Goal: Transaction & Acquisition: Purchase product/service

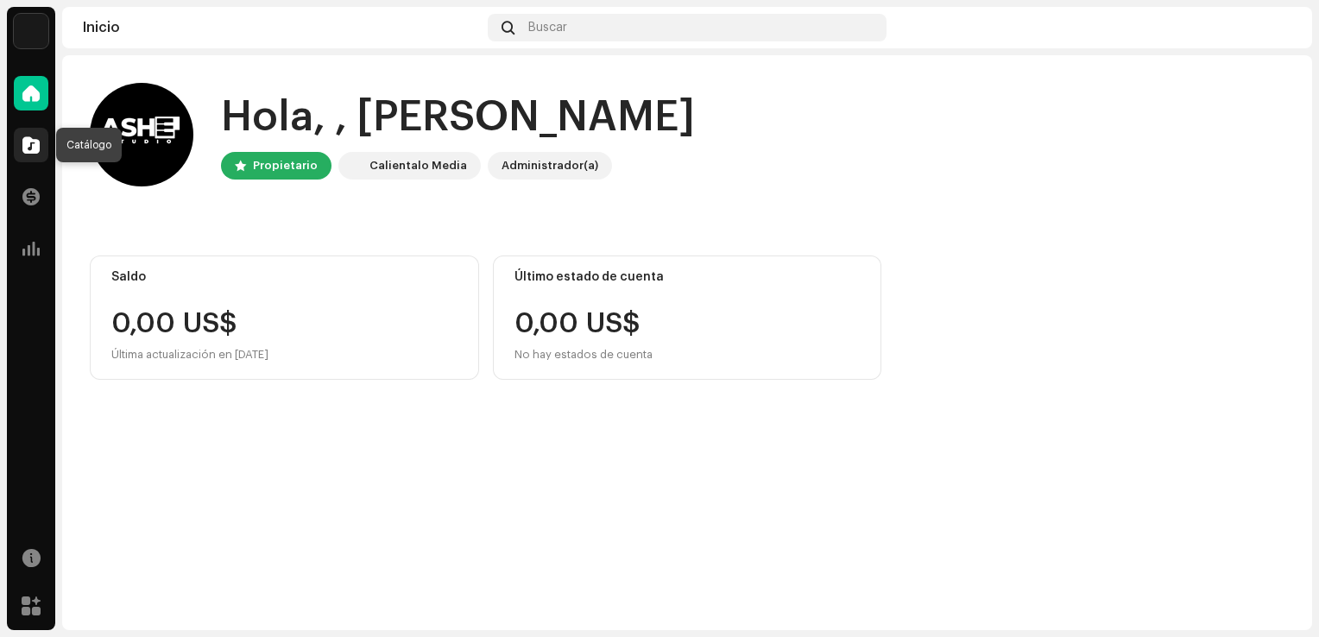
click at [22, 136] on div at bounding box center [31, 145] width 35 height 35
click at [33, 138] on span at bounding box center [30, 145] width 17 height 14
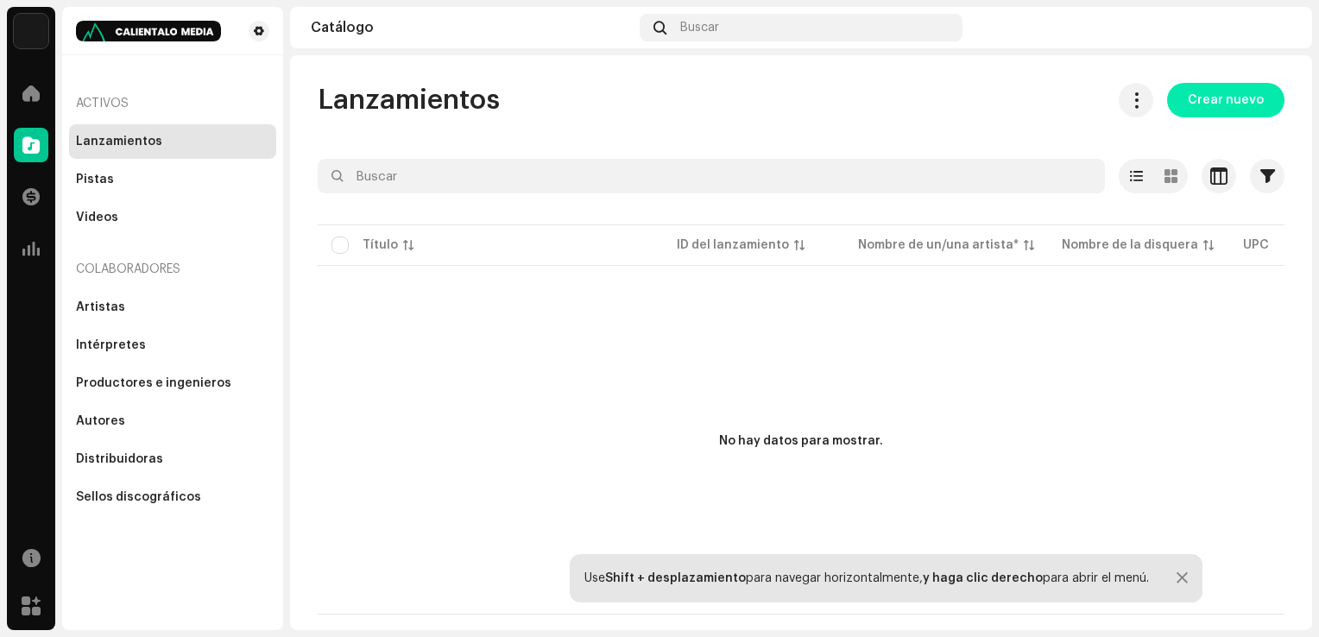
click at [1203, 98] on span "Crear nuevo" at bounding box center [1226, 100] width 76 height 35
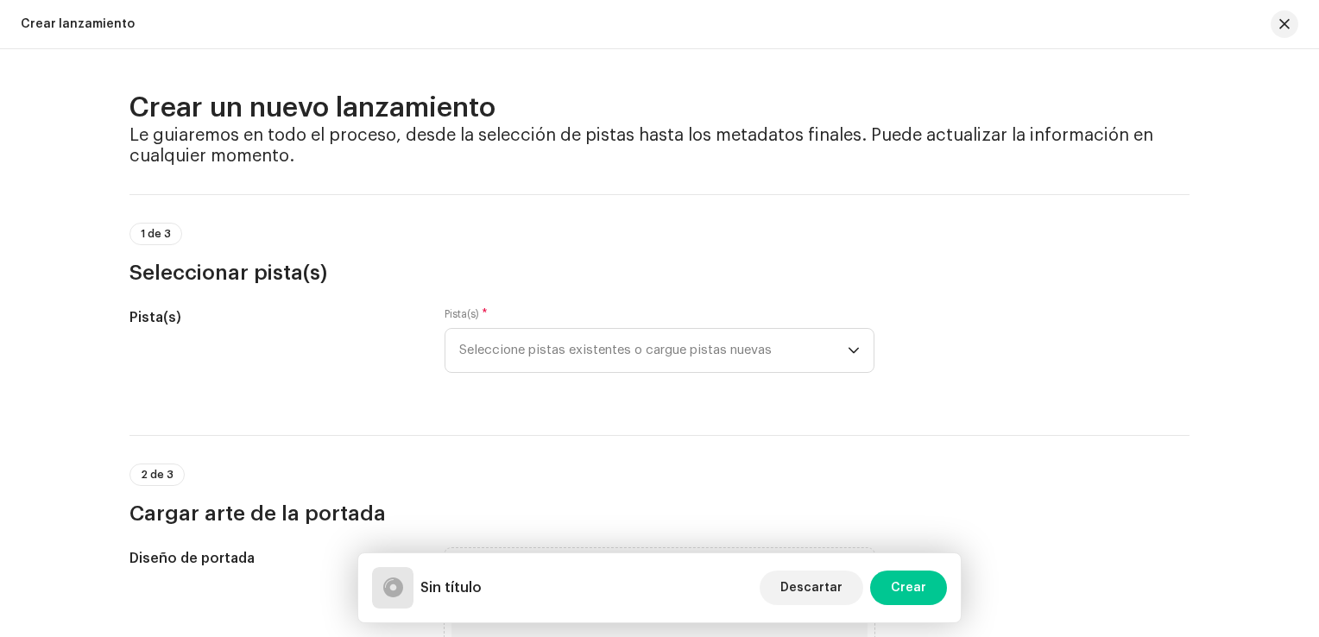
scroll to position [86, 0]
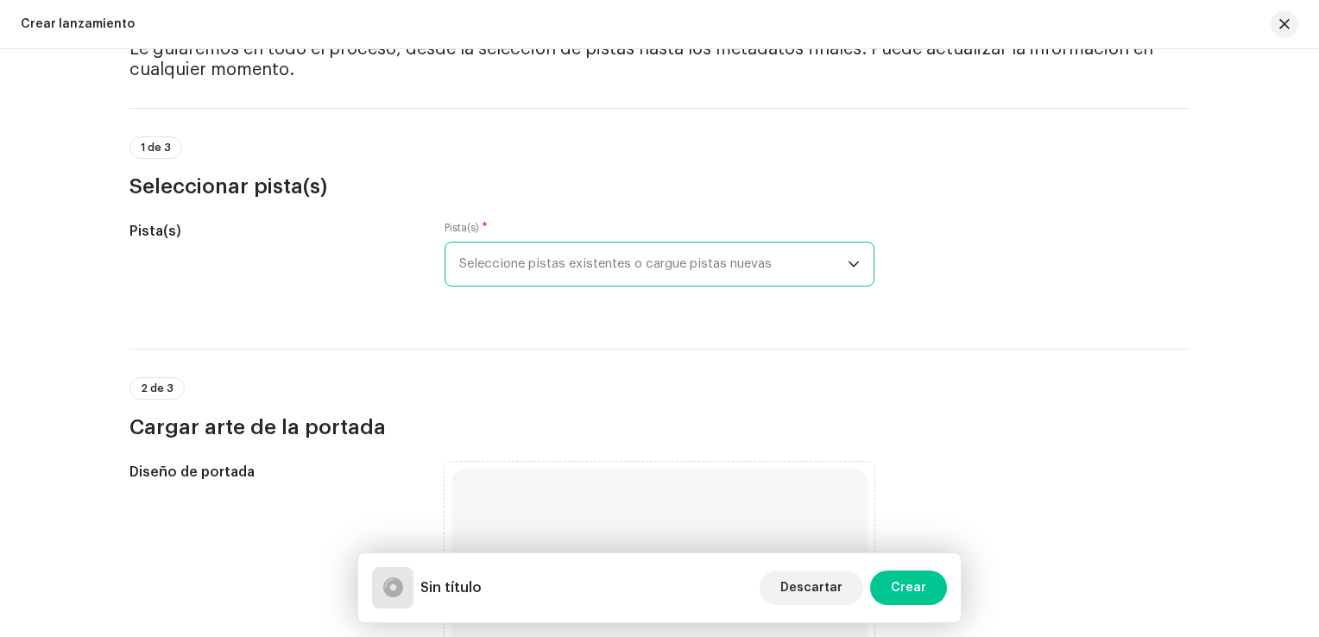
click at [565, 261] on span "Seleccione pistas existentes o cargue pistas nuevas" at bounding box center [653, 264] width 388 height 43
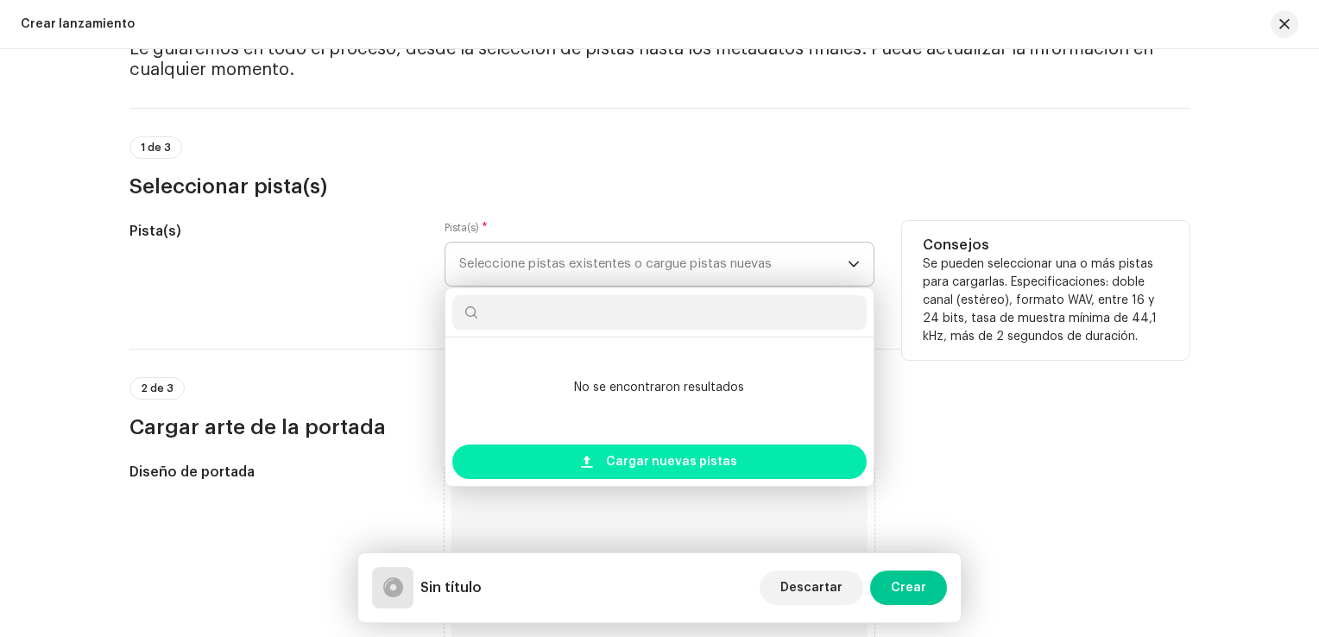
click at [622, 461] on span "Cargar nuevas pistas" at bounding box center [671, 462] width 131 height 35
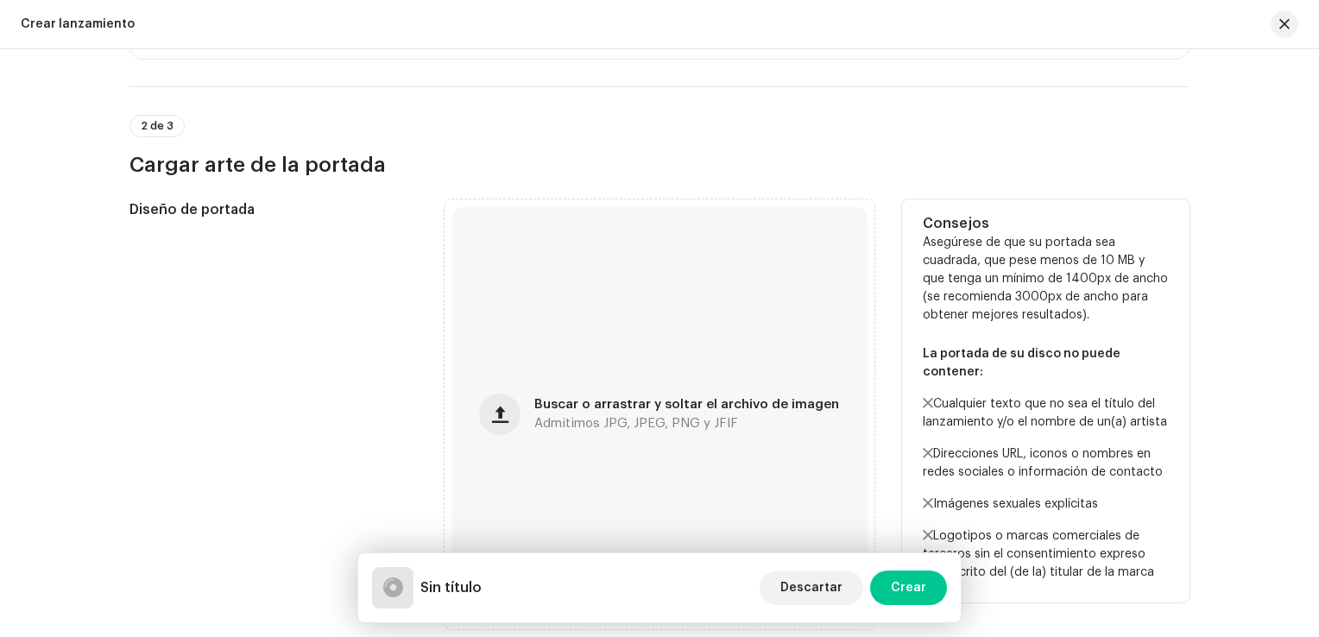
scroll to position [518, 0]
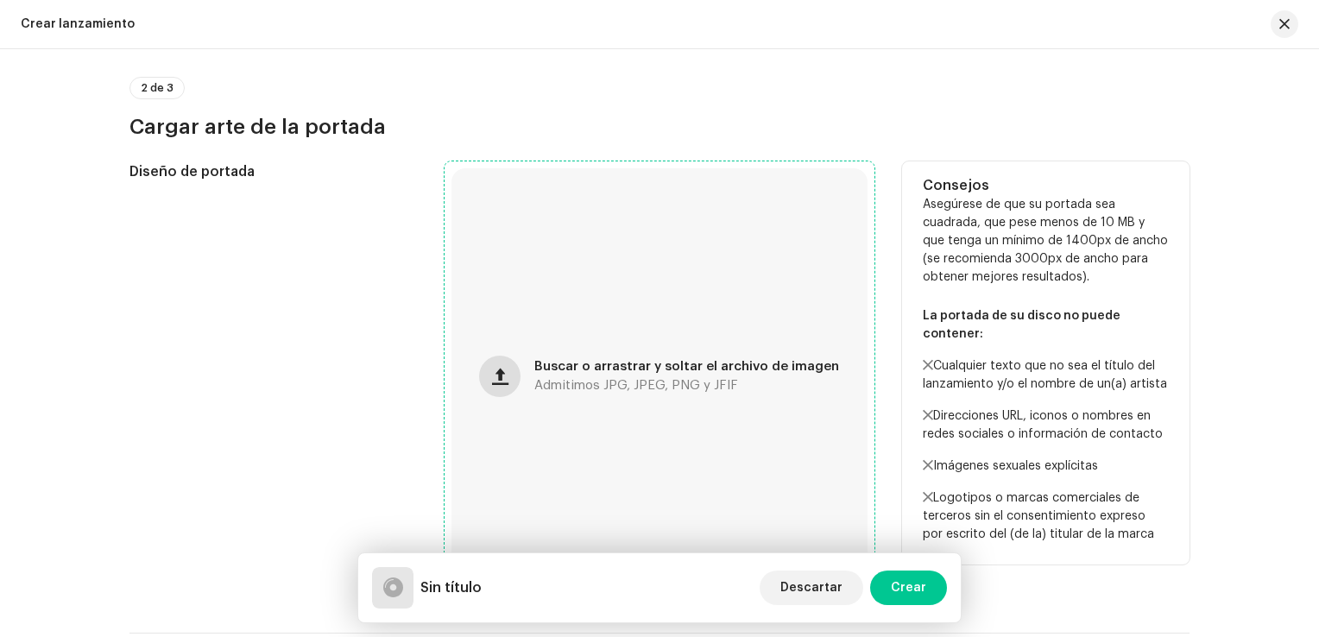
click at [498, 377] on span "button" at bounding box center [500, 376] width 16 height 14
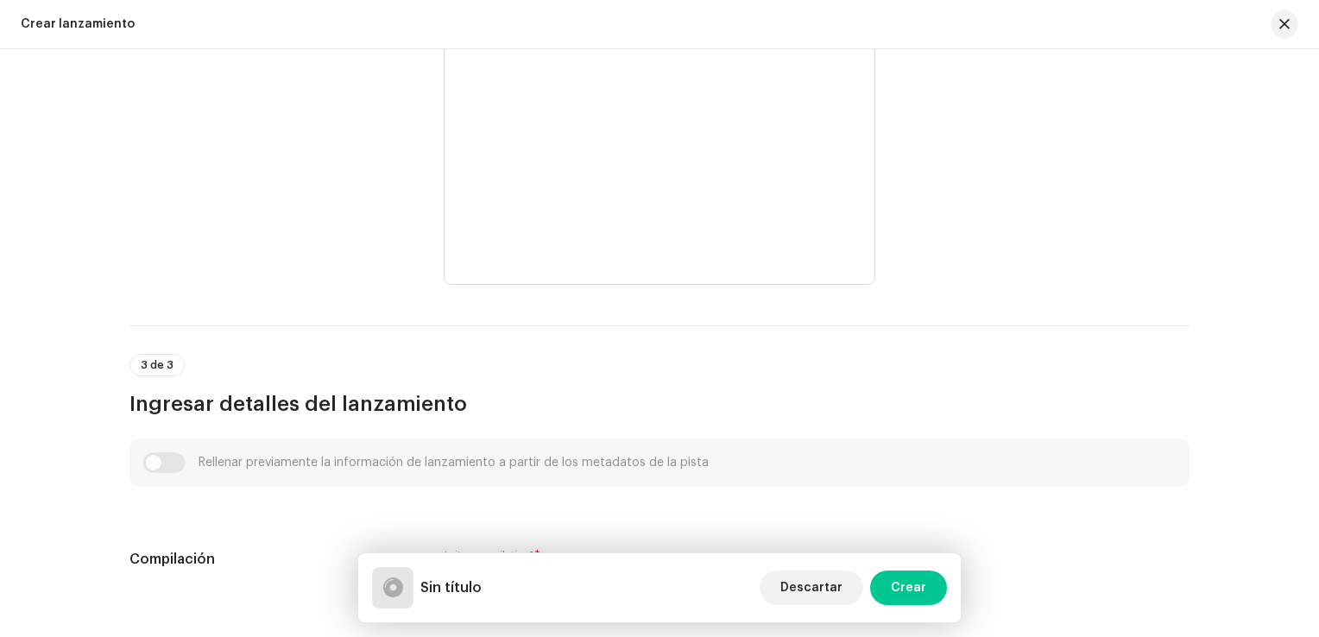
scroll to position [863, 0]
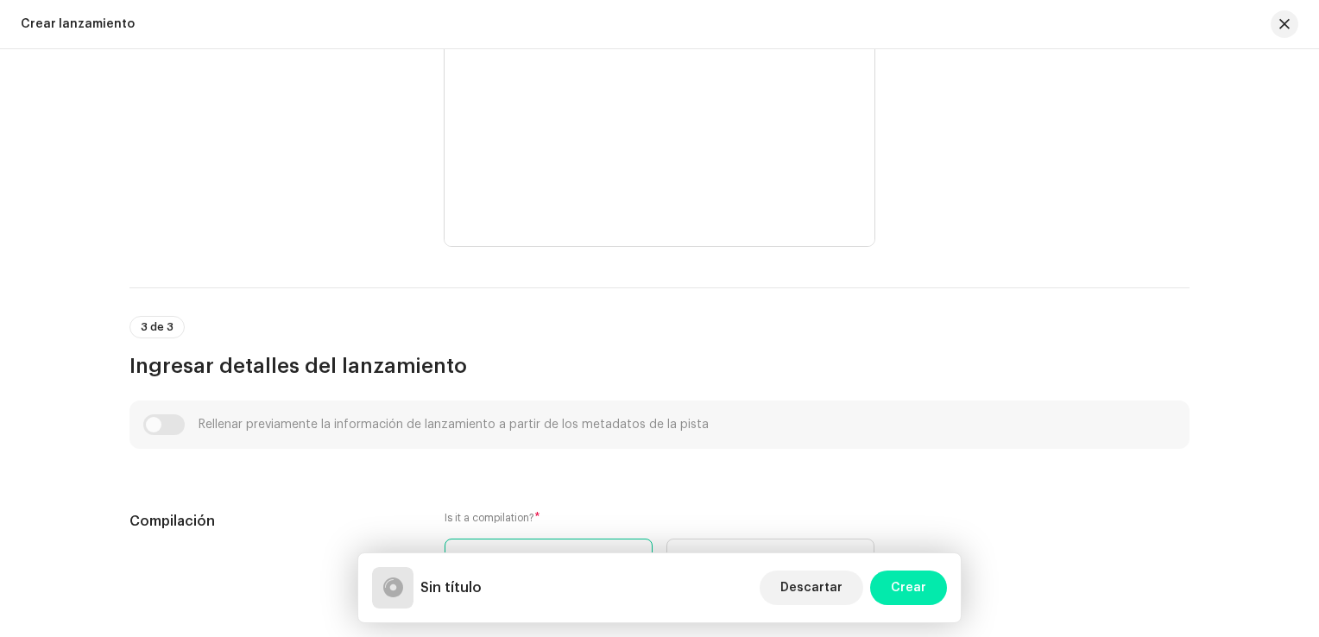
click at [920, 595] on span "Crear" at bounding box center [908, 588] width 35 height 35
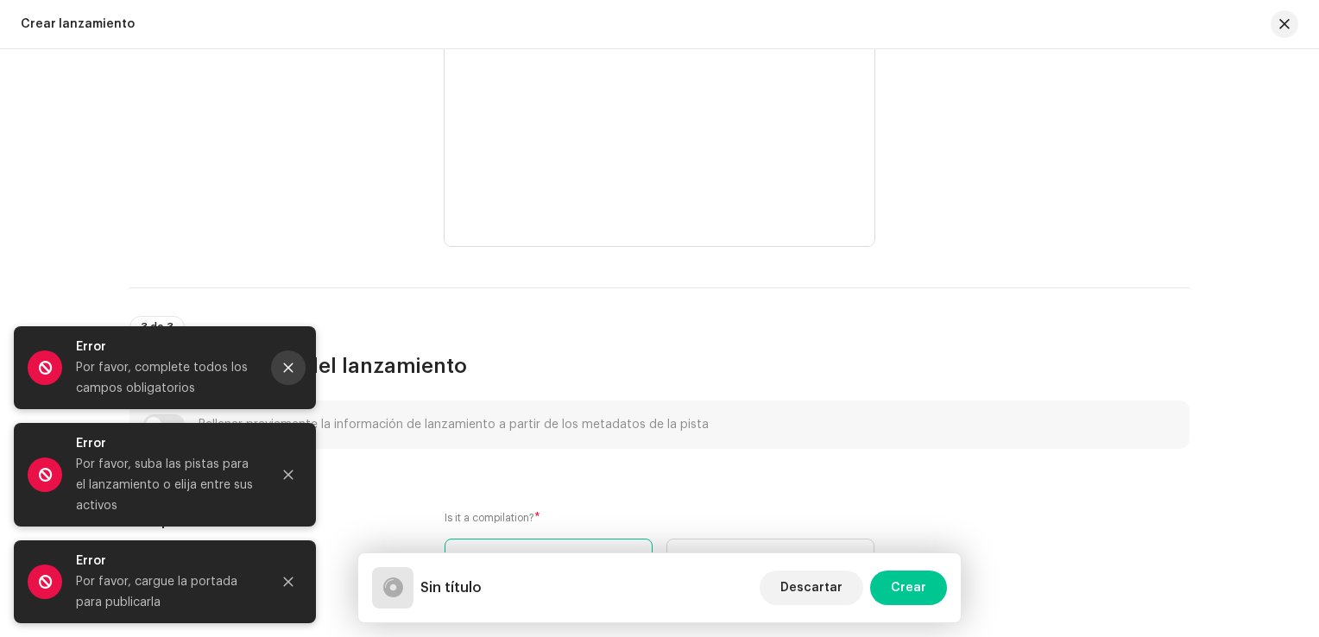
click at [286, 364] on icon "Close" at bounding box center [288, 368] width 12 height 12
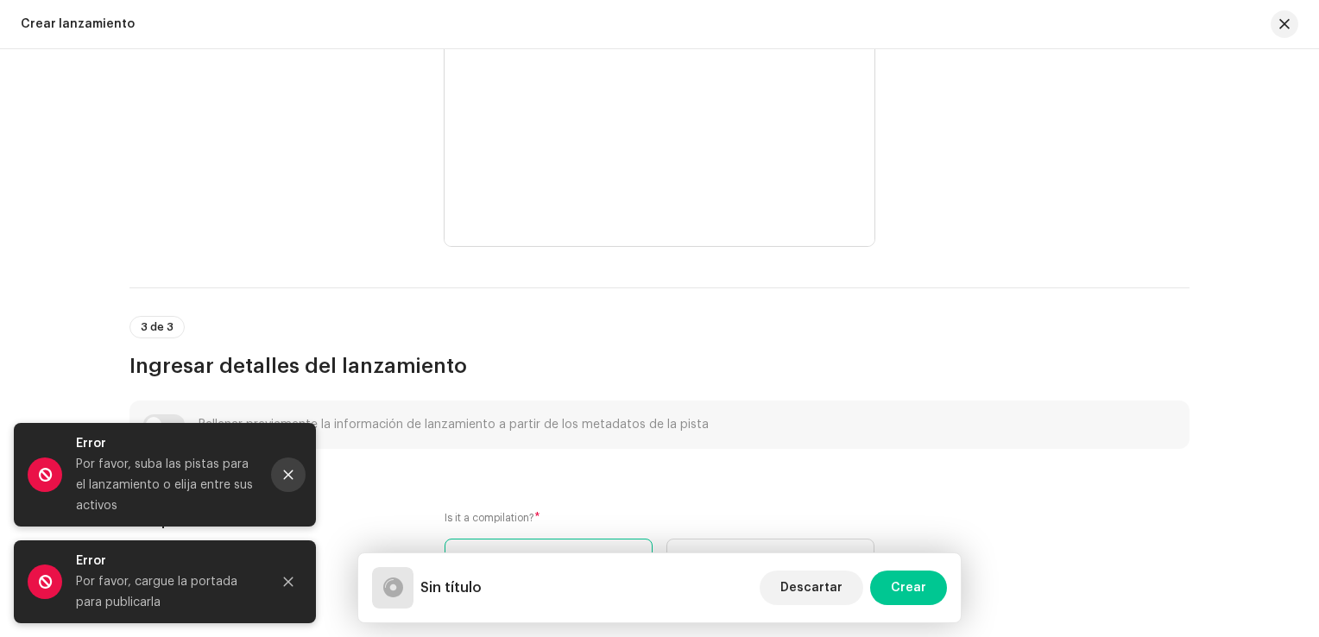
click at [287, 472] on icon "Close" at bounding box center [288, 475] width 12 height 12
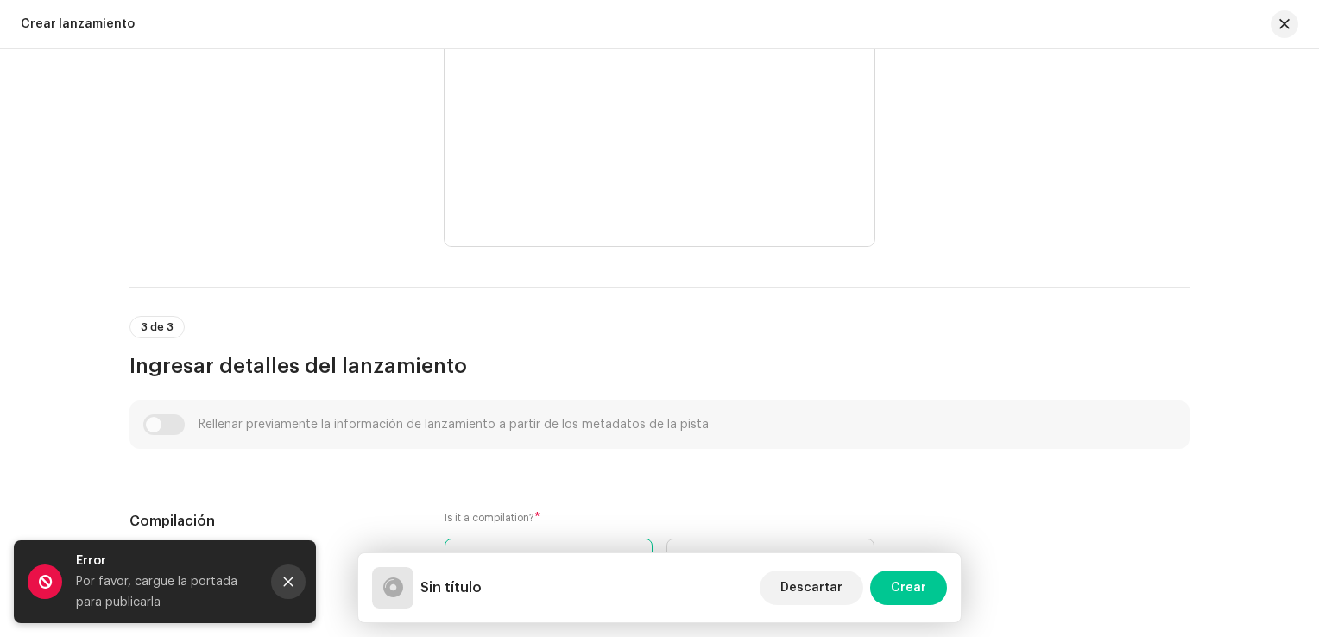
click at [290, 575] on button "Close" at bounding box center [288, 582] width 35 height 35
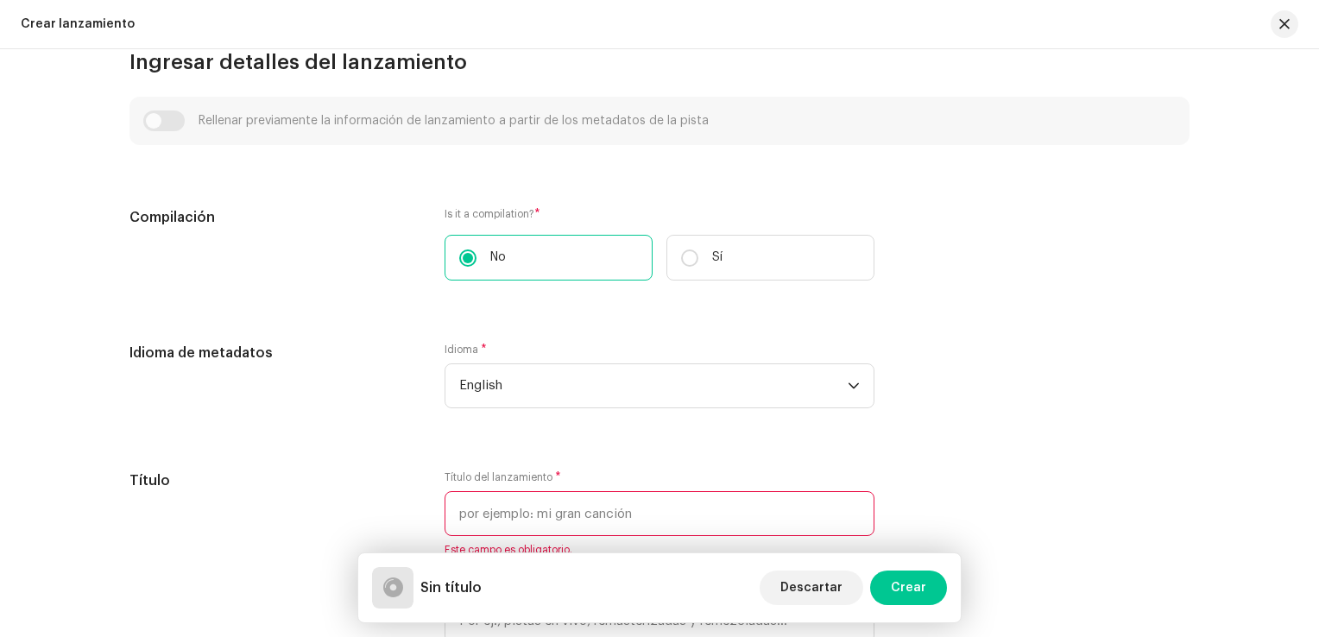
scroll to position [1209, 0]
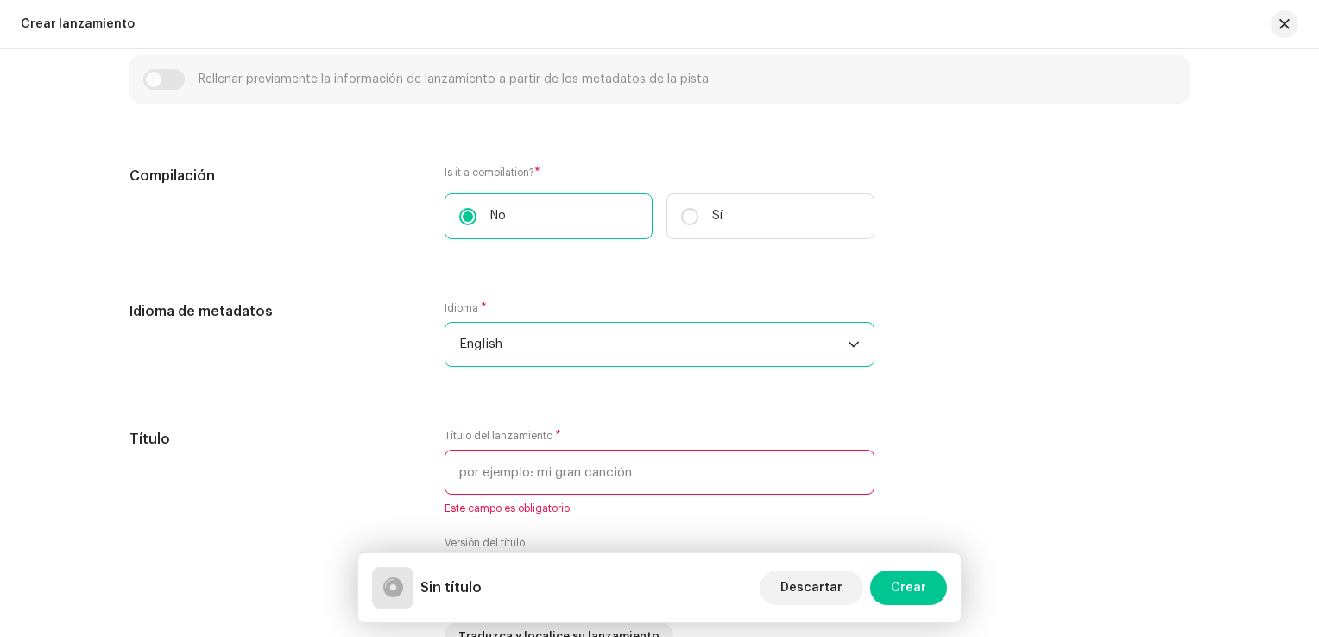
click at [622, 330] on span "English" at bounding box center [653, 344] width 388 height 43
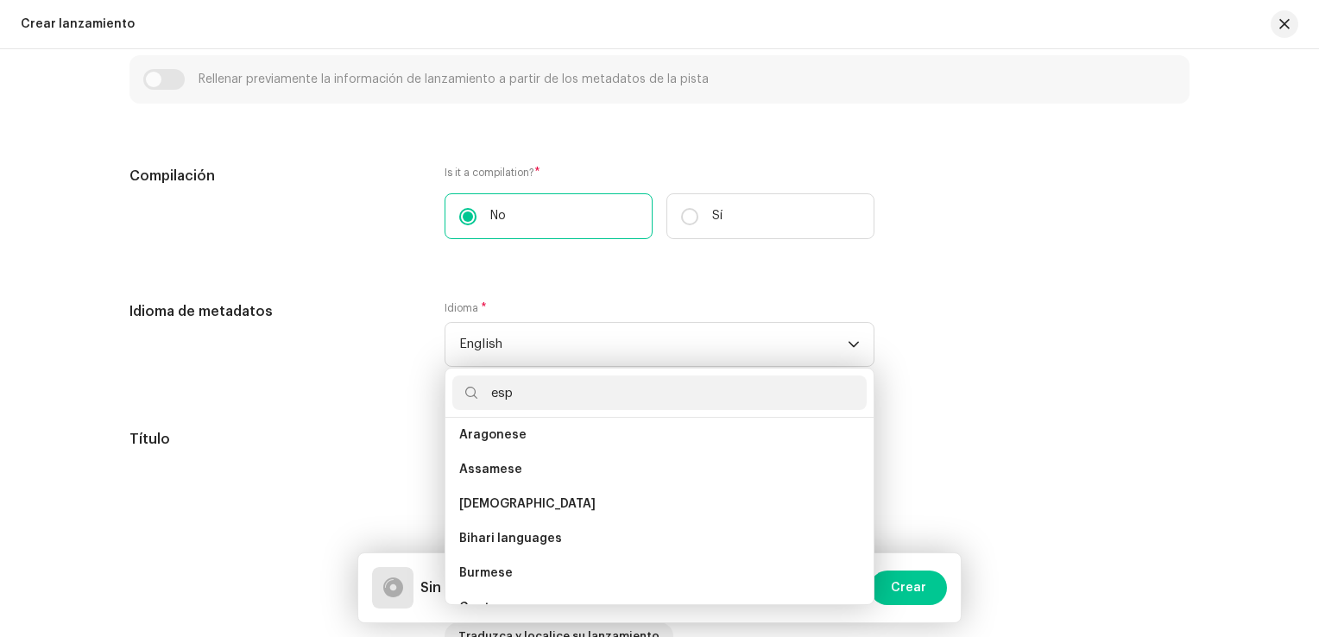
scroll to position [0, 0]
type input "e"
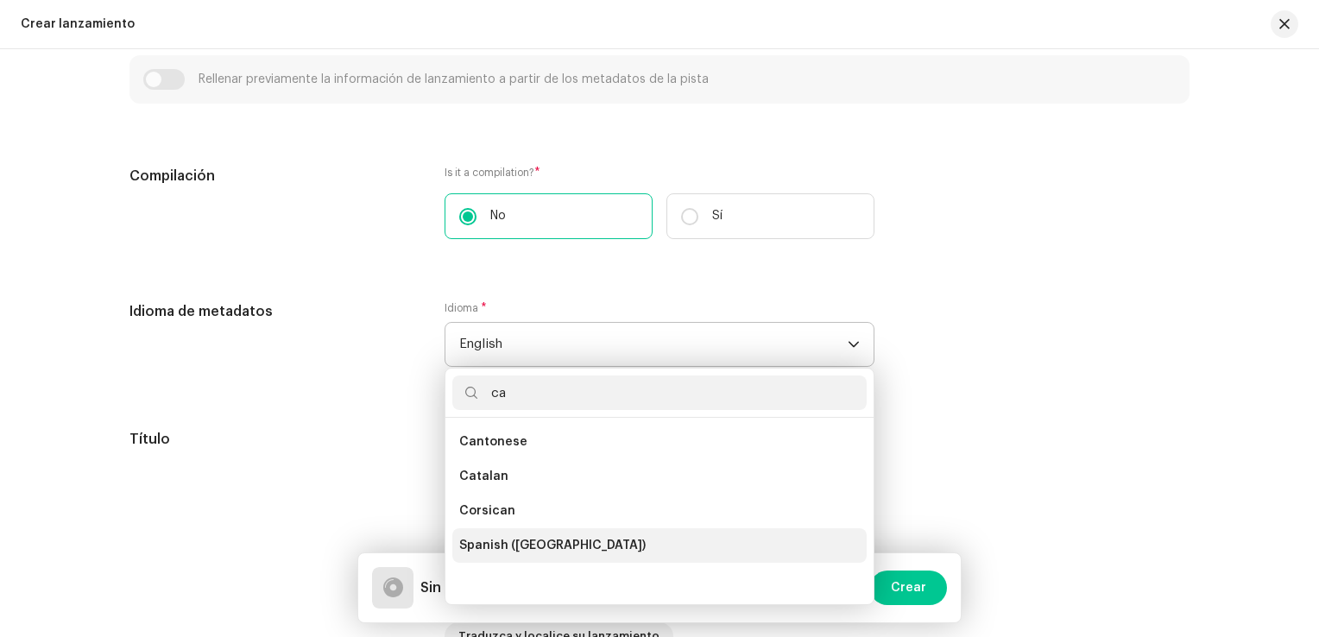
type input "ca"
click at [544, 547] on span "Spanish ([GEOGRAPHIC_DATA])" at bounding box center [552, 545] width 186 height 17
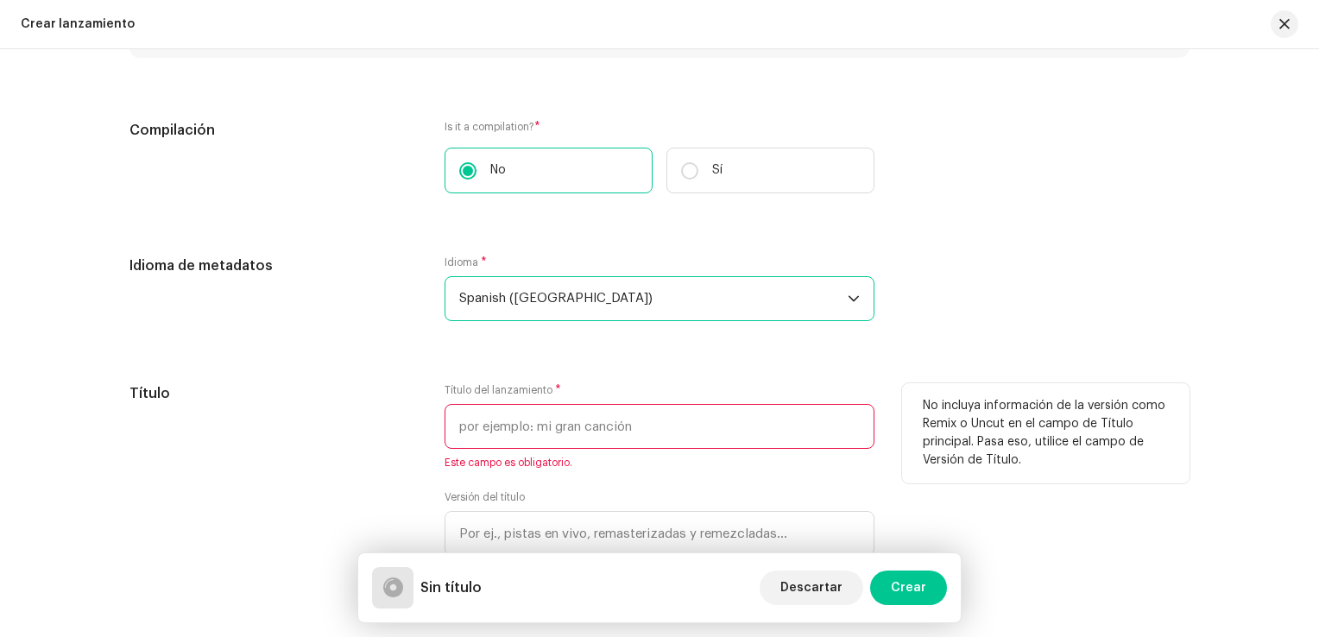
scroll to position [1295, 0]
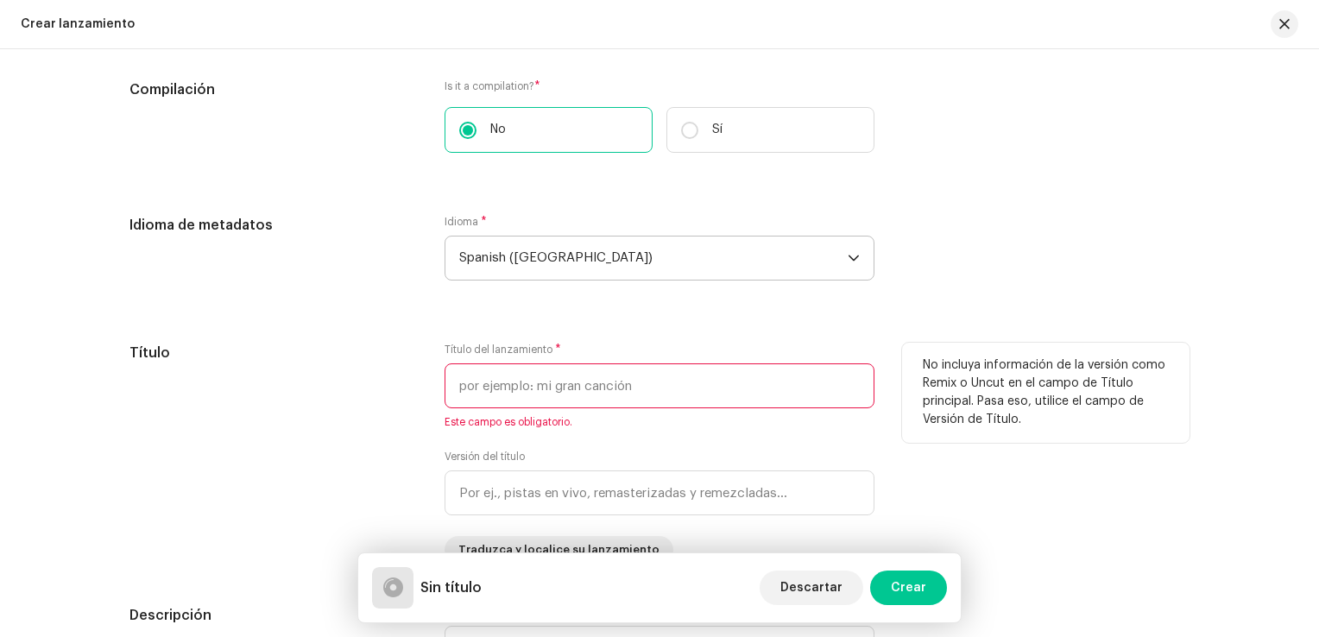
click at [546, 394] on input "text" at bounding box center [660, 385] width 430 height 45
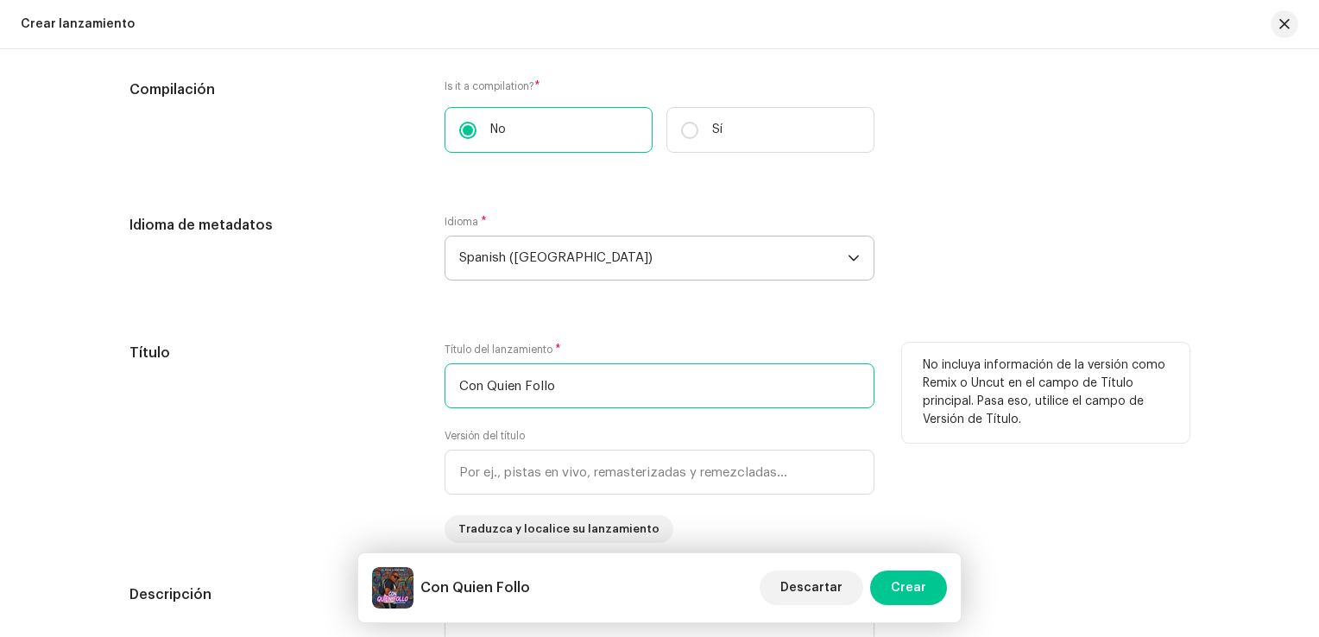
type input "Con Quien Follo"
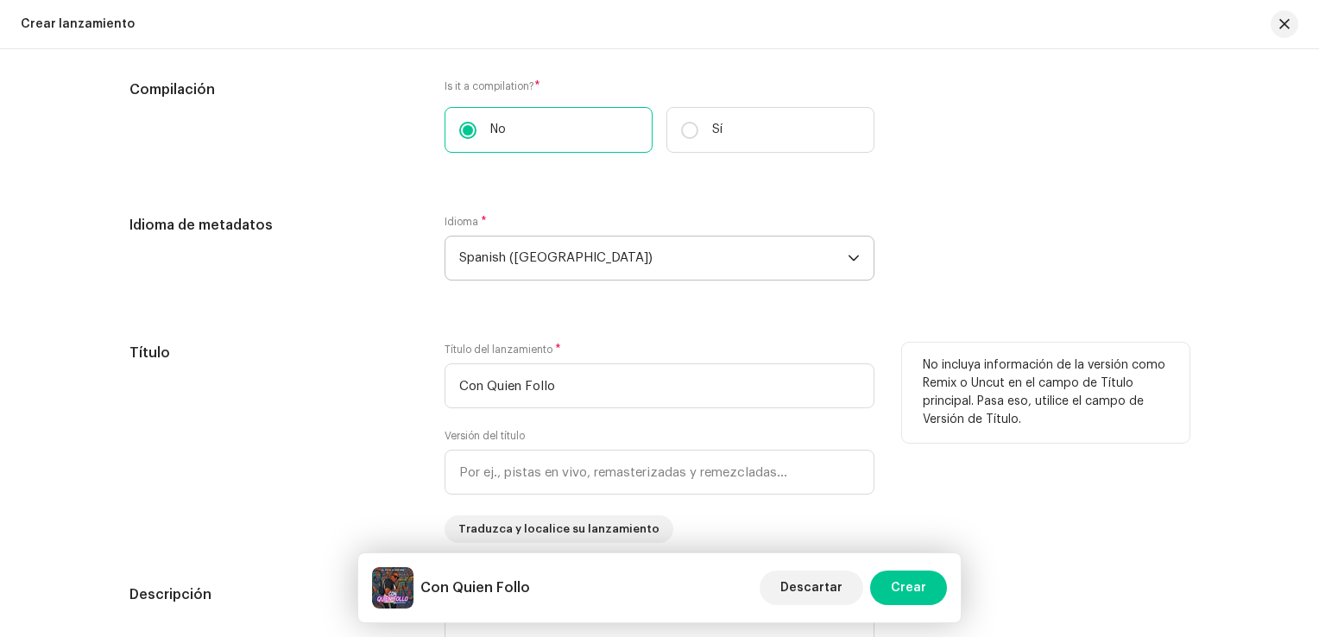
click at [366, 430] on div "Título" at bounding box center [272, 443] width 287 height 200
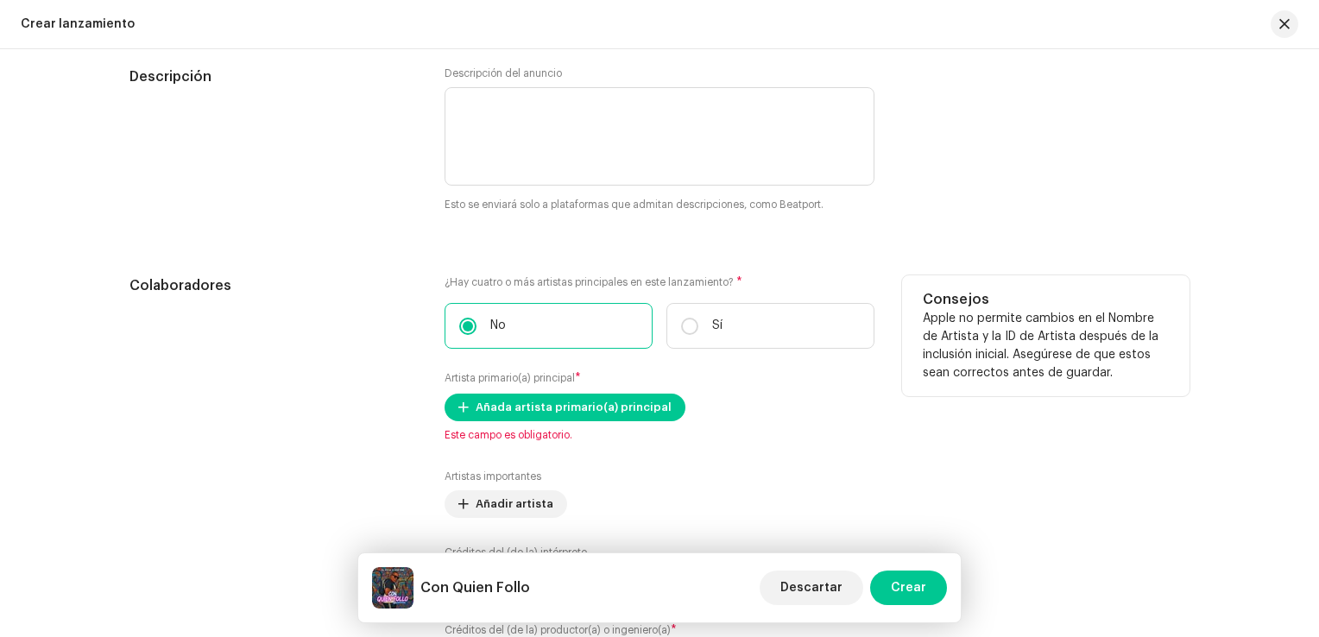
scroll to position [1899, 0]
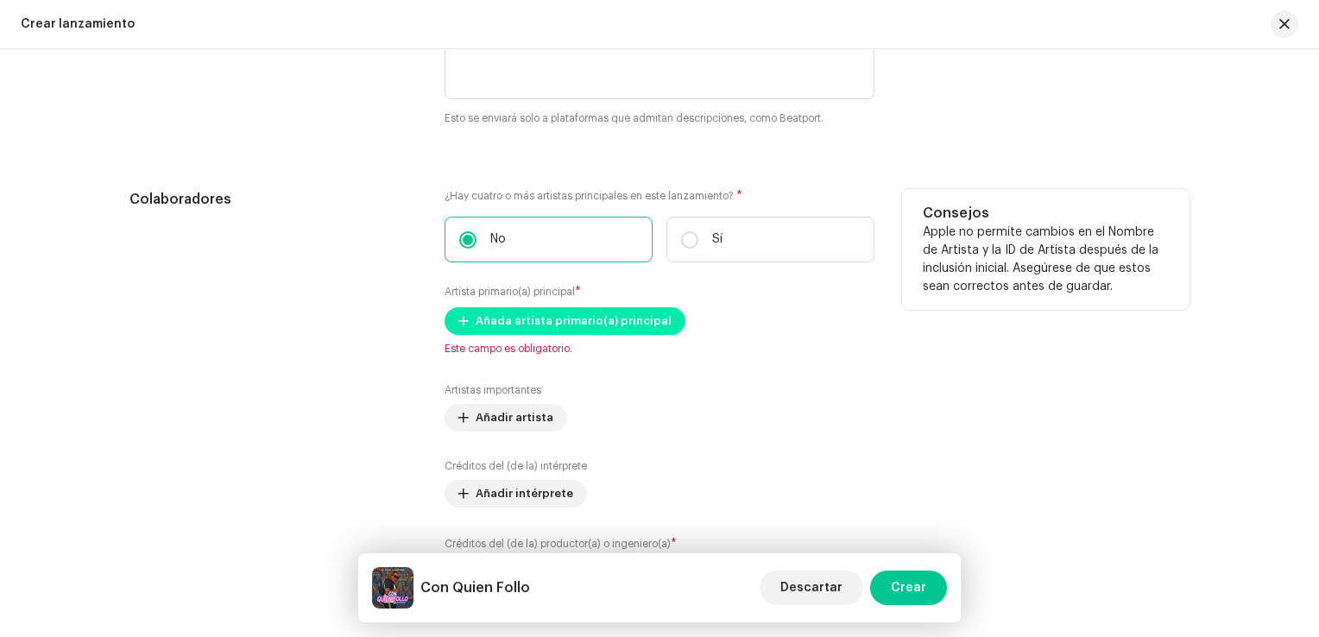
click at [496, 321] on span "Añada artista primario(a) principal" at bounding box center [574, 321] width 196 height 35
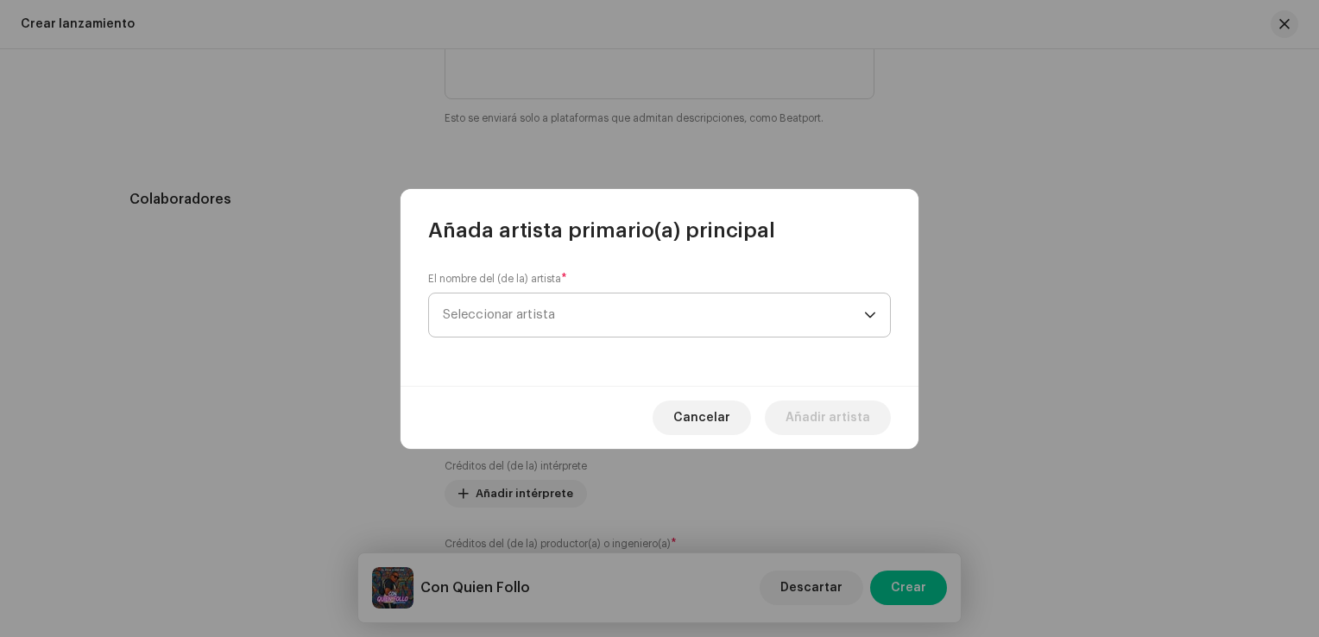
click at [479, 325] on span "Seleccionar artista" at bounding box center [653, 315] width 421 height 43
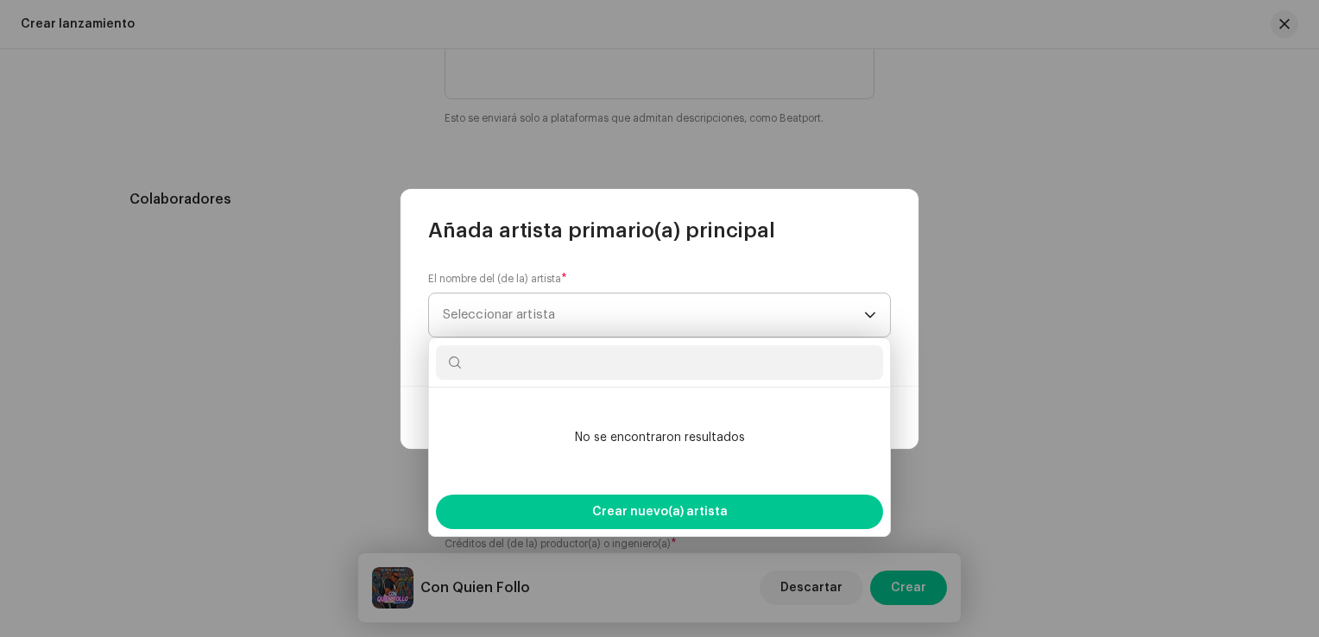
click at [549, 321] on span "Seleccionar artista" at bounding box center [653, 315] width 421 height 43
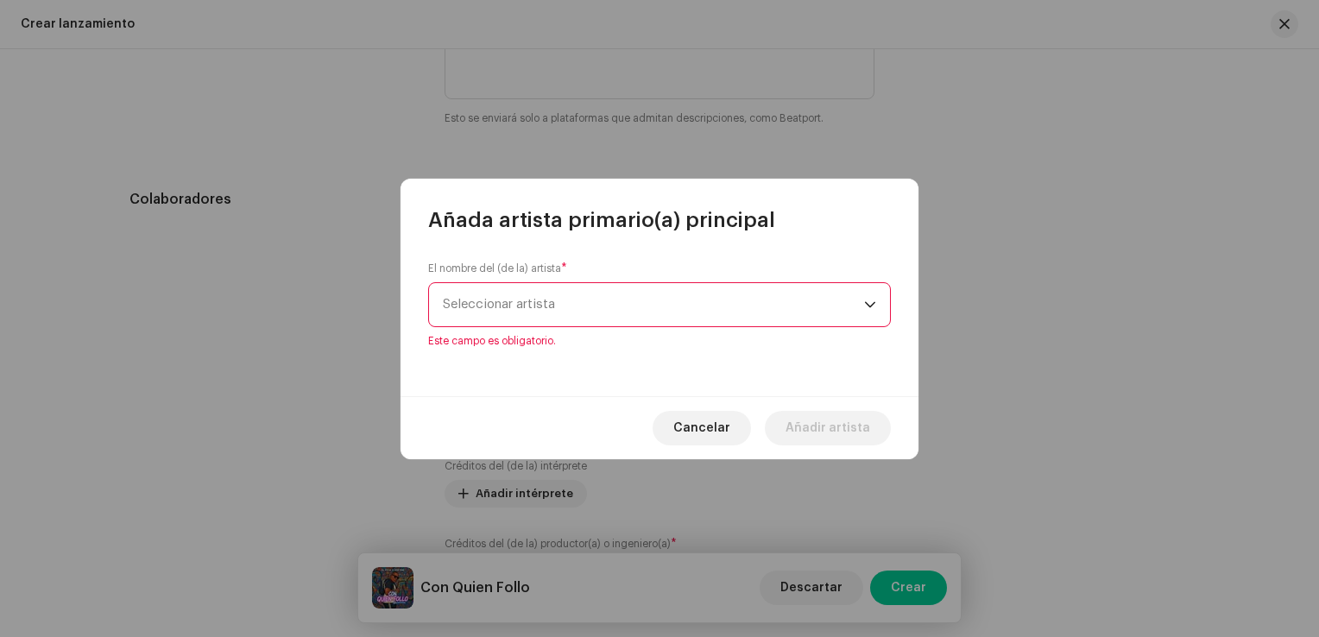
click at [559, 312] on span "Seleccionar artista" at bounding box center [653, 304] width 421 height 43
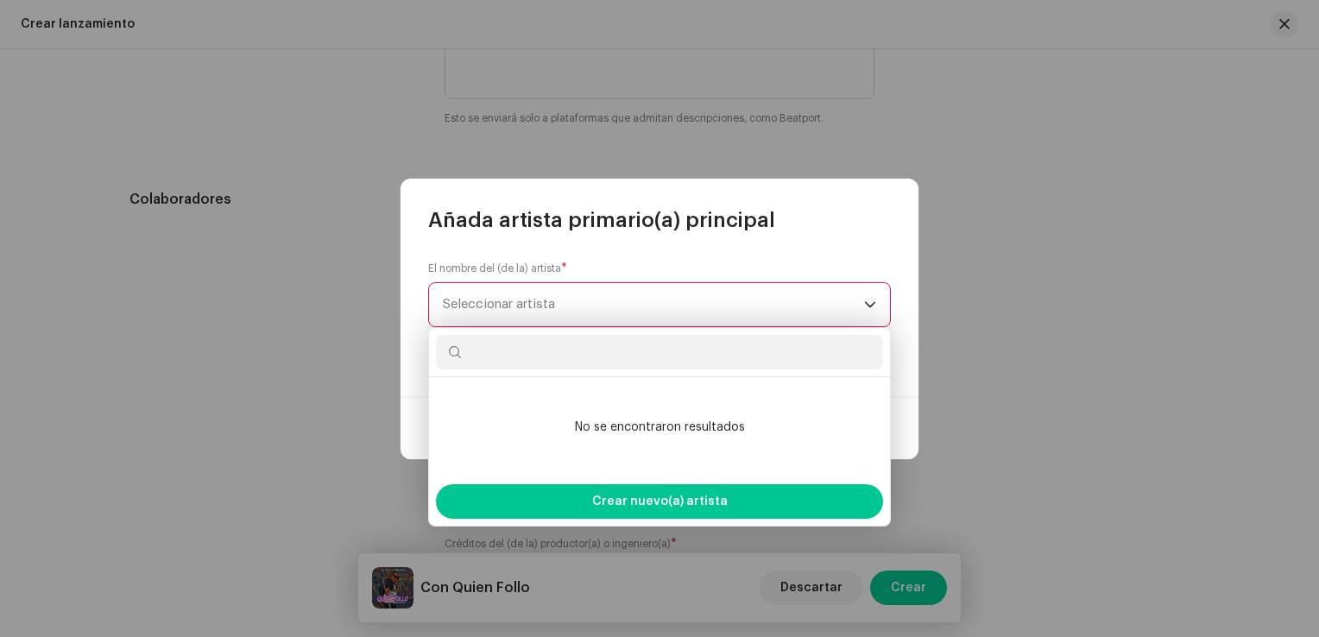
type input "y"
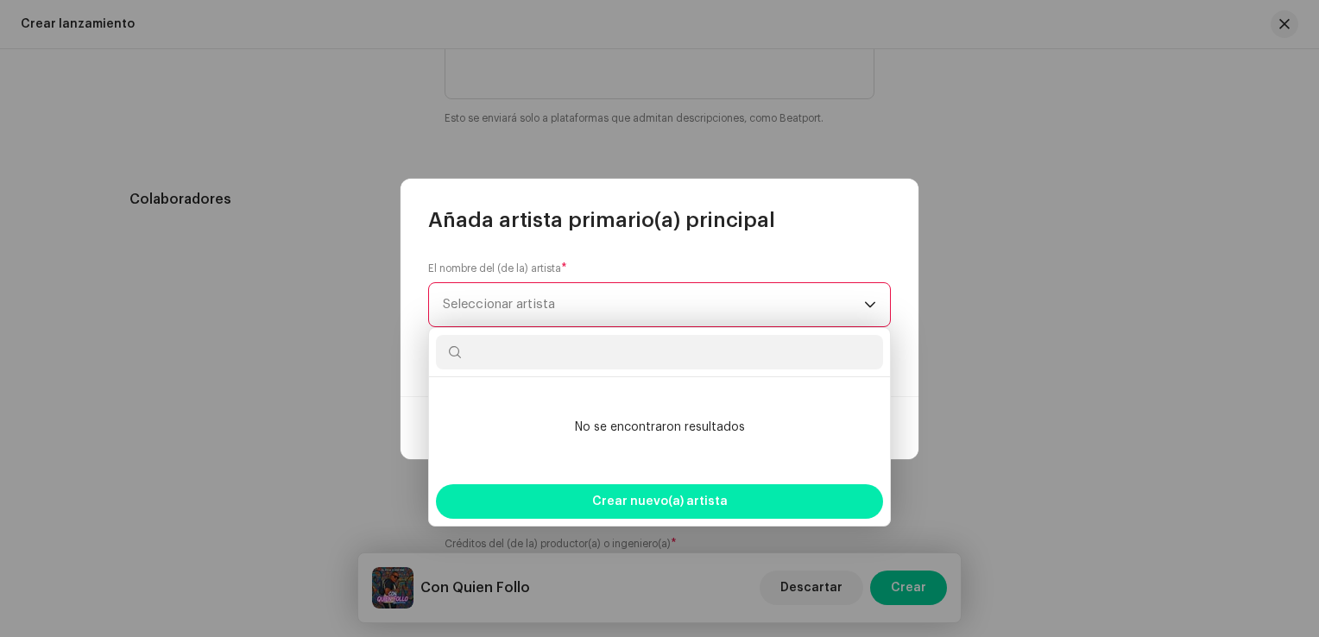
click at [657, 502] on span "Crear nuevo(a) artista" at bounding box center [660, 501] width 136 height 35
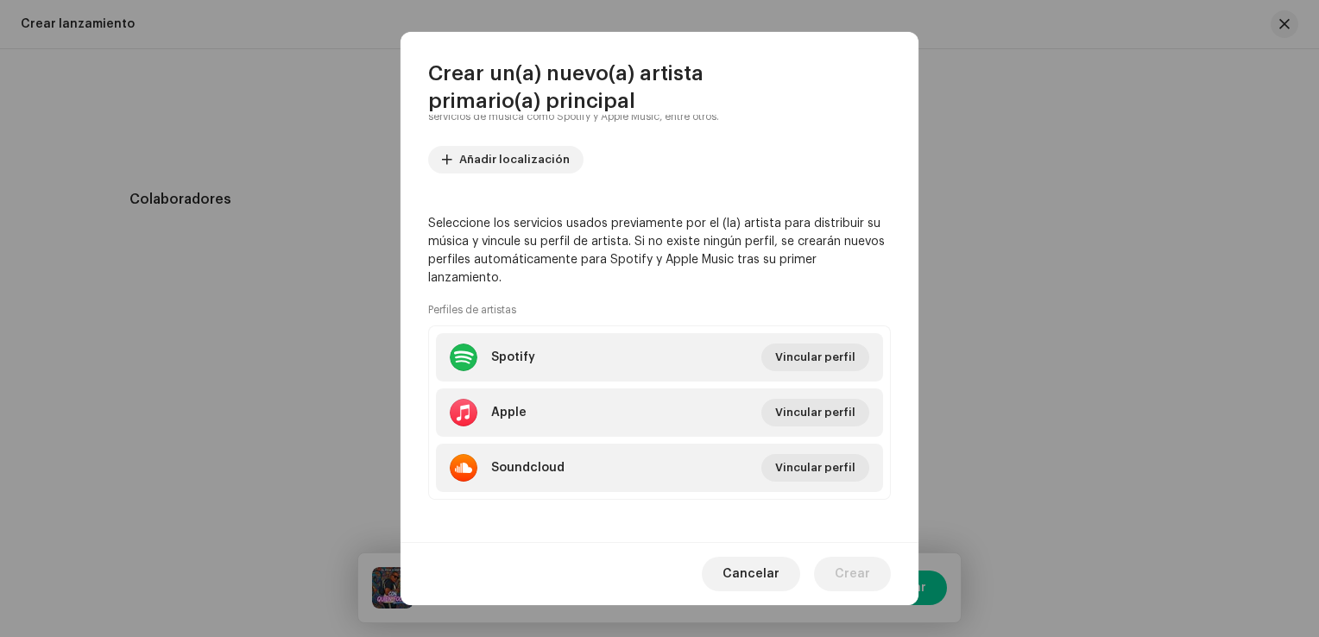
scroll to position [277, 0]
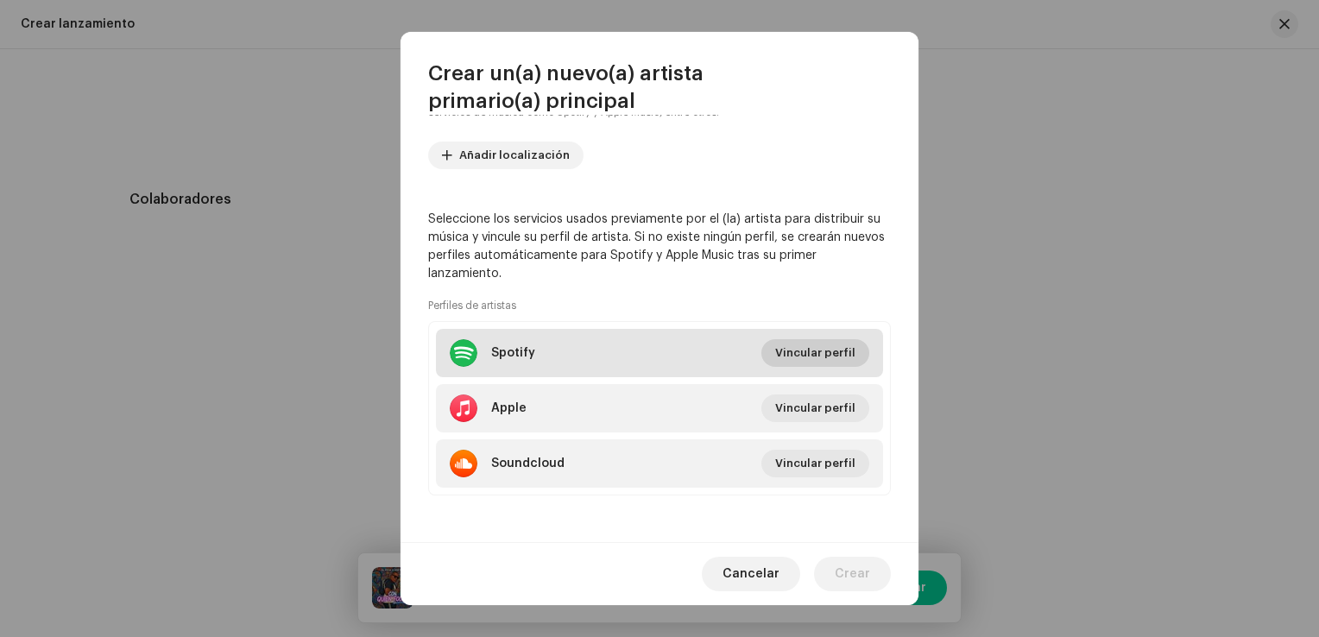
click at [780, 345] on span "Vincular perfil" at bounding box center [815, 353] width 80 height 35
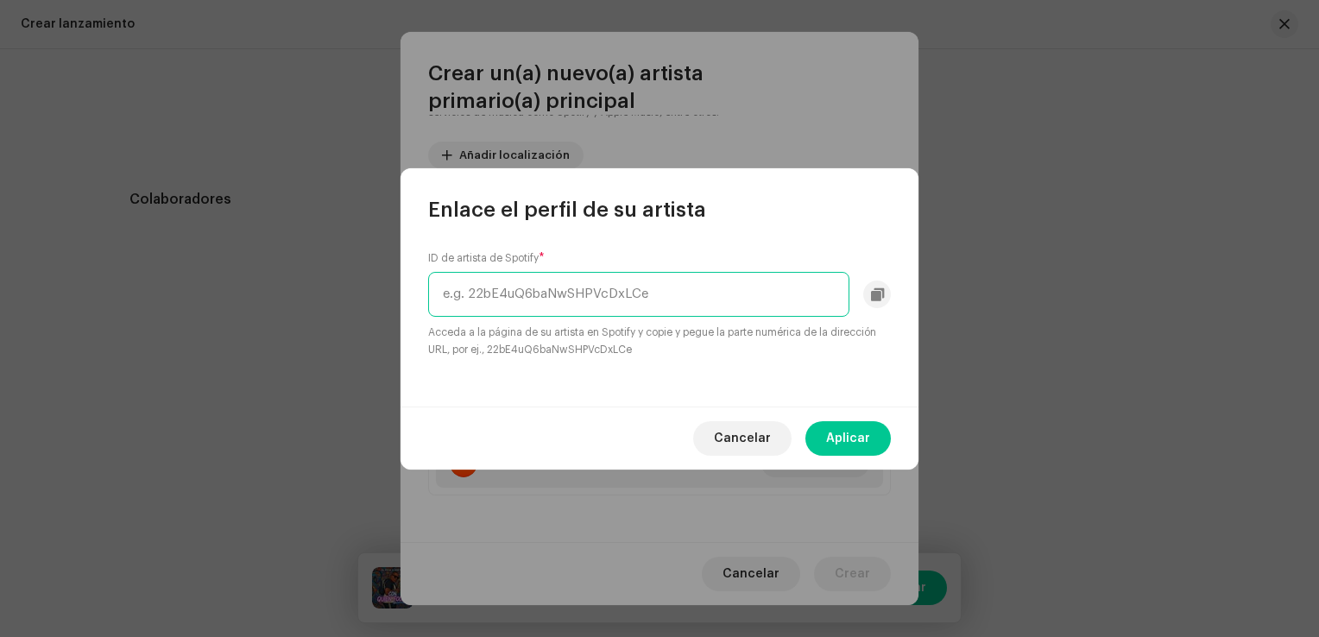
click at [591, 306] on input "text" at bounding box center [638, 294] width 421 height 45
paste input "[URL][DOMAIN_NAME]"
type input "[URL][DOMAIN_NAME]"
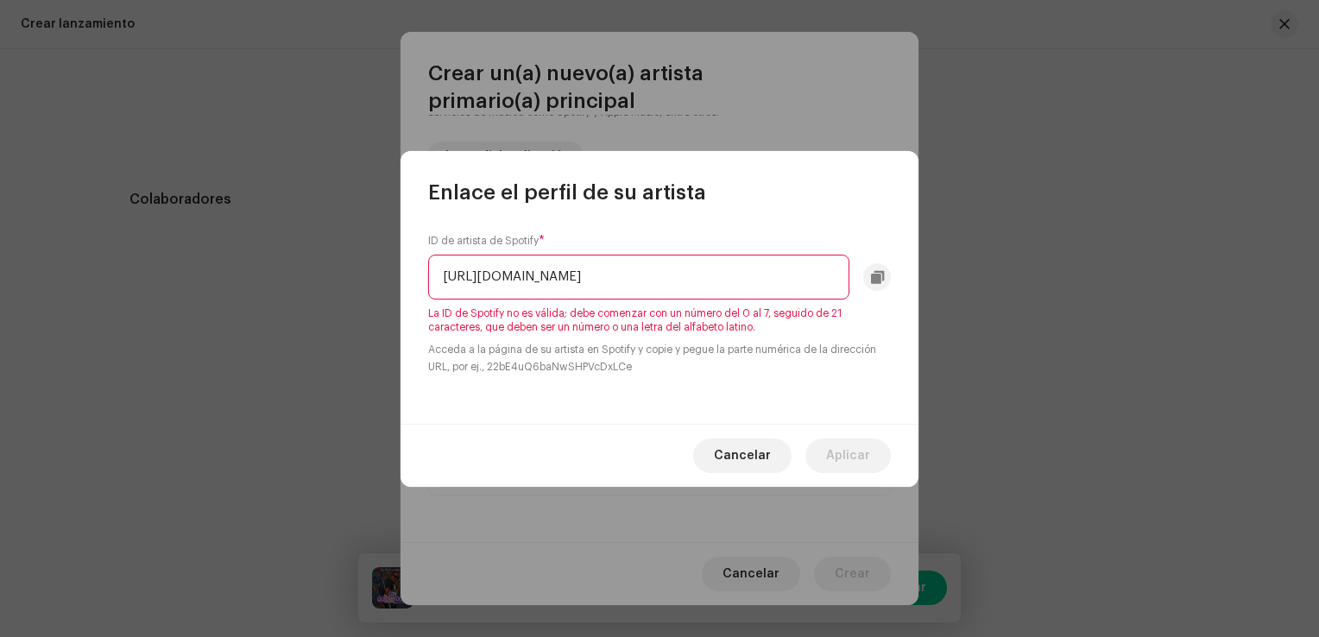
scroll to position [0, 192]
click at [833, 278] on input "[URL][DOMAIN_NAME]" at bounding box center [638, 277] width 421 height 45
drag, startPoint x: 833, startPoint y: 278, endPoint x: 359, endPoint y: 265, distance: 474.1
click at [359, 265] on div "Enlace el perfil de su artista ID de artista de Spotify * [URL][DOMAIN_NAME] La…" at bounding box center [659, 318] width 1319 height 637
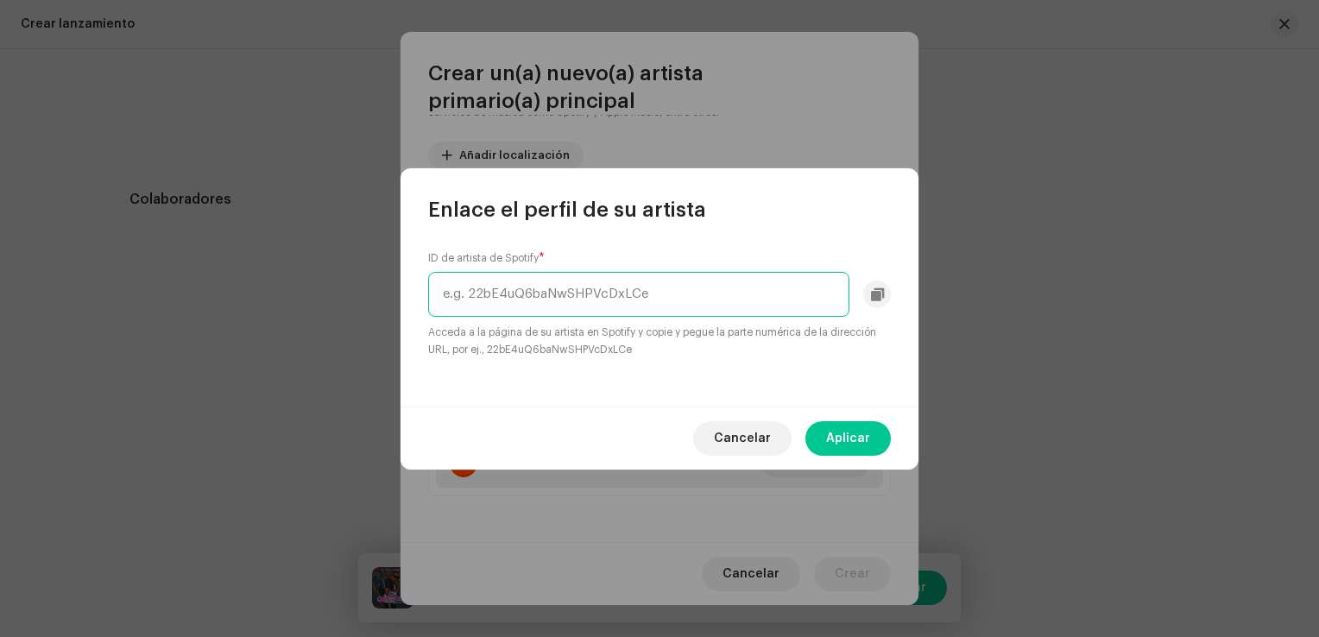
paste input "[URL][DOMAIN_NAME]"
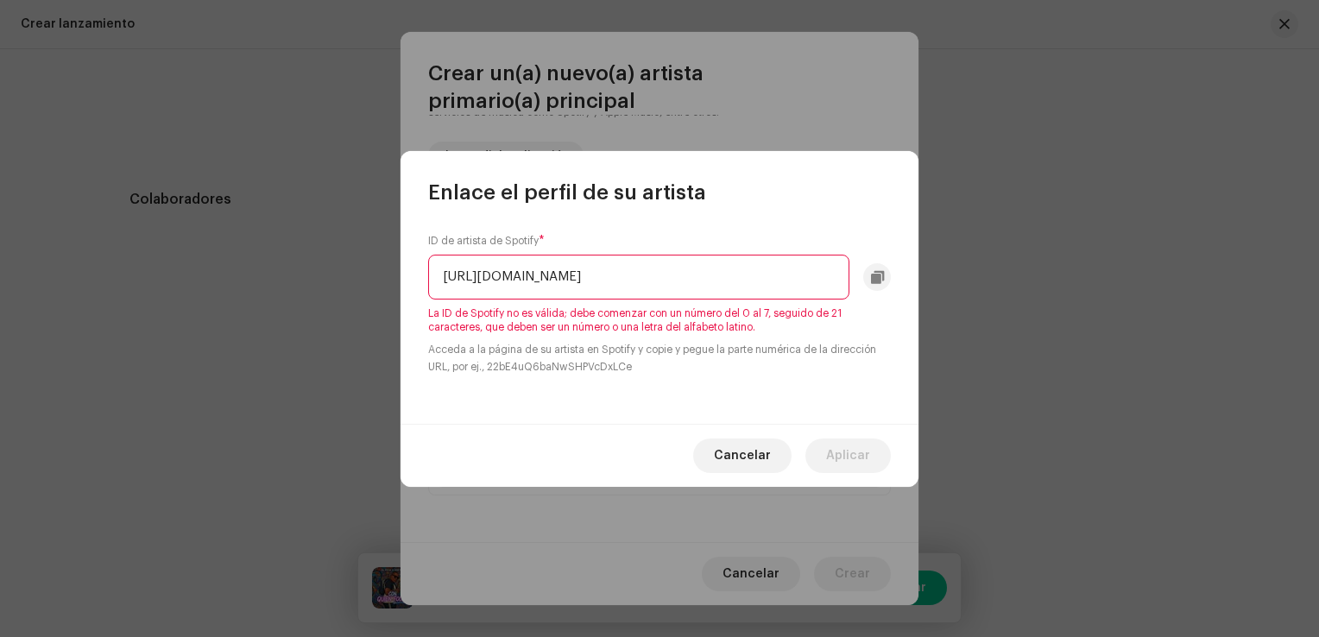
drag, startPoint x: 480, startPoint y: 275, endPoint x: 438, endPoint y: 279, distance: 42.4
click at [438, 279] on input "[URL][DOMAIN_NAME]" at bounding box center [638, 277] width 421 height 45
drag, startPoint x: 611, startPoint y: 275, endPoint x: 820, endPoint y: 281, distance: 209.0
click at [820, 281] on input "2ENln5Ppwcb5xXGwT7gYe3?si=zj62eOeyQj2P_OOjO9-c9g" at bounding box center [638, 277] width 421 height 45
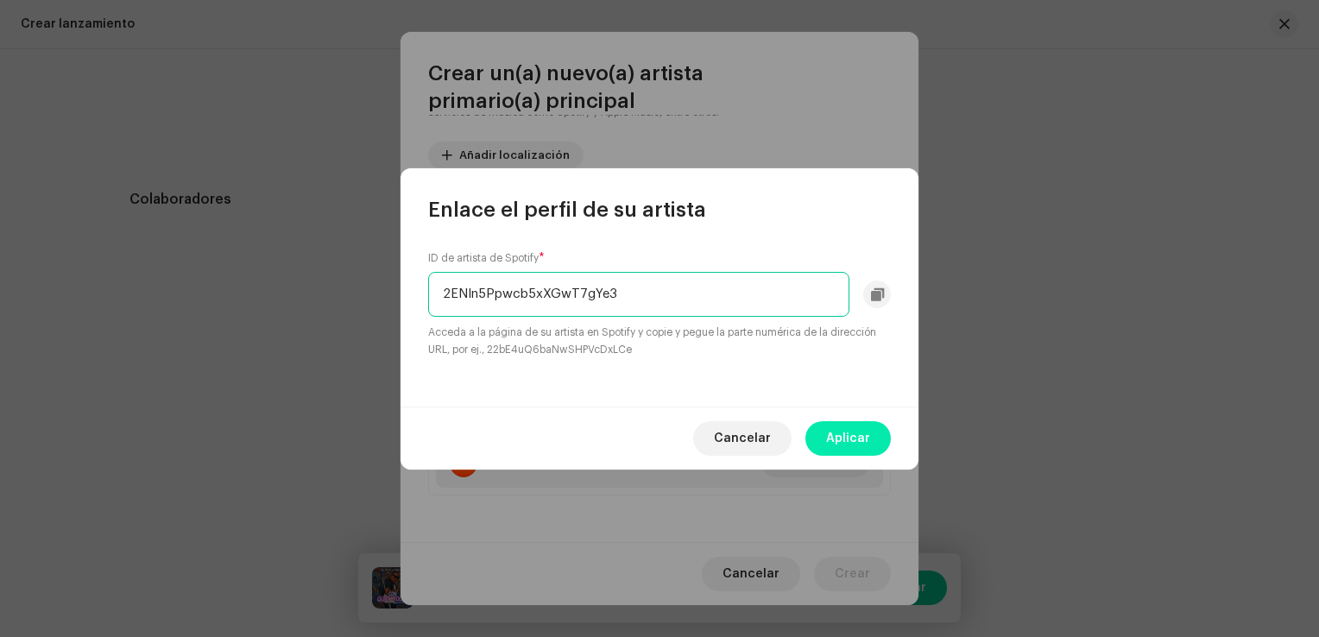
type input "2ENln5Ppwcb5xXGwT7gYe3"
click at [848, 436] on span "Aplicar" at bounding box center [848, 438] width 44 height 35
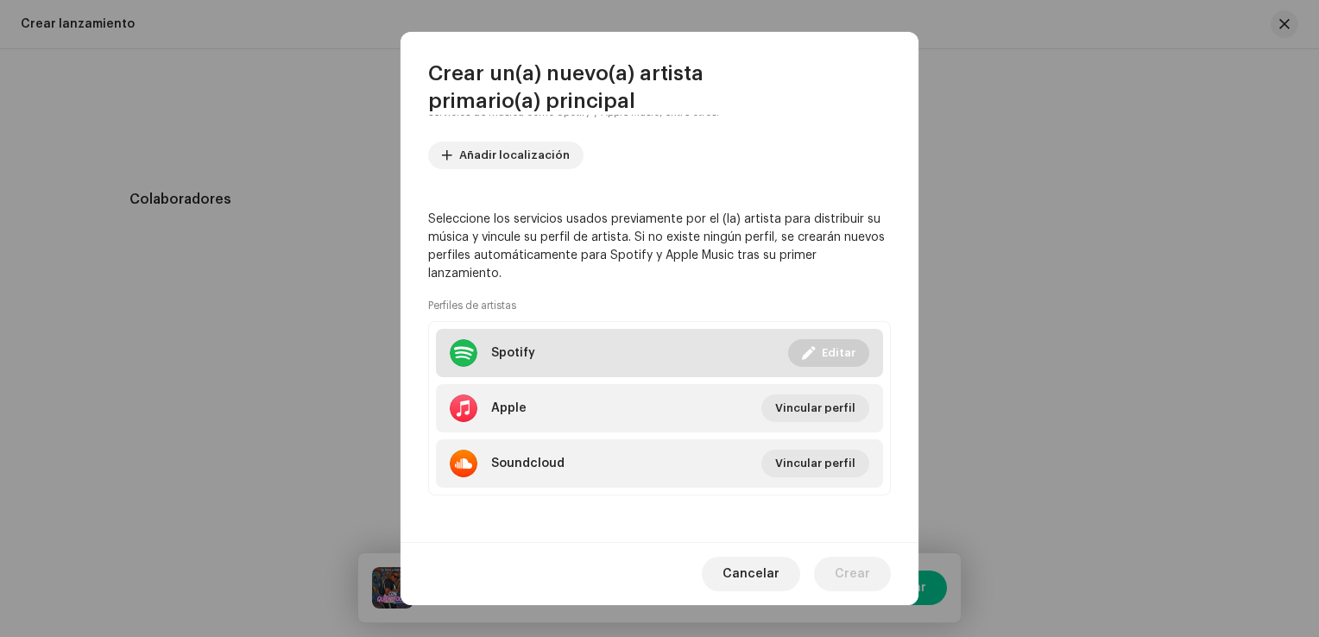
click at [604, 347] on li "Spotify Vinculado Editar" at bounding box center [659, 353] width 447 height 48
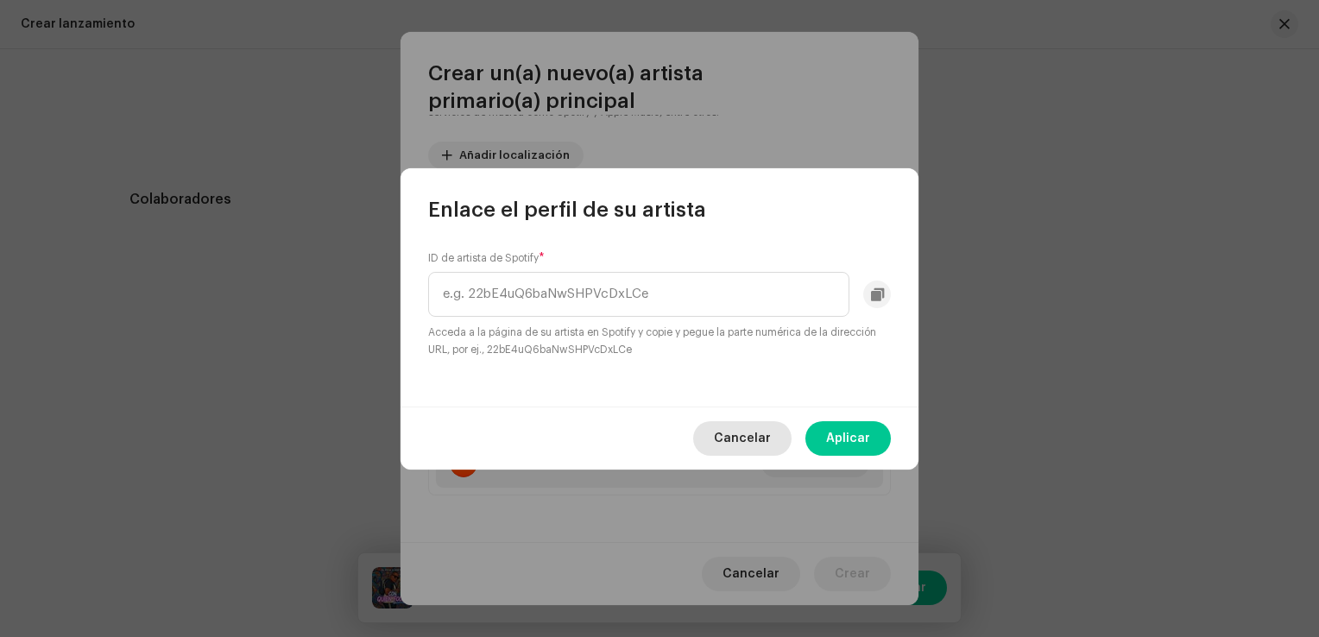
click at [735, 430] on span "Cancelar" at bounding box center [742, 438] width 57 height 35
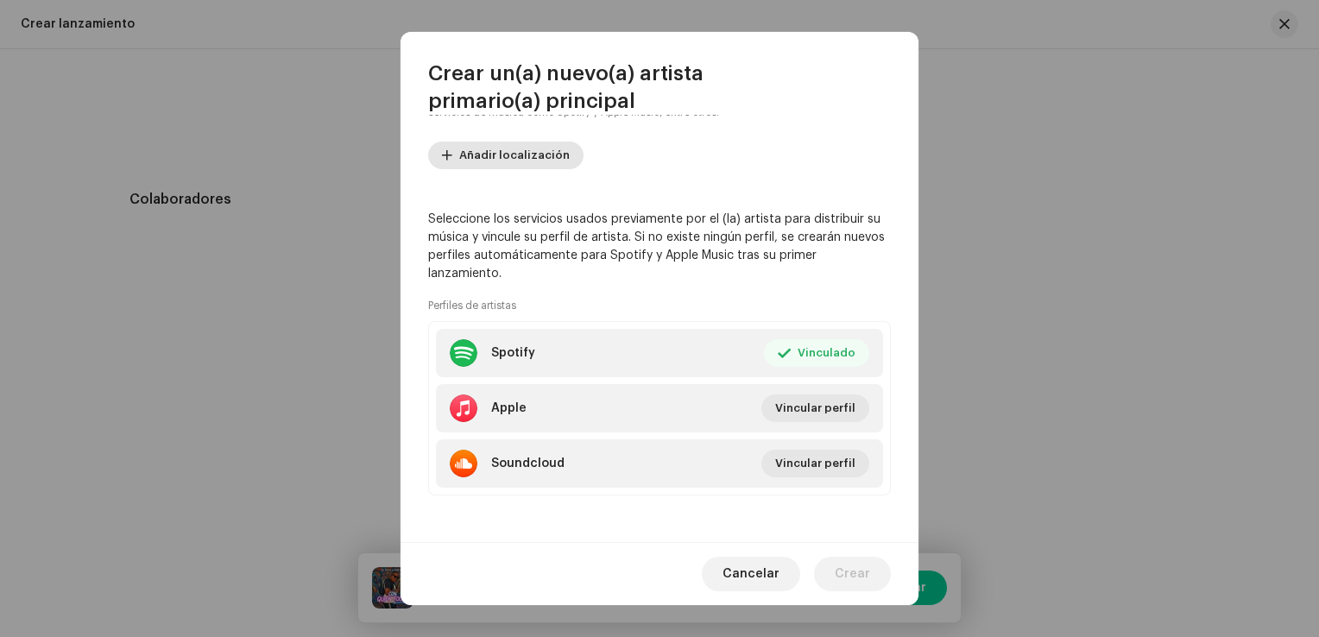
click at [508, 148] on span "Añadir localización" at bounding box center [514, 155] width 111 height 35
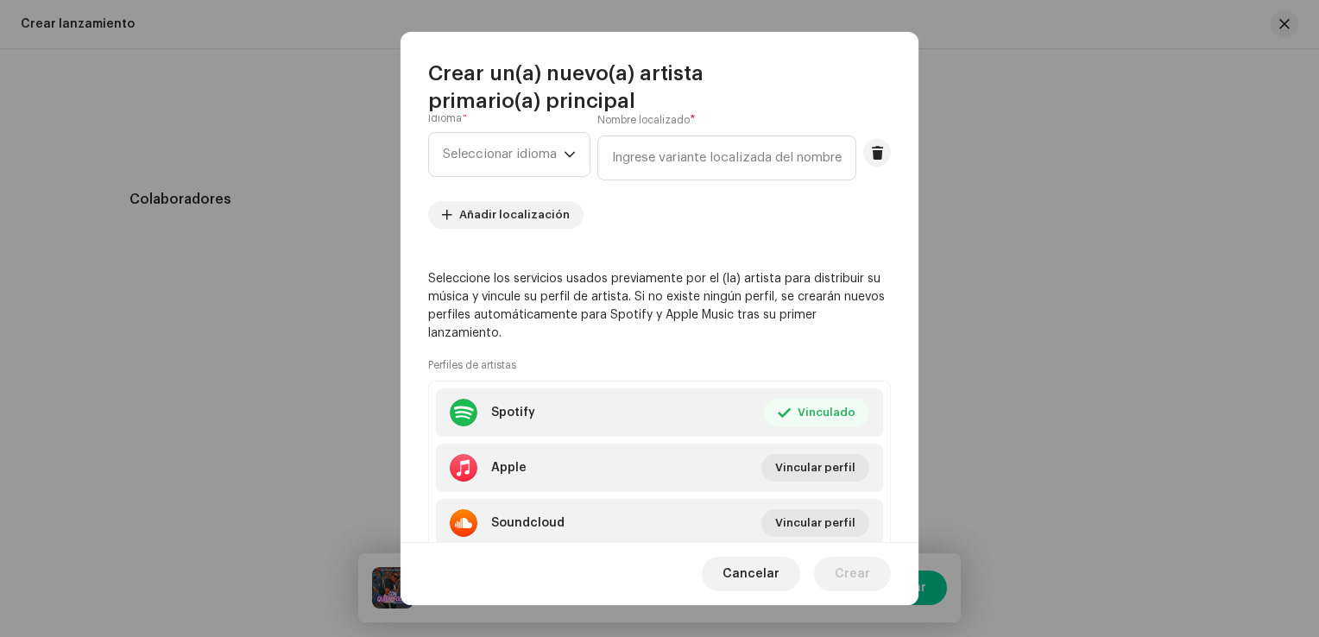
scroll to position [277, 0]
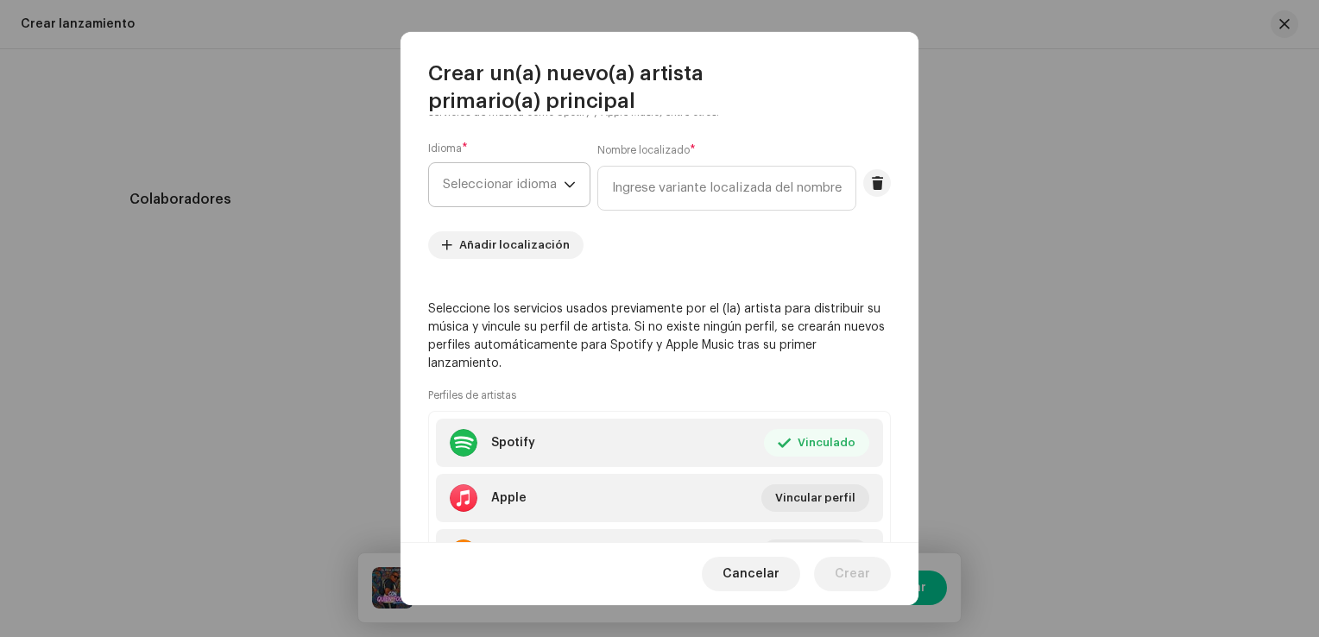
click at [552, 187] on span "Seleccionar idioma" at bounding box center [503, 184] width 121 height 43
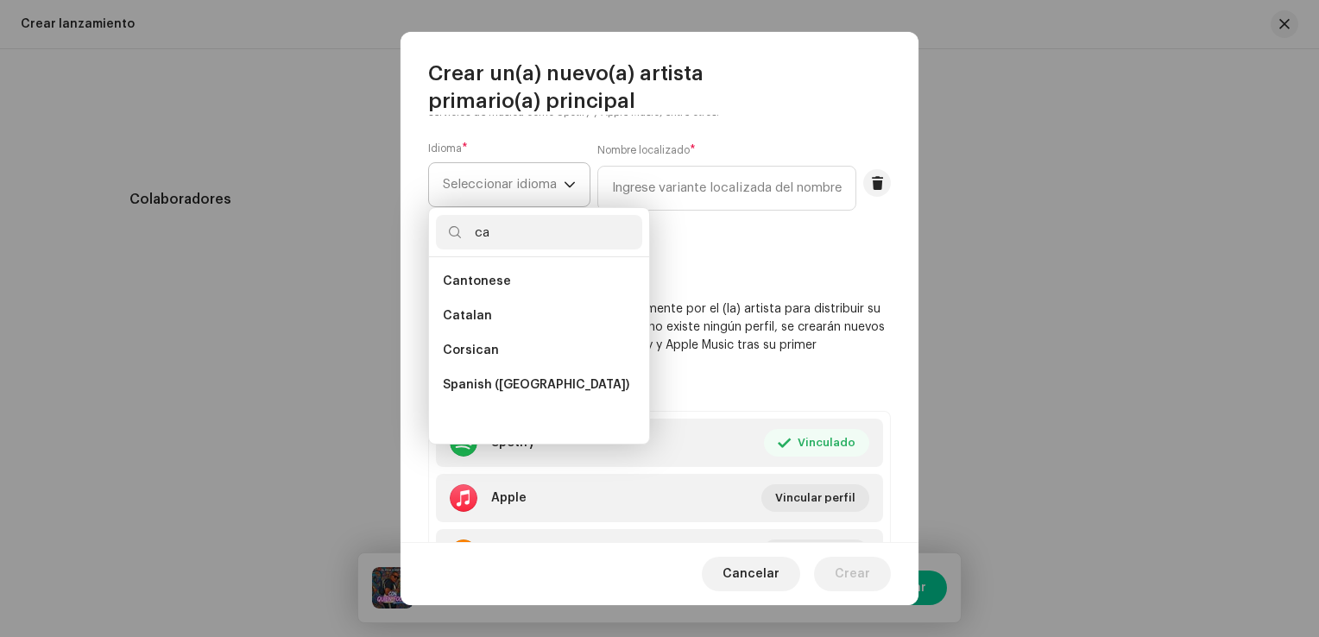
scroll to position [0, 0]
type input "ca"
click at [546, 388] on span "Spanish ([GEOGRAPHIC_DATA])" at bounding box center [536, 384] width 186 height 17
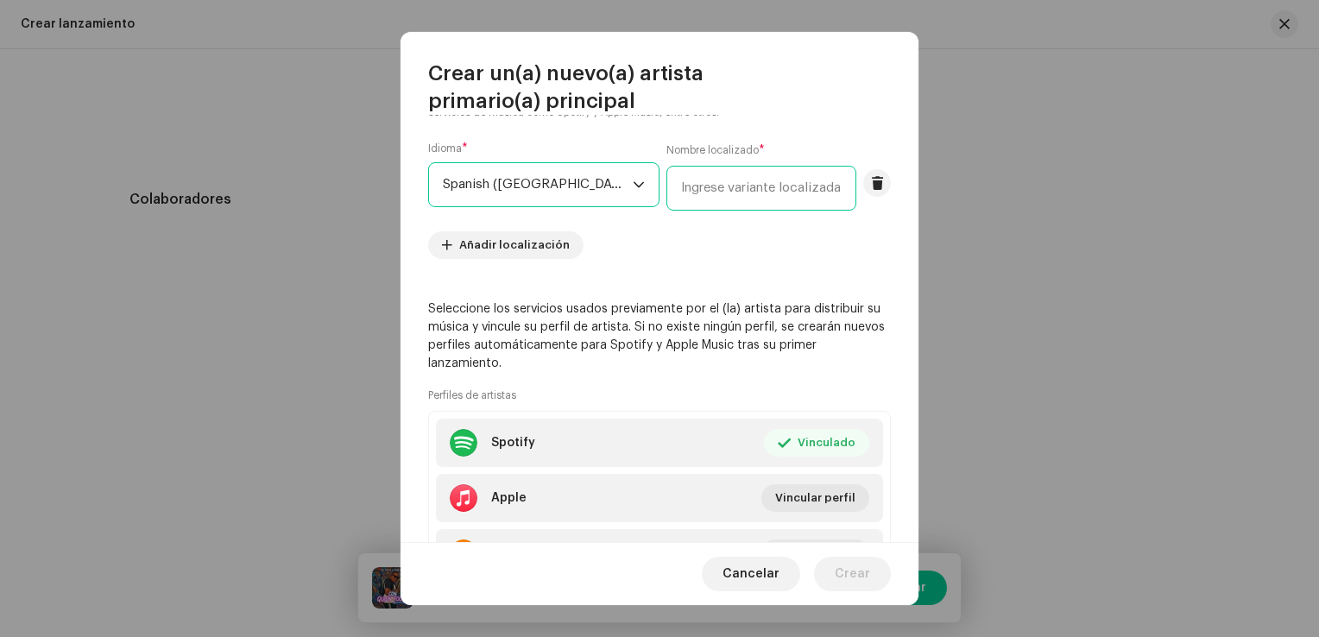
click at [679, 190] on input "text" at bounding box center [761, 188] width 190 height 45
type input "yor one"
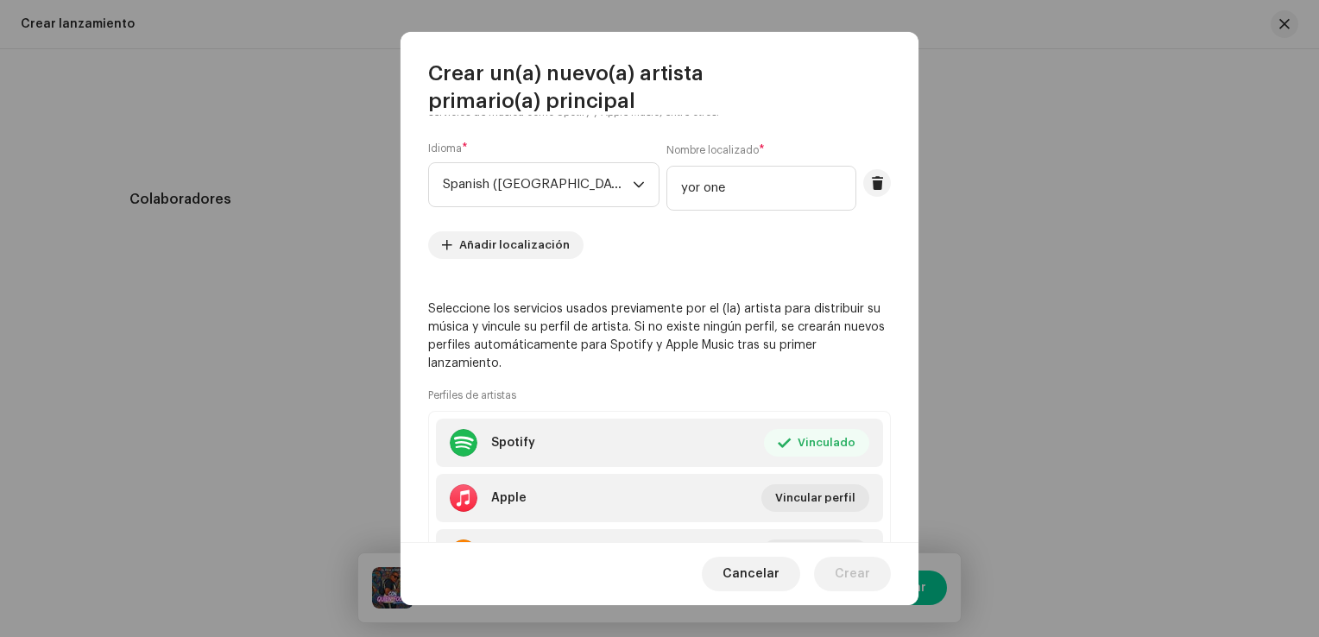
click at [694, 275] on div "Admitimos imágenes en formato PNG, JFIF, JPEG o JPG. Nombre oficial * Los nombr…" at bounding box center [660, 328] width 518 height 427
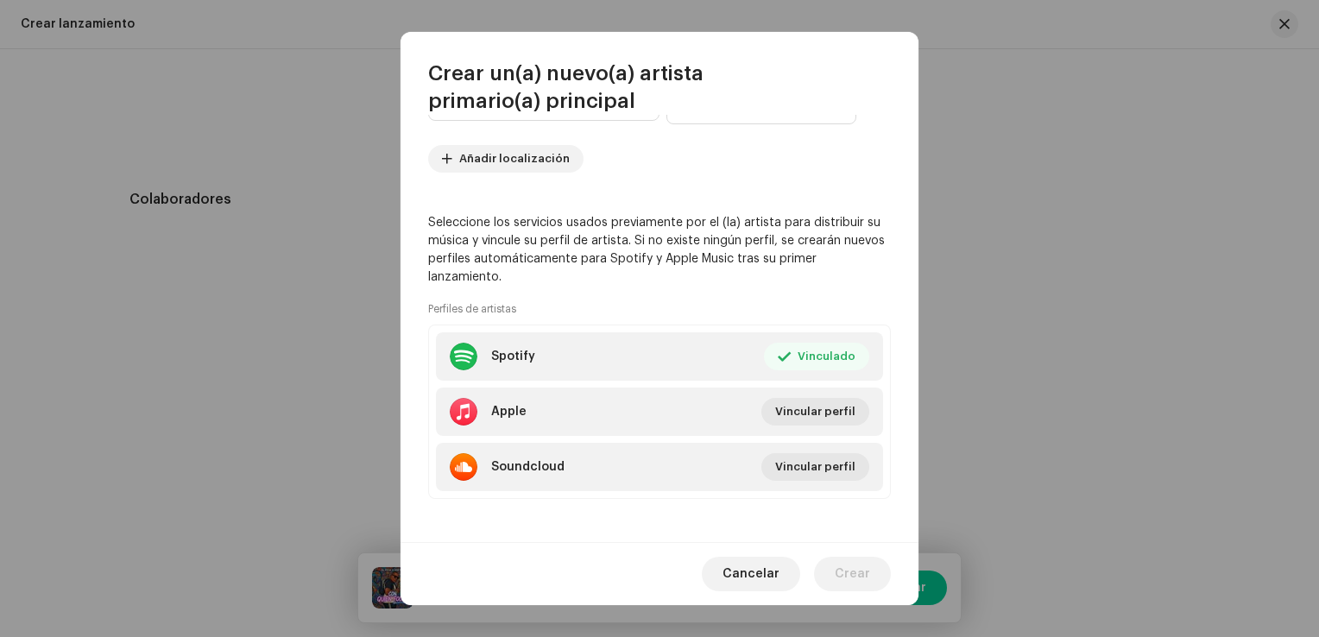
scroll to position [191, 0]
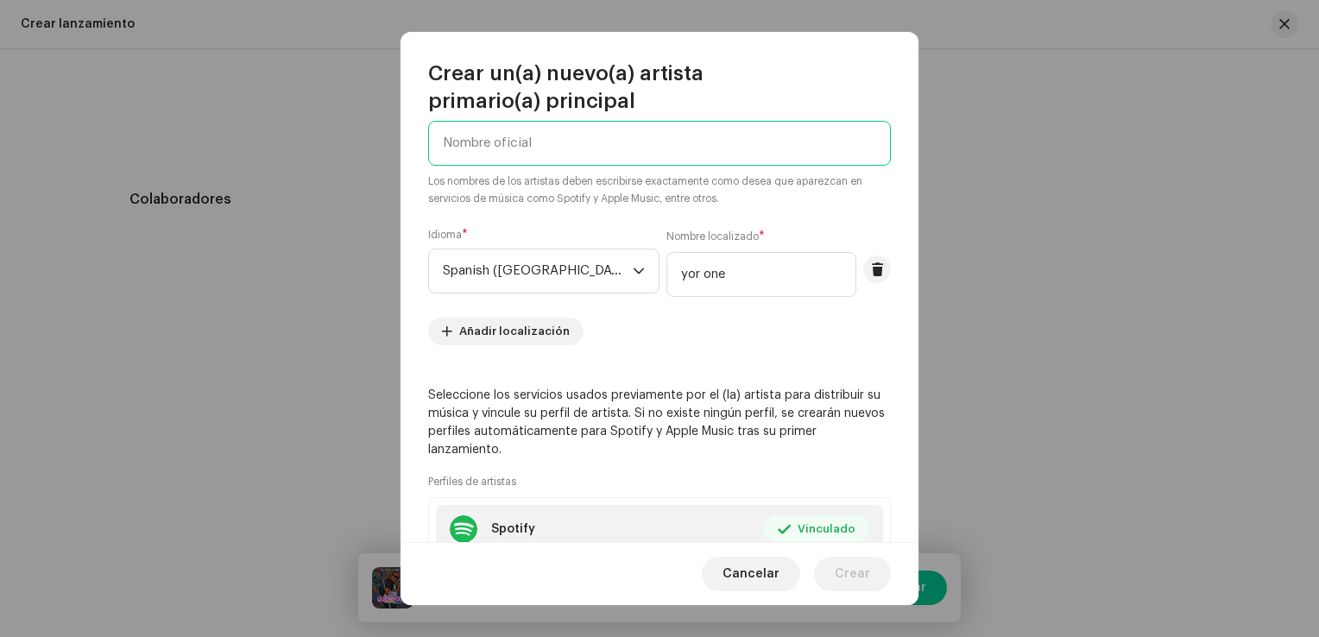
click at [515, 147] on input "text" at bounding box center [659, 143] width 463 height 45
type input "Yor One"
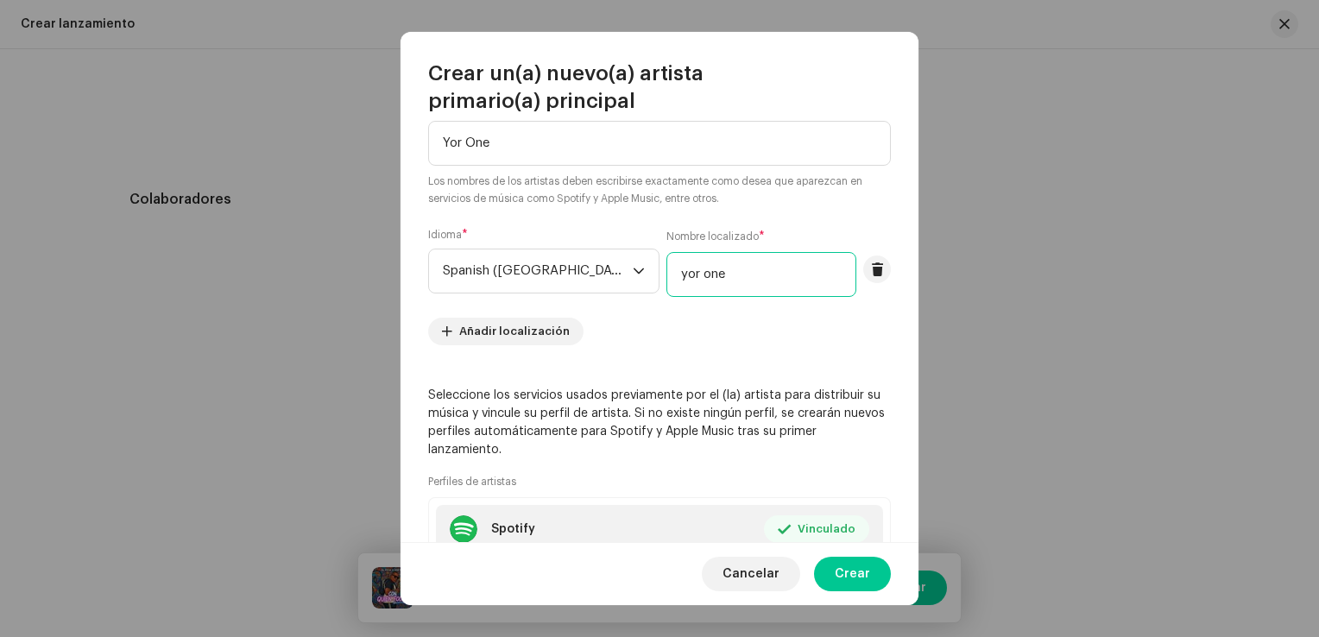
click at [666, 274] on input "yor one" at bounding box center [761, 274] width 190 height 45
click at [670, 275] on input "Yor one" at bounding box center [761, 274] width 190 height 45
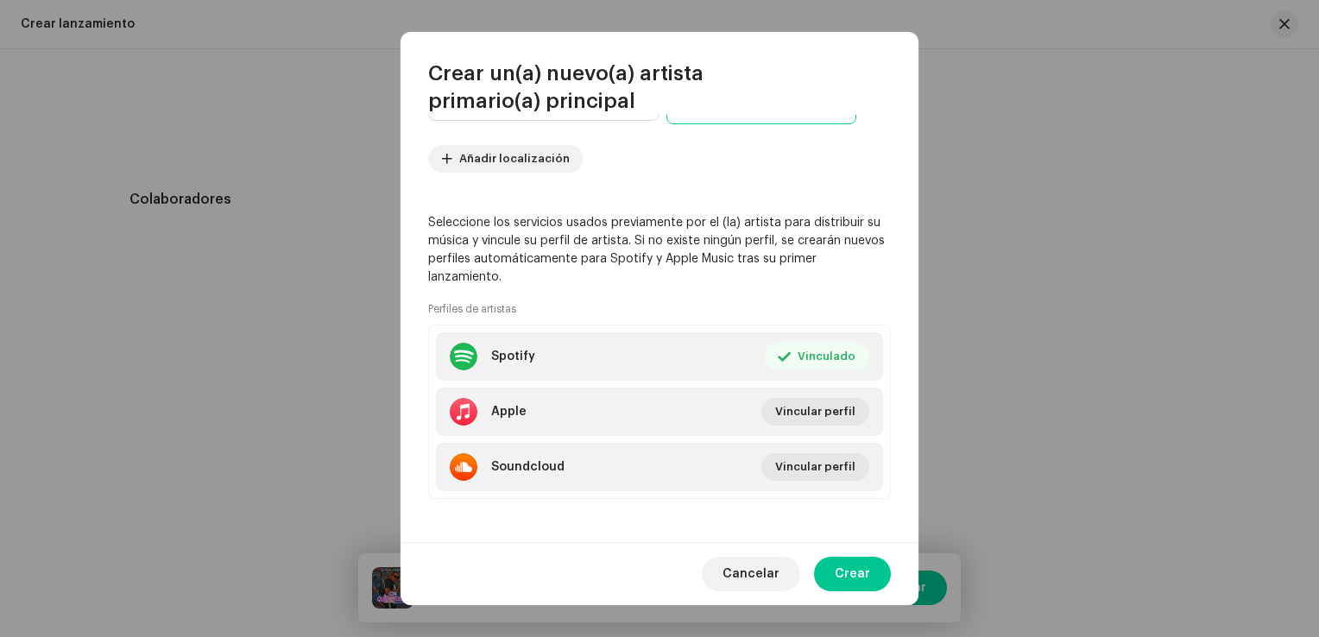
scroll to position [367, 0]
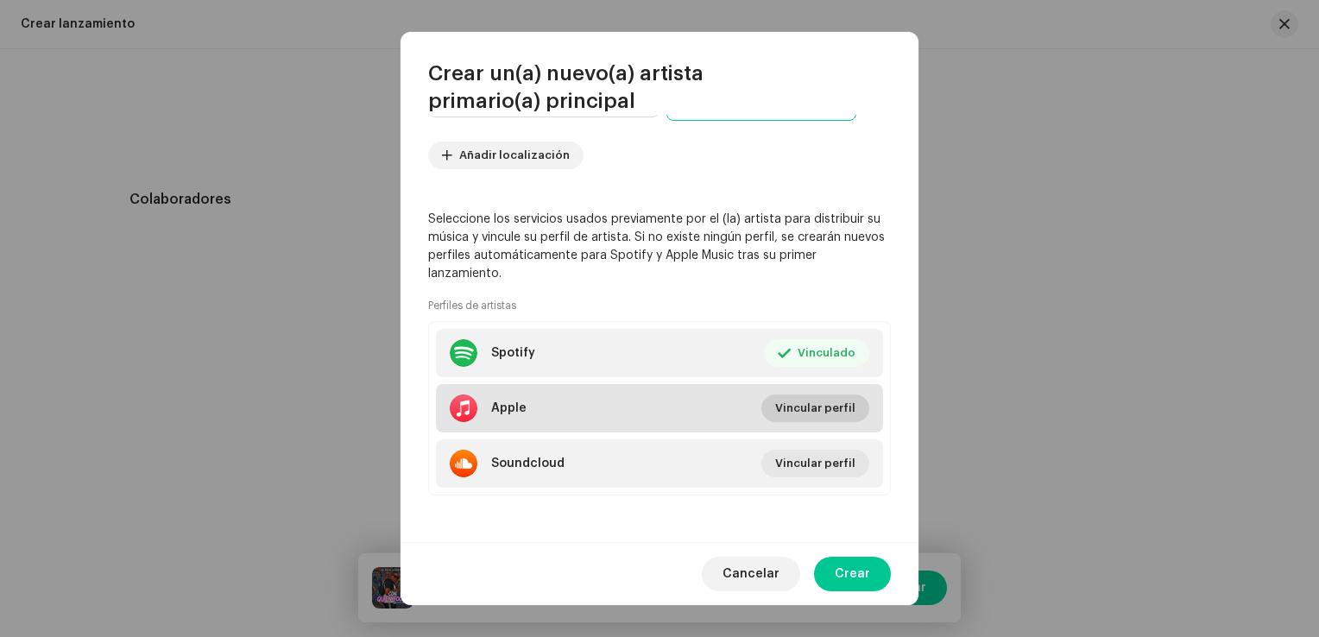
type input "Yor One"
click at [802, 402] on span "Vincular perfil" at bounding box center [815, 408] width 80 height 35
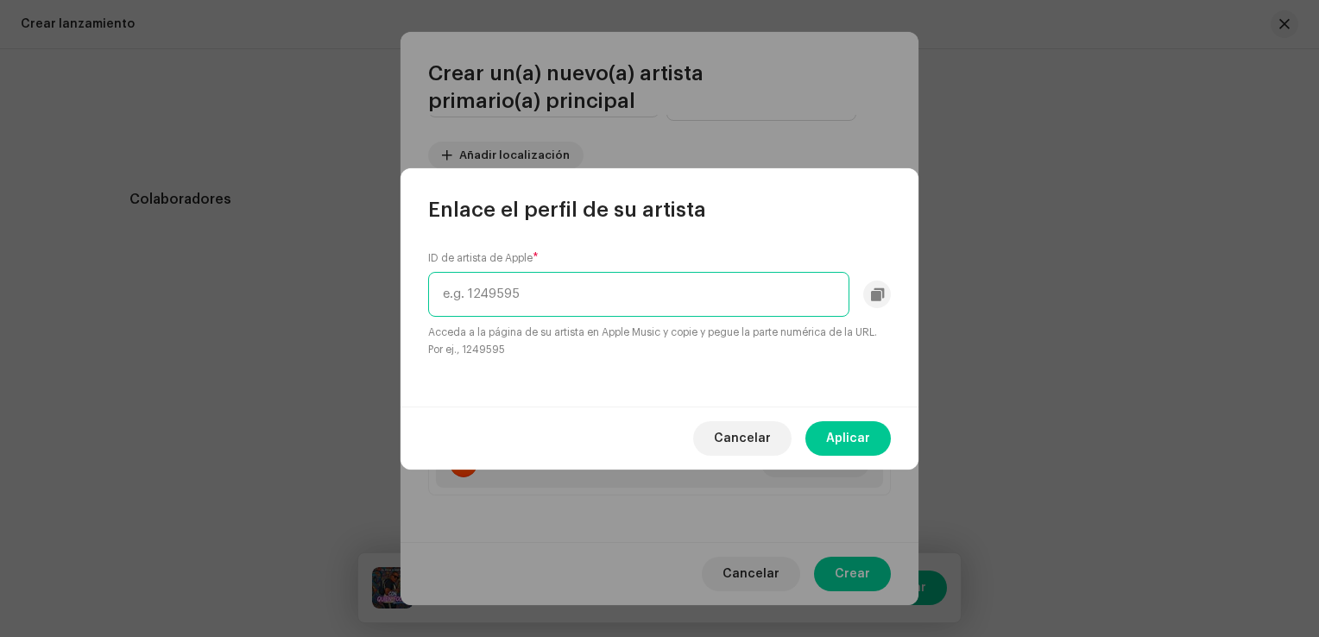
click at [625, 295] on input "text" at bounding box center [638, 294] width 421 height 45
paste input "1584523936"
type input "1584523936"
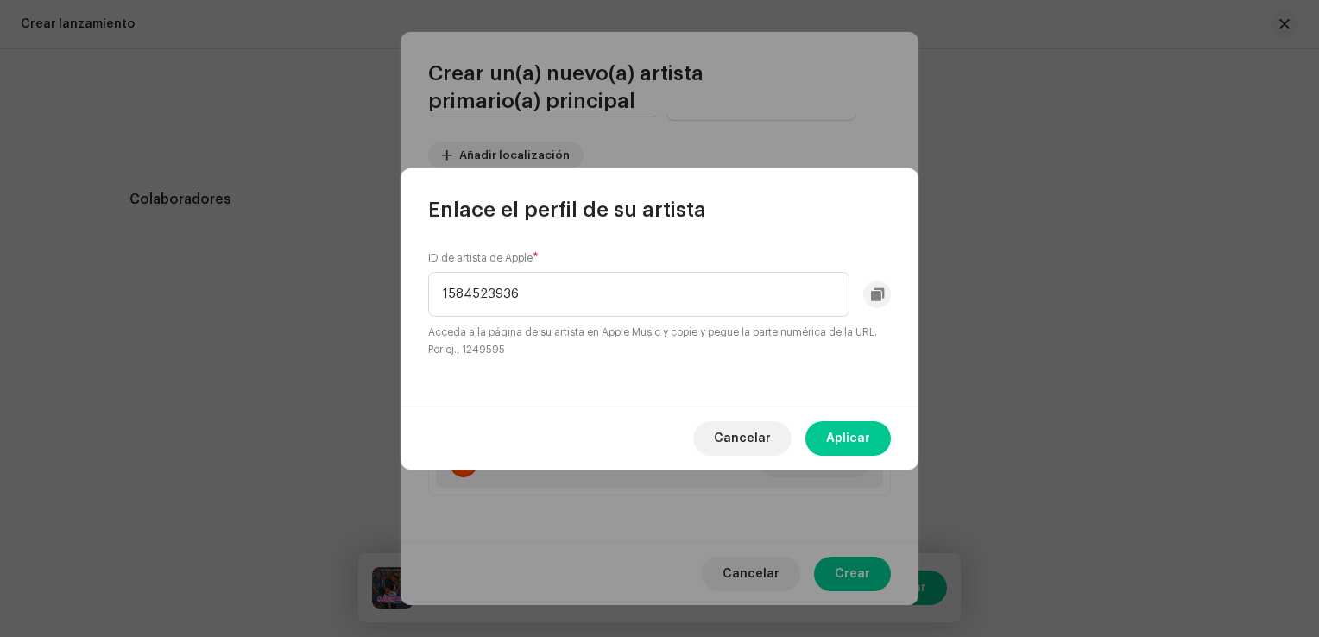
click at [846, 433] on span "Aplicar" at bounding box center [848, 438] width 44 height 35
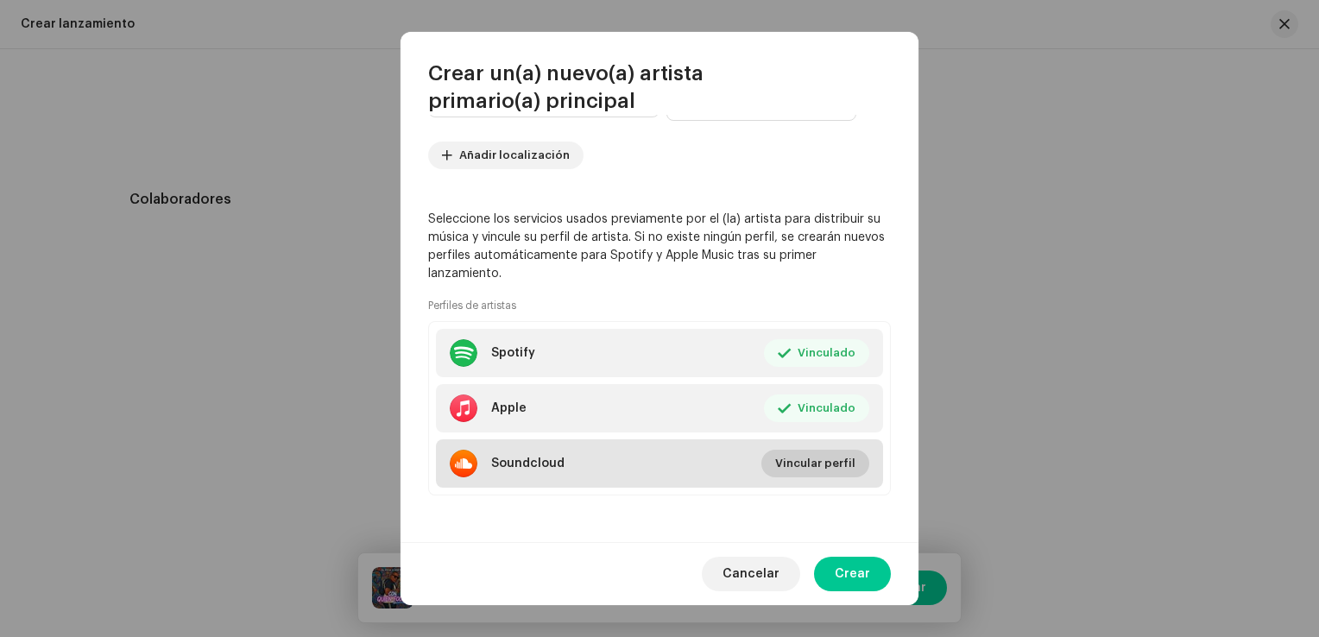
click at [801, 459] on span "Vincular perfil" at bounding box center [815, 463] width 80 height 35
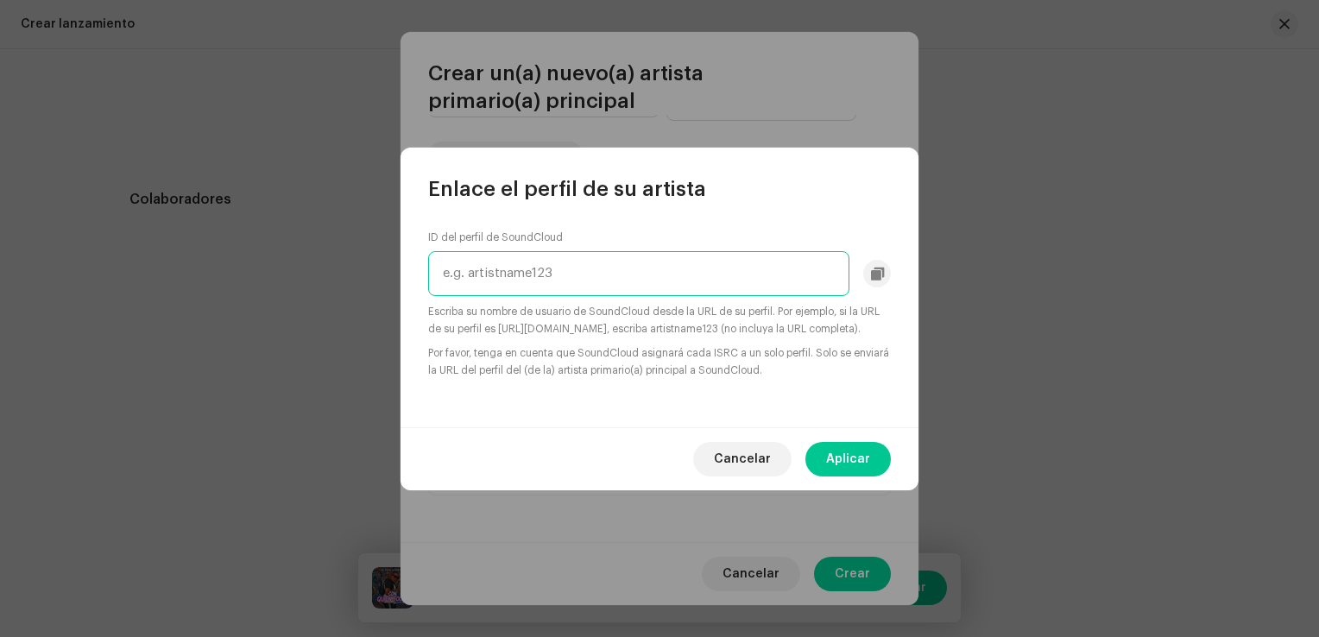
click at [546, 257] on input "text" at bounding box center [638, 273] width 421 height 45
paste input "[URL][DOMAIN_NAME]"
type input "[URL][DOMAIN_NAME]"
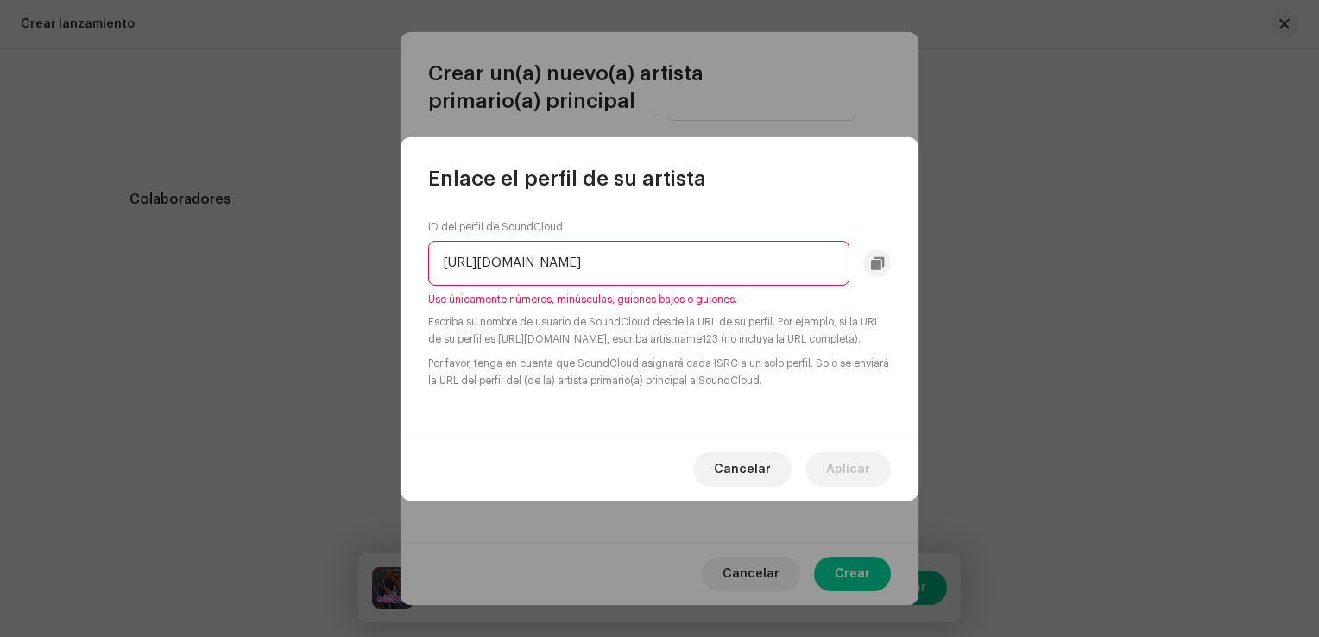
scroll to position [0, 0]
drag, startPoint x: 836, startPoint y: 251, endPoint x: 209, endPoint y: 296, distance: 628.4
click at [209, 296] on div "Enlace el perfil de su artista ID del perfil de SoundCloud [URL][DOMAIN_NAME] U…" at bounding box center [659, 318] width 1319 height 637
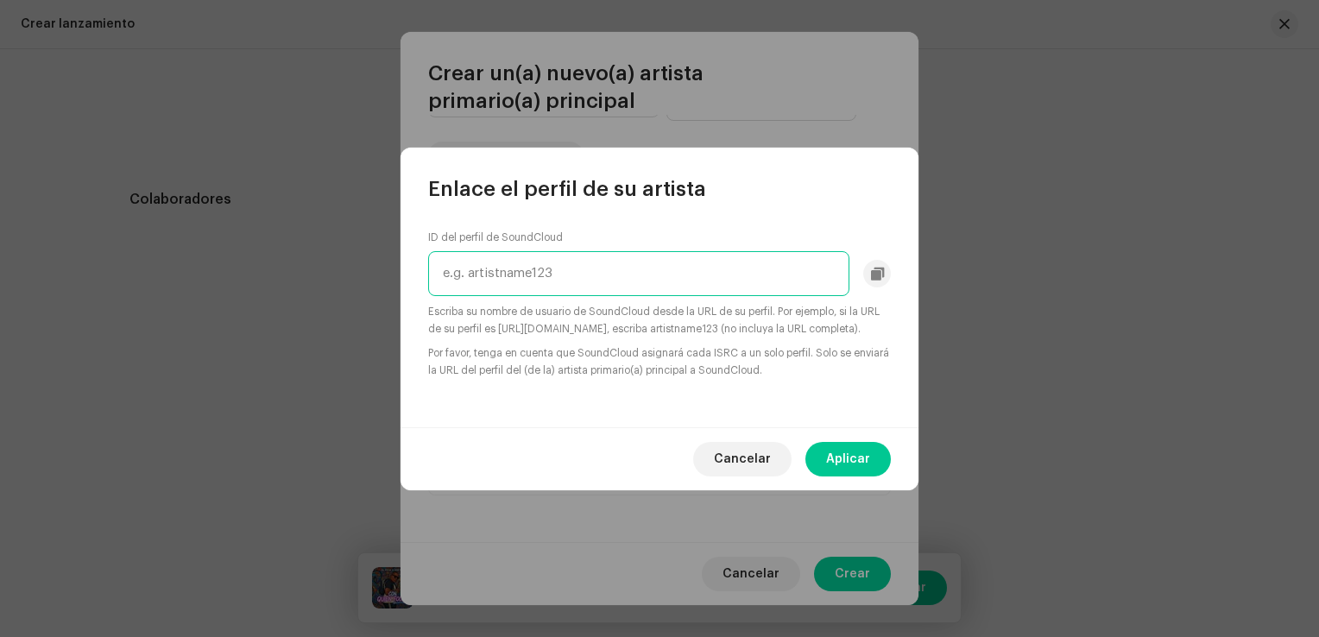
click at [511, 261] on input "text" at bounding box center [638, 273] width 421 height 45
paste input "yorone-sc"
type input "yorone-sc"
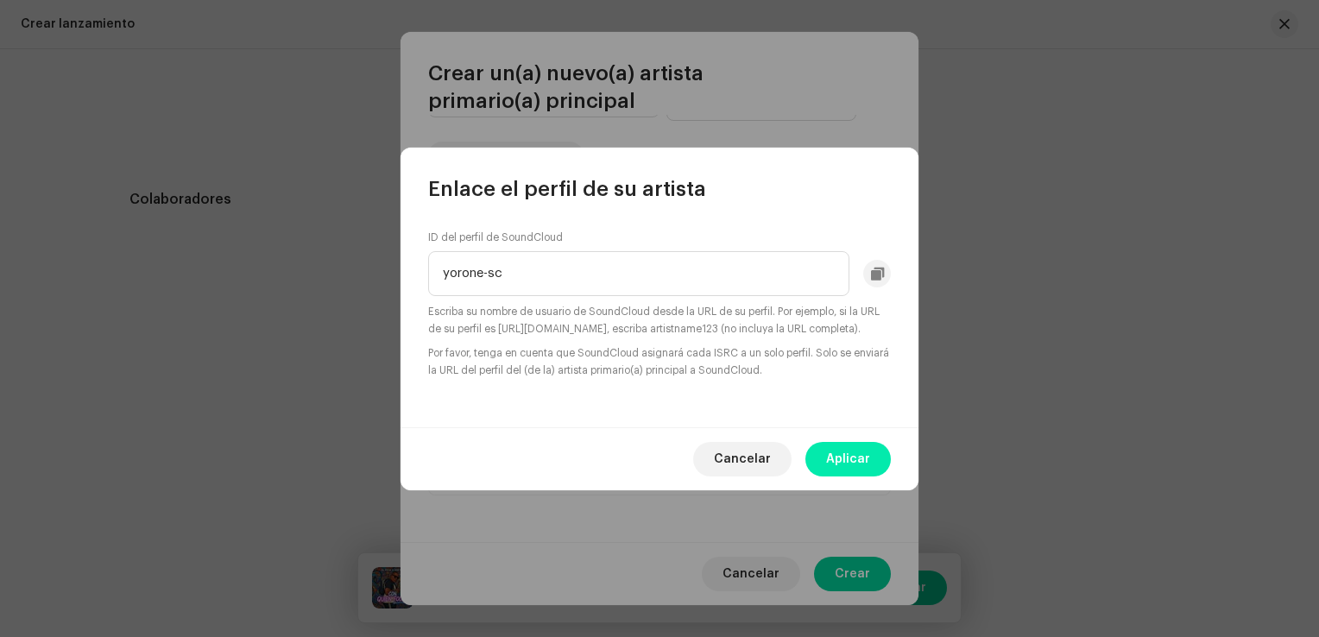
click at [827, 464] on button "Aplicar" at bounding box center [847, 459] width 85 height 35
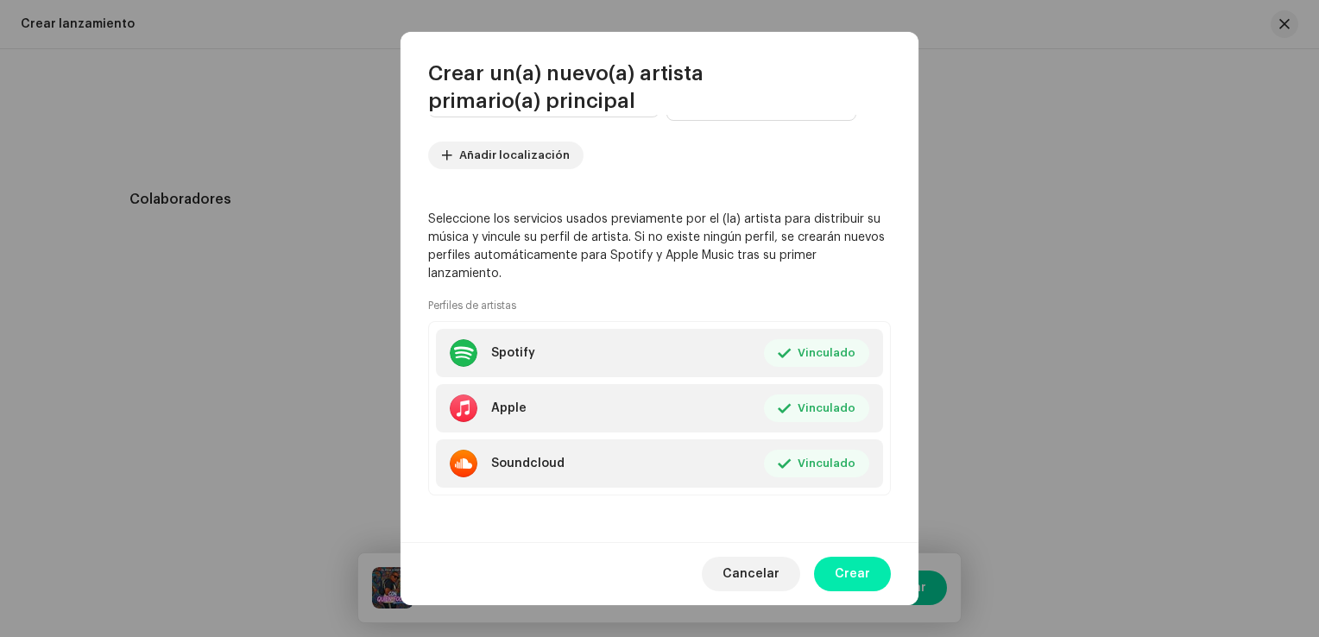
click at [836, 563] on button "Crear" at bounding box center [852, 574] width 77 height 35
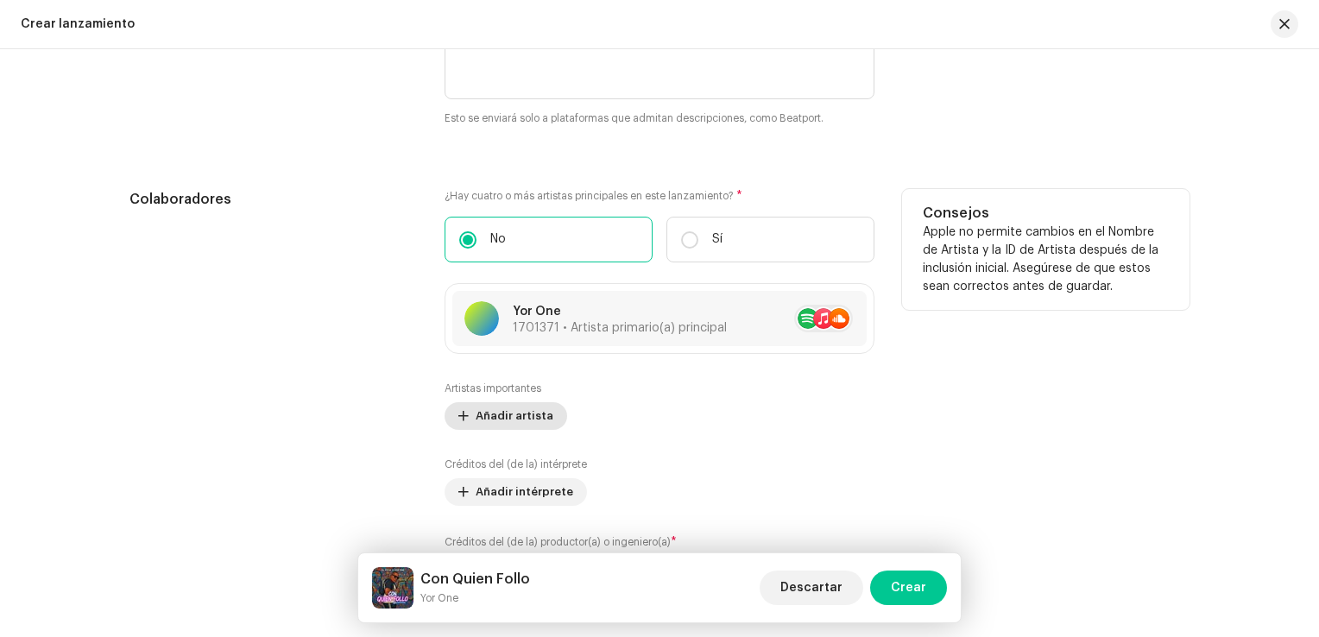
click at [525, 416] on span "Añadir artista" at bounding box center [515, 416] width 78 height 35
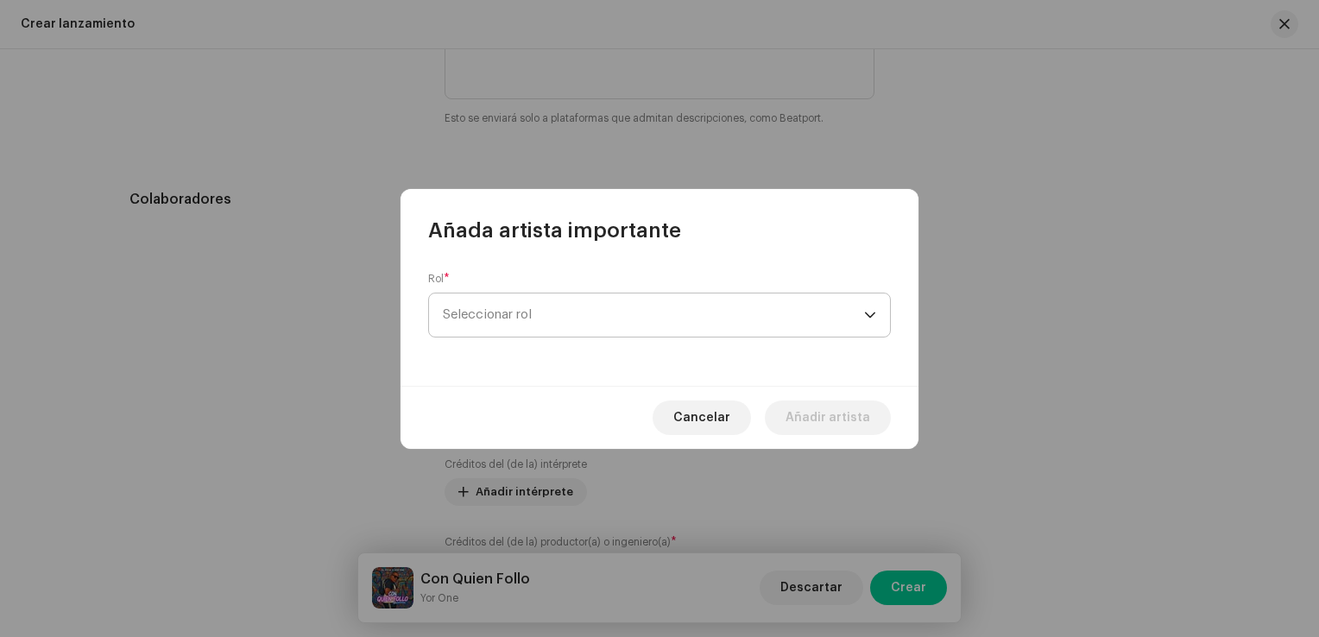
click at [494, 323] on span "Seleccionar rol" at bounding box center [653, 315] width 421 height 43
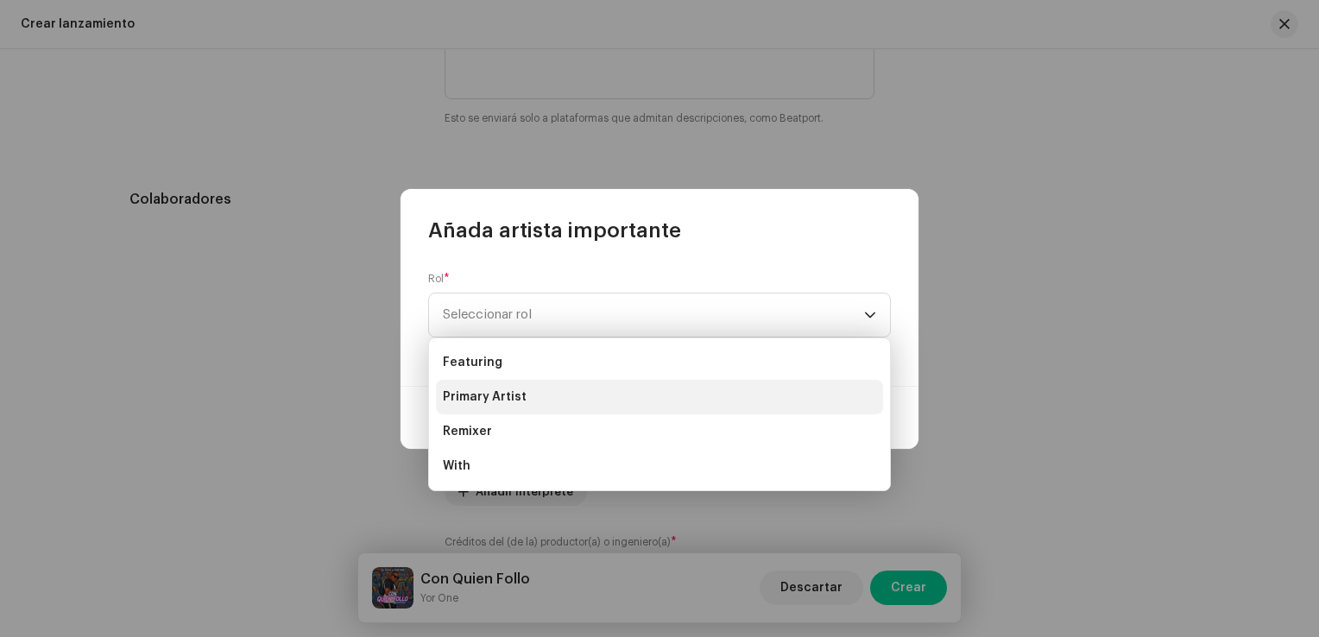
click at [515, 396] on span "Primary Artist" at bounding box center [485, 396] width 84 height 17
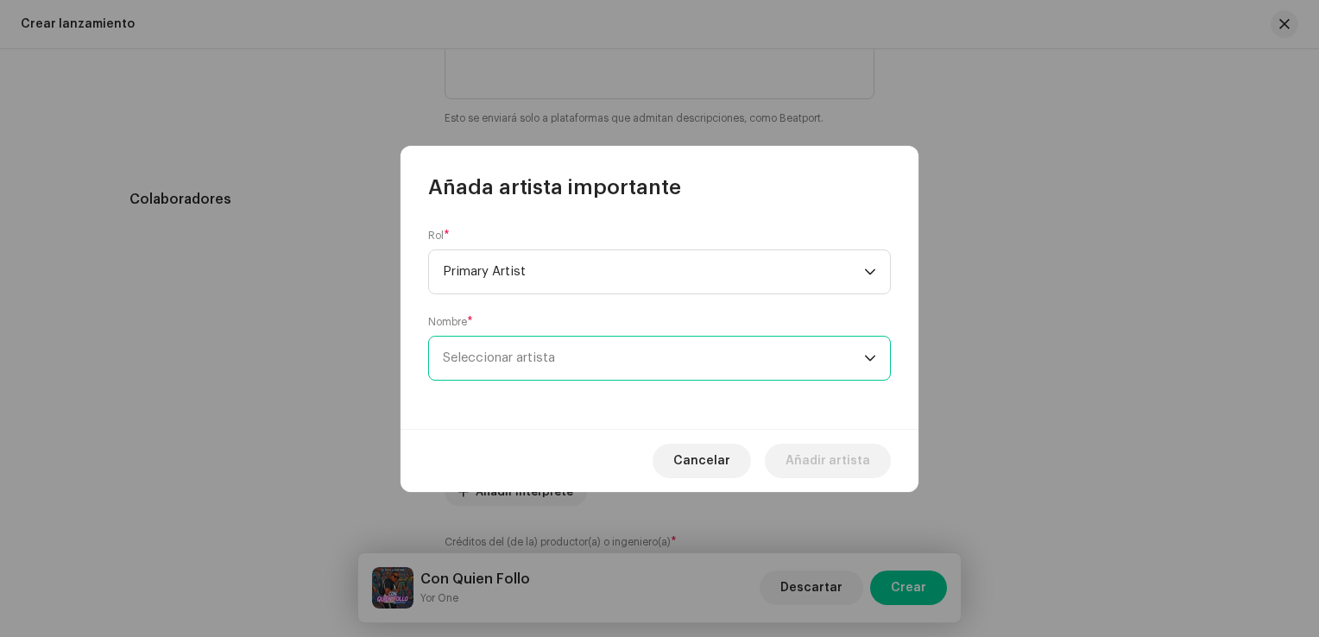
click at [587, 360] on span "Seleccionar artista" at bounding box center [653, 358] width 421 height 43
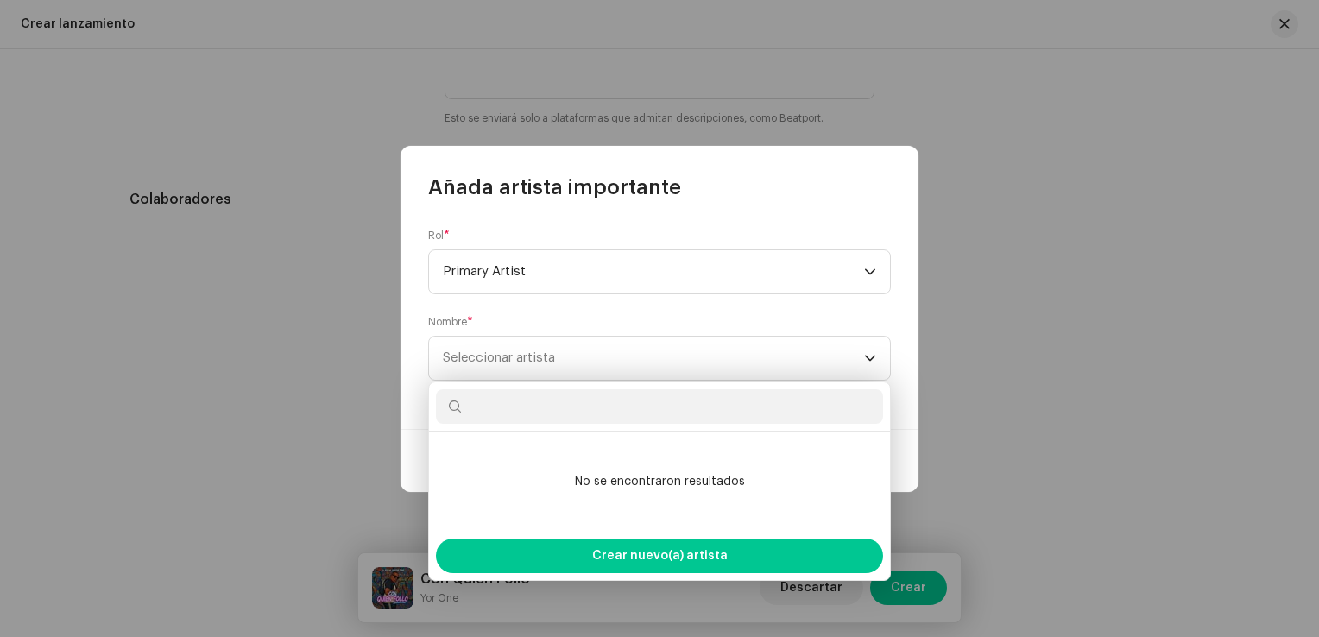
type input "y"
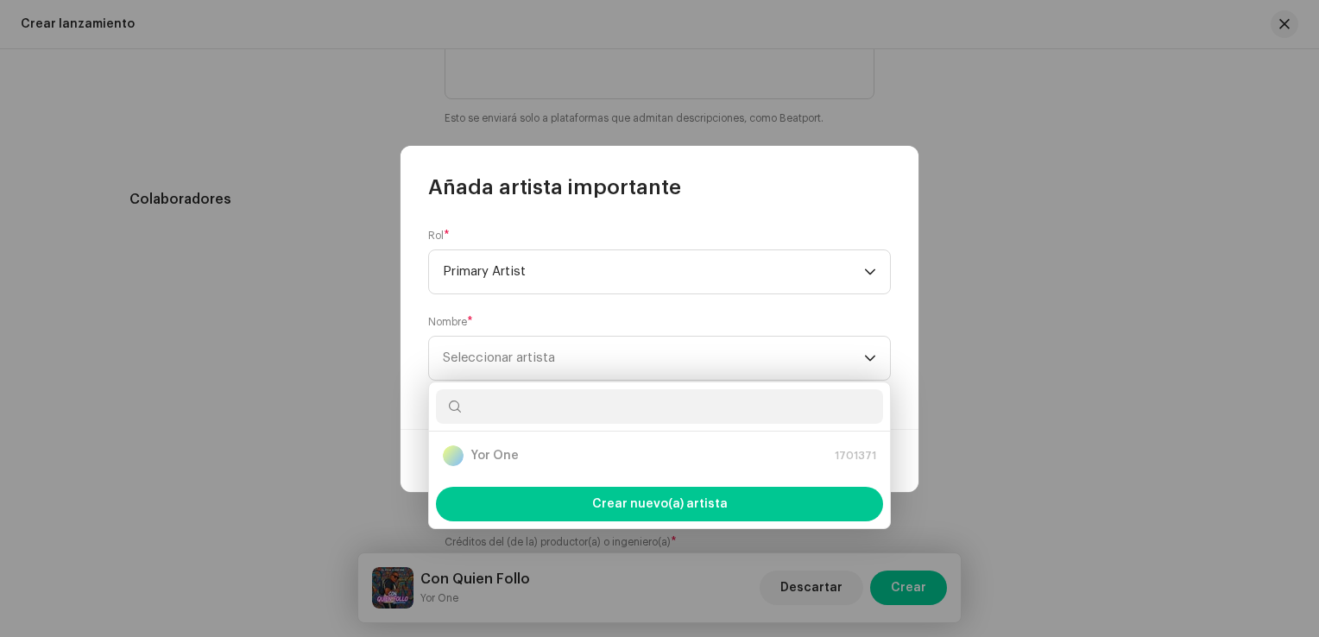
type input "e"
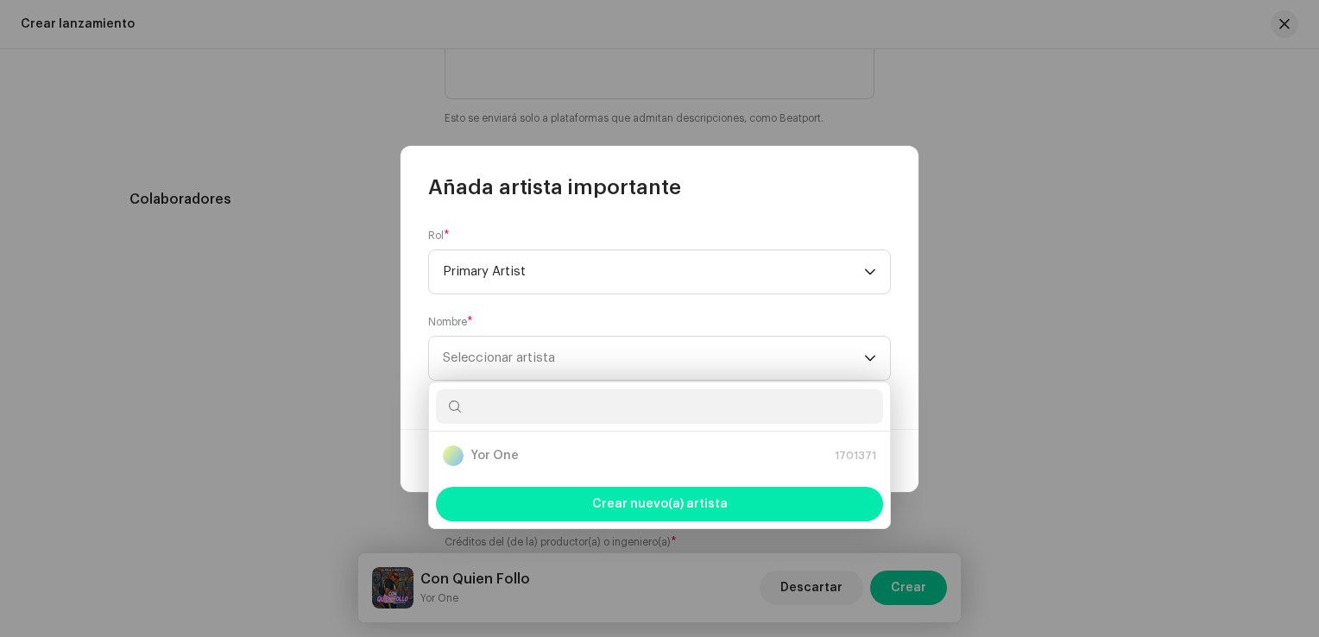
click at [688, 505] on span "Crear nuevo(a) artista" at bounding box center [660, 504] width 136 height 35
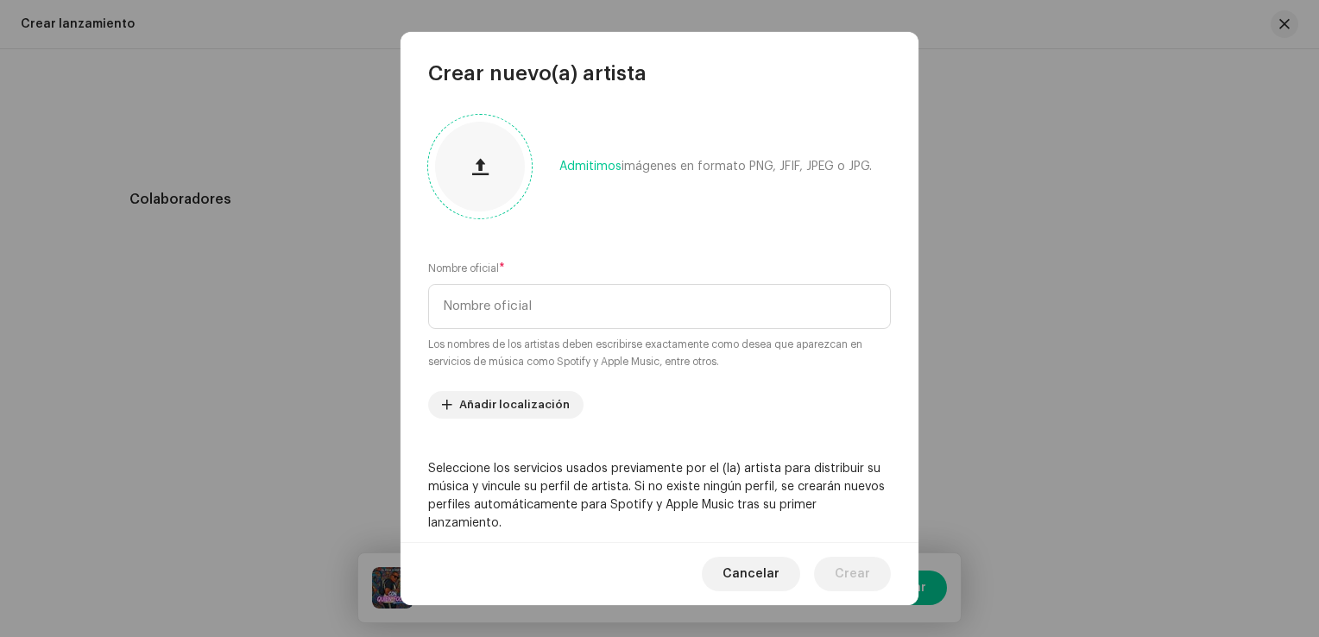
click at [482, 161] on span "button" at bounding box center [480, 167] width 16 height 14
drag, startPoint x: 495, startPoint y: 178, endPoint x: 497, endPoint y: 198, distance: 20.0
click at [497, 198] on div at bounding box center [480, 167] width 104 height 104
click at [487, 164] on span at bounding box center [480, 167] width 16 height 14
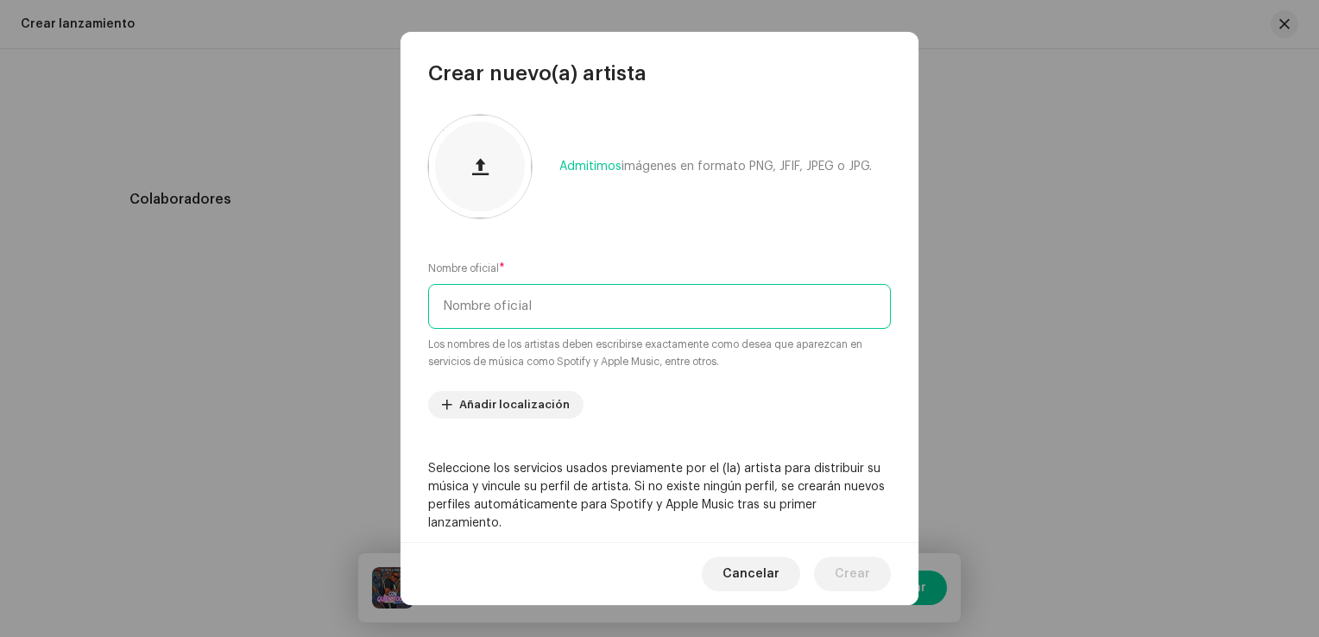
click at [515, 313] on input "text" at bounding box center [659, 306] width 463 height 45
type input "El Pichi"
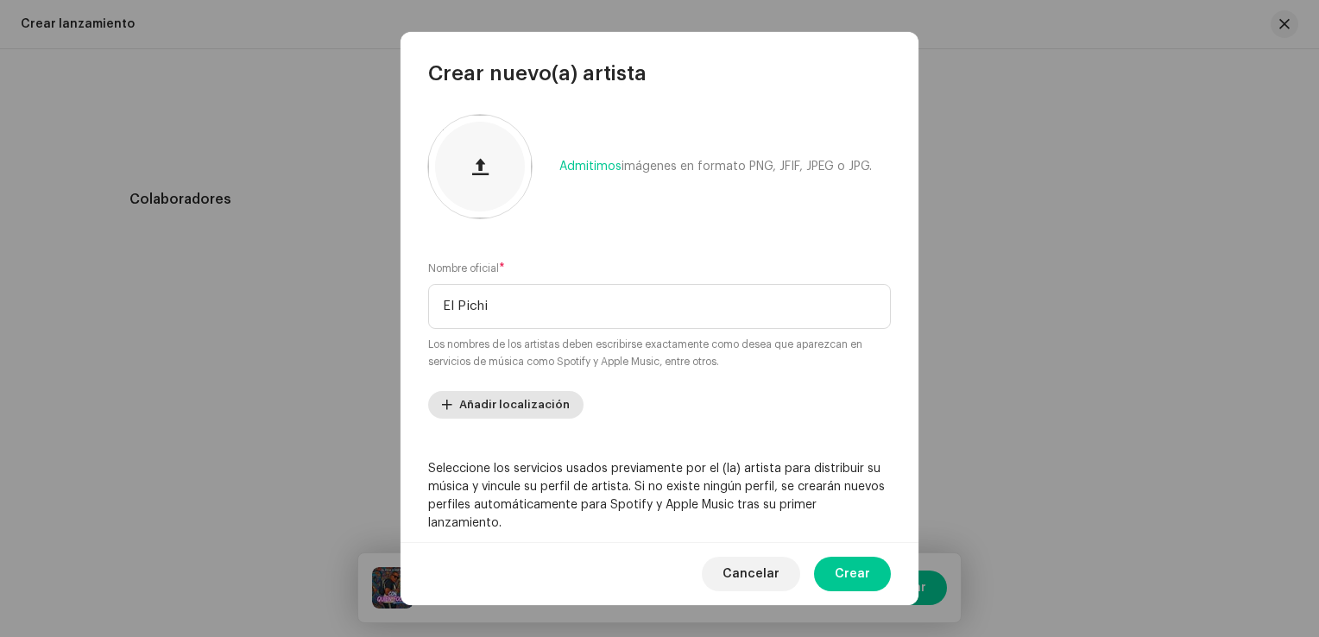
click at [548, 401] on span "Añadir localización" at bounding box center [514, 405] width 111 height 35
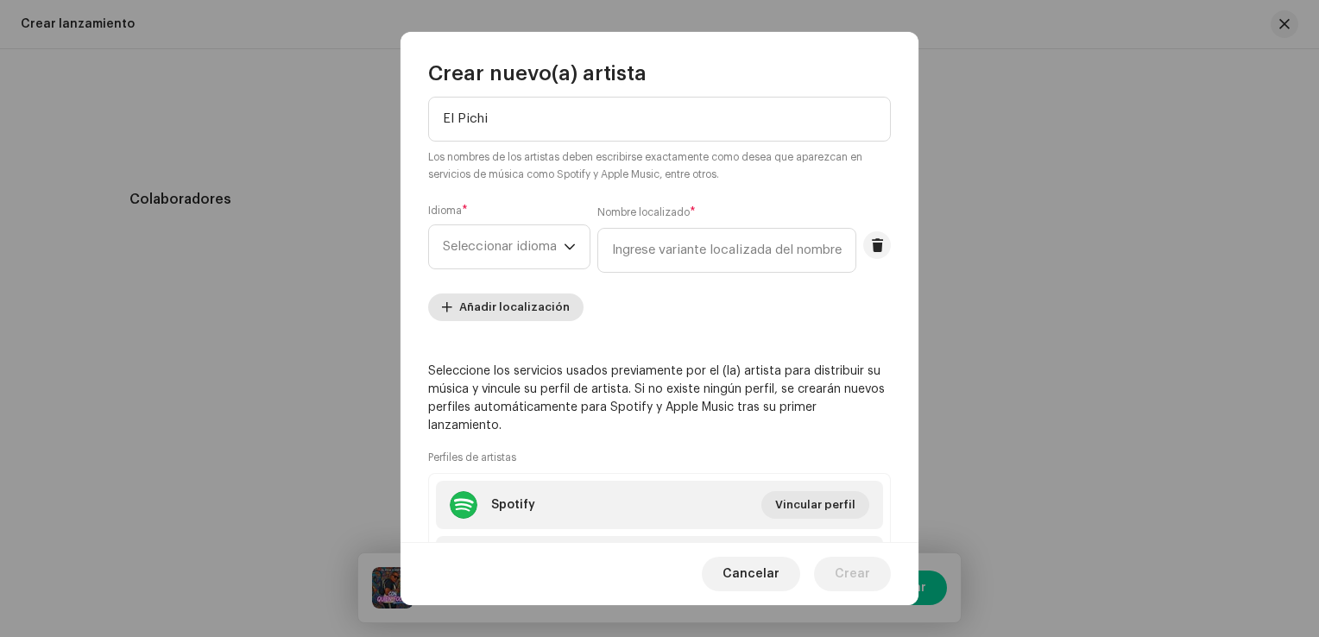
scroll to position [86, 0]
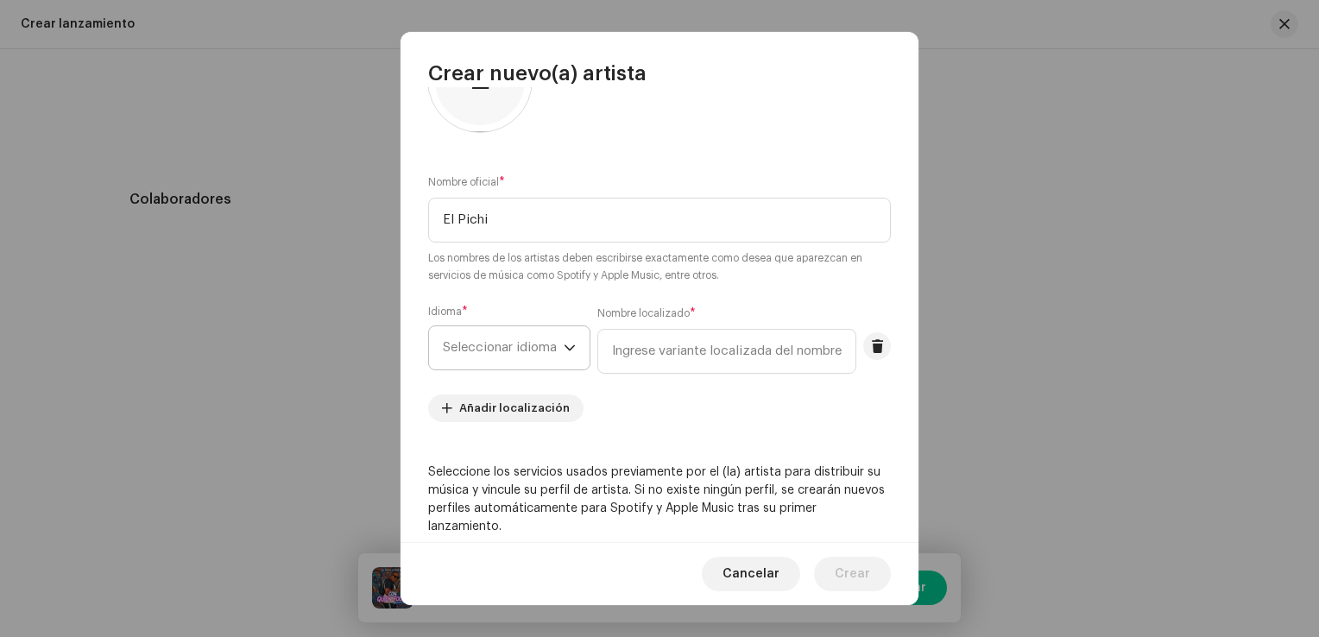
click at [483, 344] on span "Seleccionar idioma" at bounding box center [503, 347] width 121 height 43
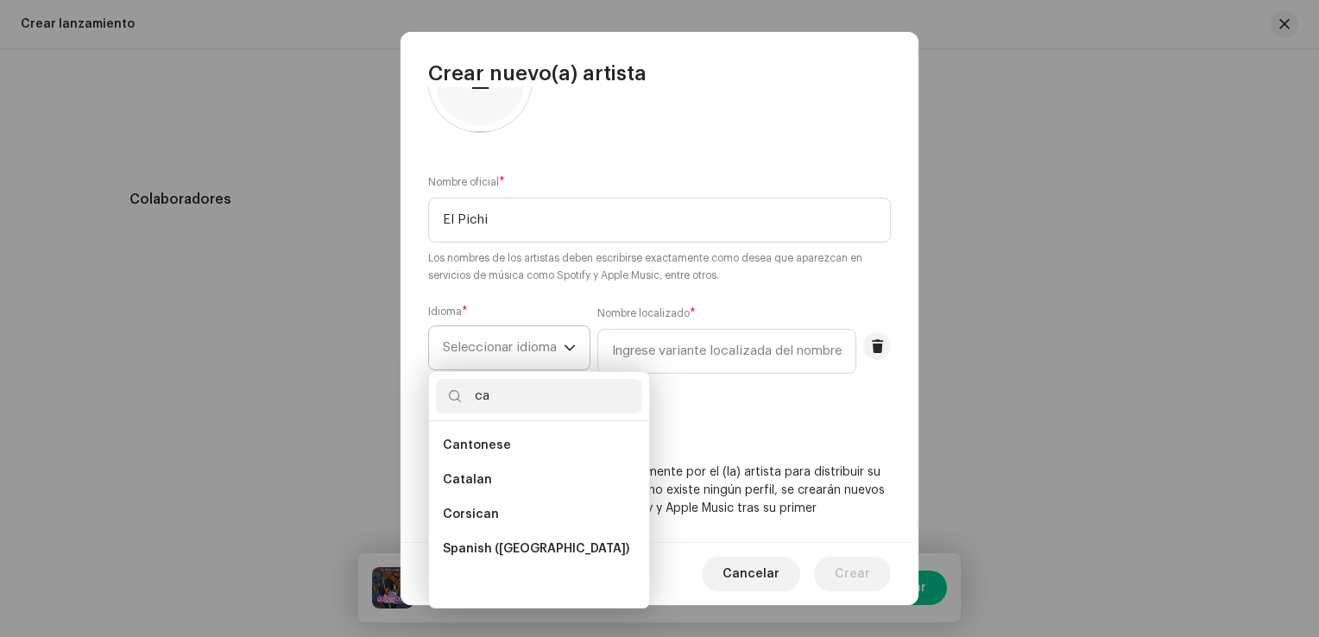
scroll to position [0, 0]
type input "ca"
click at [535, 553] on span "Spanish ([GEOGRAPHIC_DATA])" at bounding box center [536, 548] width 186 height 17
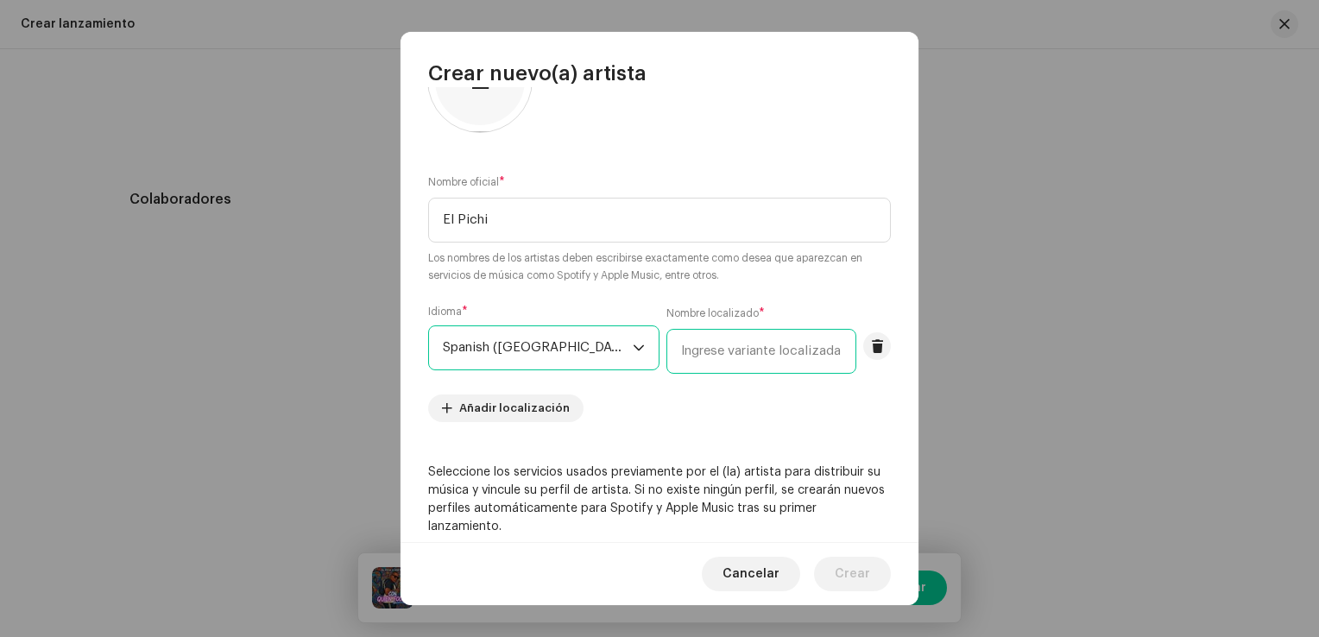
click at [698, 364] on input "text" at bounding box center [761, 351] width 190 height 45
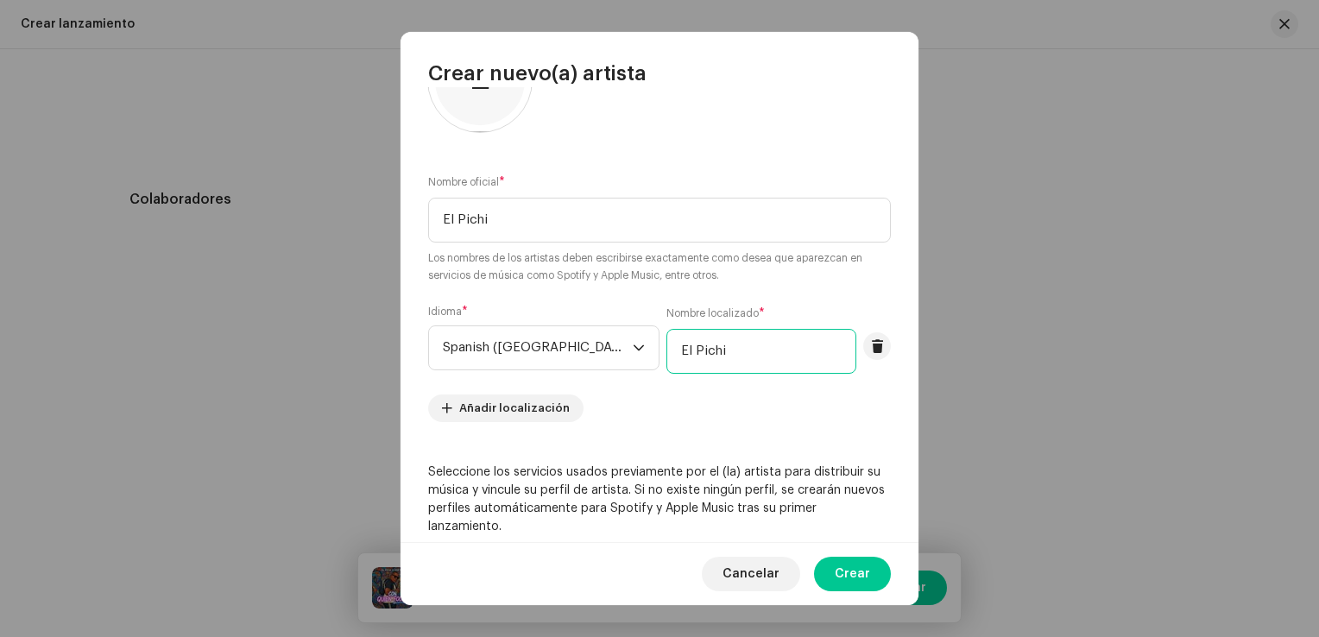
type input "El Pichi"
click at [654, 409] on re-m-artist-locales-form "Idioma * Spanish ([GEOGRAPHIC_DATA]) Nombre localizado * [GEOGRAPHIC_DATA] Añad…" at bounding box center [659, 363] width 463 height 117
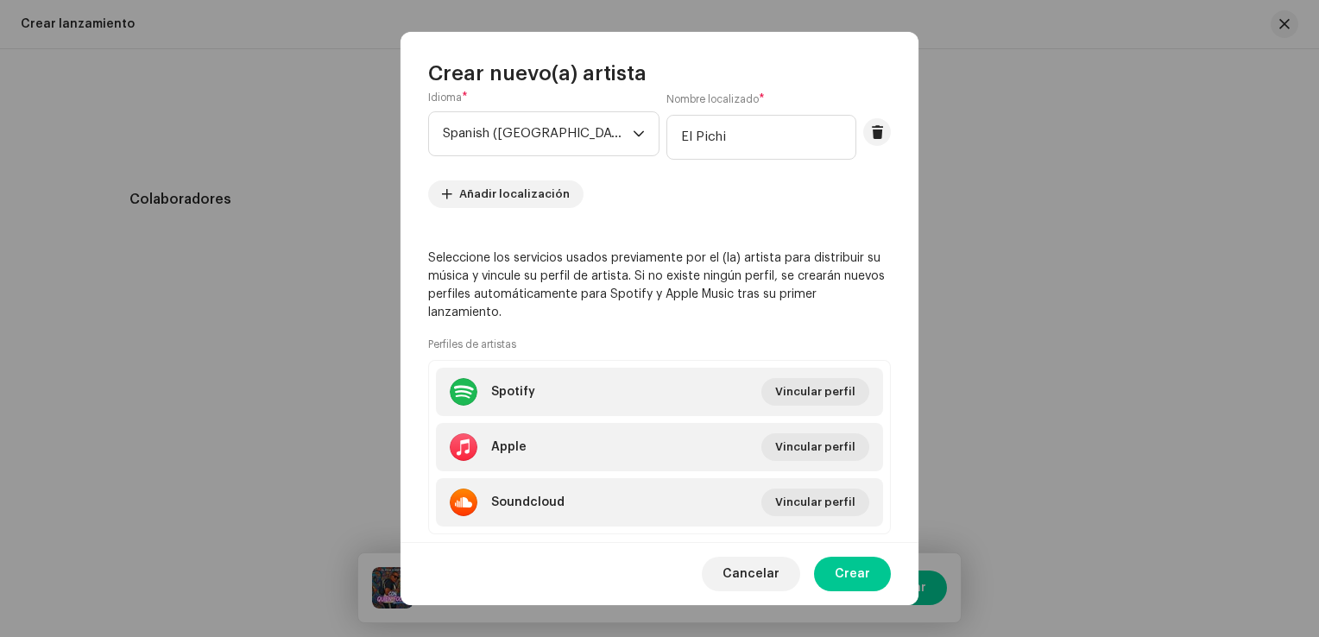
scroll to position [339, 0]
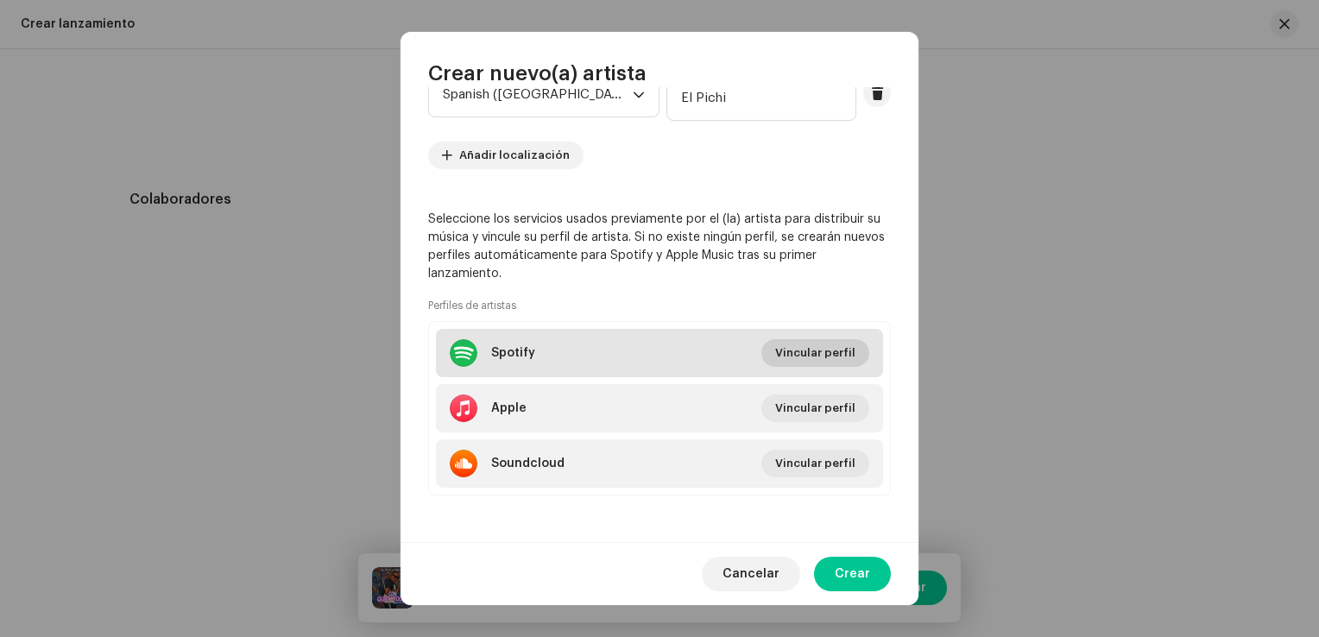
click at [835, 355] on span "Vincular perfil" at bounding box center [815, 353] width 80 height 35
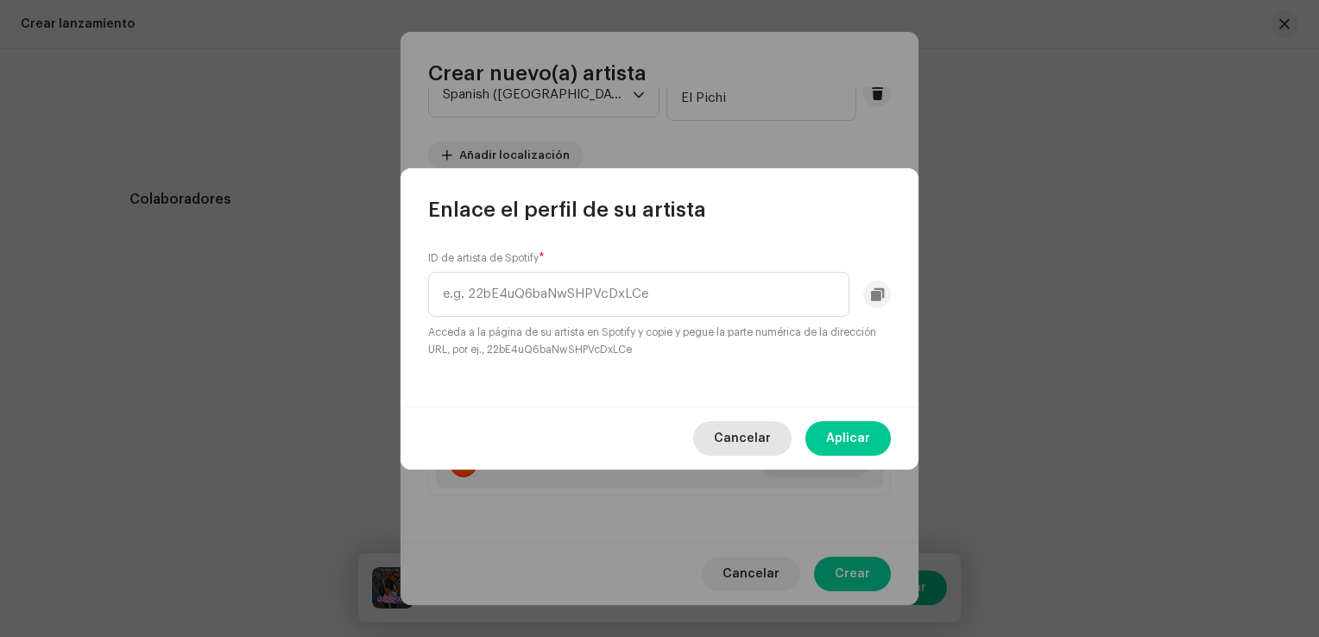
click at [736, 434] on span "Cancelar" at bounding box center [742, 438] width 57 height 35
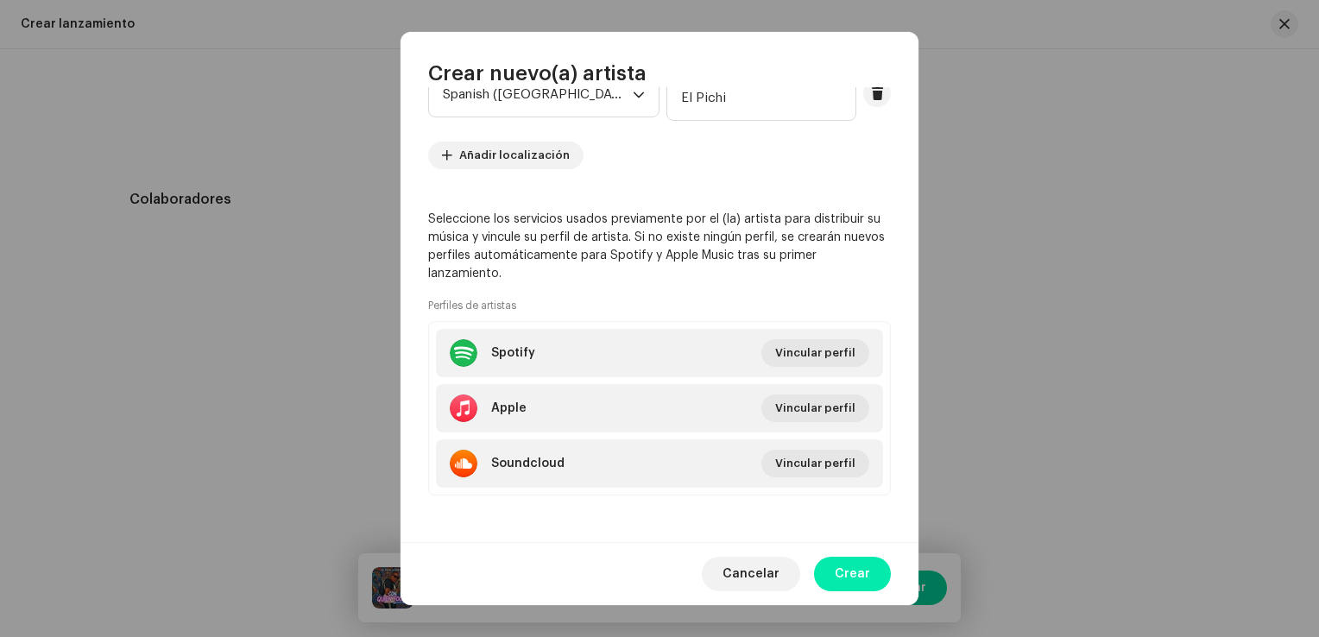
click at [863, 571] on span "Crear" at bounding box center [852, 574] width 35 height 35
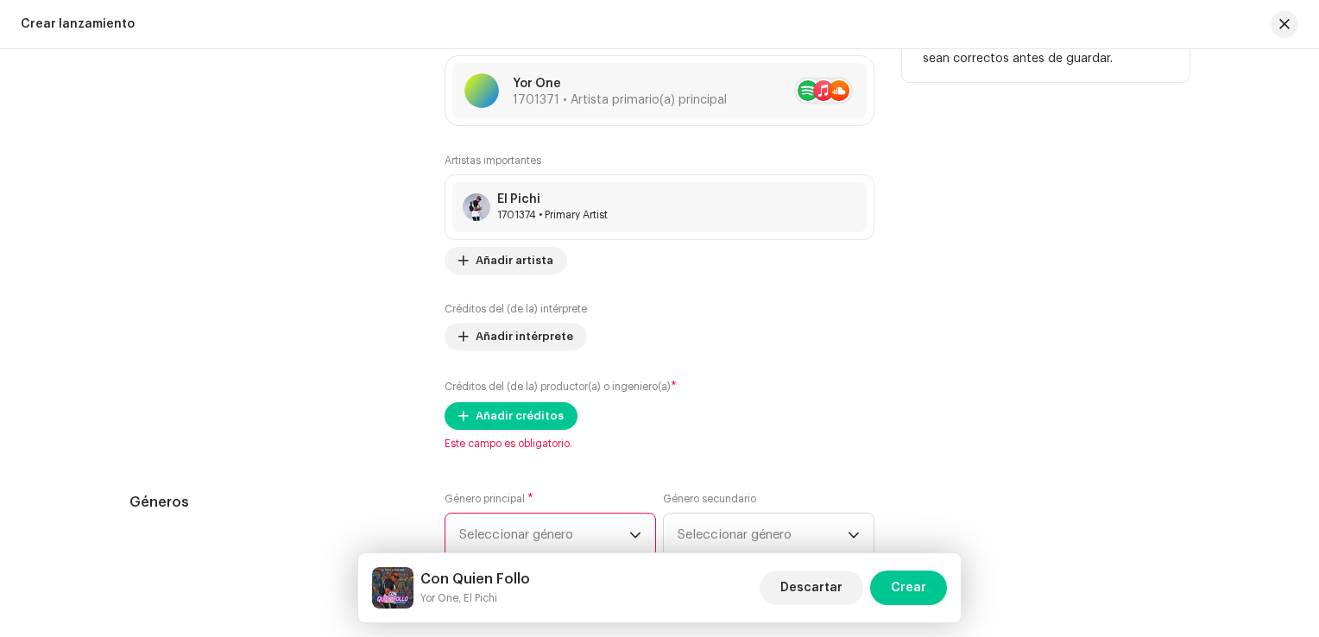
scroll to position [2158, 0]
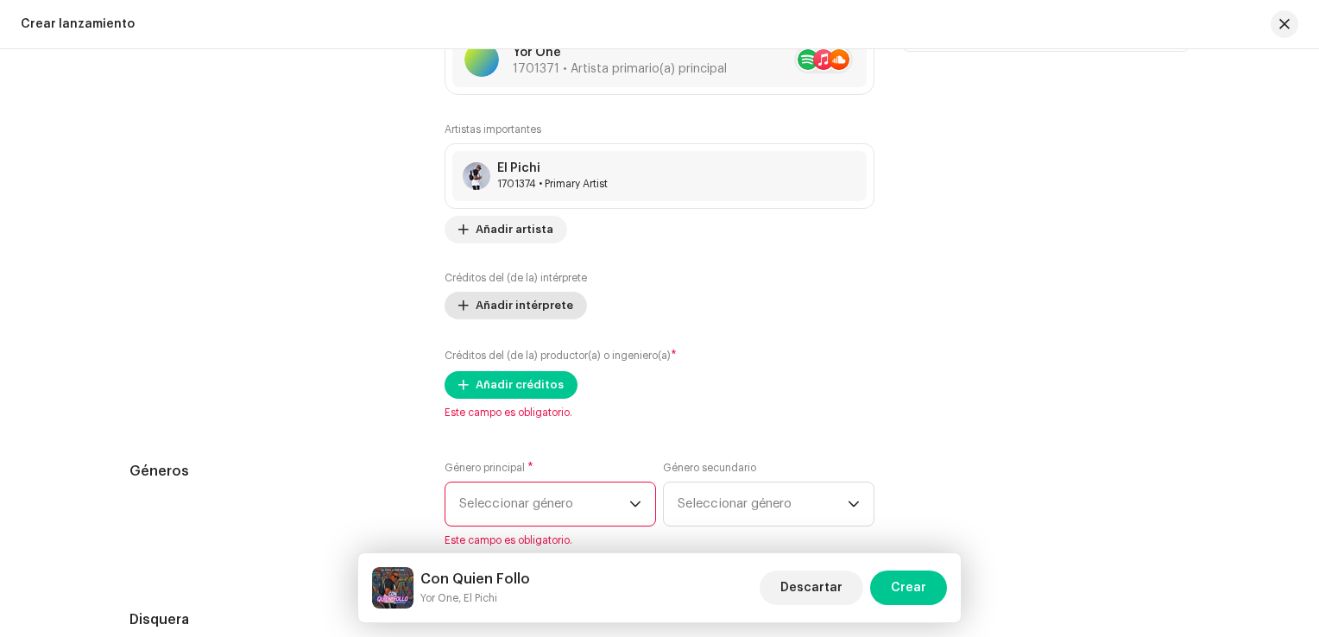
click at [527, 301] on span "Añadir intérprete" at bounding box center [525, 305] width 98 height 35
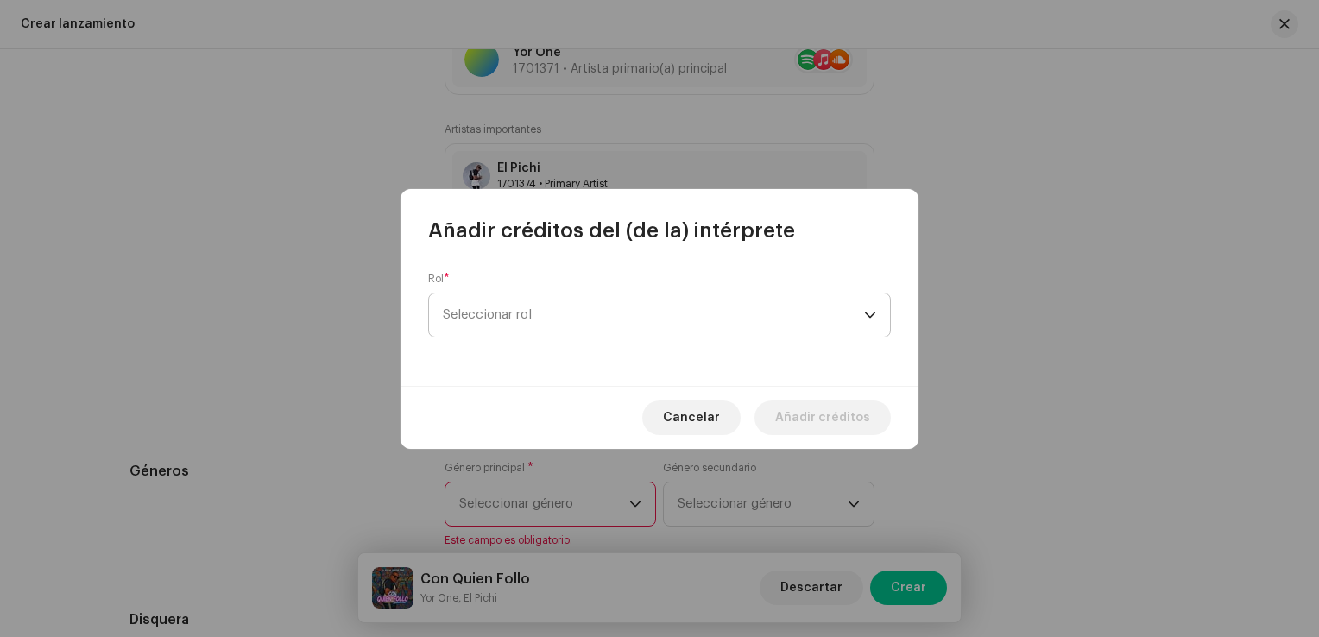
click at [540, 331] on span "Seleccionar rol" at bounding box center [653, 315] width 421 height 43
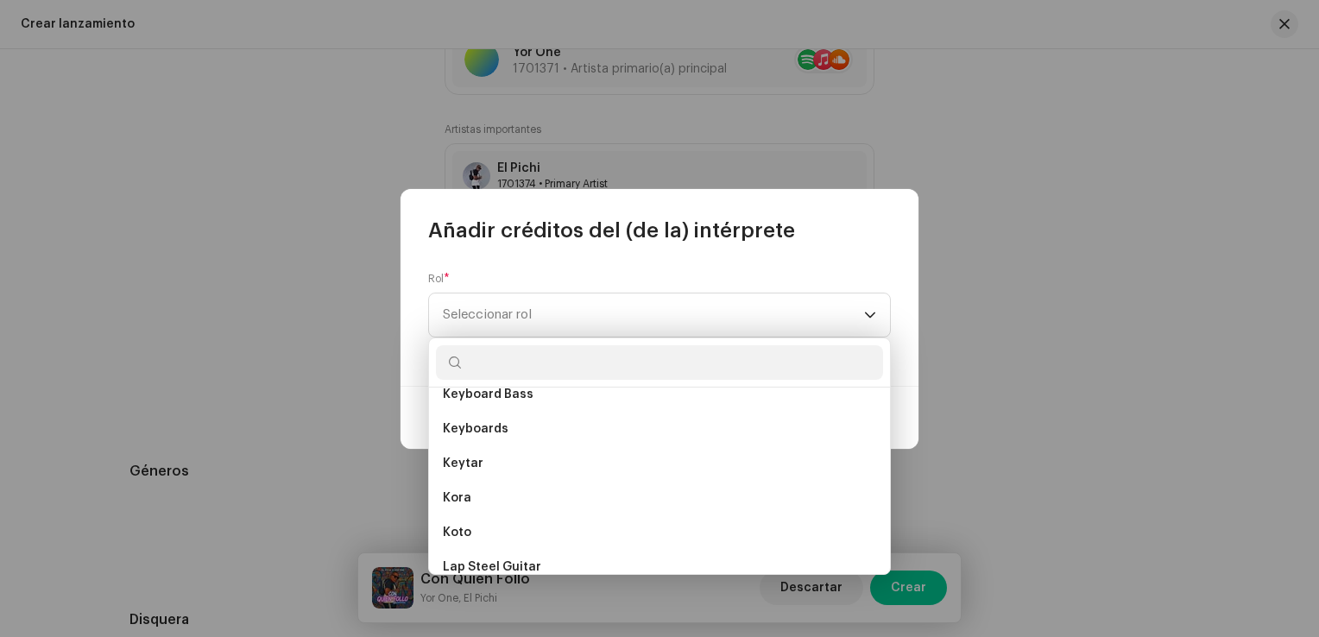
scroll to position [6464, 0]
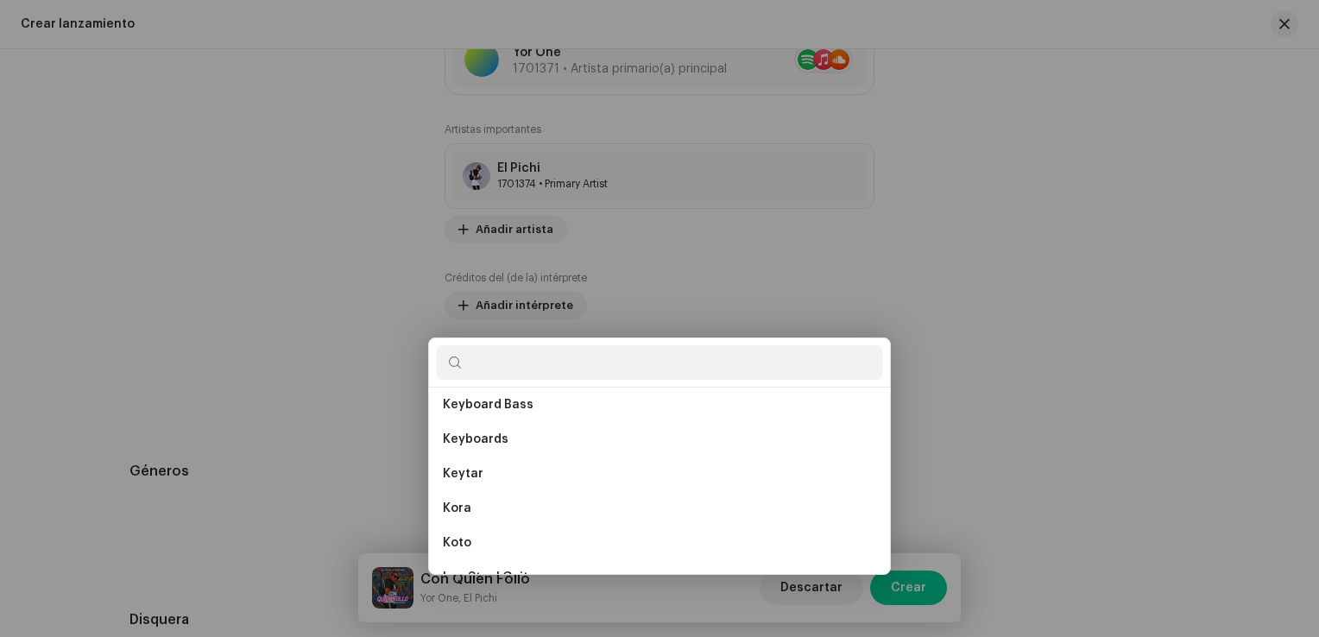
click at [1037, 261] on div "Añadir créditos del (de la) intérprete Rol * Seleccionar rol Cancelar Añadir cr…" at bounding box center [659, 318] width 1319 height 637
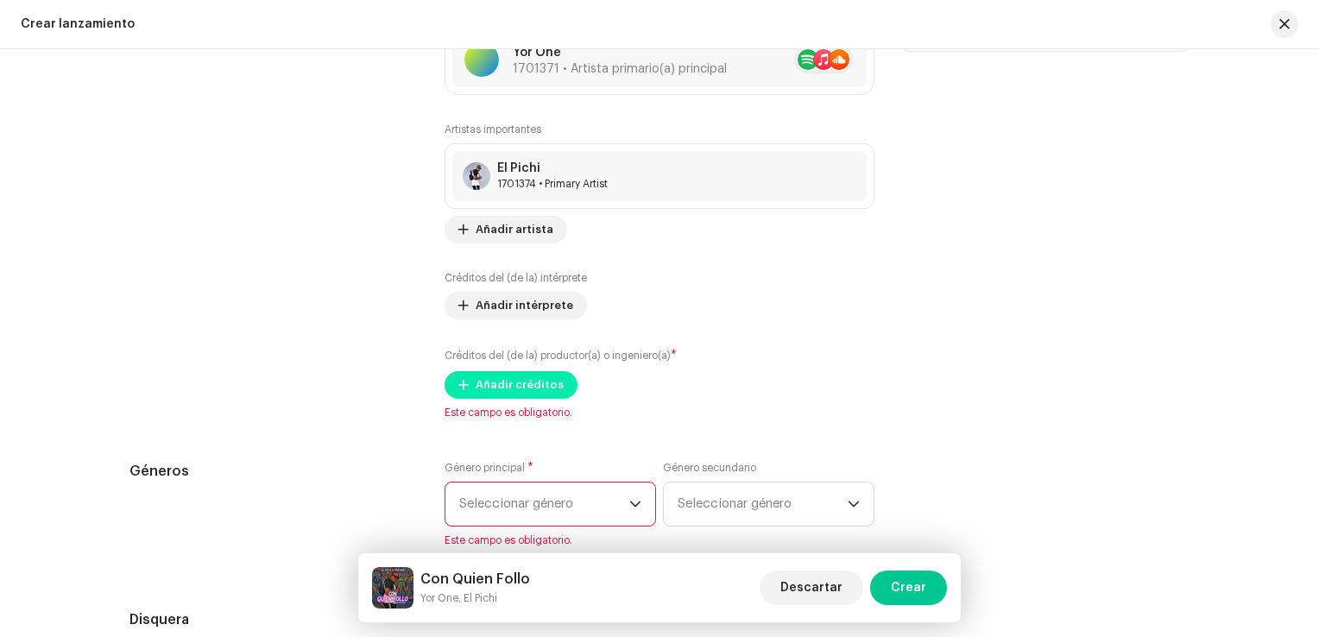
click at [540, 378] on span "Añadir créditos" at bounding box center [520, 385] width 88 height 35
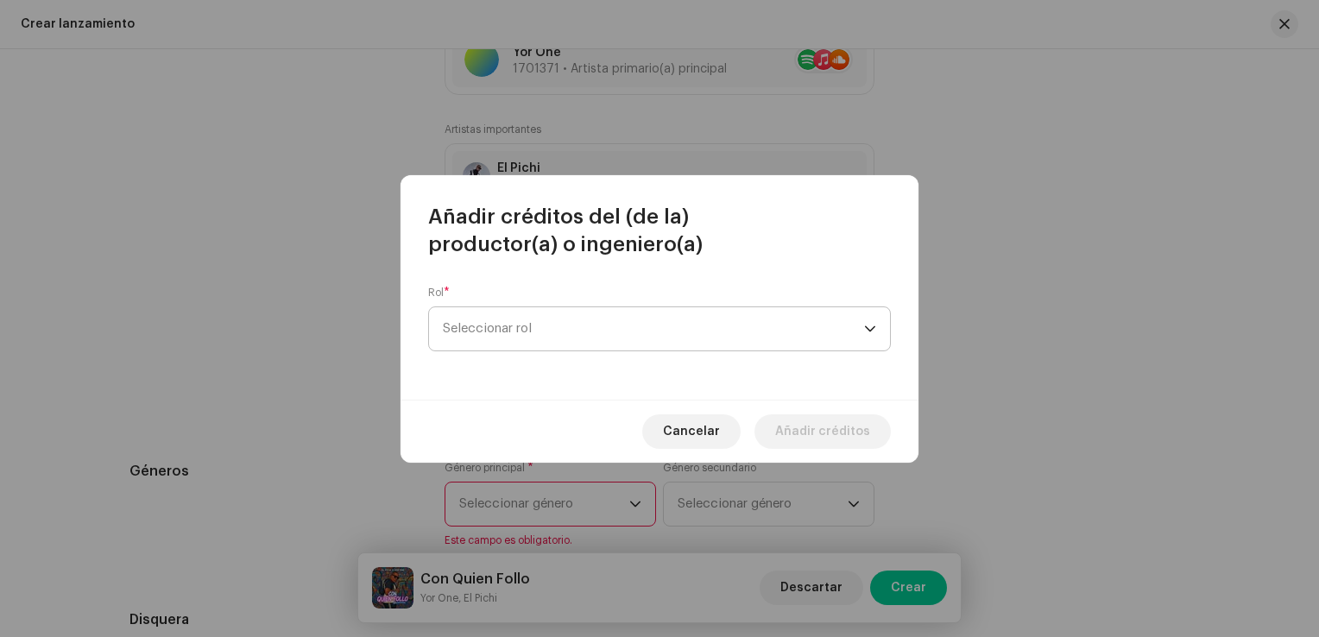
click at [553, 338] on span "Seleccionar rol" at bounding box center [653, 328] width 421 height 43
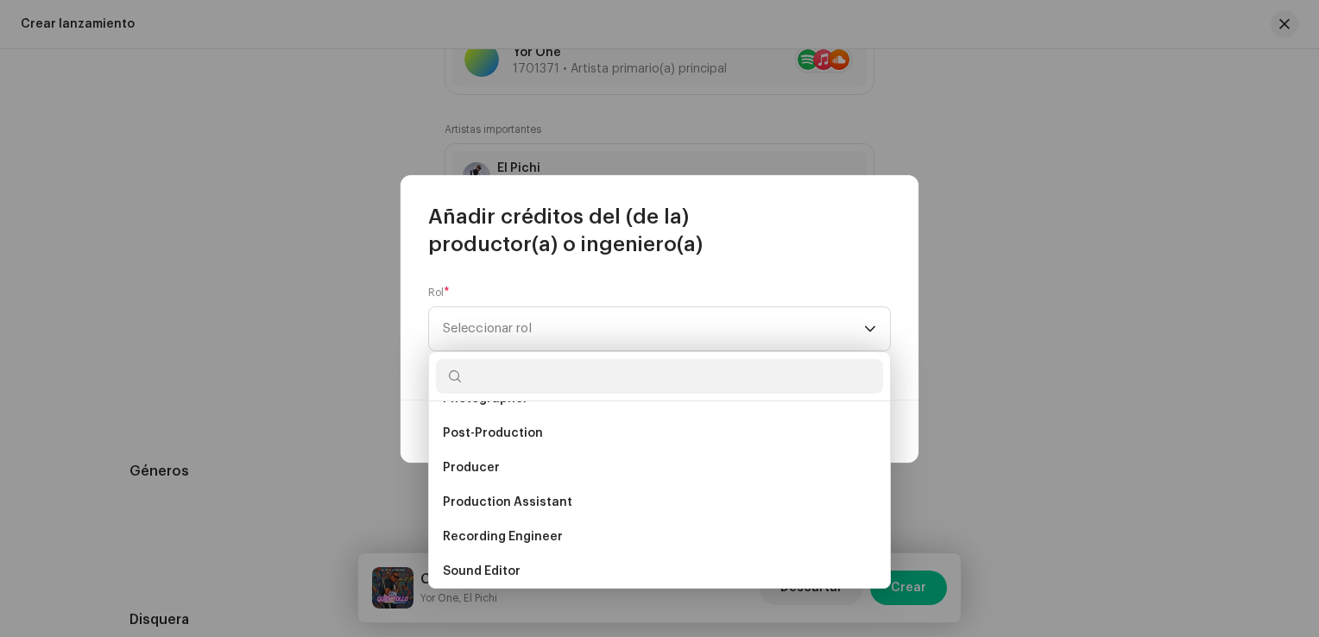
scroll to position [691, 0]
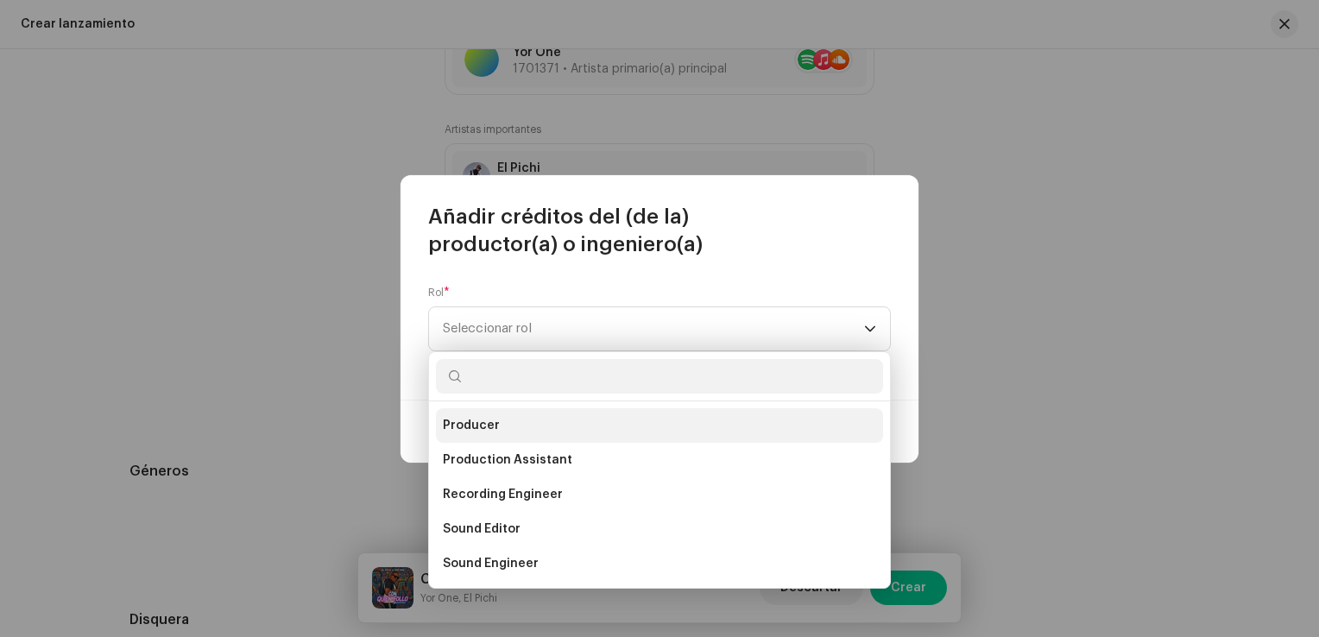
click at [493, 426] on span "Producer" at bounding box center [471, 425] width 57 height 17
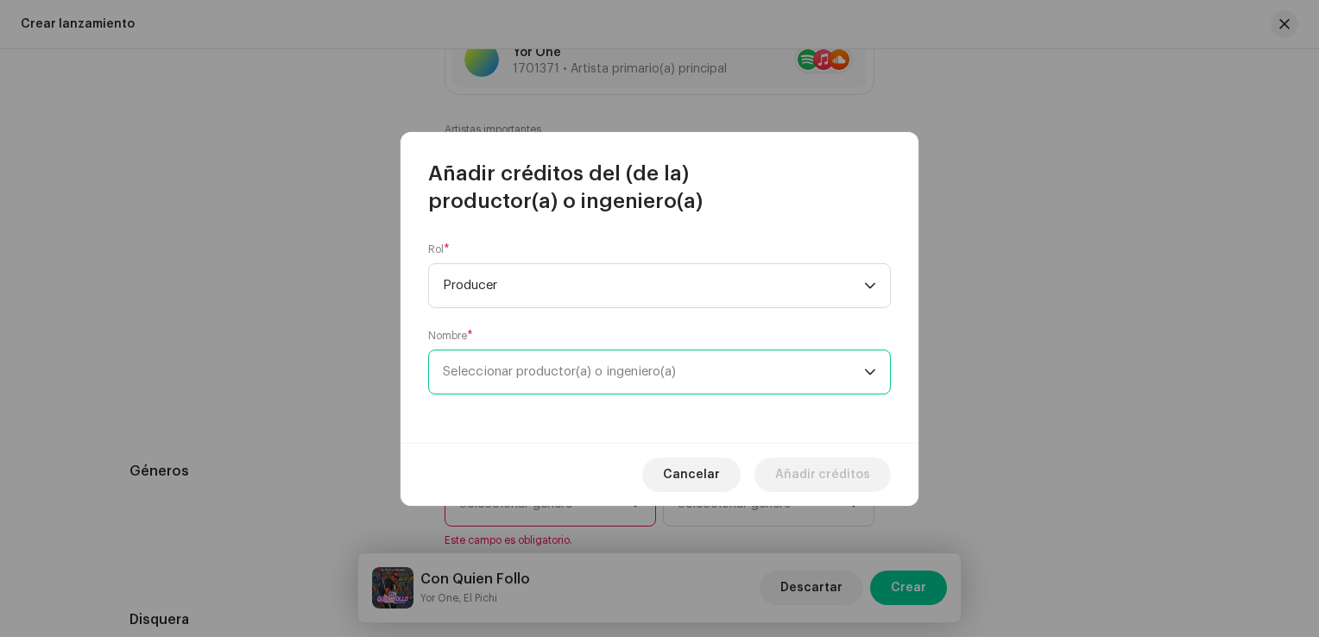
click at [546, 378] on span "Seleccionar productor(a) o ingeniero(a)" at bounding box center [559, 371] width 233 height 13
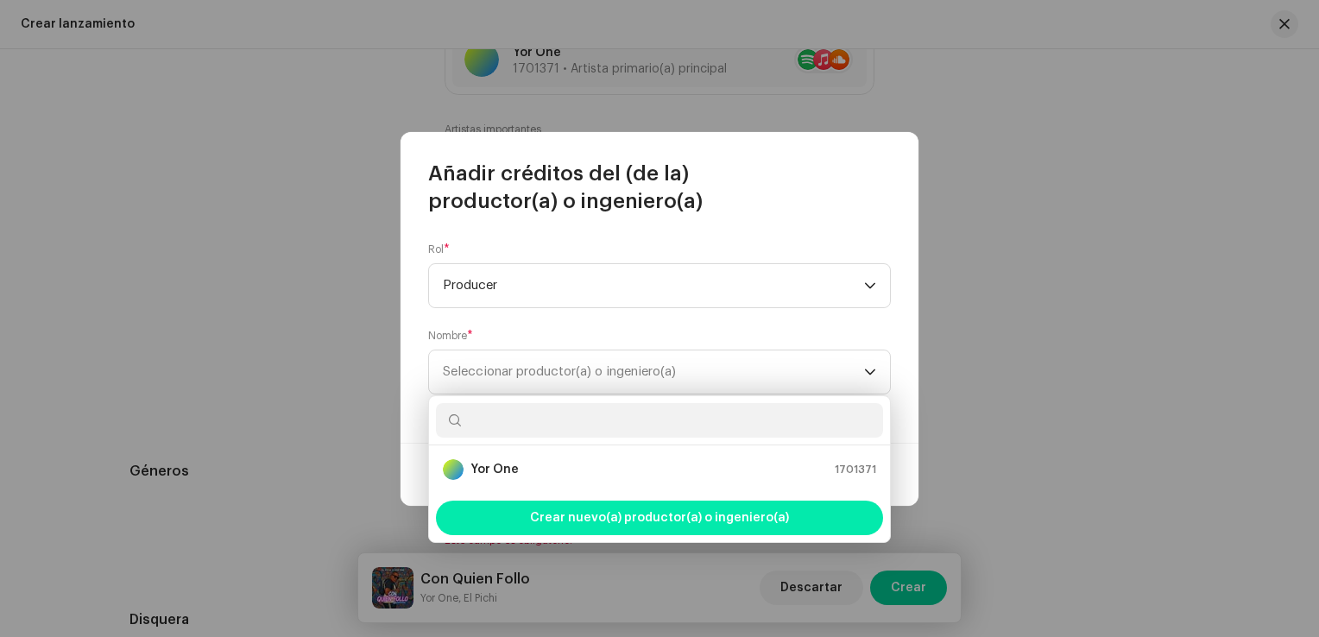
click at [642, 520] on span "Crear nuevo(a) productor(a) o ingeniero(a)" at bounding box center [659, 518] width 259 height 35
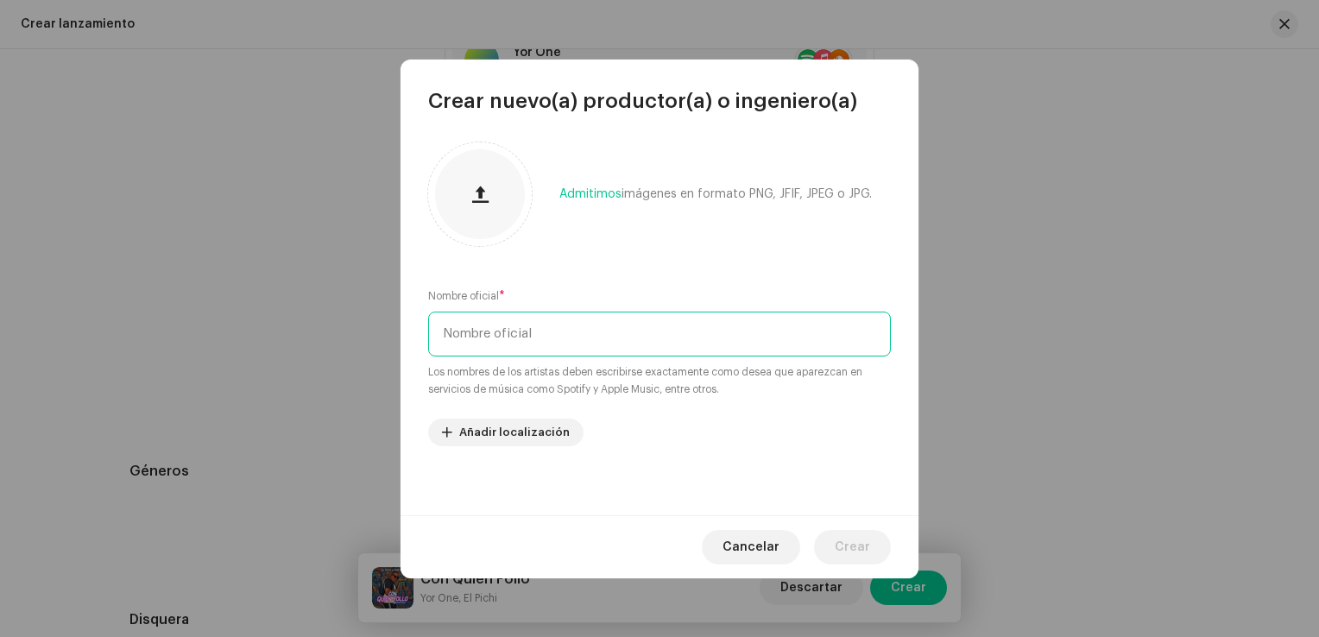
click at [564, 339] on input "text" at bounding box center [659, 334] width 463 height 45
type input "Yonathan Beat"
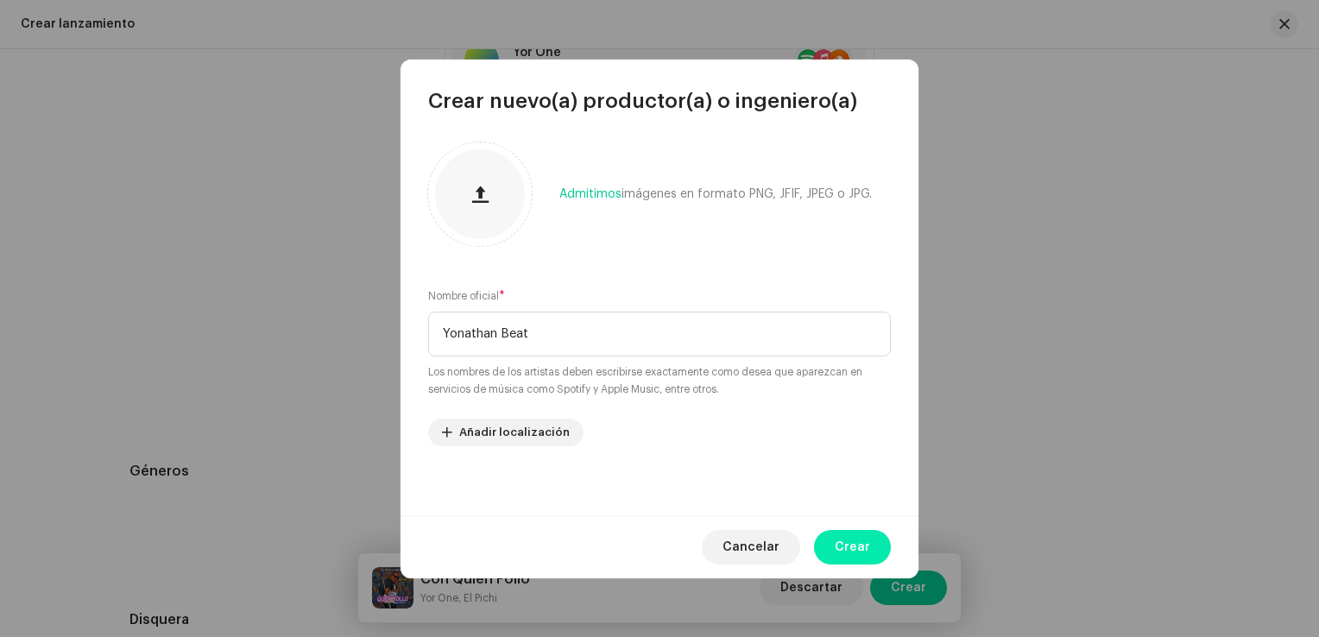
click at [868, 539] on span "Crear" at bounding box center [852, 547] width 35 height 35
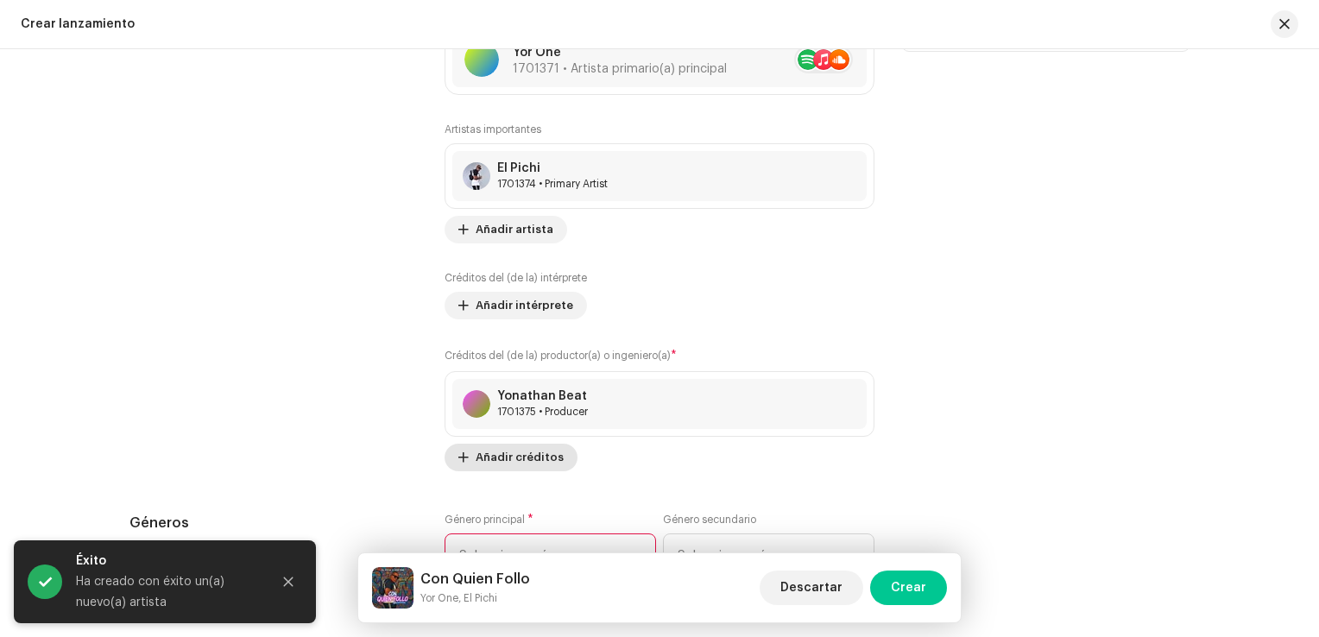
click at [518, 460] on span "Añadir créditos" at bounding box center [520, 457] width 88 height 35
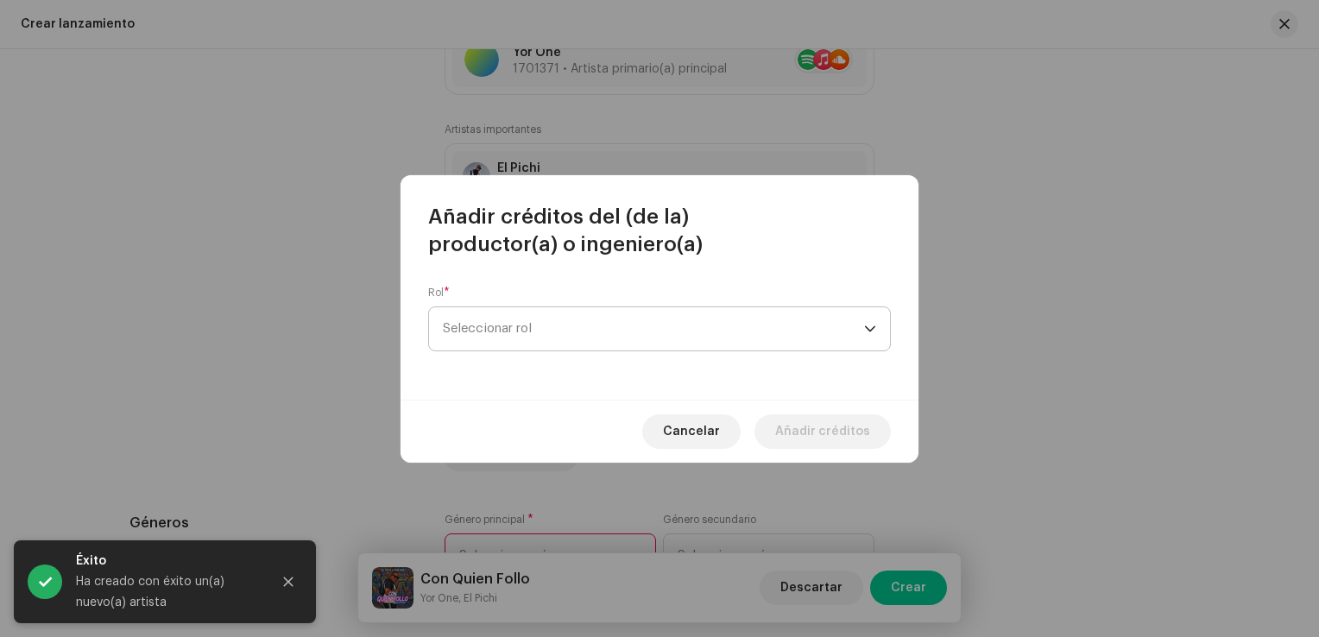
click at [542, 326] on span "Seleccionar rol" at bounding box center [653, 328] width 421 height 43
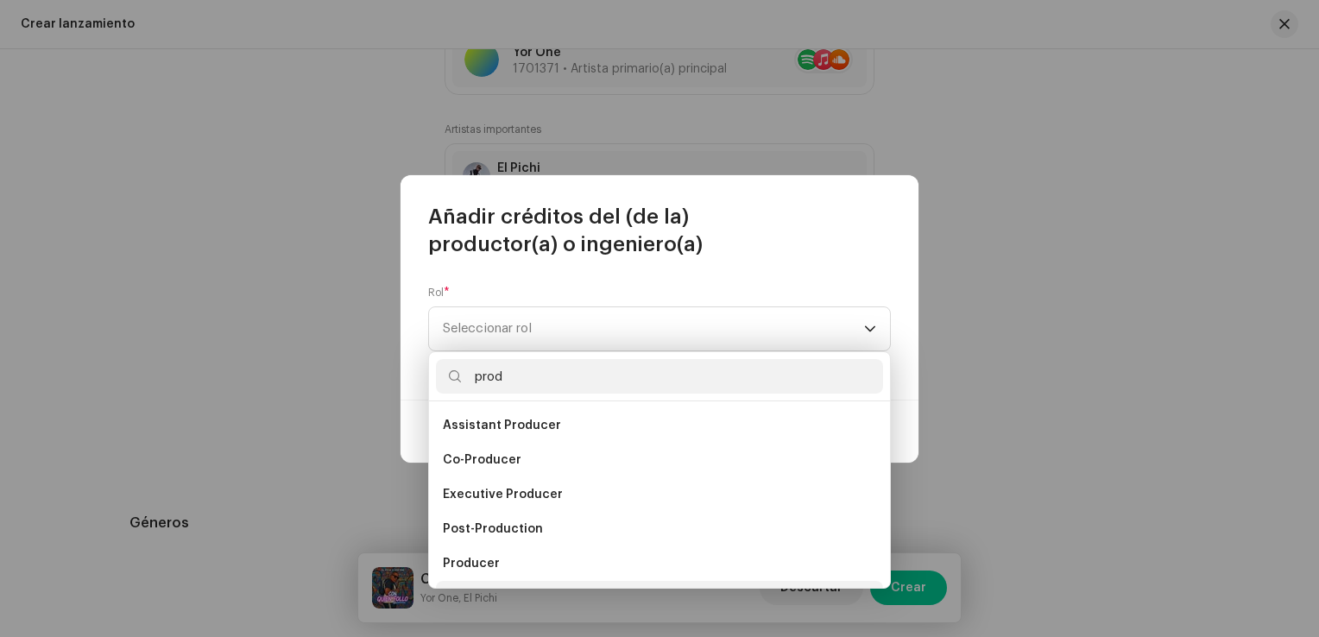
scroll to position [28, 0]
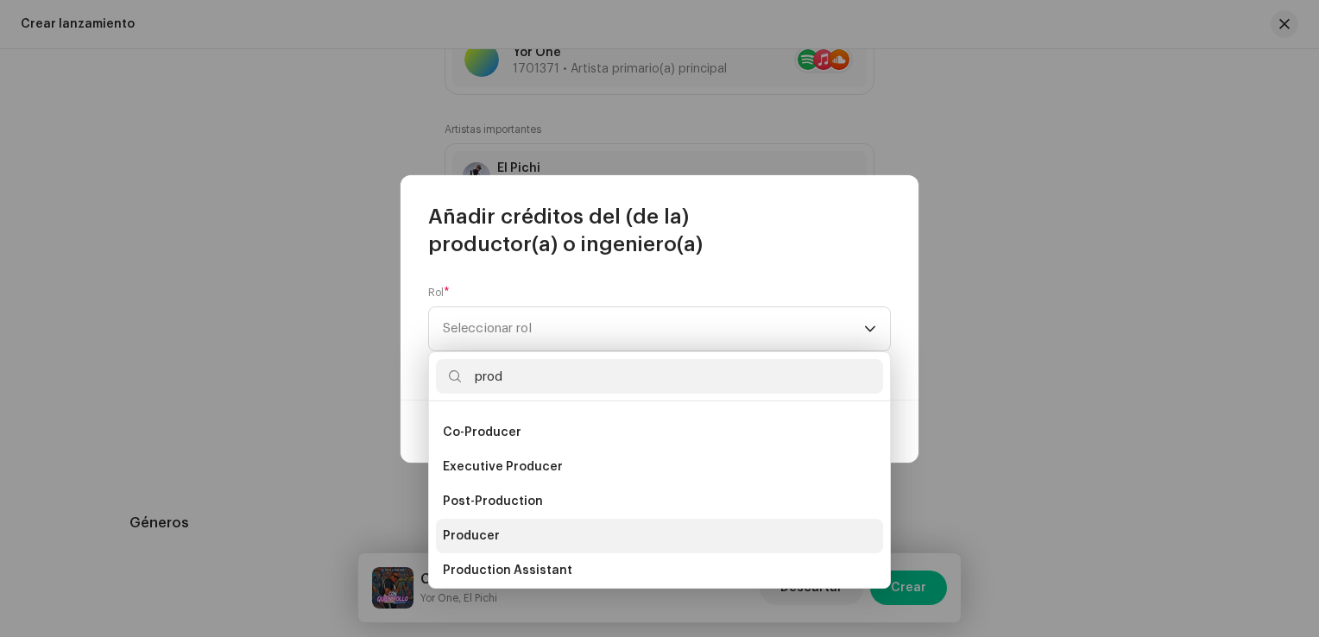
type input "prod"
click at [503, 533] on li "Producer" at bounding box center [659, 536] width 447 height 35
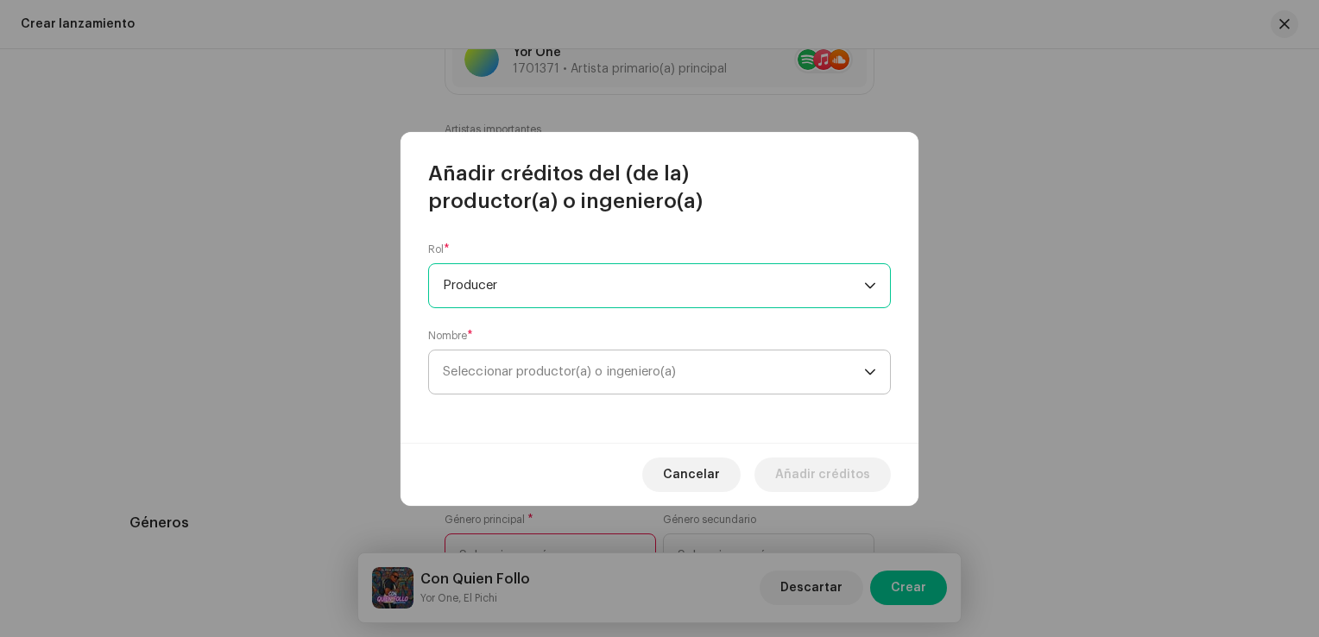
click at [515, 372] on span "Seleccionar productor(a) o ingeniero(a)" at bounding box center [559, 371] width 233 height 13
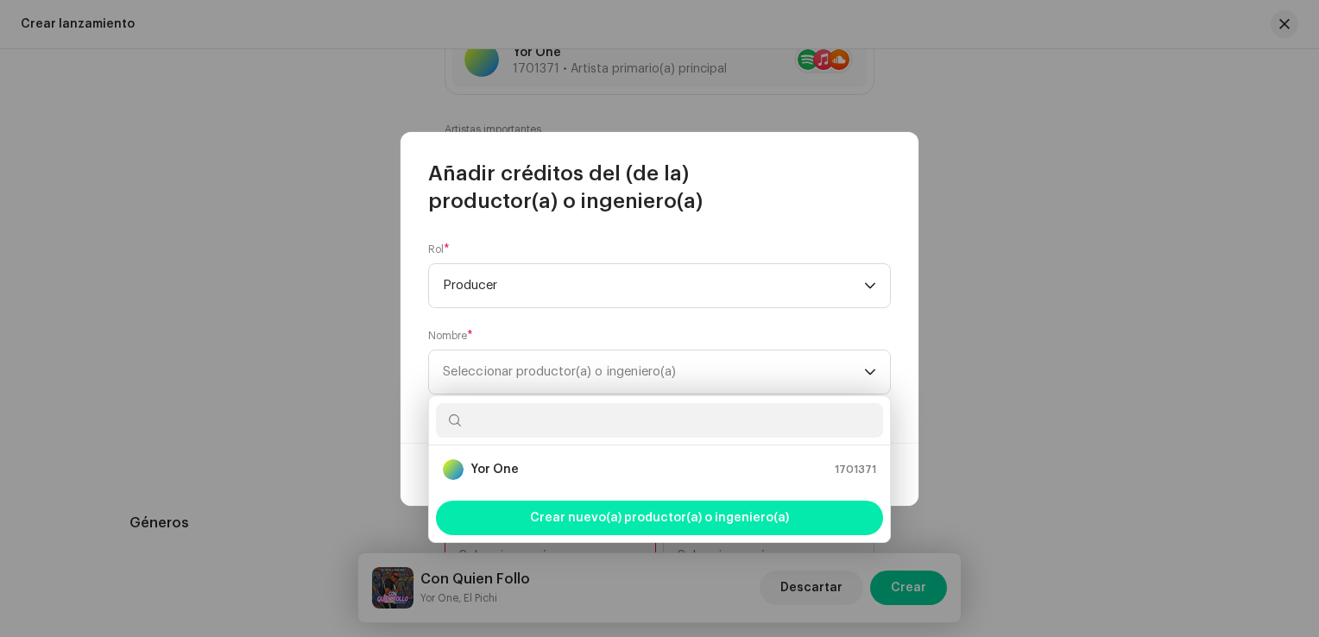
click at [636, 519] on span "Crear nuevo(a) productor(a) o ingeniero(a)" at bounding box center [659, 518] width 259 height 35
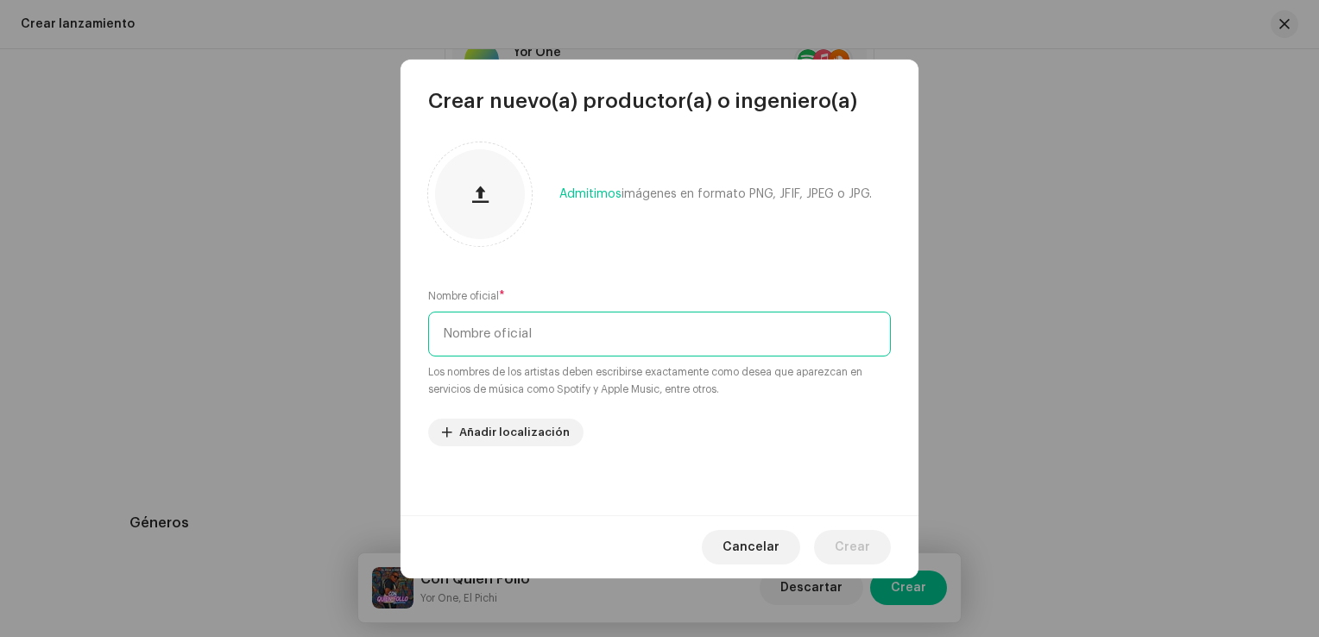
click at [514, 337] on input "text" at bounding box center [659, 334] width 463 height 45
type input "Charleztone"
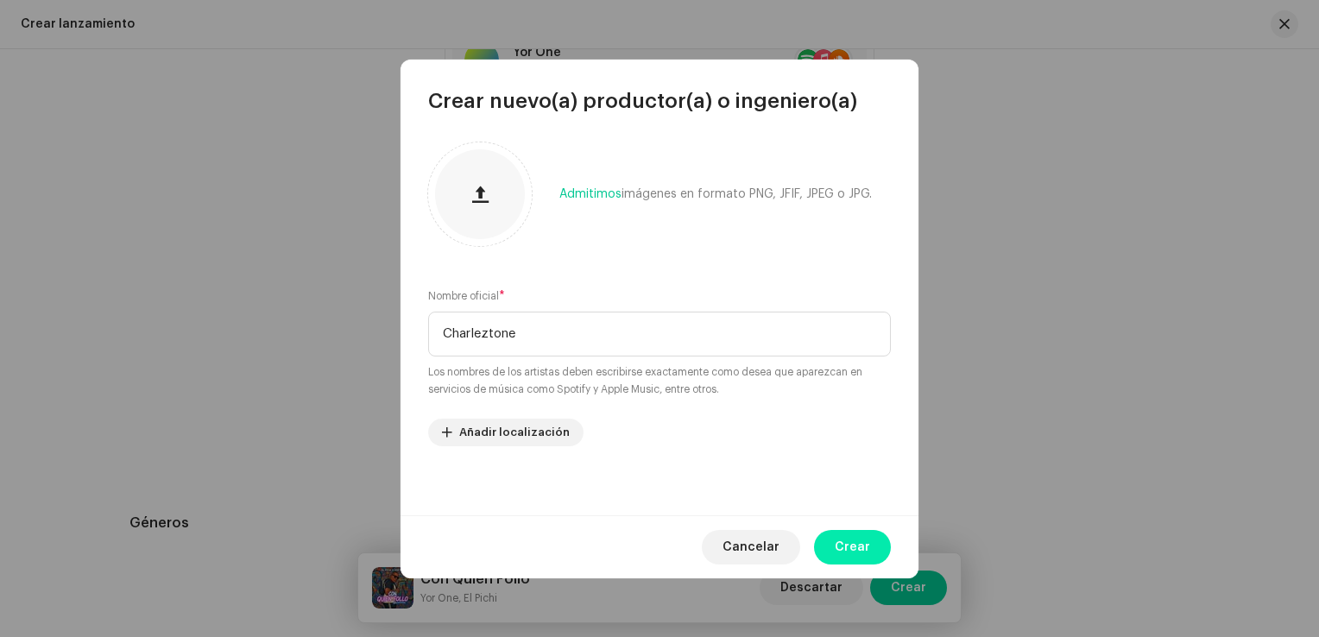
click at [856, 545] on span "Crear" at bounding box center [852, 547] width 35 height 35
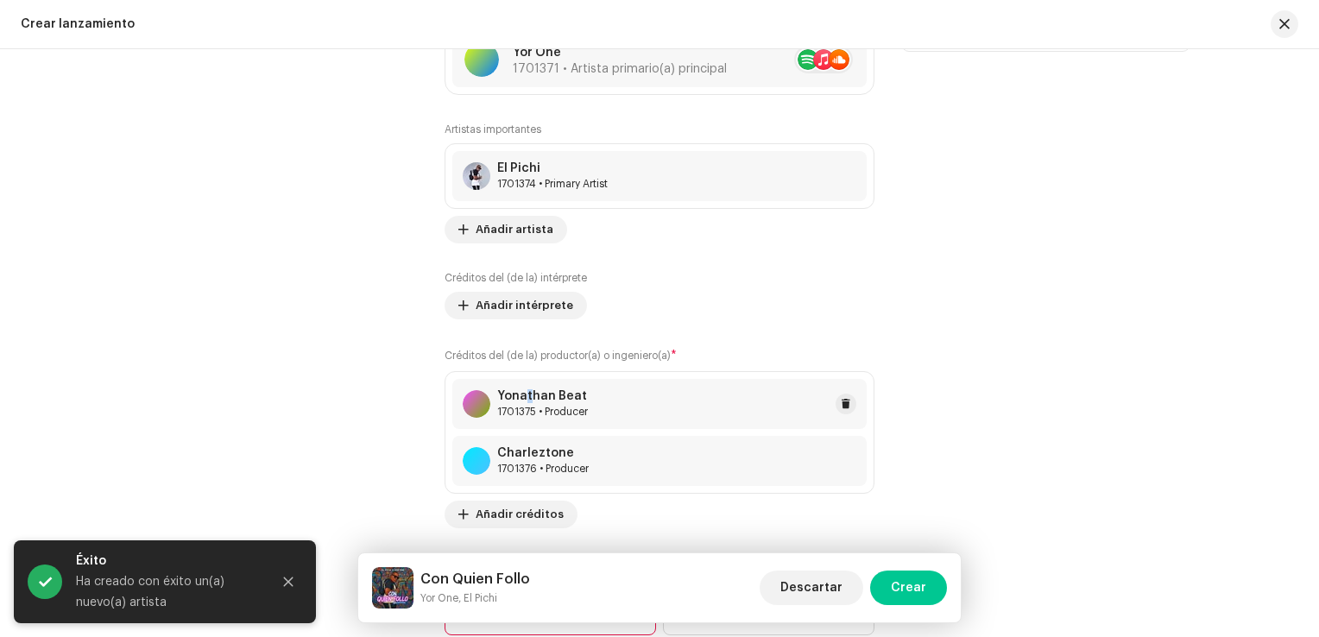
click at [525, 399] on div "Yonathan Beat" at bounding box center [542, 396] width 91 height 14
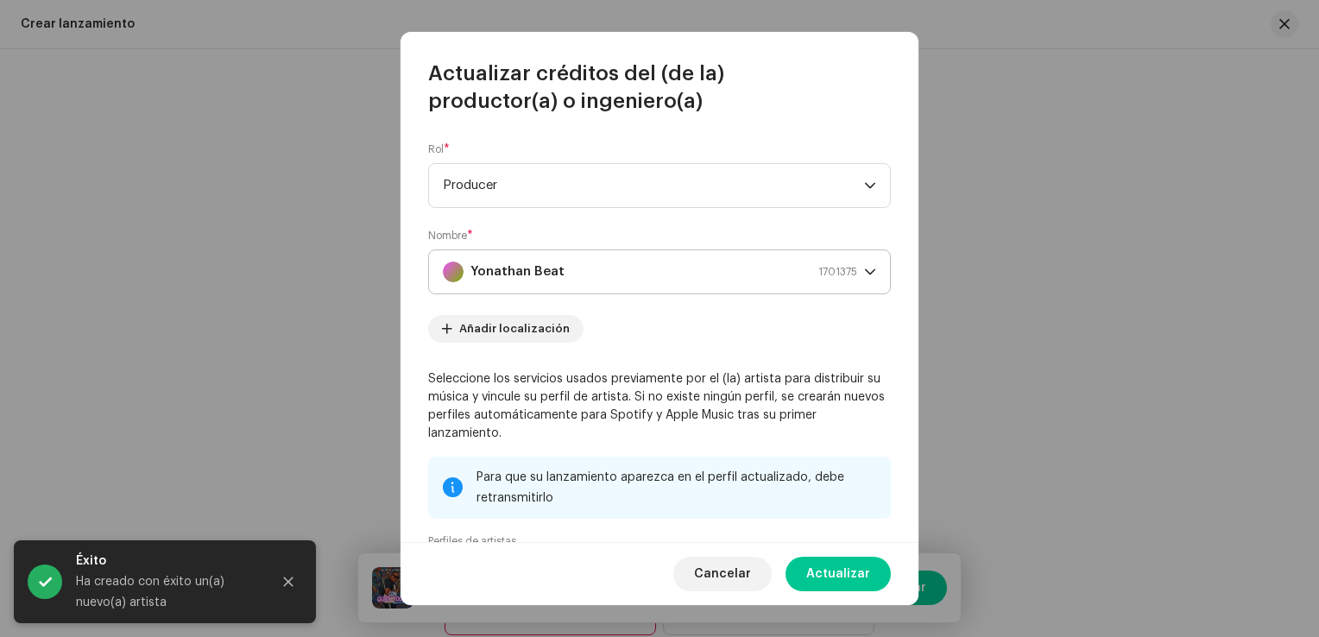
drag, startPoint x: 525, startPoint y: 399, endPoint x: 484, endPoint y: 264, distance: 140.7
click at [484, 264] on strong "Yonathan Beat" at bounding box center [518, 271] width 94 height 43
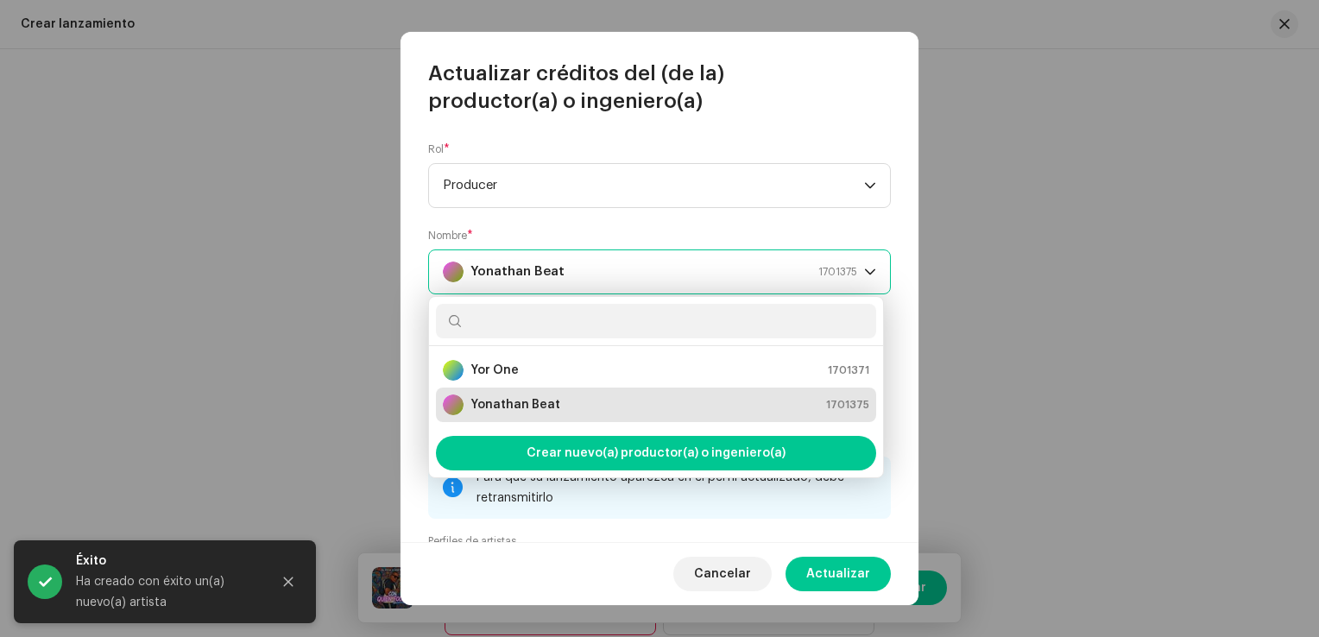
click at [488, 264] on strong "Yonathan Beat" at bounding box center [518, 271] width 94 height 43
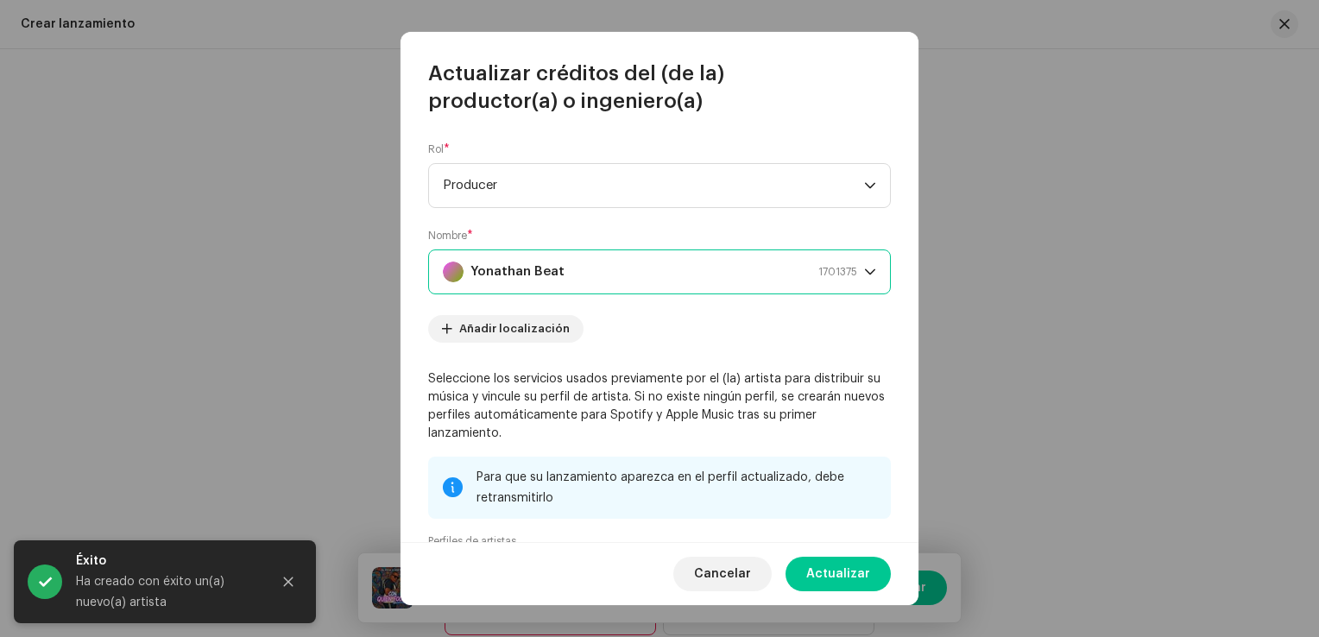
click at [856, 271] on span "Yonathan Beat 1701375" at bounding box center [653, 271] width 421 height 43
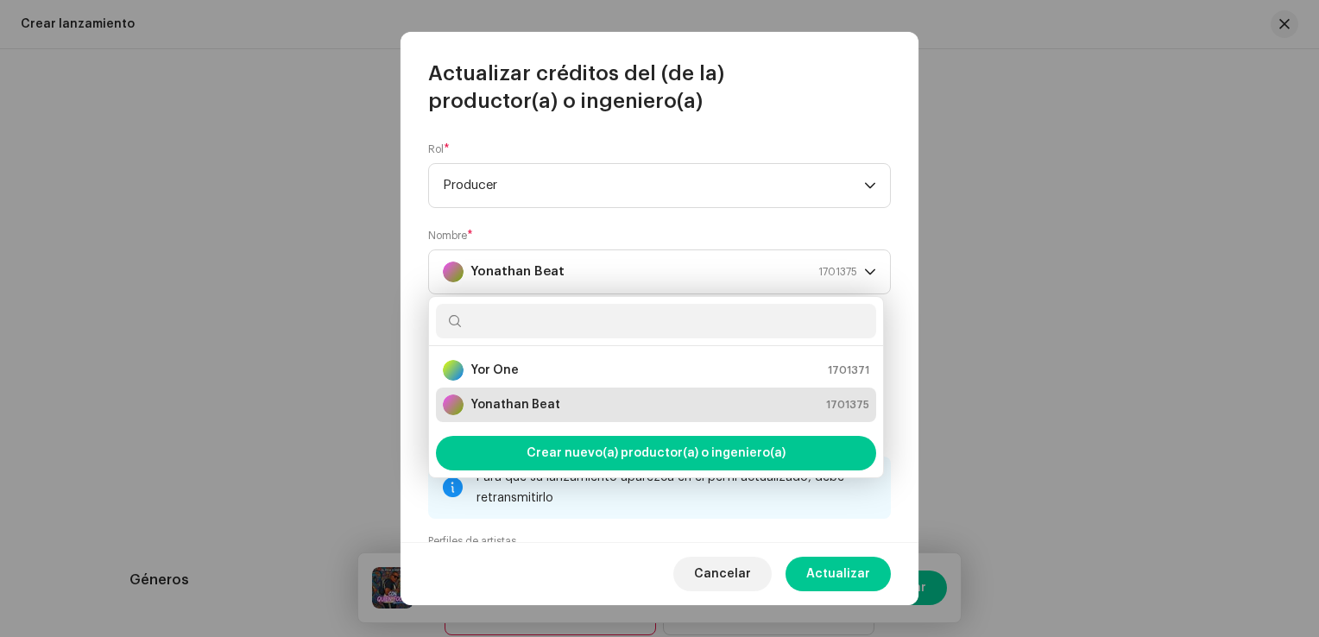
click at [612, 407] on div "Yonathan Beat 1701375" at bounding box center [656, 405] width 426 height 21
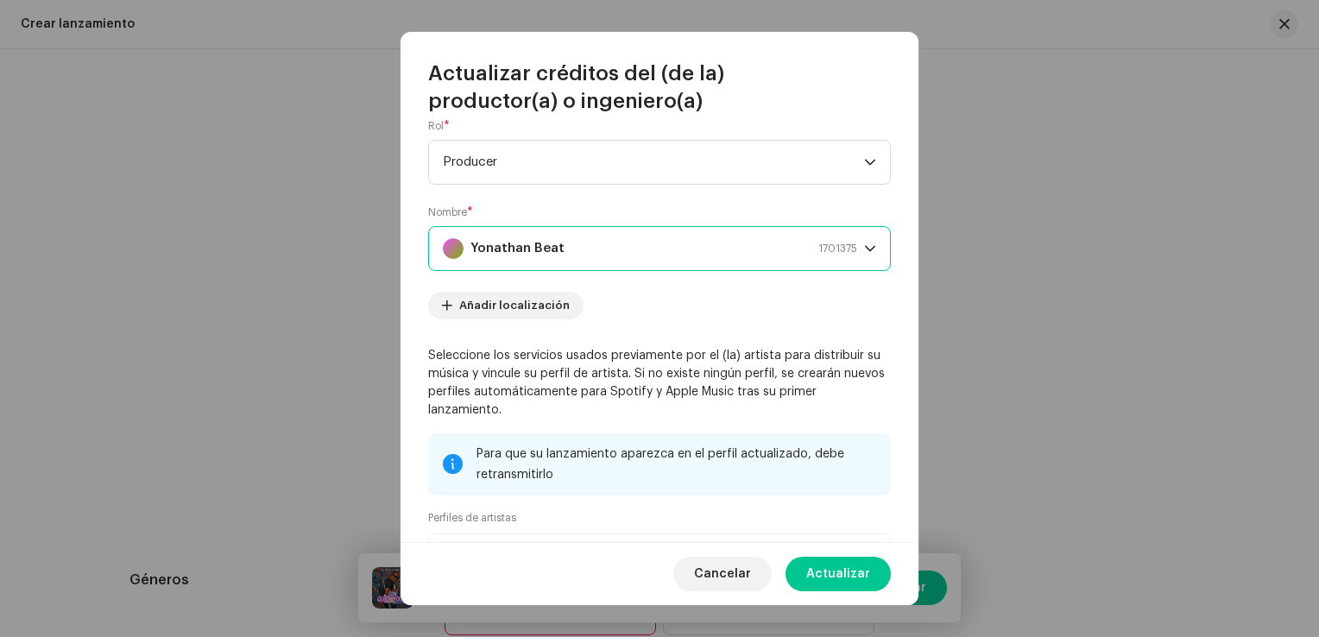
scroll to position [0, 0]
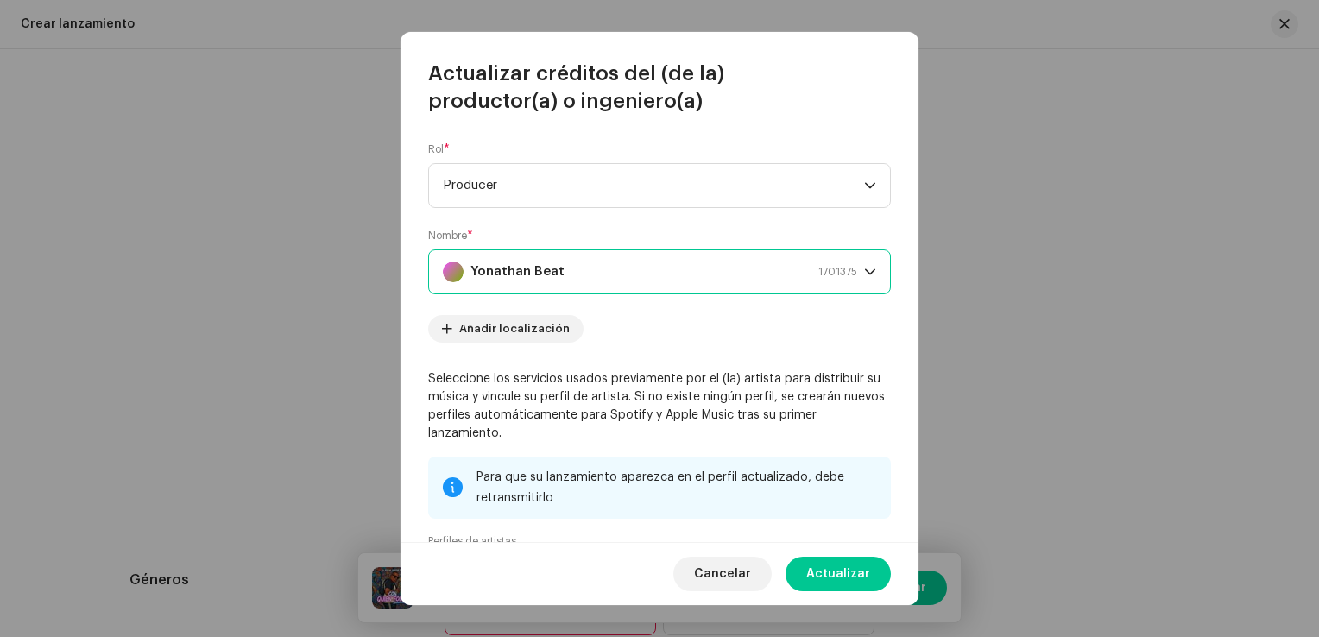
click at [603, 273] on div "Yonathan Beat 1701375" at bounding box center [650, 271] width 414 height 43
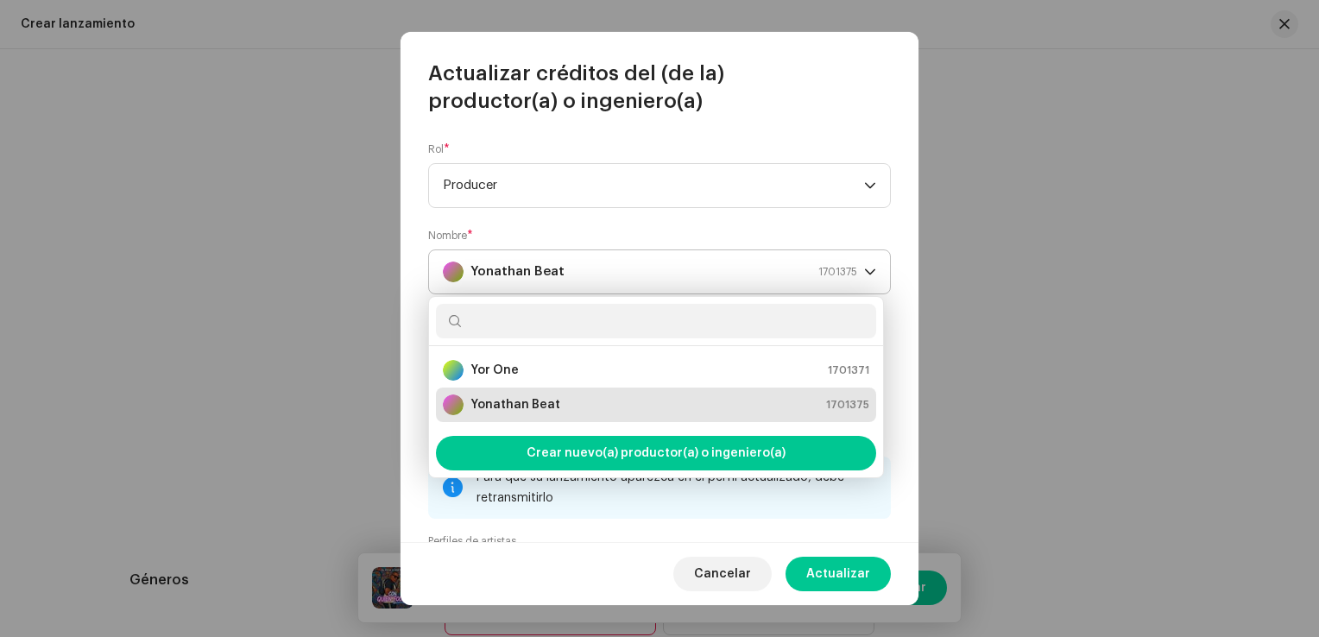
click at [603, 273] on div "Yonathan Beat 1701375" at bounding box center [650, 271] width 414 height 43
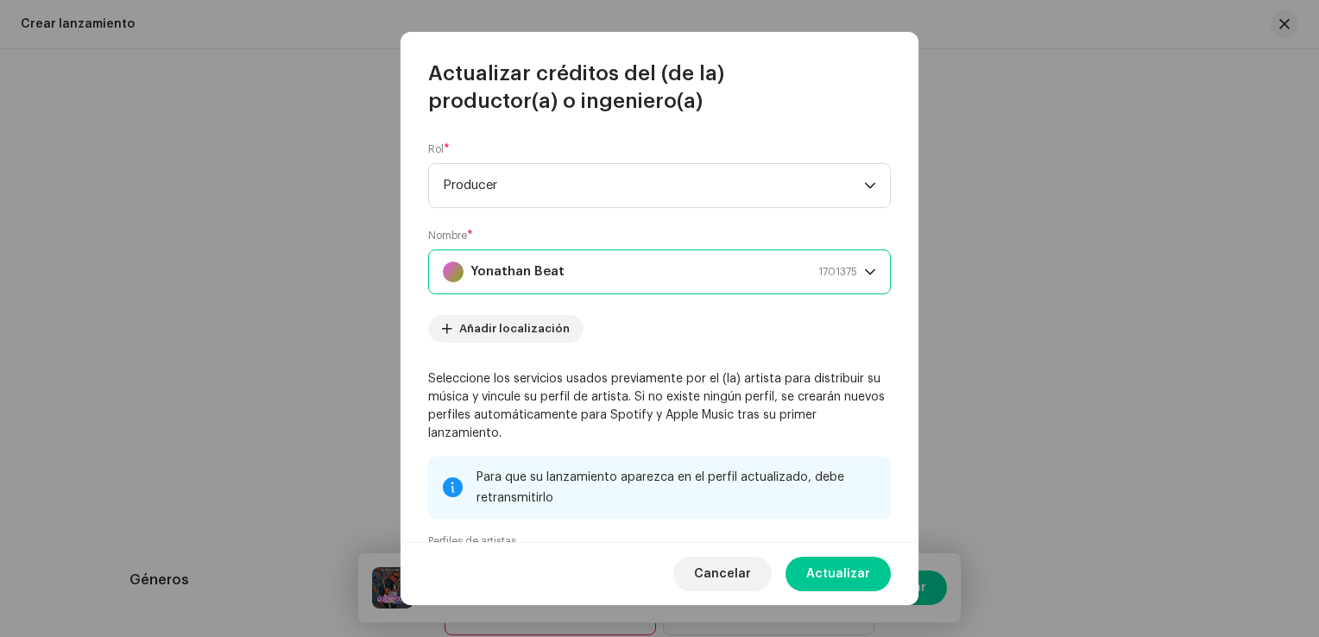
click at [457, 268] on div "Yonathan Beat" at bounding box center [453, 272] width 21 height 21
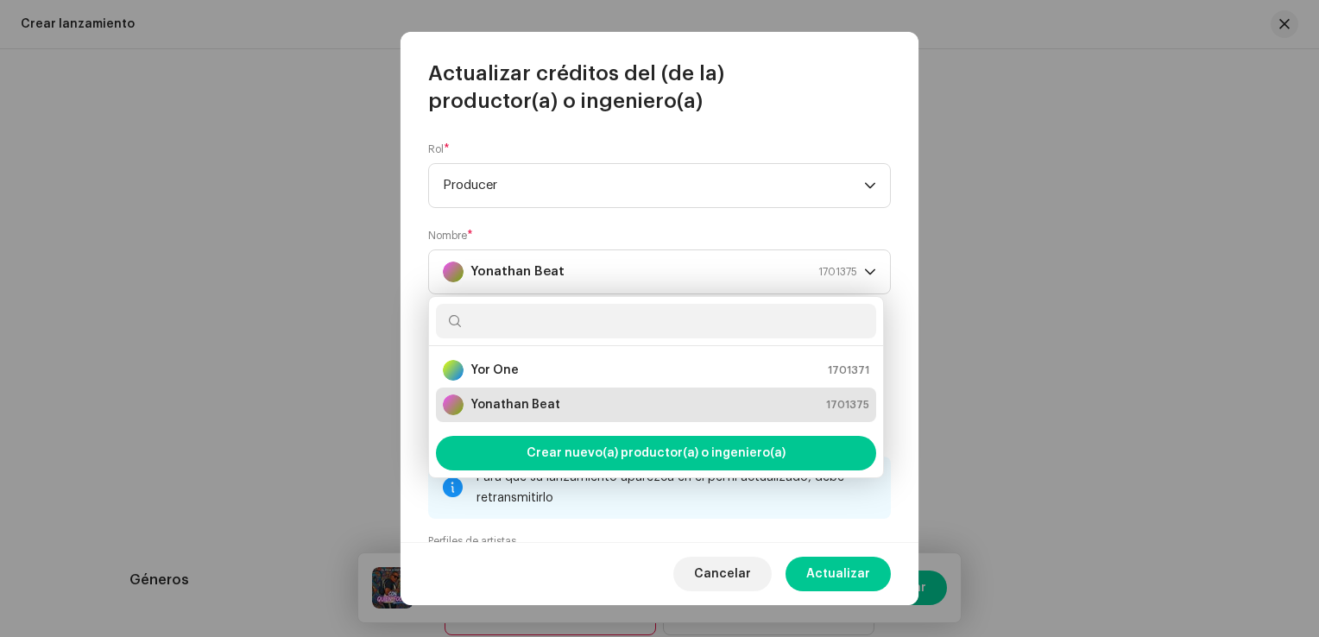
click at [453, 404] on div "Yonathan Beat" at bounding box center [453, 405] width 21 height 21
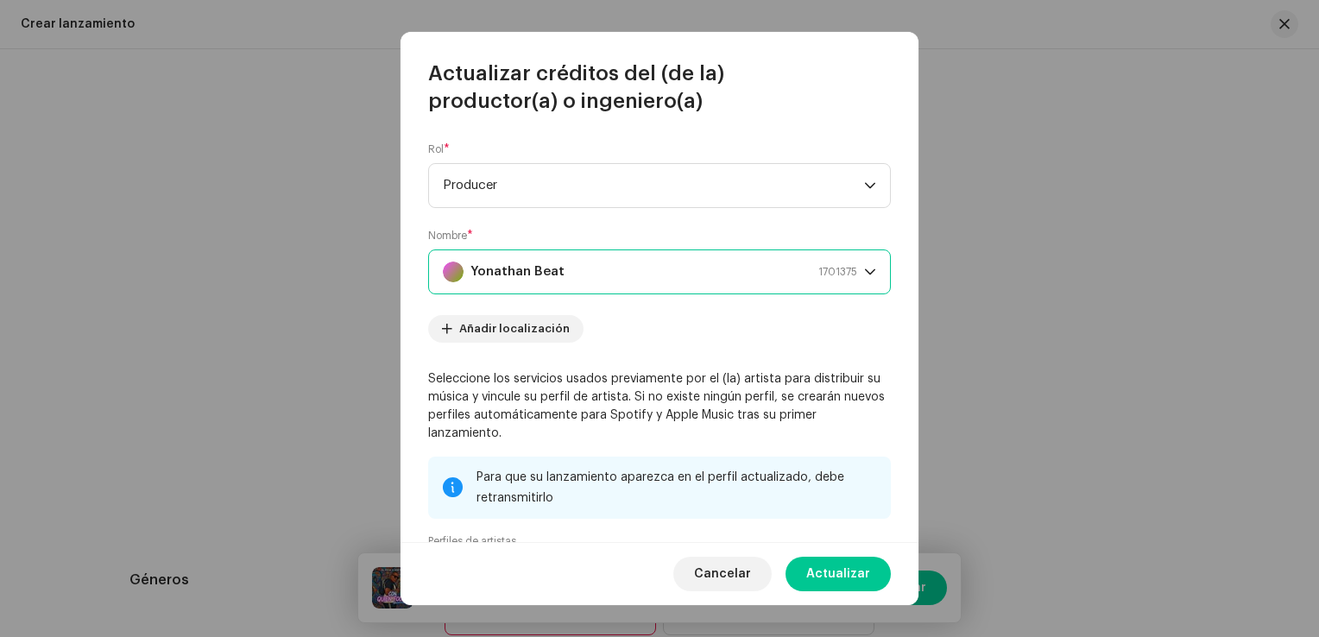
click at [450, 270] on div "Yonathan Beat" at bounding box center [453, 272] width 21 height 21
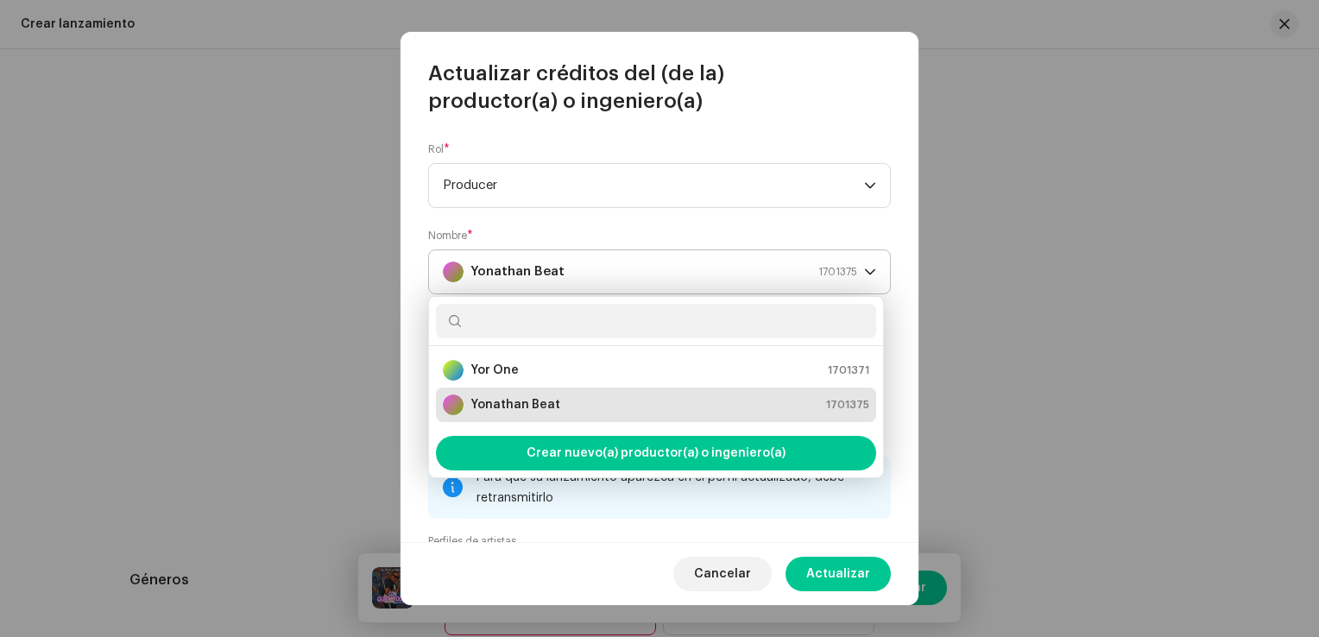
click at [450, 270] on div "Yonathan Beat" at bounding box center [453, 272] width 21 height 21
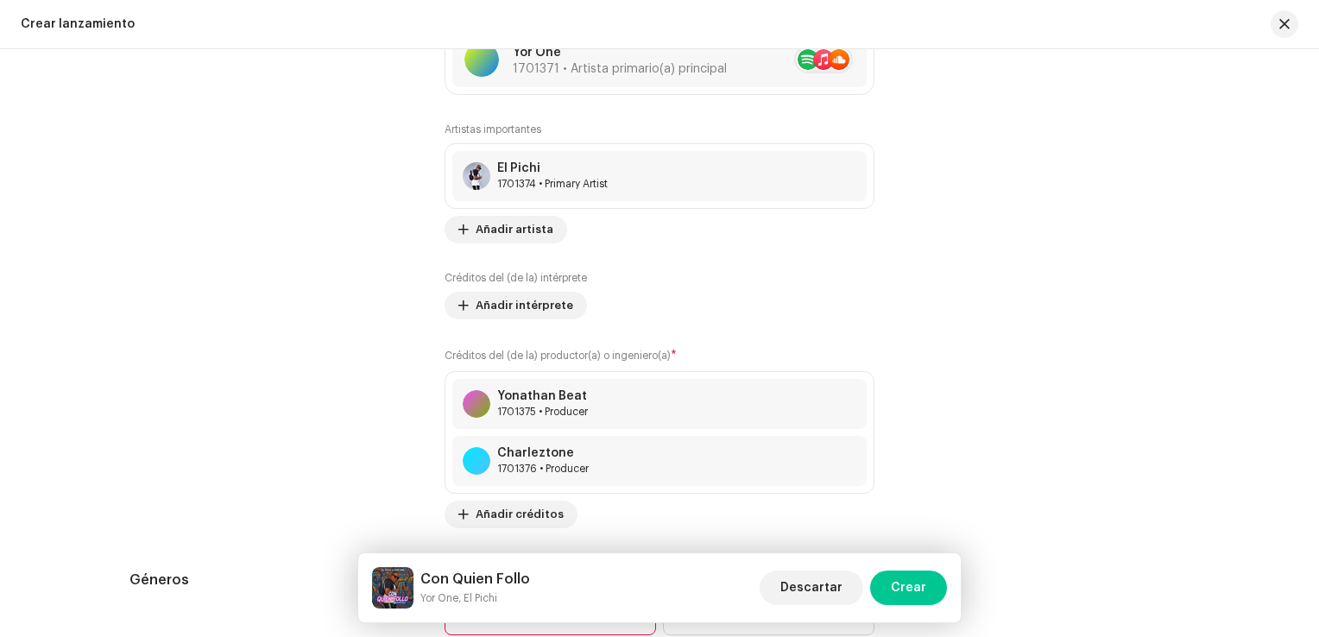
click at [1112, 267] on div "Actualizar créditos del (de la) productor(a) o ingeniero(a) Rol * Producer Nomb…" at bounding box center [659, 318] width 1319 height 637
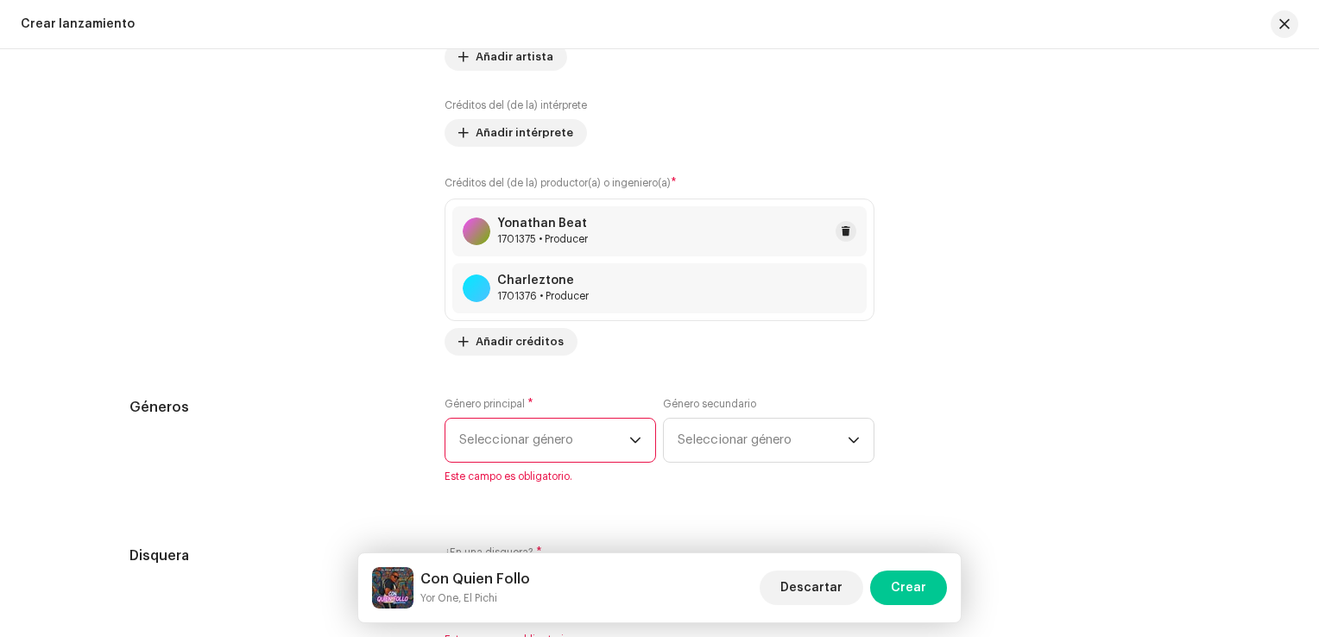
scroll to position [2417, 0]
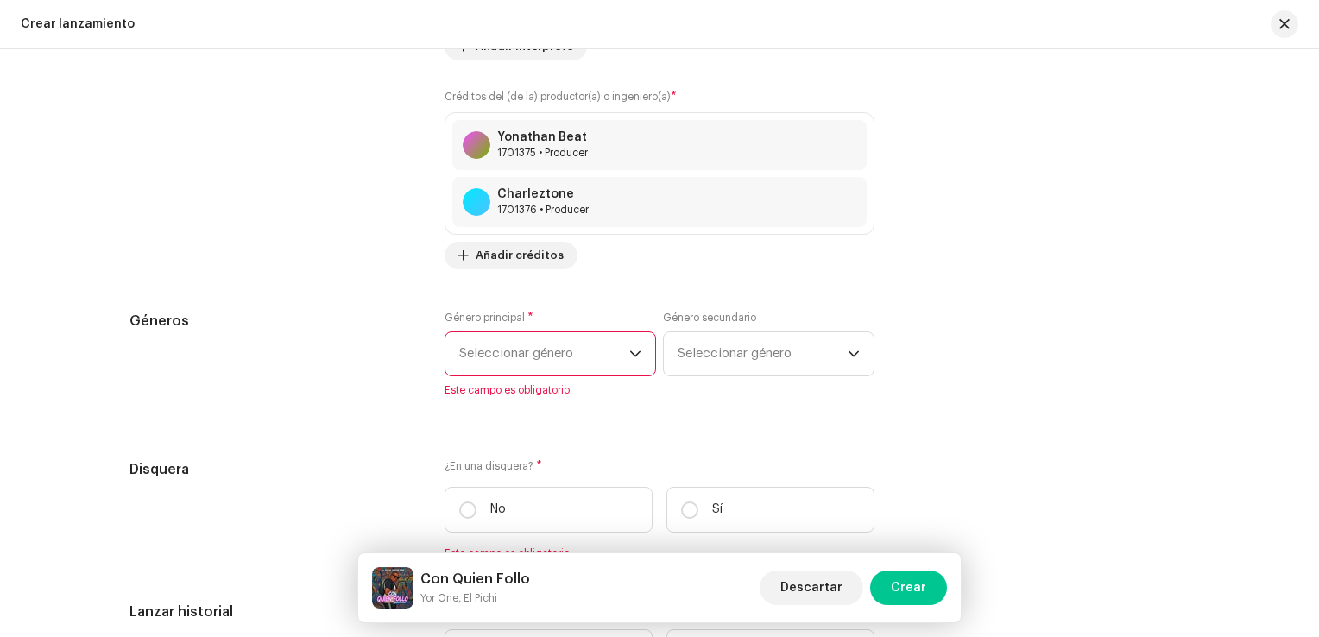
click at [565, 340] on span "Seleccionar género" at bounding box center [544, 353] width 170 height 43
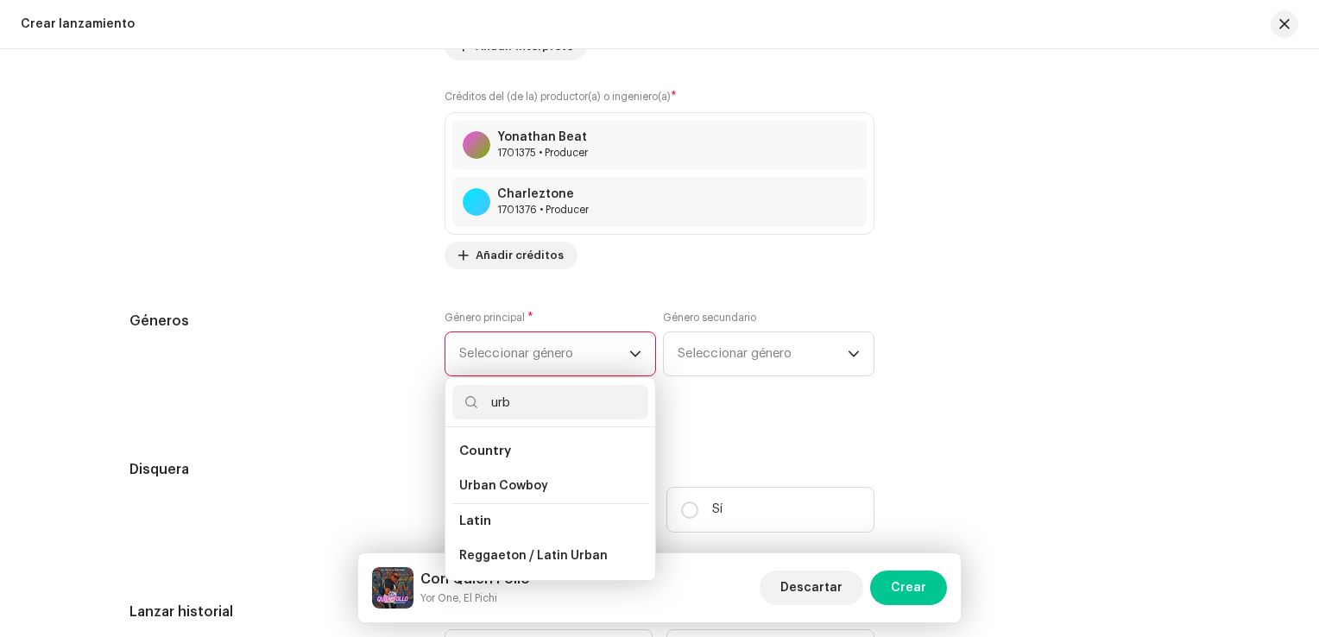
type input "urb"
click at [495, 518] on li "Latin" at bounding box center [550, 520] width 196 height 35
click at [477, 521] on span "Latin" at bounding box center [475, 521] width 32 height 13
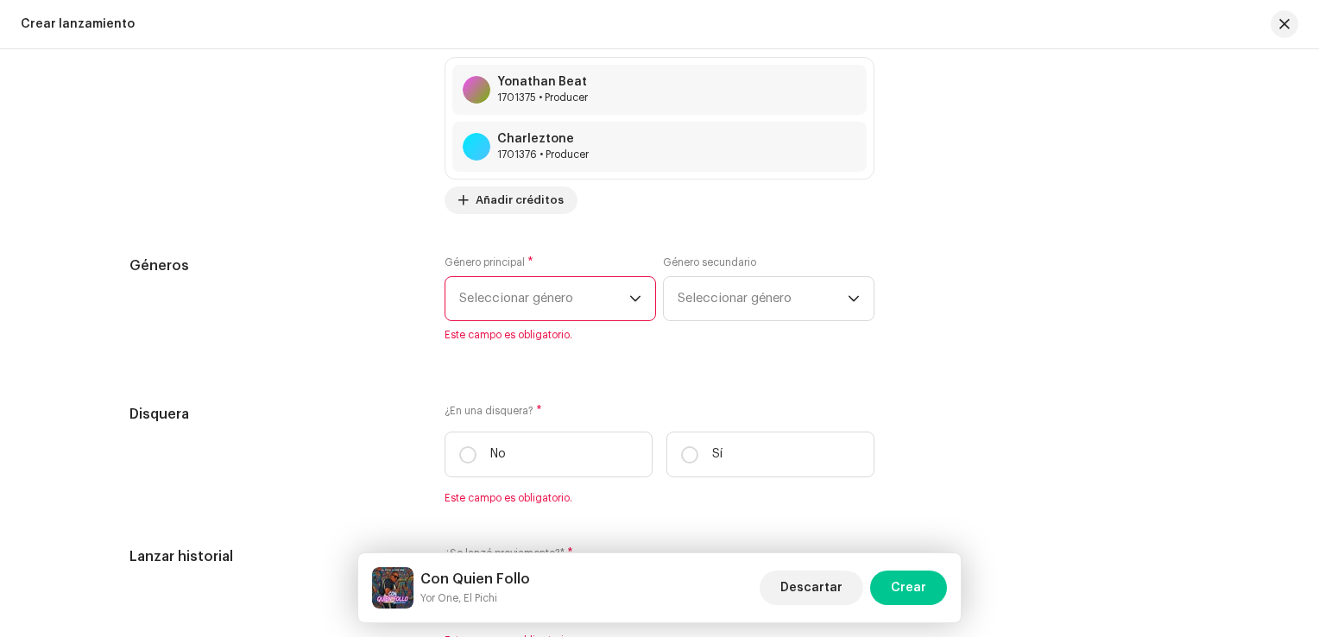
scroll to position [2504, 0]
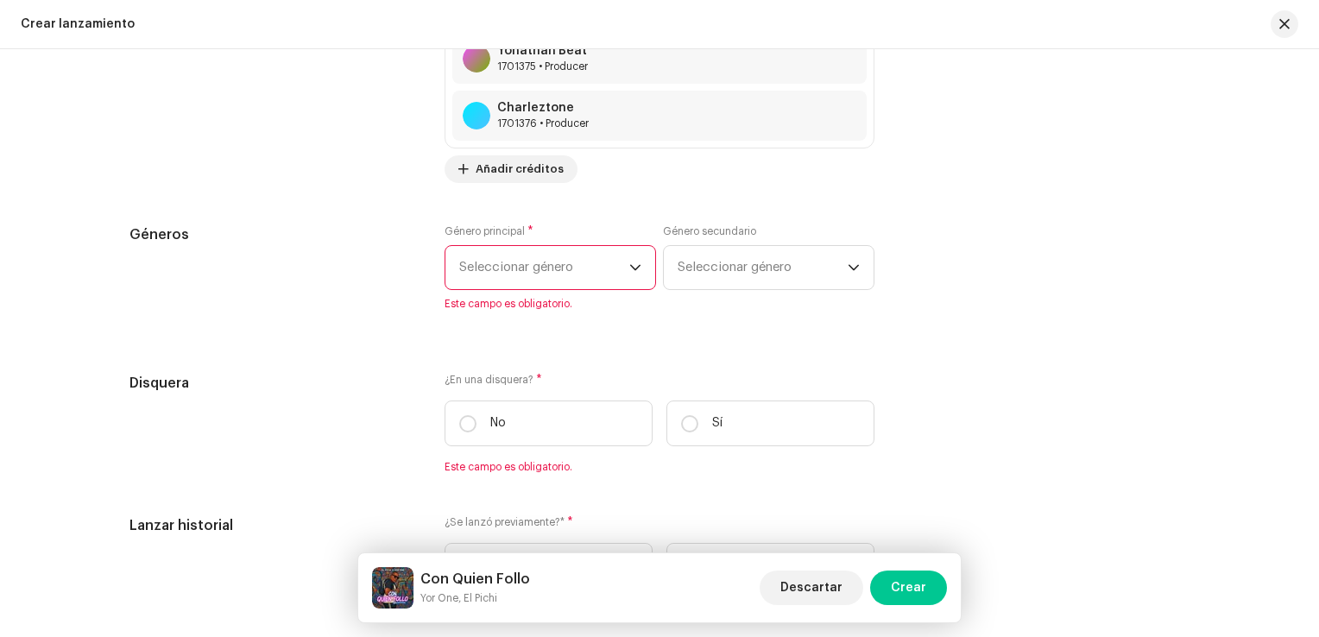
click at [520, 253] on span "Seleccionar género" at bounding box center [544, 267] width 170 height 43
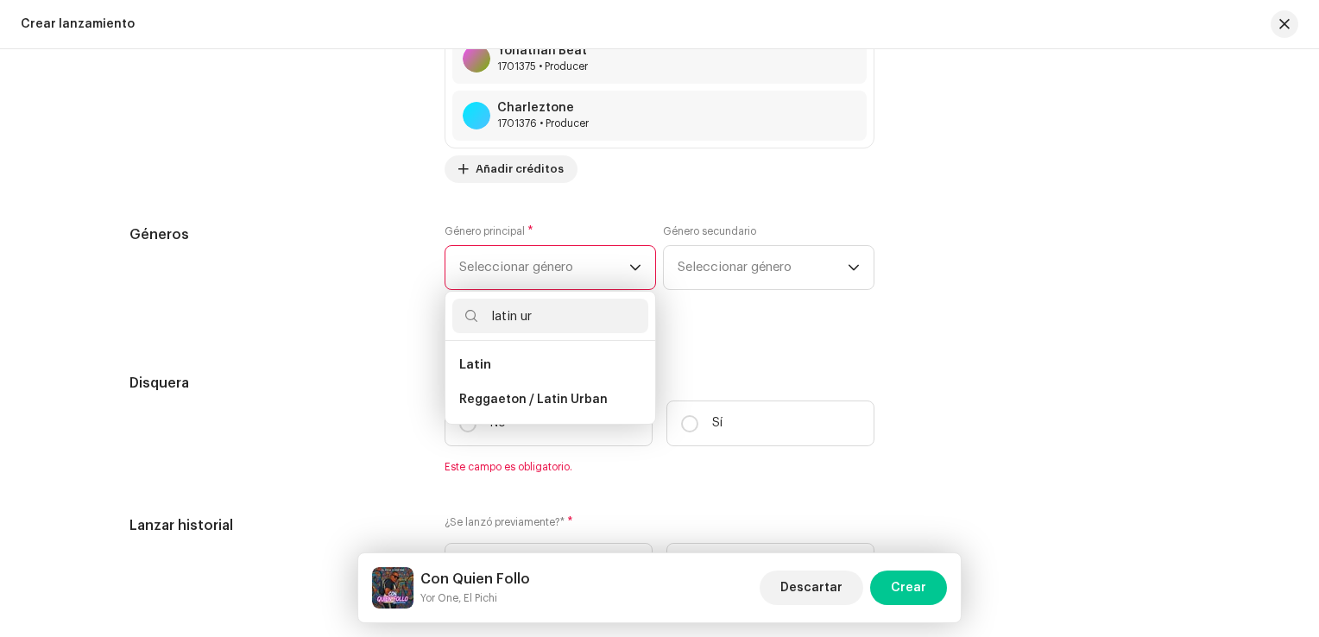
type input "latin ur"
click at [470, 374] on li "Latin" at bounding box center [550, 365] width 196 height 35
click at [473, 366] on span "Latin" at bounding box center [475, 364] width 32 height 13
click at [481, 370] on span "Latin" at bounding box center [475, 364] width 32 height 13
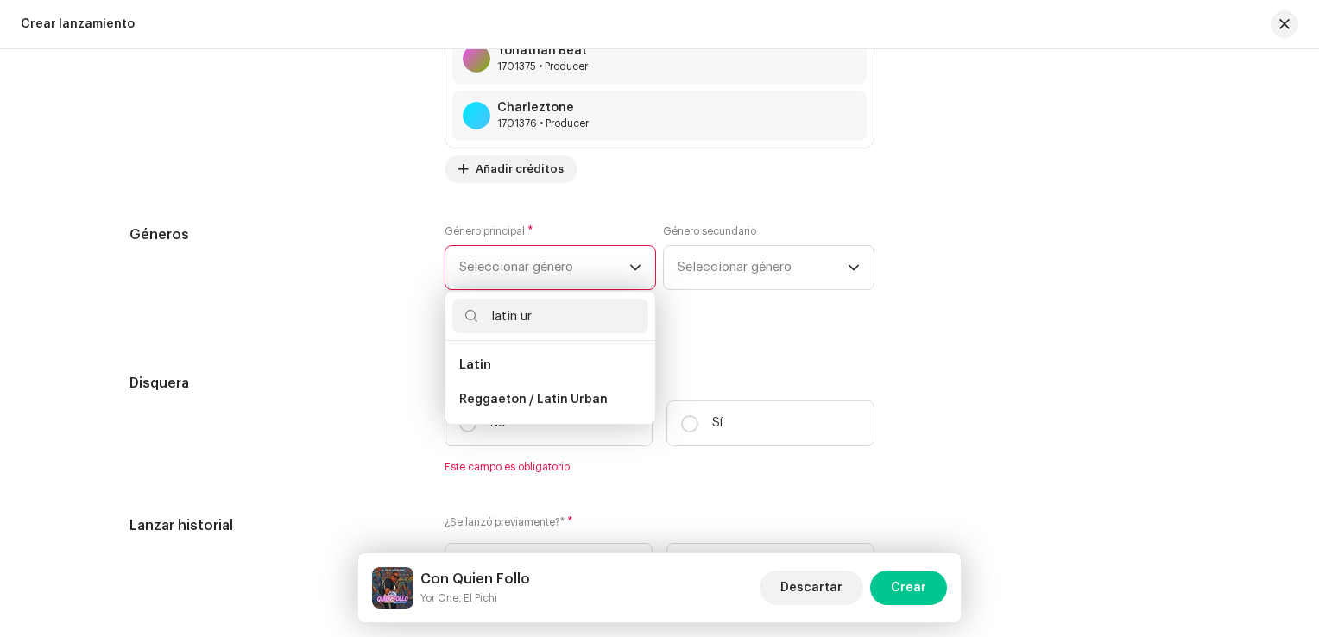
click at [481, 370] on span "Latin" at bounding box center [475, 364] width 32 height 13
click at [487, 395] on span "Reggaeton / Latin Urban" at bounding box center [533, 399] width 148 height 17
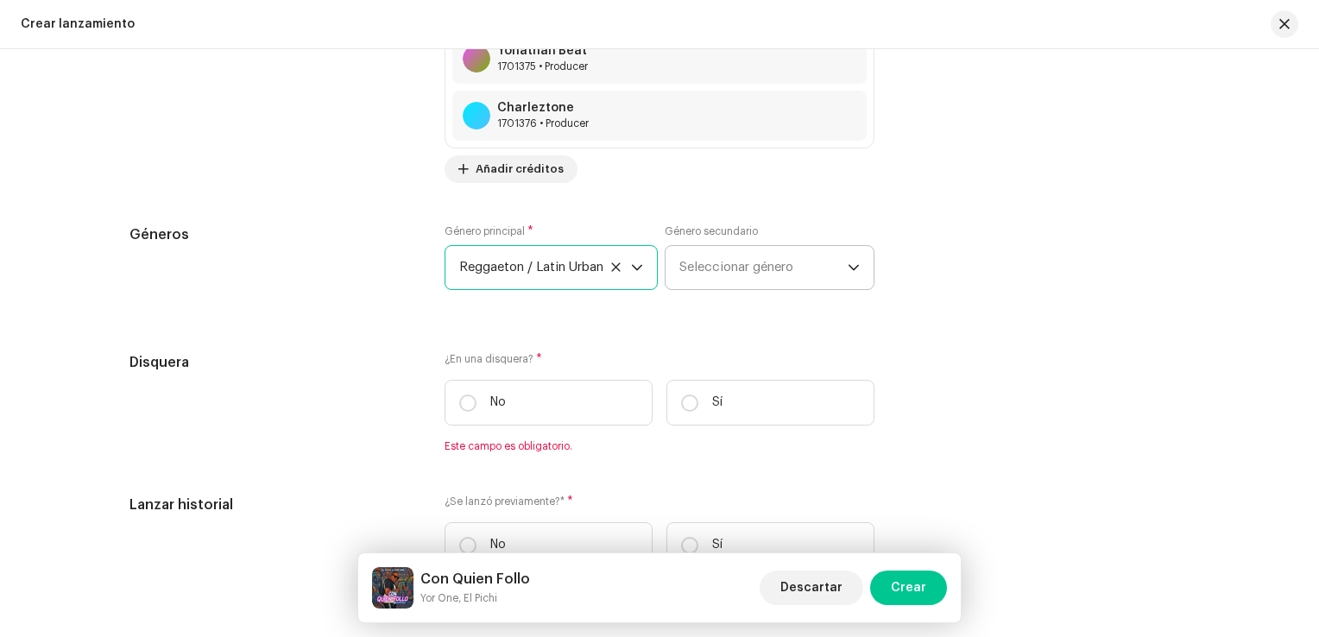
click at [736, 263] on span "Seleccionar género" at bounding box center [763, 267] width 168 height 43
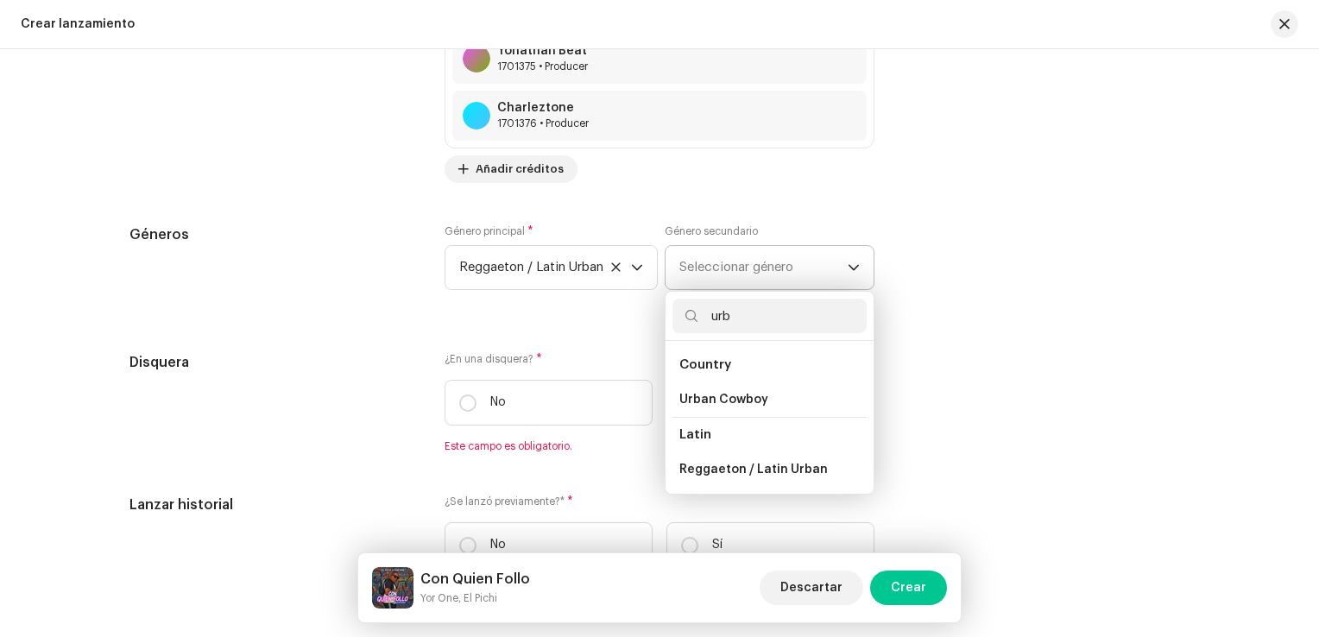
click at [697, 437] on span "Latin" at bounding box center [695, 434] width 32 height 13
click at [710, 436] on li "Latin" at bounding box center [770, 434] width 194 height 35
click at [755, 311] on input "urb" at bounding box center [770, 316] width 194 height 35
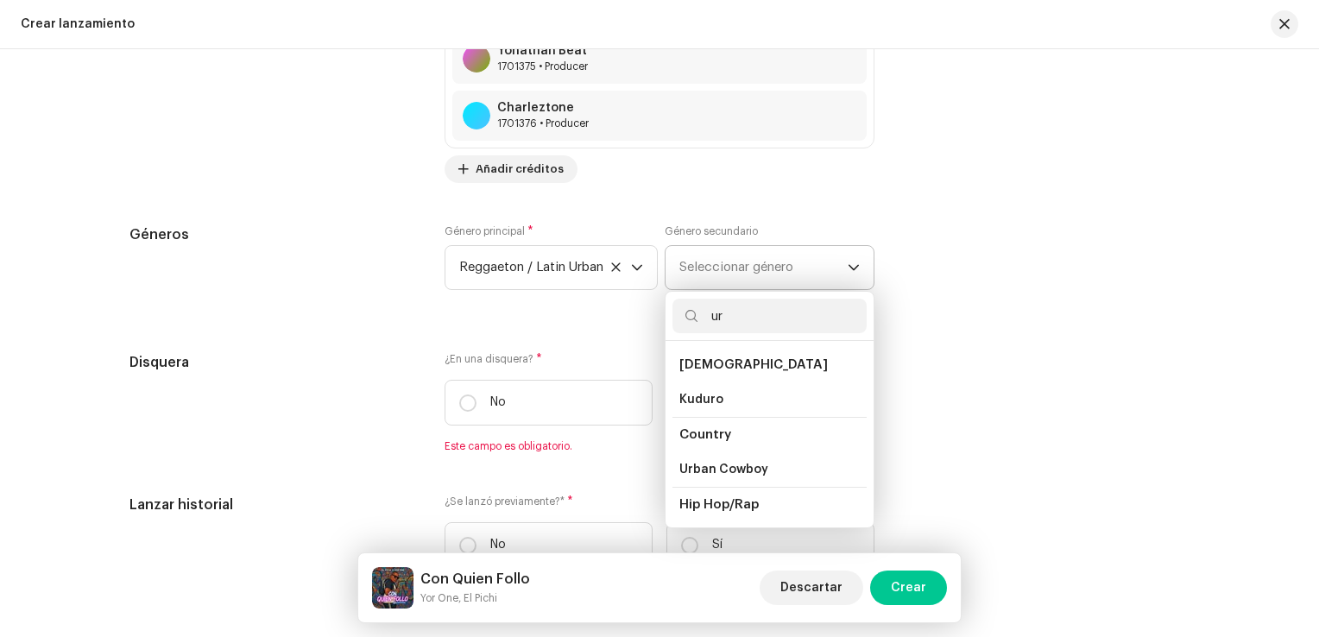
type input "u"
type input "latin"
click at [710, 502] on li "Latin" at bounding box center [770, 504] width 194 height 35
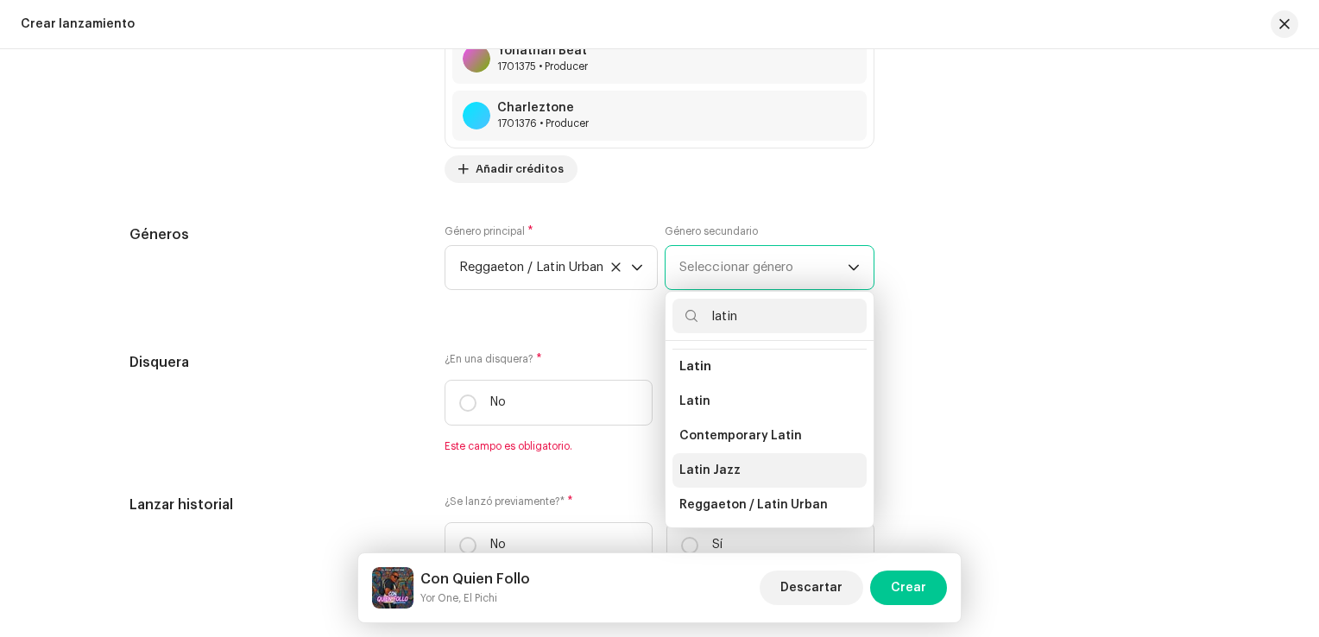
scroll to position [139, 0]
click at [711, 364] on li "Latin" at bounding box center [770, 365] width 194 height 35
click at [709, 391] on li "Latin" at bounding box center [770, 400] width 194 height 35
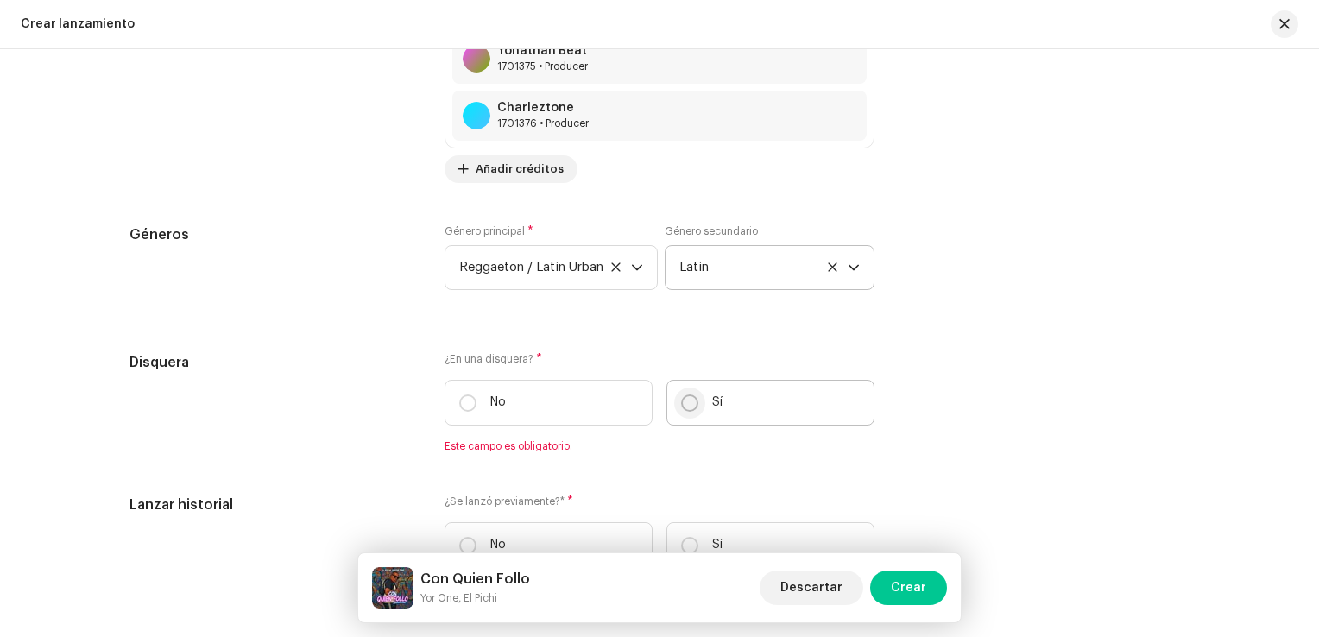
click at [694, 405] on input "Sí" at bounding box center [689, 403] width 17 height 17
radio input "true"
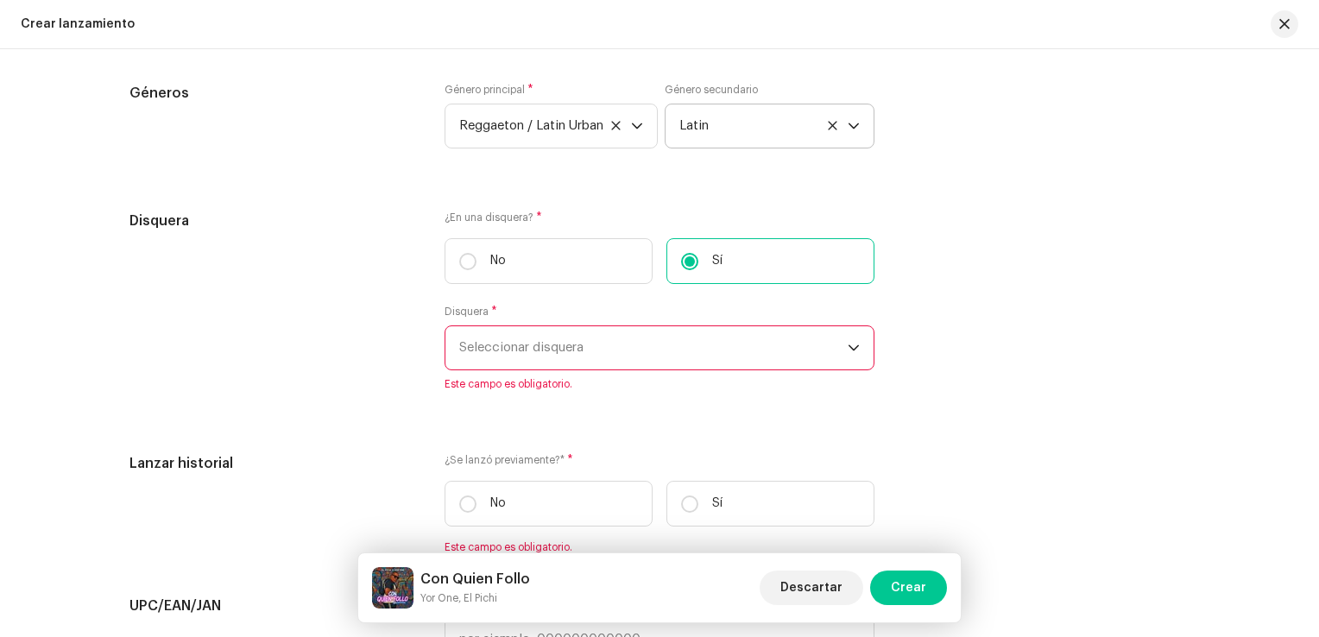
scroll to position [2676, 0]
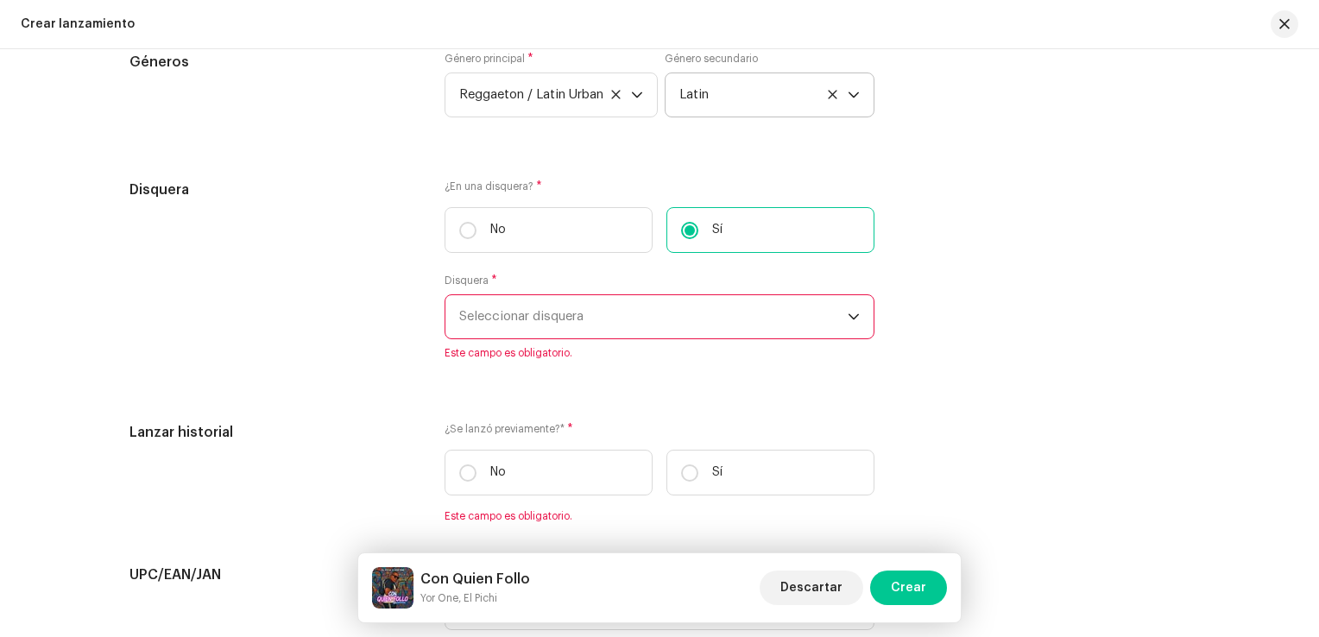
click at [602, 326] on span "Seleccionar disquera" at bounding box center [653, 316] width 388 height 43
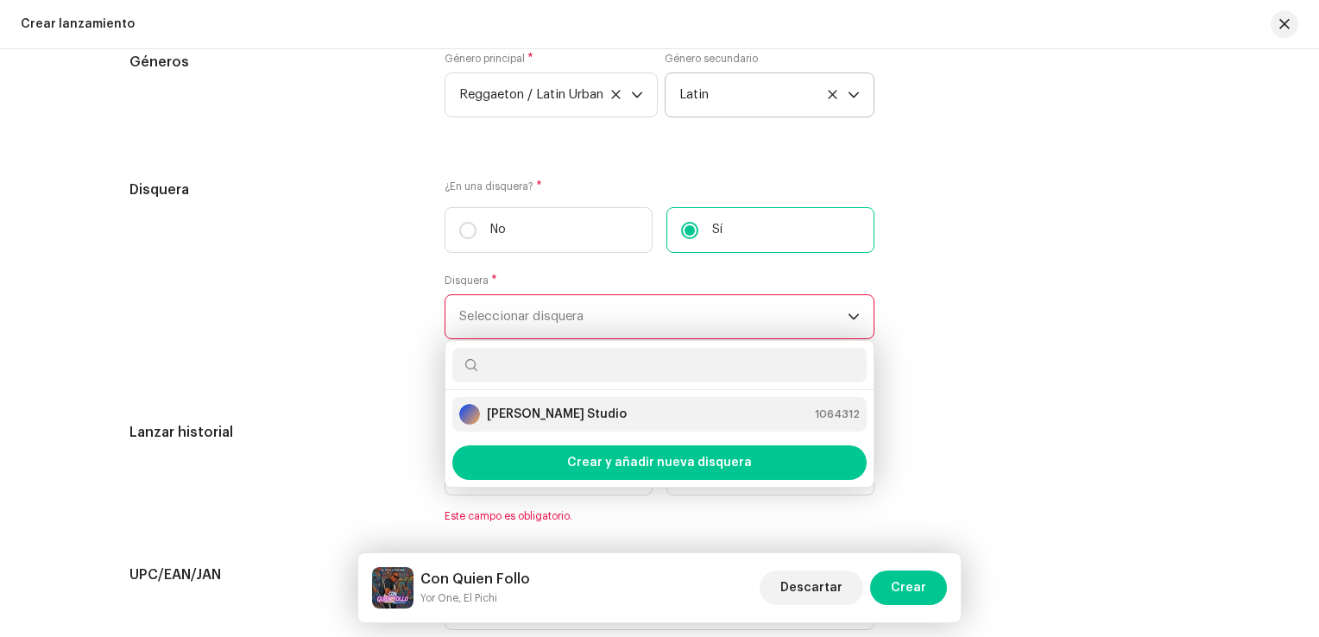
click at [530, 413] on strong "[PERSON_NAME] Studio" at bounding box center [557, 414] width 140 height 17
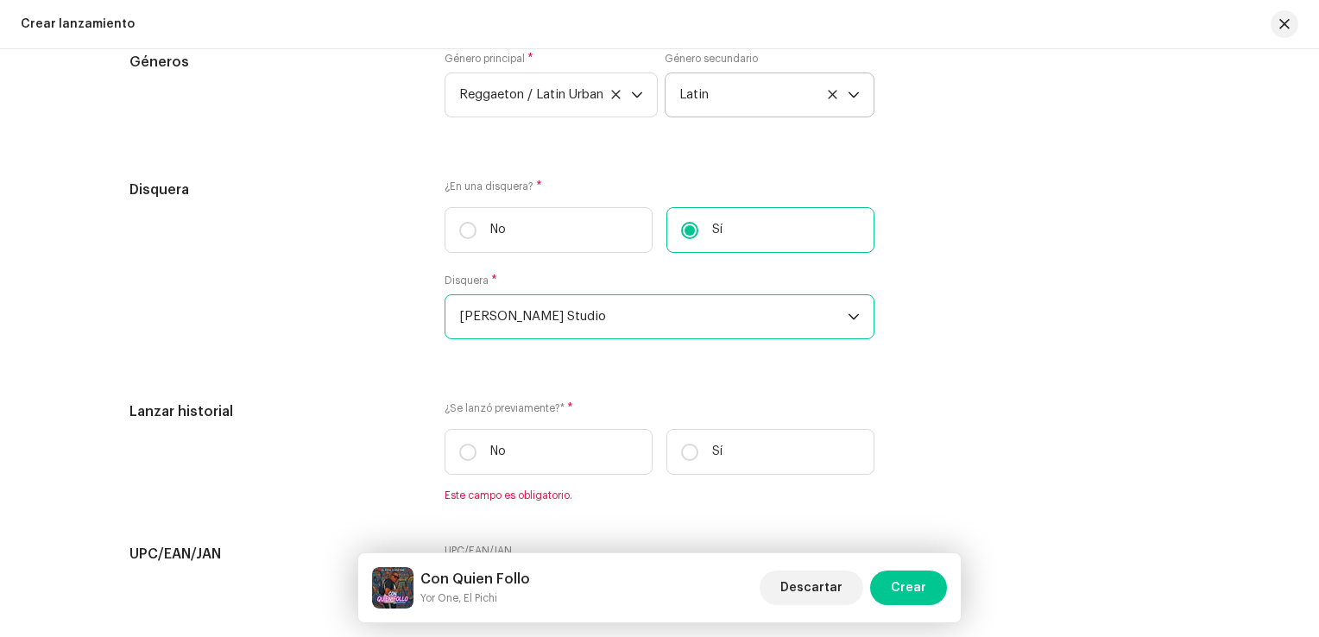
scroll to position [2763, 0]
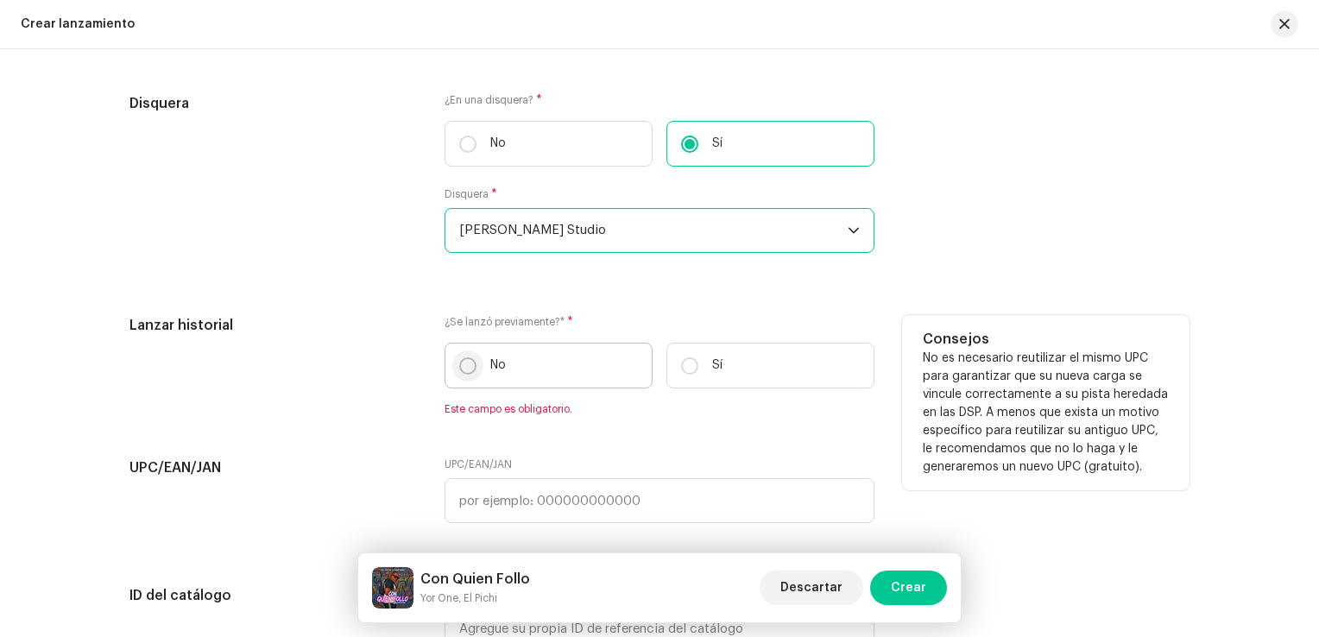
click at [463, 369] on input "No" at bounding box center [467, 365] width 17 height 17
radio input "true"
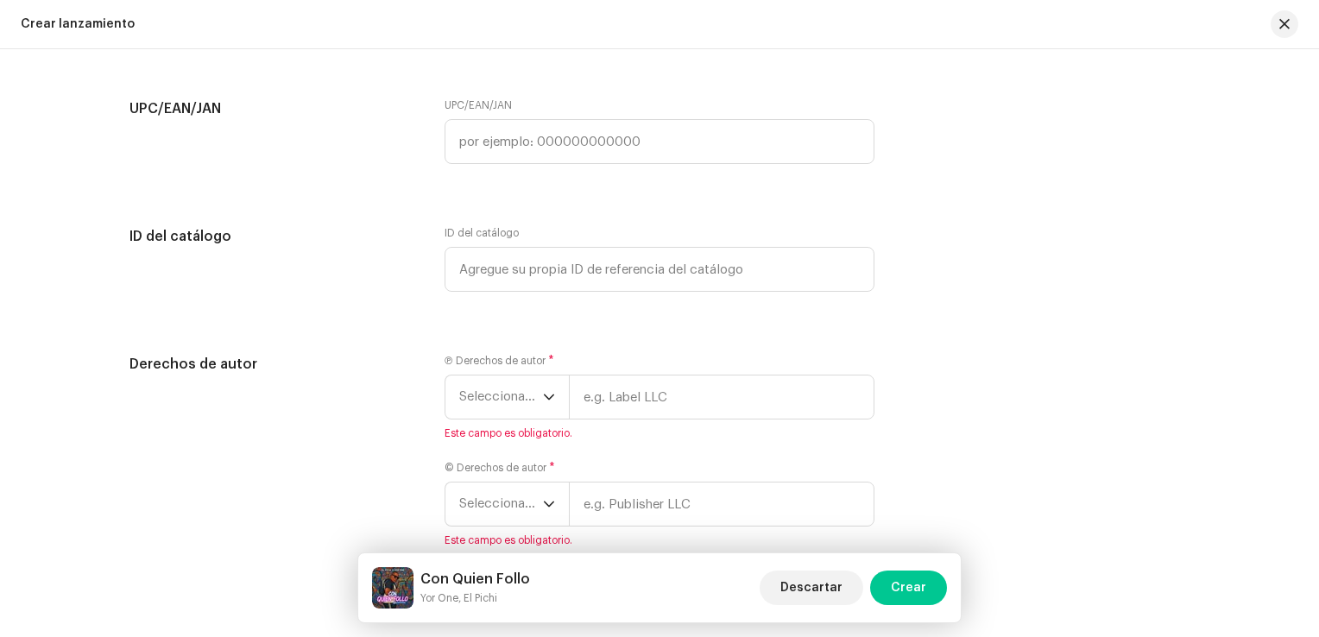
scroll to position [3194, 0]
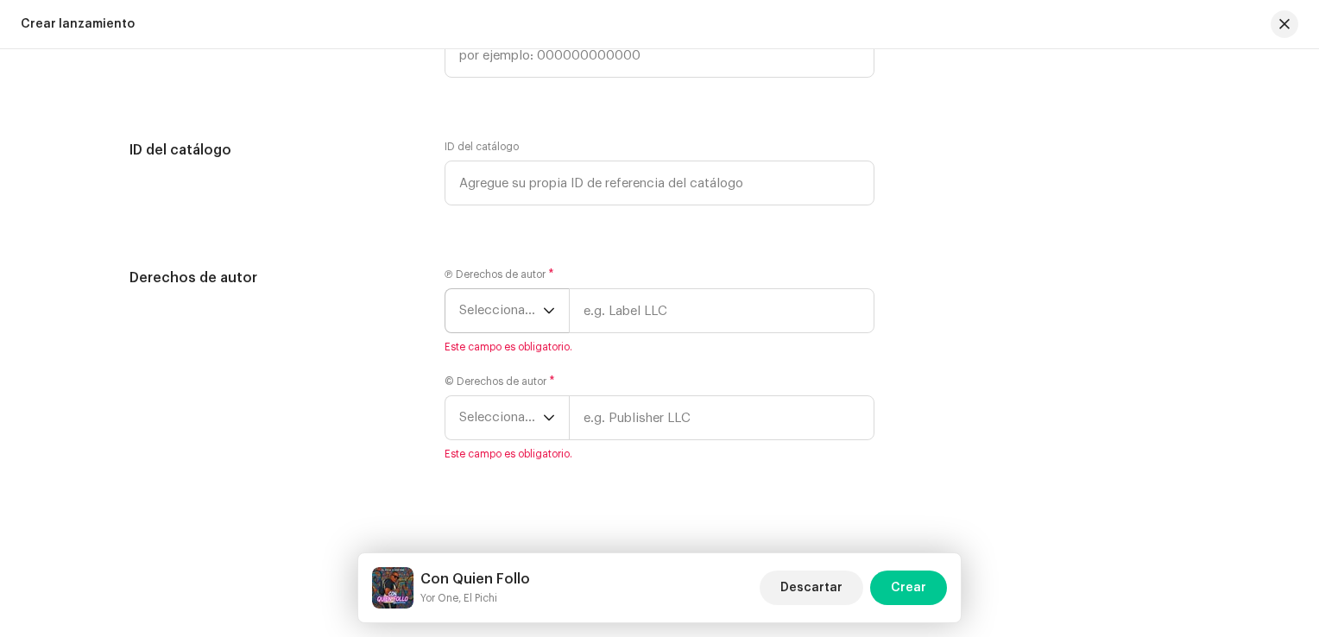
click at [549, 317] on icon "dropdown trigger" at bounding box center [549, 311] width 12 height 12
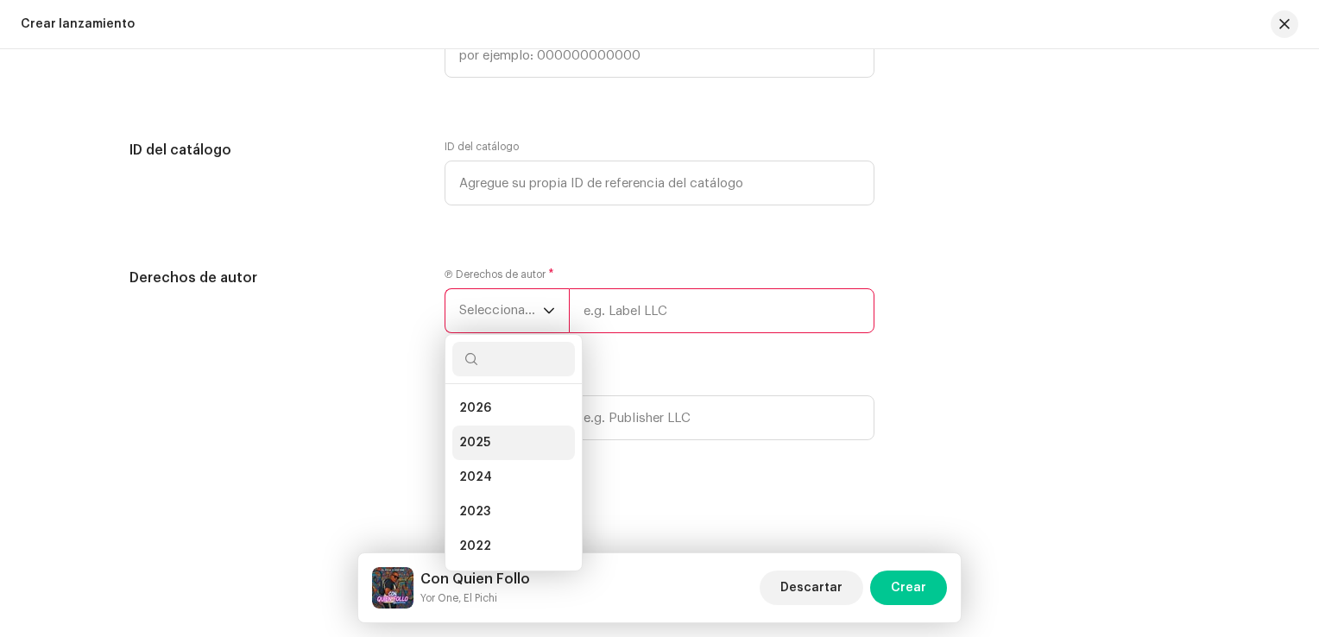
click at [504, 444] on li "2025" at bounding box center [513, 443] width 123 height 35
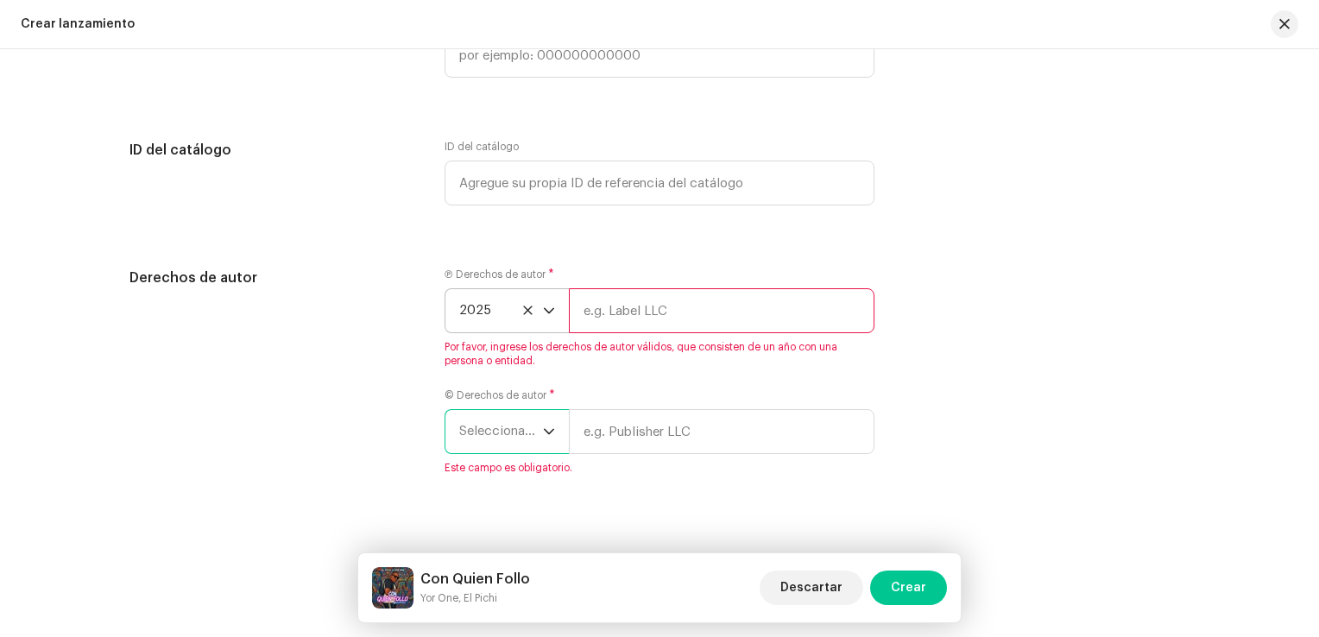
click at [519, 433] on span "Seleccionar año" at bounding box center [501, 431] width 84 height 43
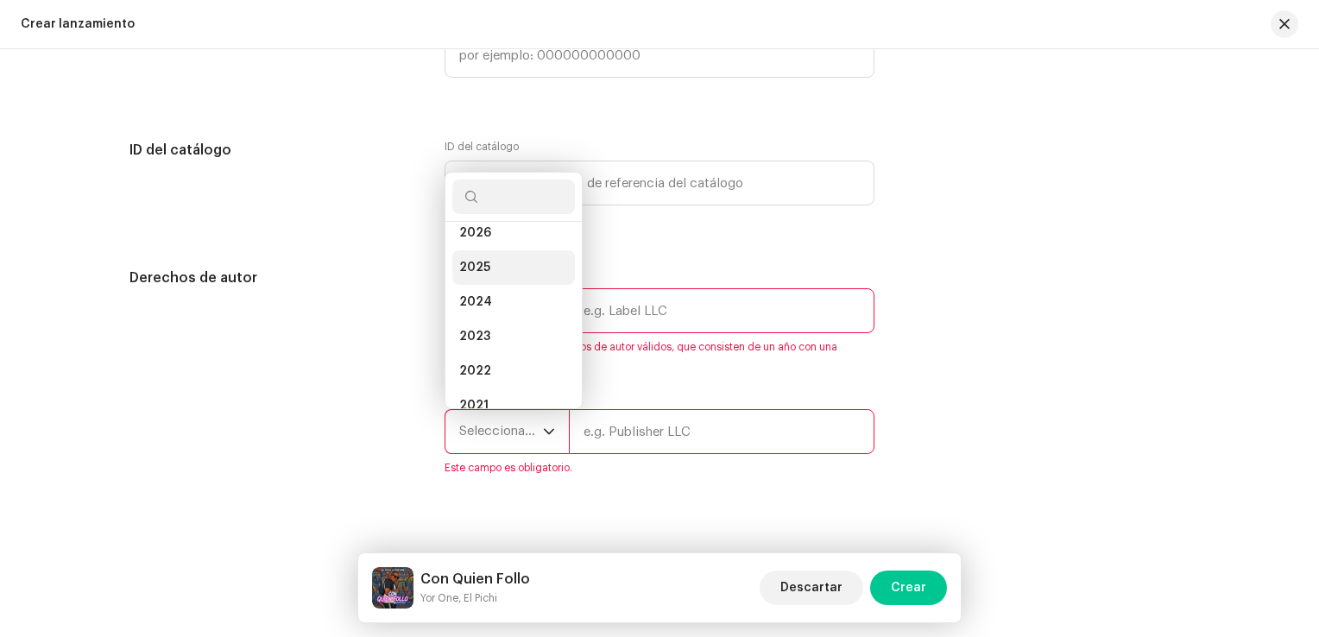
scroll to position [0, 0]
click at [483, 242] on li "2026" at bounding box center [513, 246] width 123 height 35
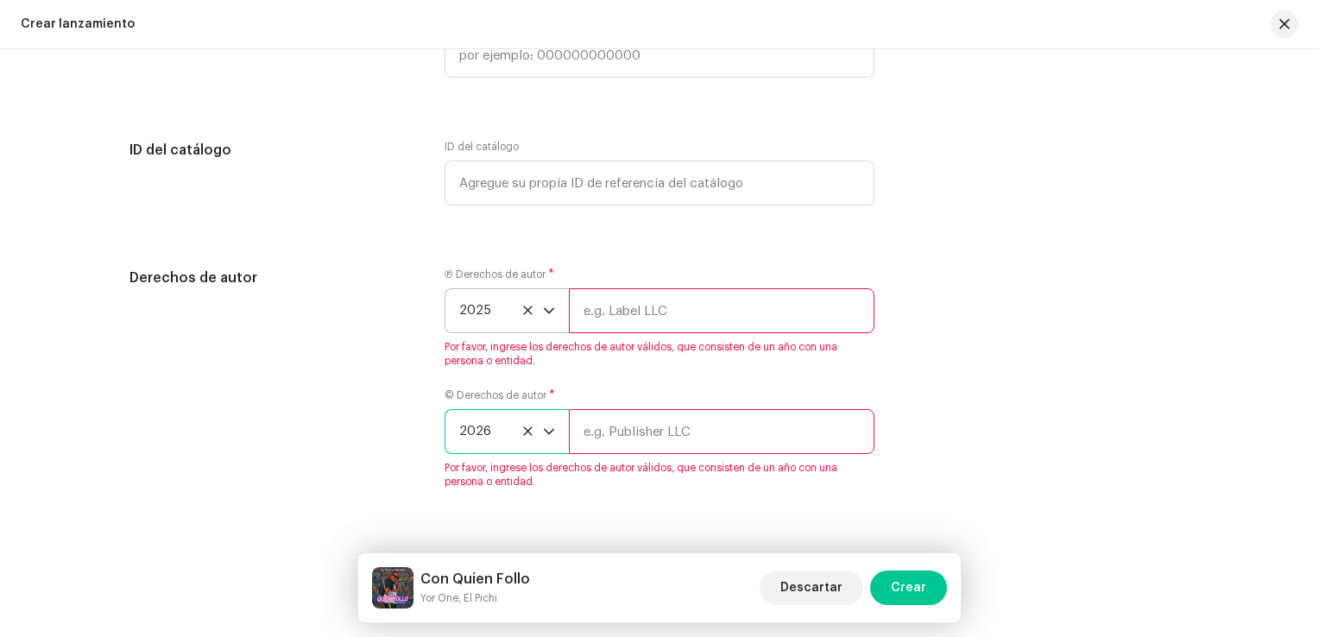
click at [515, 433] on span "2026" at bounding box center [501, 431] width 84 height 43
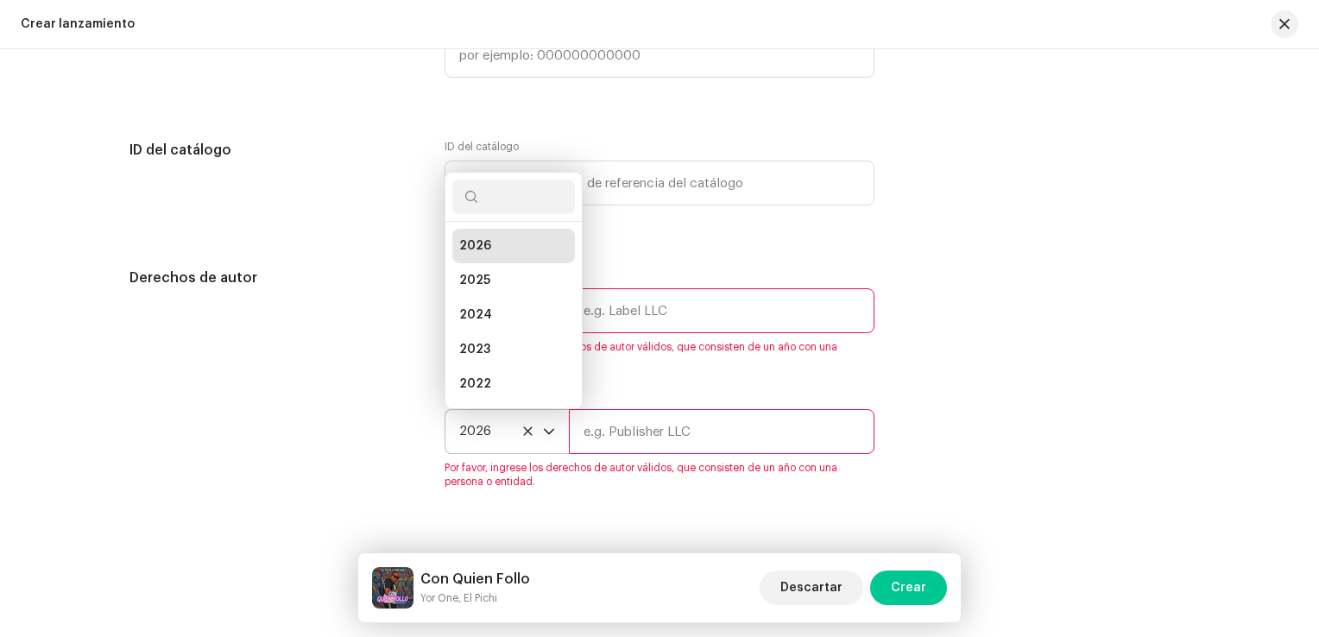
scroll to position [7, 0]
click at [531, 433] on span "2026" at bounding box center [501, 431] width 84 height 43
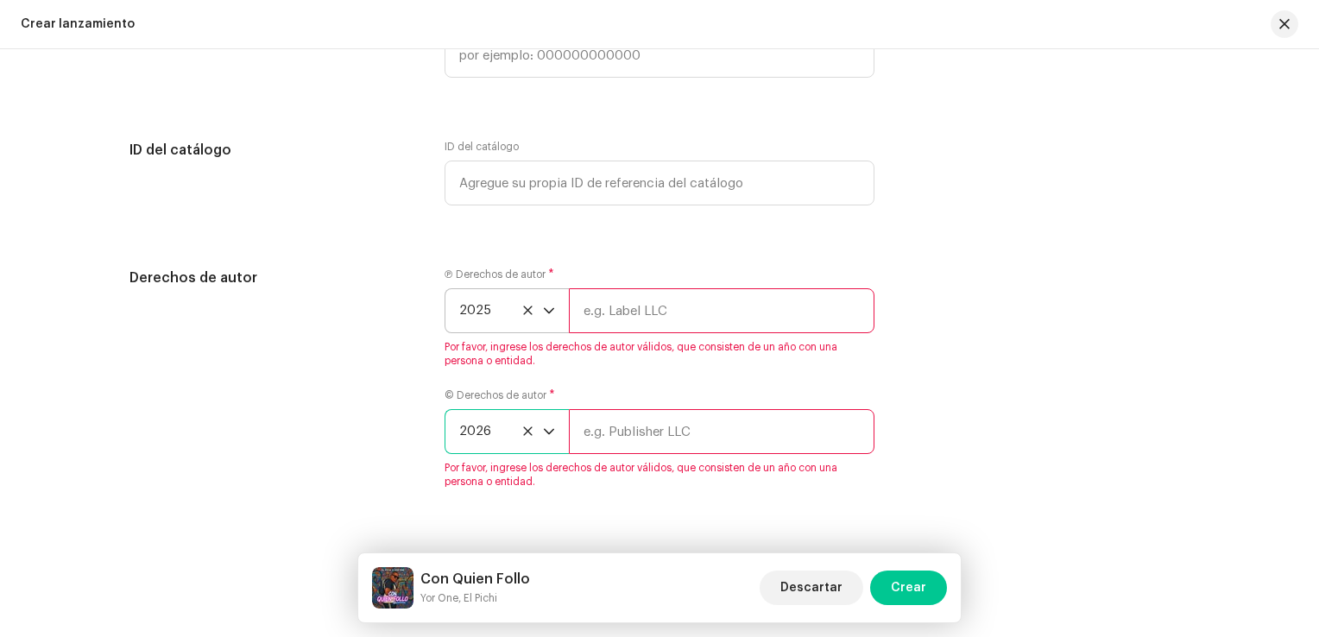
click at [532, 434] on span "2026" at bounding box center [501, 431] width 84 height 43
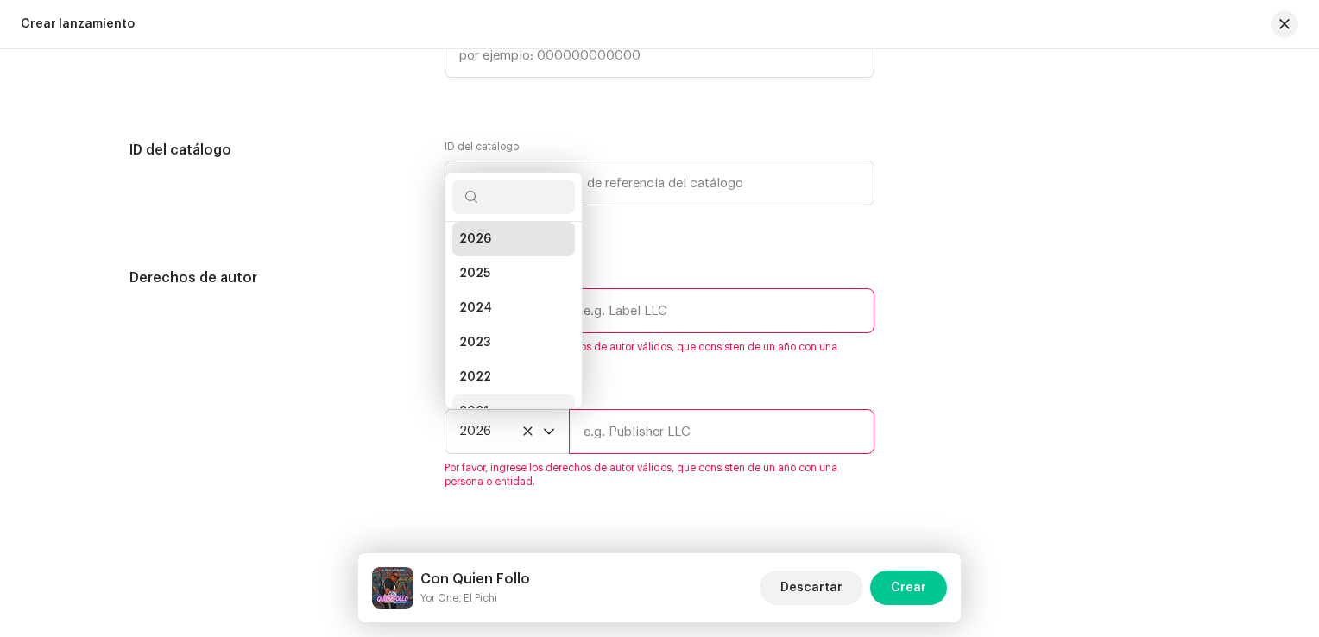
scroll to position [28, 0]
click at [524, 434] on icon at bounding box center [527, 431] width 11 height 11
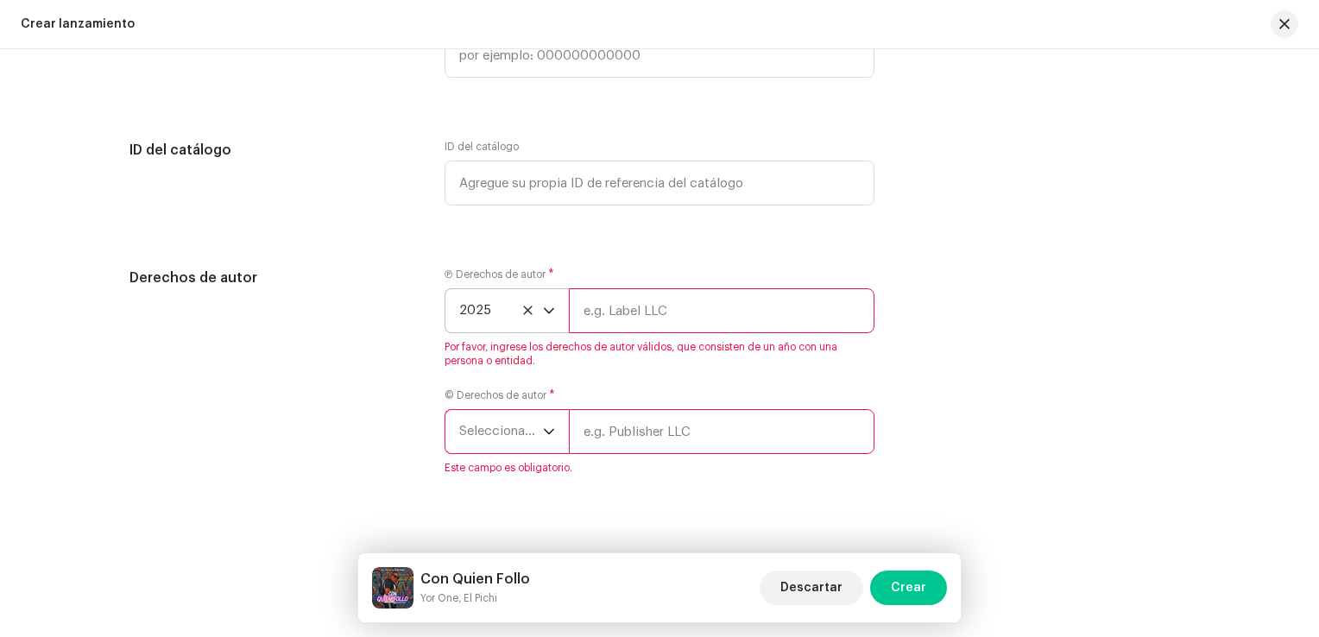
click at [525, 316] on icon at bounding box center [527, 310] width 11 height 11
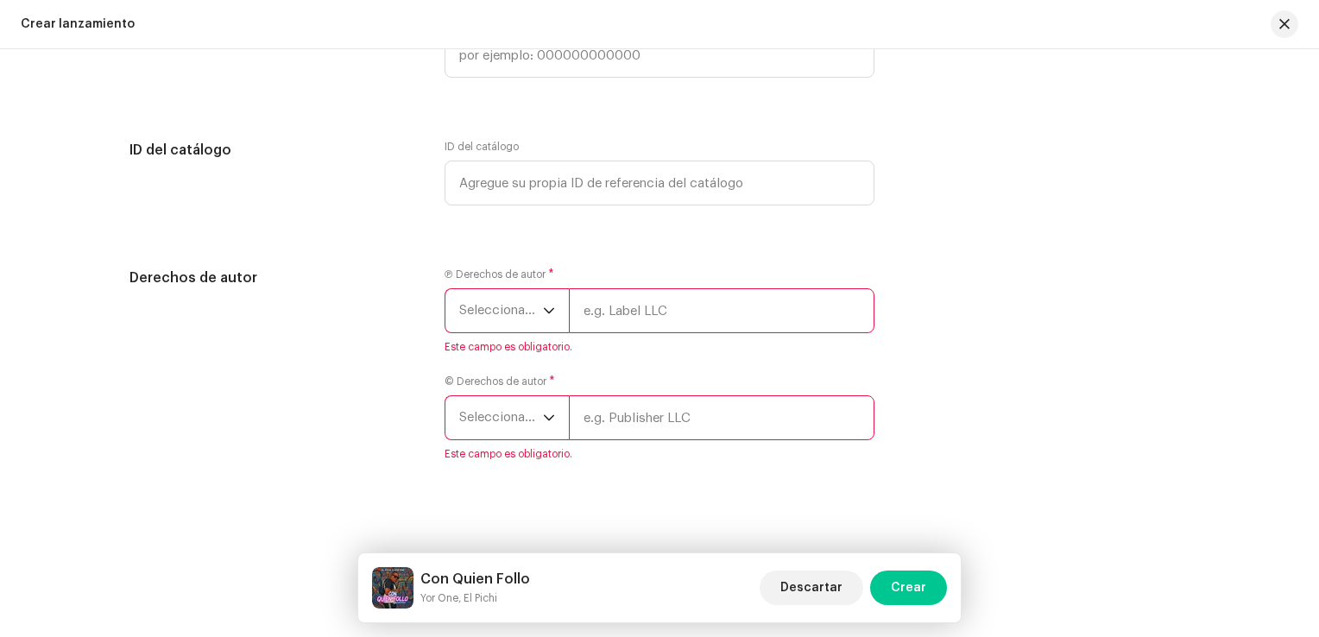
click at [911, 319] on div "Derechos de autor Ⓟ Derechos de autor * Seleccionar año Este campo es obligator…" at bounding box center [659, 375] width 1060 height 214
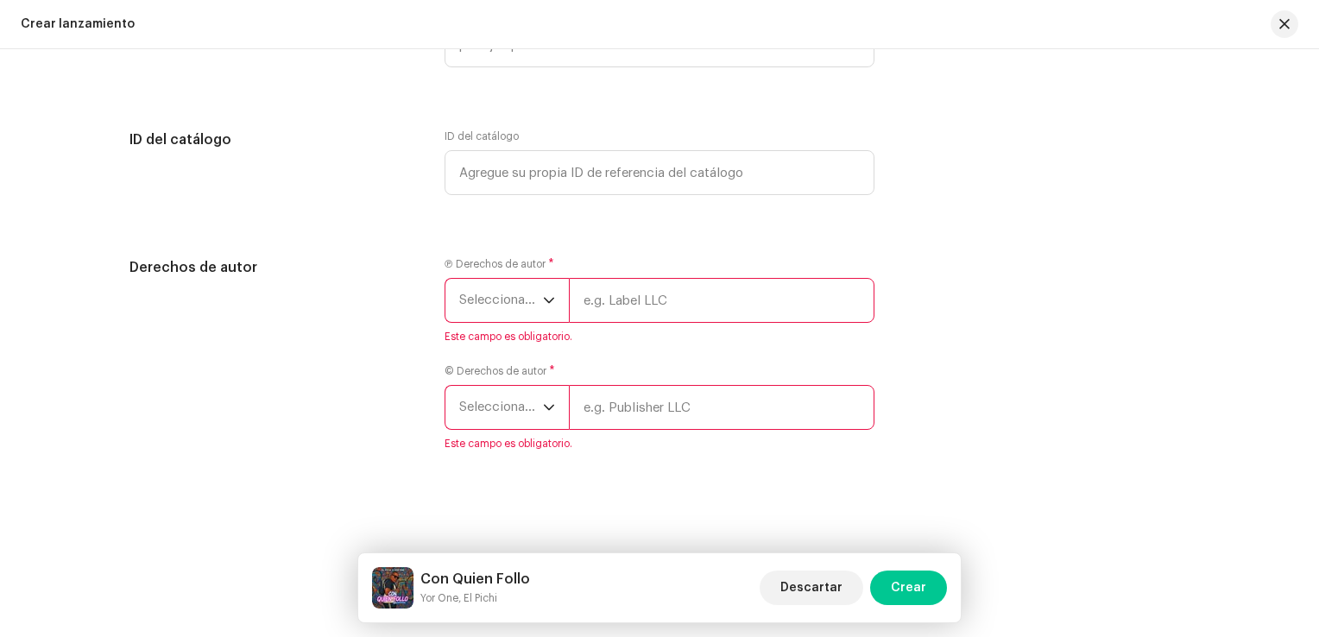
click at [546, 300] on icon "dropdown trigger" at bounding box center [549, 300] width 12 height 12
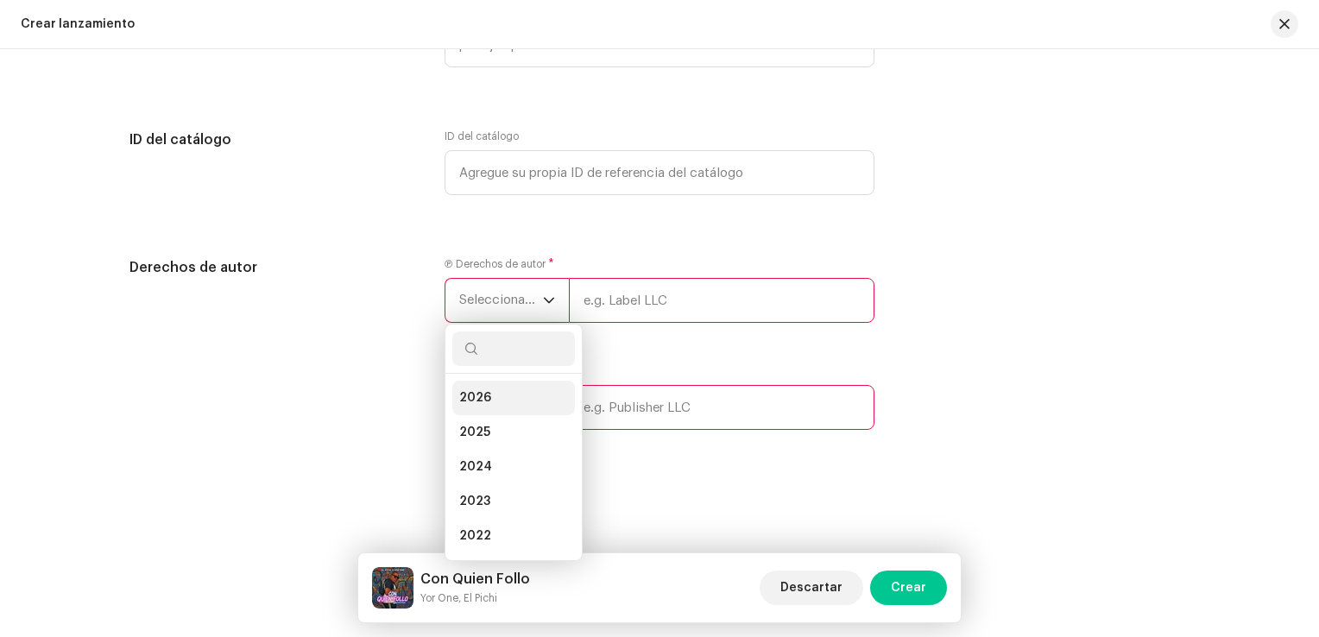
click at [502, 395] on li "2026" at bounding box center [513, 398] width 123 height 35
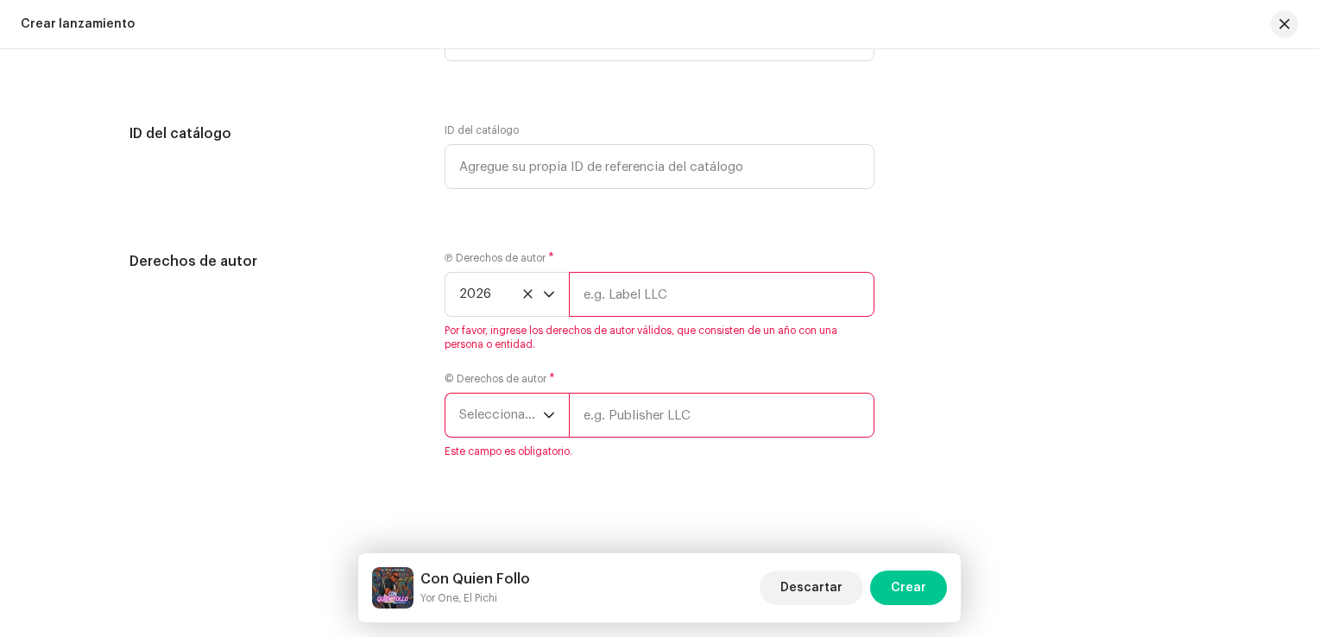
click at [546, 417] on icon "dropdown trigger" at bounding box center [549, 415] width 12 height 12
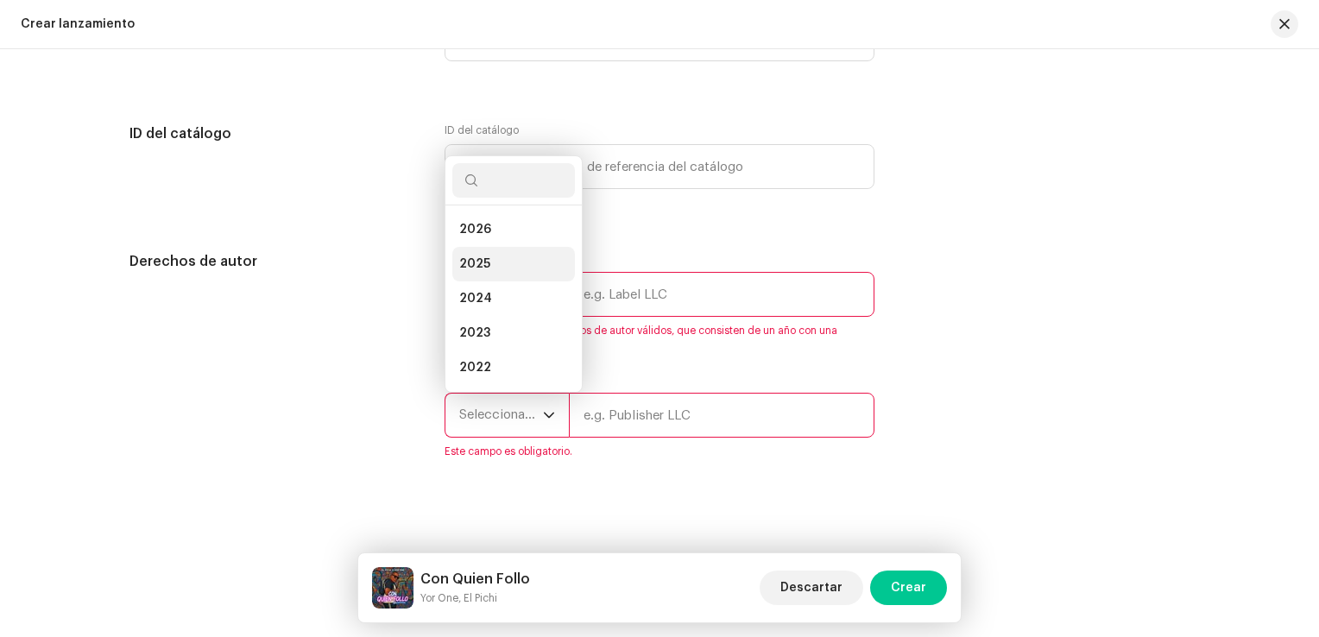
click at [490, 265] on li "2025" at bounding box center [513, 264] width 123 height 35
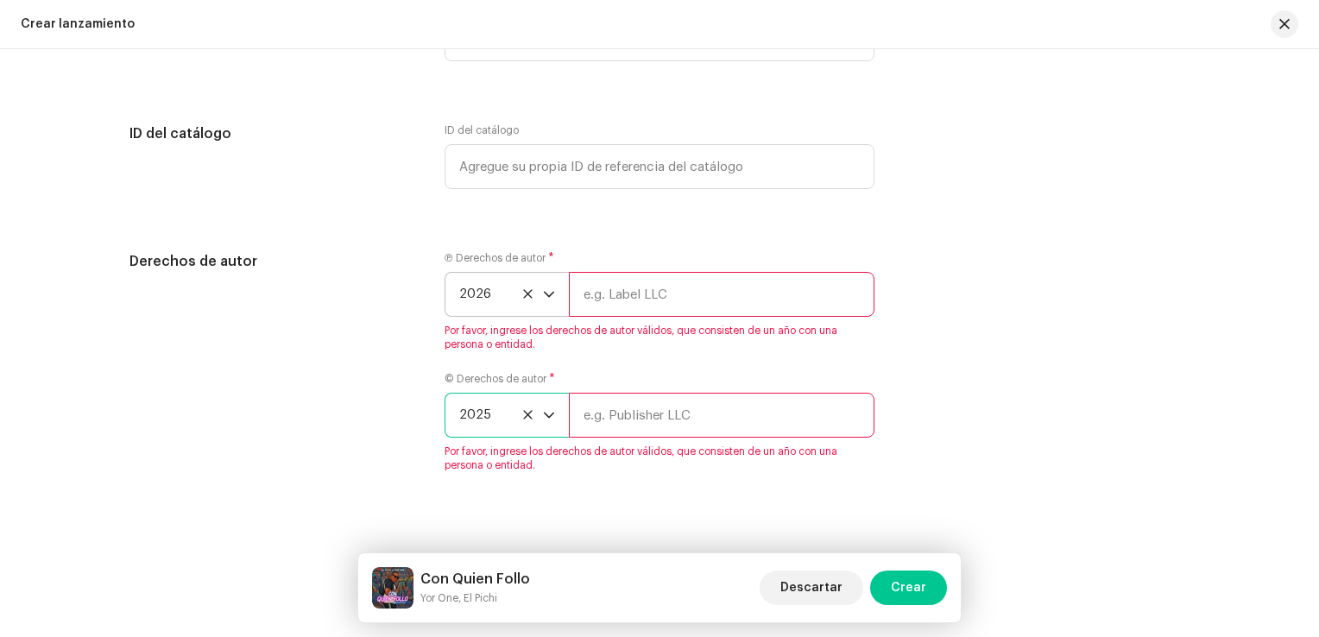
click at [543, 300] on icon "dropdown trigger" at bounding box center [549, 294] width 12 height 12
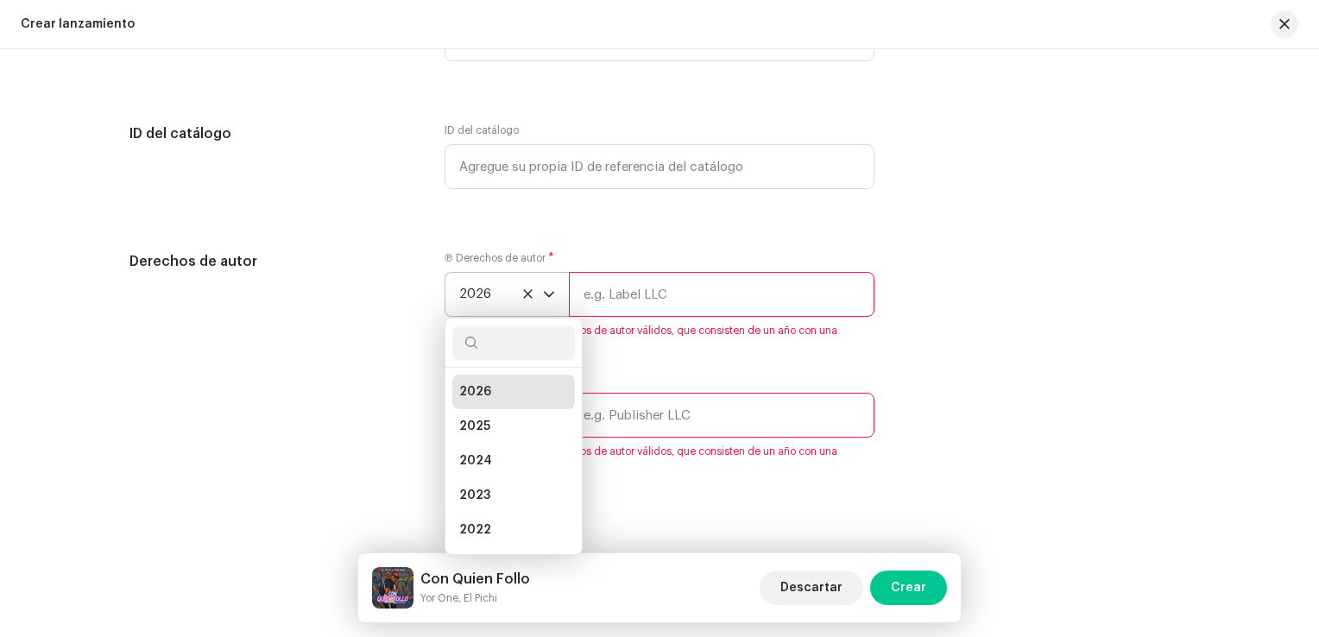
scroll to position [7, 0]
click at [478, 426] on span "2025" at bounding box center [474, 419] width 31 height 17
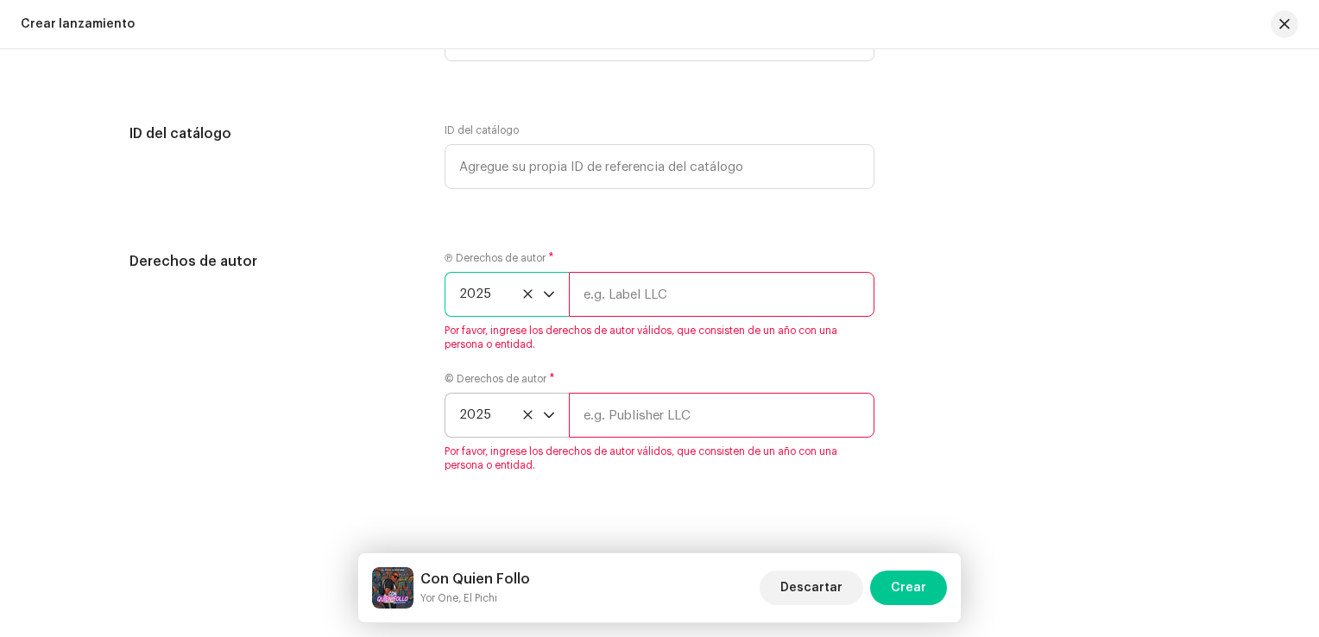
click at [628, 303] on input "text" at bounding box center [722, 294] width 306 height 45
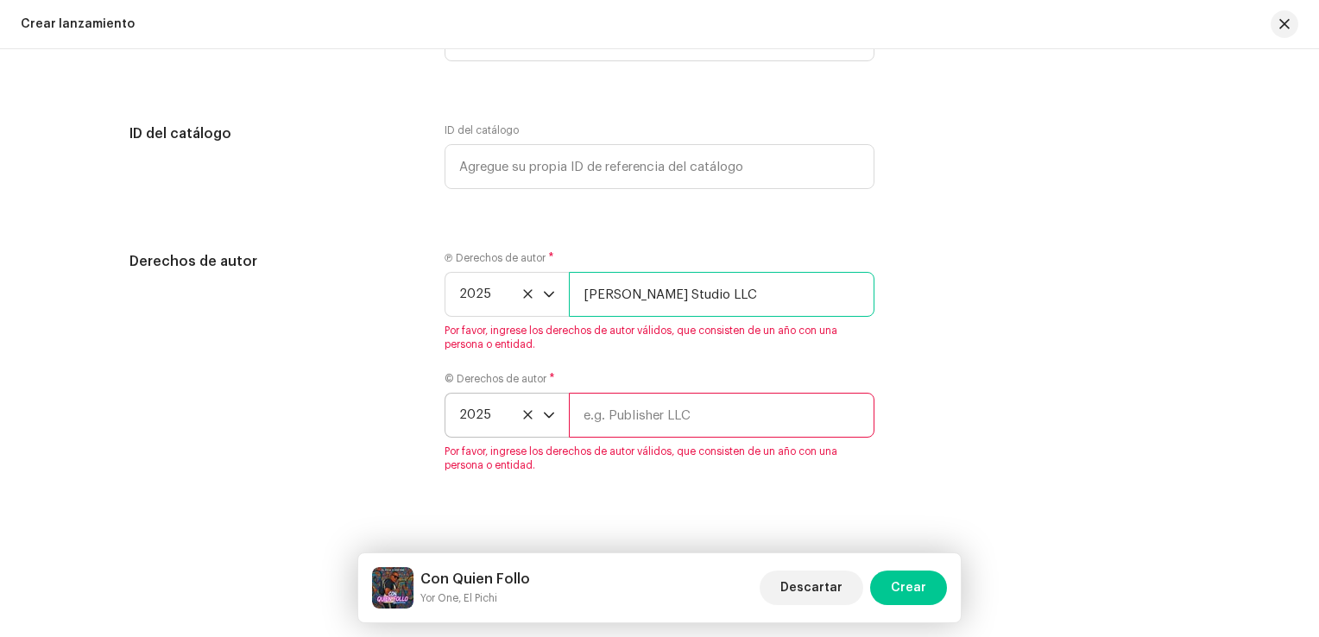
type input "[PERSON_NAME] Studio LLC"
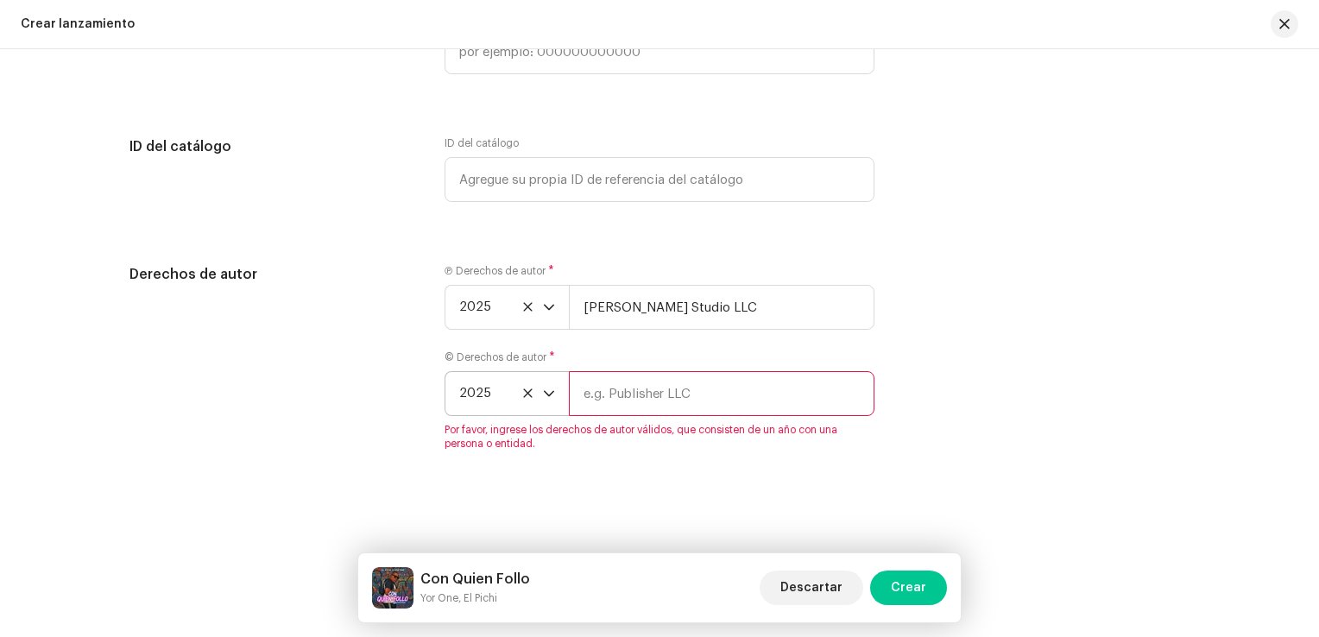
click at [667, 423] on div "© Derechos de autor * 2025 Por favor, ingrese los derechos de autor válidos, qu…" at bounding box center [660, 401] width 430 height 100
type input "a"
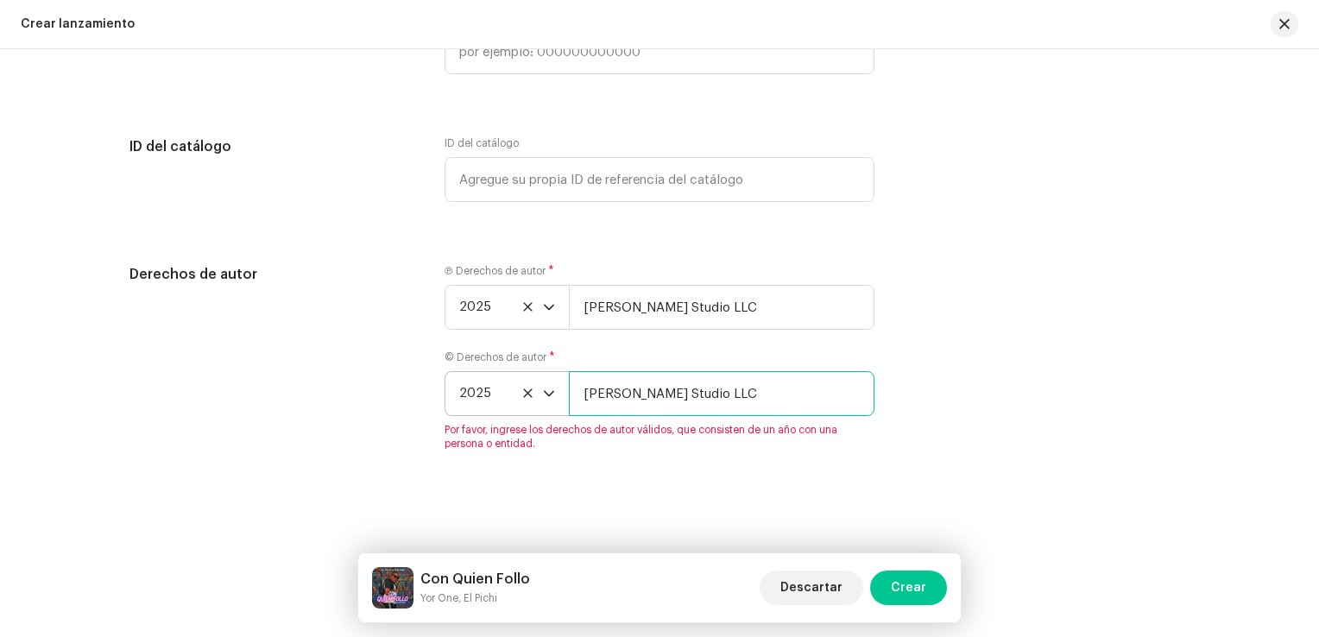
type input "[PERSON_NAME] Studio LLC"
click at [727, 489] on div "Crear un nuevo lanzamiento Le guiaremos en todo el proceso, desde la selección …" at bounding box center [659, 343] width 1319 height 588
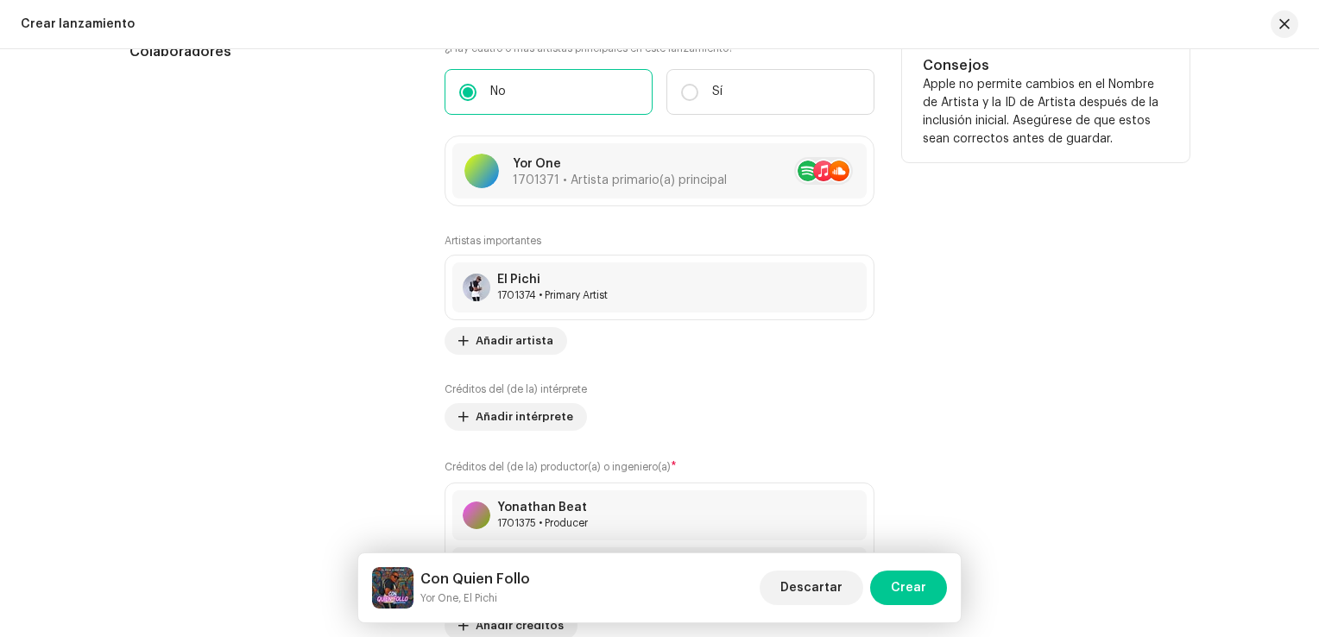
scroll to position [2133, 0]
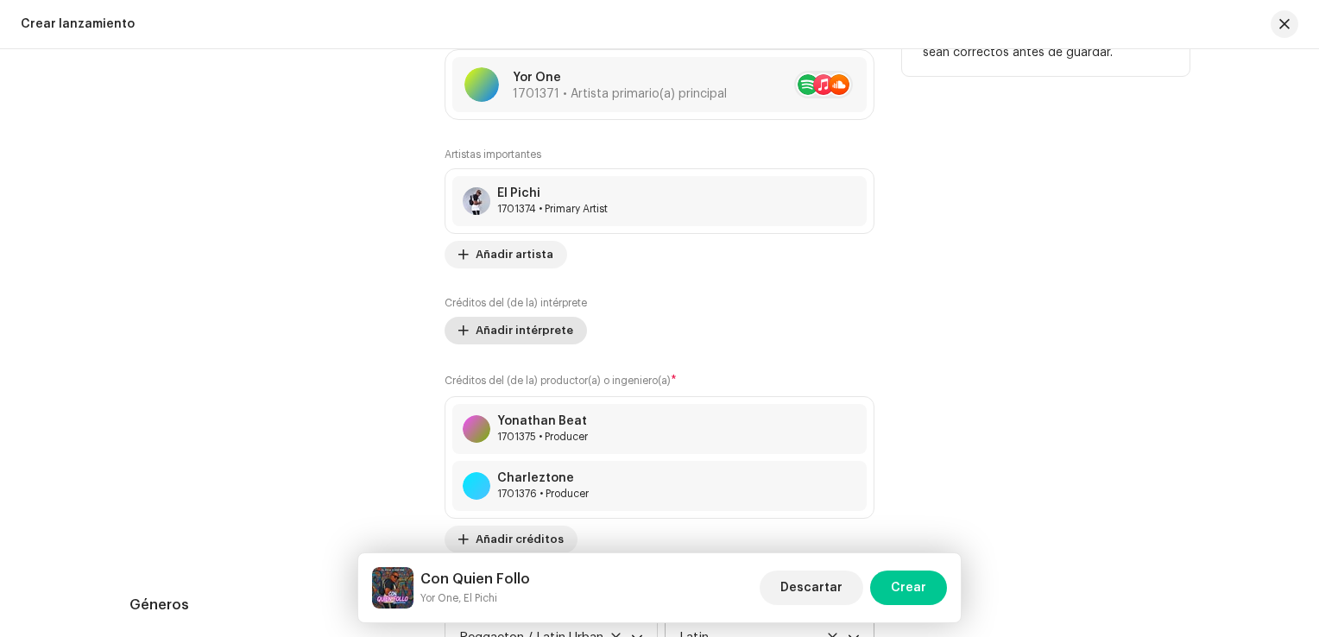
click at [481, 326] on span "Añadir intérprete" at bounding box center [525, 330] width 98 height 35
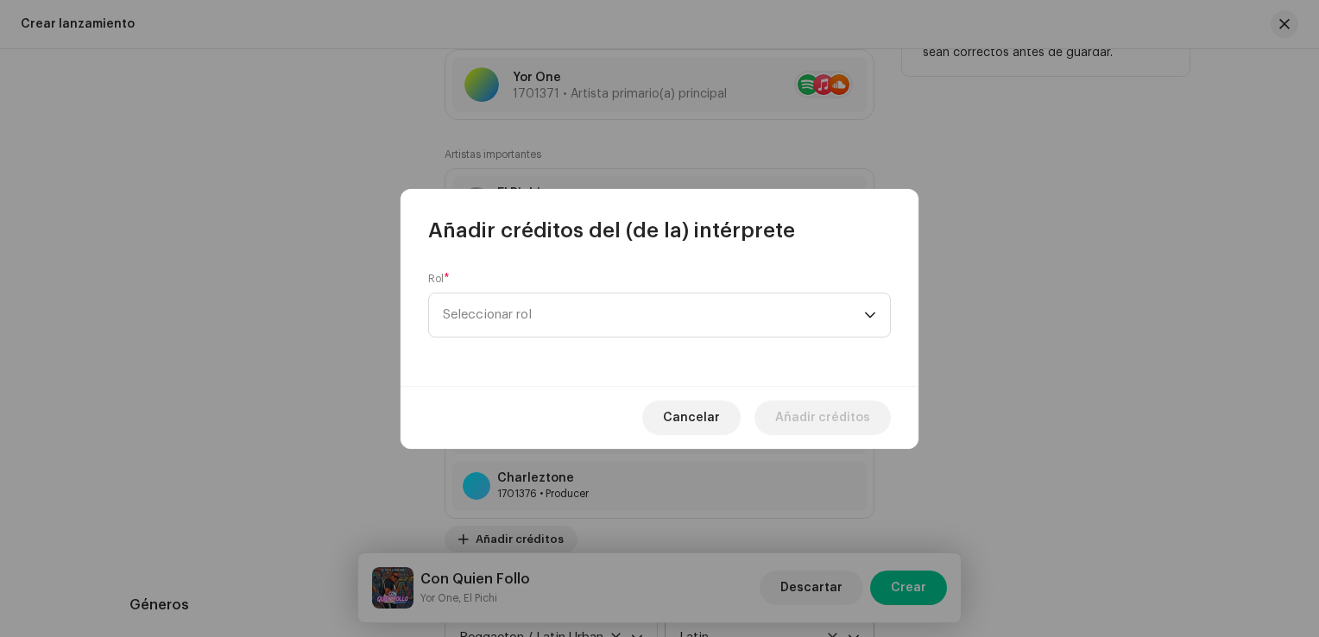
click at [481, 326] on span "Seleccionar rol" at bounding box center [653, 315] width 421 height 43
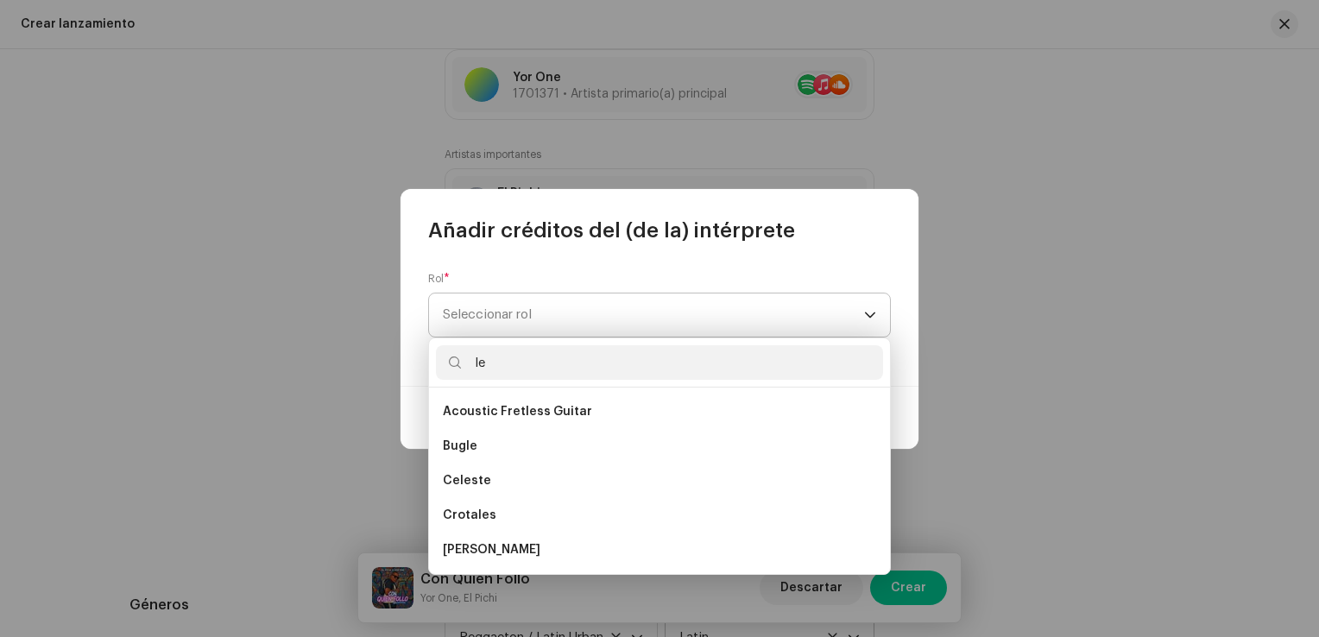
type input "l"
type input "c"
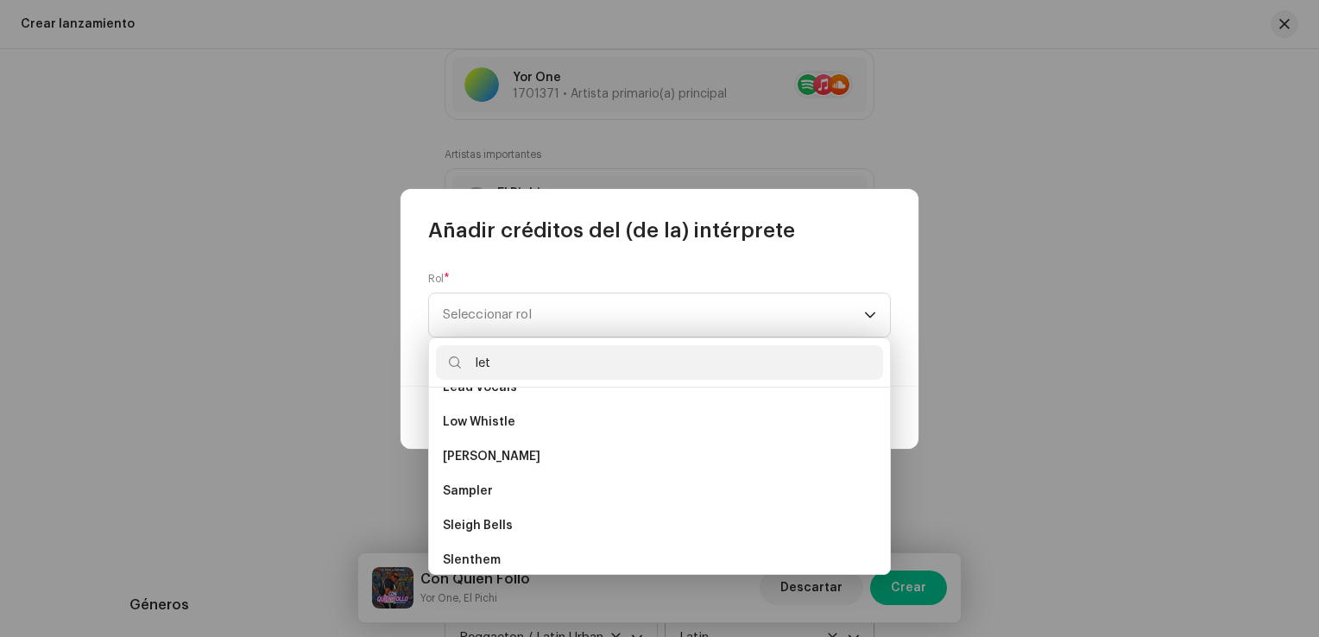
scroll to position [0, 0]
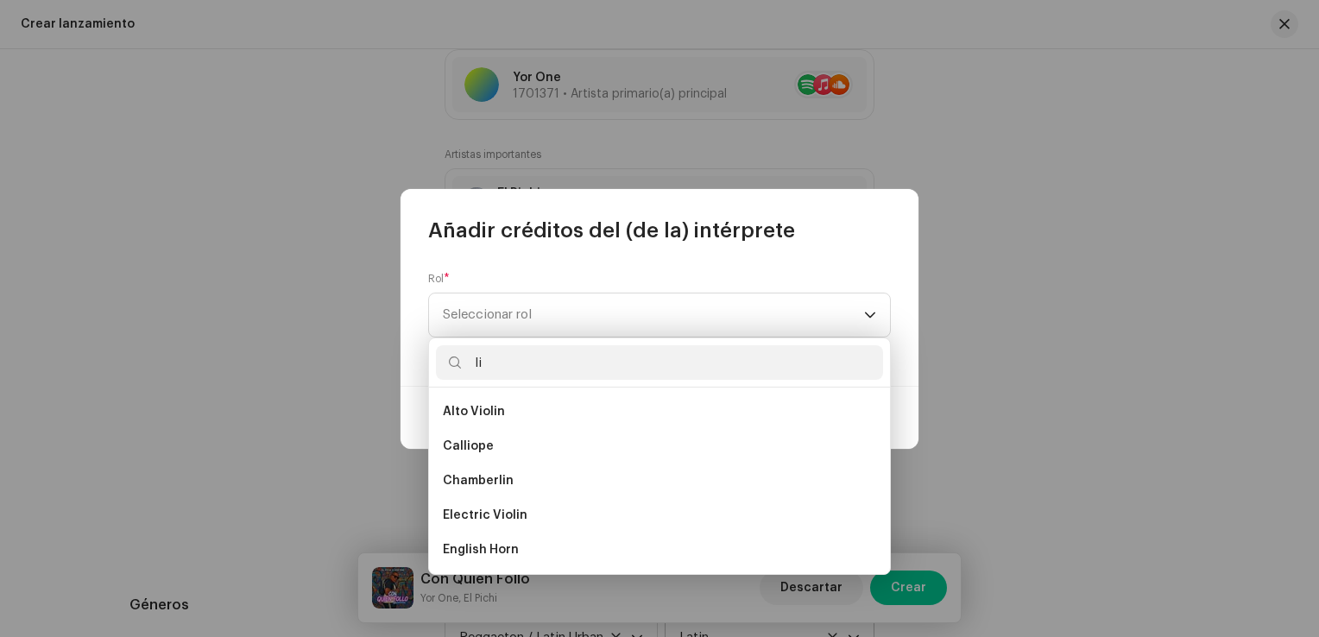
type input "l"
type input "com"
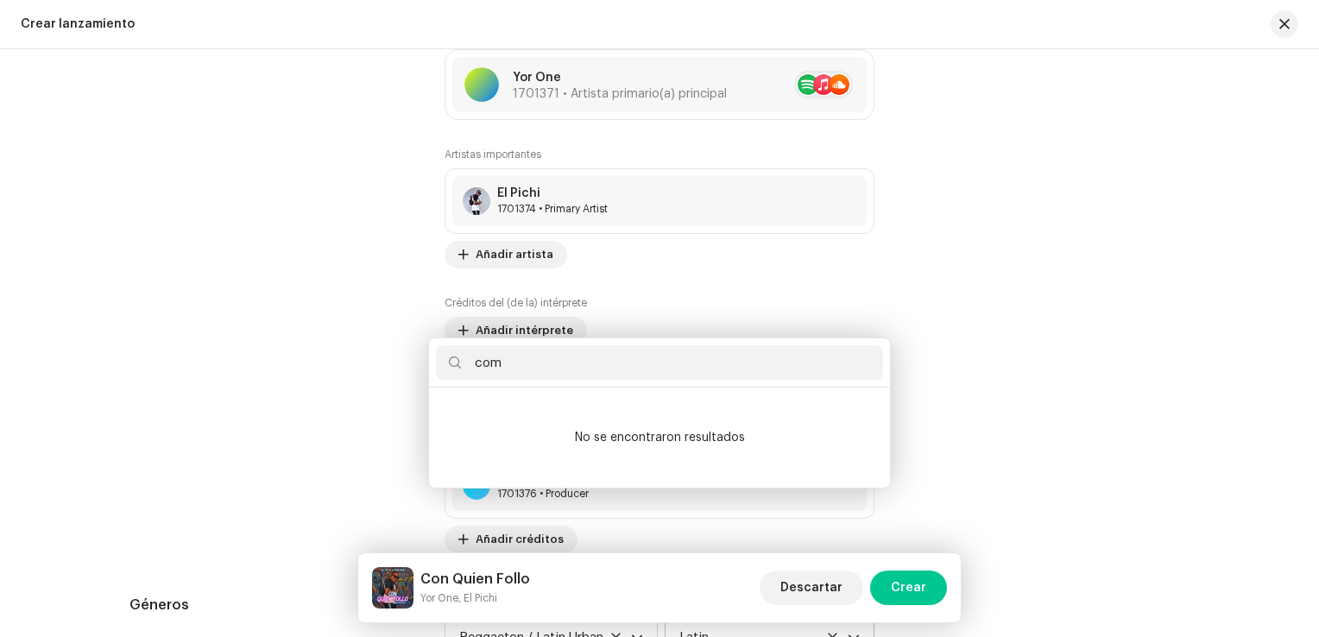
click at [1019, 321] on div "Añadir créditos del (de la) intérprete Rol * Seleccionar rol Cancelar Añadir cr…" at bounding box center [659, 318] width 1319 height 637
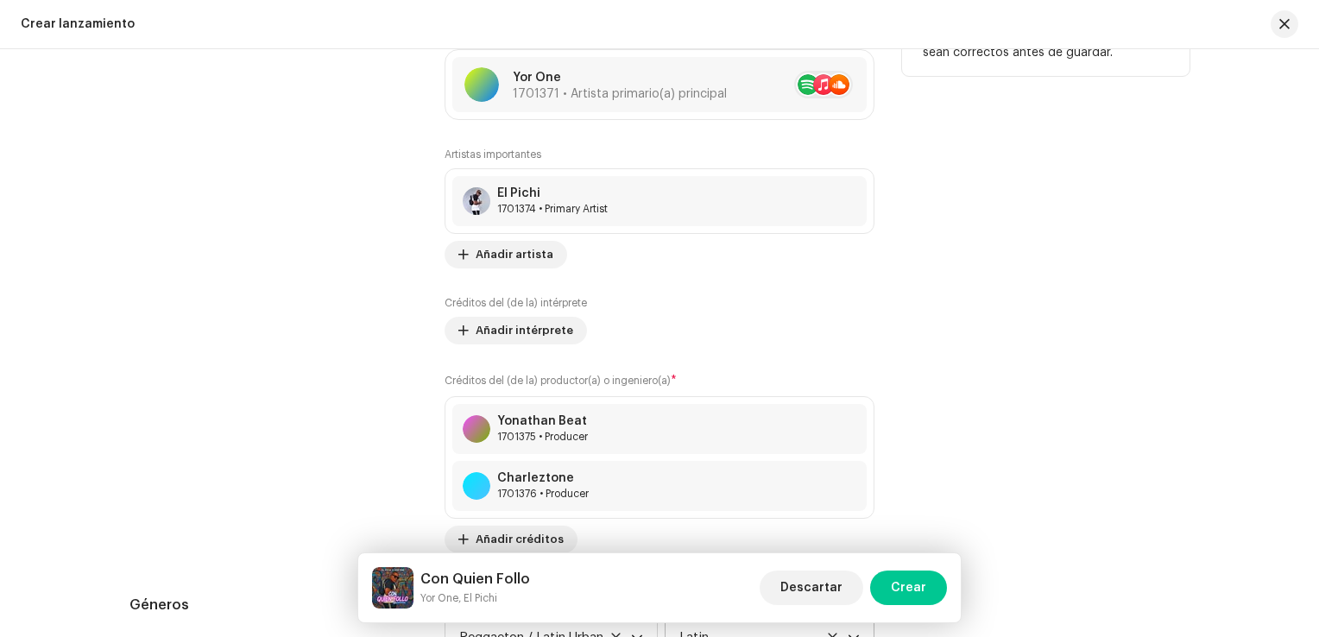
scroll to position [2220, 0]
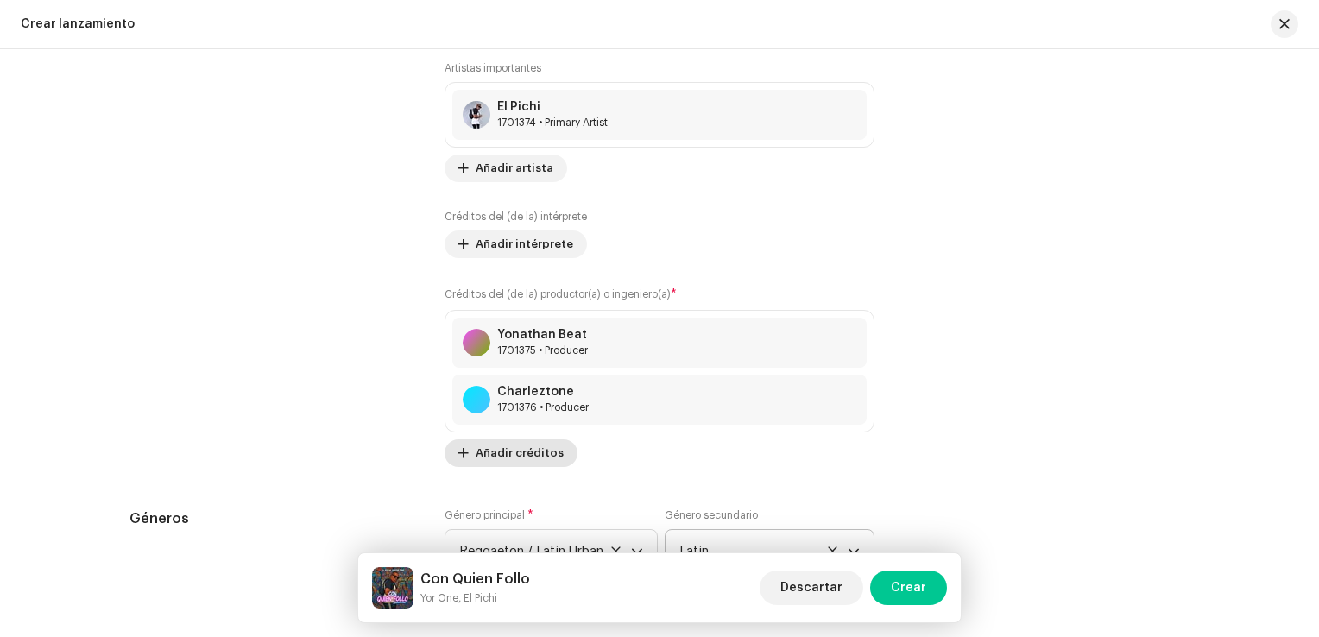
click at [528, 457] on span "Añadir créditos" at bounding box center [520, 453] width 88 height 35
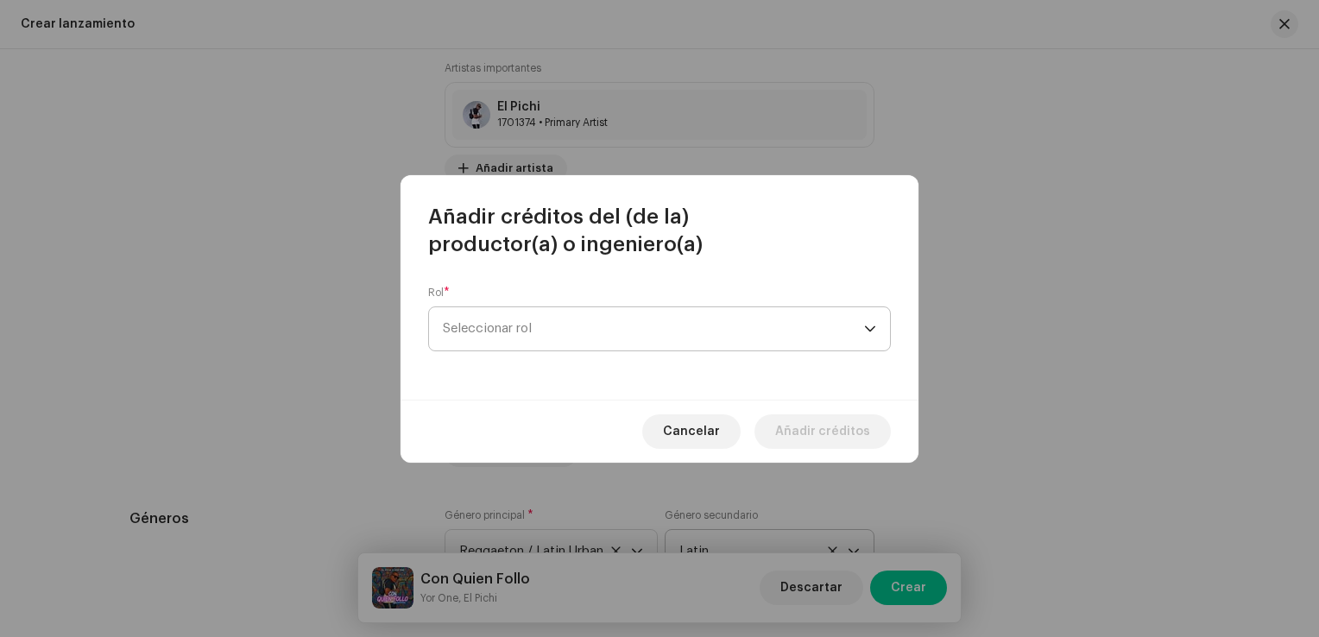
click at [548, 324] on span "Seleccionar rol" at bounding box center [653, 328] width 421 height 43
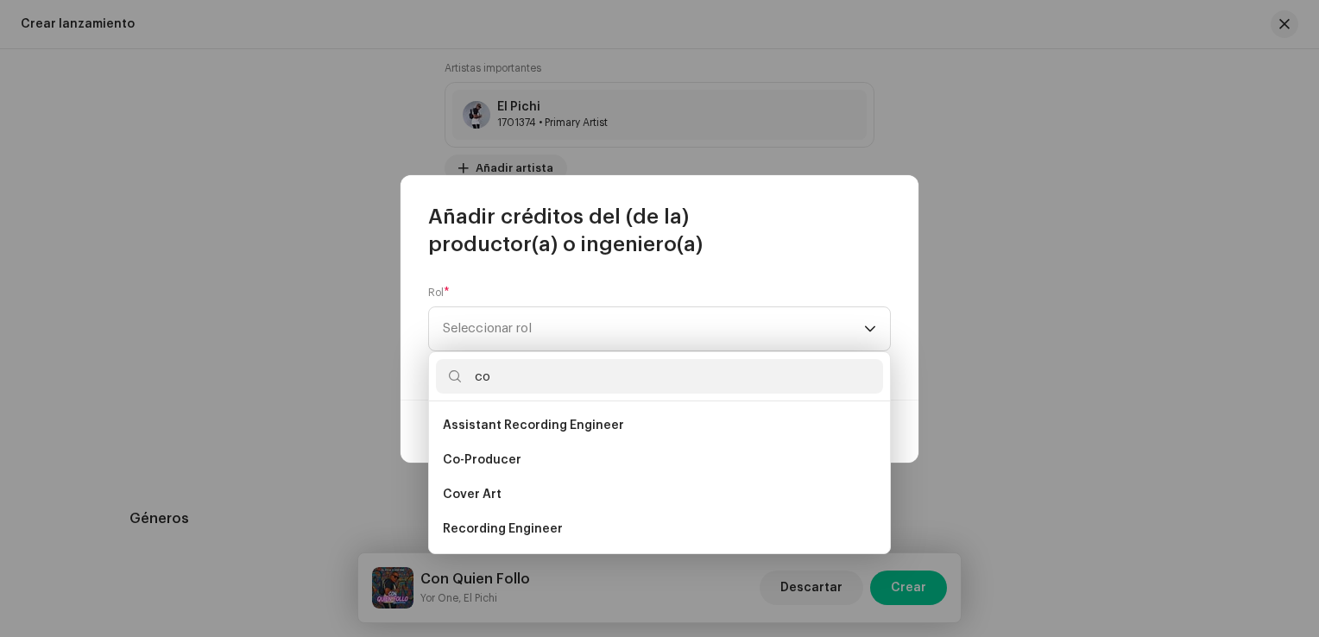
type input "c"
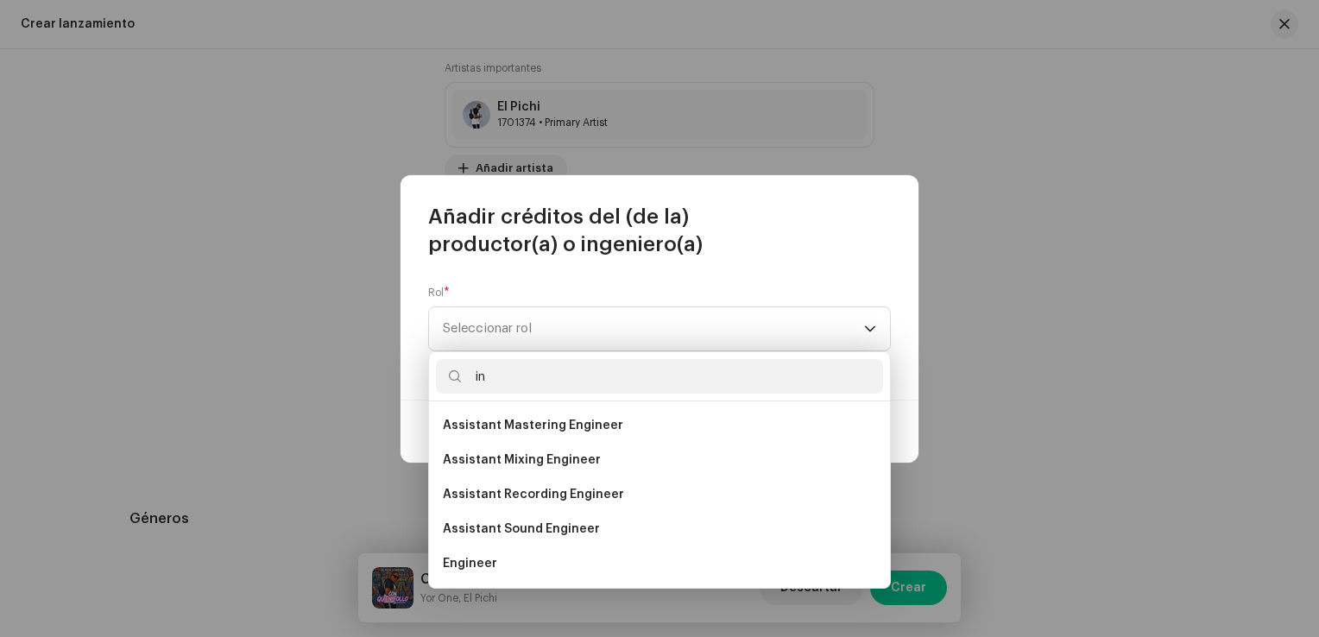
type input "i"
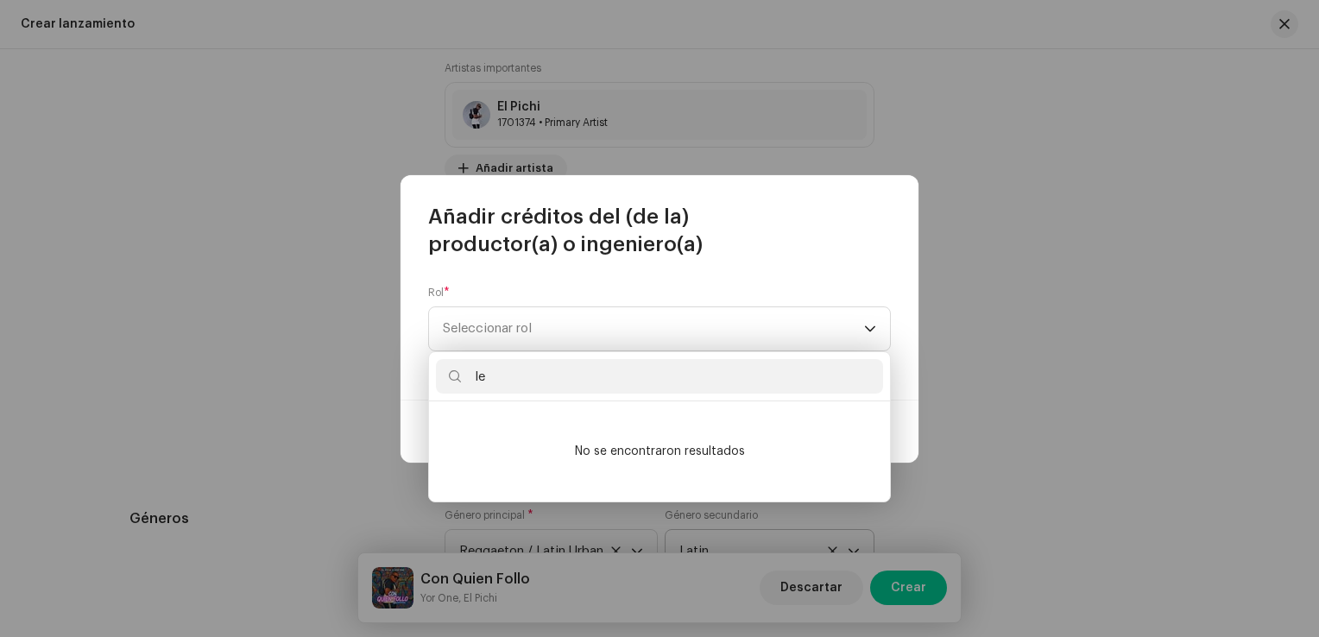
type input "l"
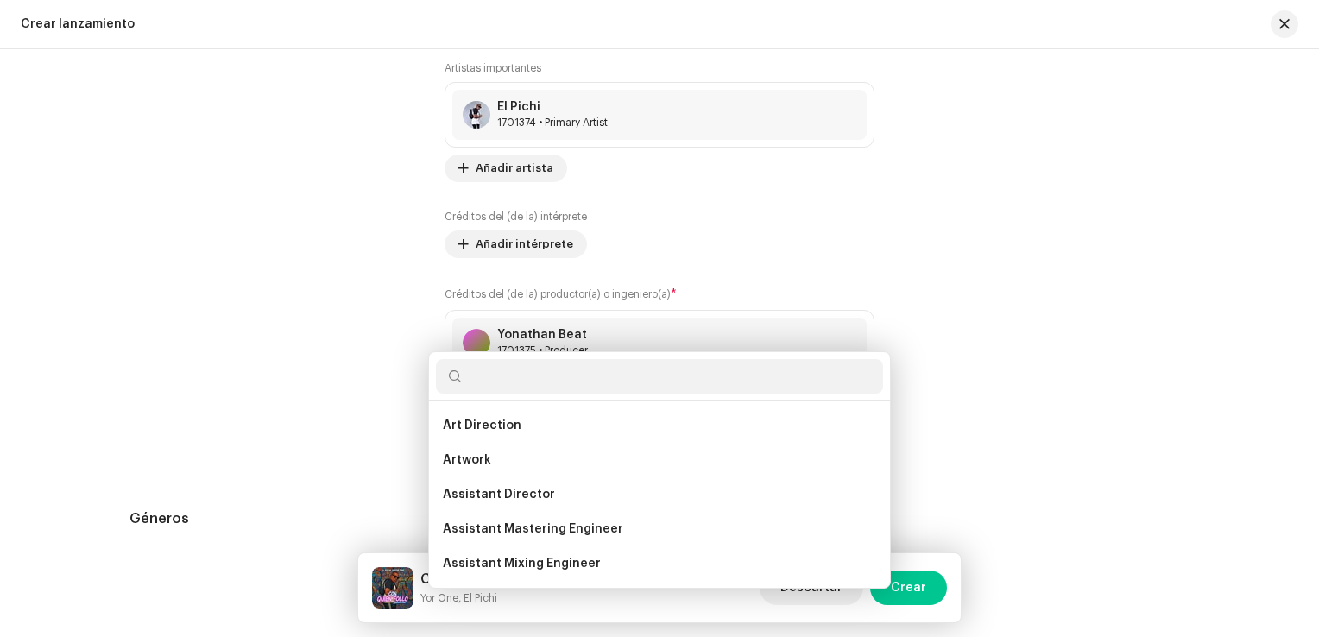
click at [1088, 211] on div "Añadir créditos del (de la) productor(a) o ingeniero(a) Rol * Seleccionar rol C…" at bounding box center [659, 318] width 1319 height 637
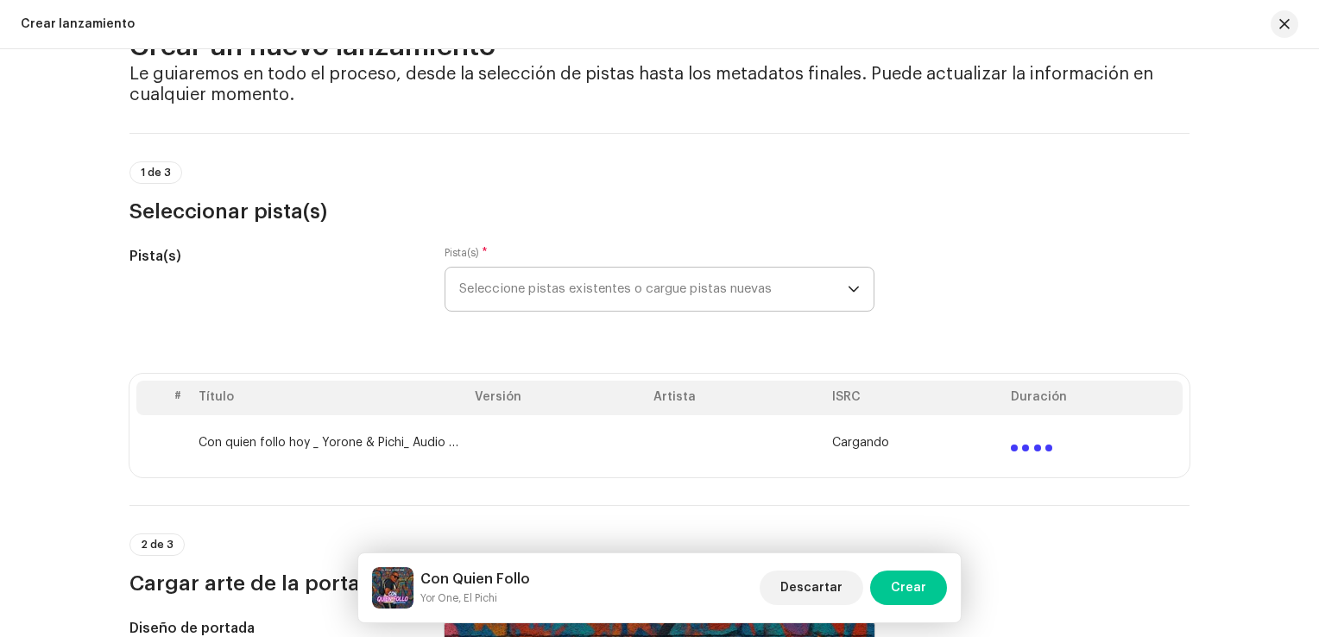
scroll to position [0, 0]
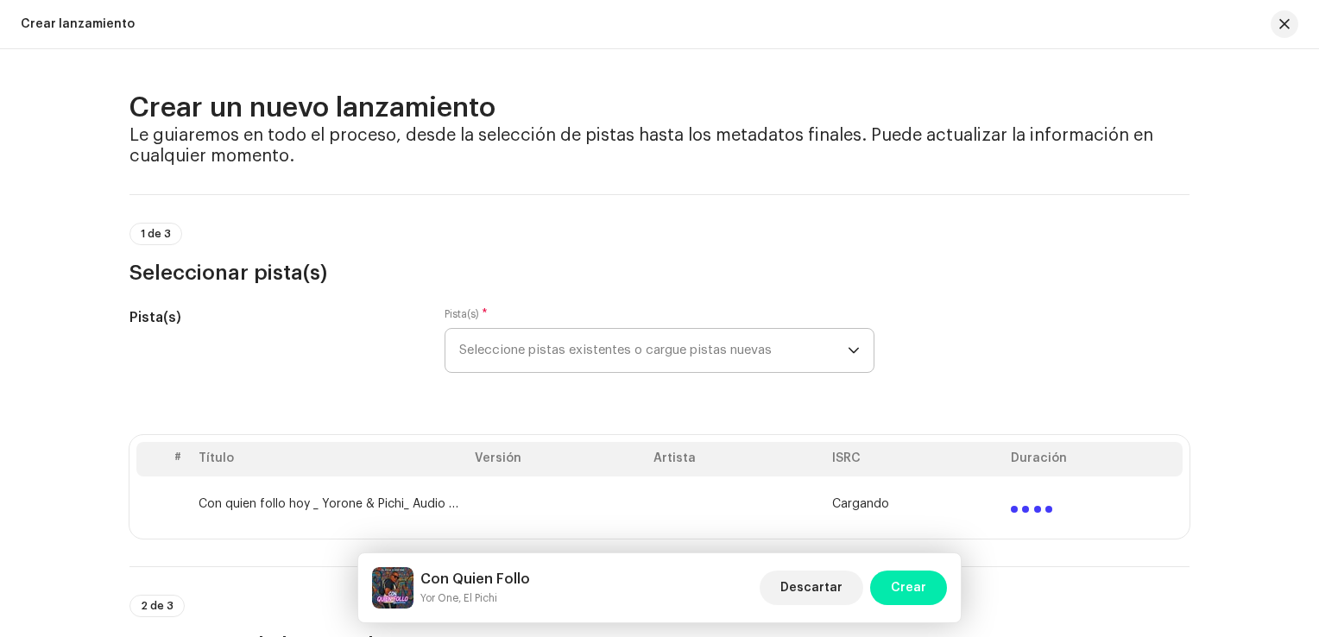
click at [900, 574] on span "Crear" at bounding box center [908, 588] width 35 height 35
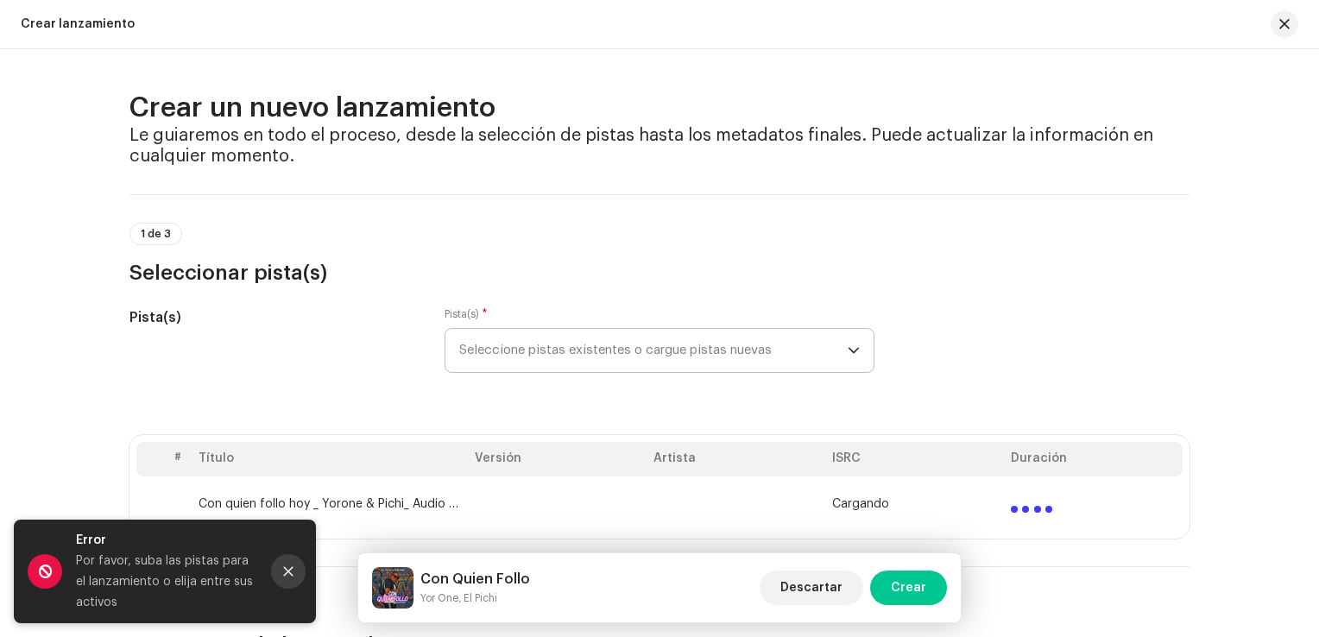
click at [280, 566] on button "Close" at bounding box center [288, 571] width 35 height 35
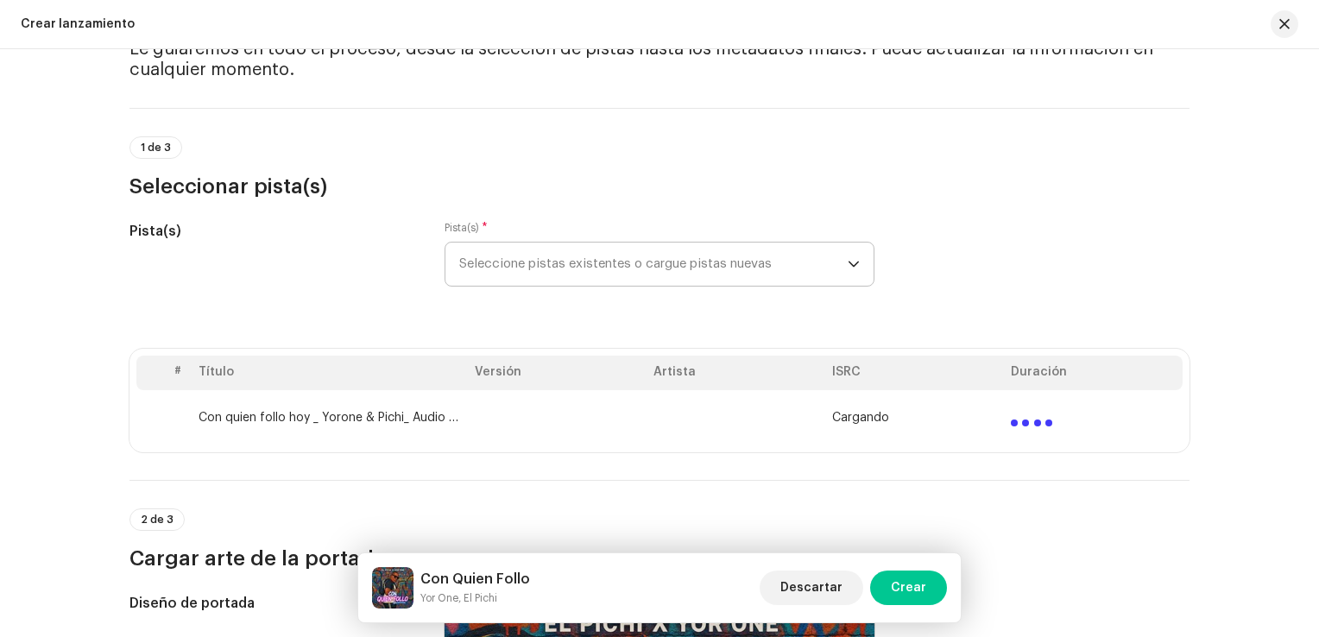
scroll to position [173, 0]
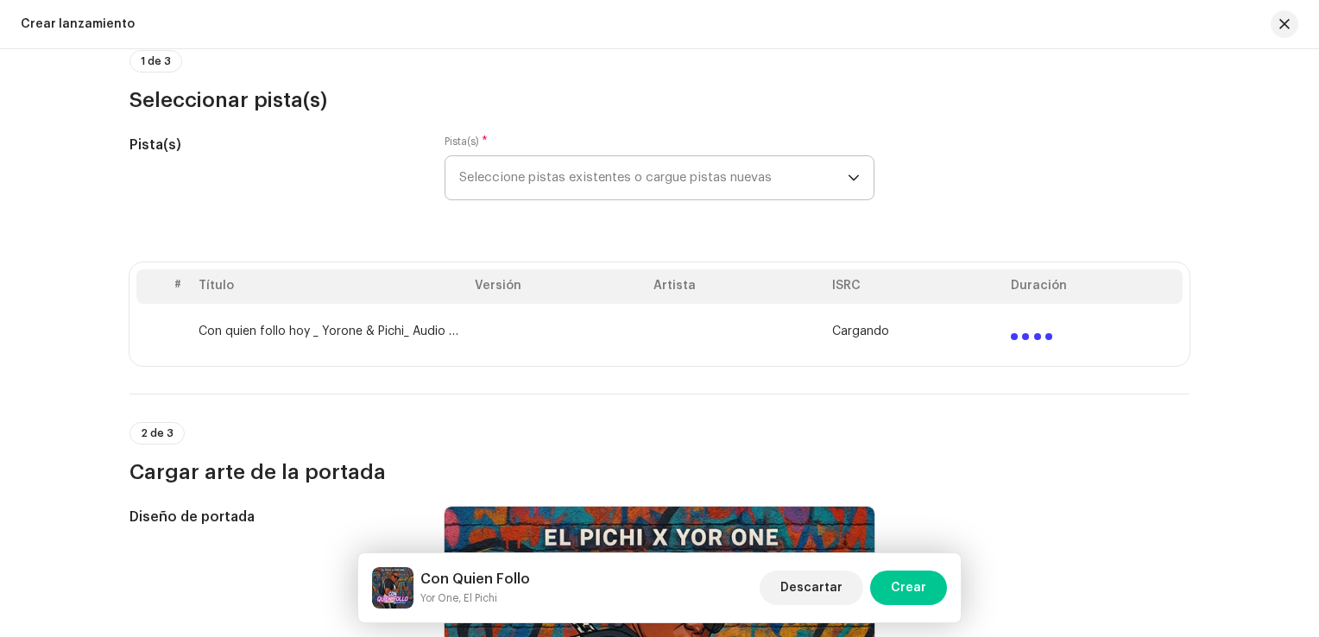
click at [825, 161] on span "Seleccione pistas existentes o cargue pistas nuevas" at bounding box center [653, 177] width 388 height 43
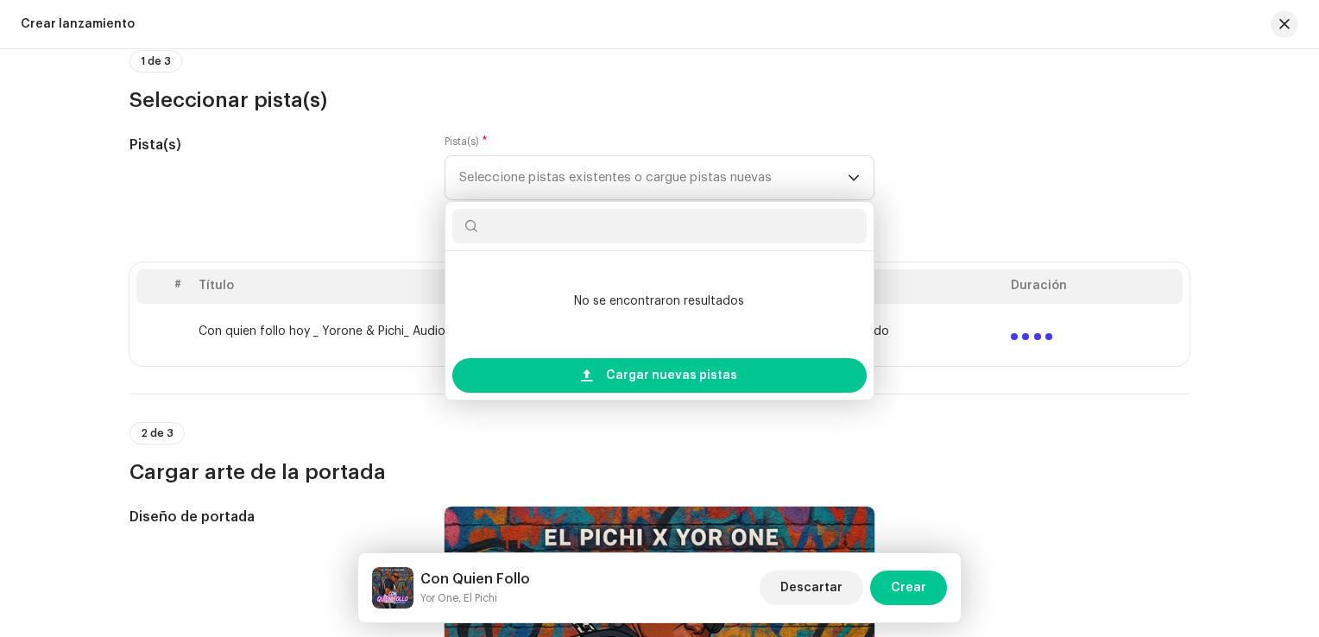
click at [783, 428] on div "2 de 3 Cargar arte de la portada" at bounding box center [659, 454] width 1060 height 64
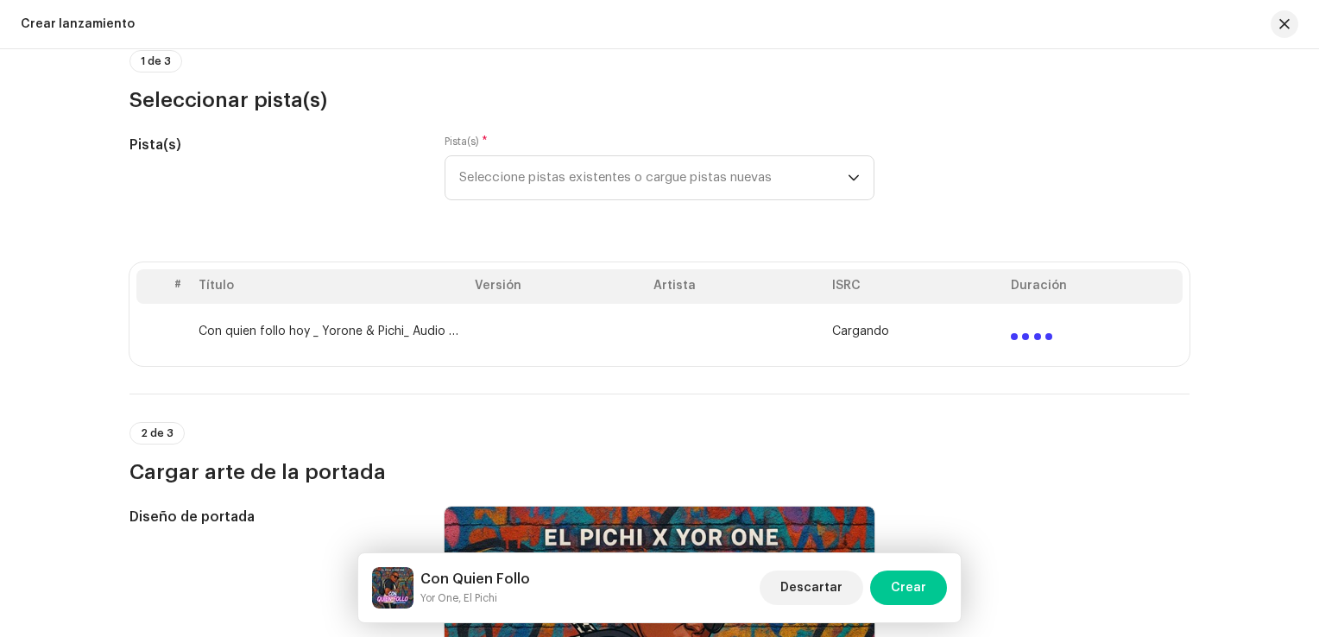
drag, startPoint x: 828, startPoint y: 335, endPoint x: 730, endPoint y: 324, distance: 98.2
click at [776, 338] on td at bounding box center [736, 331] width 179 height 55
click at [639, 304] on table "# Título Versión Artista ISRC Duración Con quien follo hoy _ Yorone & Pichi_ Au…" at bounding box center [659, 314] width 1046 height 90
drag, startPoint x: 639, startPoint y: 304, endPoint x: 572, endPoint y: 313, distance: 68.0
click at [572, 313] on td at bounding box center [557, 331] width 179 height 55
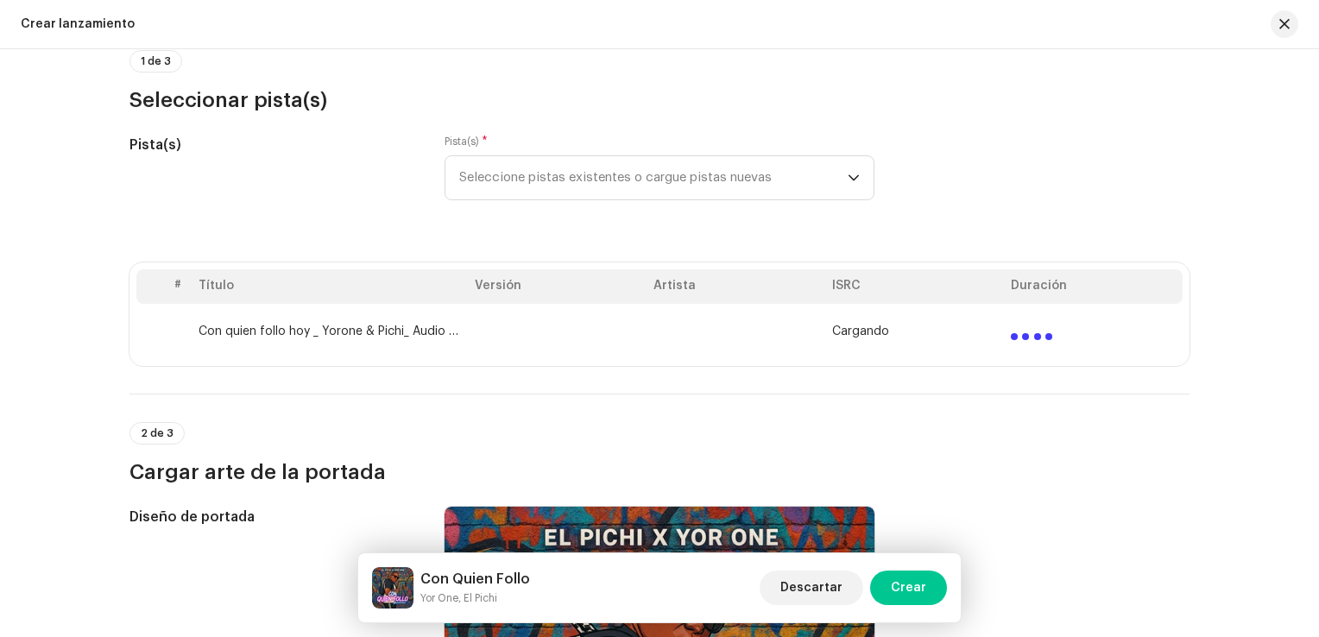
drag, startPoint x: 745, startPoint y: 336, endPoint x: 824, endPoint y: 340, distance: 79.5
click at [756, 340] on td at bounding box center [736, 331] width 179 height 55
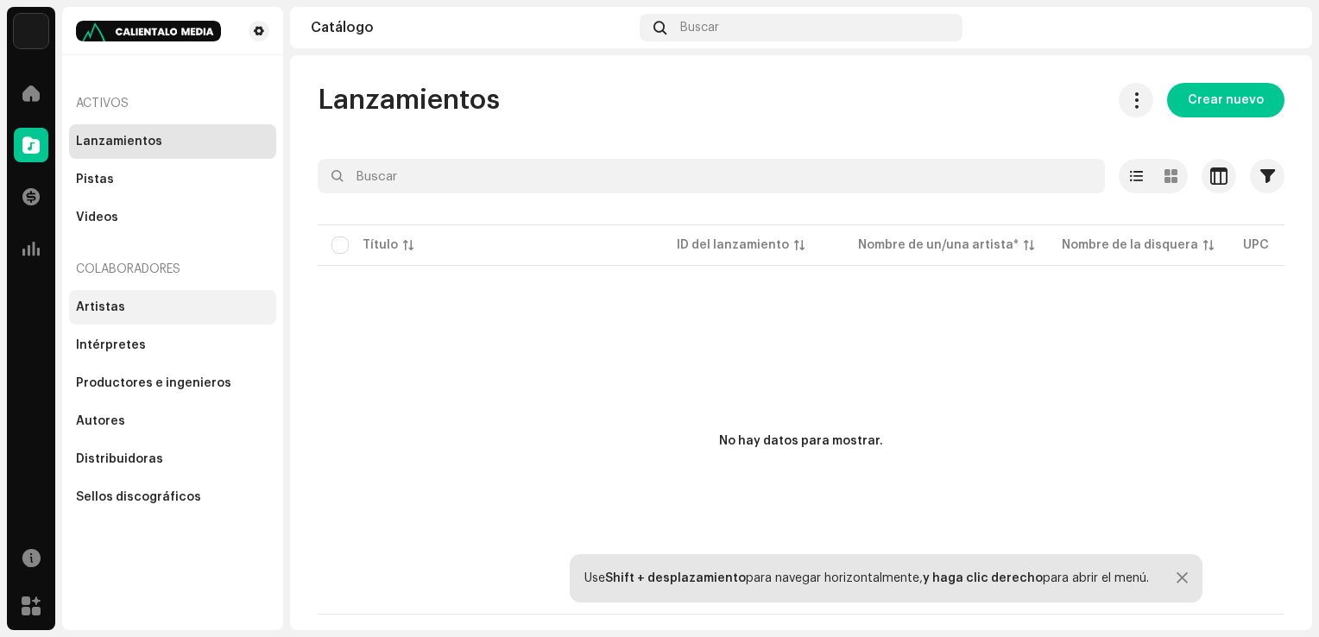
click at [130, 309] on div "Artistas" at bounding box center [172, 307] width 193 height 14
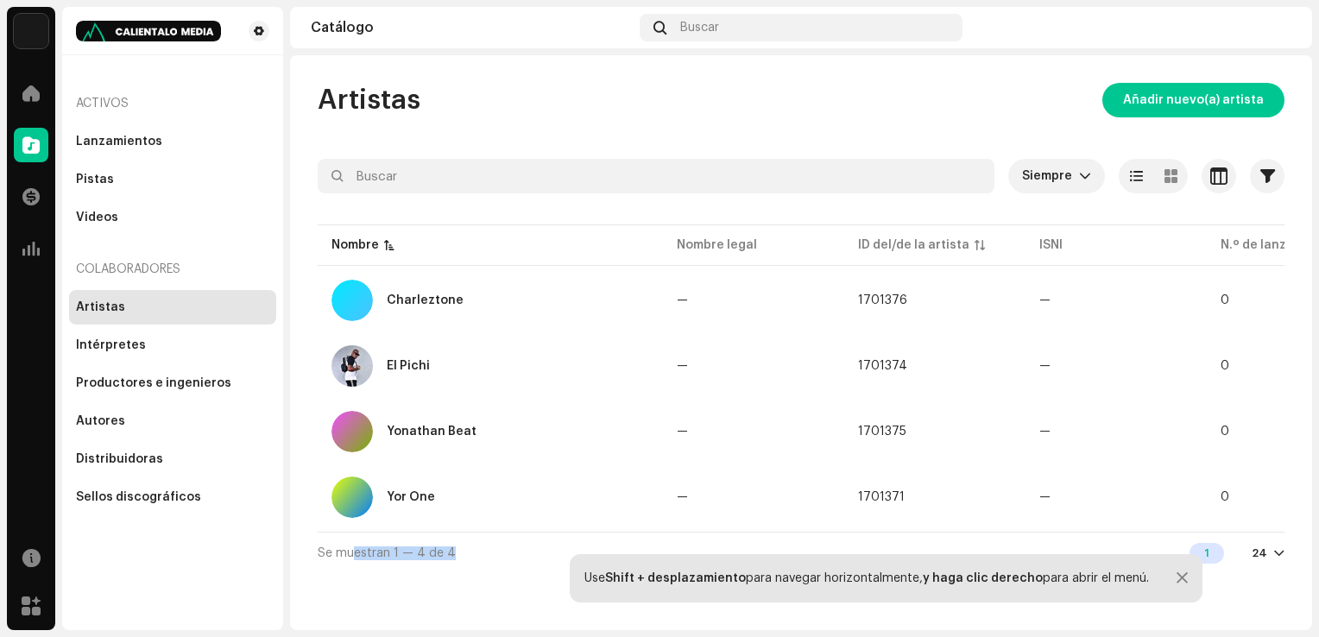
drag, startPoint x: 454, startPoint y: 582, endPoint x: 352, endPoint y: 578, distance: 101.9
click at [352, 578] on div "Artistas Añadir nuevo(a) artista Siempre Seleccionado 0 Seleccionar todo Opcion…" at bounding box center [801, 342] width 1022 height 575
click at [140, 142] on div "Lanzamientos" at bounding box center [119, 142] width 86 height 14
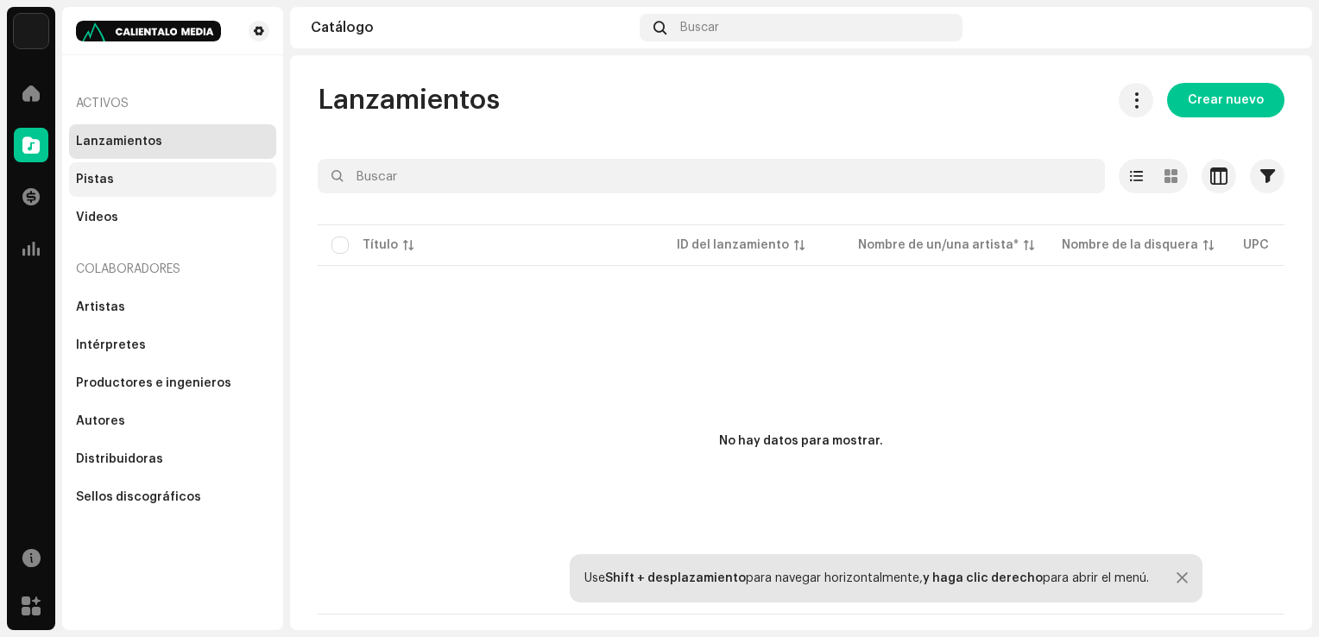
click at [139, 184] on div "Pistas" at bounding box center [172, 180] width 193 height 14
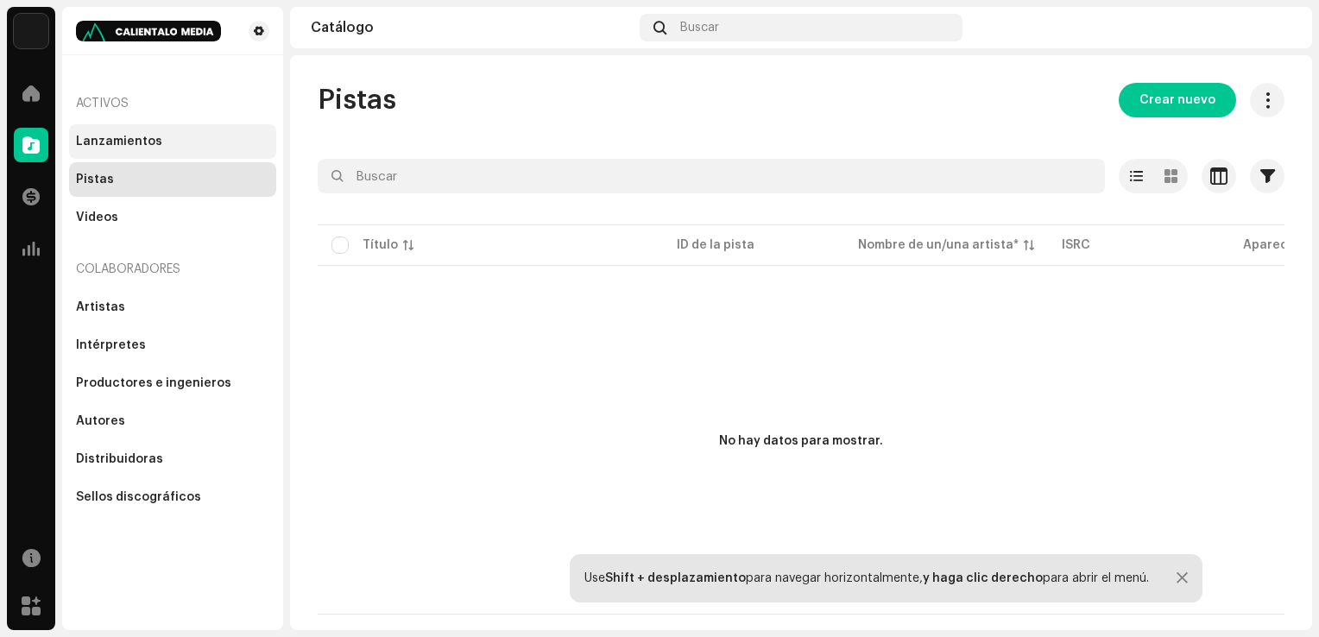
click at [184, 136] on div "Lanzamientos" at bounding box center [172, 142] width 193 height 14
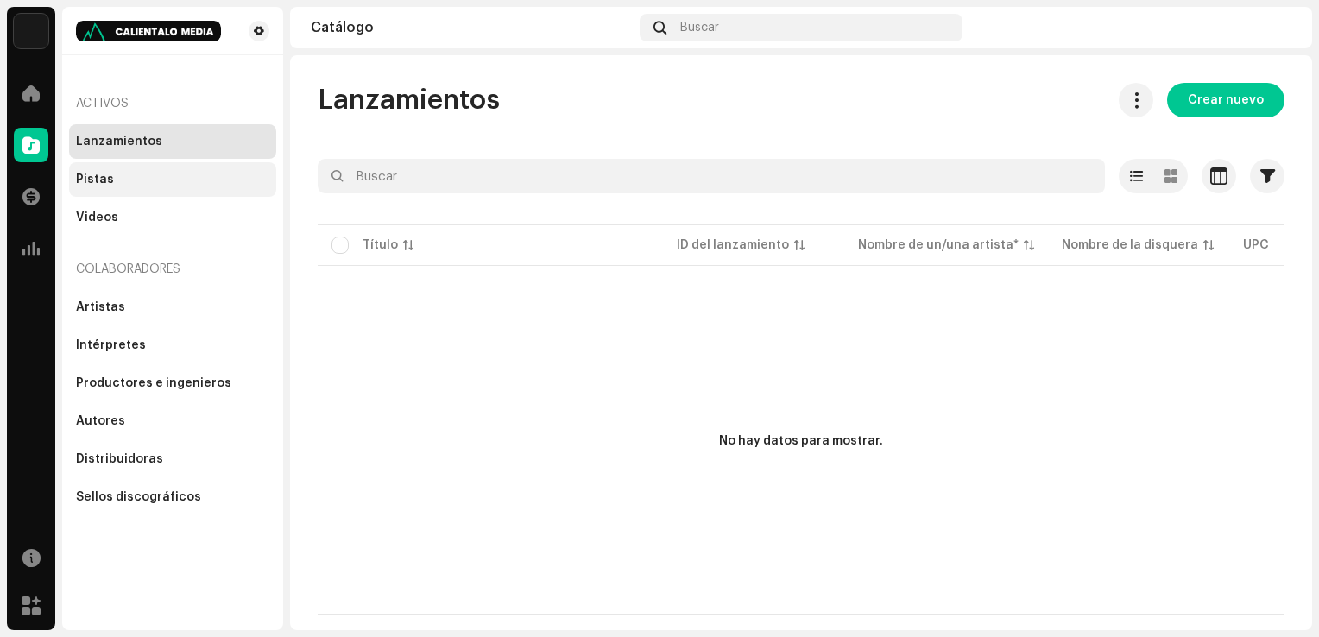
click at [154, 192] on div "Pistas" at bounding box center [172, 179] width 207 height 35
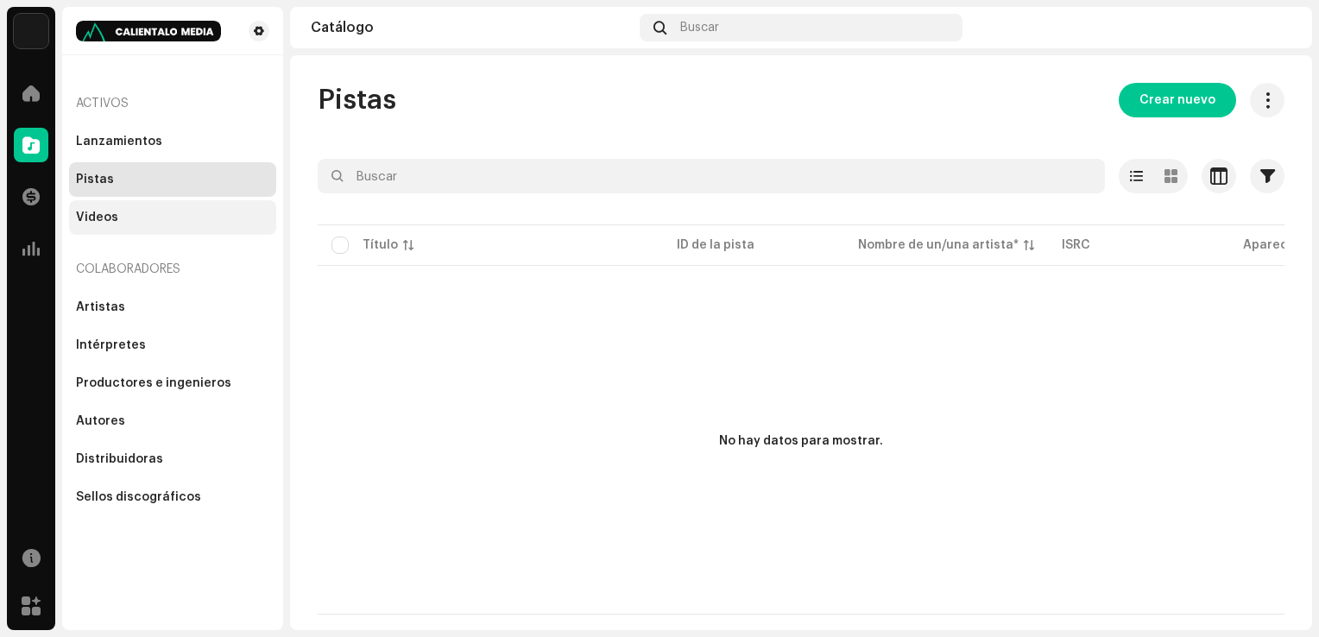
click at [149, 230] on div "Videos" at bounding box center [172, 217] width 207 height 35
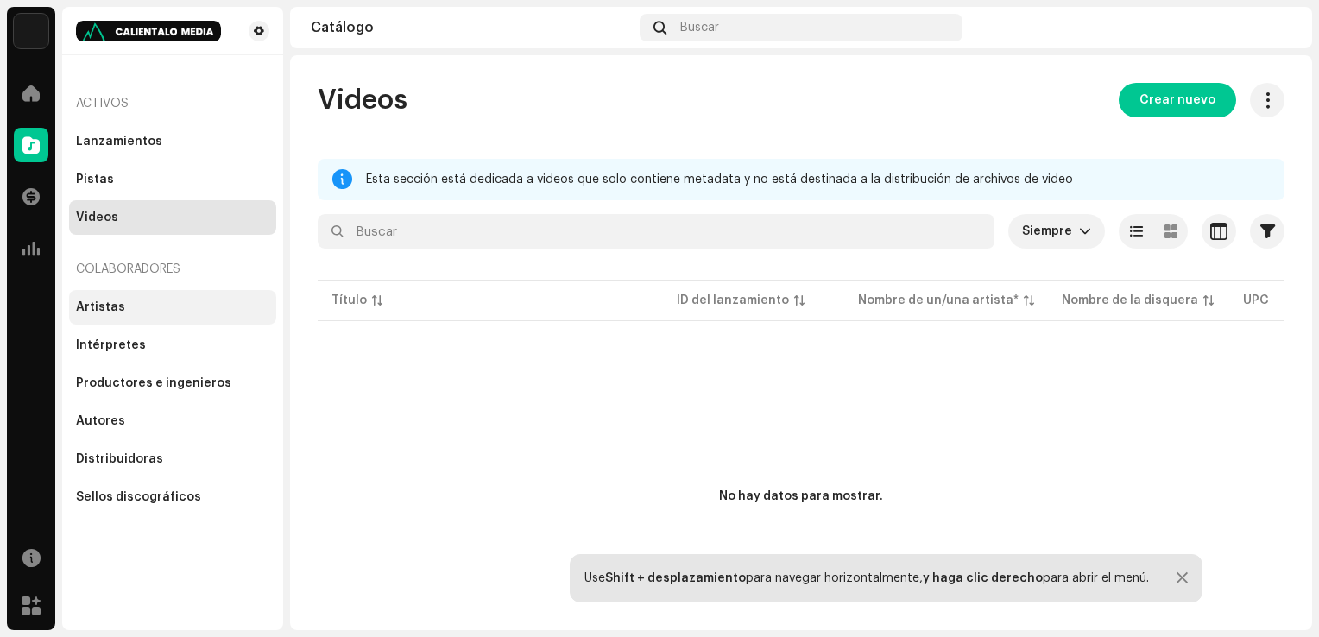
click at [142, 299] on div "Artistas" at bounding box center [172, 307] width 207 height 35
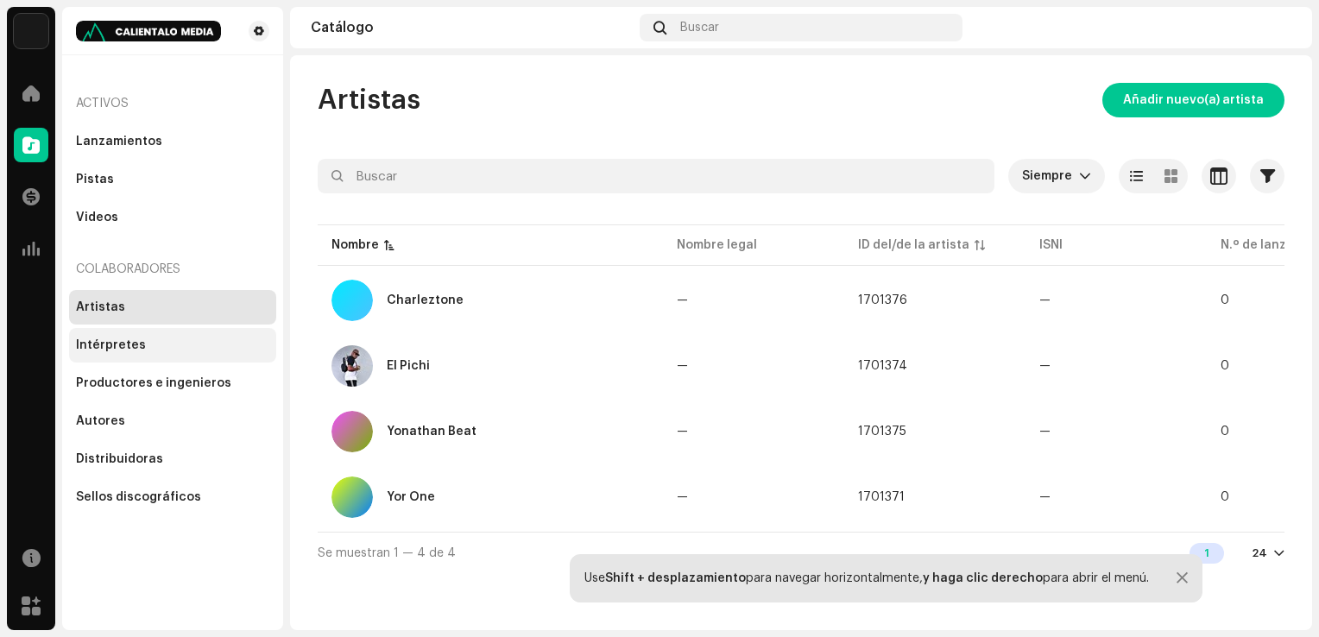
click at [168, 333] on div "Intérpretes" at bounding box center [172, 345] width 207 height 35
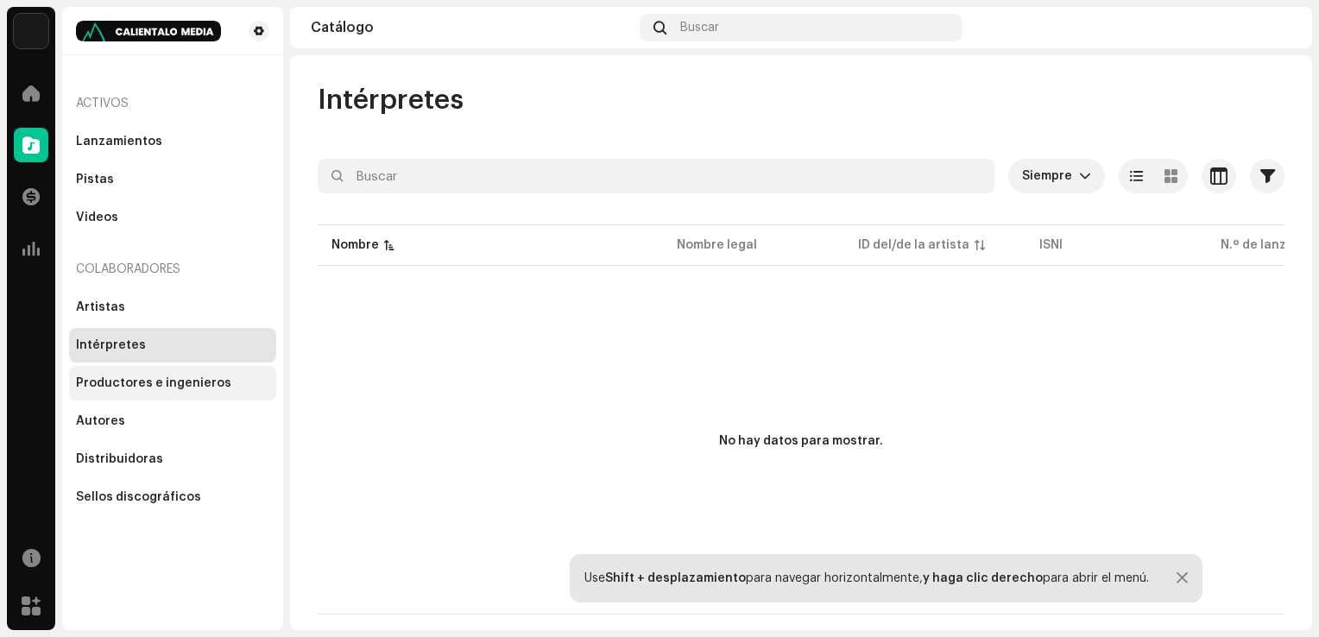
click at [213, 376] on div "Productores e ingenieros" at bounding box center [153, 383] width 155 height 14
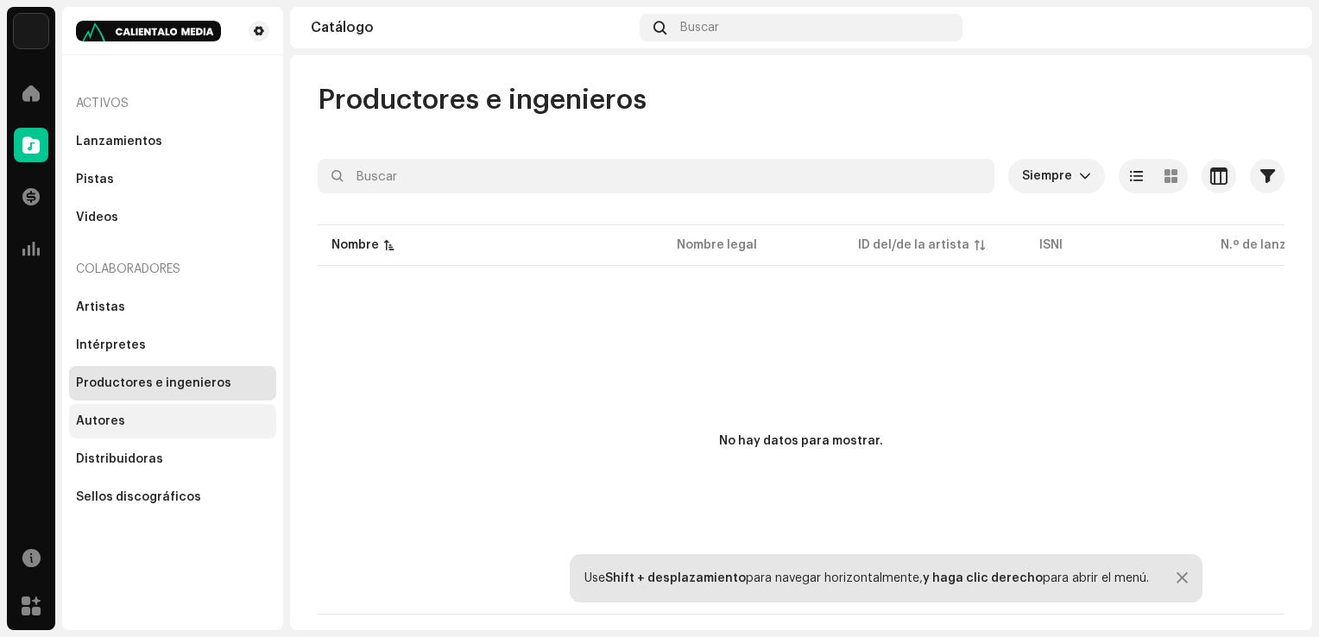
click at [146, 418] on div "Autores" at bounding box center [172, 421] width 193 height 14
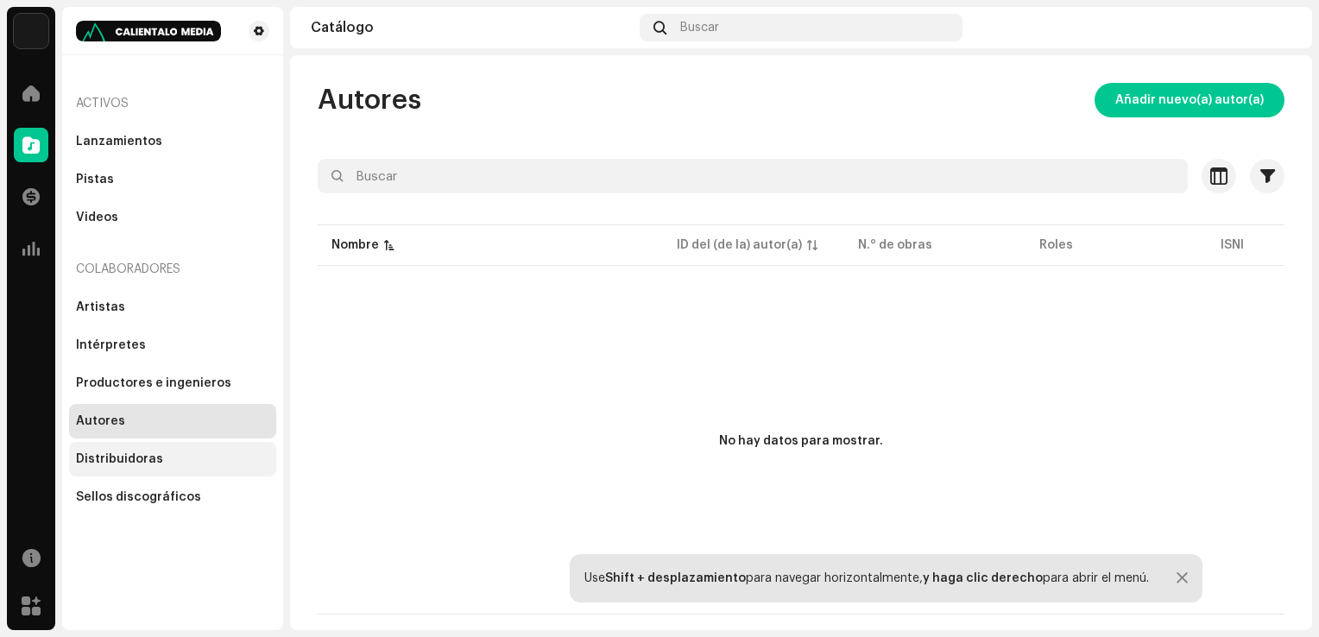
click at [148, 463] on div "Distribuidoras" at bounding box center [119, 459] width 87 height 14
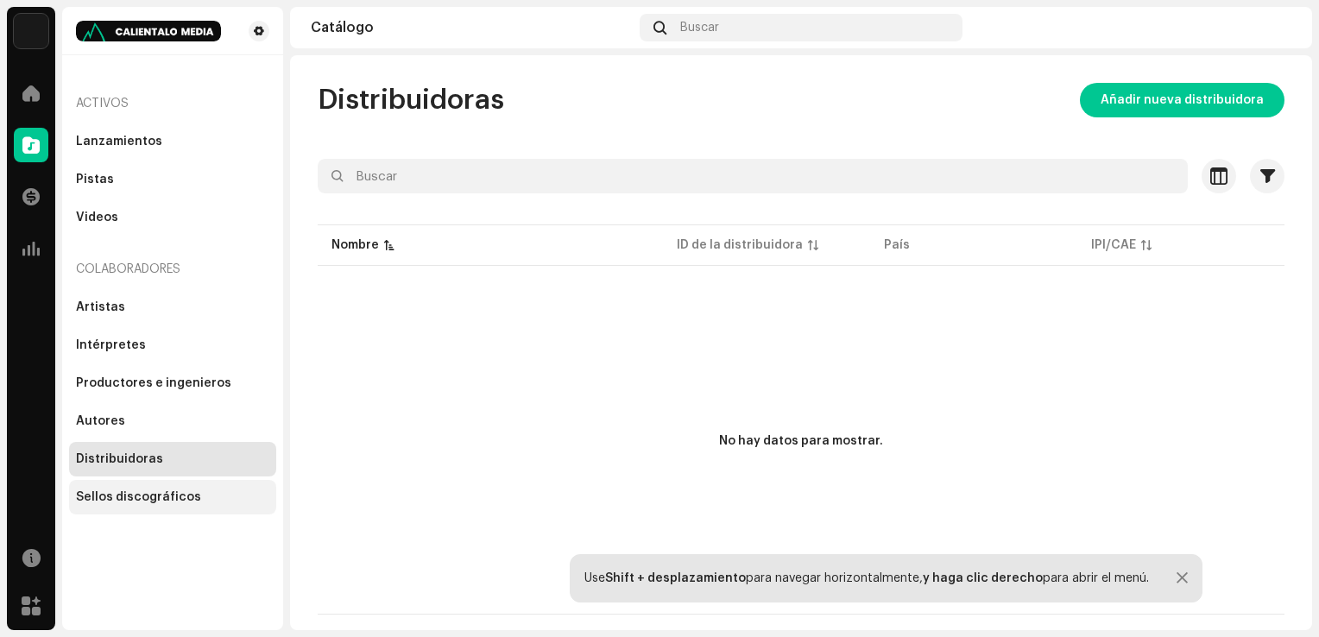
click at [121, 503] on div "Sellos discográficos" at bounding box center [138, 497] width 125 height 14
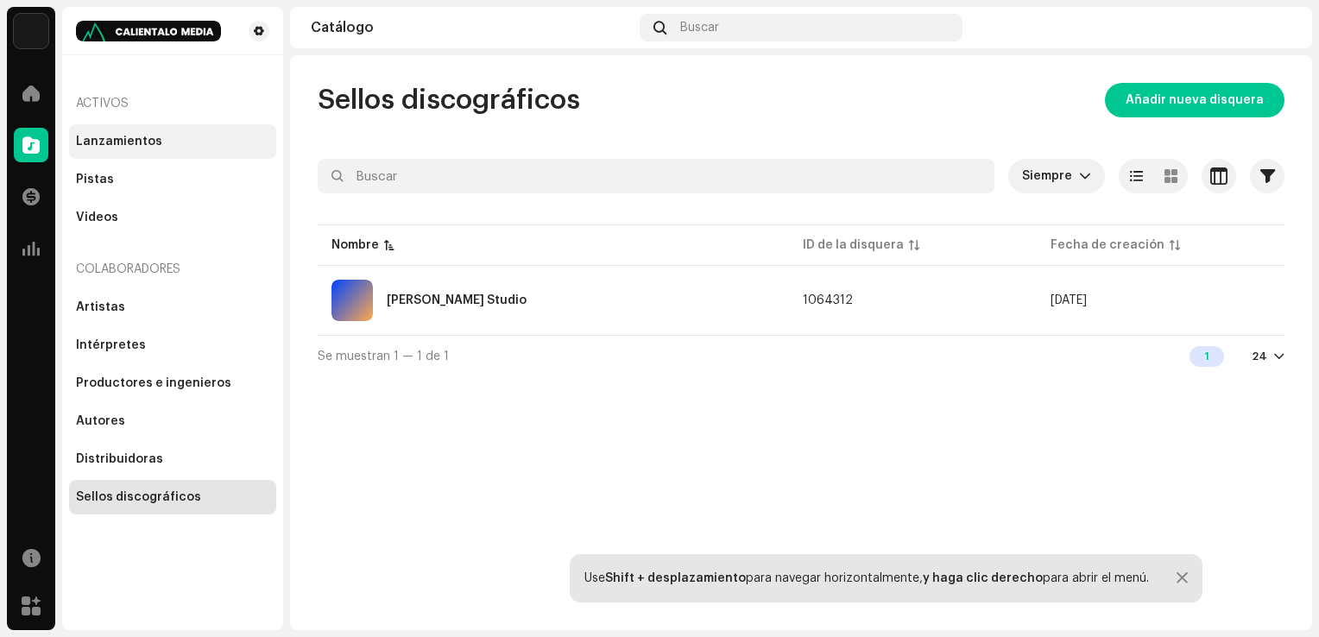
click at [142, 130] on div "Lanzamientos" at bounding box center [172, 141] width 207 height 35
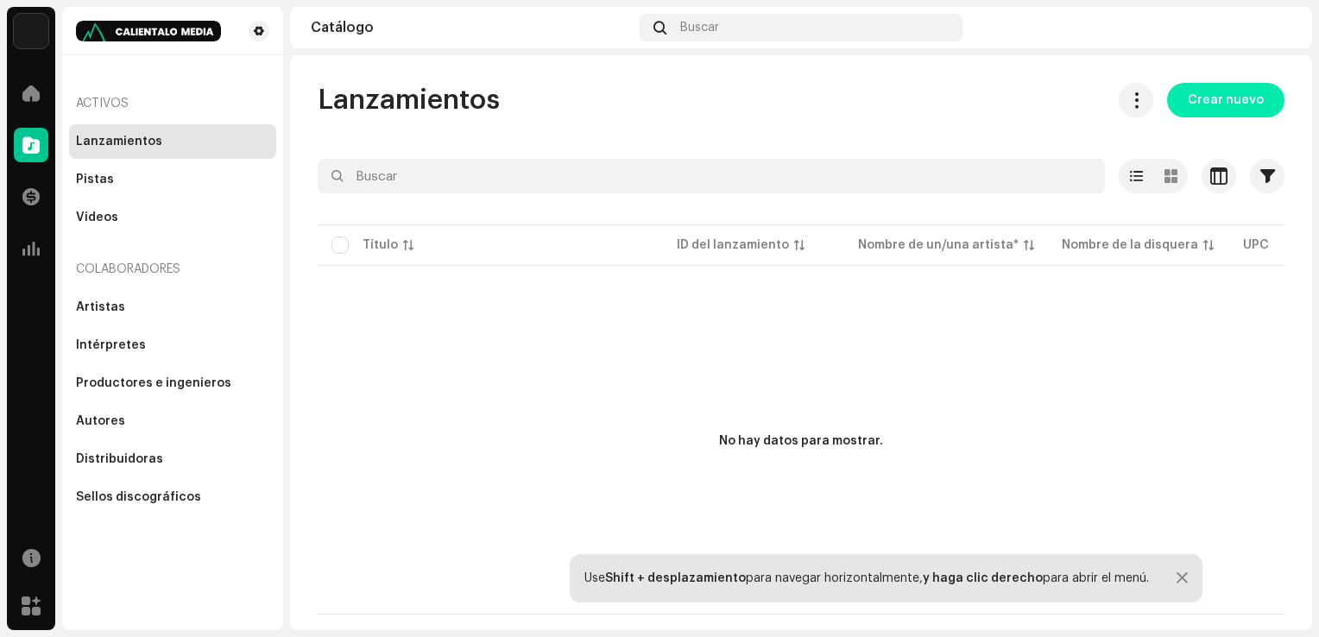
click at [1254, 98] on span "Crear nuevo" at bounding box center [1226, 100] width 76 height 35
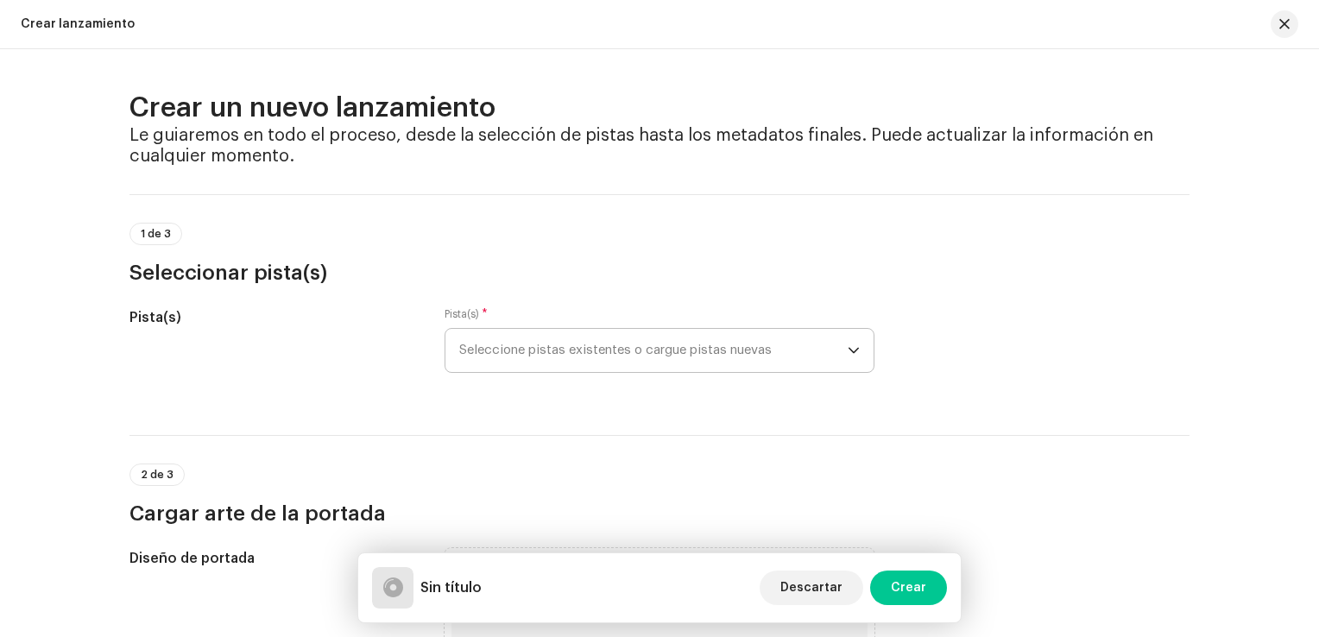
click at [533, 344] on span "Seleccione pistas existentes o cargue pistas nuevas" at bounding box center [653, 350] width 388 height 43
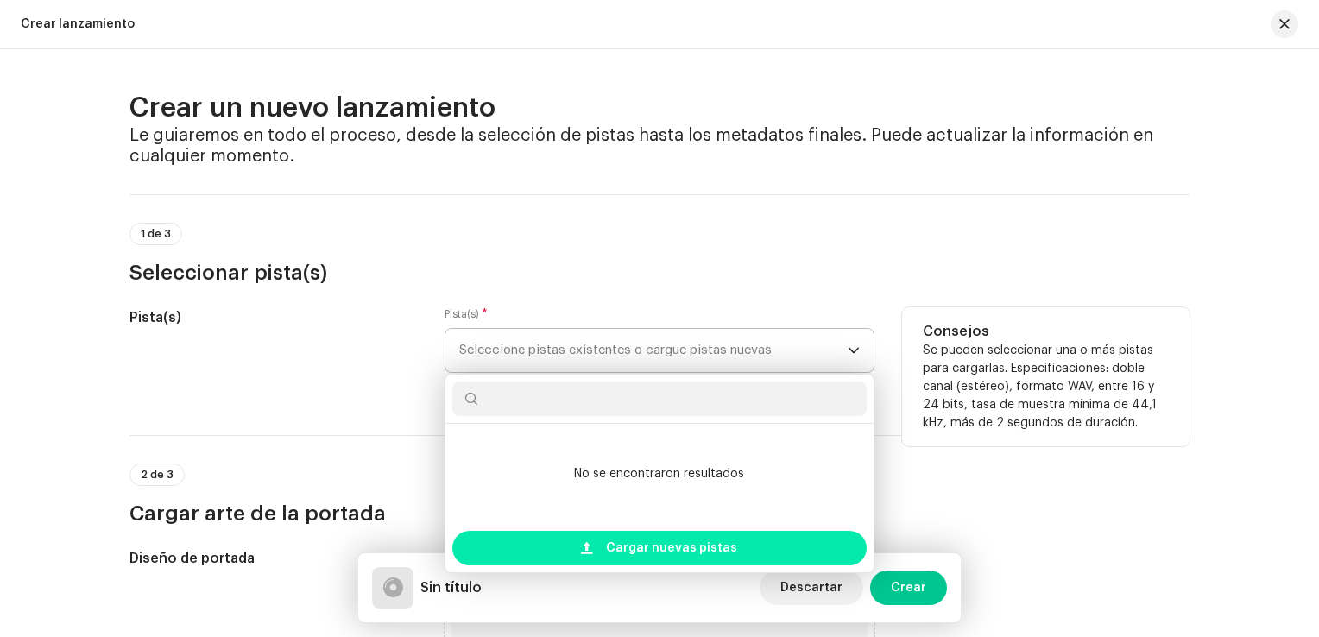
click at [648, 540] on span "Cargar nuevas pistas" at bounding box center [671, 548] width 131 height 35
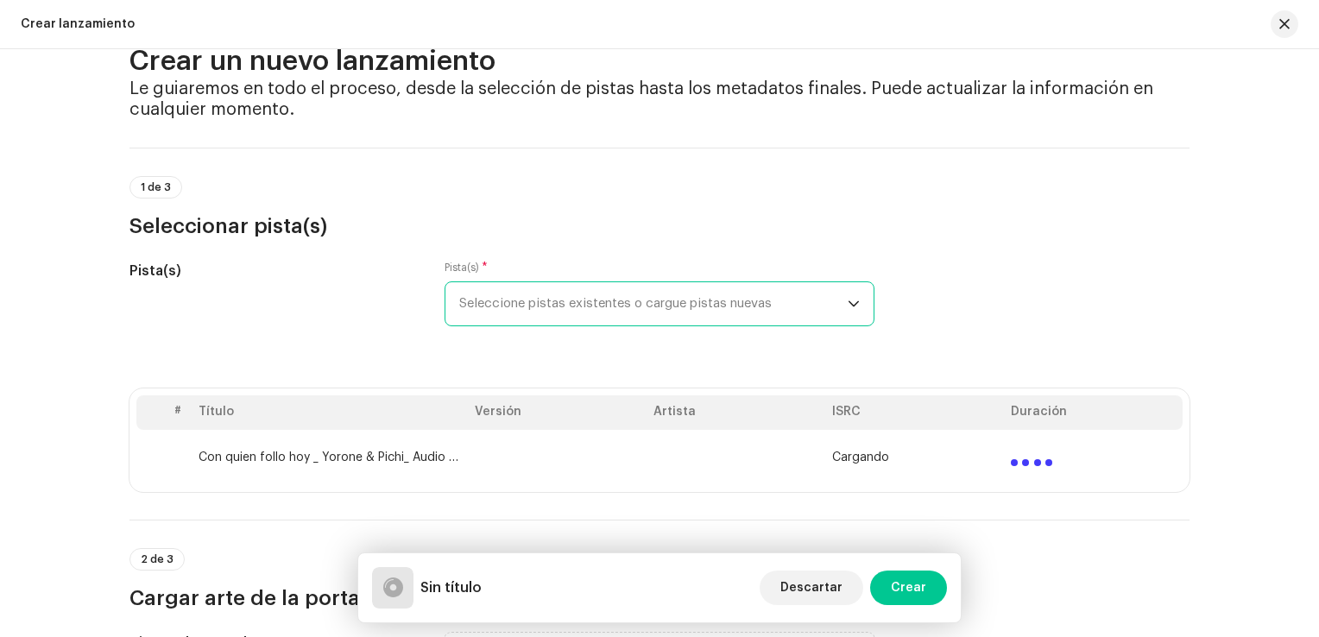
scroll to position [86, 0]
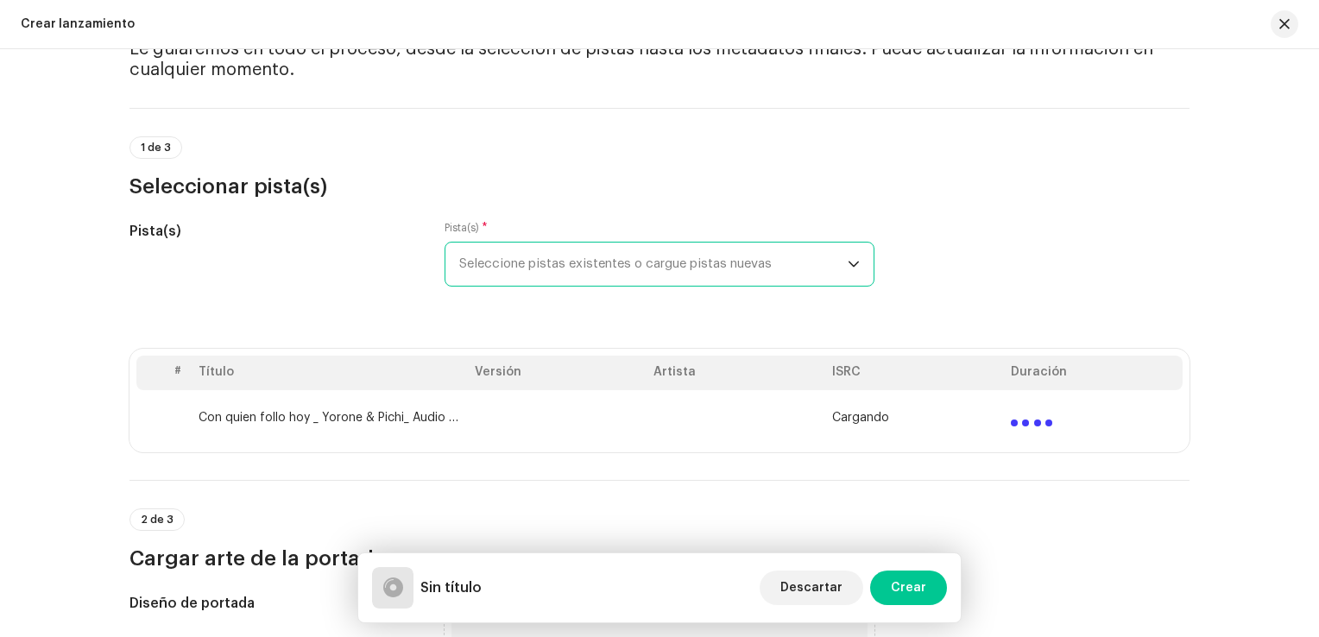
click at [827, 256] on span "Seleccione pistas existentes o cargue pistas nuevas" at bounding box center [653, 264] width 388 height 43
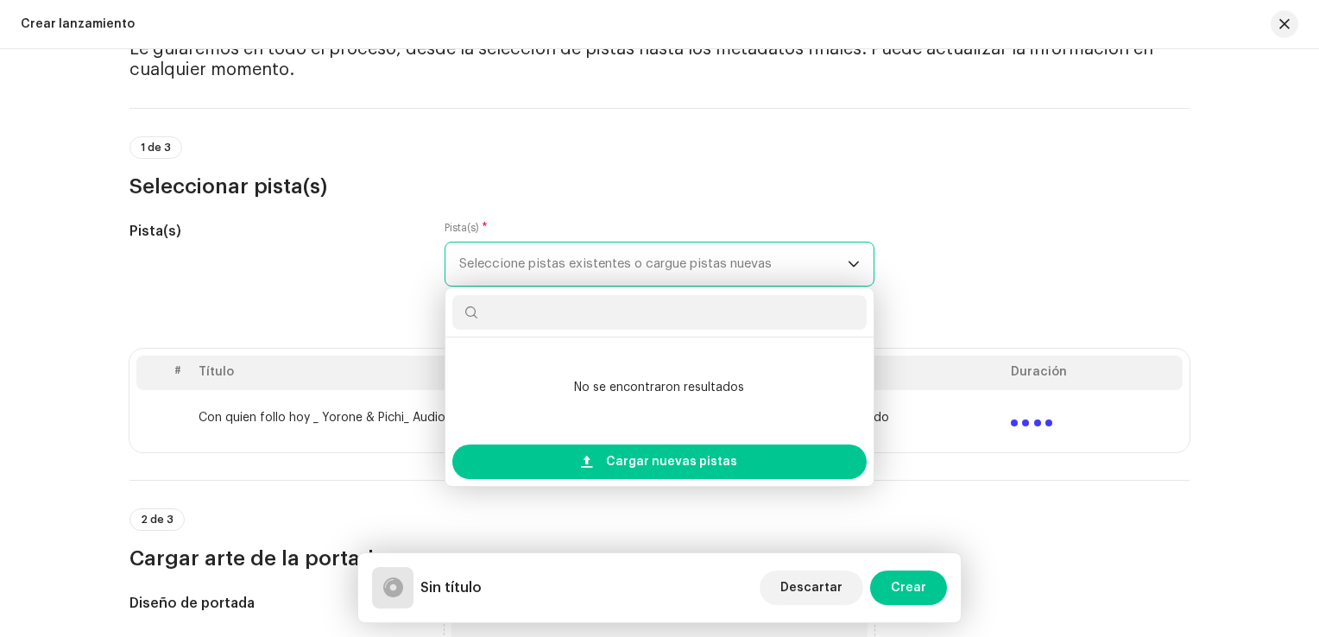
click at [829, 263] on span "Seleccione pistas existentes o cargue pistas nuevas" at bounding box center [653, 264] width 388 height 43
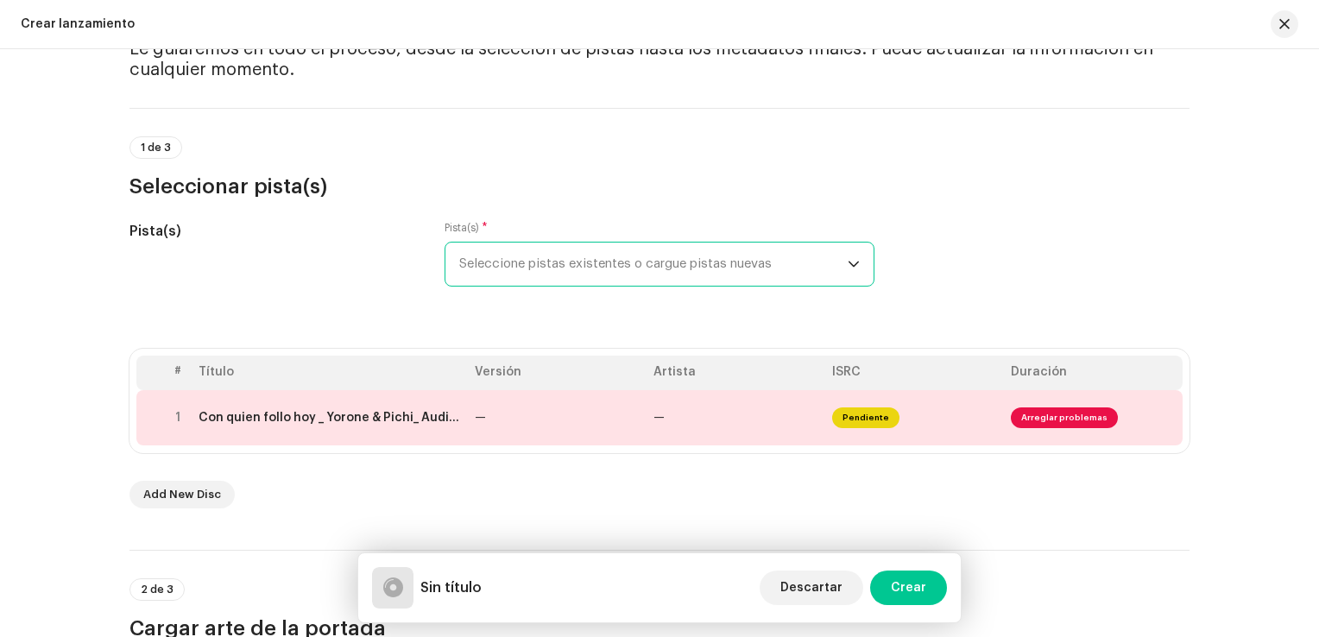
click at [929, 237] on div "Pista(s) Pista(s) * Seleccione pistas existentes o cargue pistas nuevas" at bounding box center [659, 264] width 1060 height 86
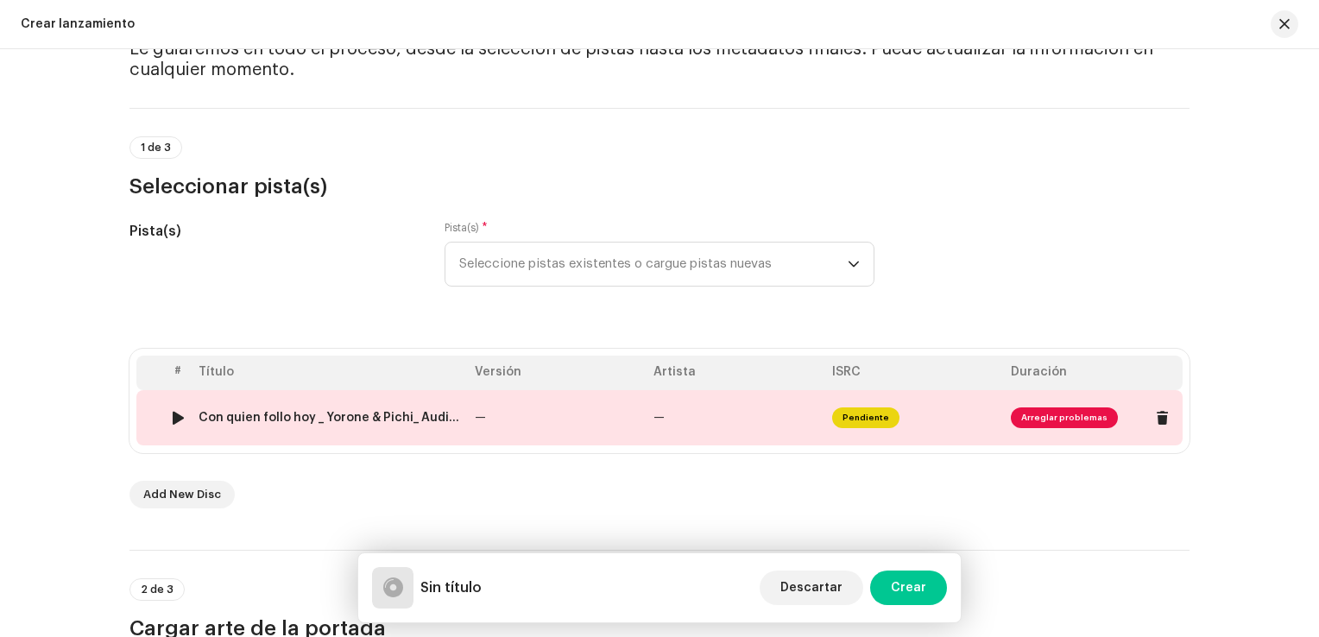
click at [1082, 417] on span "Arreglar problemas" at bounding box center [1064, 417] width 107 height 21
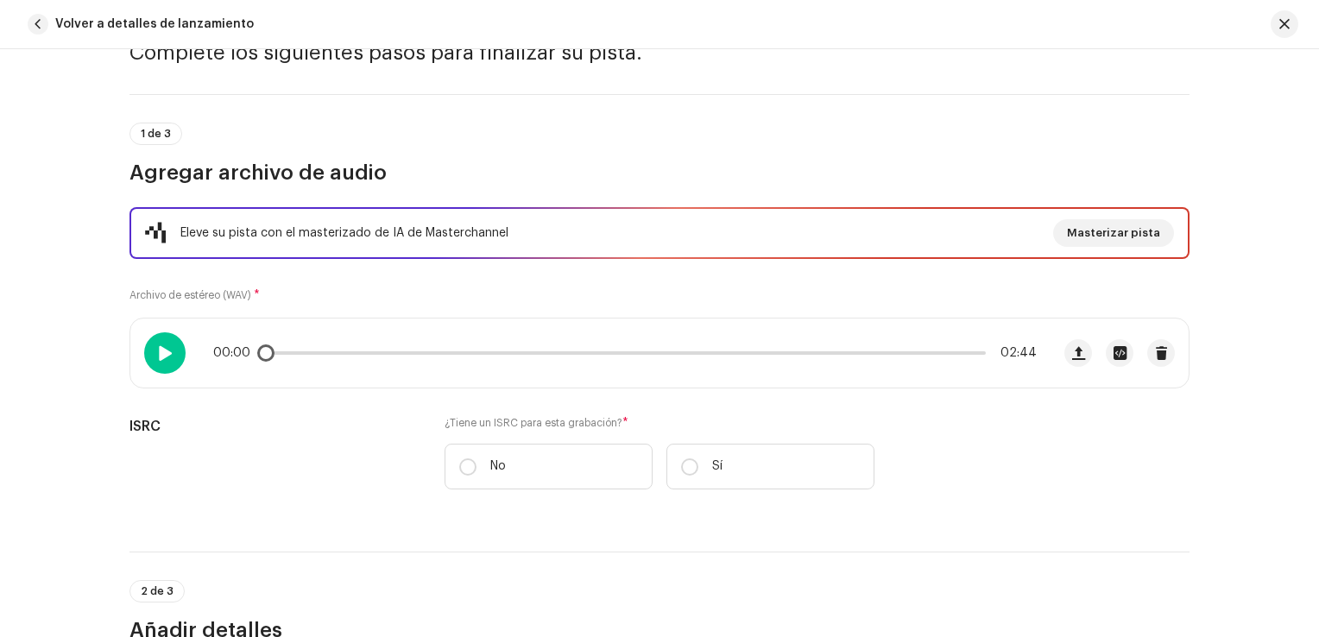
click at [163, 348] on span at bounding box center [164, 353] width 15 height 14
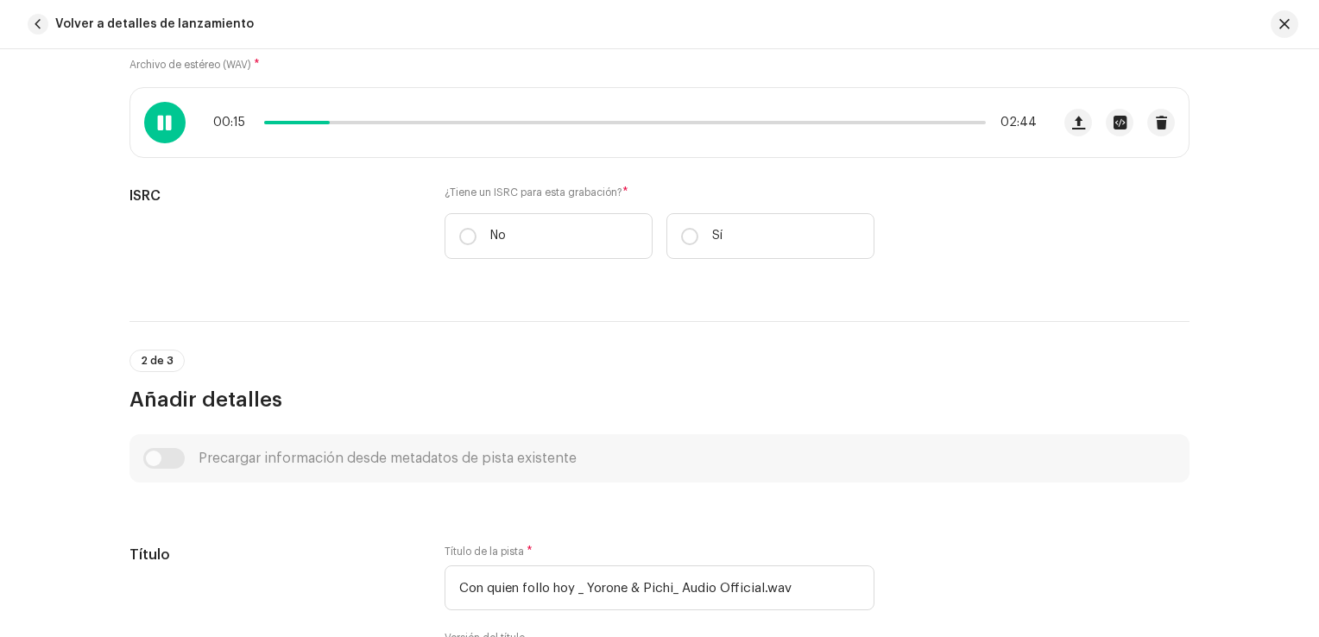
scroll to position [259, 0]
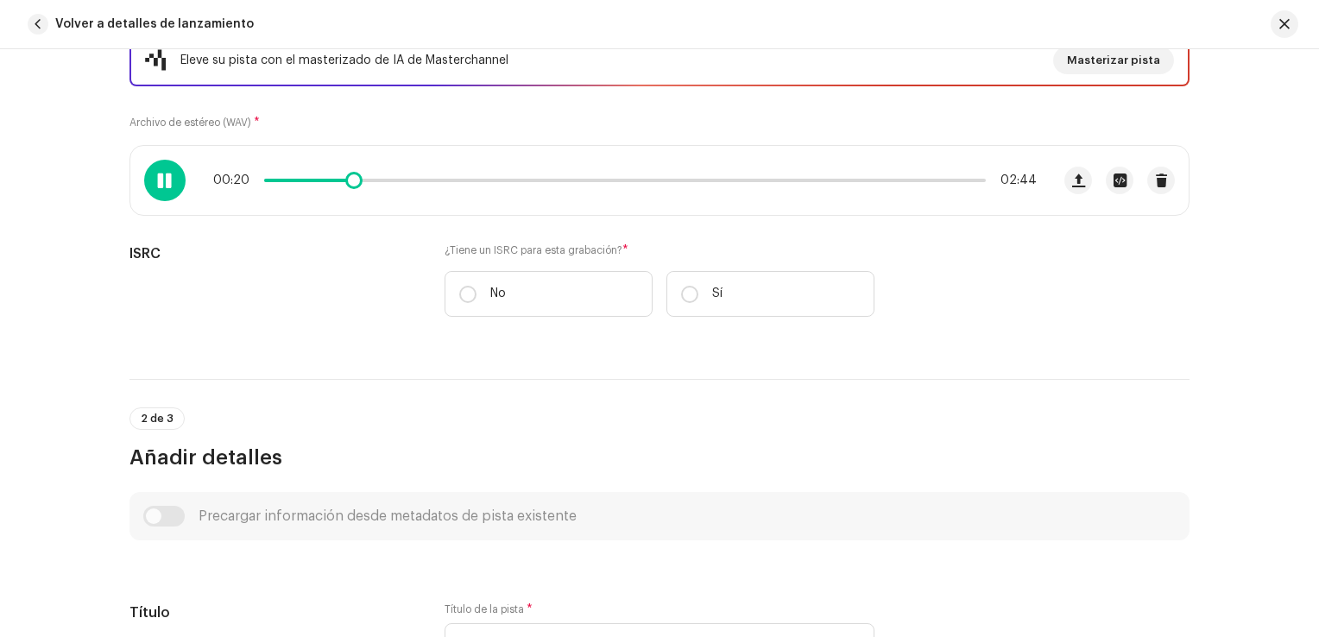
click at [165, 187] on div at bounding box center [164, 180] width 41 height 41
click at [161, 178] on span at bounding box center [164, 181] width 15 height 14
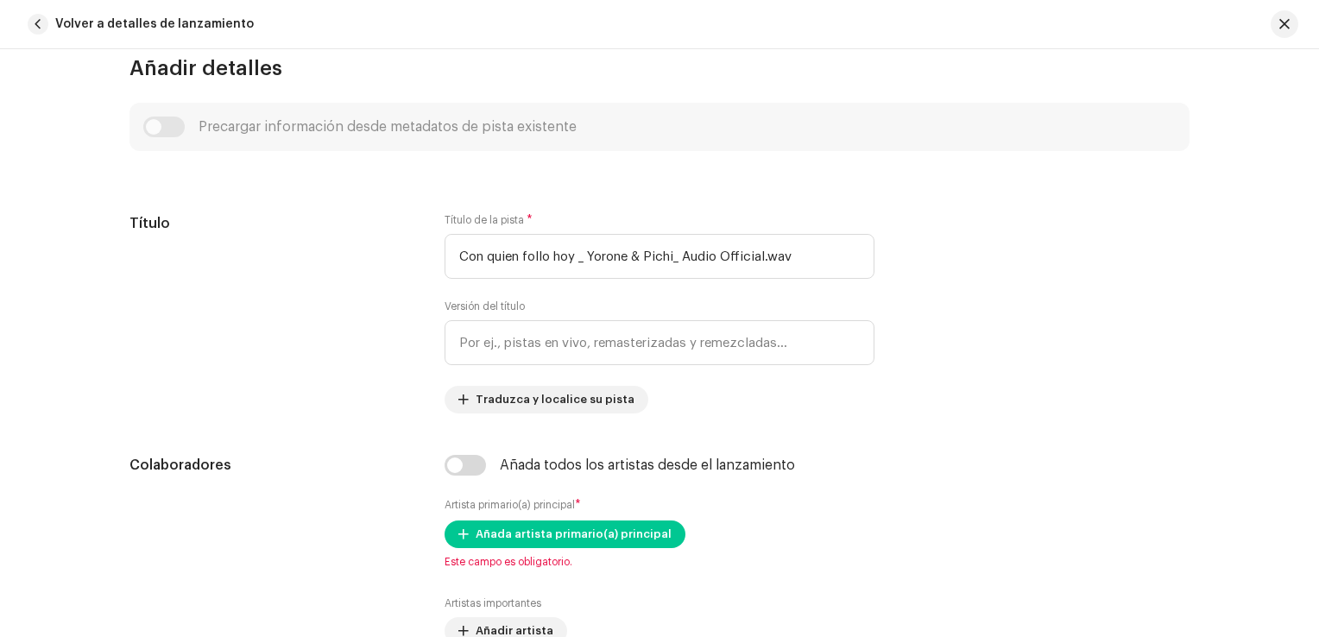
scroll to position [691, 0]
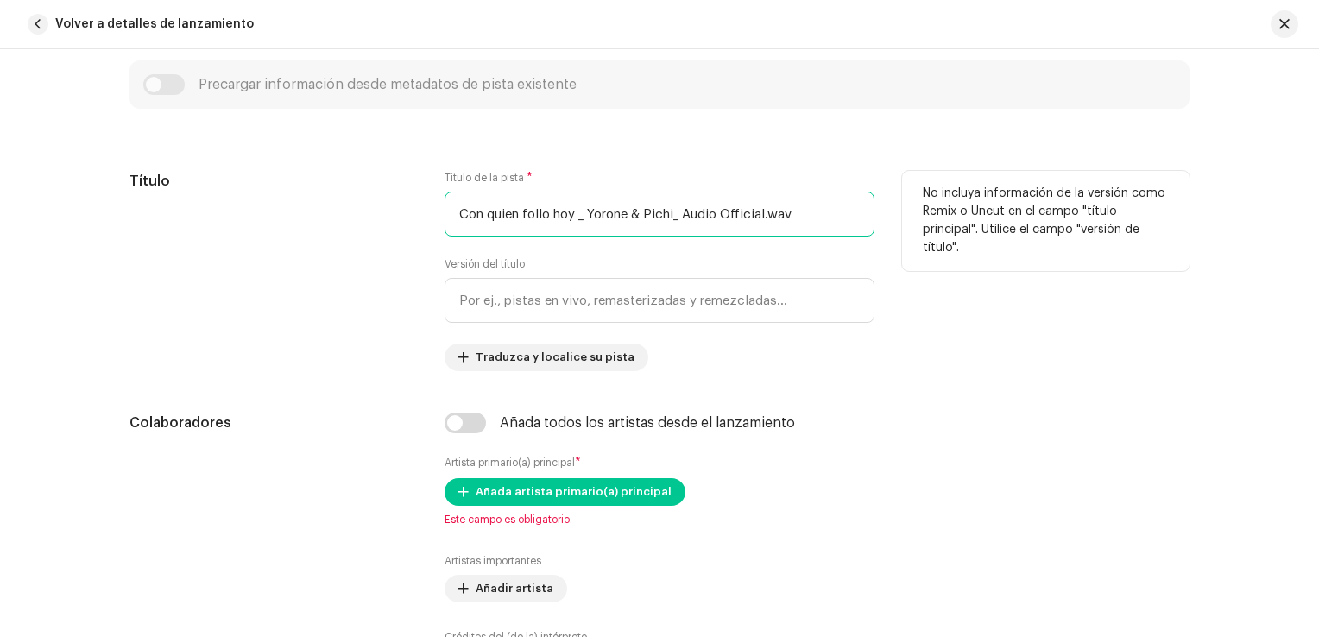
drag, startPoint x: 808, startPoint y: 217, endPoint x: 553, endPoint y: 225, distance: 255.7
click at [553, 225] on input "Con quien follo hoy _ Yorone & Pichi_ Audio Official.wav" at bounding box center [660, 214] width 430 height 45
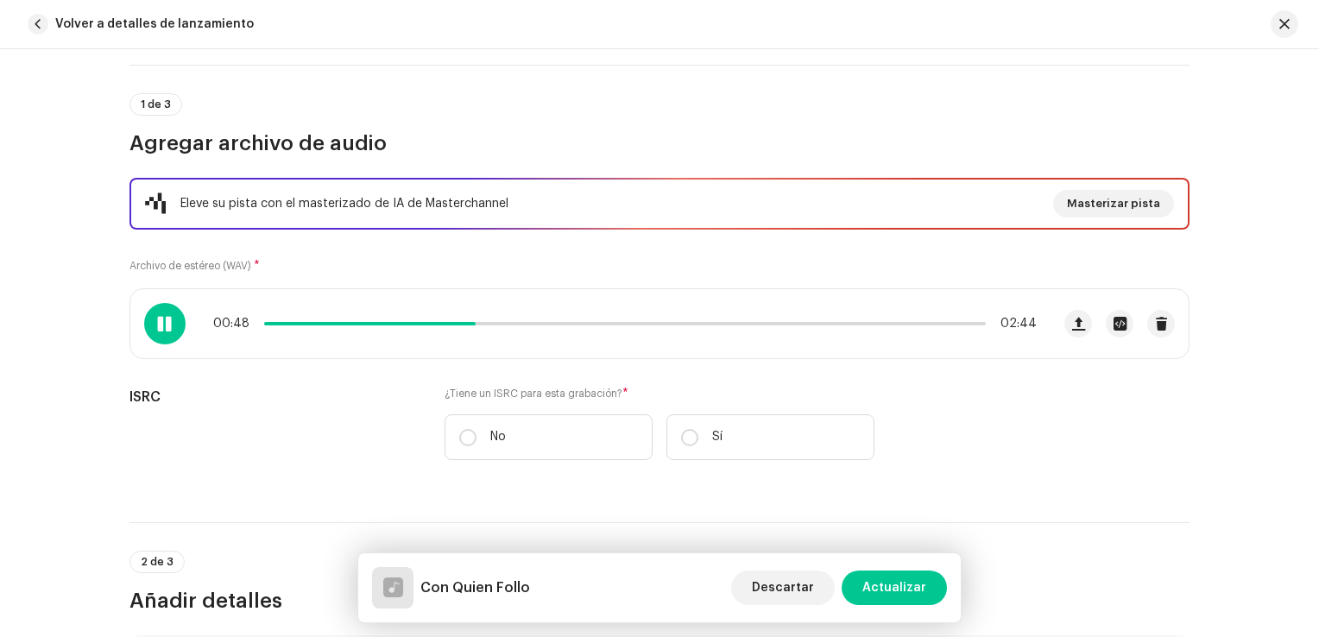
scroll to position [0, 0]
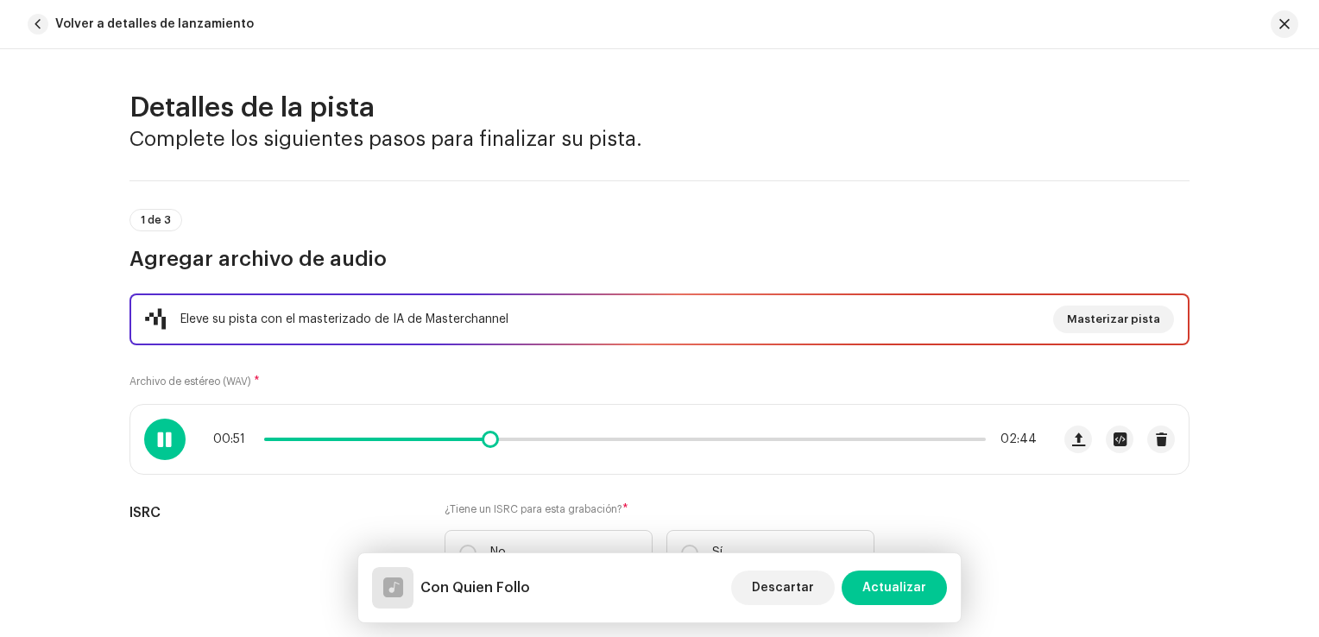
type input "Con Quien Follo"
click at [167, 426] on div at bounding box center [164, 439] width 41 height 41
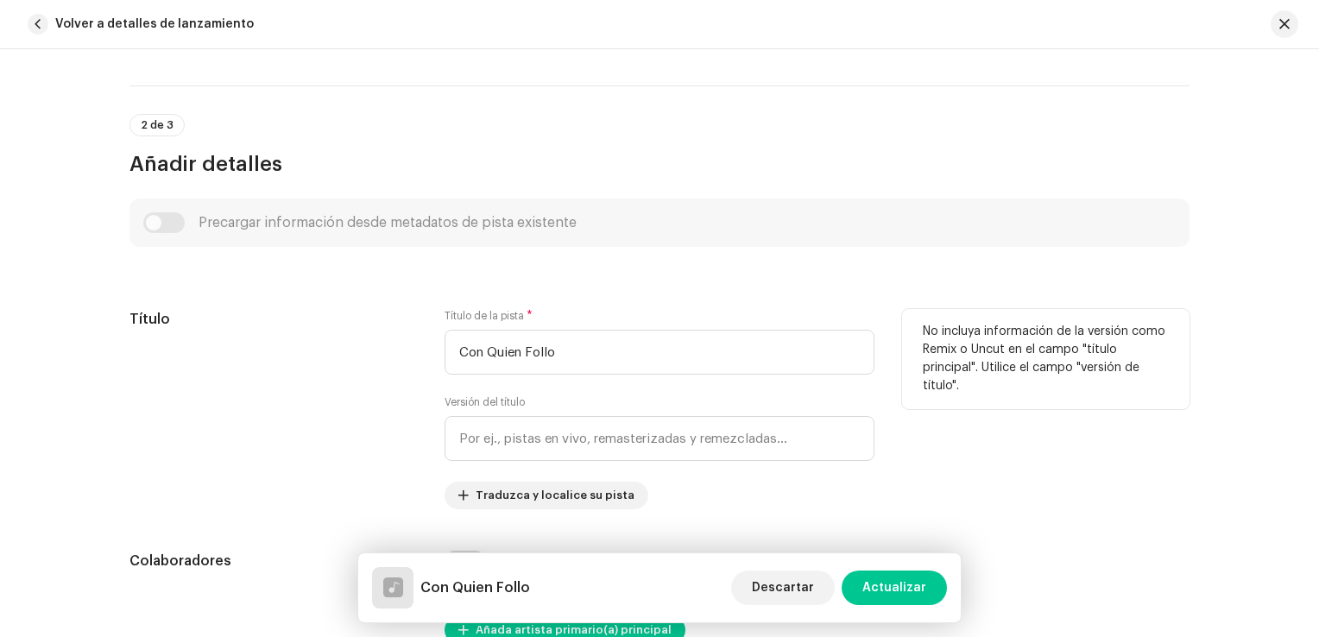
scroll to position [604, 0]
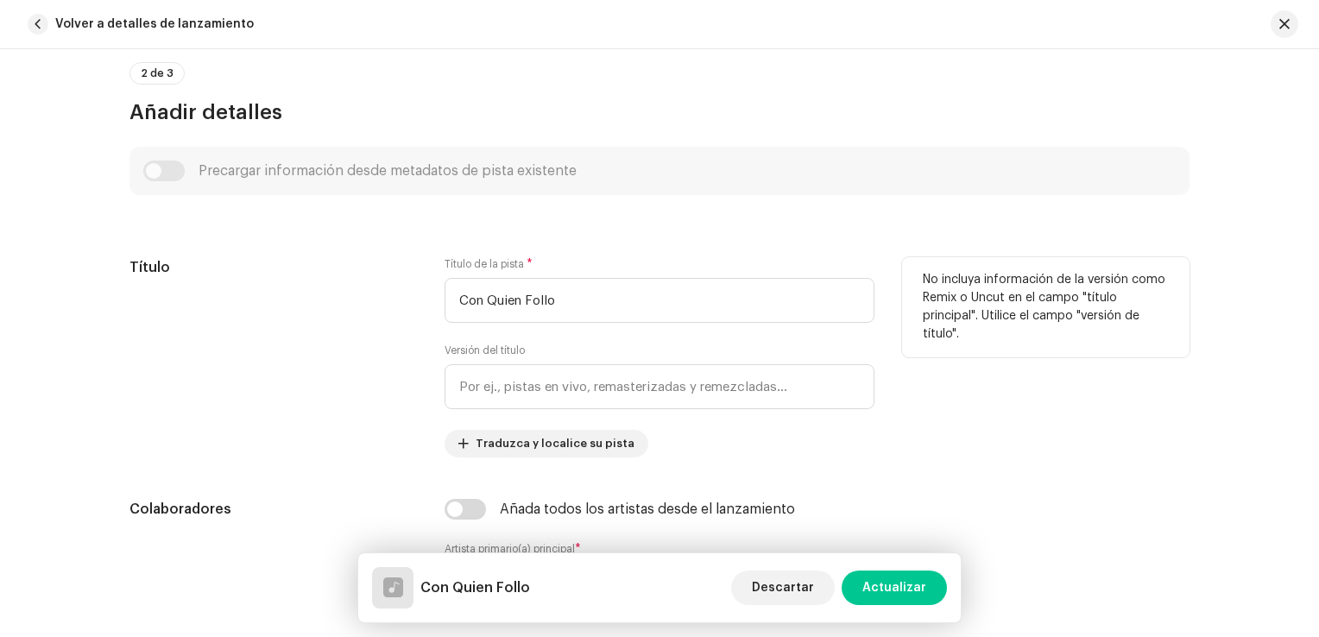
click at [352, 392] on div "Título" at bounding box center [272, 357] width 287 height 200
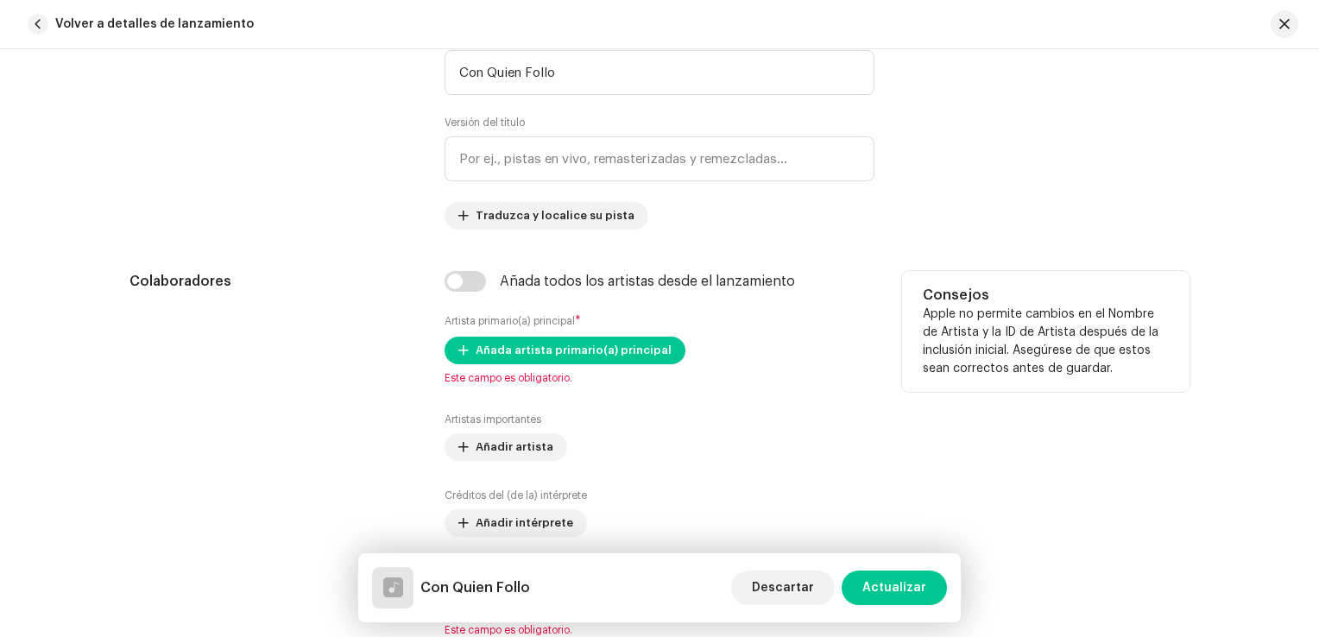
scroll to position [863, 0]
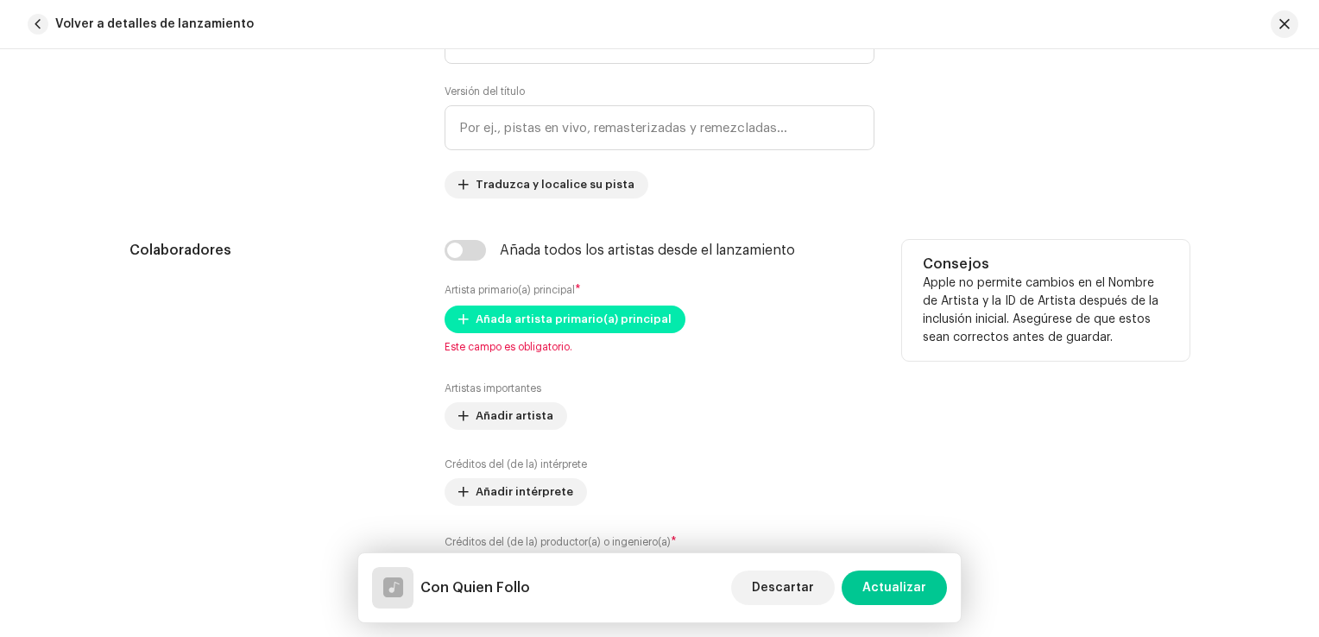
click at [504, 322] on span "Añada artista primario(a) principal" at bounding box center [574, 319] width 196 height 35
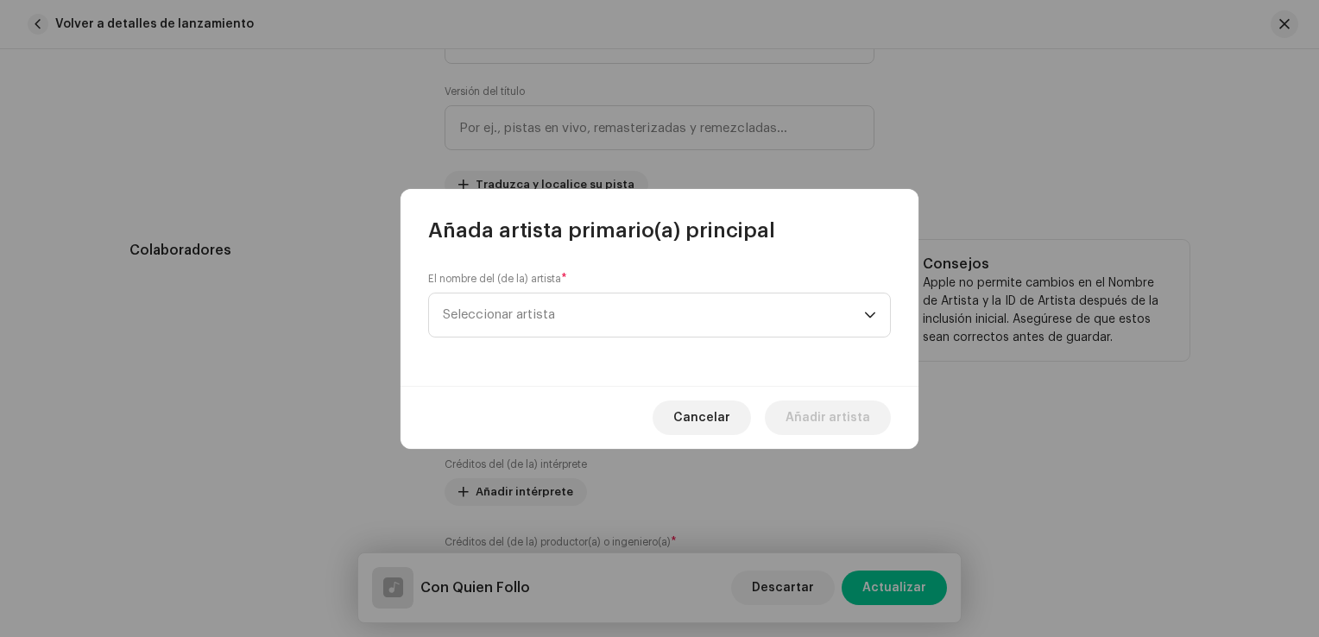
click at [504, 322] on span "Seleccionar artista" at bounding box center [653, 315] width 421 height 43
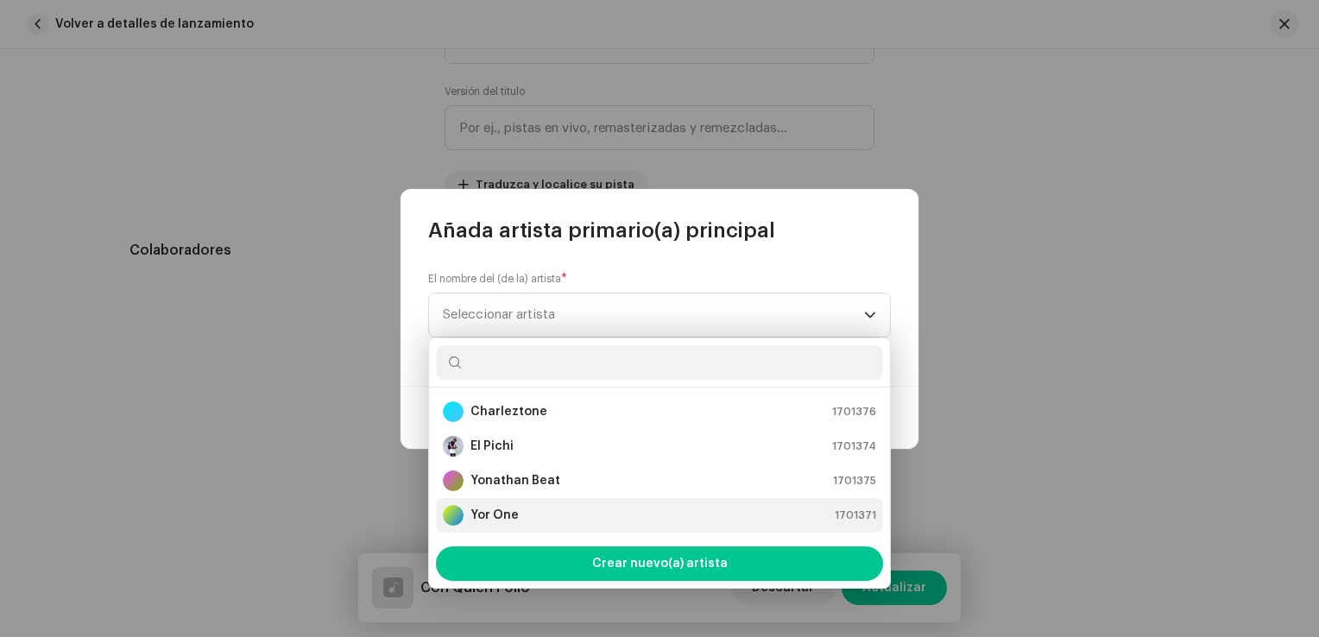
click at [483, 521] on strong "Yor One" at bounding box center [495, 515] width 48 height 17
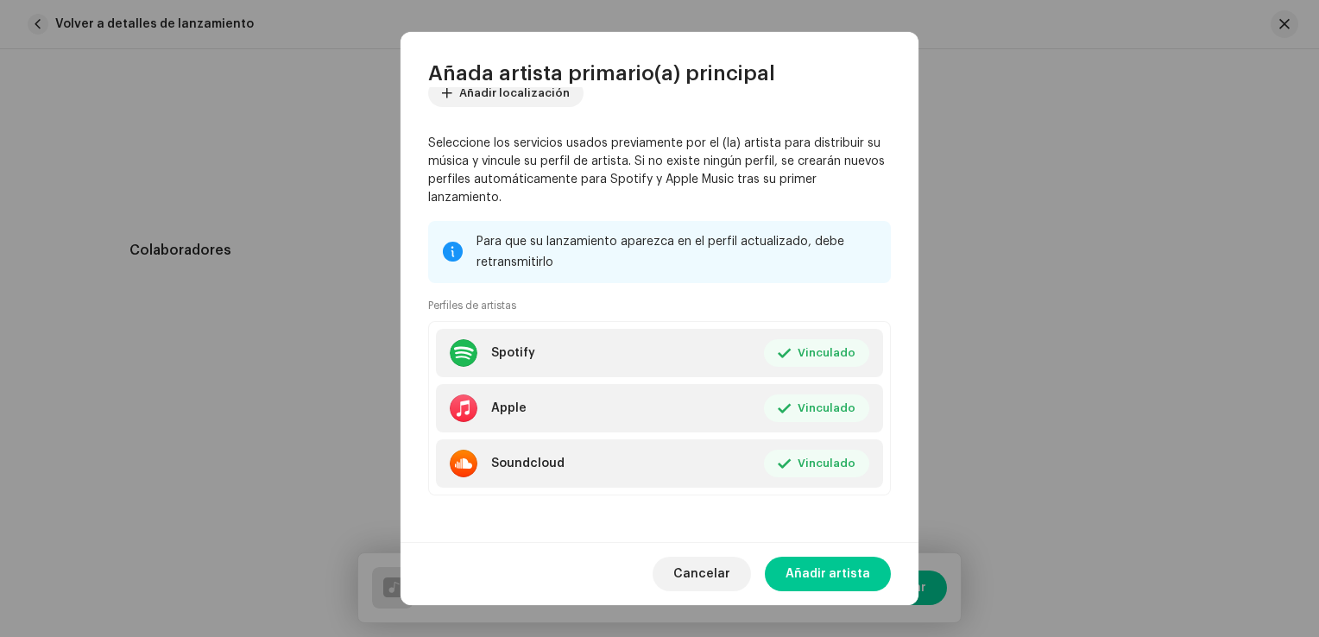
scroll to position [212, 0]
click at [804, 567] on span "Añadir artista" at bounding box center [828, 574] width 85 height 35
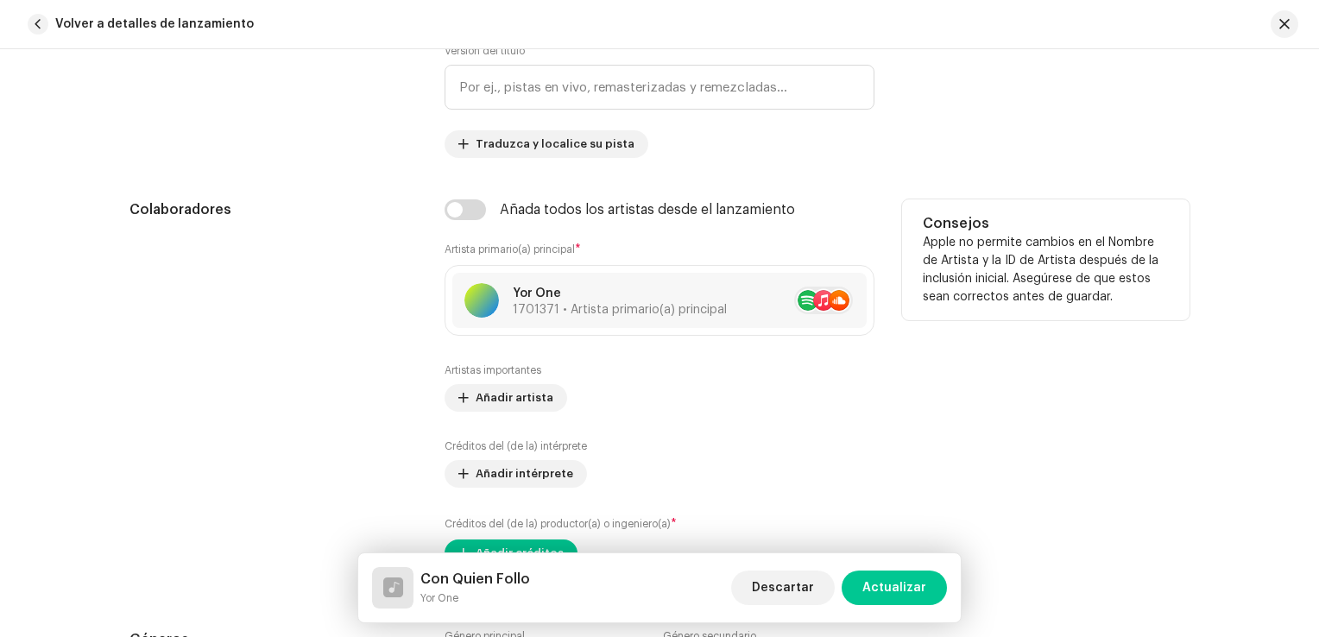
scroll to position [863, 0]
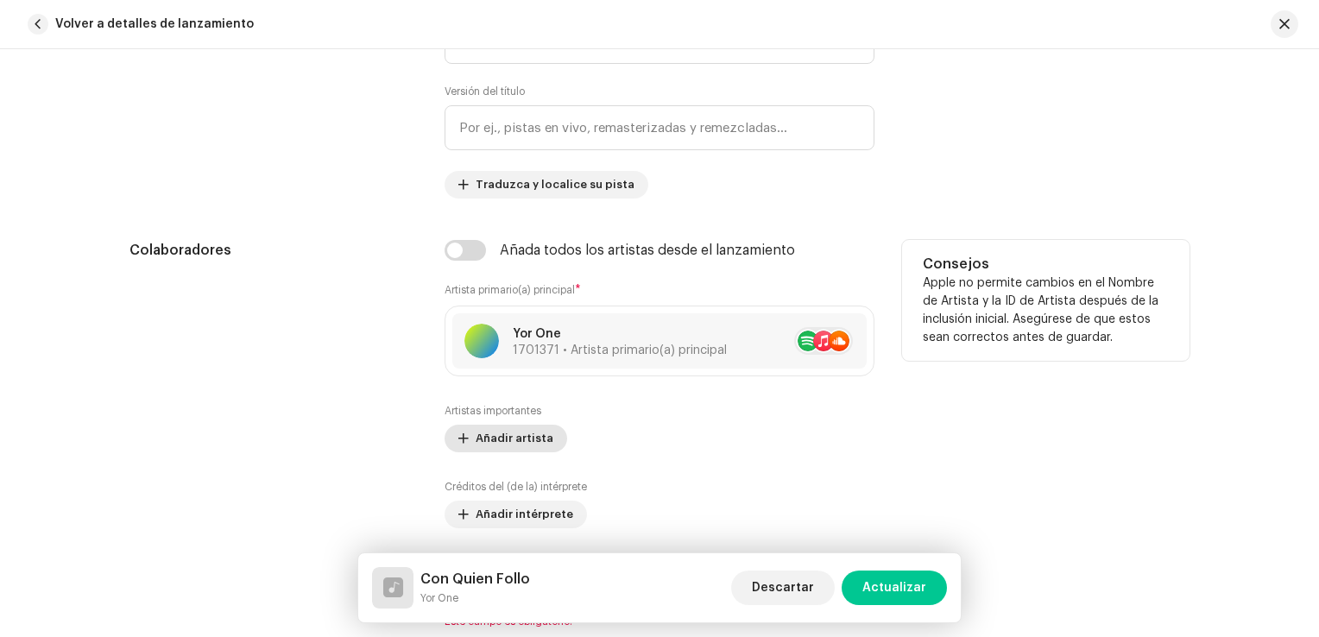
click at [504, 441] on span "Añadir artista" at bounding box center [515, 438] width 78 height 35
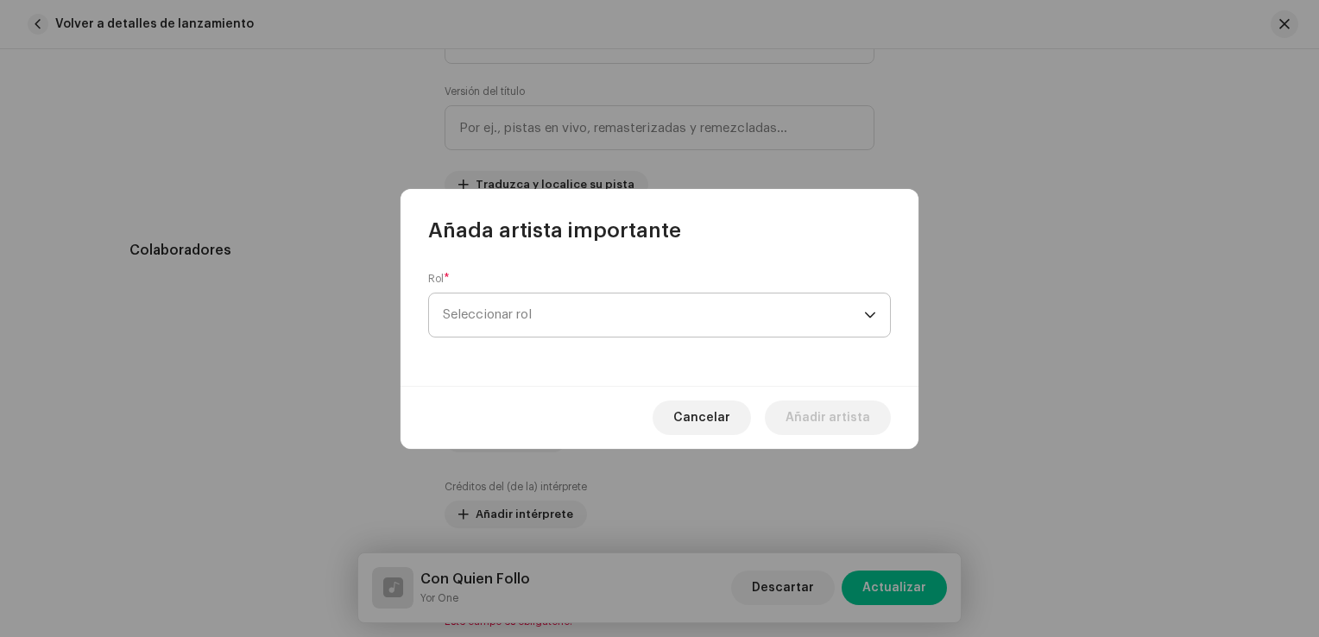
click at [510, 310] on span "Seleccionar rol" at bounding box center [653, 315] width 421 height 43
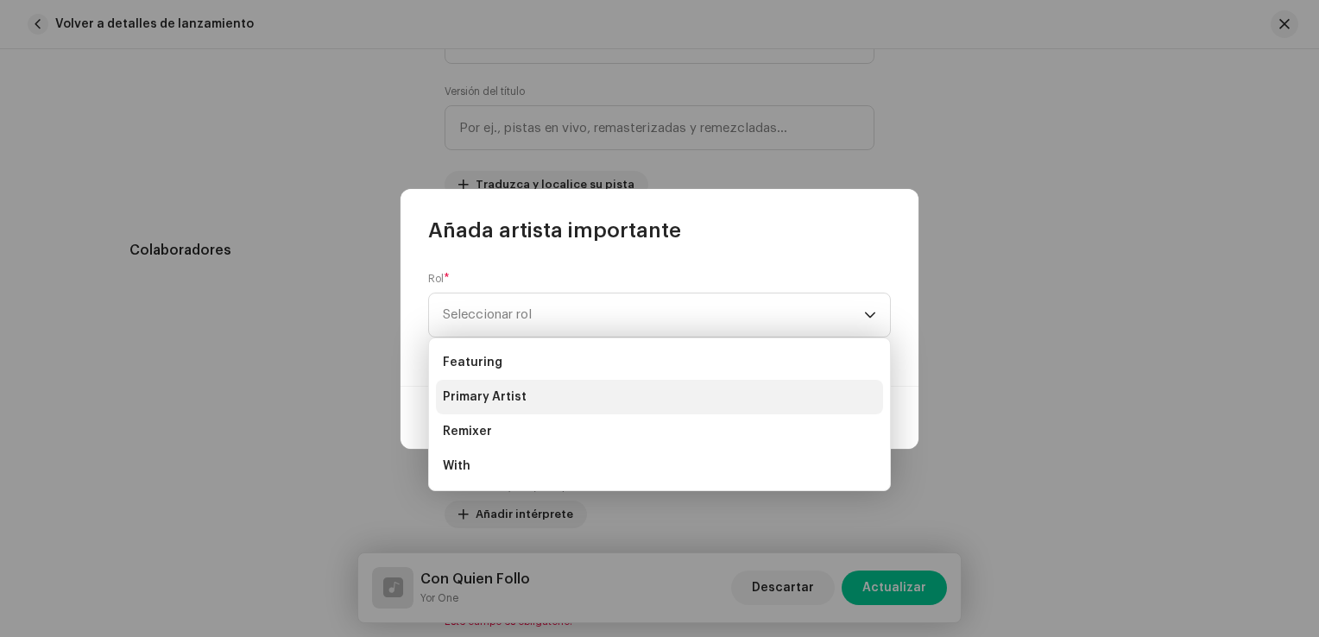
click at [496, 401] on span "Primary Artist" at bounding box center [485, 396] width 84 height 17
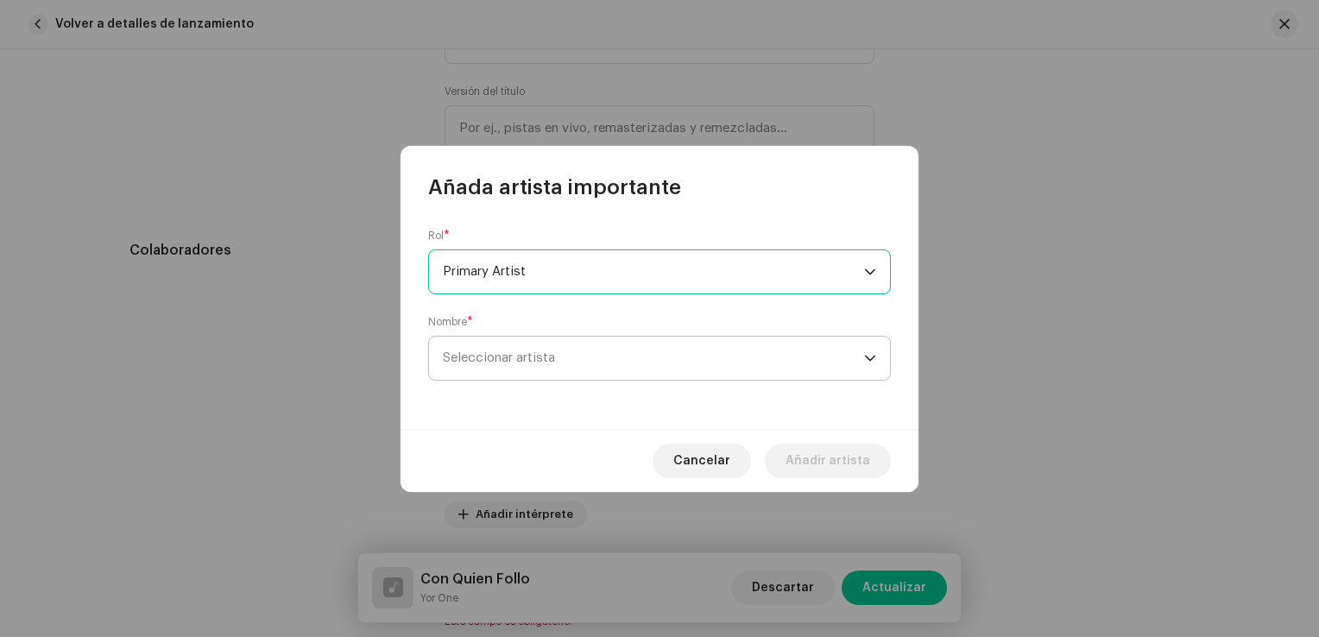
click at [490, 351] on span "Seleccionar artista" at bounding box center [653, 358] width 421 height 43
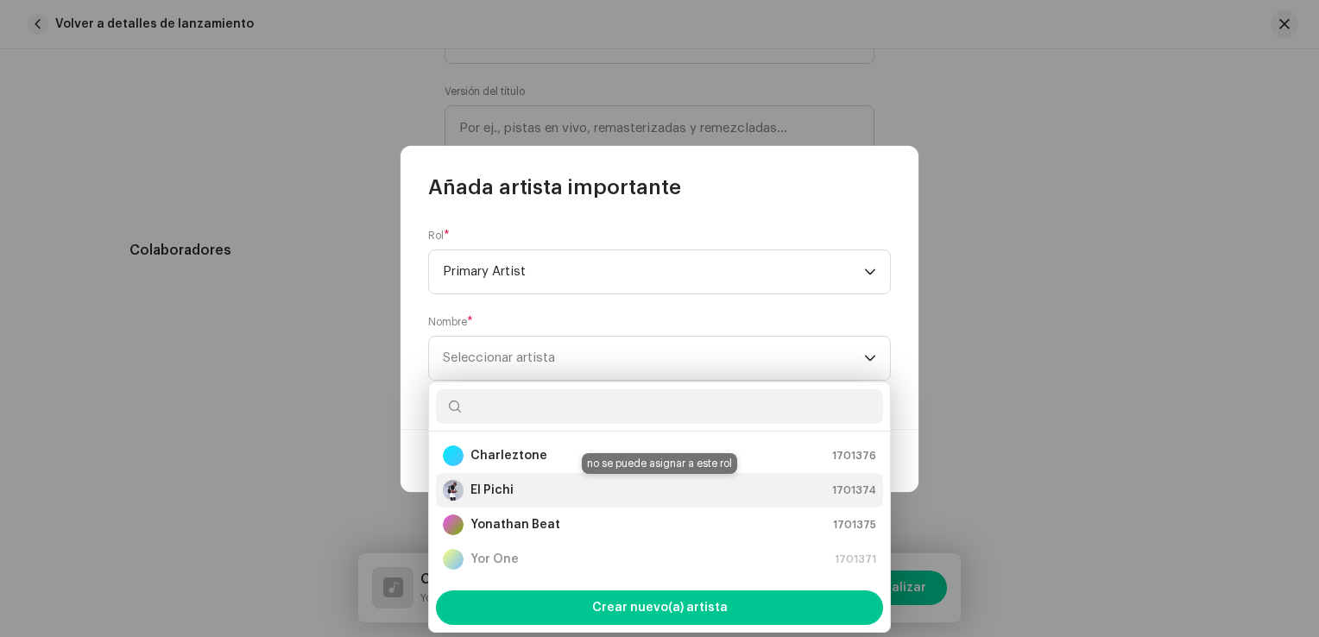
click at [492, 493] on strong "El Pichi" at bounding box center [492, 490] width 43 height 17
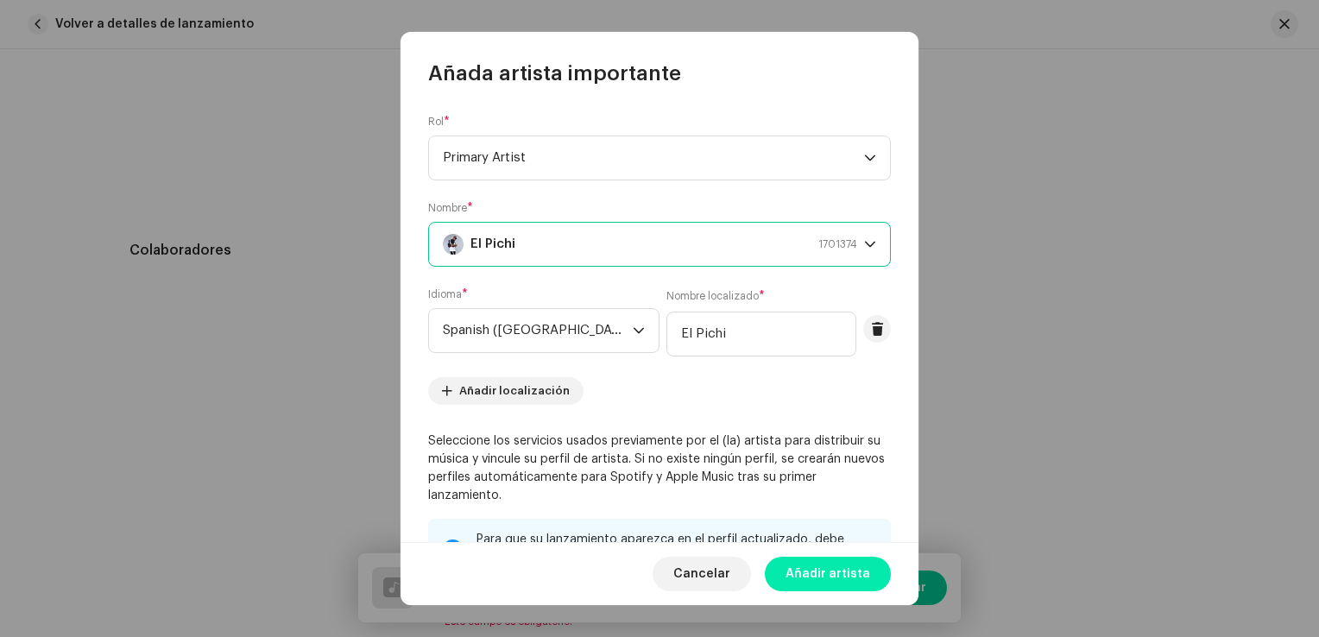
click at [813, 572] on span "Añadir artista" at bounding box center [828, 574] width 85 height 35
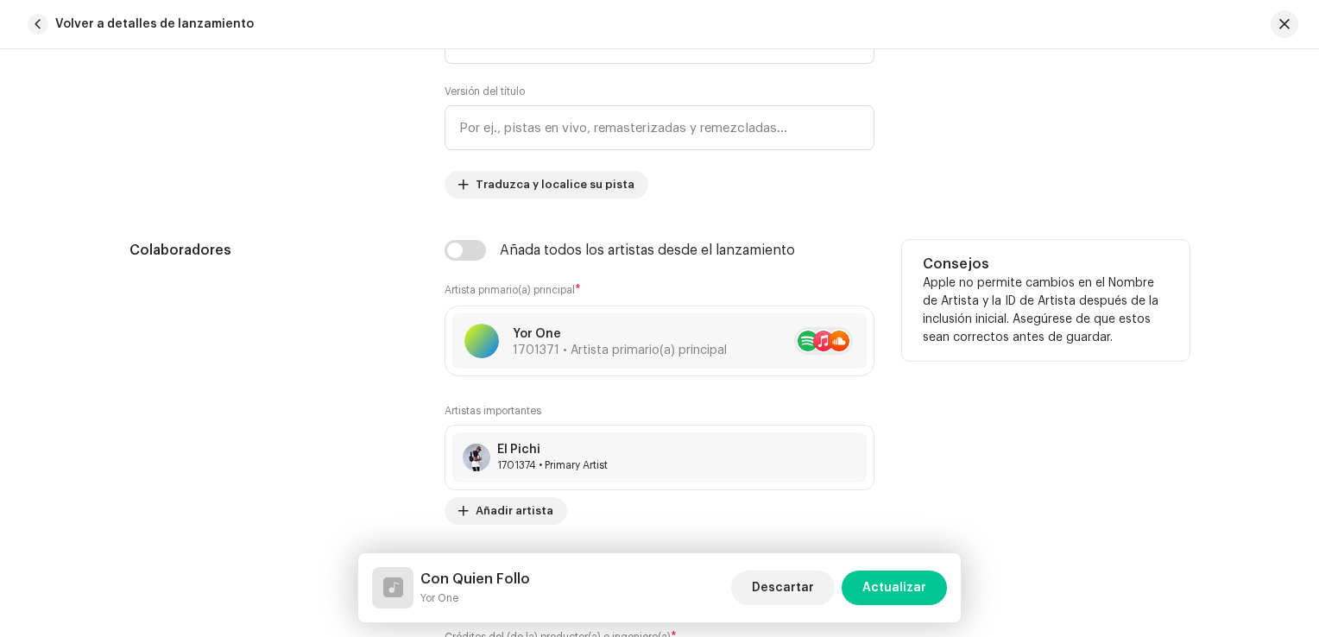
click at [239, 395] on div "Colaboradores" at bounding box center [272, 470] width 287 height 461
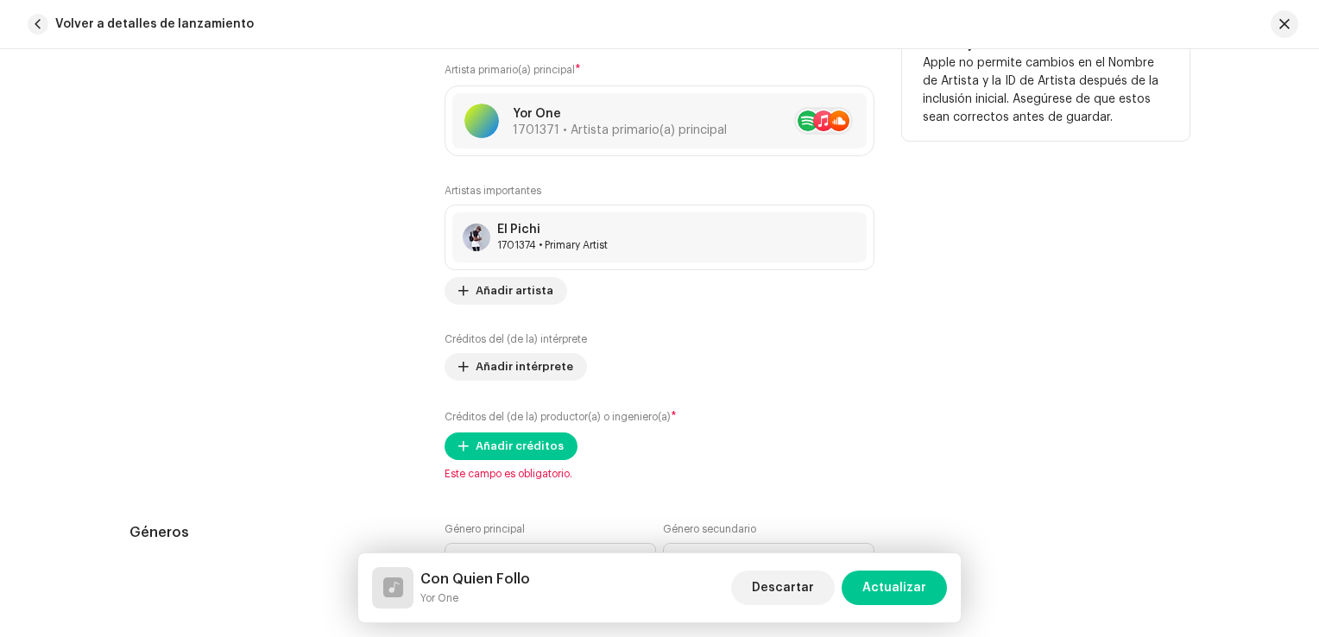
scroll to position [1122, 0]
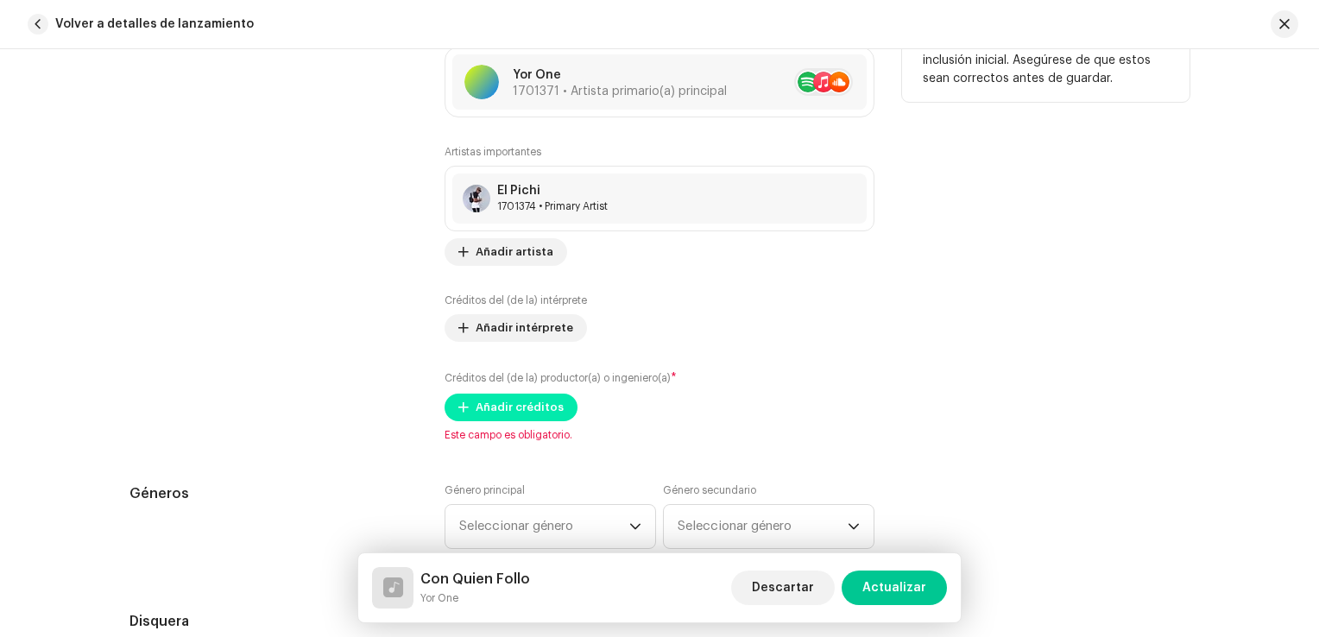
click at [525, 402] on span "Añadir créditos" at bounding box center [520, 407] width 88 height 35
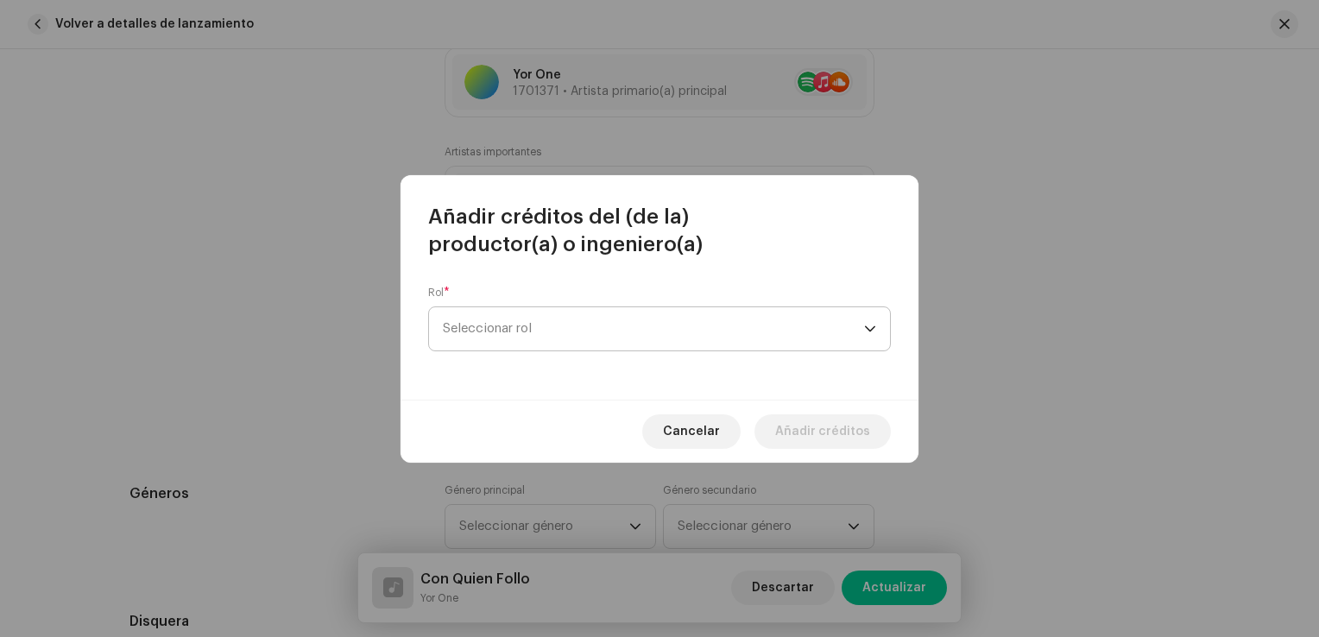
click at [534, 333] on span "Seleccionar rol" at bounding box center [653, 328] width 421 height 43
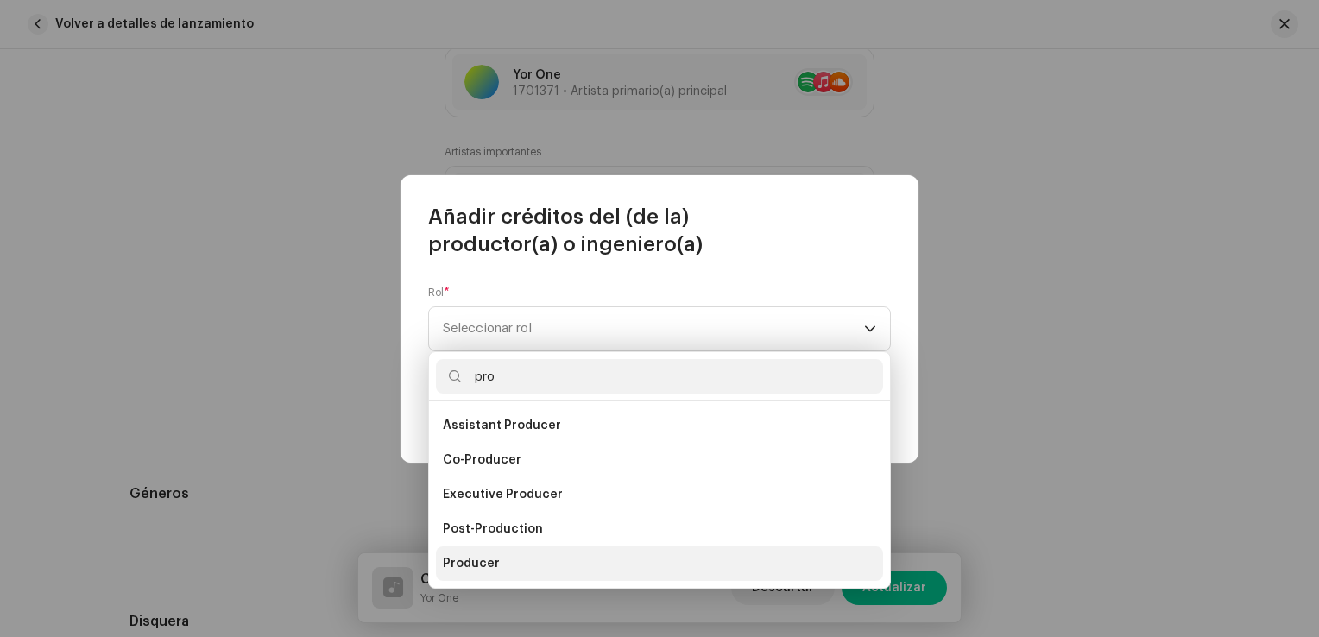
type input "pro"
click at [490, 564] on span "Producer" at bounding box center [471, 563] width 57 height 17
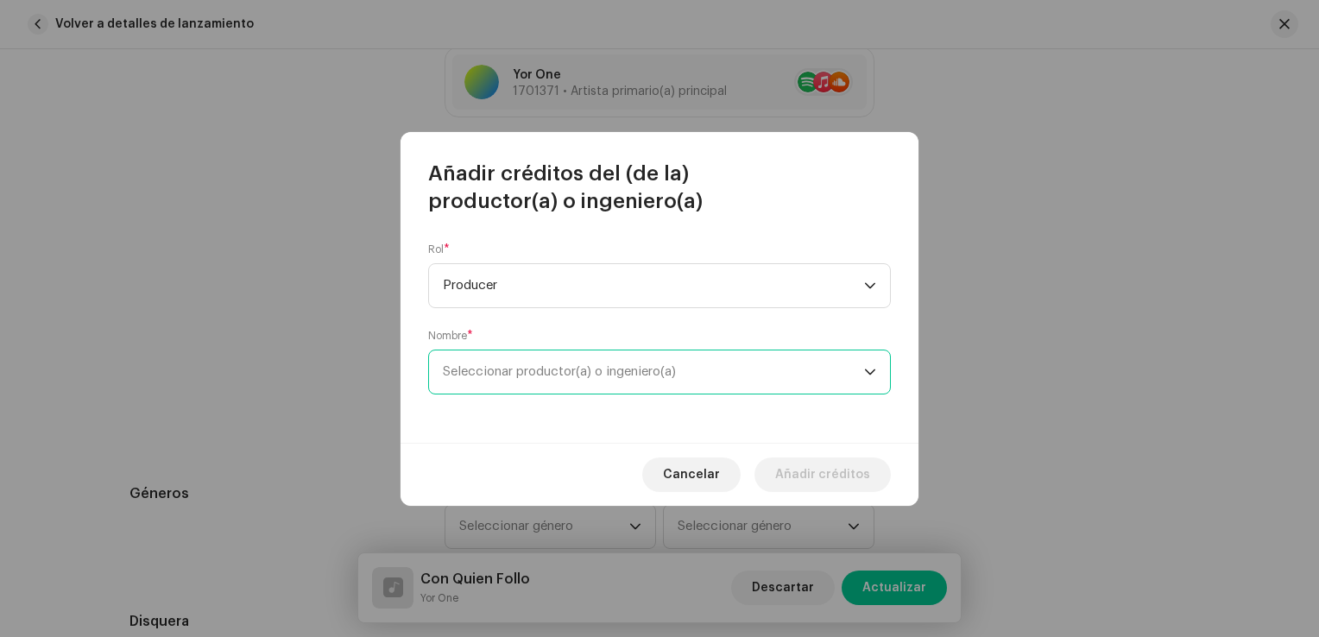
click at [535, 377] on span "Seleccionar productor(a) o ingeniero(a)" at bounding box center [559, 371] width 233 height 13
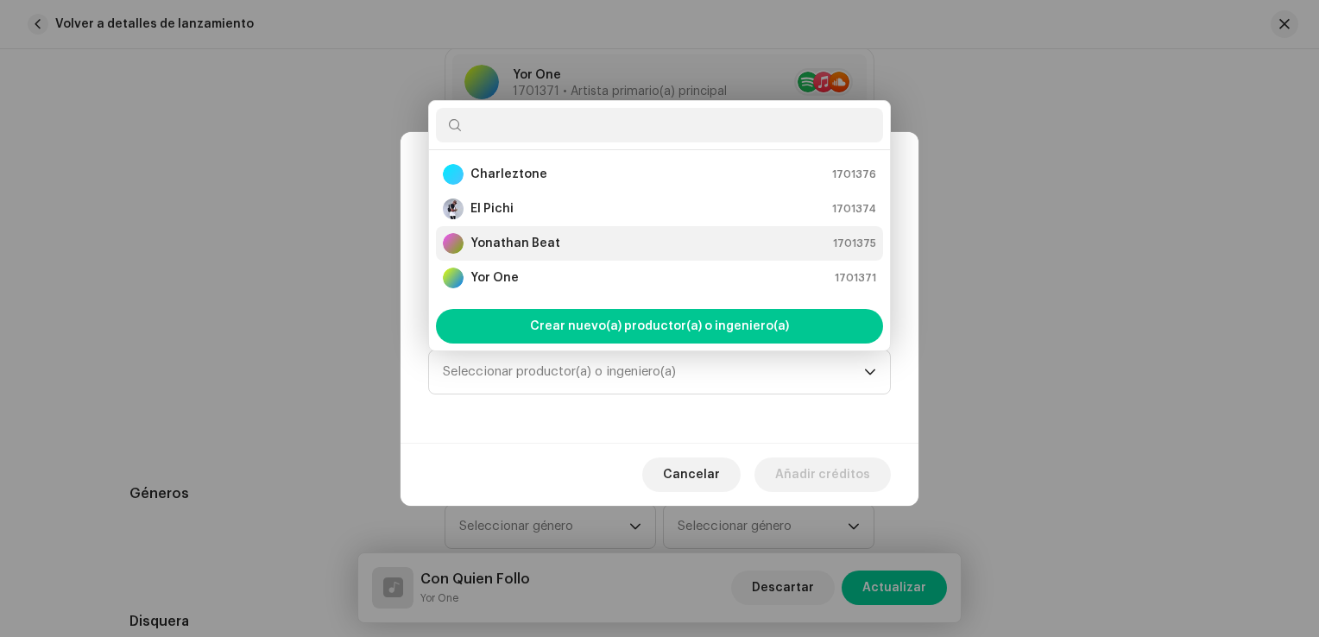
click at [553, 243] on strong "Yonathan Beat" at bounding box center [516, 243] width 90 height 17
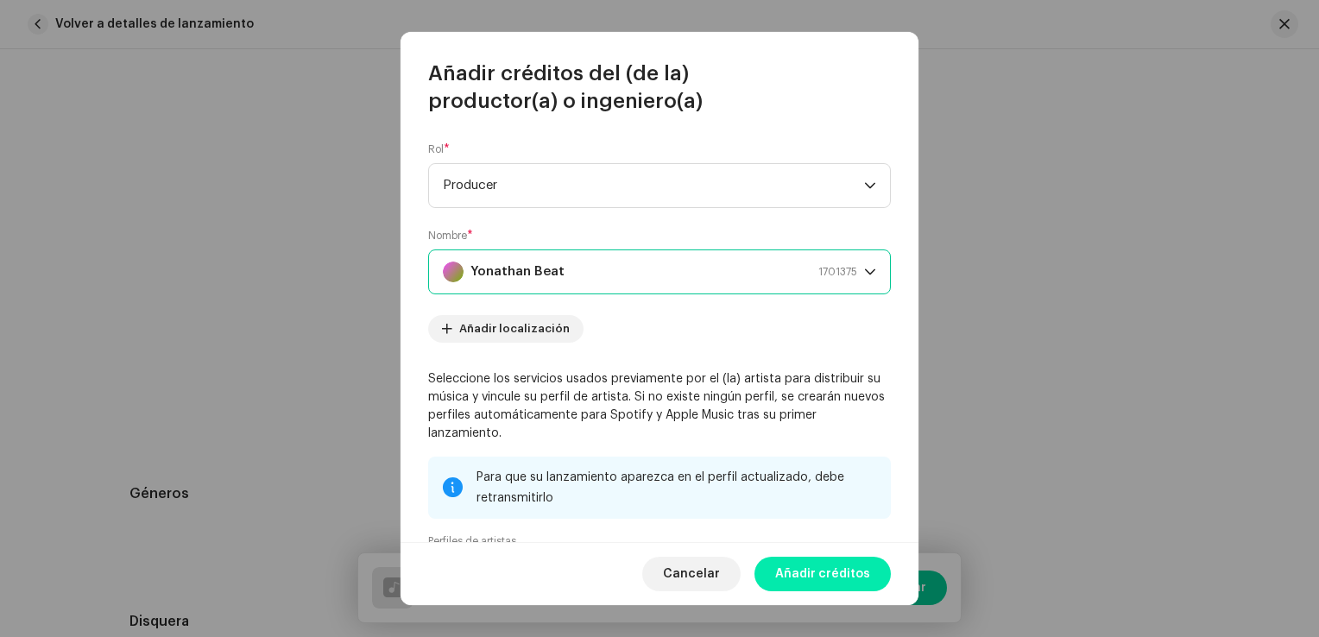
click at [846, 568] on span "Añadir créditos" at bounding box center [822, 574] width 95 height 35
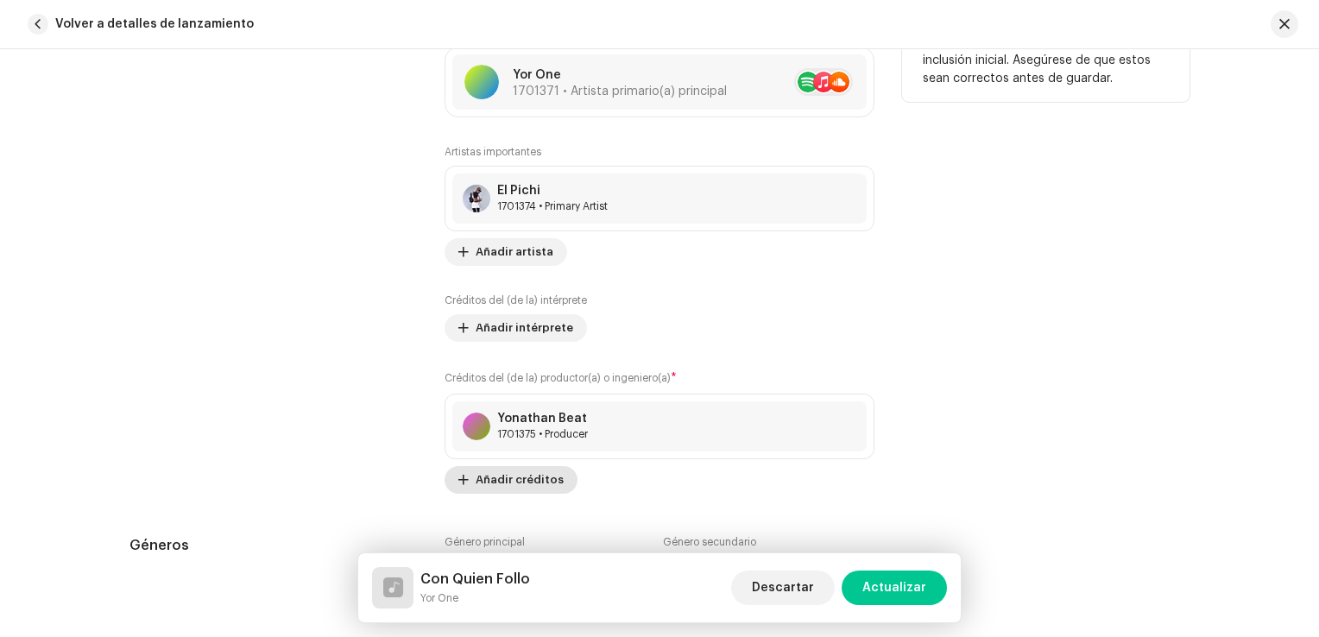
click at [528, 482] on span "Añadir créditos" at bounding box center [520, 480] width 88 height 35
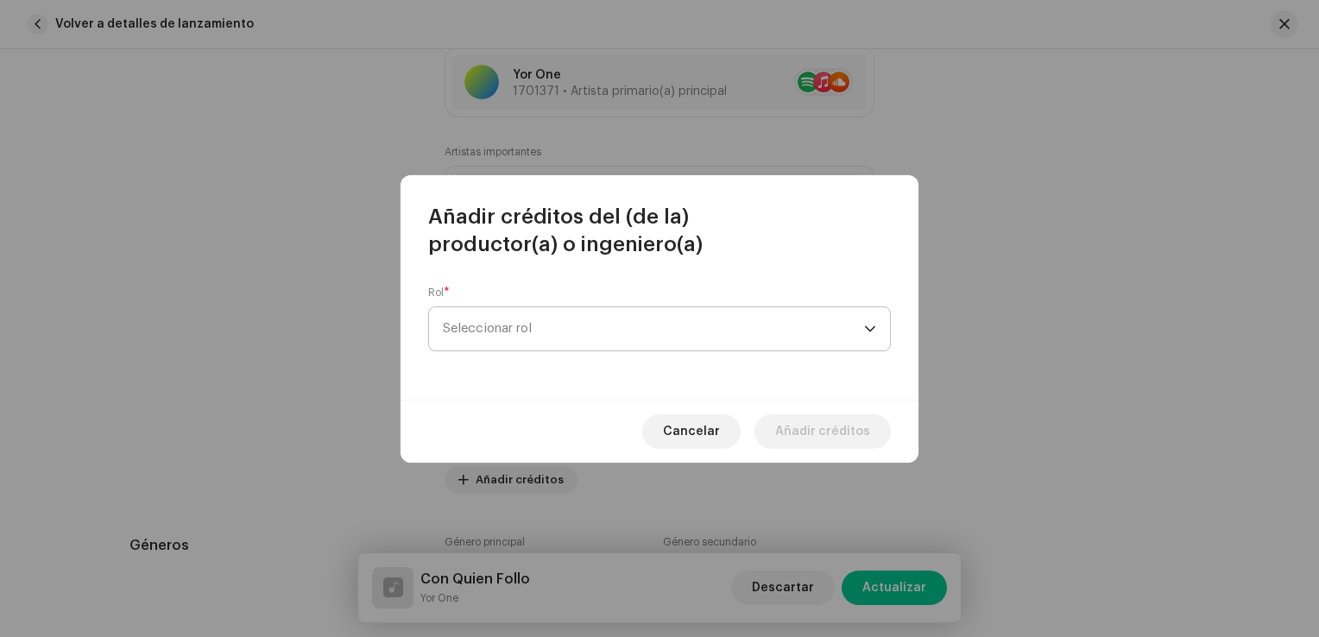
click at [535, 320] on span "Seleccionar rol" at bounding box center [653, 328] width 421 height 43
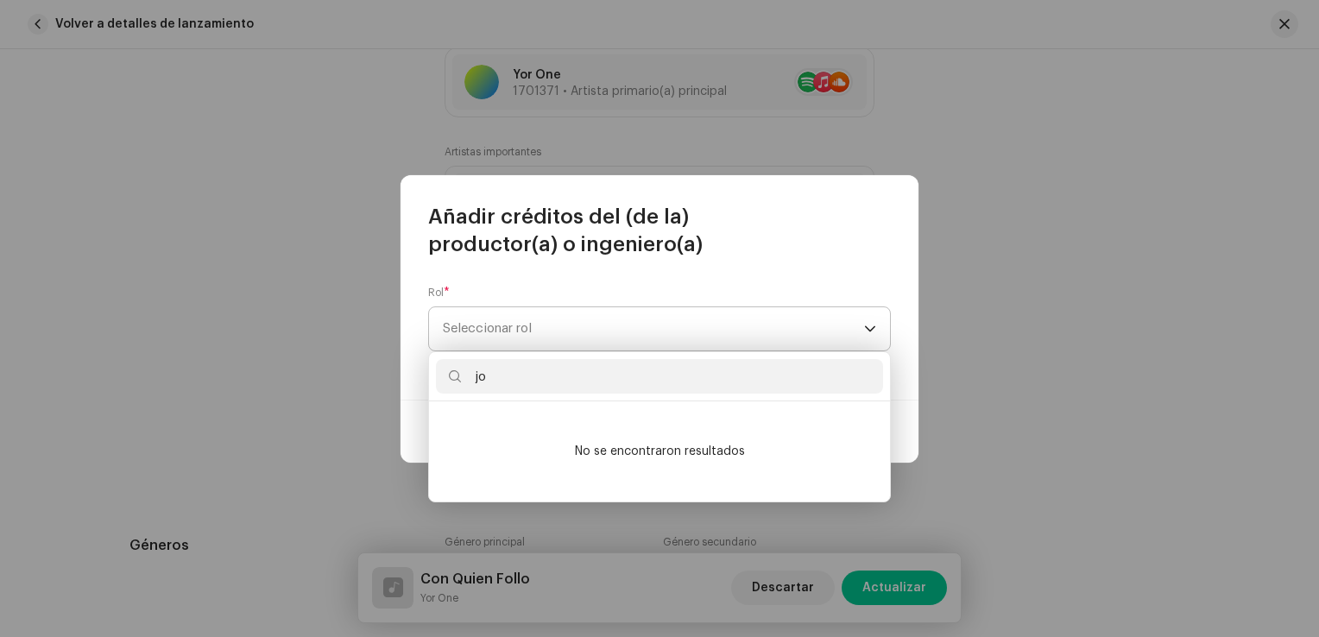
type input "j"
type input "yo"
click at [545, 332] on span "Seleccionar rol" at bounding box center [653, 328] width 421 height 43
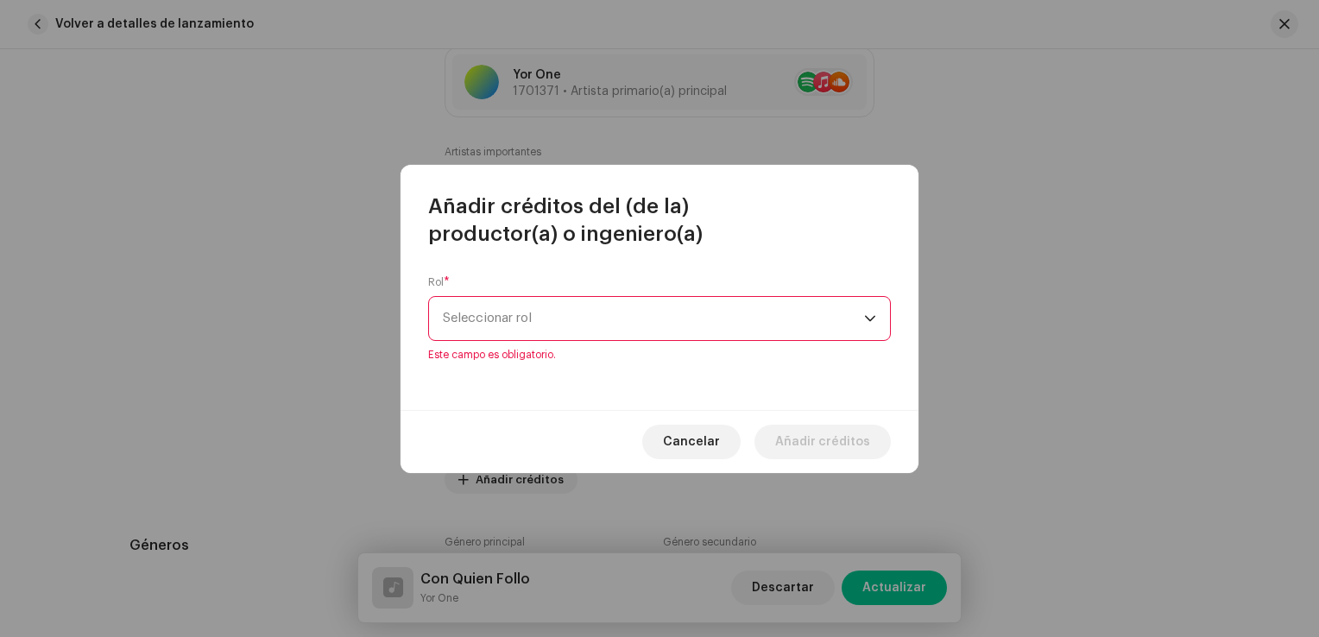
click at [545, 332] on span "Seleccionar rol" at bounding box center [653, 318] width 421 height 43
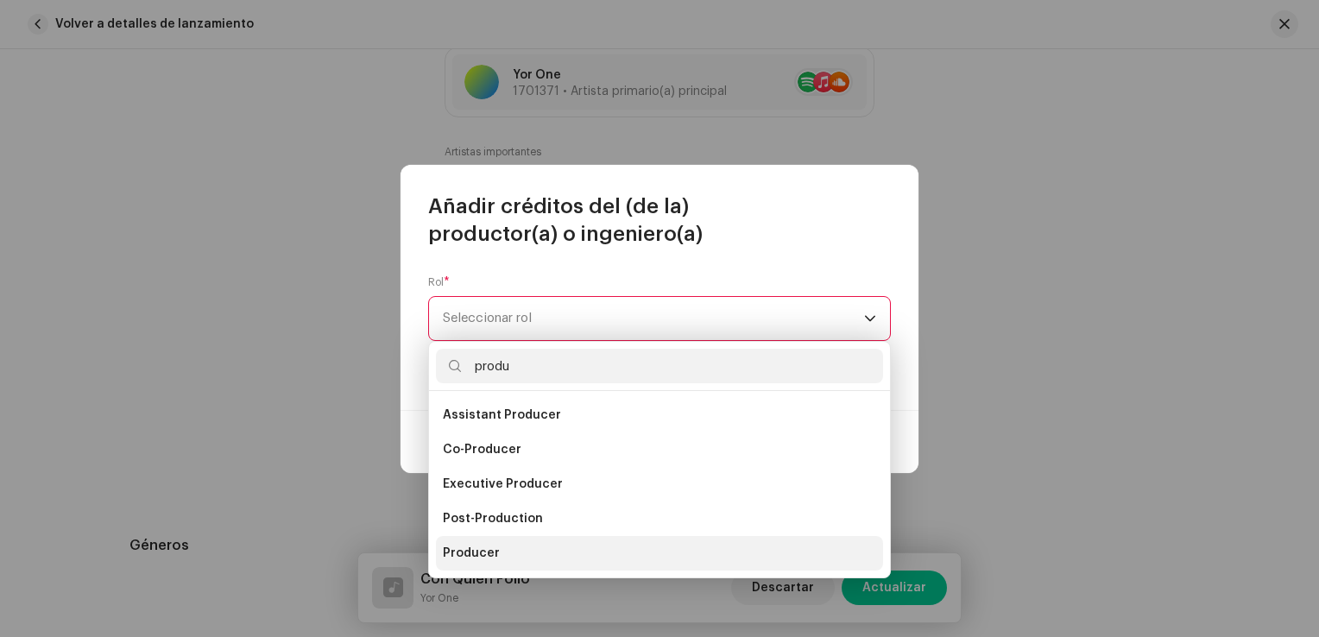
type input "produ"
click at [472, 550] on span "Producer" at bounding box center [471, 553] width 57 height 17
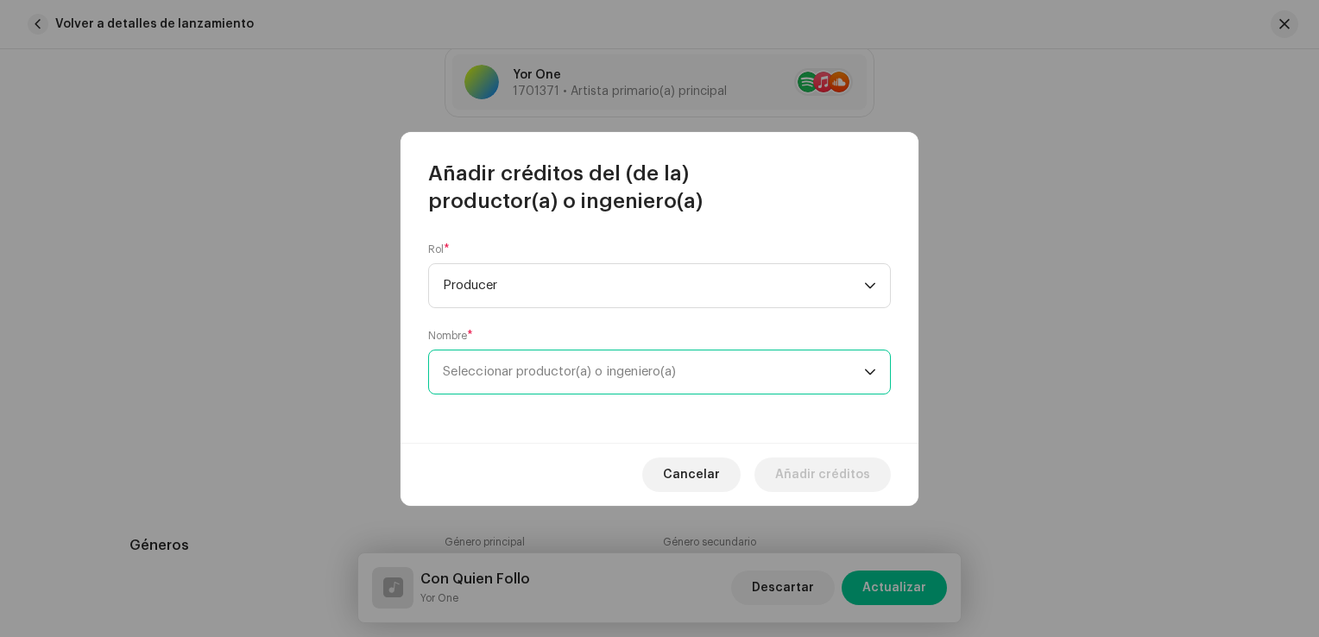
click at [516, 382] on span "Seleccionar productor(a) o ingeniero(a)" at bounding box center [653, 372] width 421 height 43
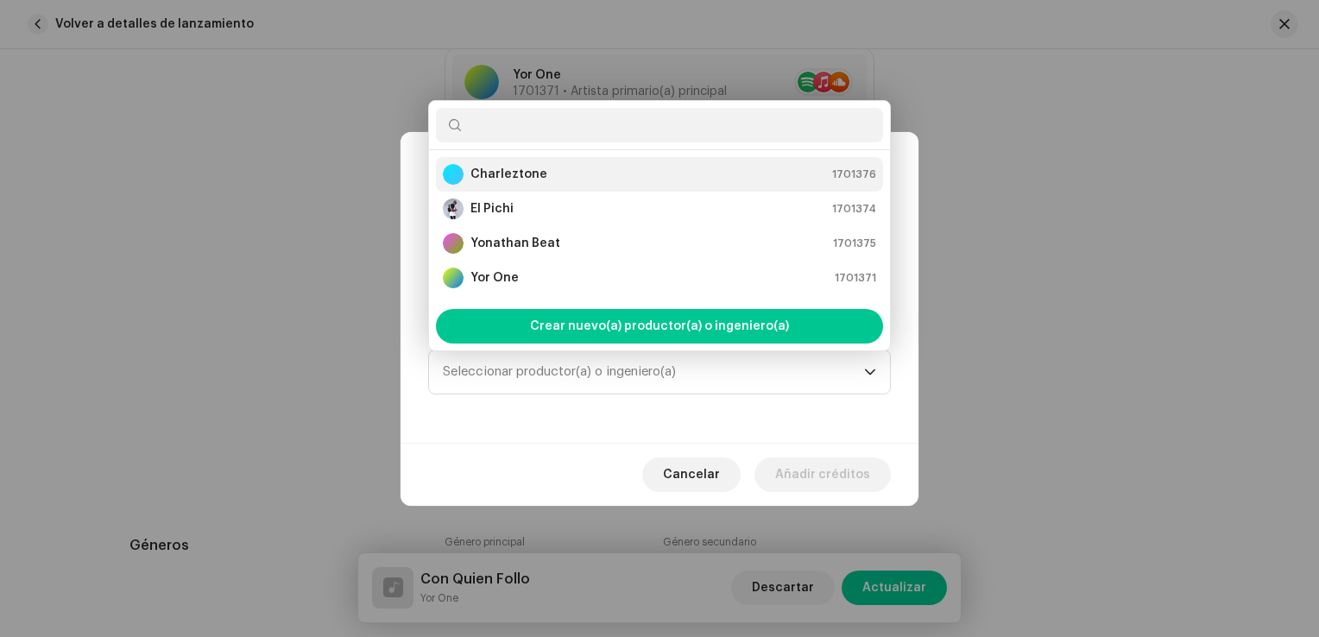
click at [516, 178] on strong "Charleztone" at bounding box center [509, 174] width 77 height 17
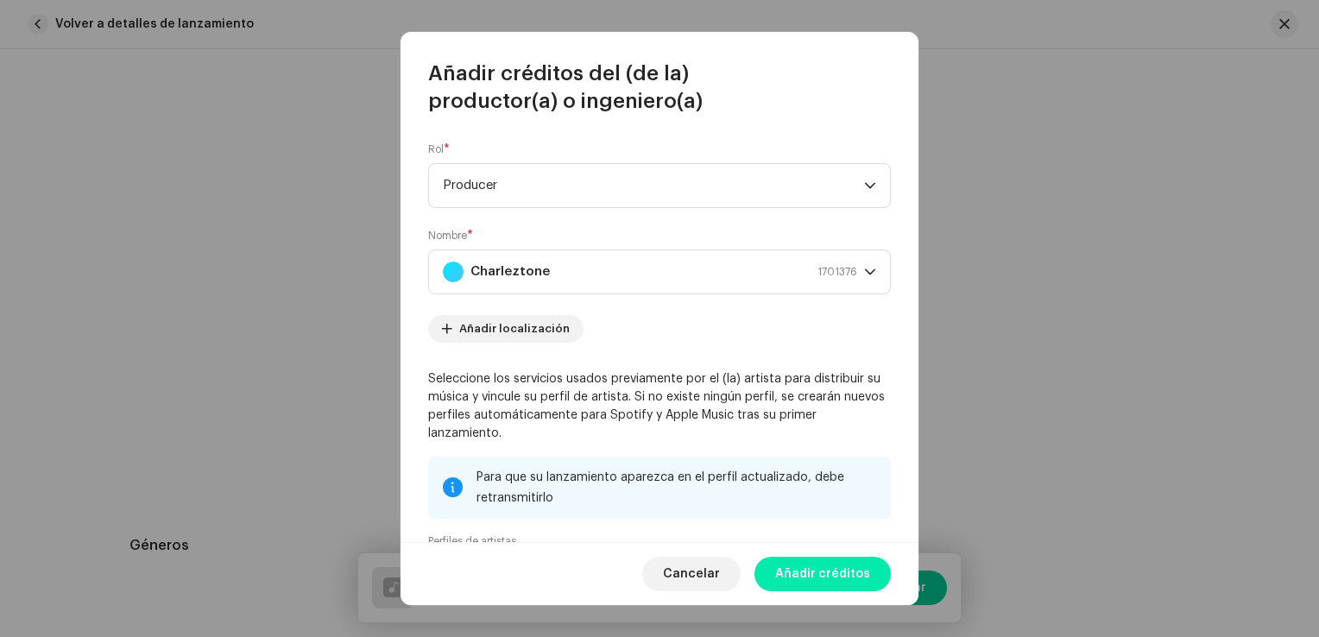
click at [815, 571] on span "Añadir créditos" at bounding box center [822, 574] width 95 height 35
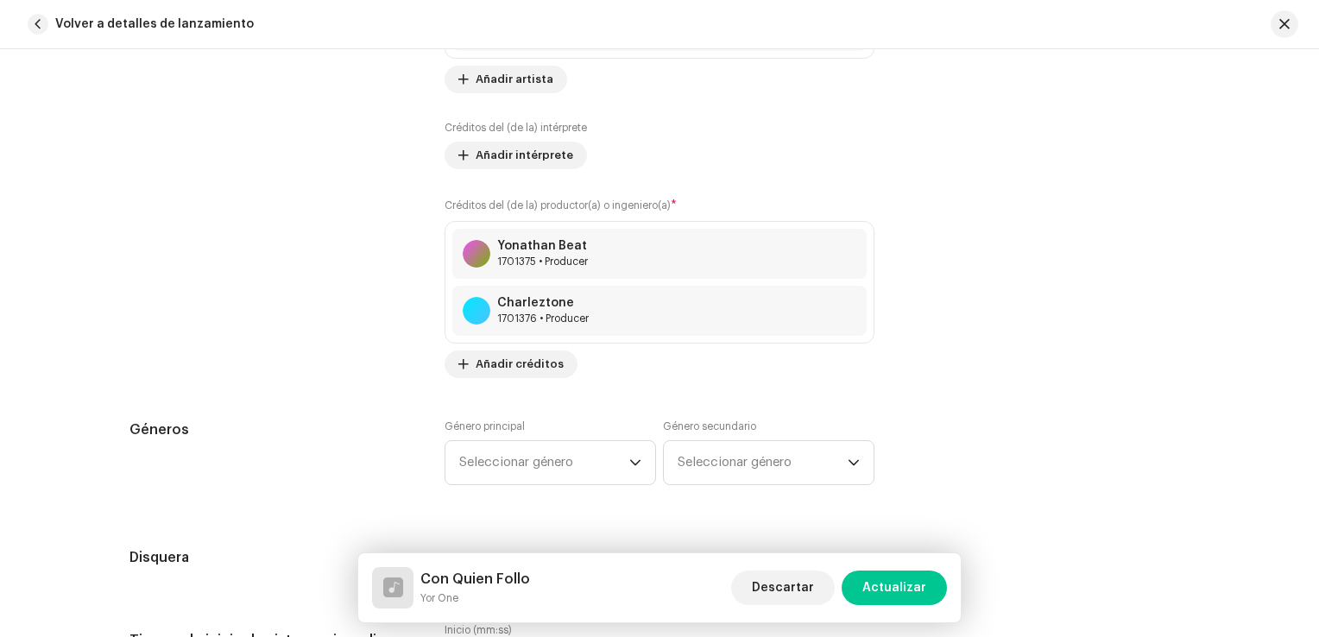
scroll to position [1381, 0]
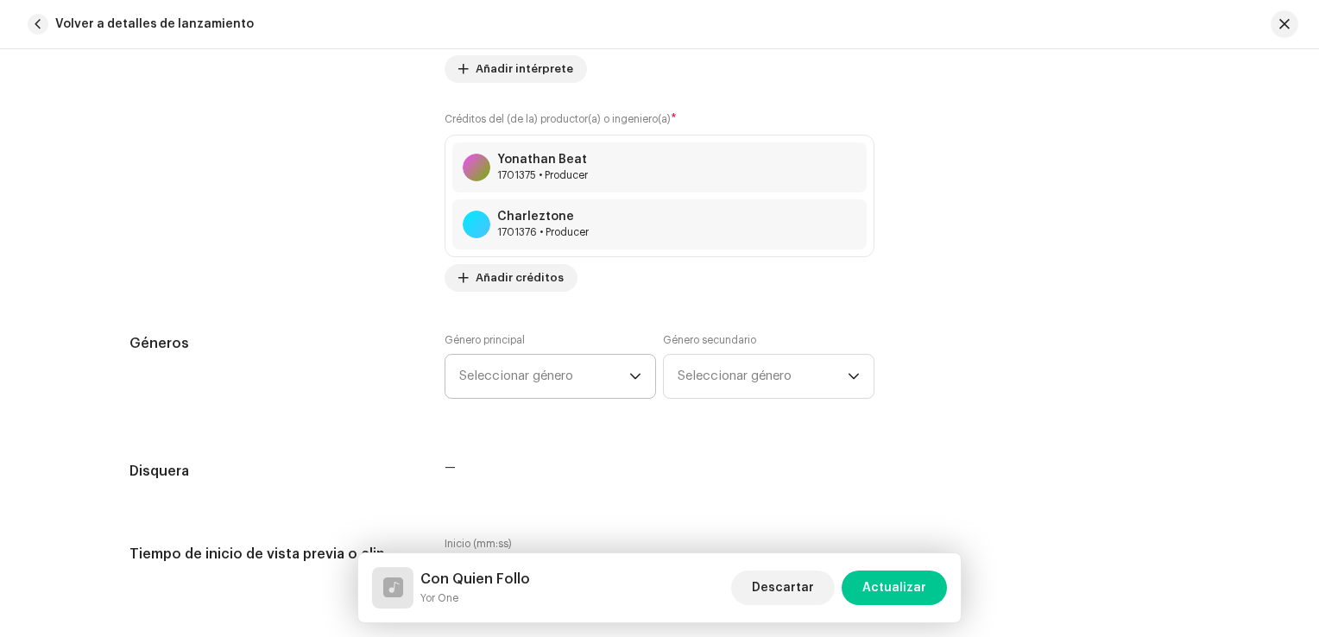
click at [570, 375] on span "Seleccionar género" at bounding box center [544, 376] width 170 height 43
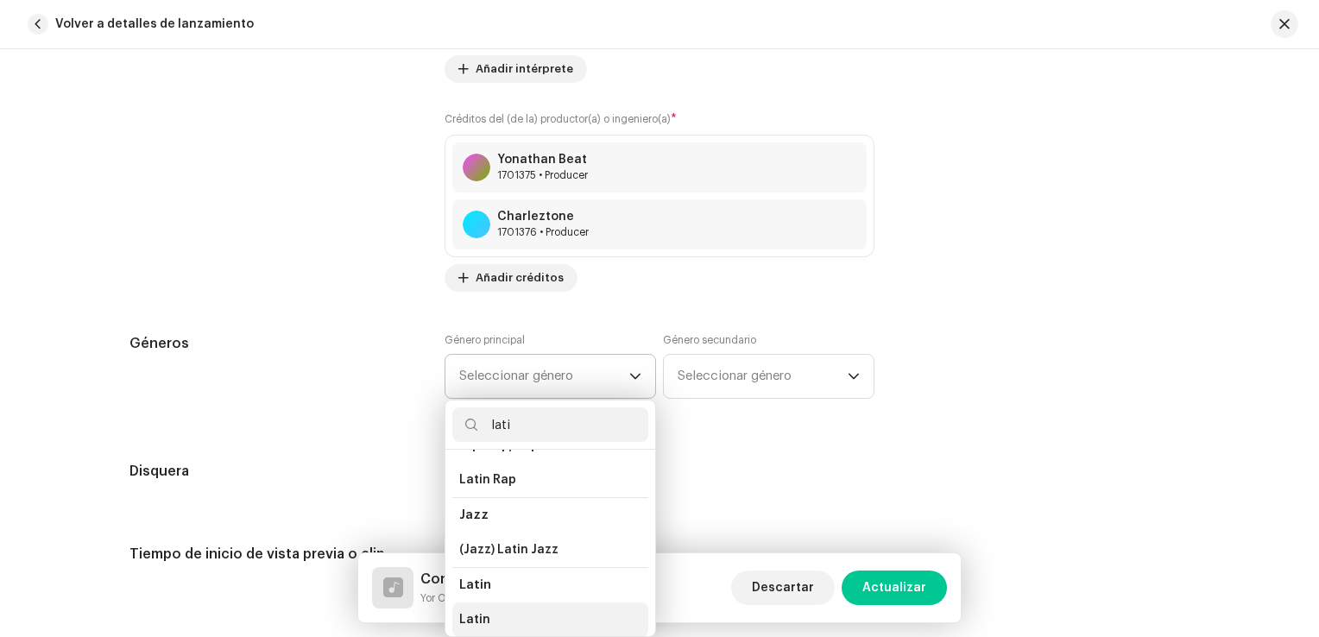
scroll to position [115, 0]
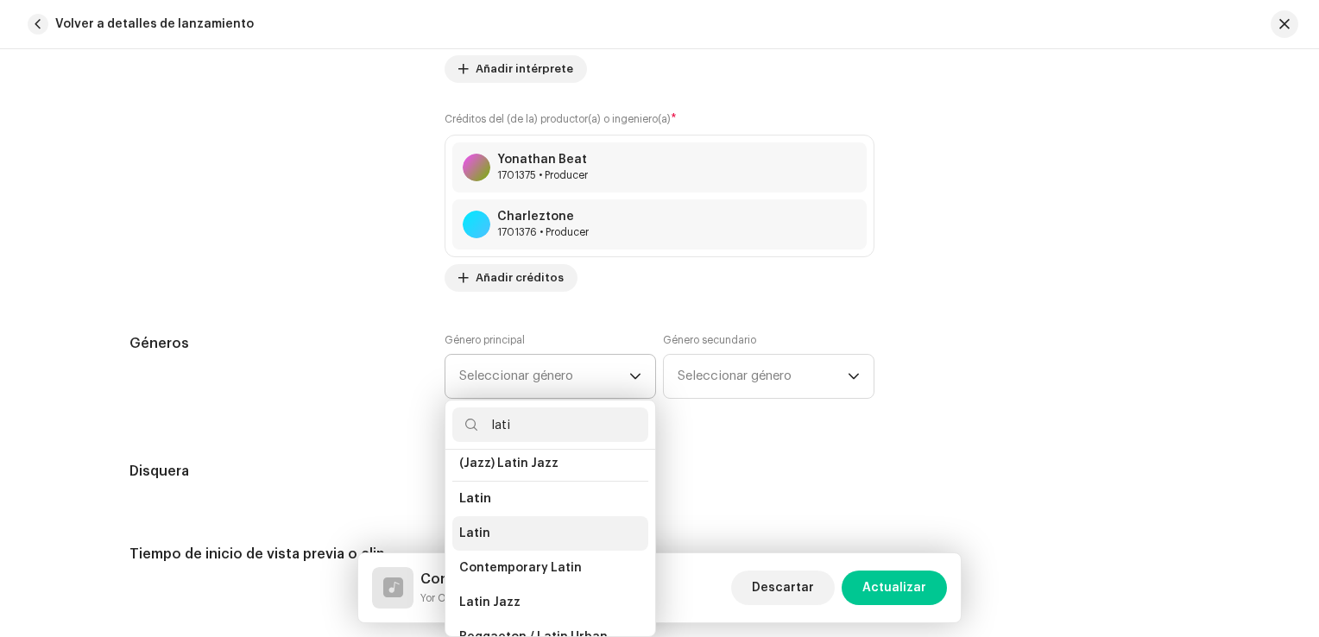
type input "lati"
click at [478, 534] on span "Latin" at bounding box center [474, 533] width 31 height 17
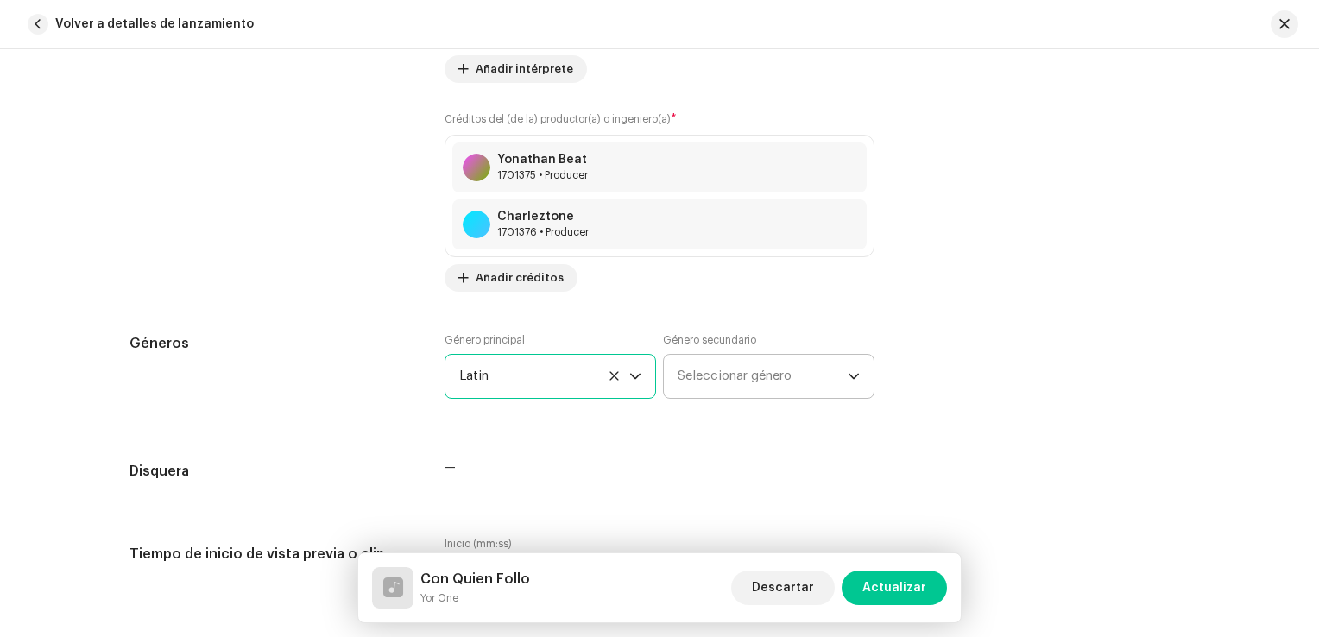
click at [736, 374] on span "Seleccionar género" at bounding box center [763, 376] width 170 height 43
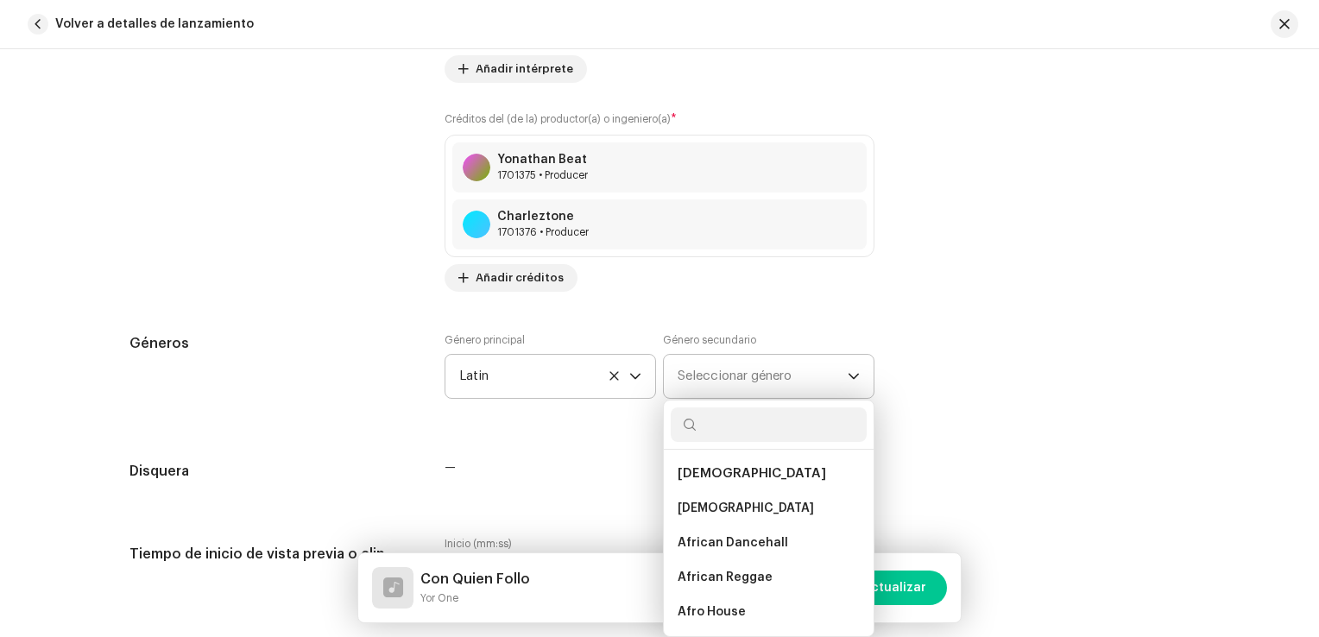
type input "l"
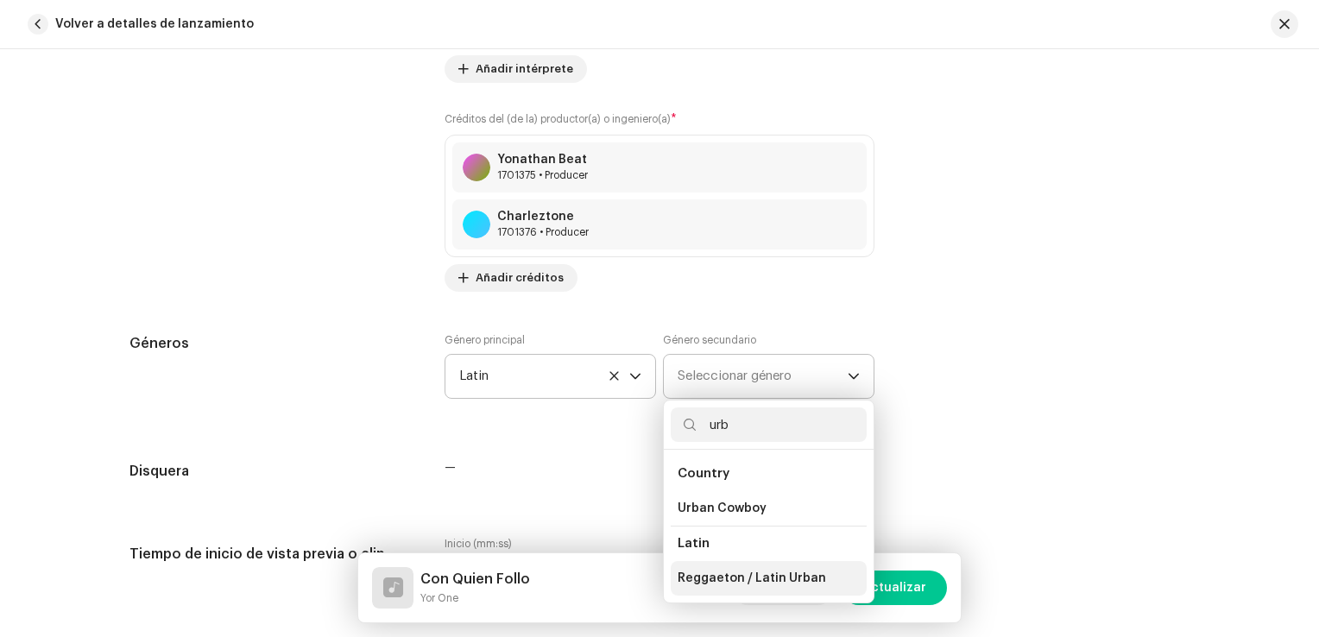
type input "urb"
click at [723, 583] on span "Reggaeton / Latin Urban" at bounding box center [752, 578] width 148 height 17
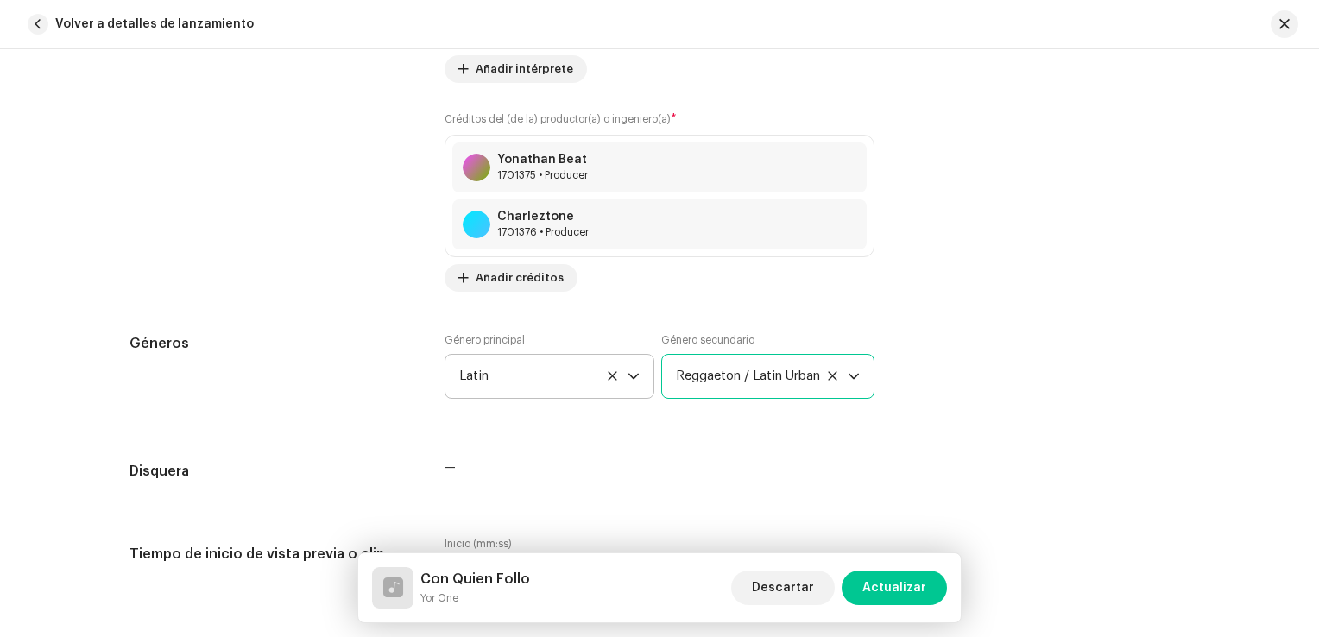
click at [670, 505] on div "Detalles de la pista Complete los siguientes pasos para finalizar su pista. 1 d…" at bounding box center [659, 647] width 1115 height 3876
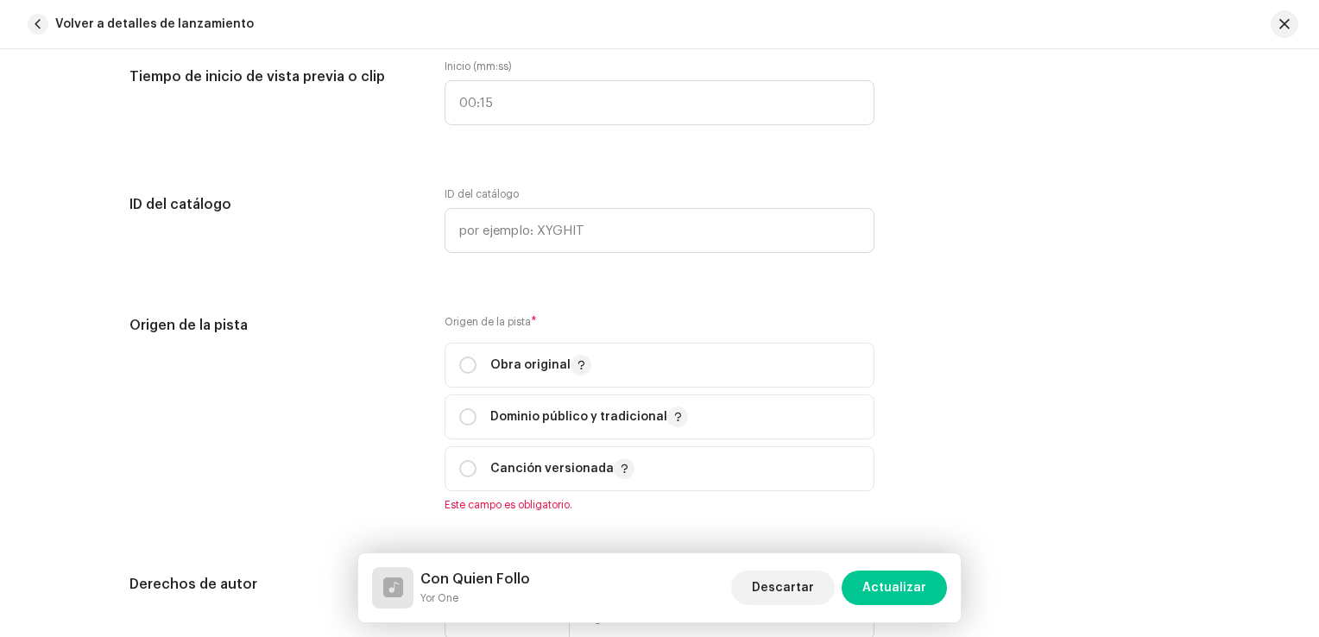
scroll to position [1899, 0]
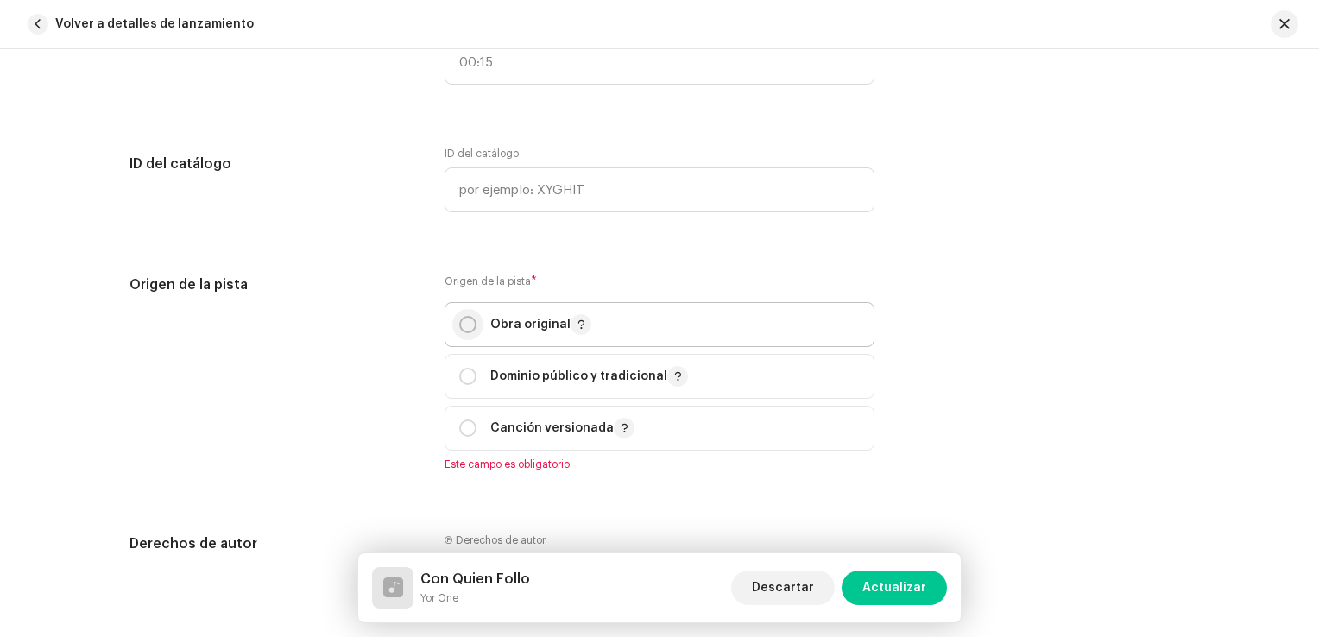
click at [463, 325] on input "radio" at bounding box center [467, 324] width 17 height 17
radio input "true"
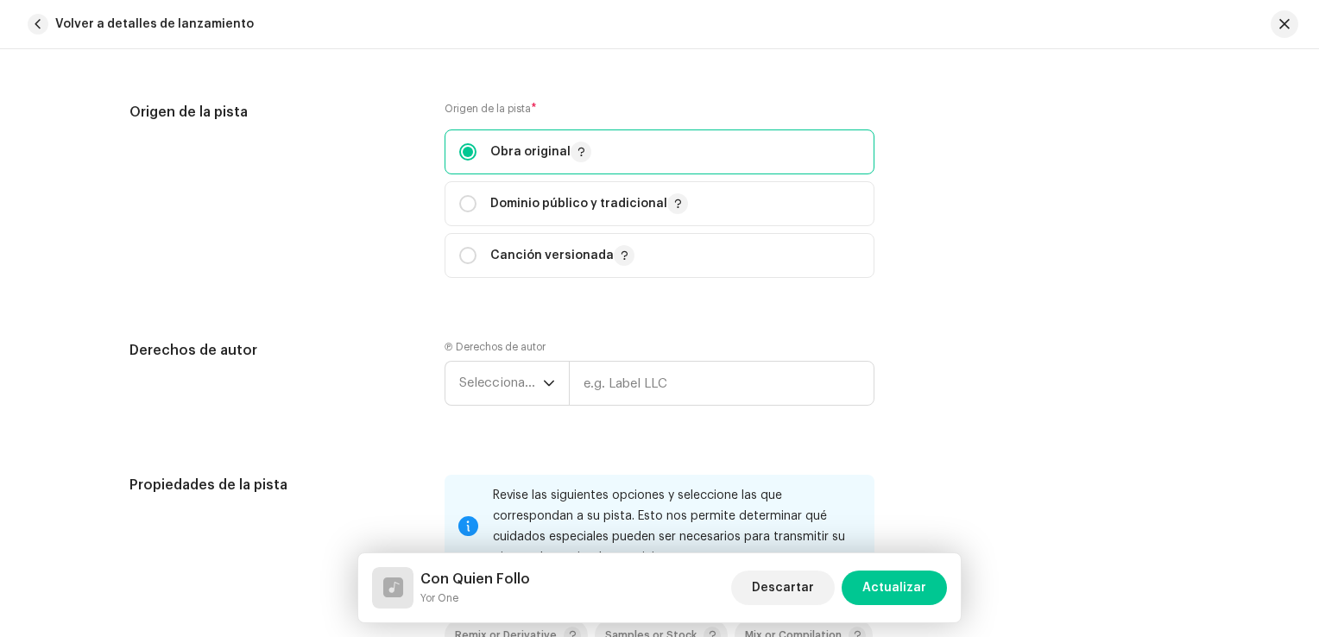
scroll to position [2158, 0]
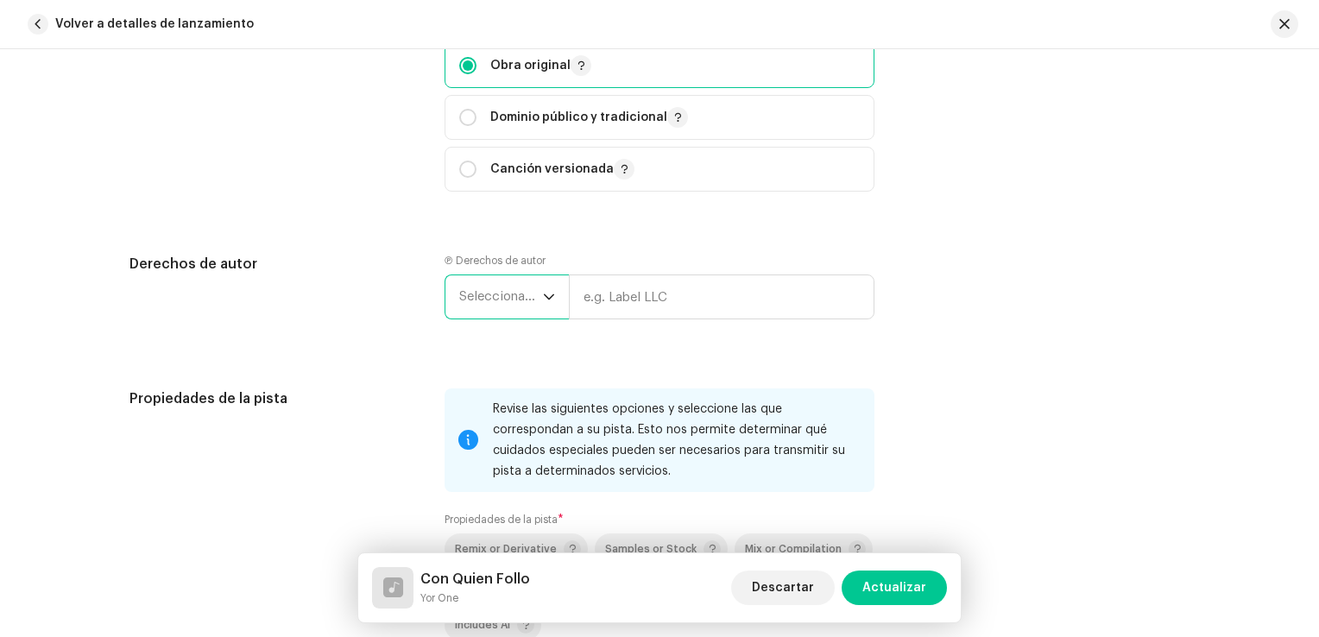
click at [478, 294] on span "Seleccionar año" at bounding box center [501, 296] width 84 height 43
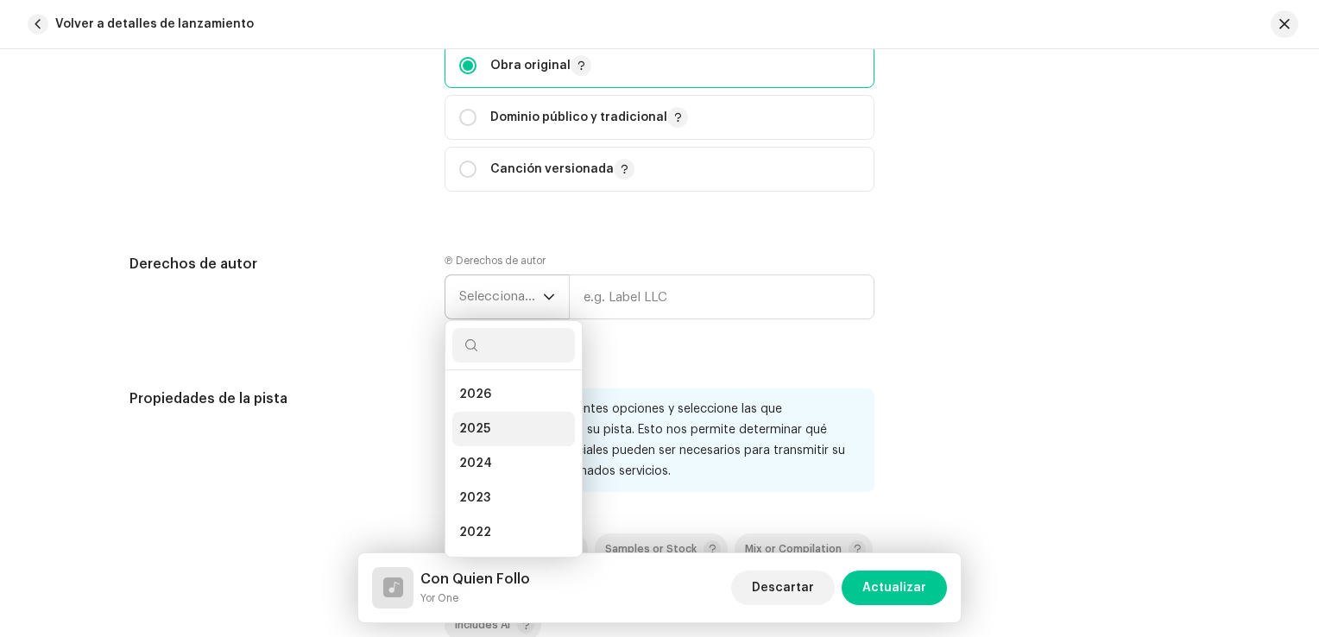
click at [483, 430] on span "2025" at bounding box center [474, 428] width 31 height 17
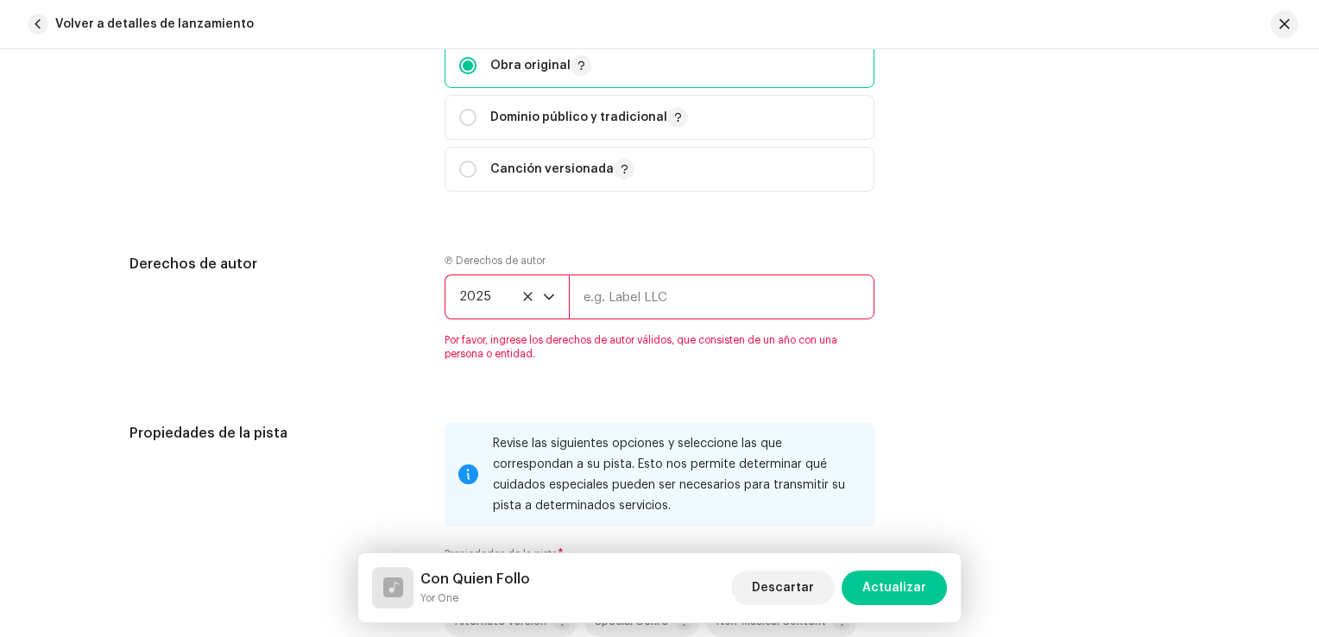
click at [635, 300] on input "text" at bounding box center [722, 297] width 306 height 45
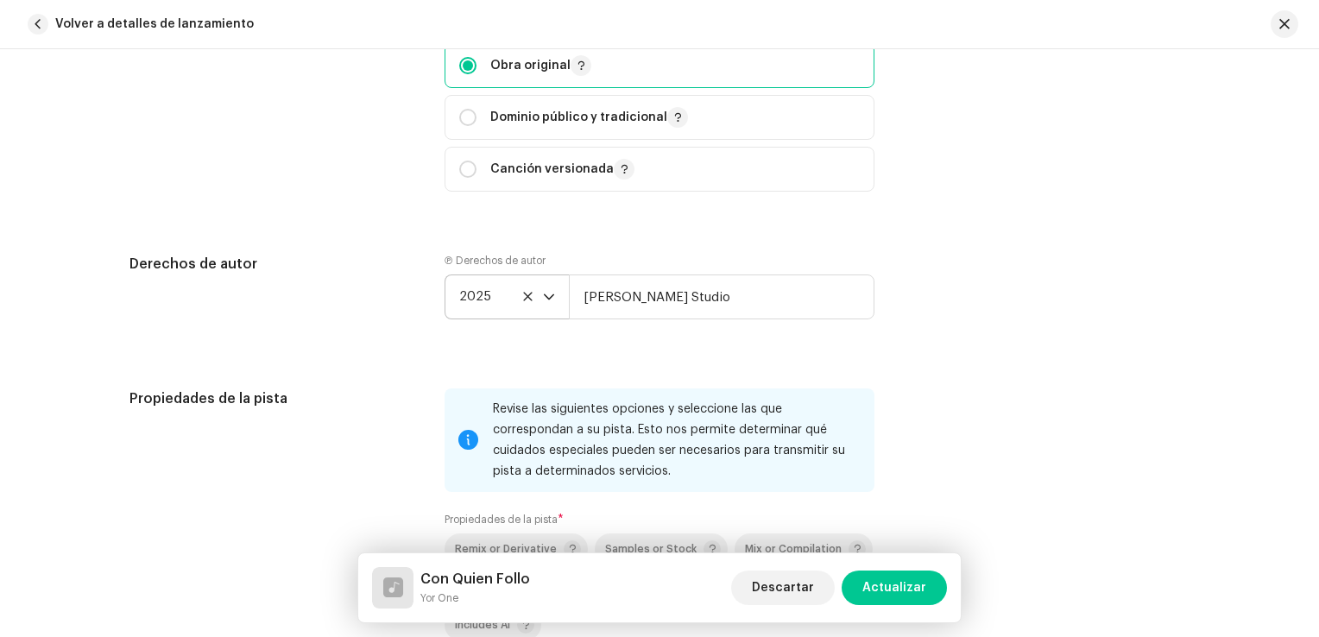
type input "[PERSON_NAME] Studio"
click at [988, 426] on div "Propiedades de la pista Revise las siguientes opciones y seleccione las que cor…" at bounding box center [659, 558] width 1060 height 340
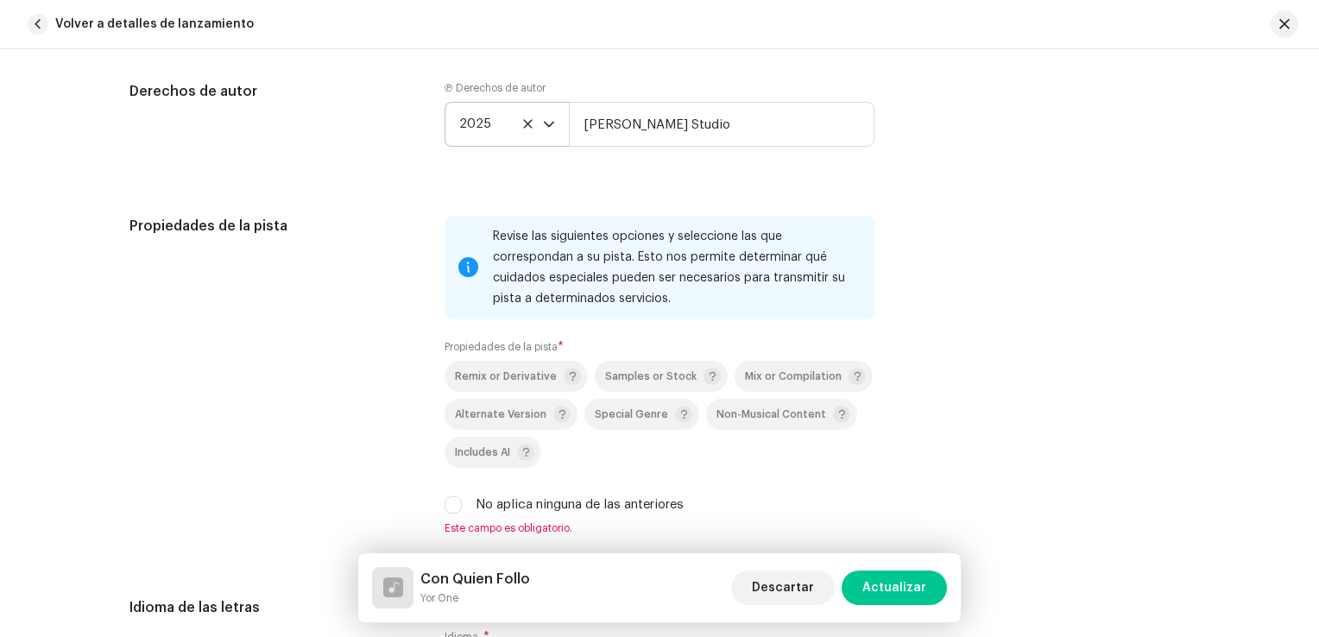
scroll to position [2417, 0]
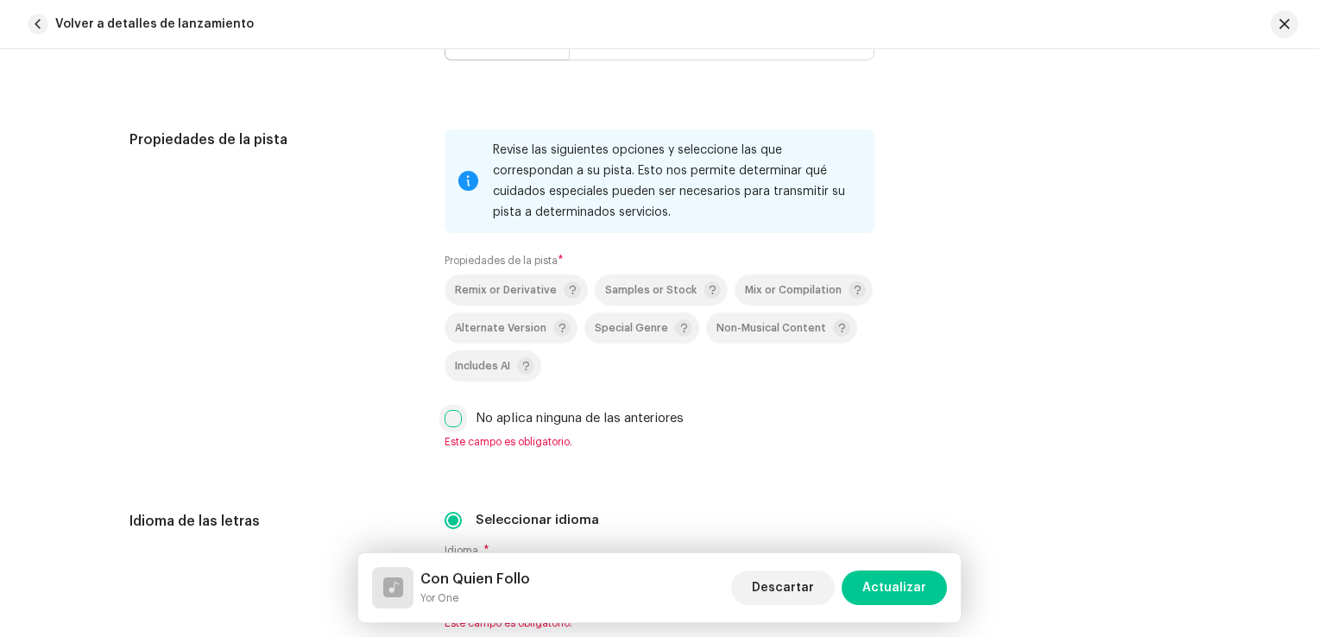
click at [445, 420] on input "No aplica ninguna de las anteriores" at bounding box center [453, 418] width 17 height 17
checkbox input "true"
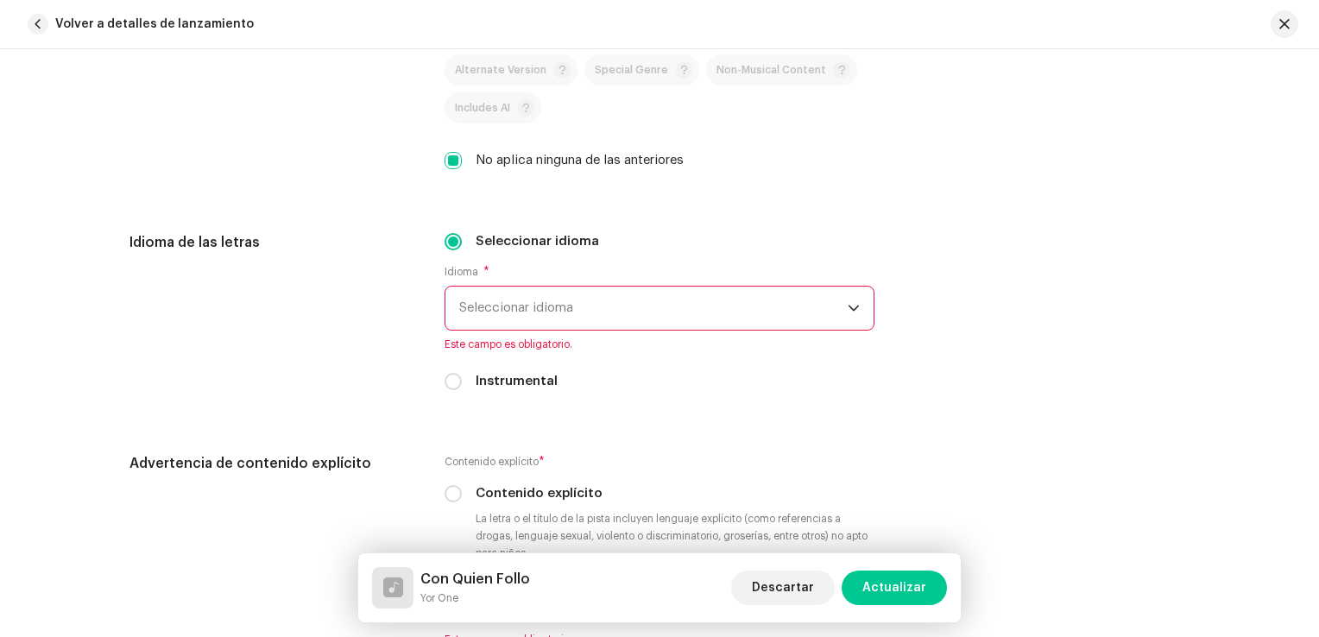
scroll to position [2676, 0]
click at [555, 323] on span "Seleccionar idioma" at bounding box center [653, 307] width 388 height 43
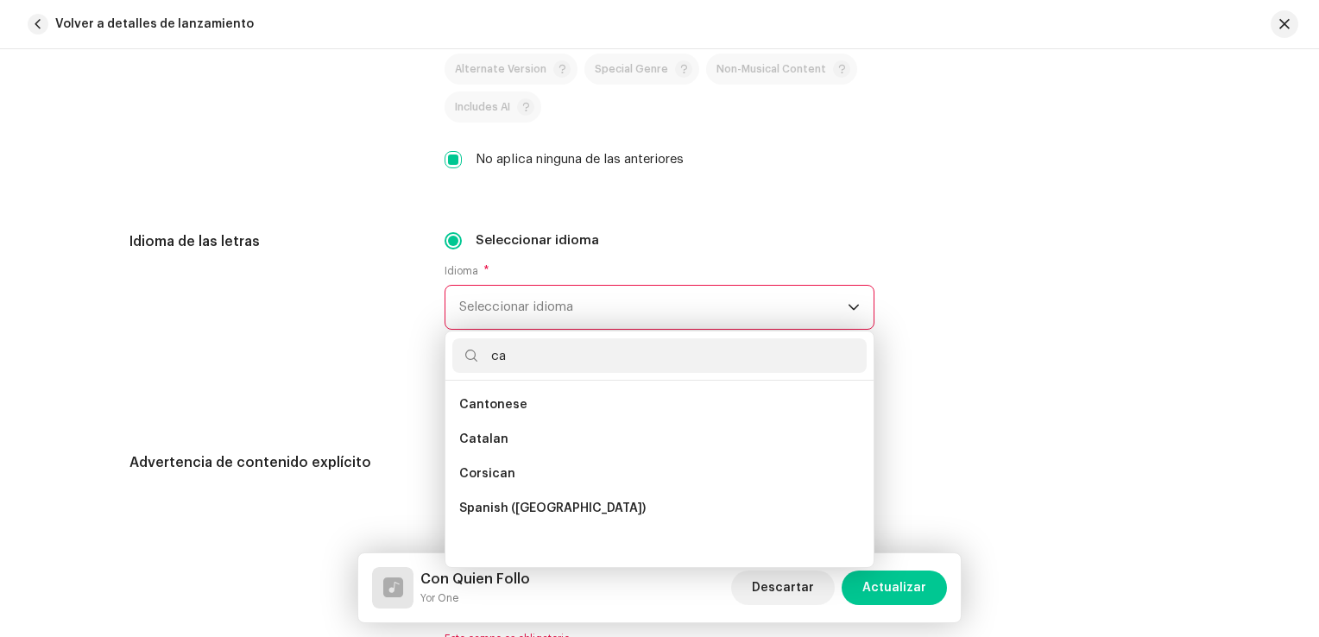
scroll to position [0, 0]
type input "ca"
click at [534, 502] on span "Spanish ([GEOGRAPHIC_DATA])" at bounding box center [552, 508] width 186 height 17
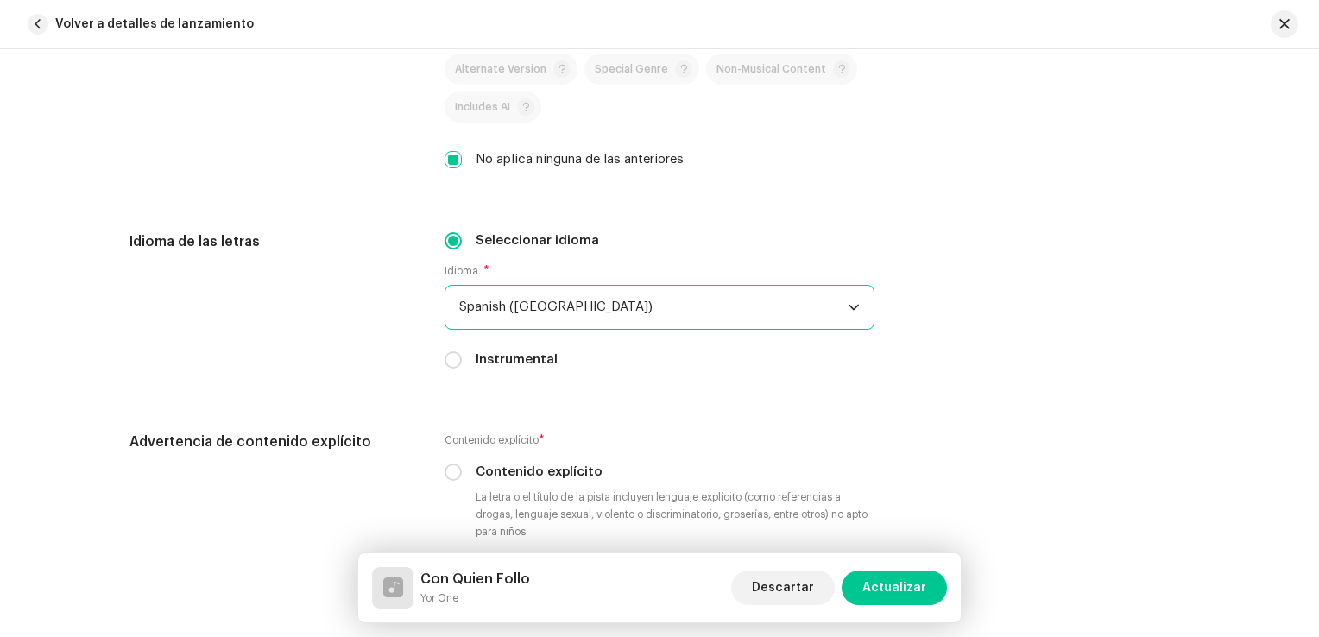
scroll to position [2763, 0]
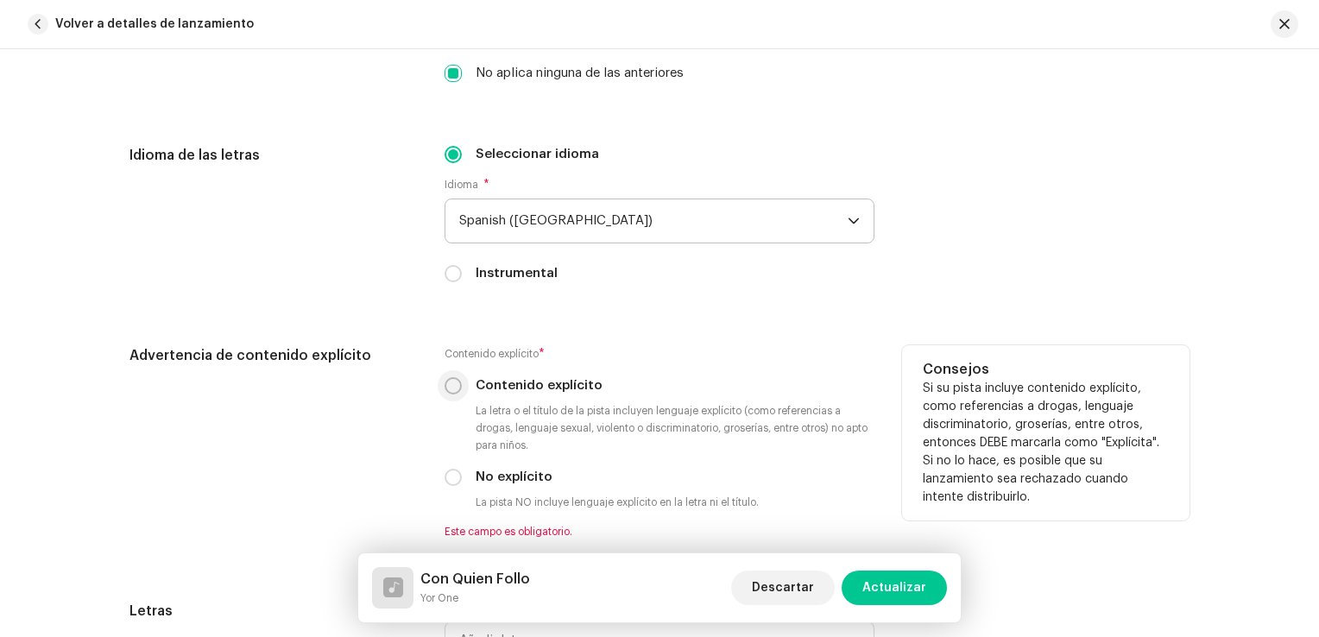
click at [447, 392] on input "Contenido explícito" at bounding box center [453, 385] width 17 height 17
radio input "true"
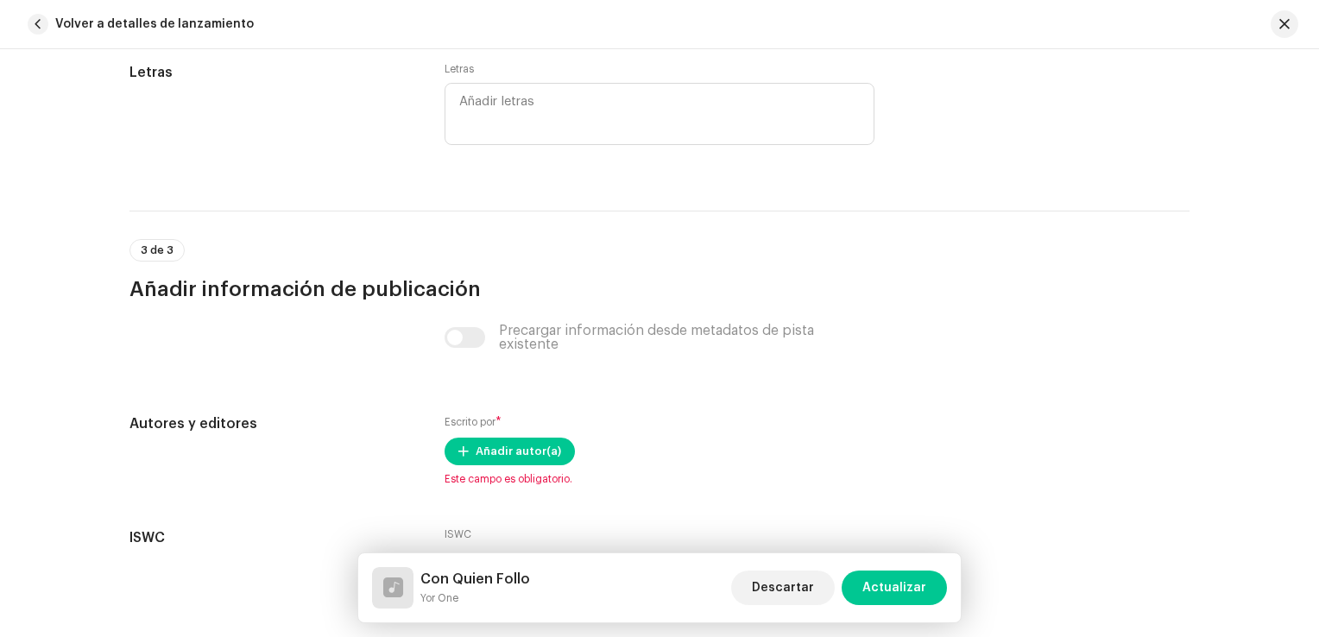
scroll to position [3367, 0]
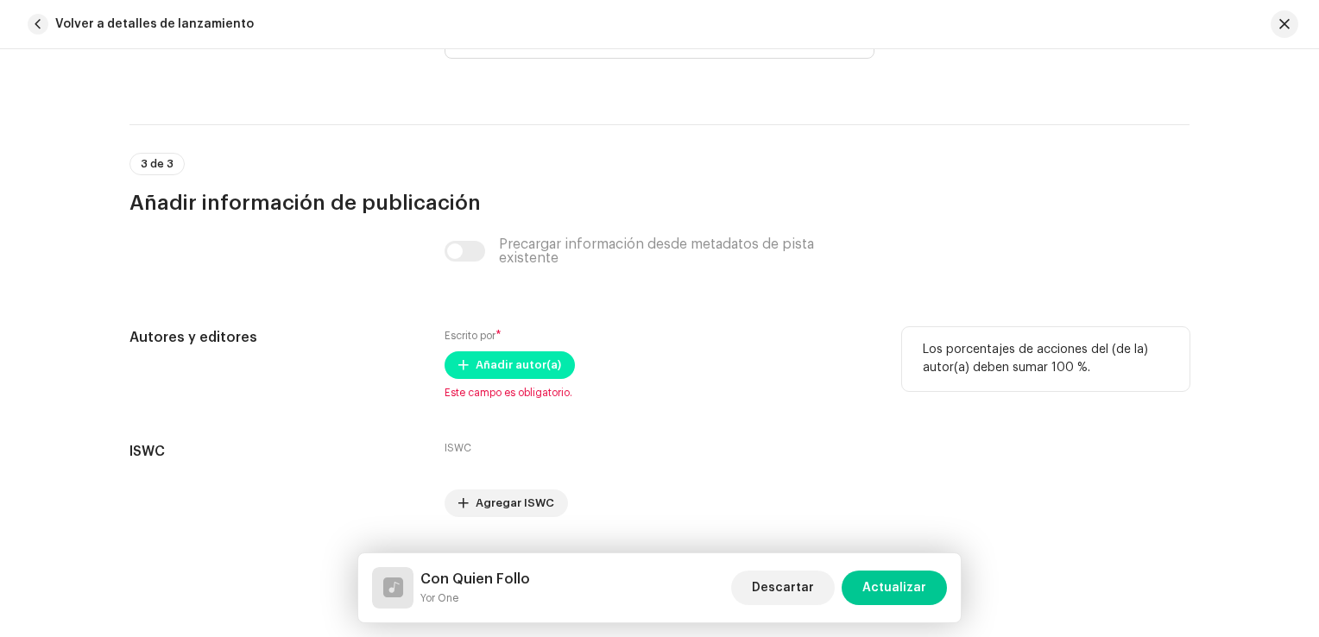
click at [492, 364] on span "Añadir autor(a)" at bounding box center [518, 365] width 85 height 35
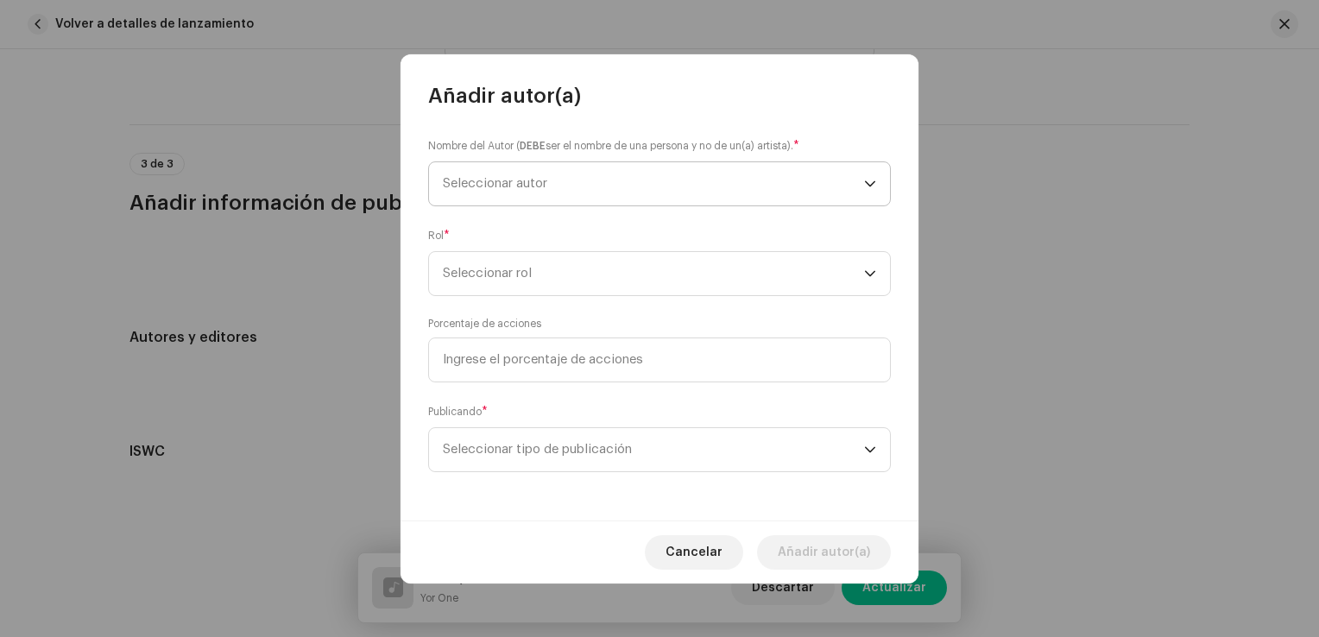
click at [582, 189] on span "Seleccionar autor" at bounding box center [653, 183] width 421 height 43
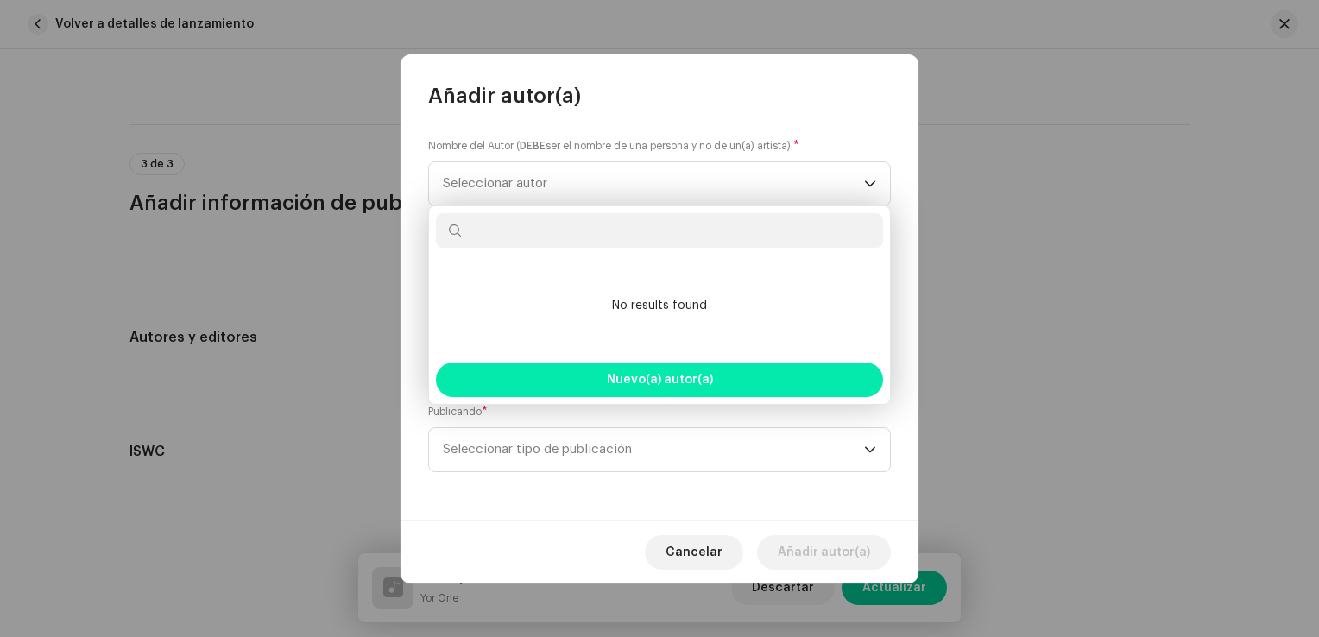
click at [631, 374] on span "Nuevo(a) autor(a)" at bounding box center [660, 380] width 106 height 12
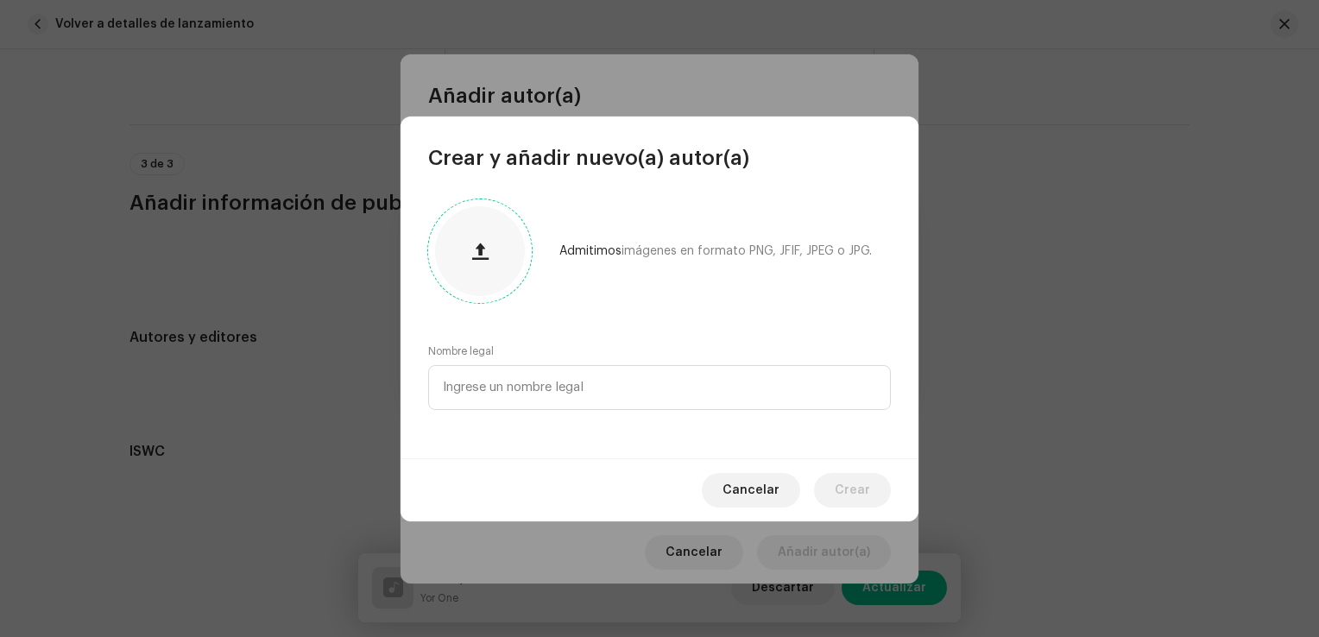
click at [485, 248] on span "button" at bounding box center [480, 251] width 16 height 14
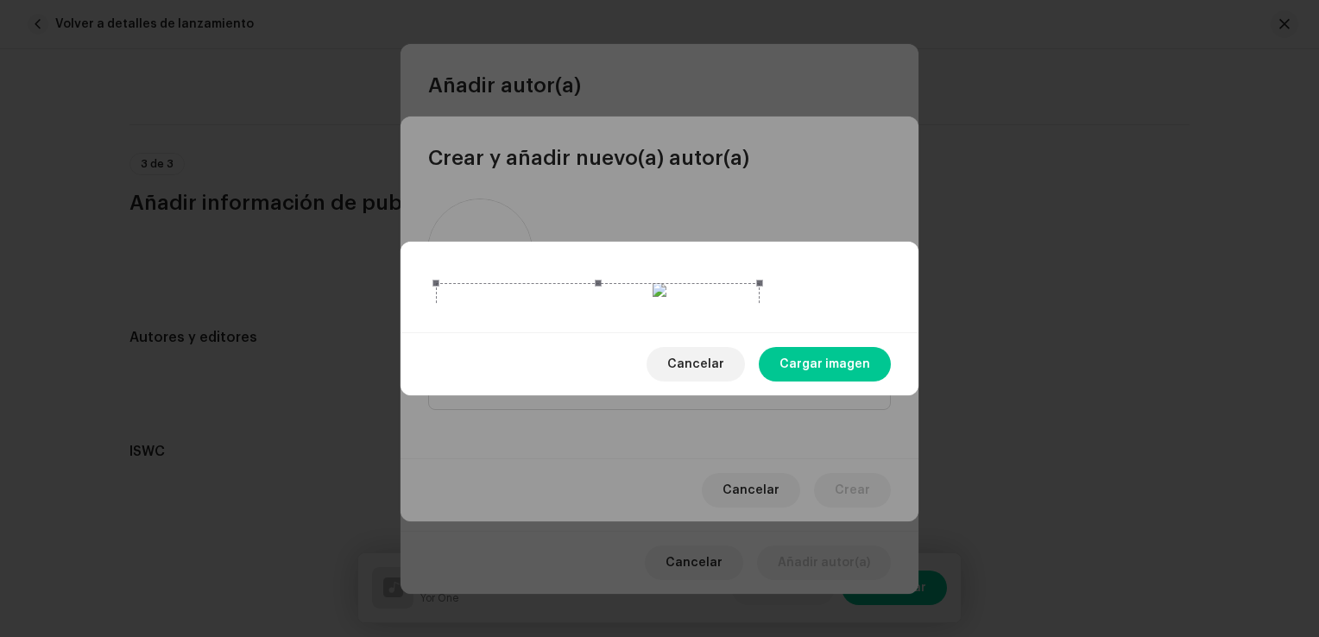
drag, startPoint x: 881, startPoint y: 523, endPoint x: 754, endPoint y: 271, distance: 282.2
click at [754, 283] on div at bounding box center [598, 445] width 324 height 324
drag, startPoint x: 655, startPoint y: 184, endPoint x: 723, endPoint y: 201, distance: 70.4
click at [723, 301] on div at bounding box center [661, 461] width 320 height 320
drag, startPoint x: 825, startPoint y: 415, endPoint x: 785, endPoint y: 325, distance: 98.5
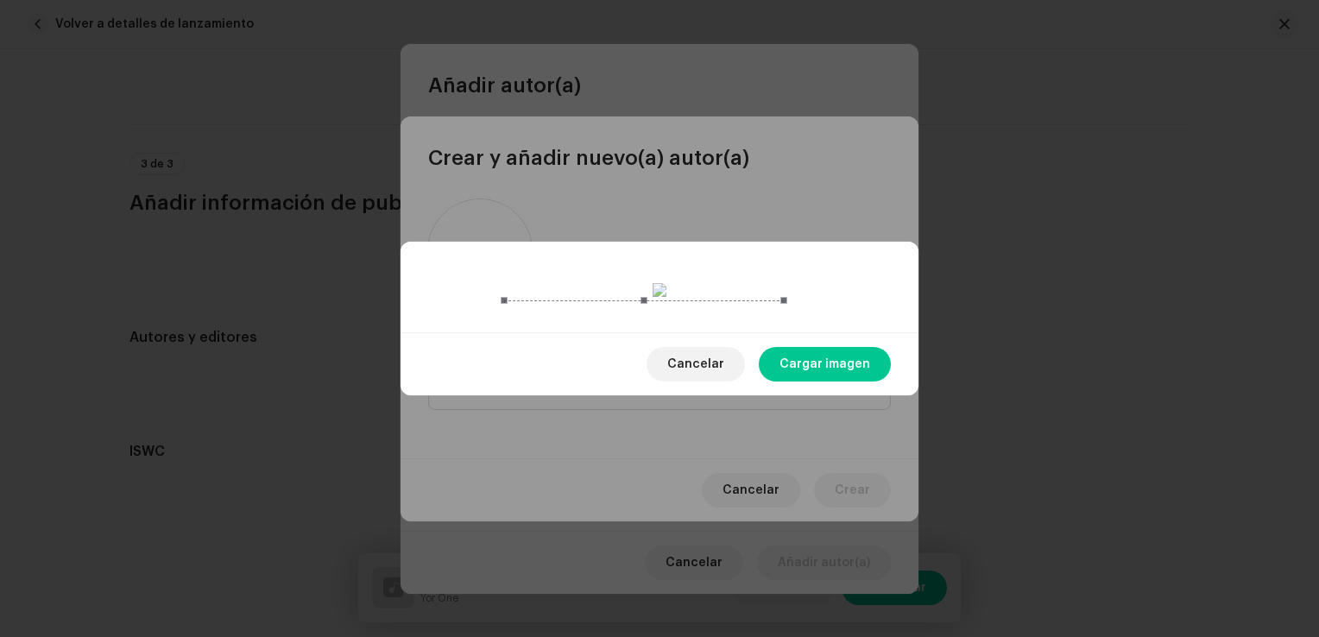
click at [784, 325] on div at bounding box center [644, 440] width 280 height 280
drag, startPoint x: 722, startPoint y: 298, endPoint x: 739, endPoint y: 306, distance: 19.3
click at [739, 309] on div at bounding box center [661, 449] width 280 height 280
click at [837, 382] on span "Cargar imagen" at bounding box center [825, 364] width 91 height 35
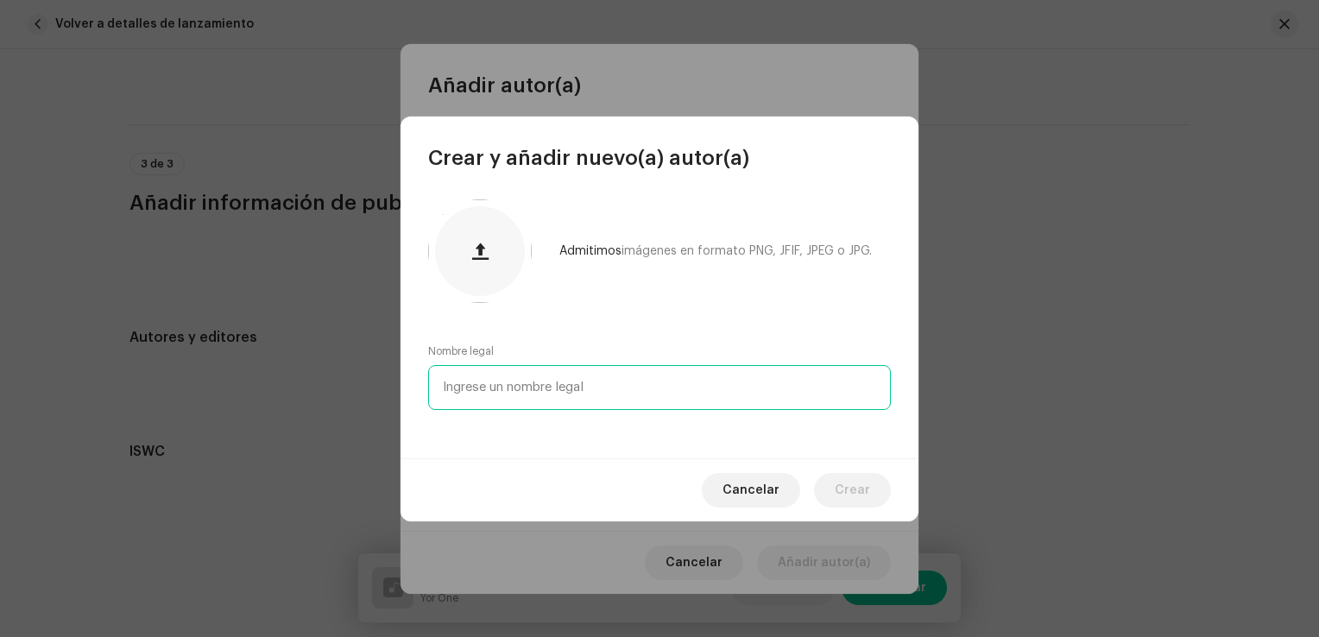
click at [569, 388] on input "text" at bounding box center [659, 387] width 463 height 45
type input "Airan Varona Martinez"
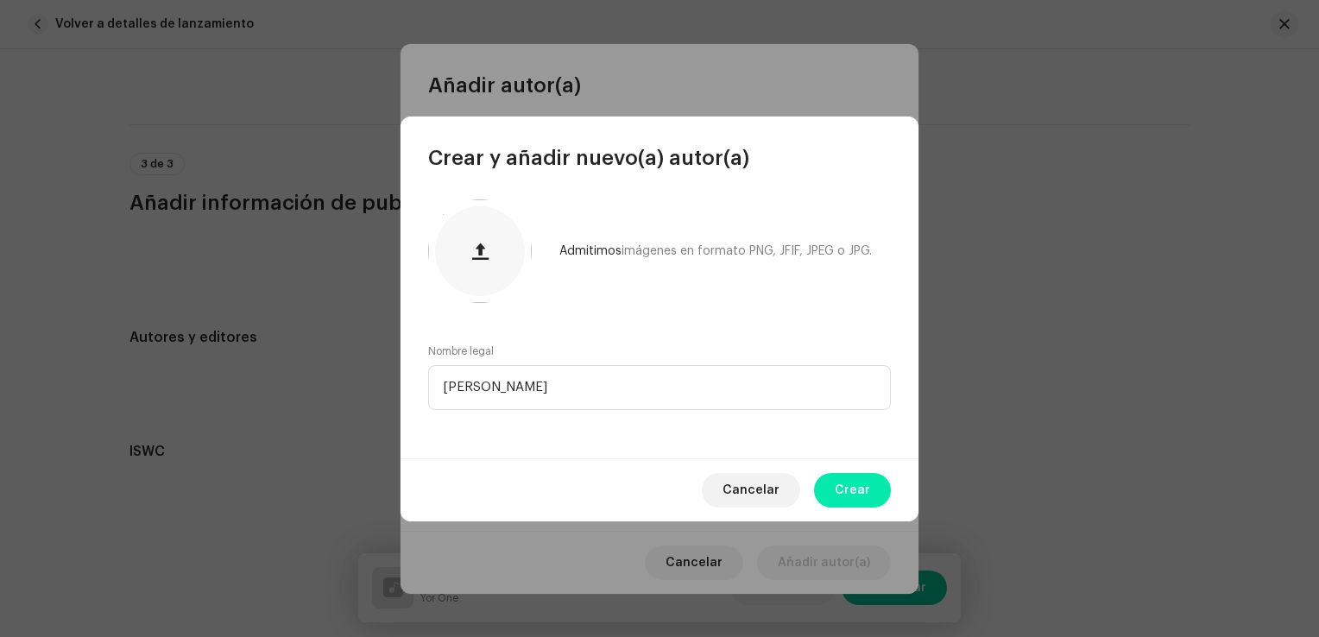
click at [849, 478] on span "Crear" at bounding box center [852, 490] width 35 height 35
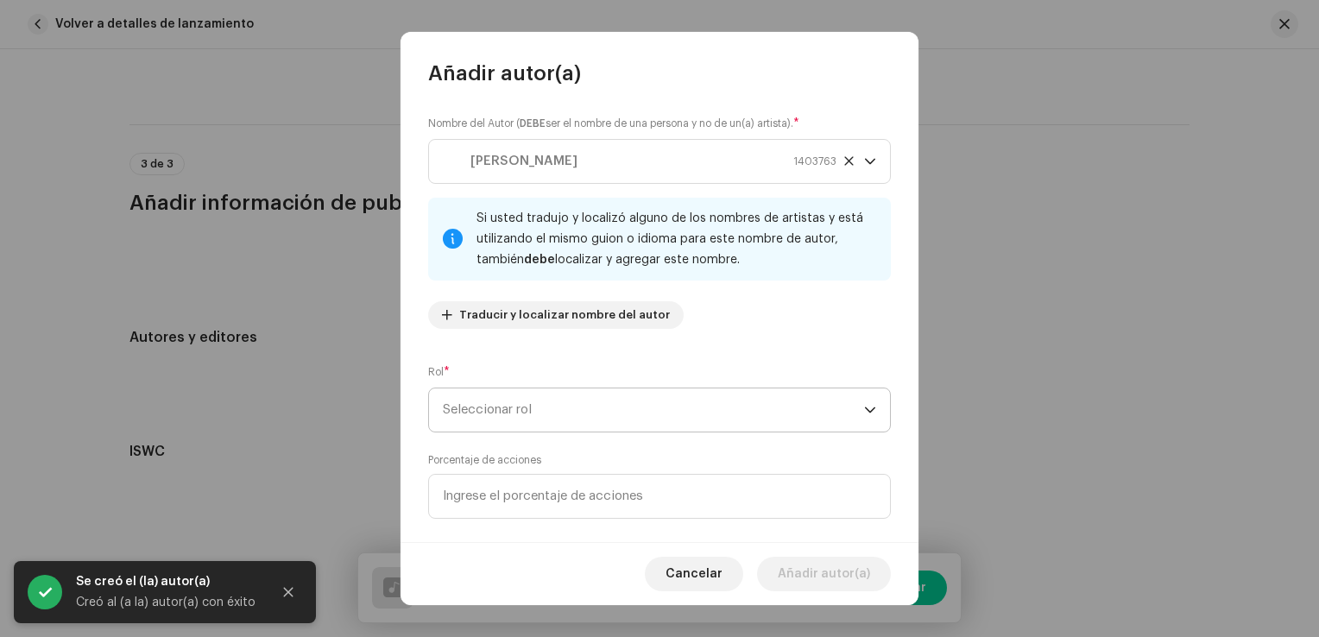
click at [601, 401] on span "Seleccionar rol" at bounding box center [653, 409] width 421 height 43
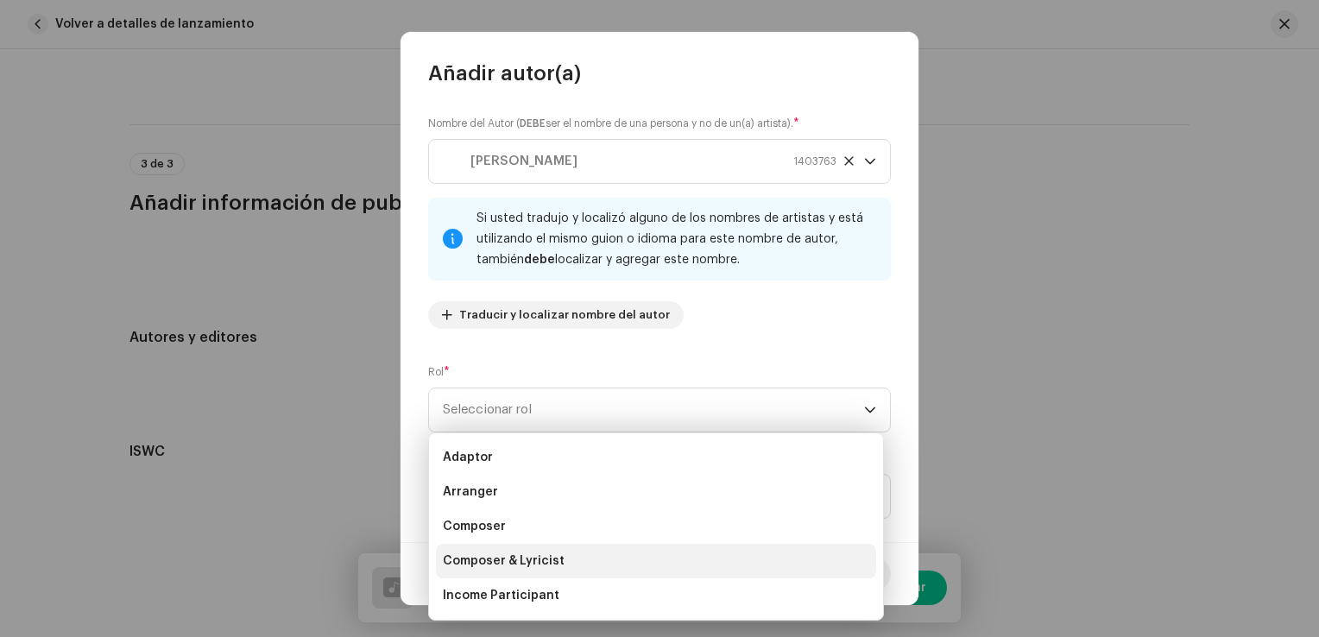
click at [542, 563] on span "Composer & Lyricist" at bounding box center [504, 561] width 122 height 17
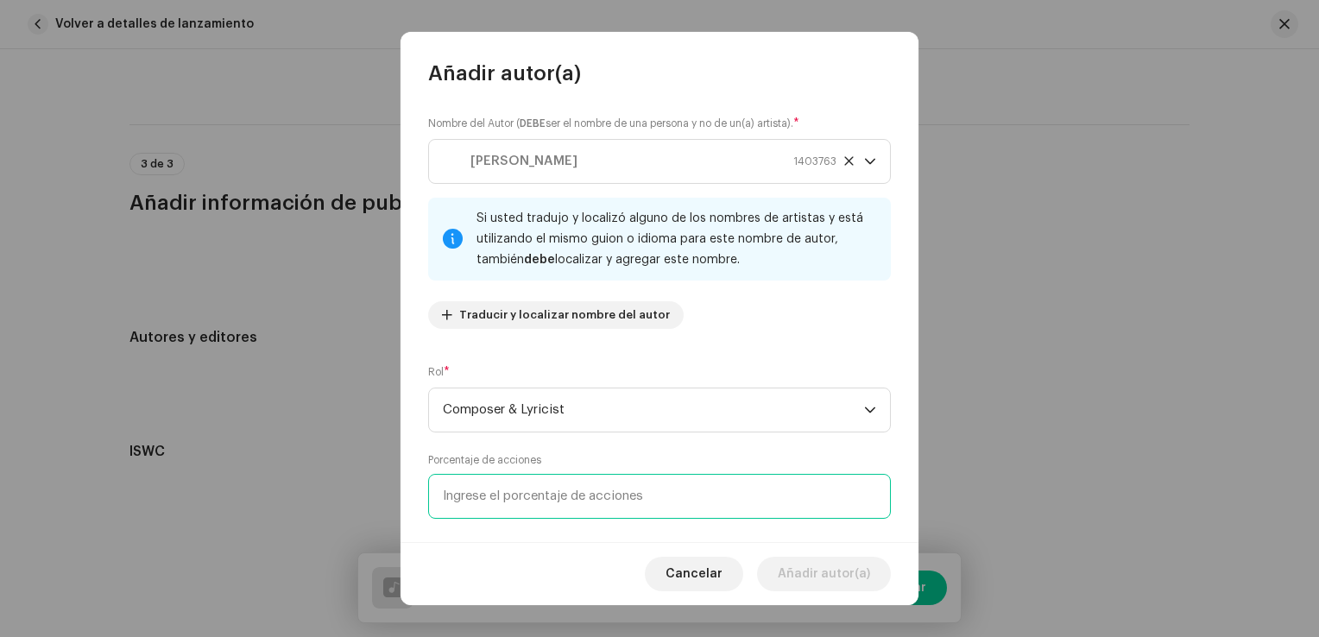
click at [556, 491] on input at bounding box center [659, 496] width 463 height 45
type input "35,00"
click at [588, 551] on div "Cancelar Añadir autor(a)" at bounding box center [660, 573] width 518 height 63
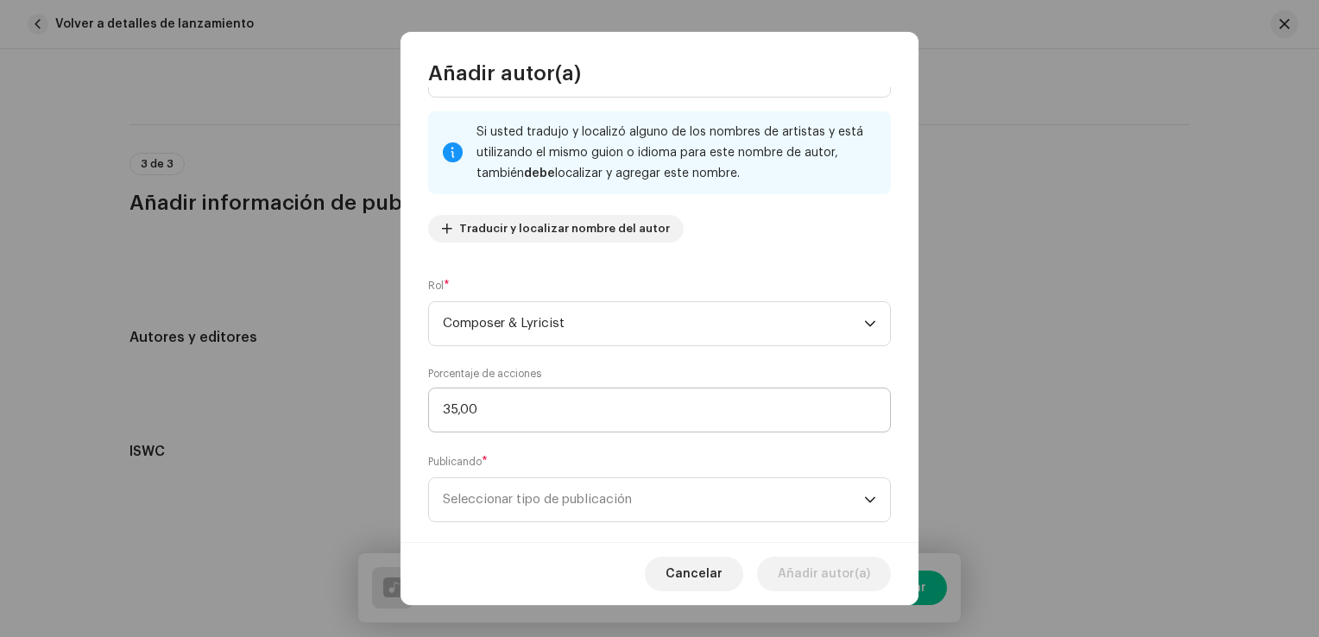
scroll to position [114, 0]
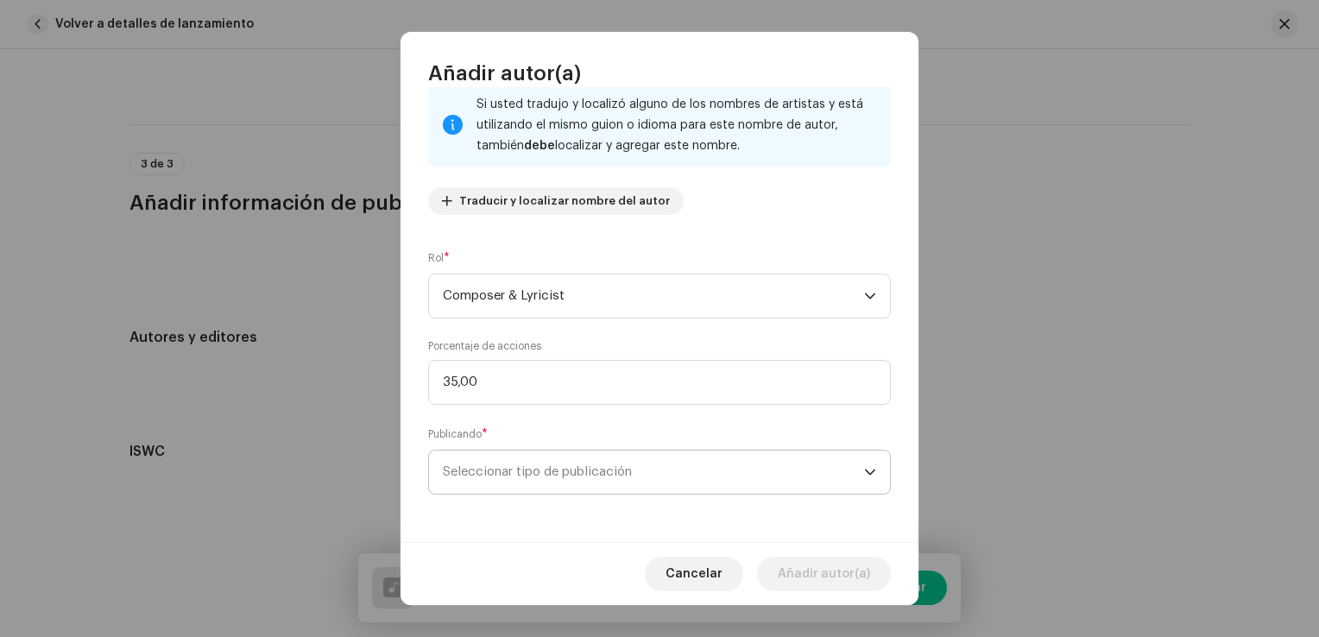
click at [597, 464] on span "Seleccionar tipo de publicación" at bounding box center [653, 472] width 421 height 43
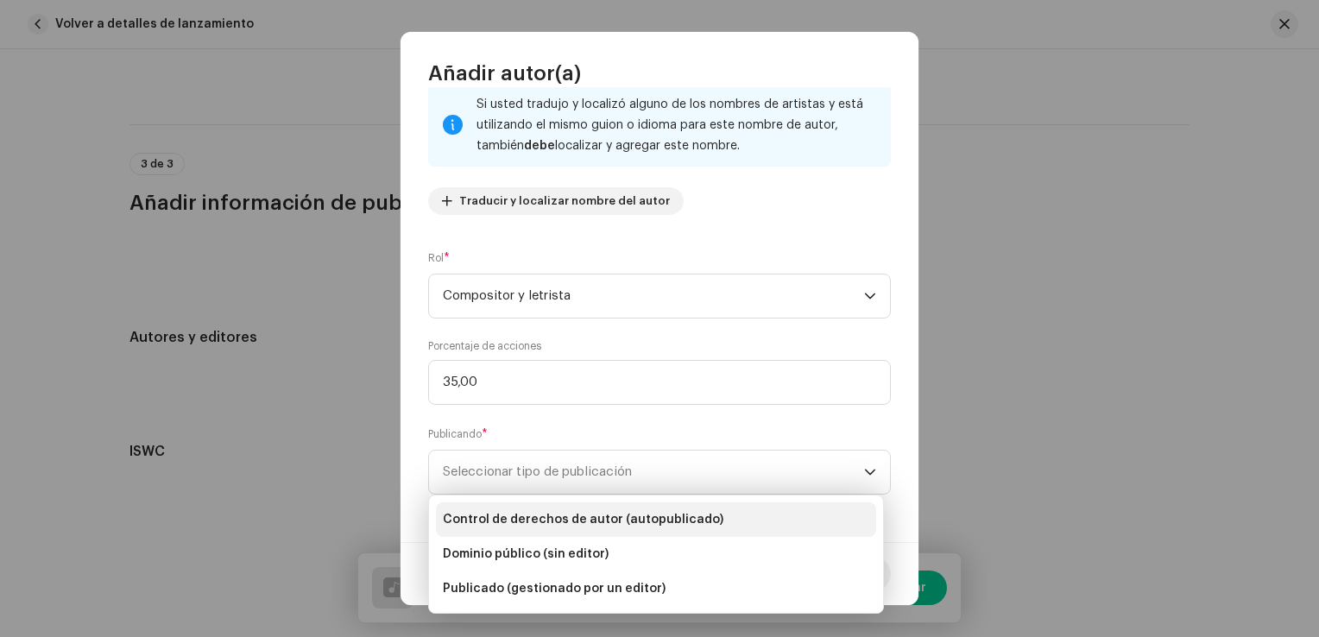
click at [654, 513] on span "Control de derechos de autor (autopublicado)" at bounding box center [583, 519] width 281 height 17
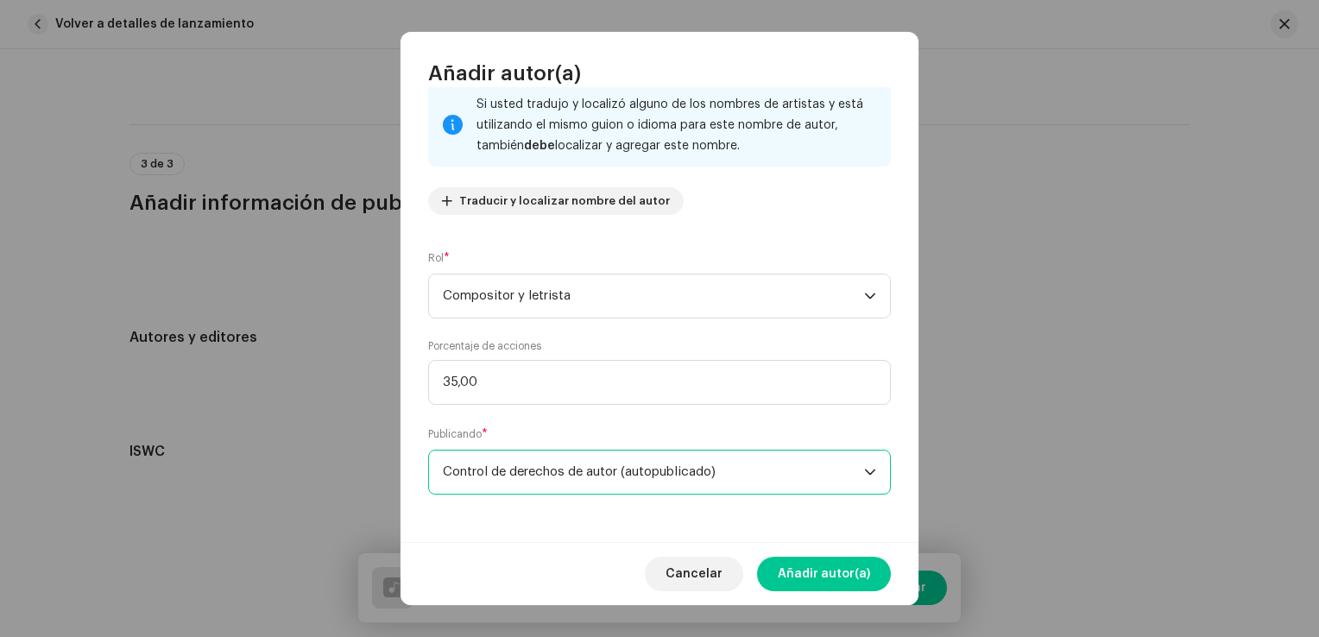
click at [715, 478] on span "Control de derechos de autor (autopublicado)" at bounding box center [653, 472] width 421 height 43
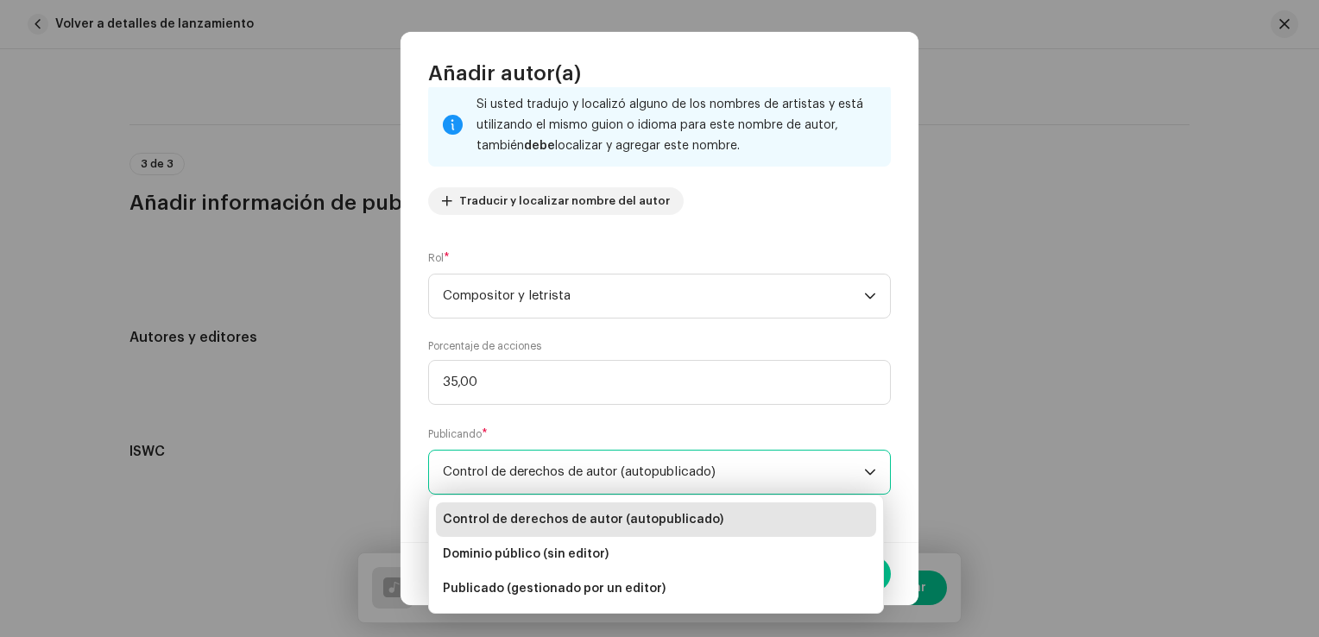
click at [760, 478] on span "Control de derechos de autor (autopublicado)" at bounding box center [653, 472] width 421 height 43
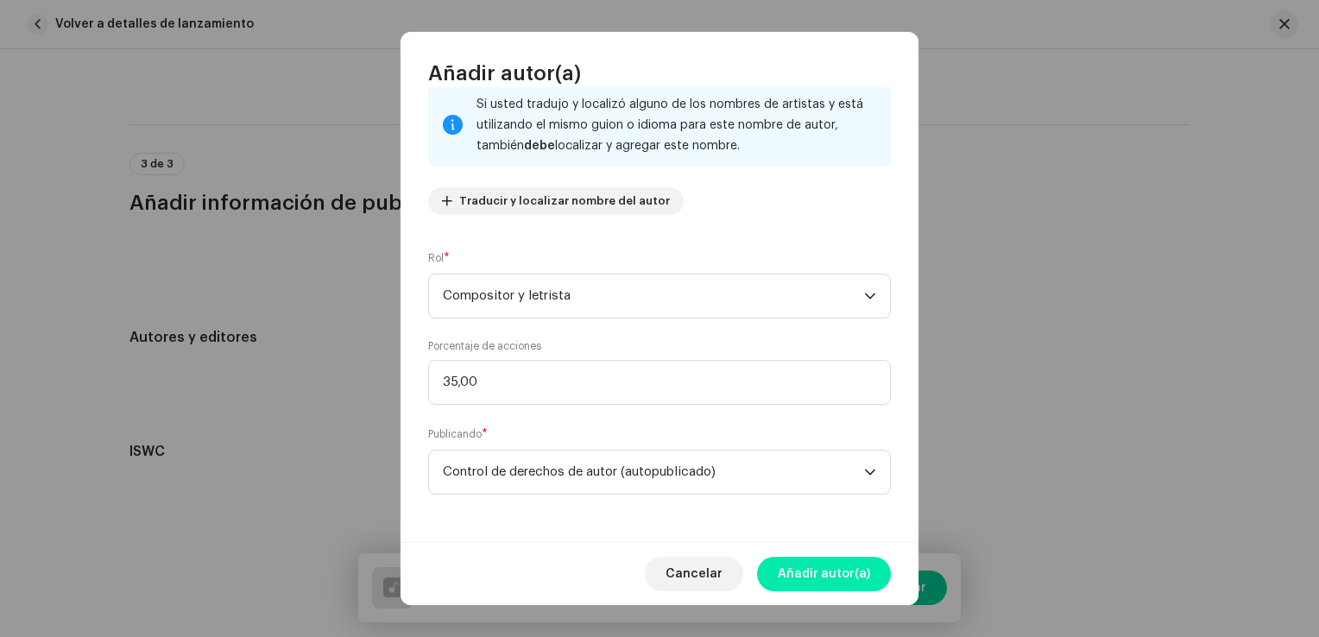
click at [829, 573] on span "Añadir autor(a)" at bounding box center [824, 574] width 92 height 35
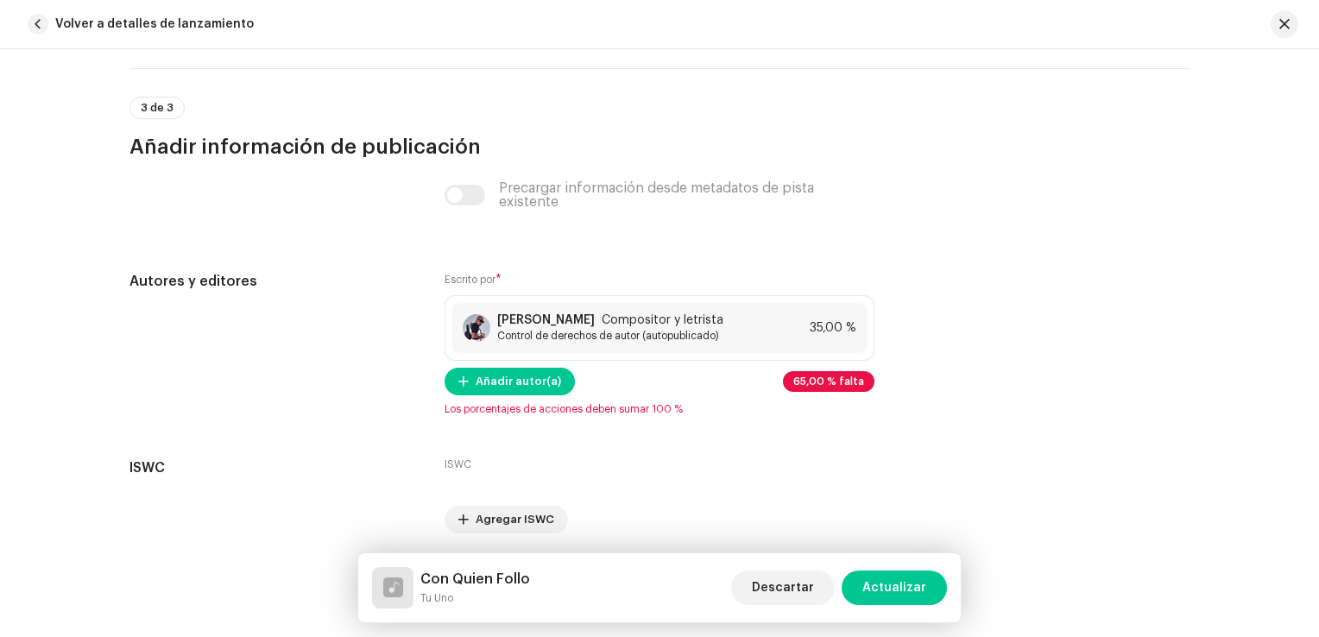
scroll to position [3453, 0]
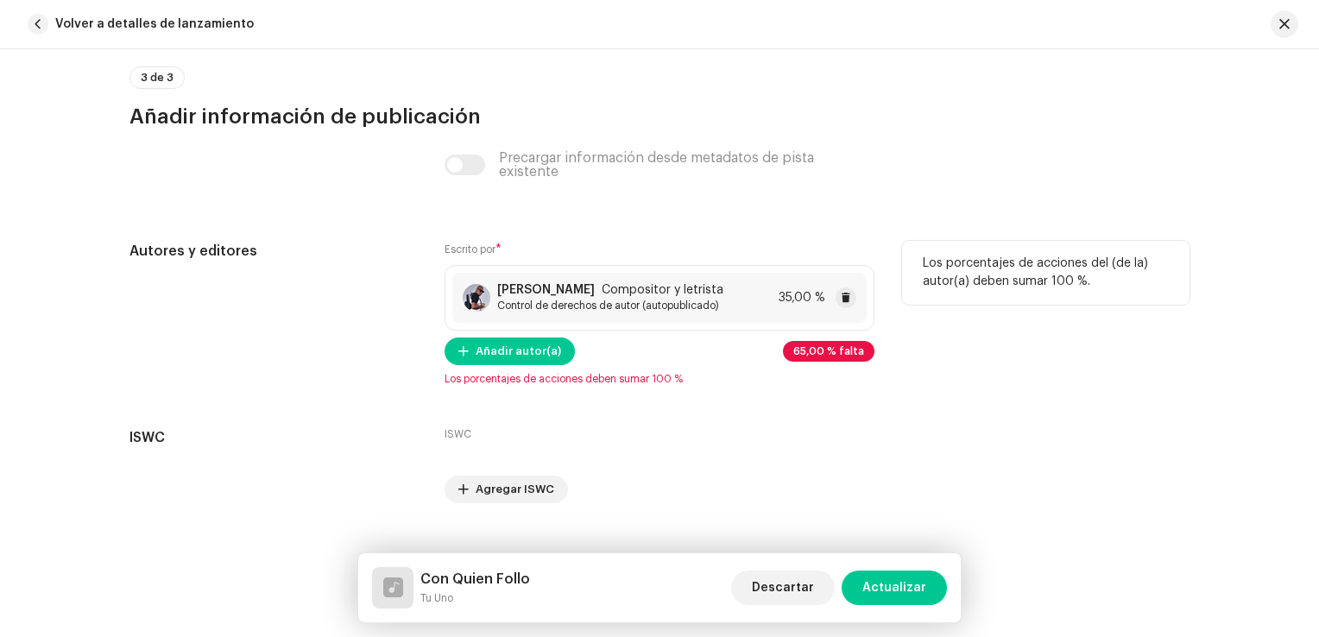
click at [763, 306] on div "Airan Varona Martínez Compositor y letrista Control de derechos de autor (autop…" at bounding box center [659, 298] width 414 height 50
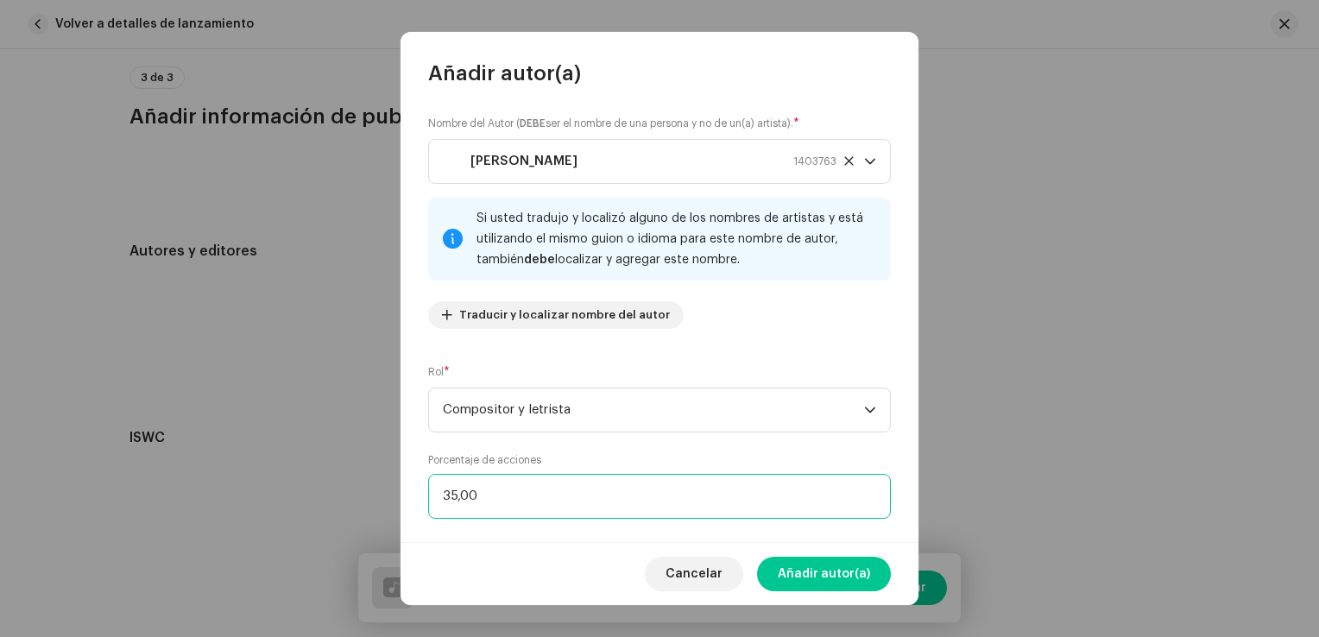
click at [456, 497] on input "35,00" at bounding box center [659, 496] width 463 height 45
type input "3,00"
type input "50,00"
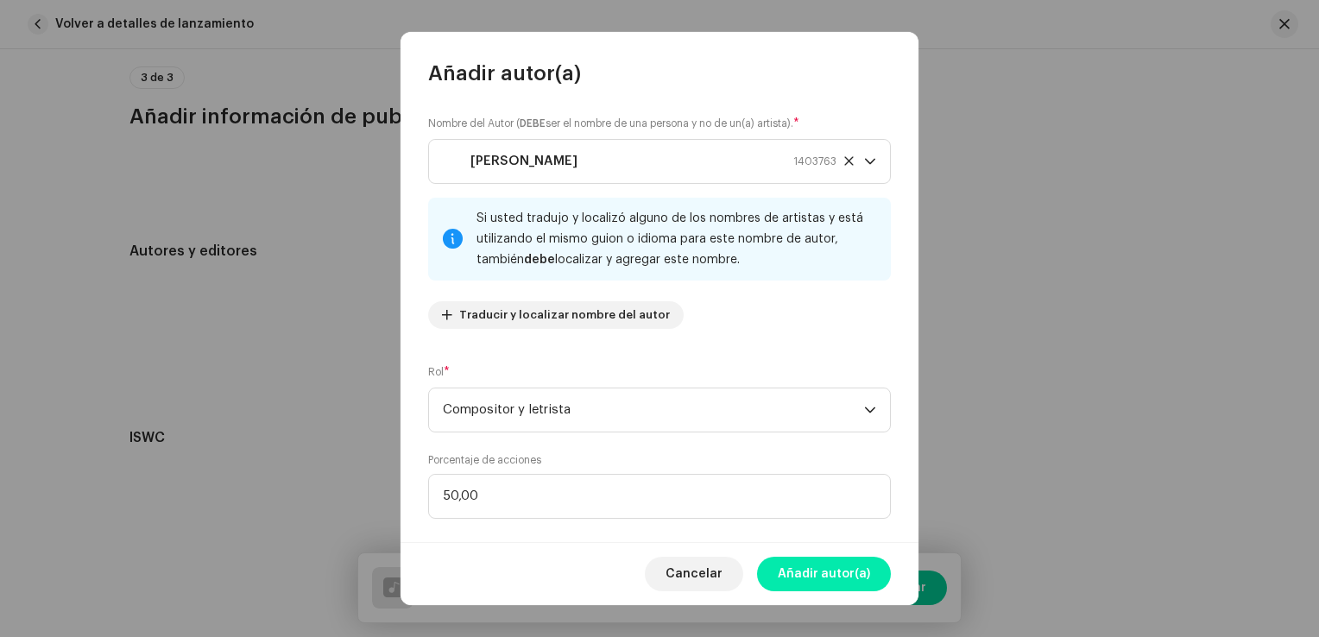
click at [805, 565] on span "Añadir autor(a)" at bounding box center [824, 574] width 92 height 35
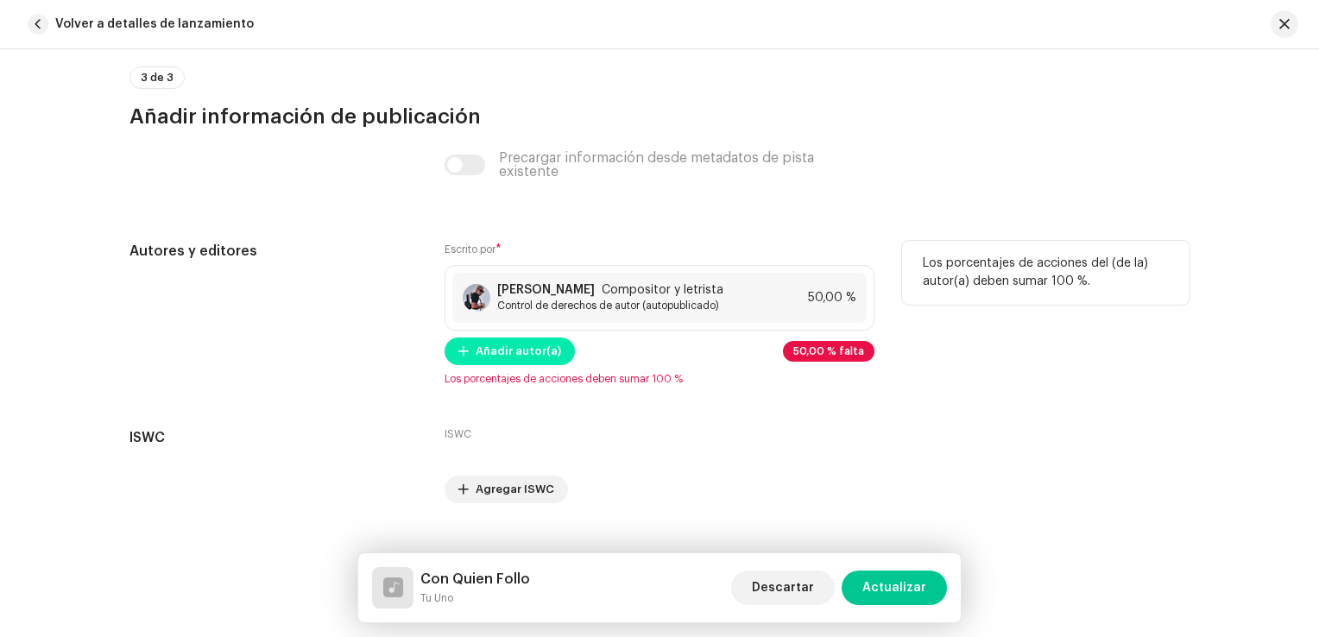
click at [508, 352] on span "Añadir autor(a)" at bounding box center [518, 351] width 85 height 35
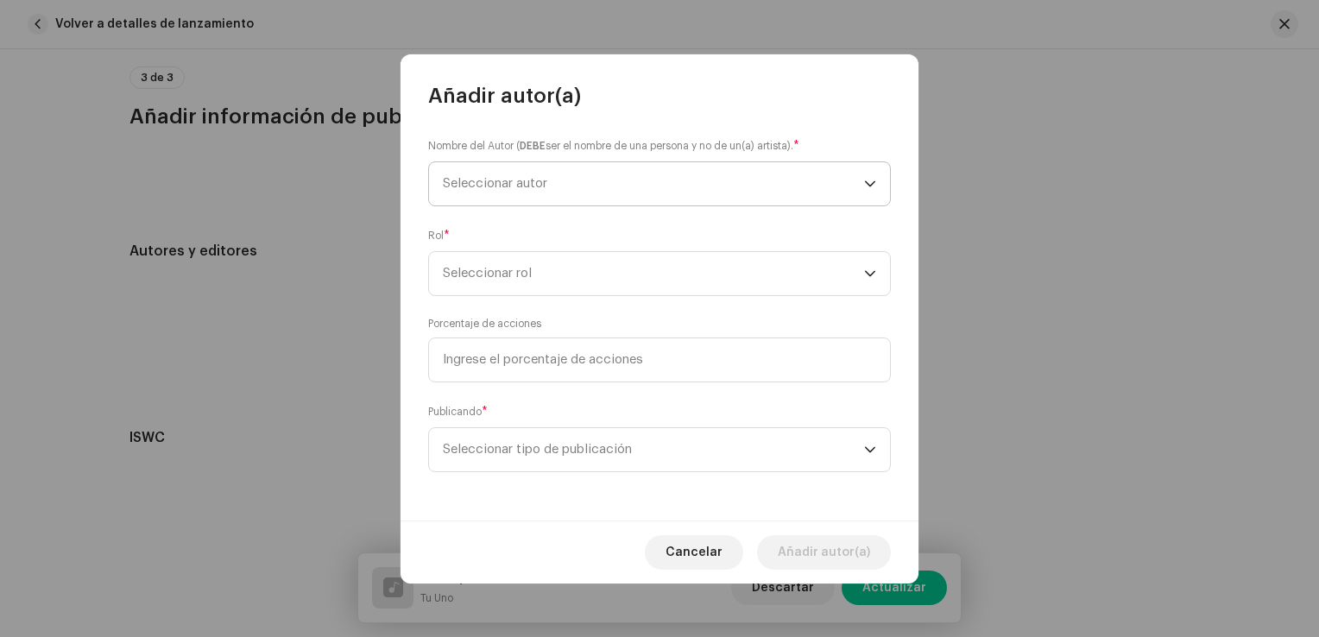
click at [534, 174] on span "Seleccionar autor" at bounding box center [653, 183] width 421 height 43
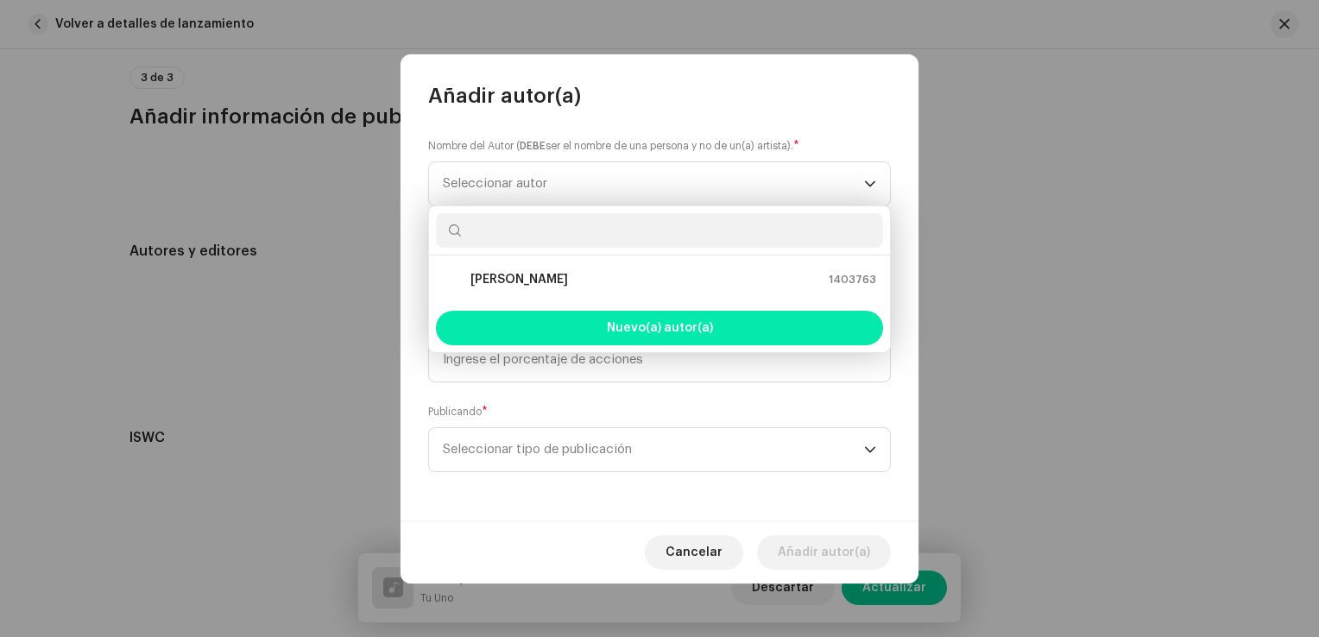
click at [694, 313] on button "Nuevo(a) autor(a)" at bounding box center [659, 328] width 447 height 35
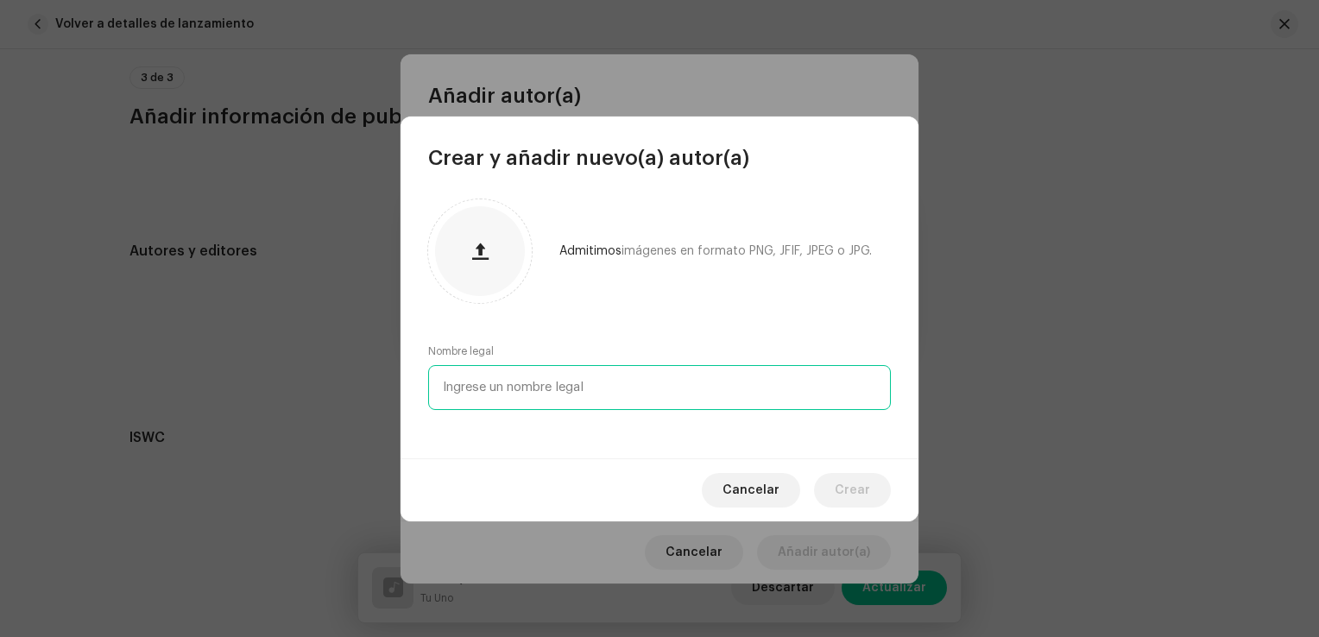
click at [581, 392] on input "text" at bounding box center [659, 387] width 463 height 45
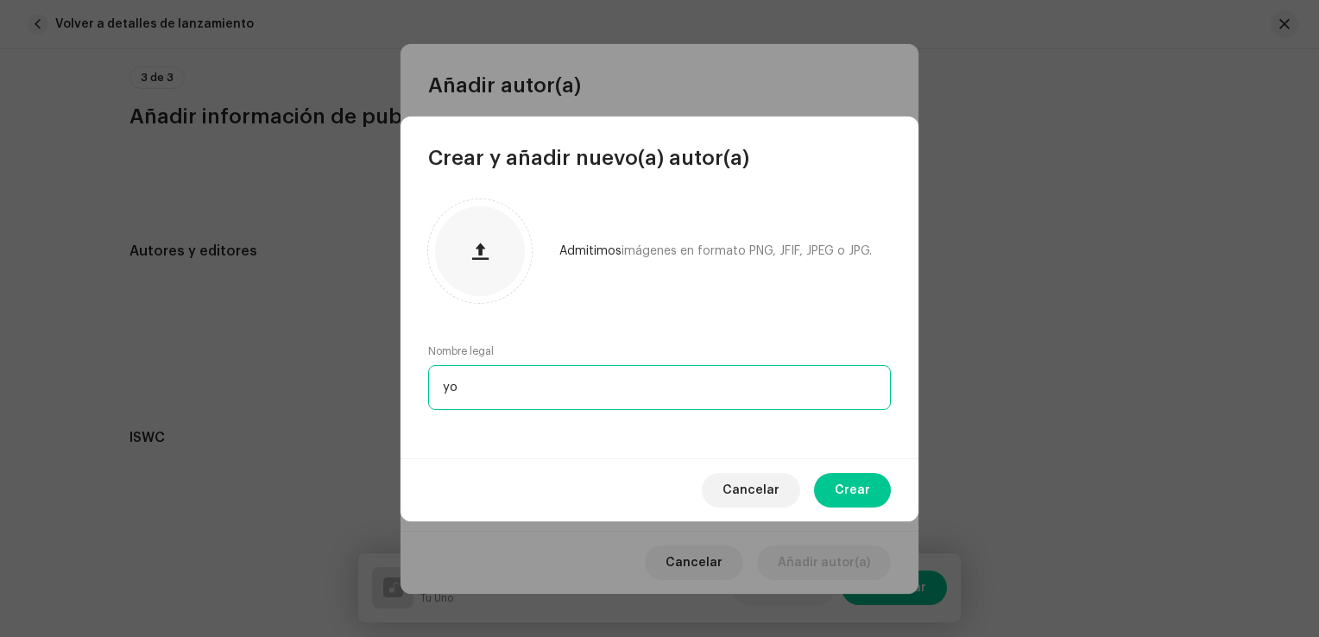
type input "y"
click at [638, 397] on input "text" at bounding box center [659, 387] width 463 height 45
type input "N"
type input "George De Armas Armas"
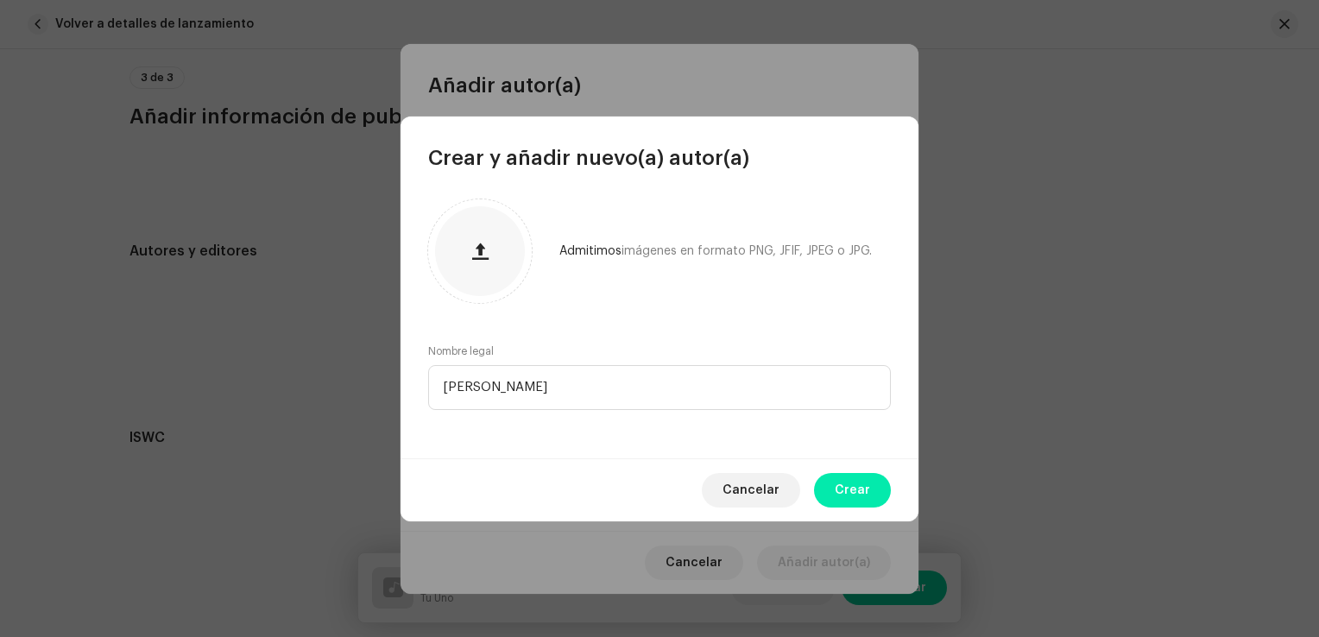
click at [878, 489] on button "Crear" at bounding box center [852, 490] width 77 height 35
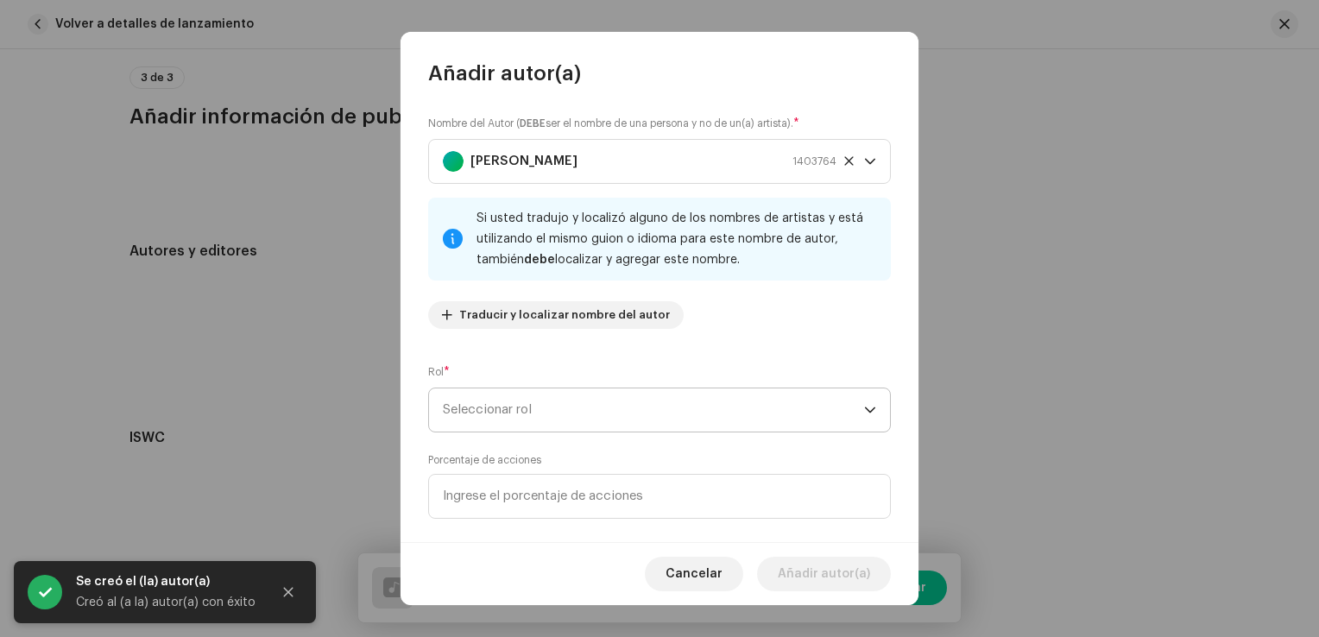
click at [641, 413] on span "Seleccionar rol" at bounding box center [653, 409] width 421 height 43
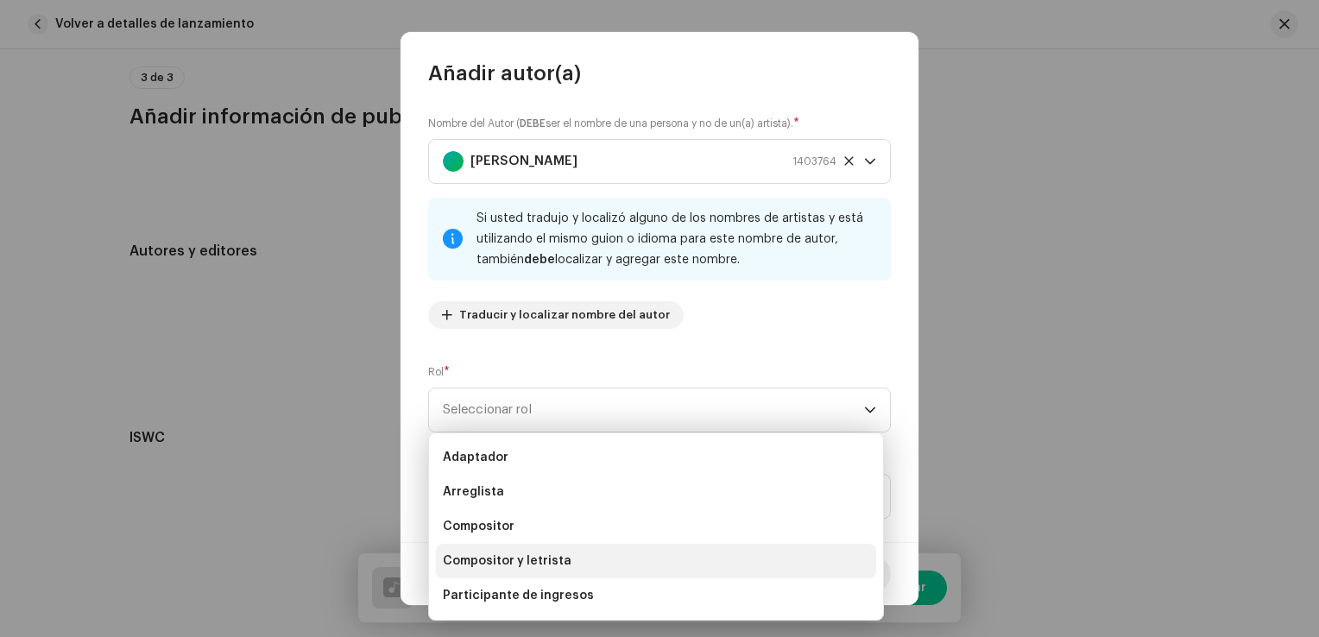
click at [539, 559] on span "Compositor y letrista" at bounding box center [507, 561] width 129 height 17
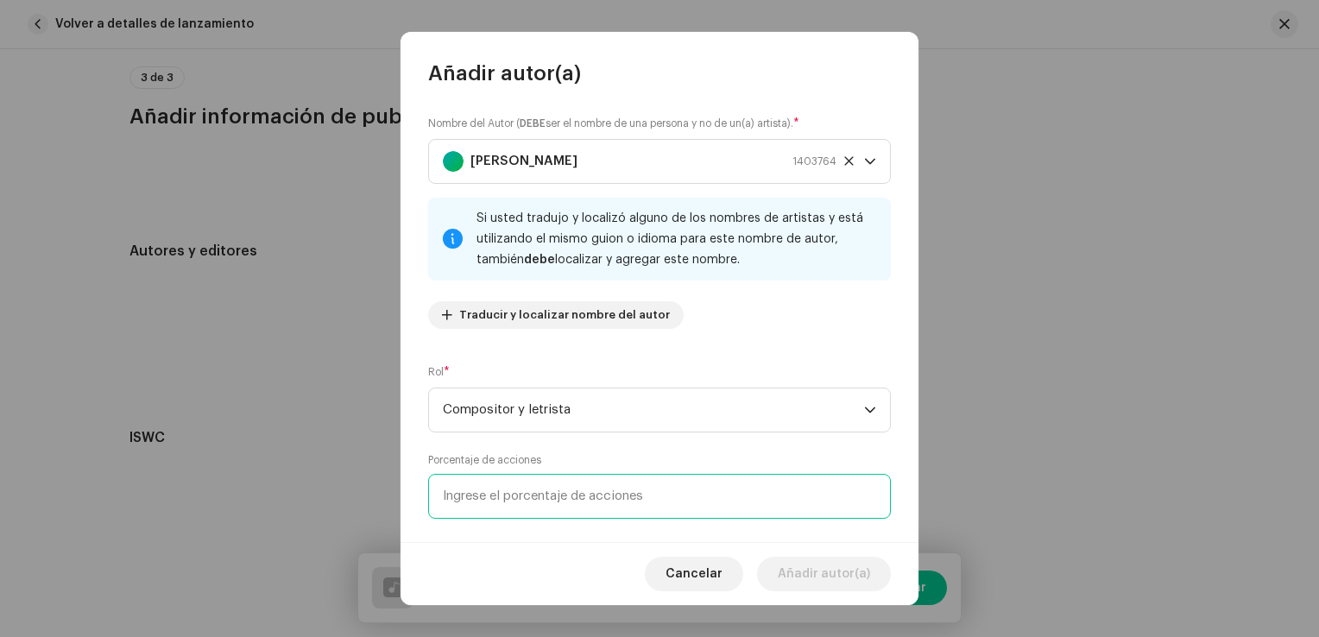
click at [537, 496] on input at bounding box center [659, 496] width 463 height 45
type input "50,00"
click at [578, 551] on div "Cancelar Añadir autor(a)" at bounding box center [660, 573] width 518 height 63
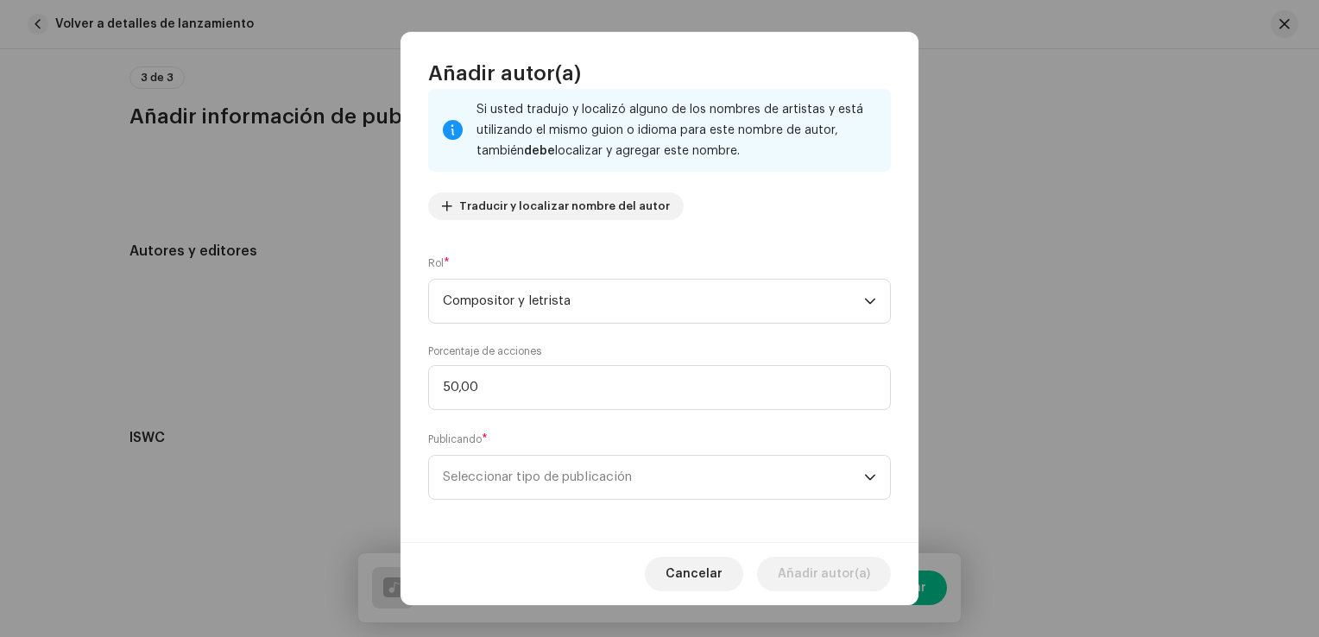
scroll to position [114, 0]
click at [559, 474] on font "Seleccionar tipo de publicación" at bounding box center [537, 471] width 189 height 13
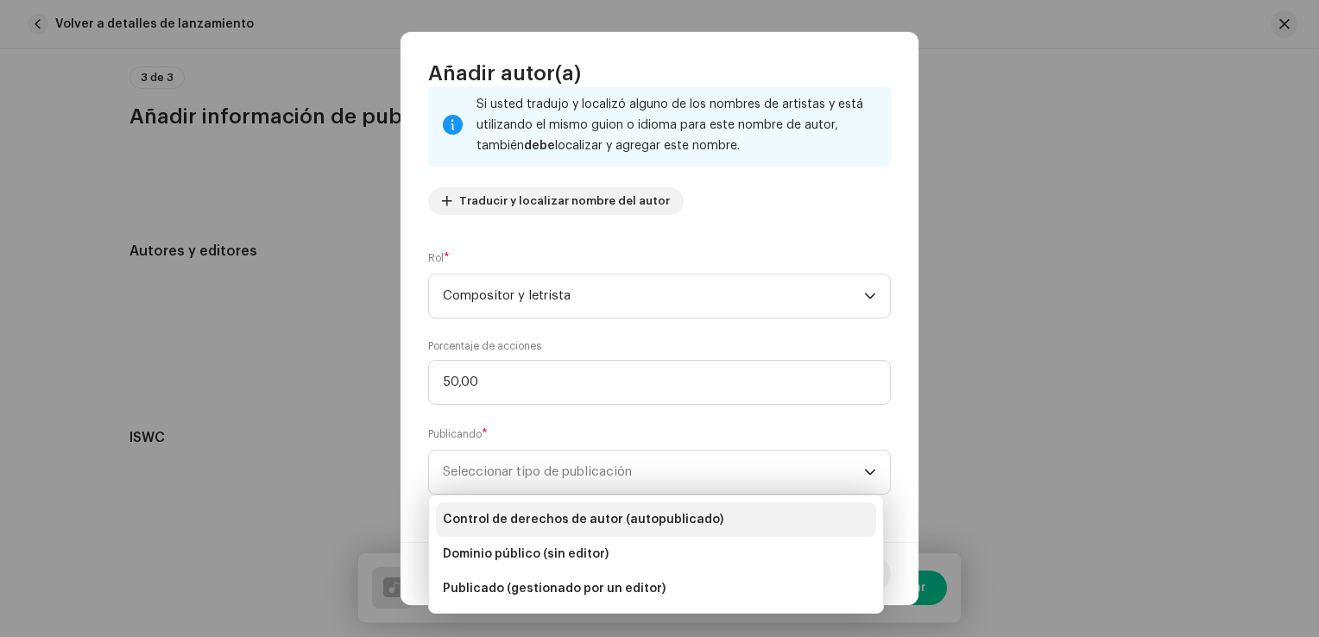
click at [602, 517] on span "Control de derechos de autor (autopublicado)" at bounding box center [583, 519] width 281 height 17
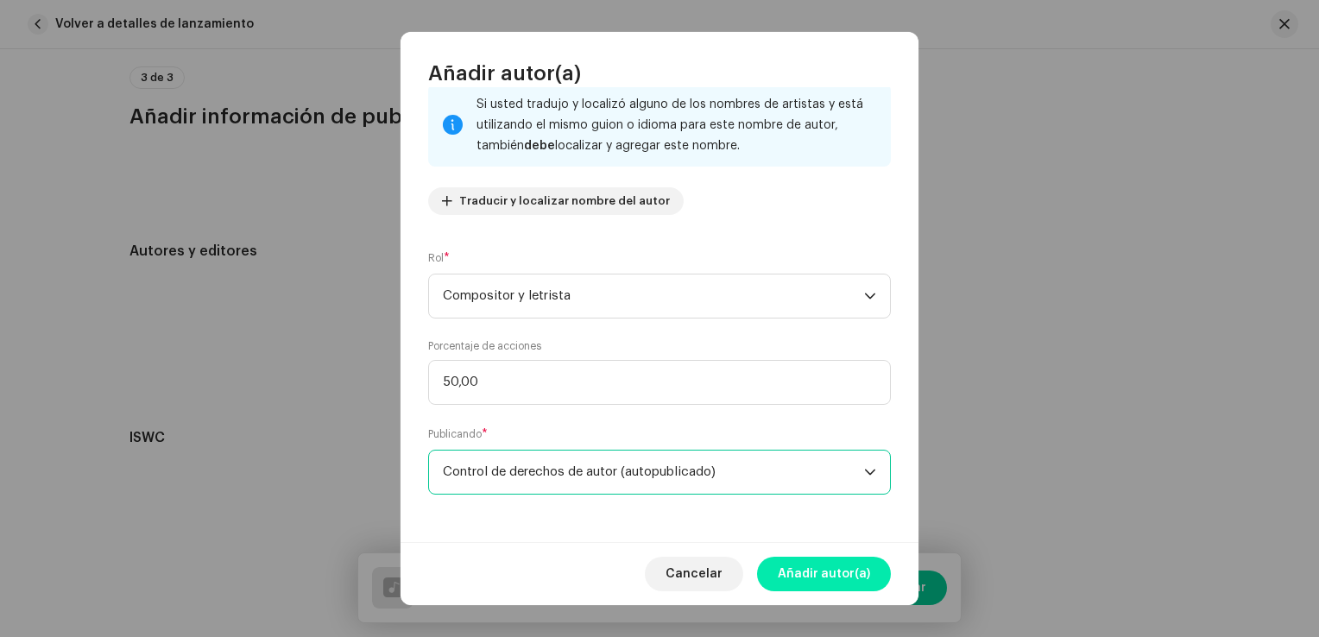
click at [827, 580] on span "Añadir autor(a)" at bounding box center [824, 574] width 92 height 35
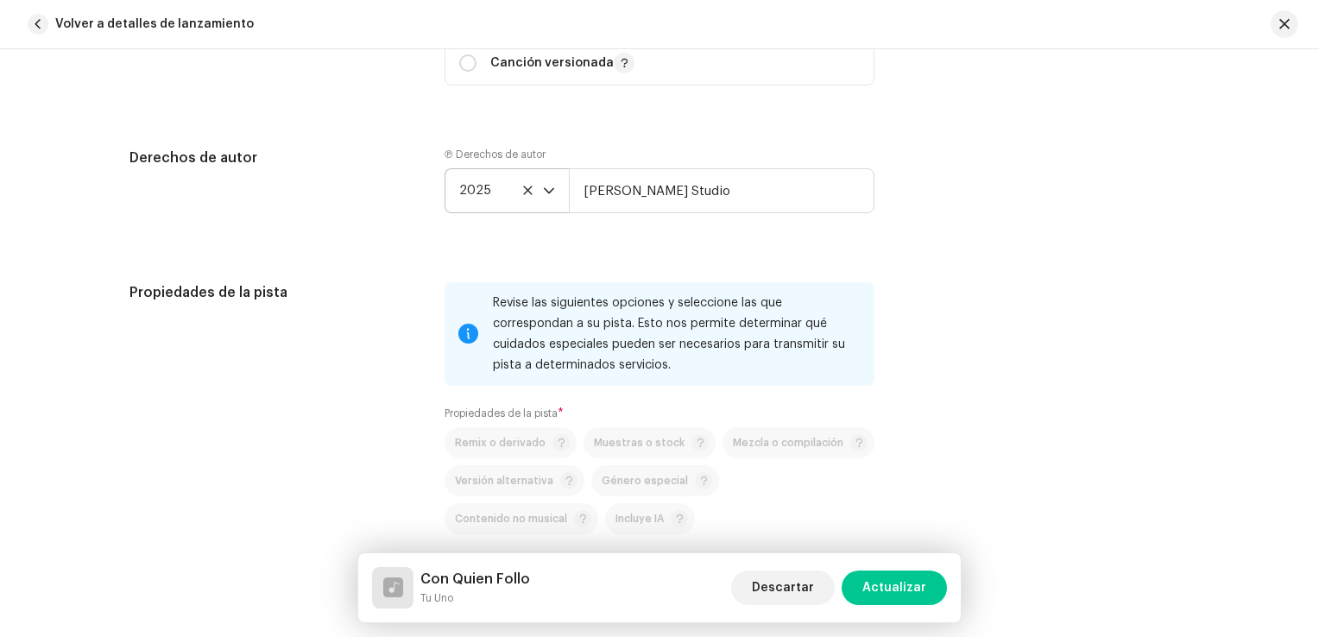
scroll to position [2229, 0]
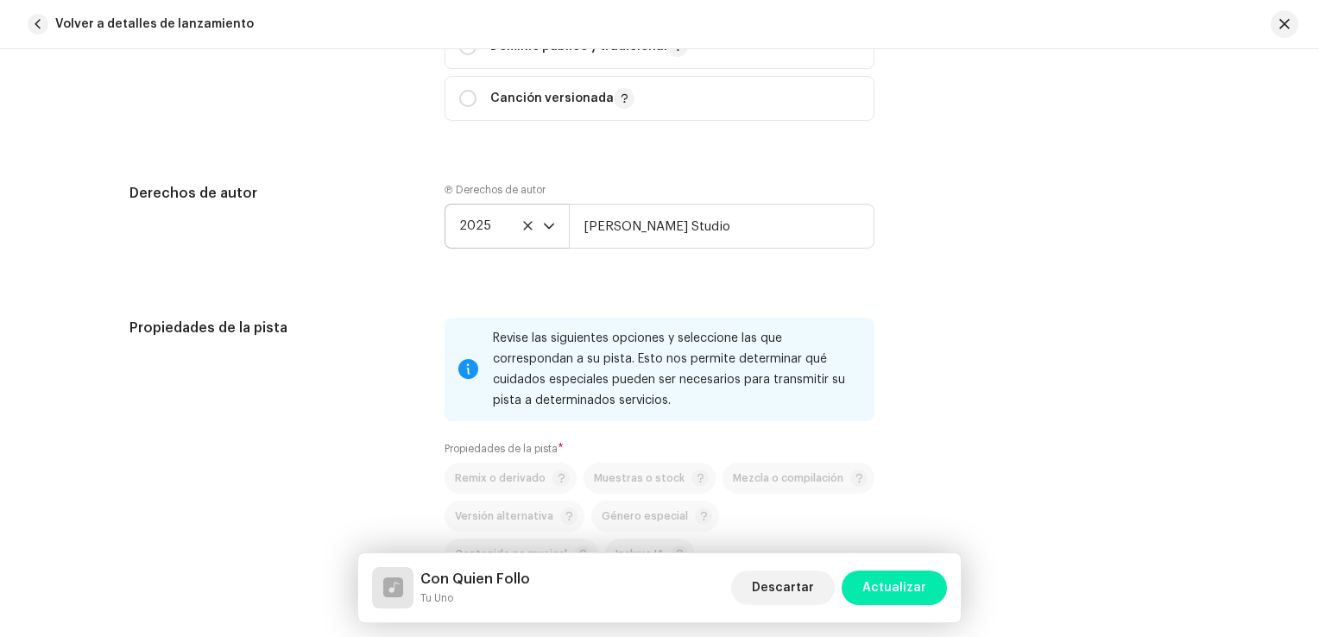
click at [881, 580] on span "Actualizar" at bounding box center [894, 588] width 64 height 35
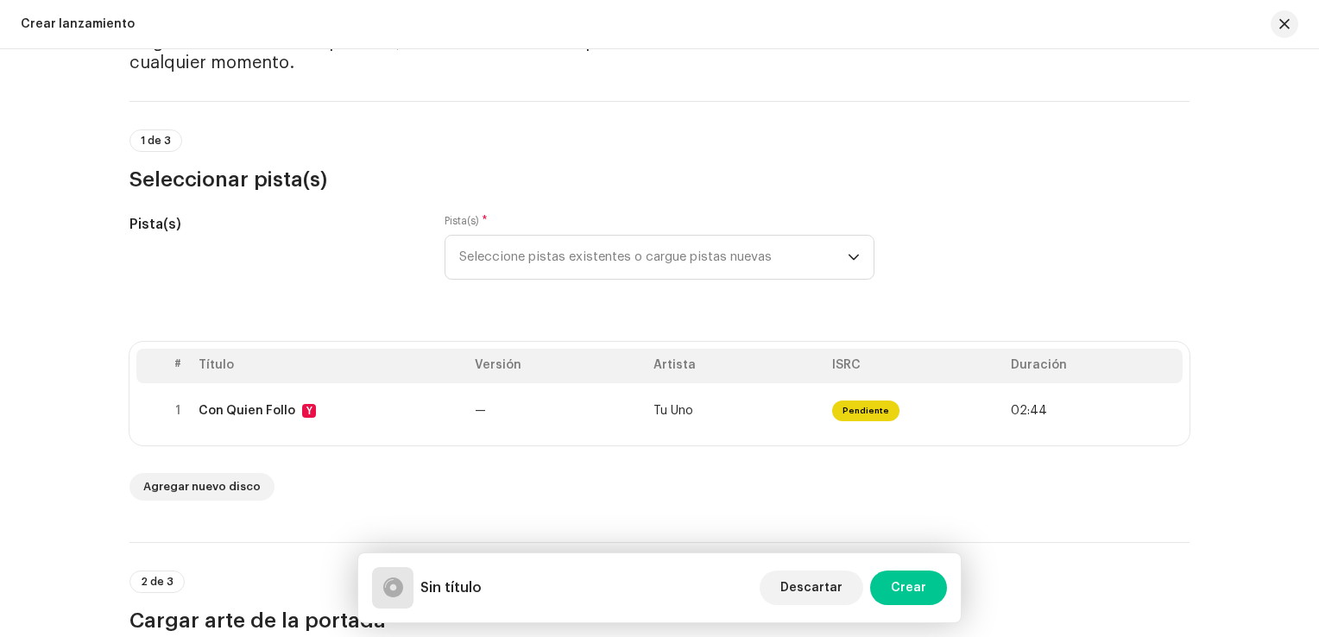
scroll to position [86, 0]
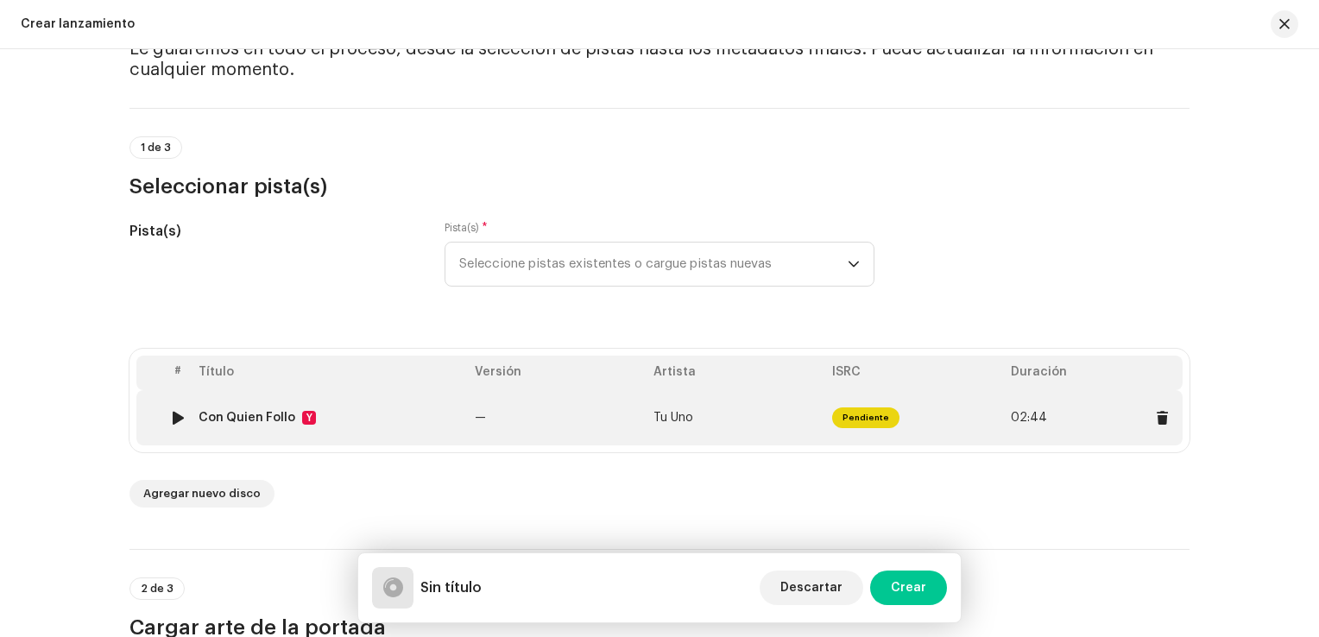
click at [418, 426] on td "Con Quien Follo Y" at bounding box center [330, 417] width 276 height 55
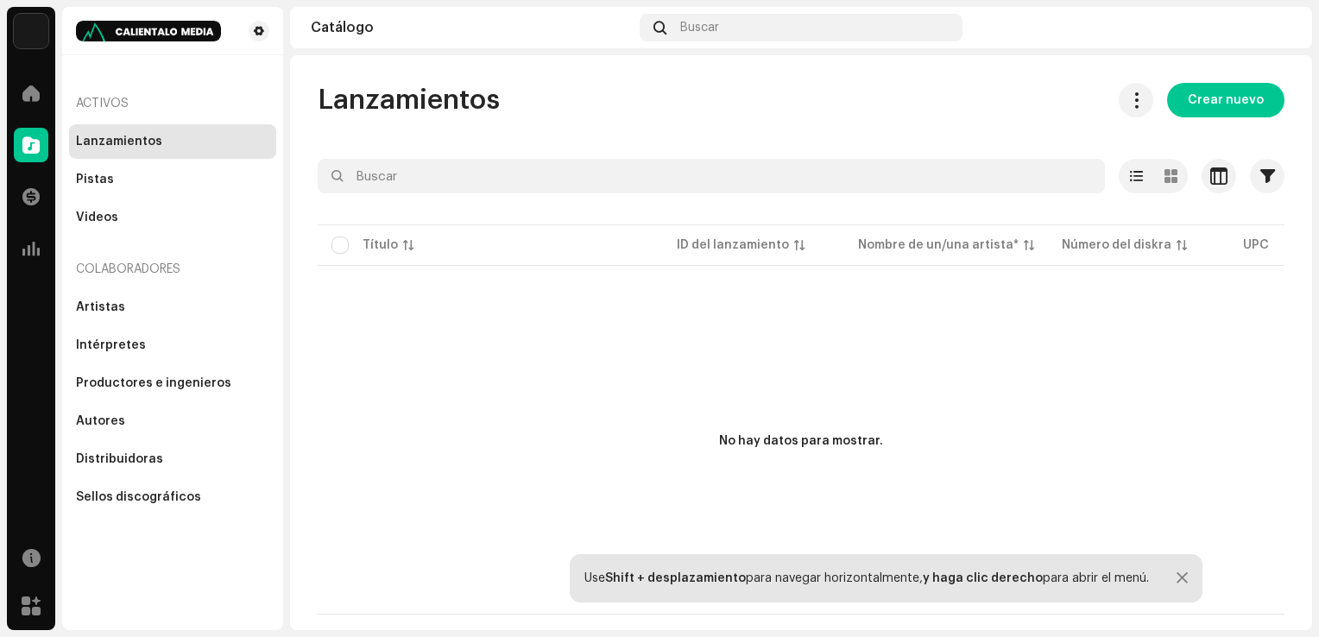
click at [139, 152] on div "Lanzamientos" at bounding box center [172, 141] width 207 height 35
click at [145, 184] on div "Pistas" at bounding box center [172, 180] width 193 height 14
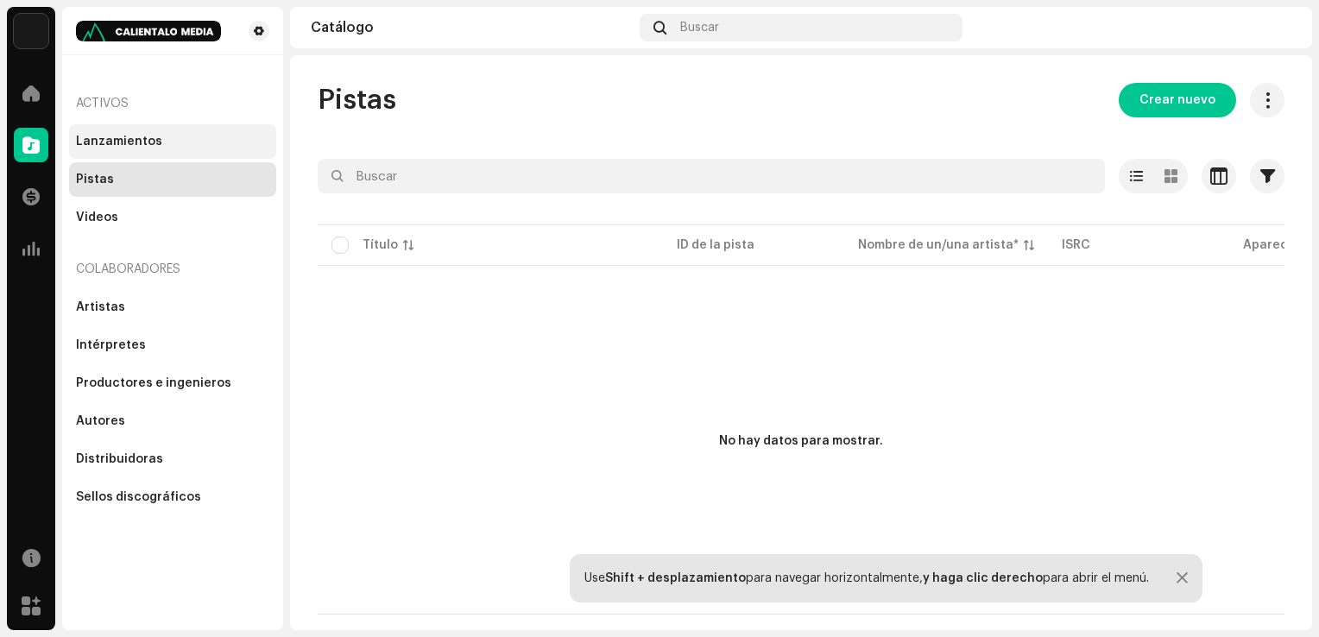
click at [201, 136] on div "Lanzamientos" at bounding box center [172, 142] width 193 height 14
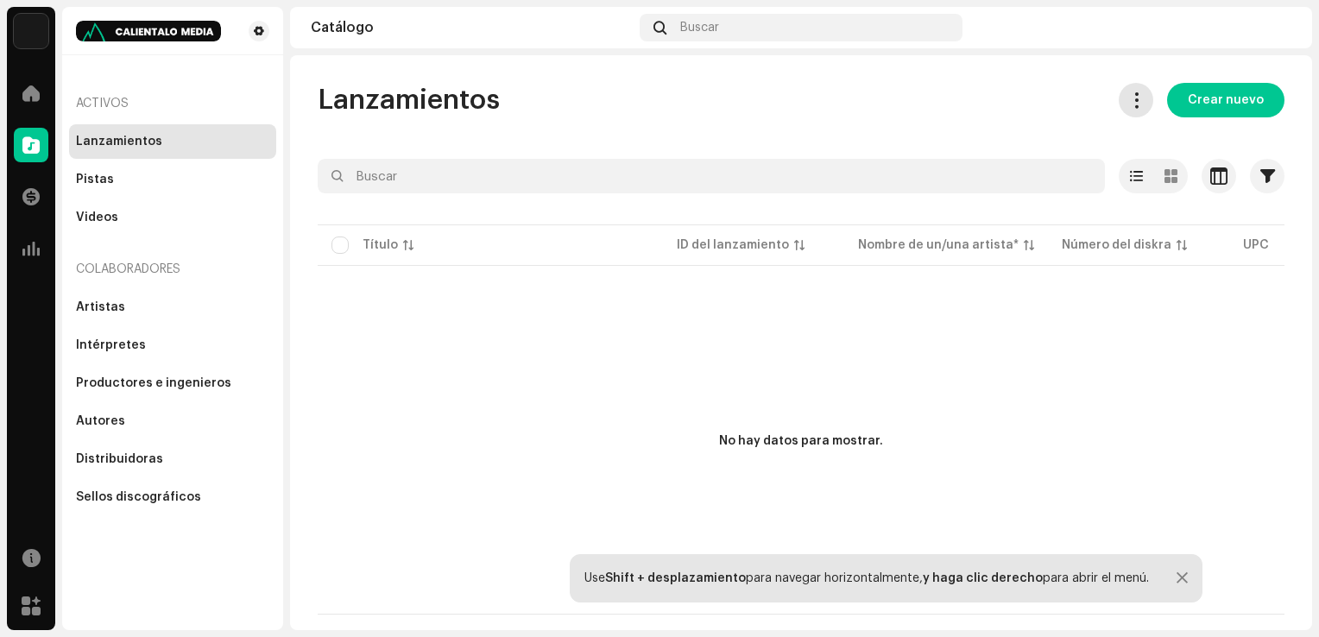
click at [1140, 94] on span at bounding box center [1136, 100] width 16 height 14
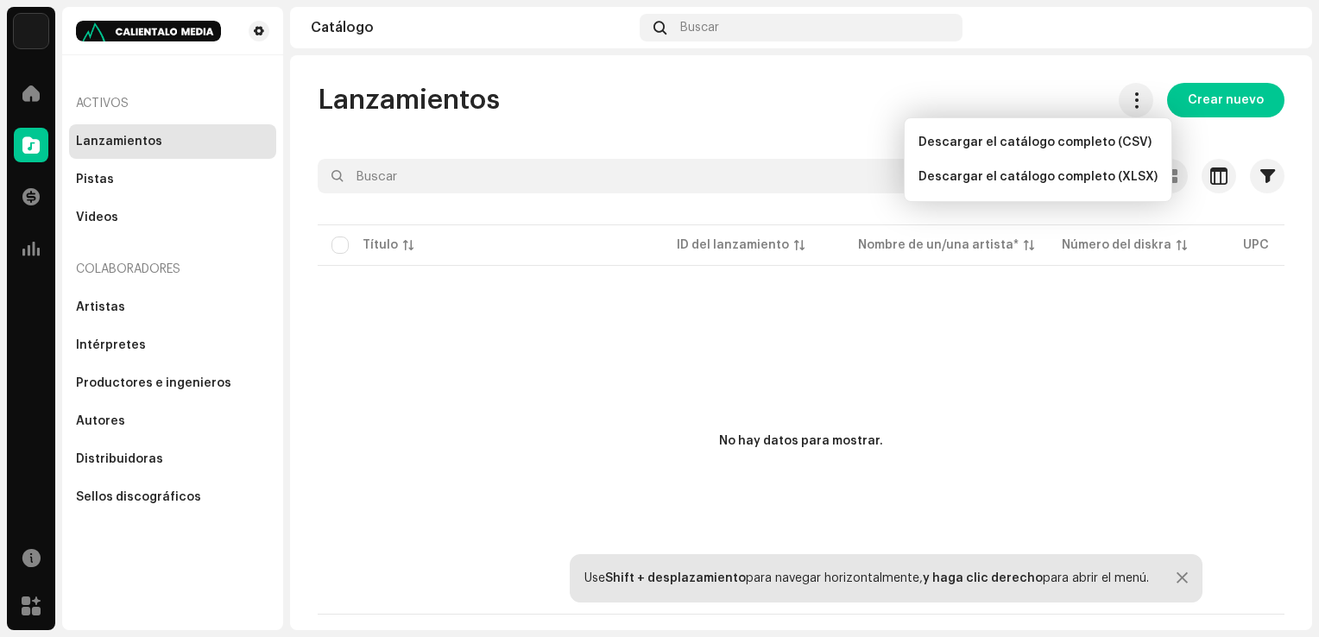
click at [1021, 79] on div "Lanzamientos Crear nuevo Seleccionado 0 Deseleccionar todo 0 Opciones Filtros E…" at bounding box center [801, 342] width 1022 height 575
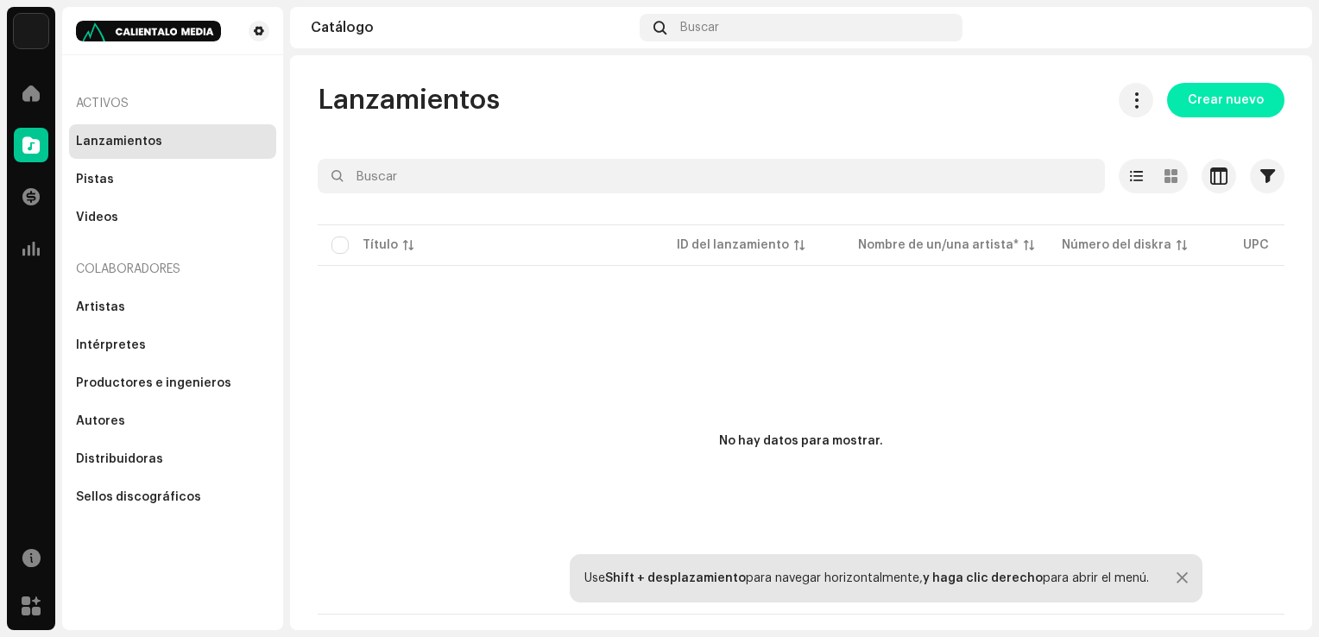
click at [1206, 88] on span "Crear nuevo" at bounding box center [1226, 100] width 76 height 35
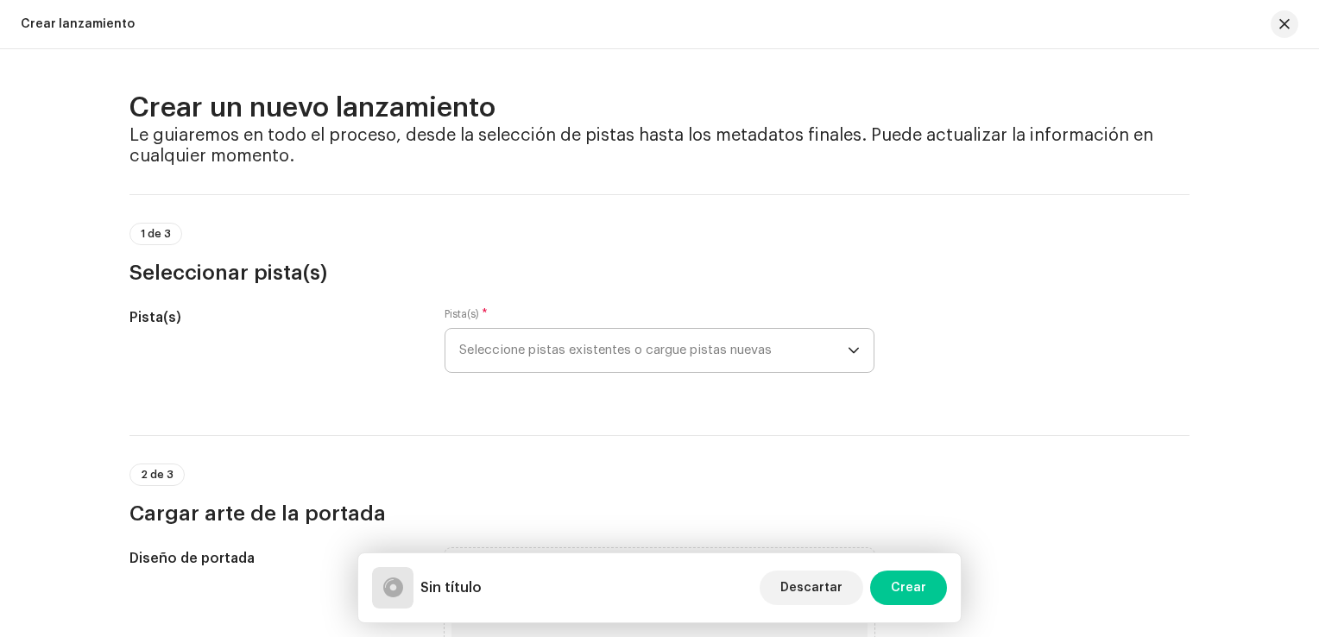
click at [553, 350] on font "Seleccione pistas existentes o cargue pistas nuevas" at bounding box center [615, 350] width 313 height 13
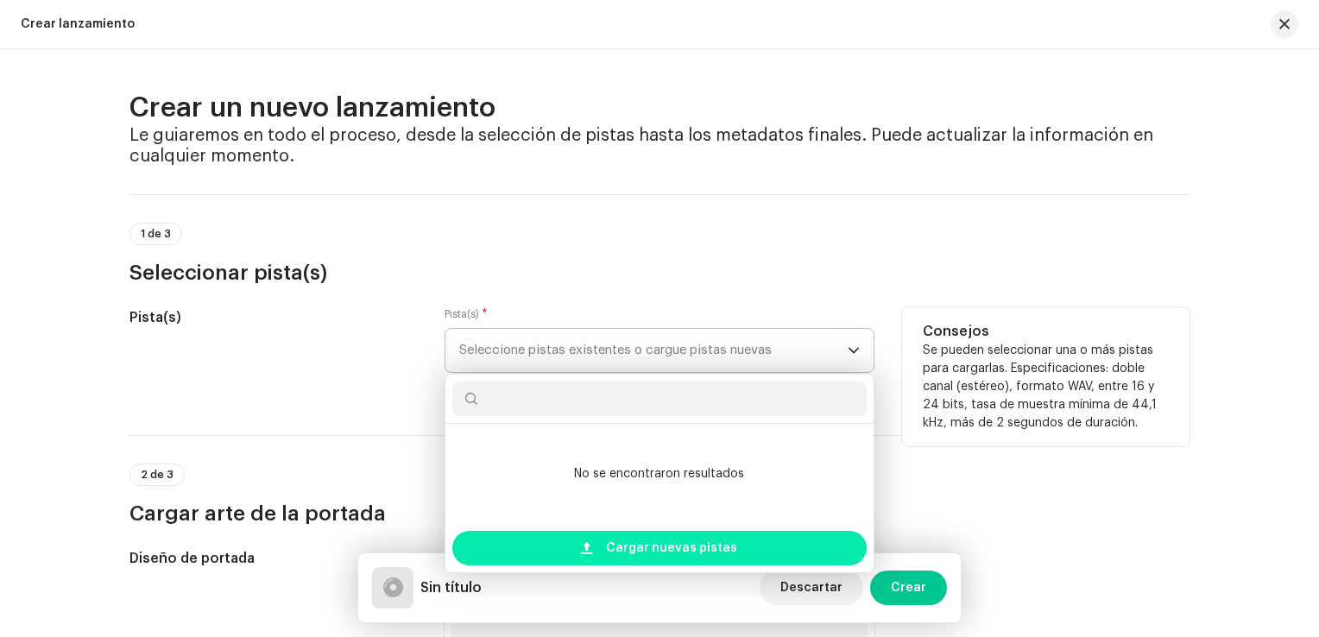
click at [605, 554] on div "Cargar nuevas pistas" at bounding box center [659, 548] width 414 height 35
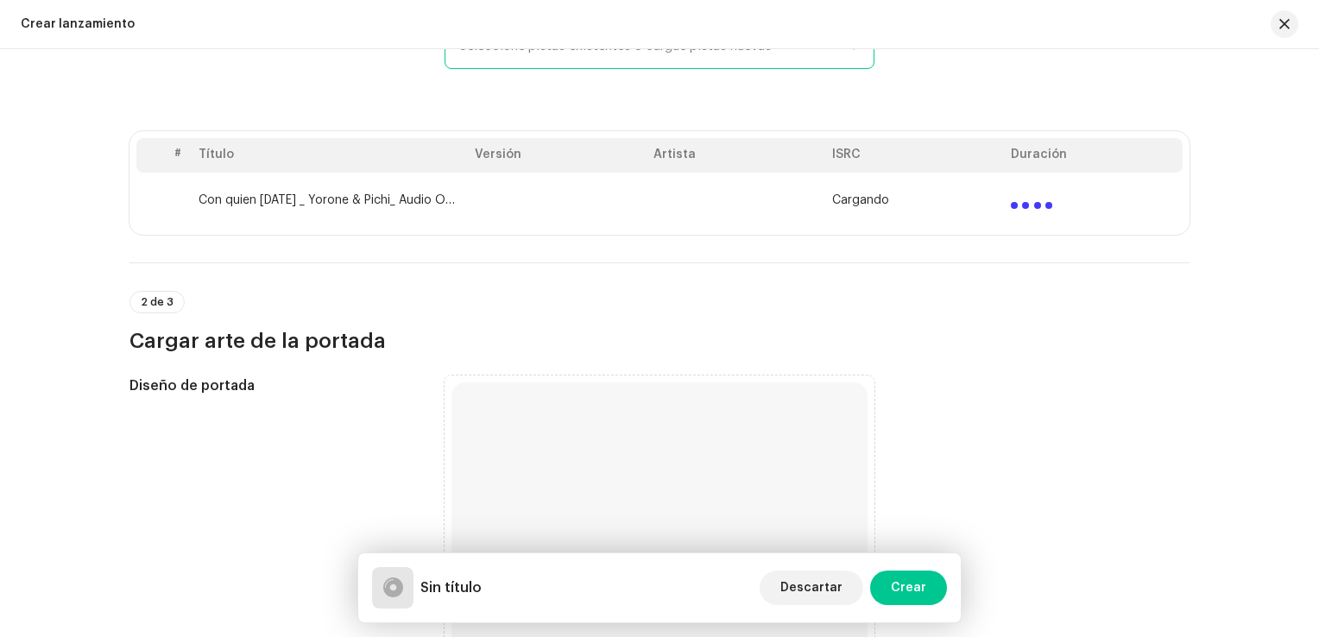
scroll to position [345, 0]
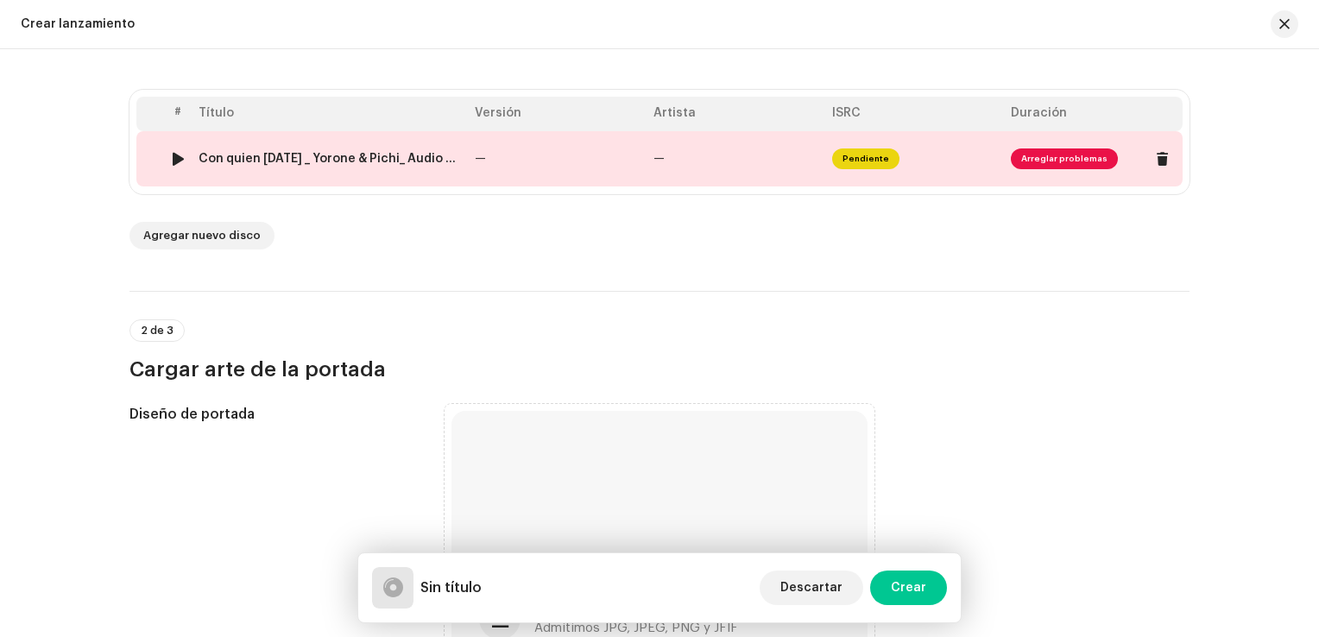
click at [1021, 155] on font "Arreglar problemas" at bounding box center [1064, 159] width 86 height 9
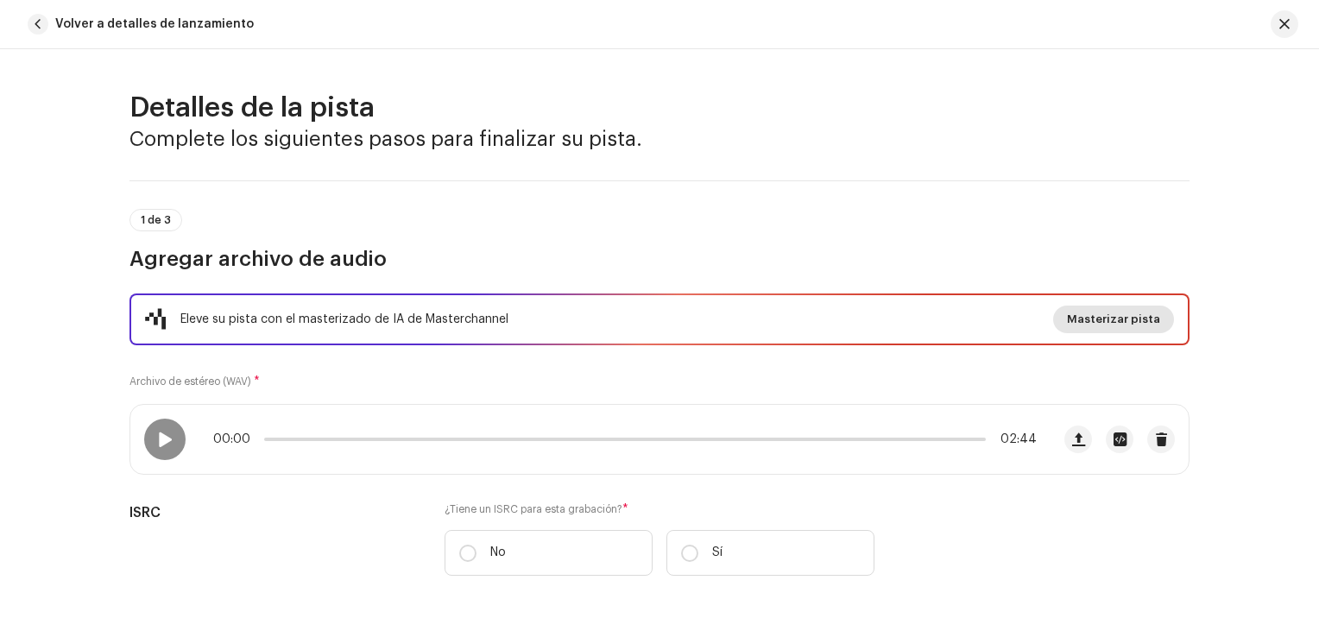
click at [1102, 316] on span "Masterizar pista" at bounding box center [1113, 319] width 93 height 35
click at [1194, 81] on div "Masterice en camino con IA Experimente la diferencia de un audio de calidad pro…" at bounding box center [659, 318] width 1319 height 637
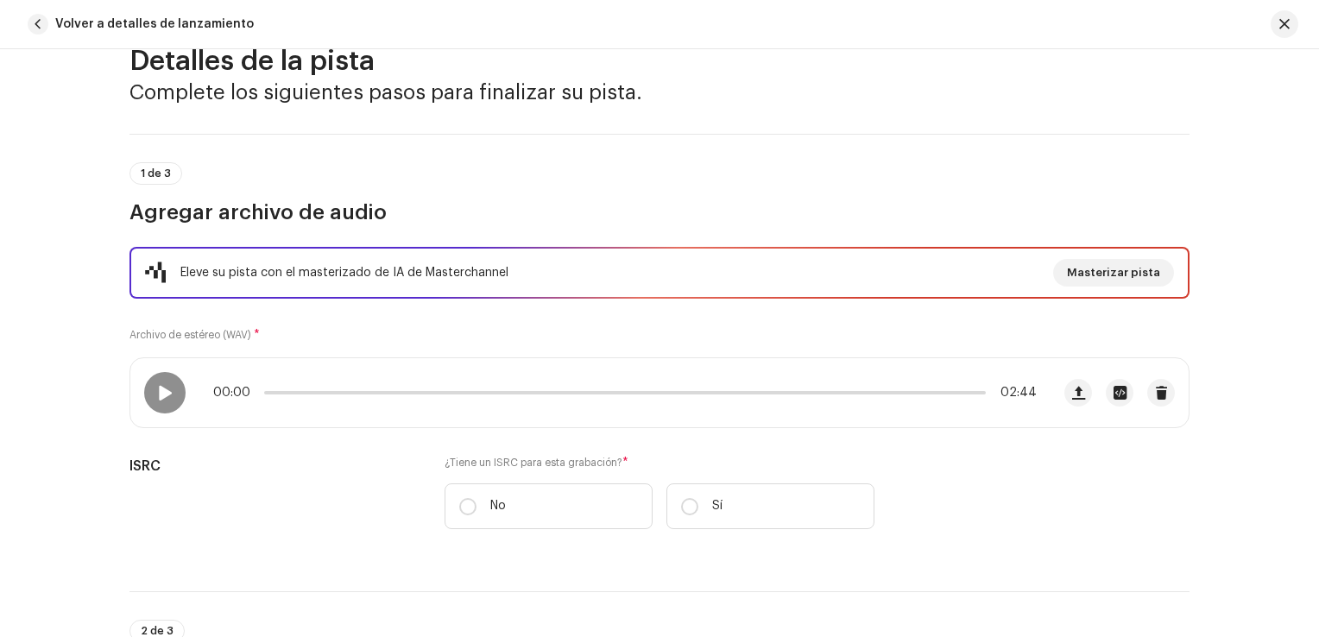
scroll to position [86, 0]
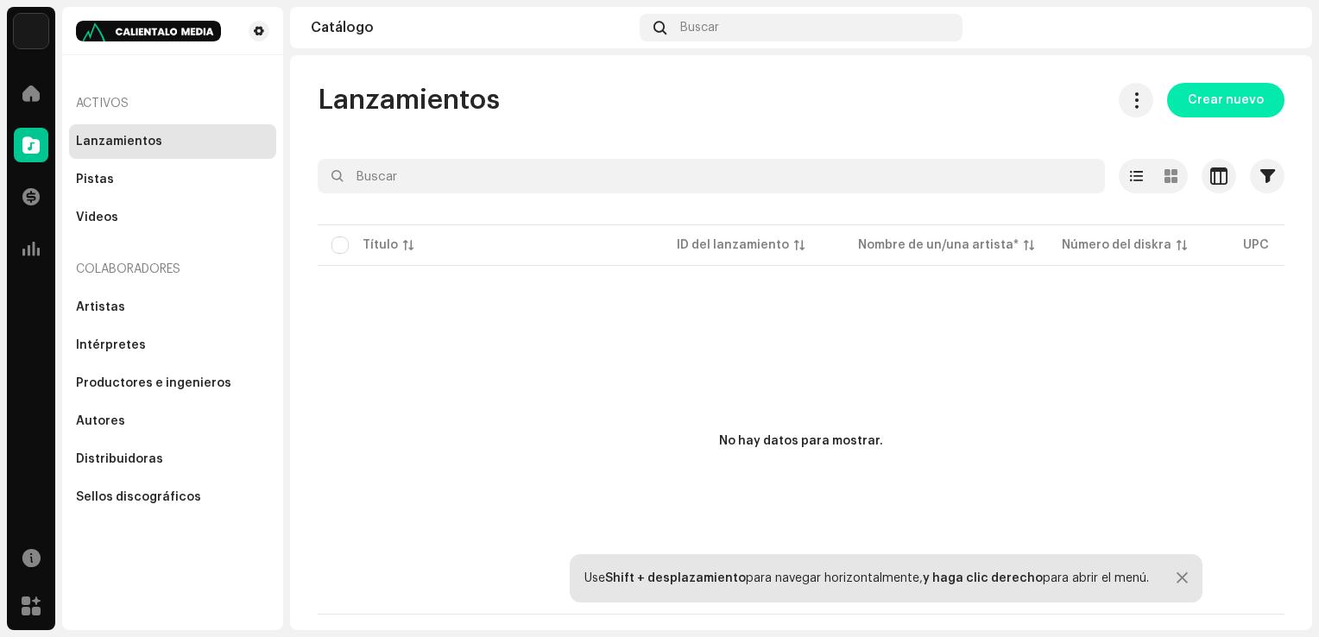
click at [1218, 105] on span "Crear nuevo" at bounding box center [1226, 100] width 76 height 35
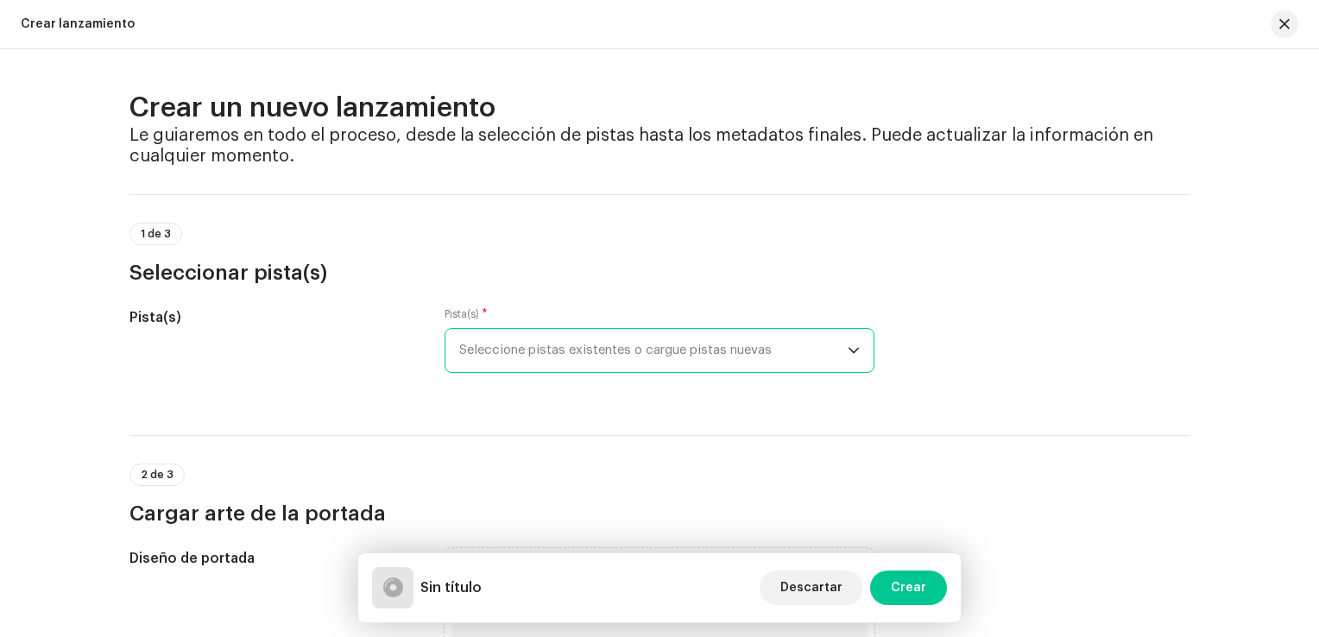
click at [790, 351] on span "Seleccione pistas existentes o cargue pistas nuevas" at bounding box center [653, 350] width 388 height 43
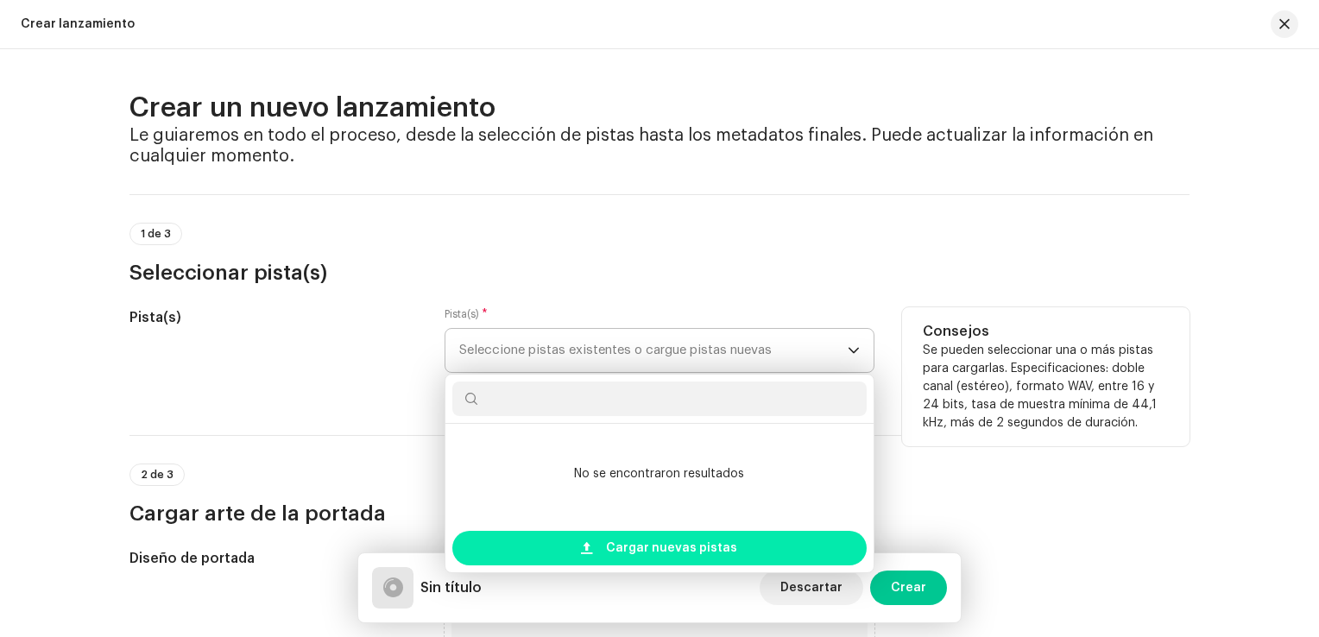
click at [712, 553] on span "Cargar nuevas pistas" at bounding box center [671, 548] width 131 height 35
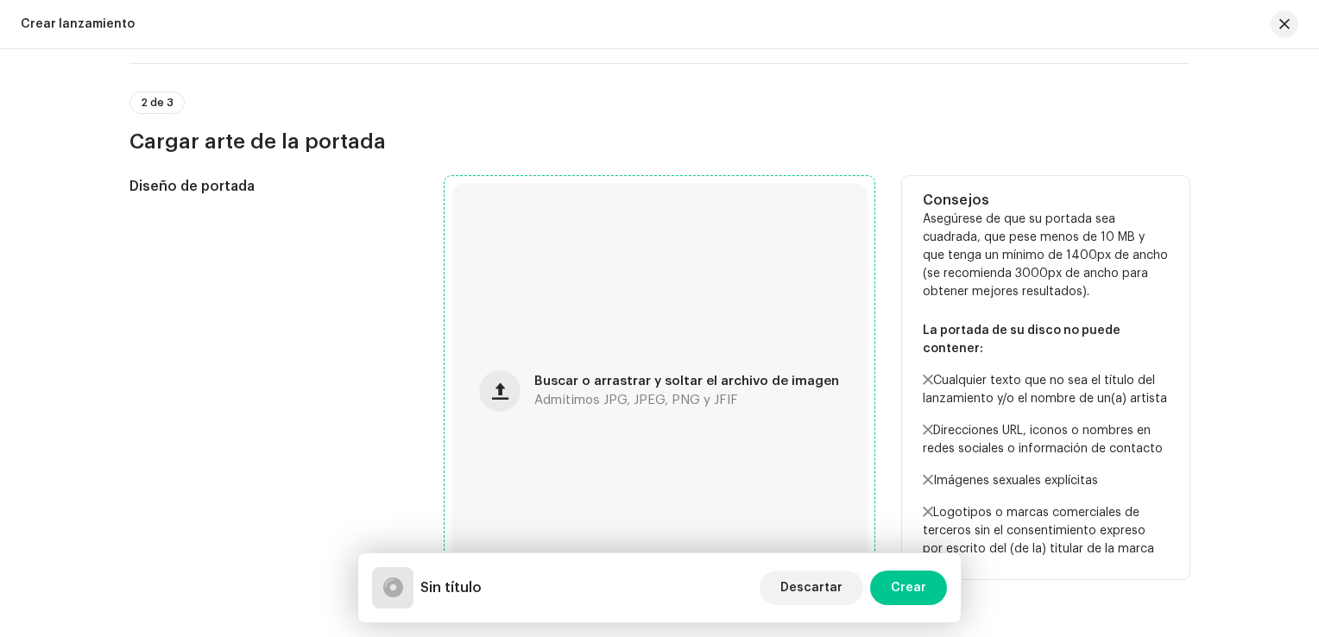
scroll to position [604, 0]
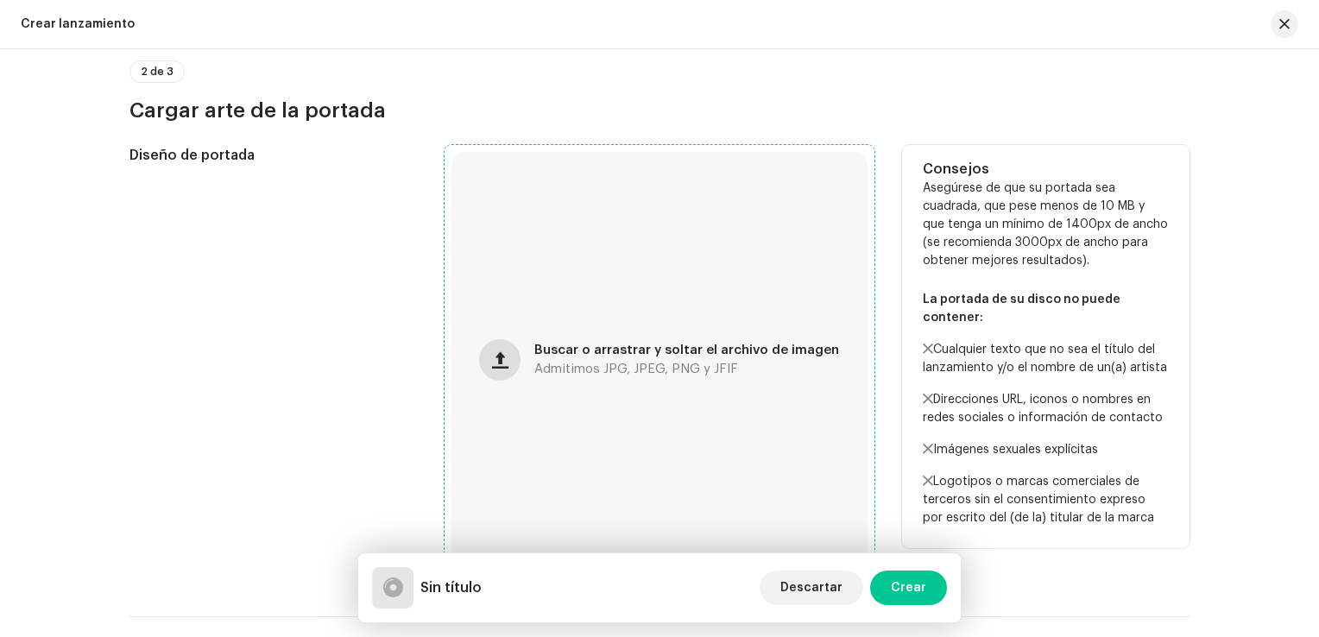
click at [497, 368] on button "button" at bounding box center [499, 359] width 41 height 41
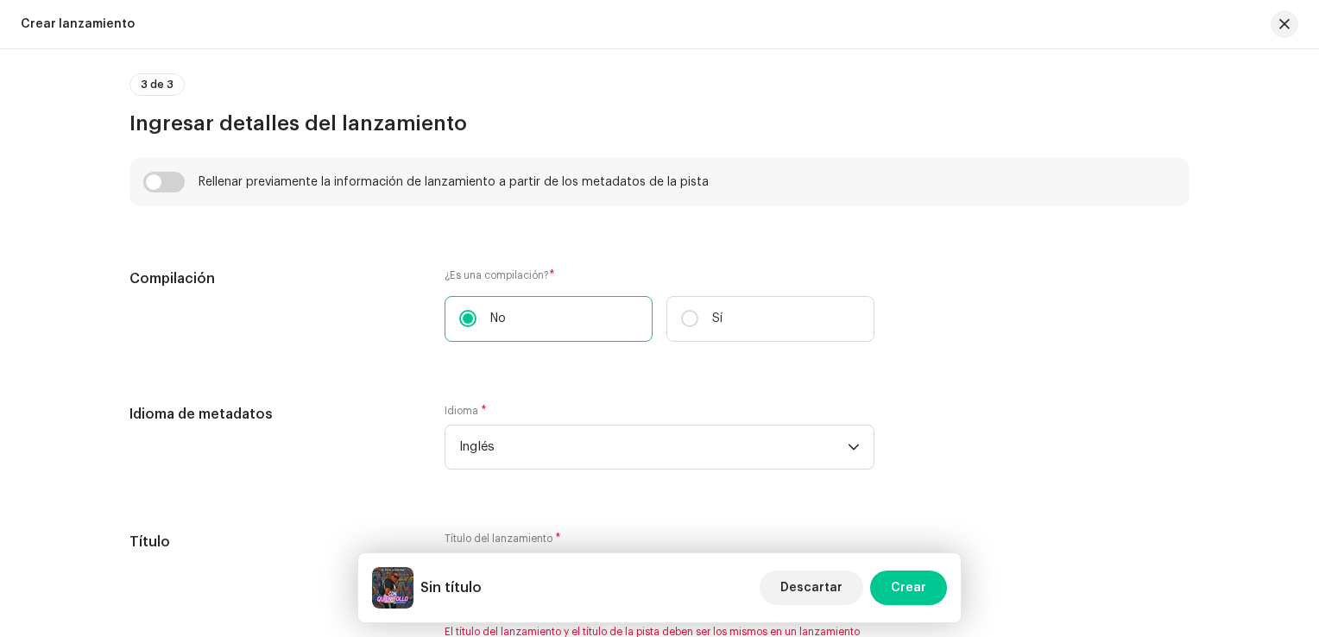
scroll to position [1122, 0]
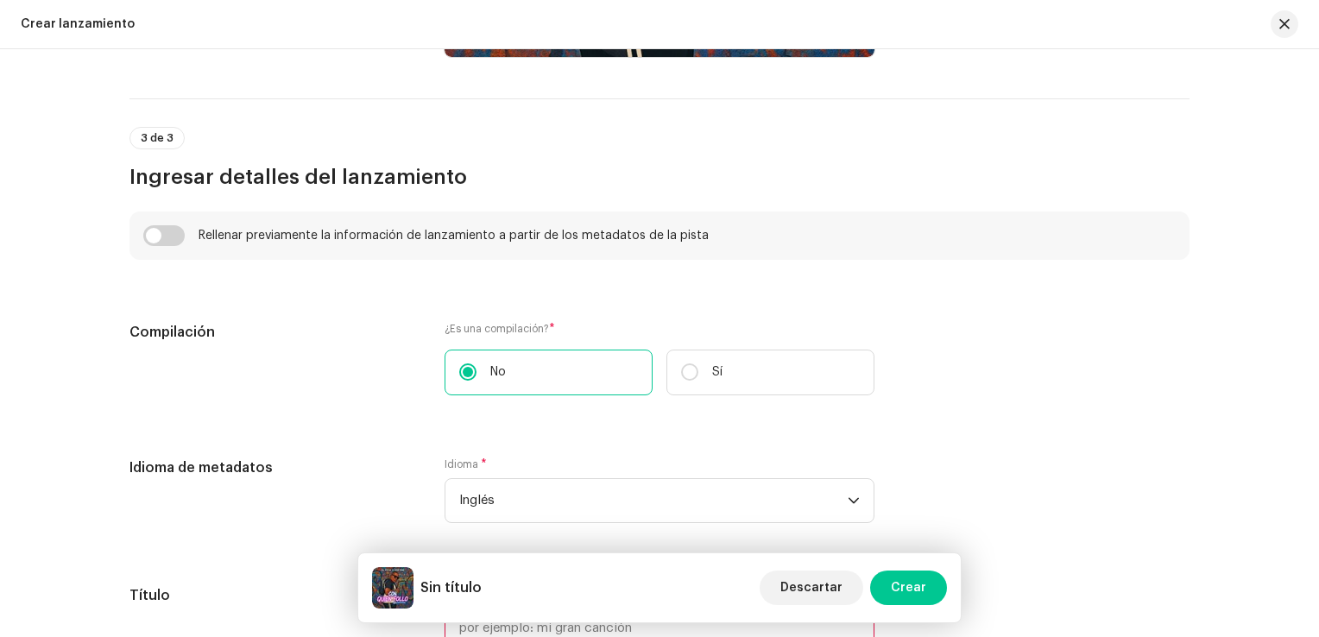
click at [183, 236] on div "Rellenar previamente la información de lanzamiento a partir de los metadatos de…" at bounding box center [659, 235] width 1033 height 21
click at [170, 241] on input "checkbox" at bounding box center [163, 235] width 41 height 21
checkbox input "true"
type input "Con quien follo hoy _ Yorone & Pichi_ Audio Official.wav"
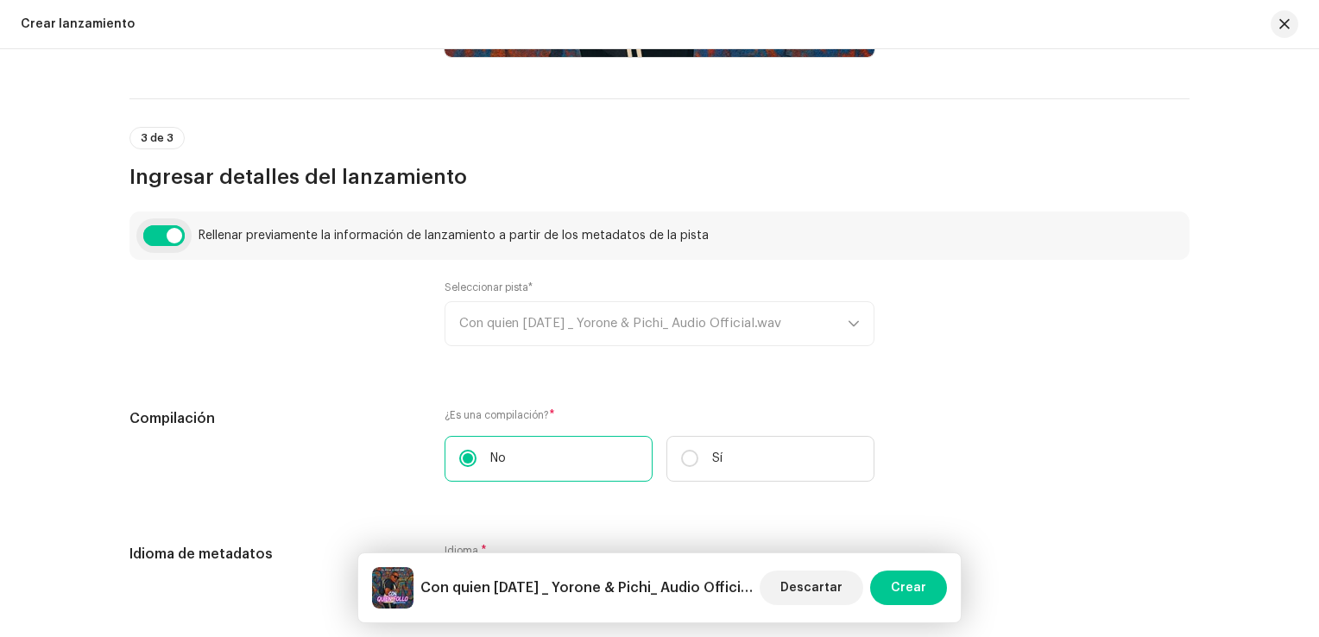
click at [155, 233] on input "checkbox" at bounding box center [163, 235] width 41 height 21
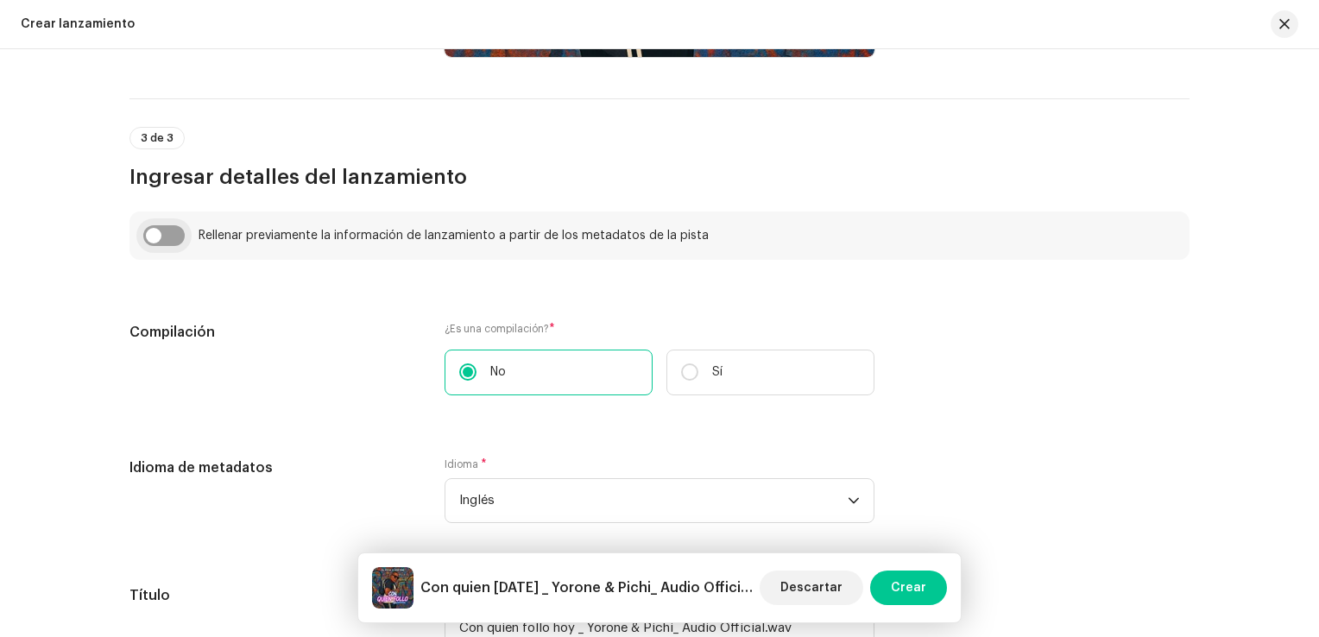
click at [166, 231] on input "checkbox" at bounding box center [163, 235] width 41 height 21
checkbox input "true"
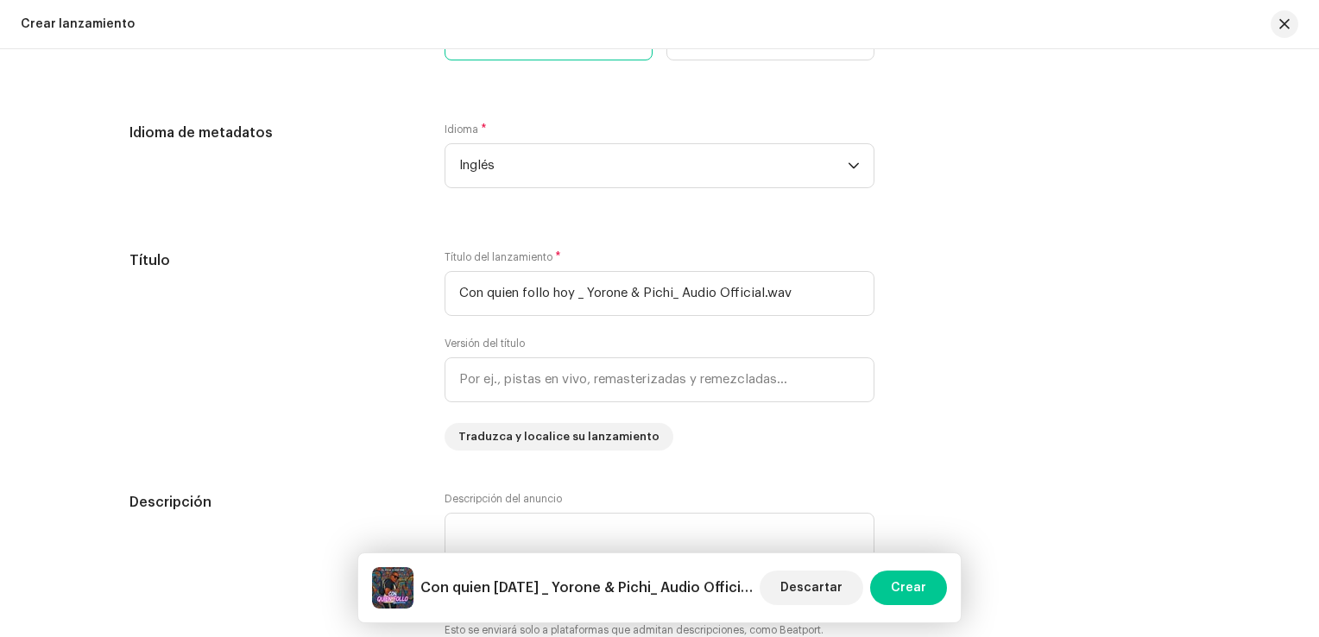
scroll to position [1554, 0]
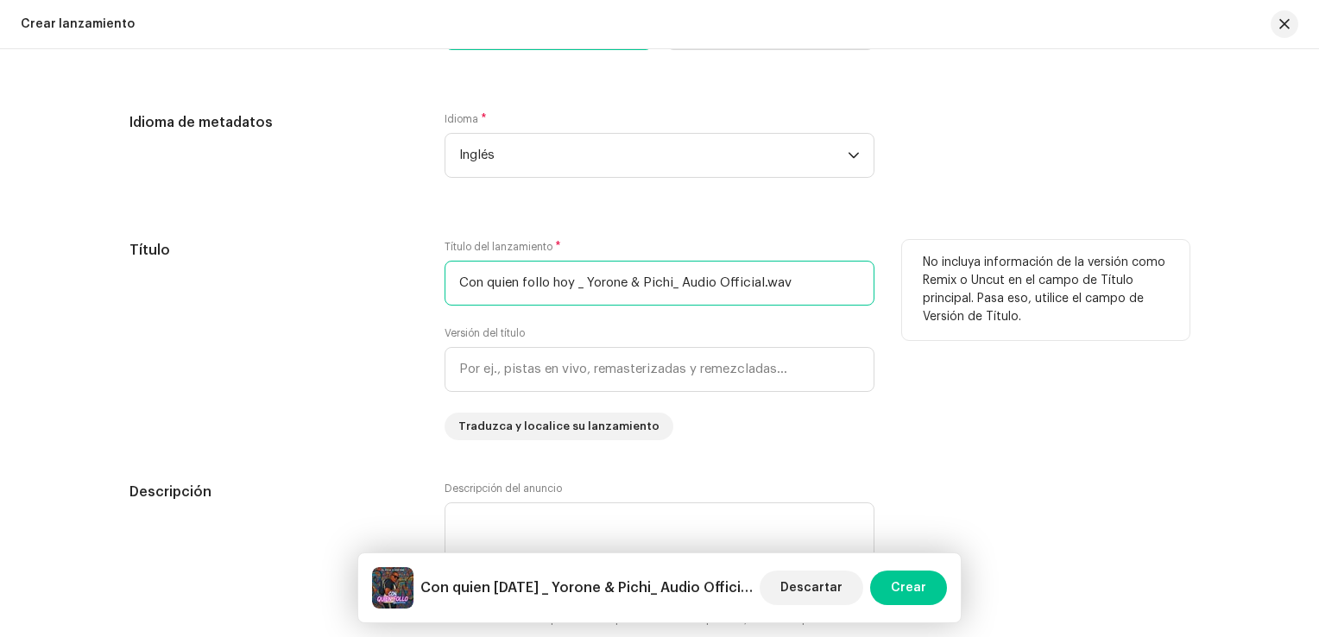
drag, startPoint x: 795, startPoint y: 288, endPoint x: 487, endPoint y: 293, distance: 308.2
click at [487, 293] on input "Con quien follo hoy _ Yorone & Pichi_ Audio Official.wav" at bounding box center [660, 283] width 430 height 45
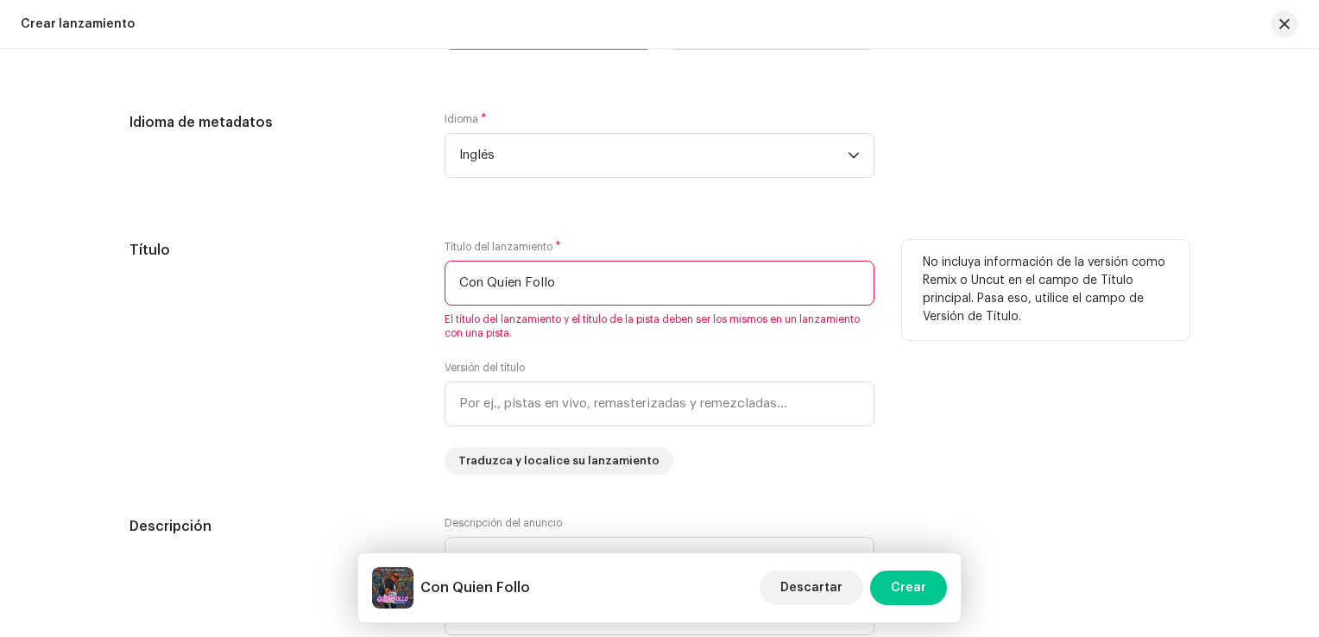
type input "Con Quien Follo"
click at [387, 332] on div "Título" at bounding box center [272, 357] width 287 height 235
click at [313, 388] on div "Título" at bounding box center [272, 357] width 287 height 235
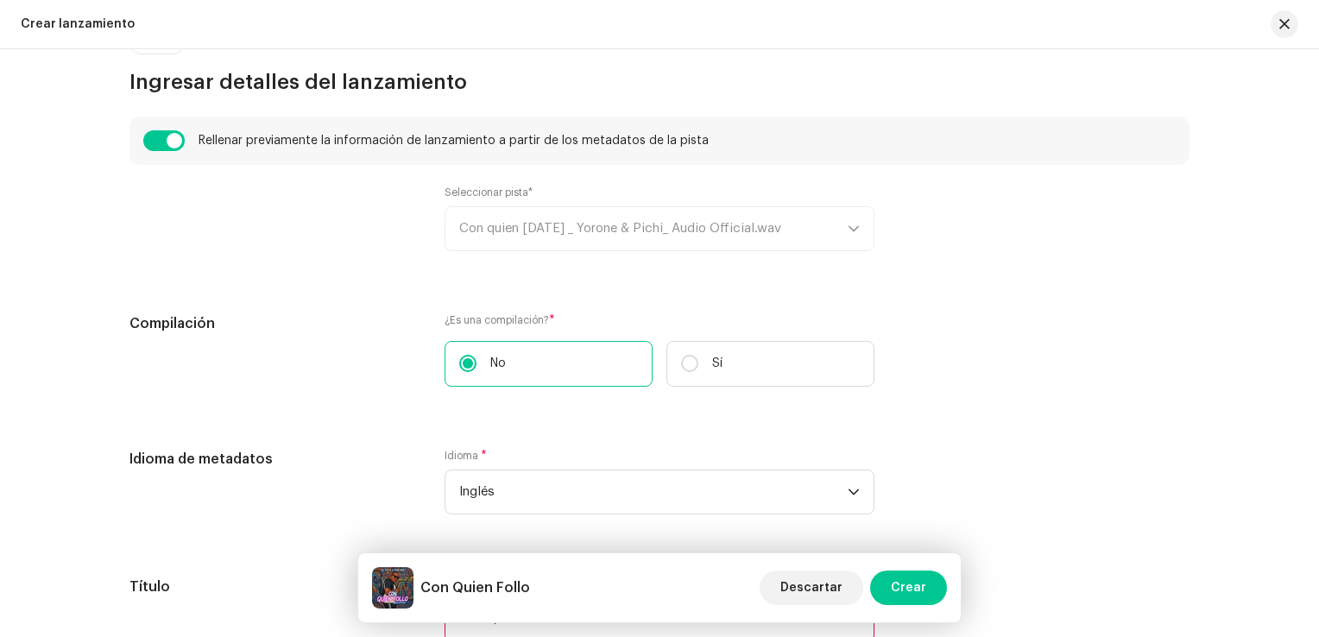
scroll to position [1122, 0]
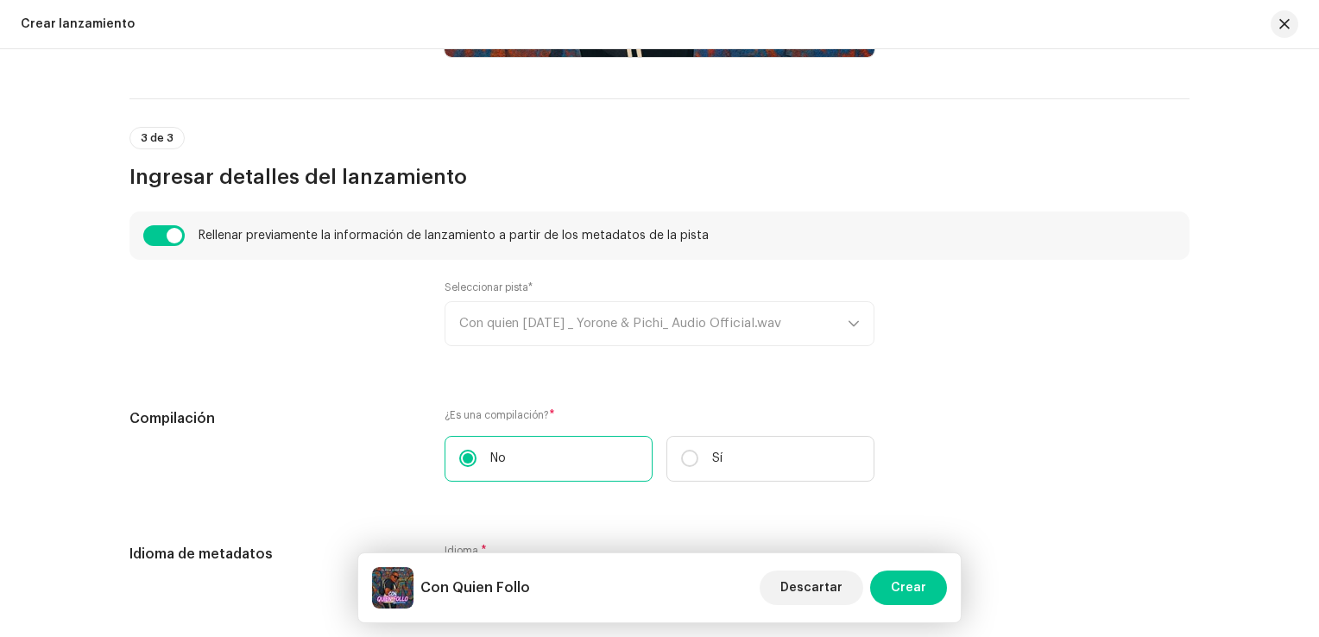
click at [161, 222] on div "Rellenar previamente la información de lanzamiento a partir de los metadatos de…" at bounding box center [659, 236] width 1060 height 48
click at [167, 242] on input "checkbox" at bounding box center [163, 235] width 41 height 21
checkbox input "false"
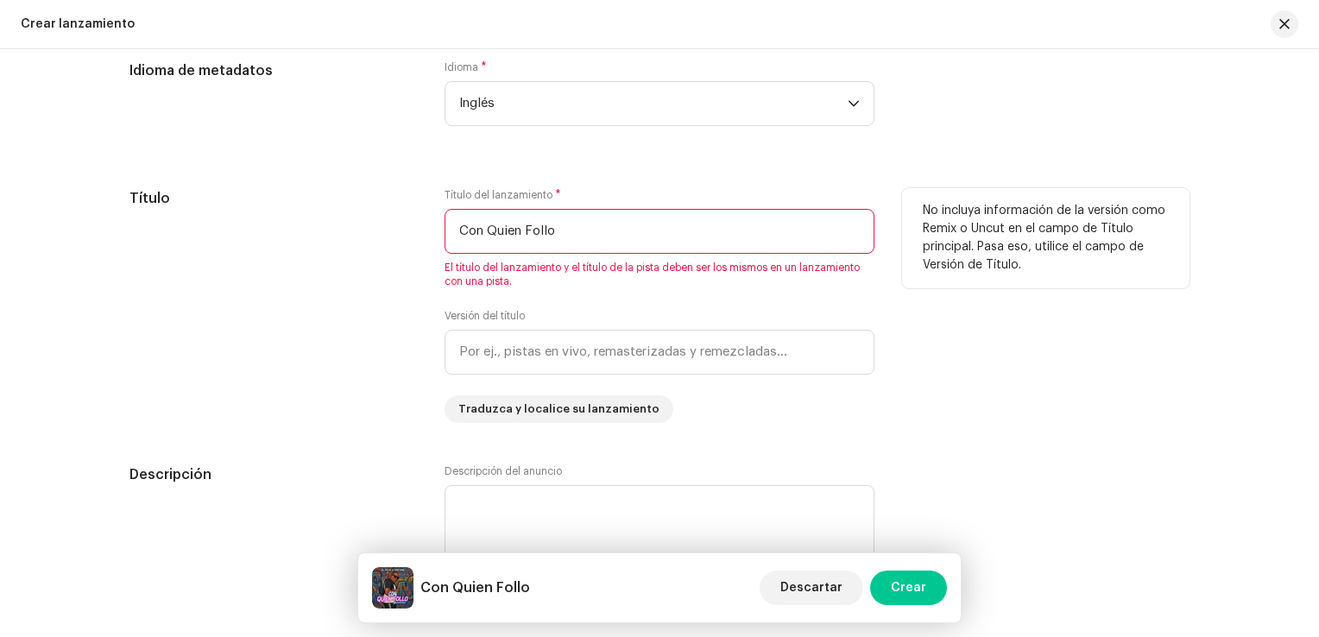
scroll to position [1554, 0]
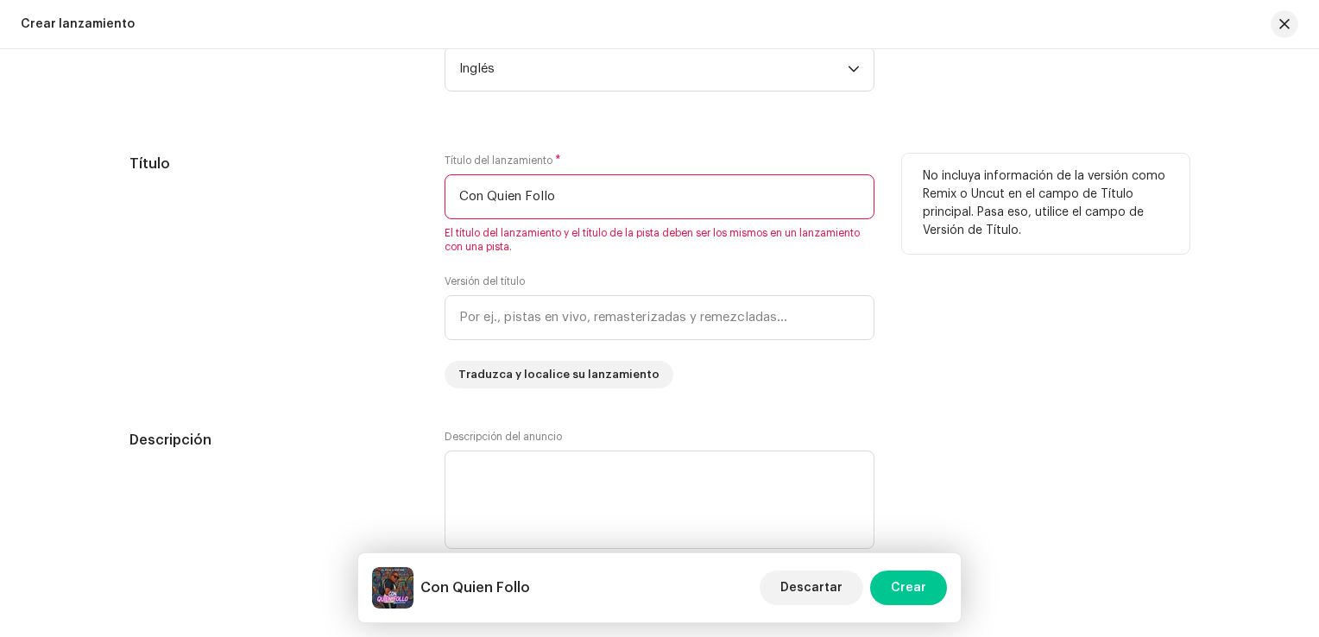
click at [601, 202] on input "Con Quien Follo" at bounding box center [660, 196] width 430 height 45
type input "C"
type input "Con Quien Follo"
click at [349, 231] on div "Título" at bounding box center [272, 271] width 287 height 235
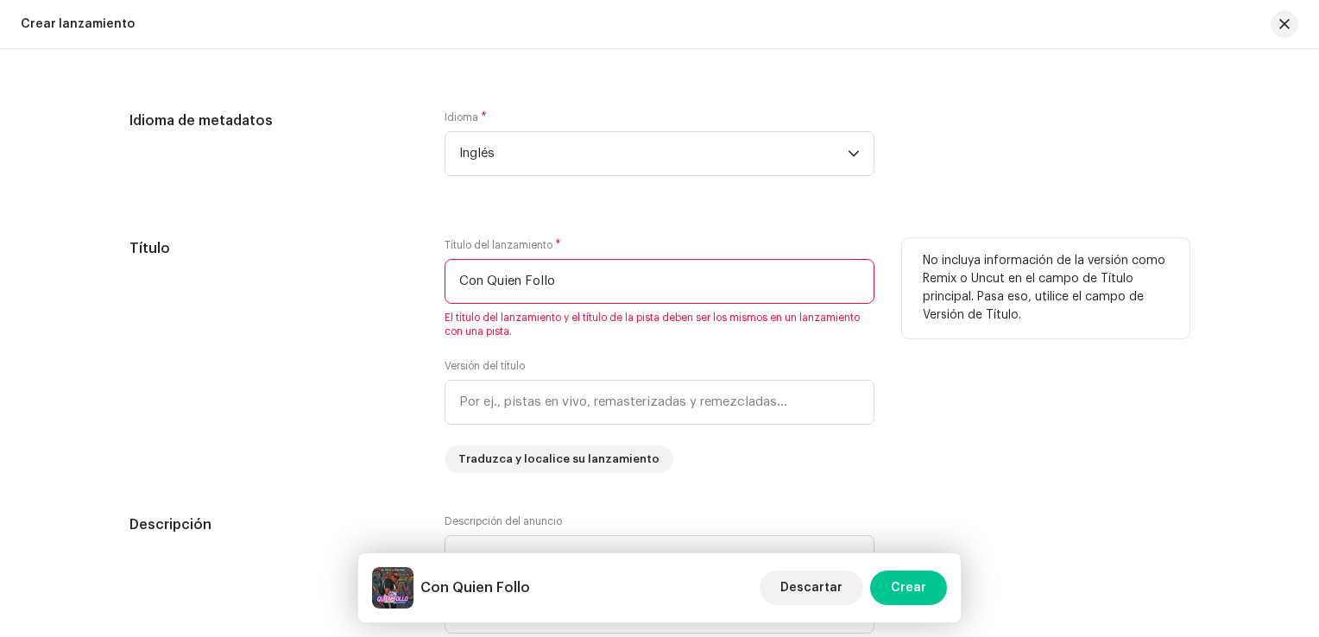
scroll to position [1640, 0]
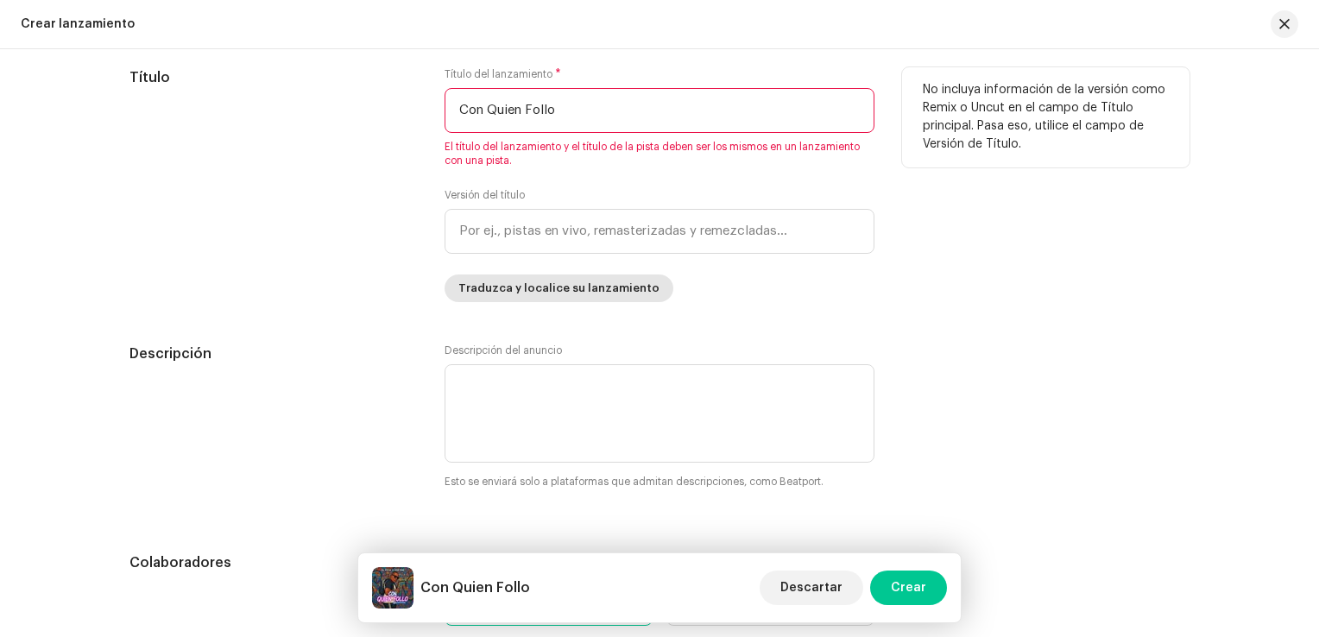
click at [519, 288] on span "Traduzca y localice su lanzamiento" at bounding box center [558, 288] width 201 height 35
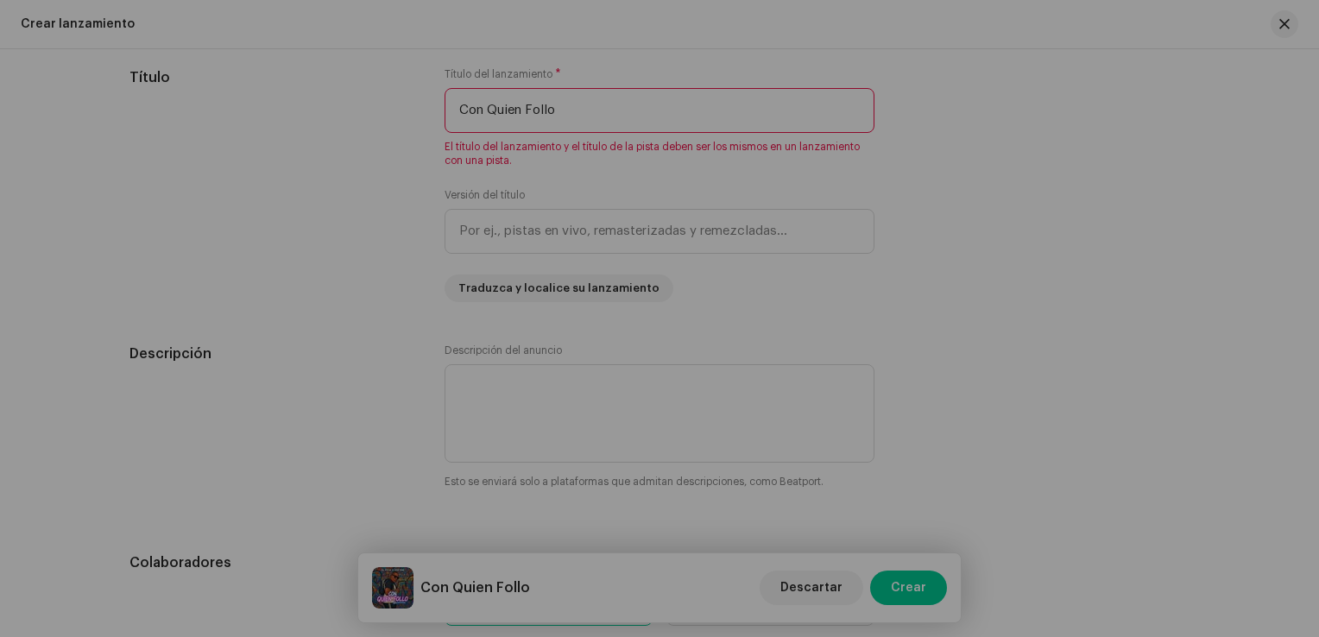
click at [325, 259] on div "Traduzca y localice su lanzamiento Idioma * Seleccionar idioma Título * Versión…" at bounding box center [659, 318] width 1319 height 637
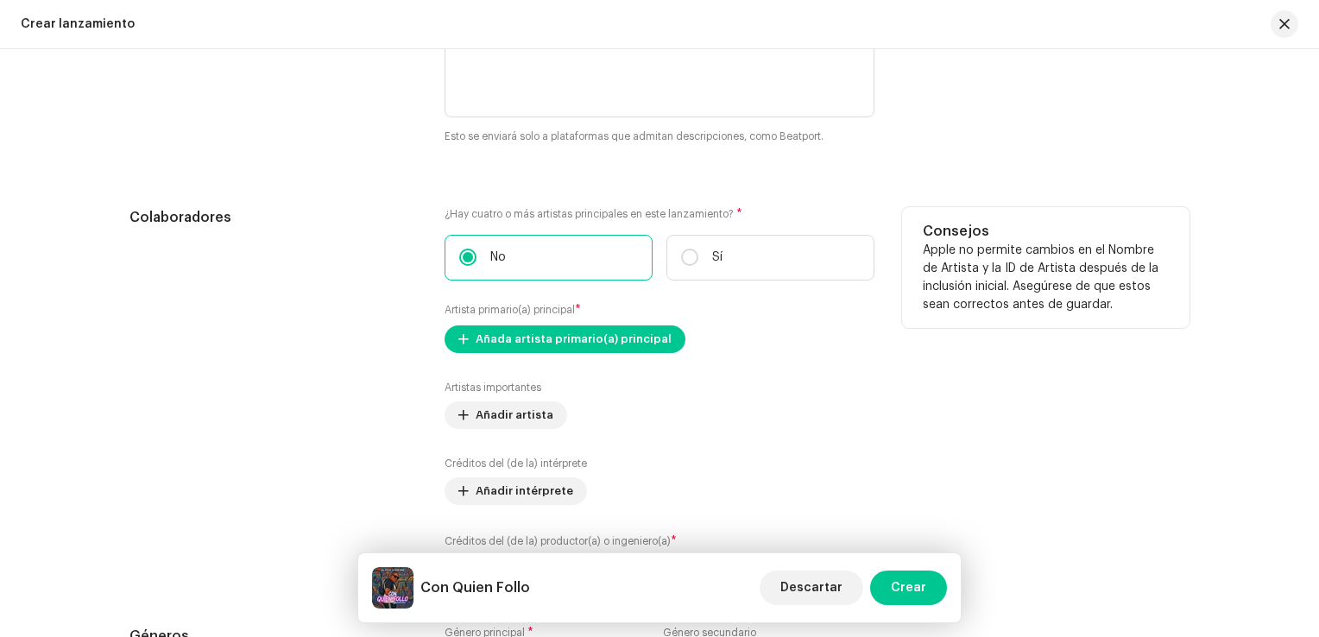
scroll to position [2072, 0]
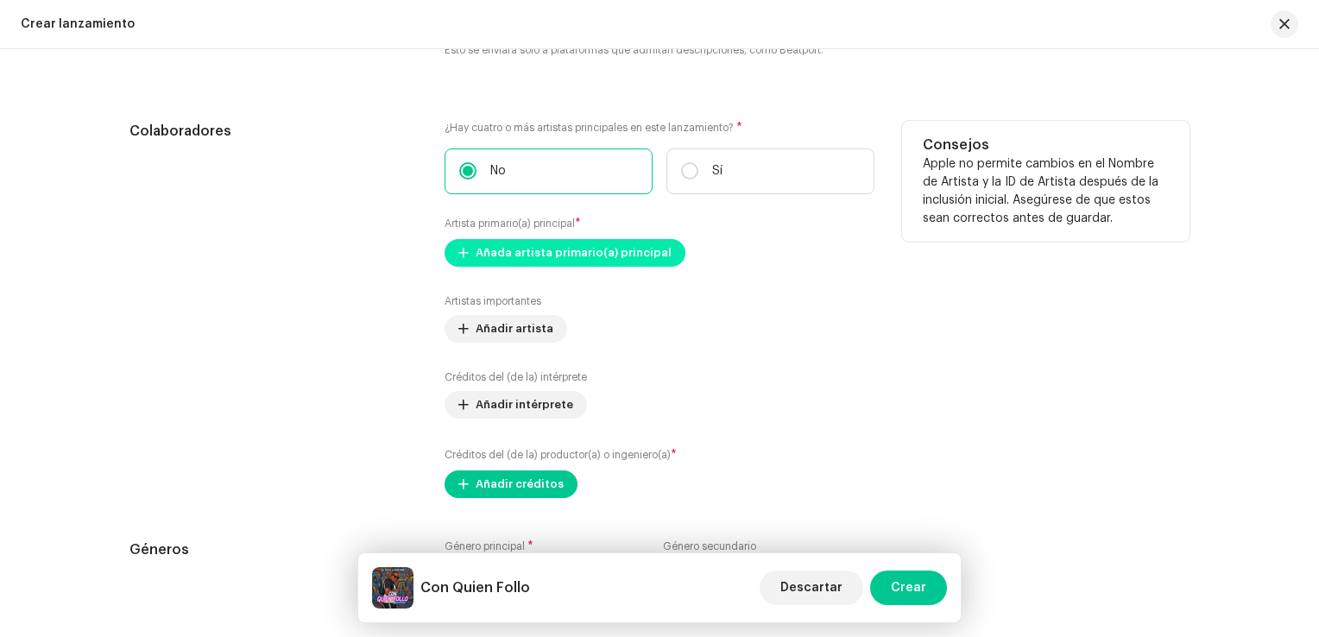
click at [515, 255] on span "Añada artista primario(a) principal" at bounding box center [574, 253] width 196 height 35
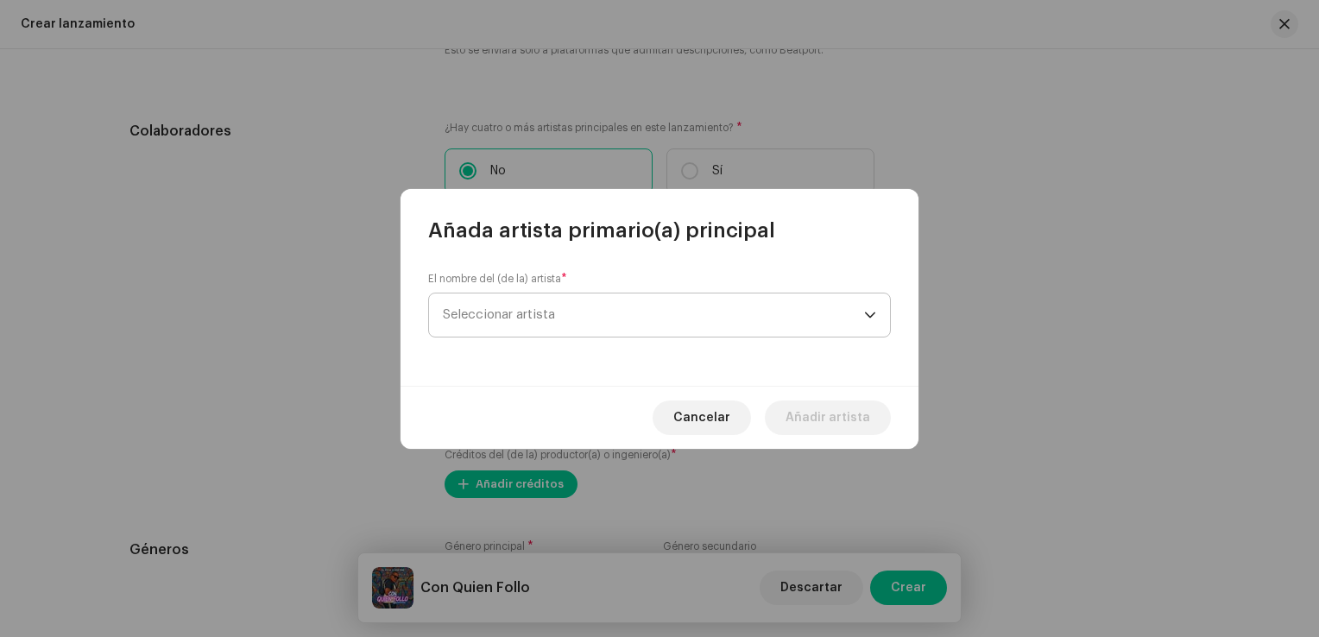
click at [530, 311] on span "Seleccionar artista" at bounding box center [499, 314] width 112 height 13
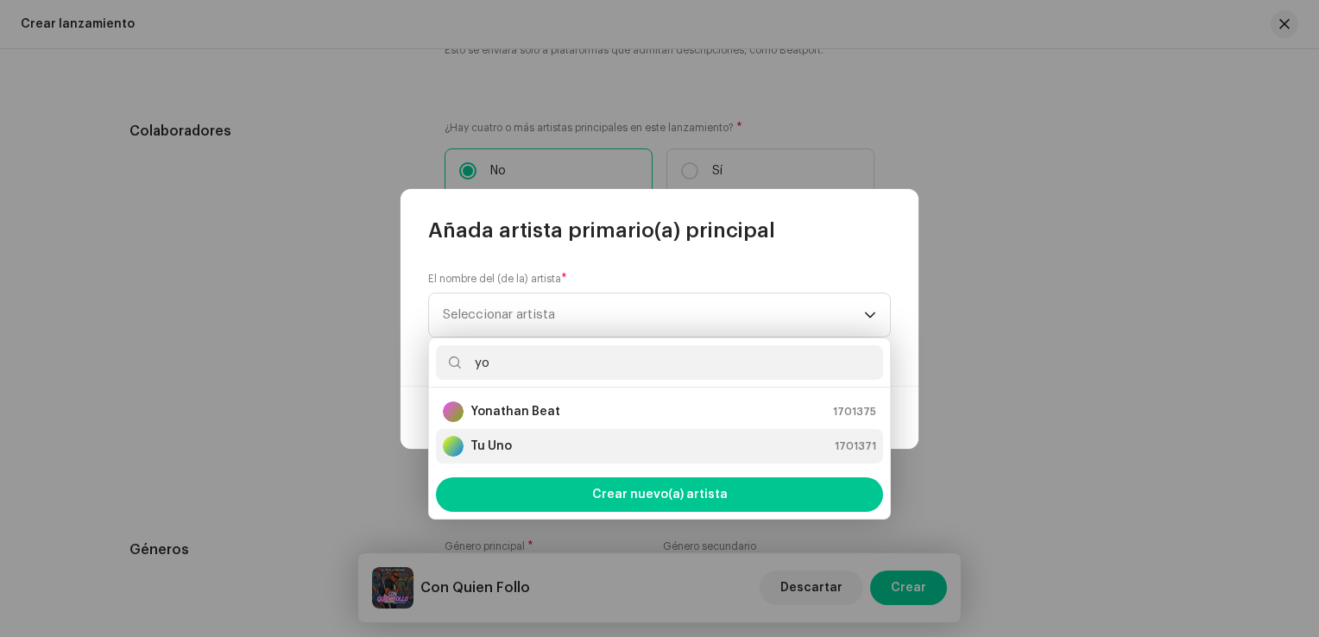
type input "yo"
click at [516, 447] on div "Tu Uno 1701371" at bounding box center [659, 446] width 433 height 21
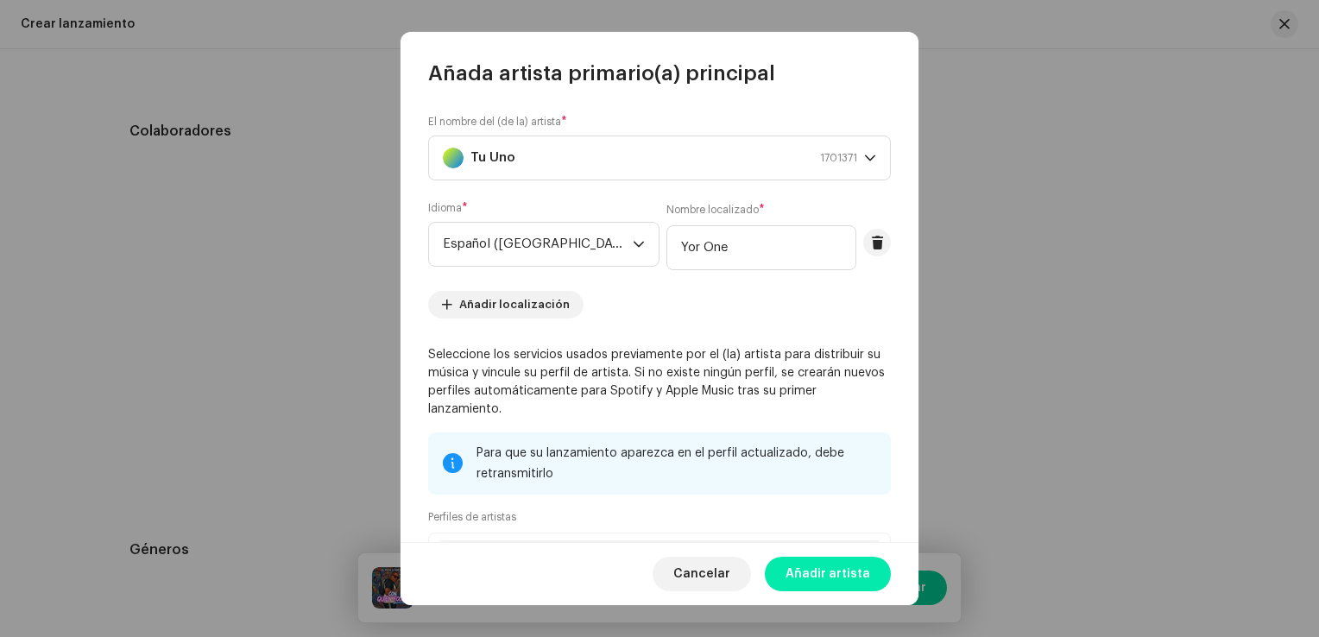
click at [823, 576] on span "Añadir artista" at bounding box center [828, 574] width 85 height 35
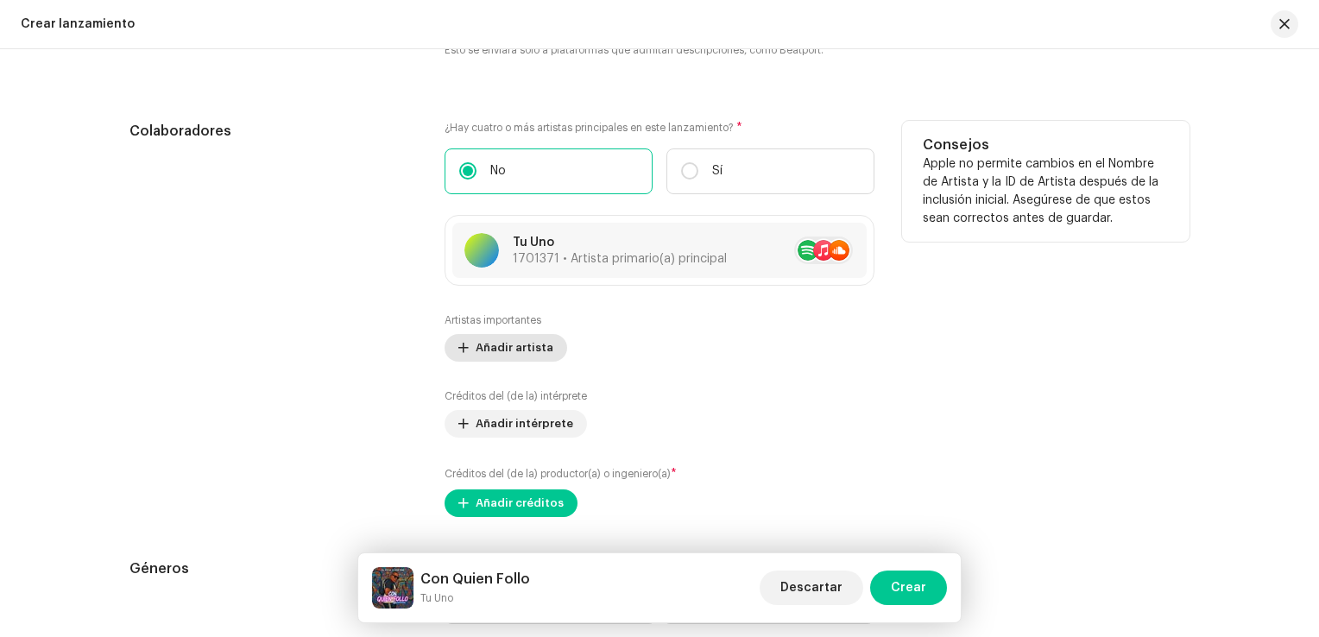
click at [486, 331] on div "Artistas importantes Añadir artista" at bounding box center [660, 337] width 430 height 48
click at [502, 345] on span "Añadir artista" at bounding box center [515, 348] width 78 height 35
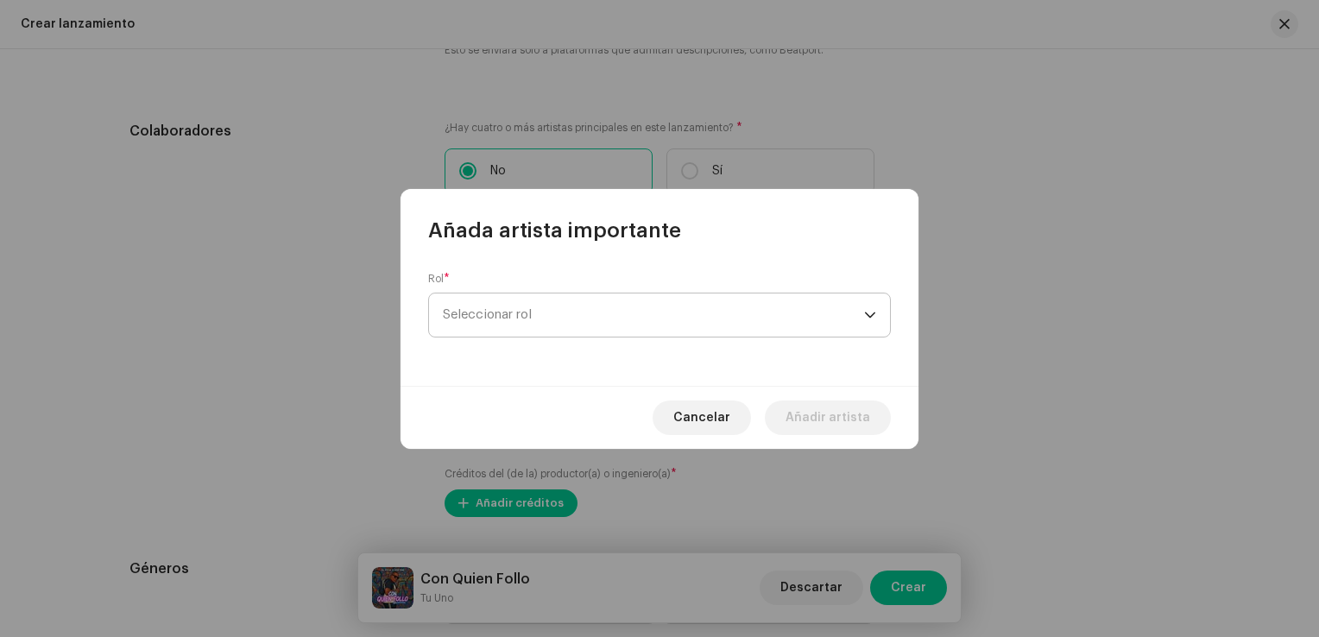
click at [515, 312] on font "Seleccionar rol" at bounding box center [487, 314] width 89 height 13
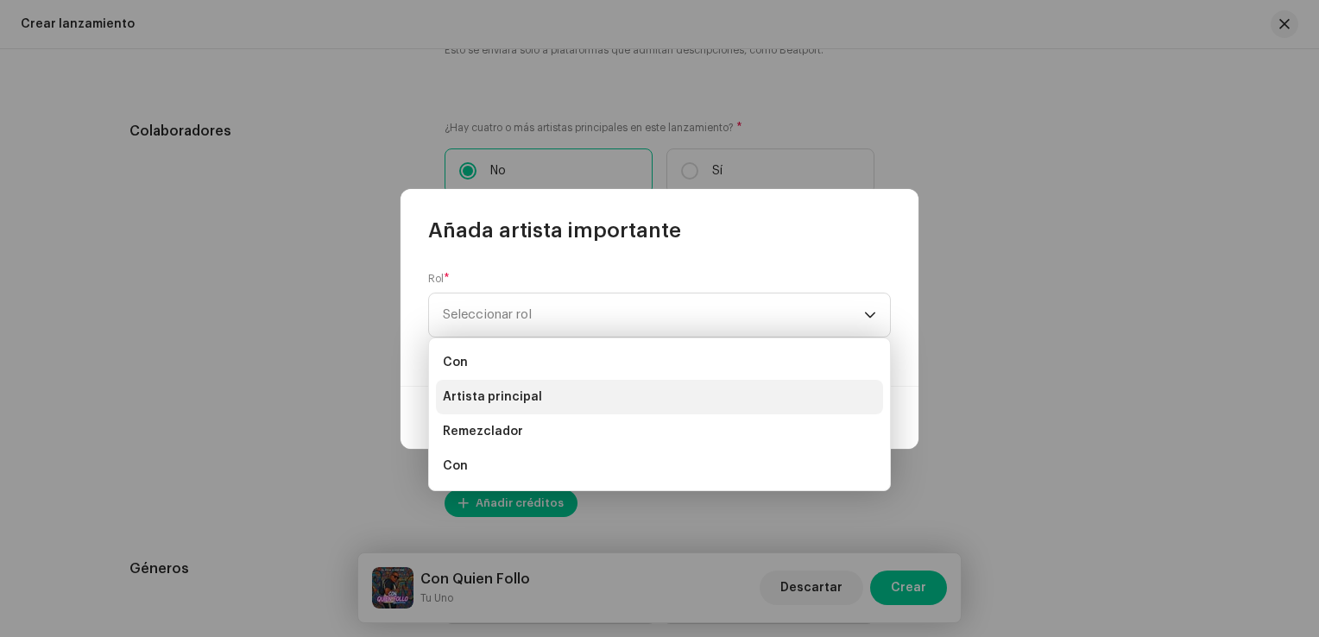
click at [504, 392] on span "Artista principal" at bounding box center [492, 396] width 99 height 17
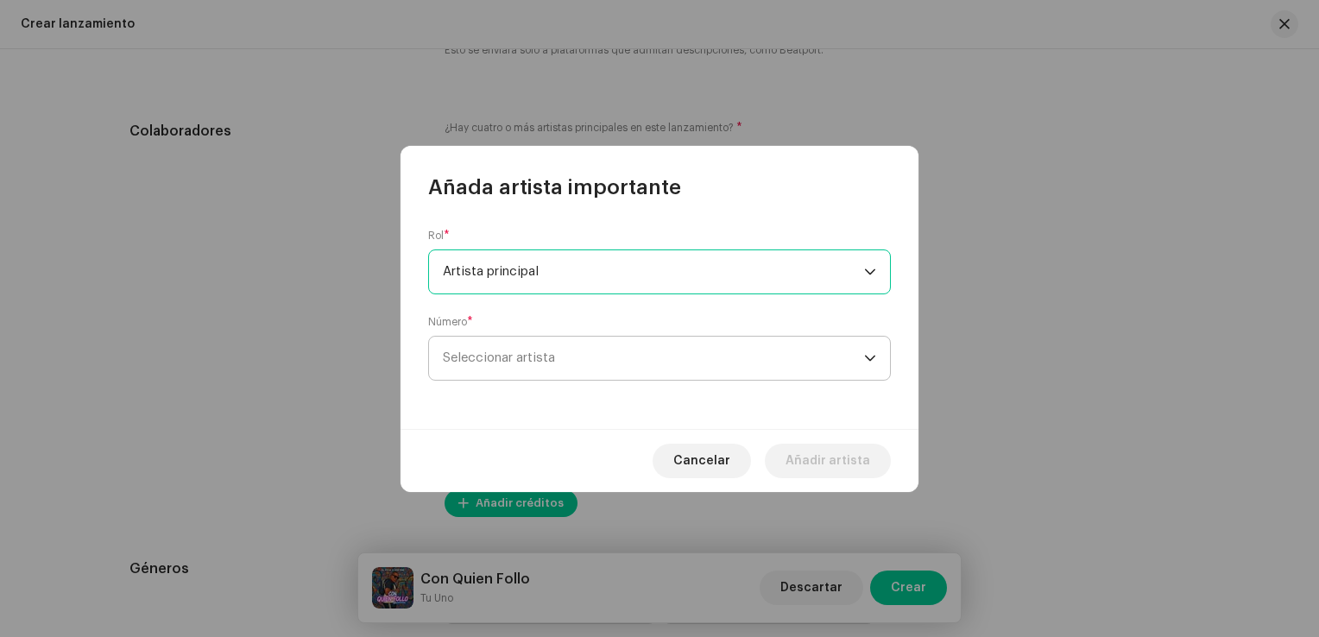
click at [511, 364] on span "Seleccionar artista" at bounding box center [499, 357] width 112 height 13
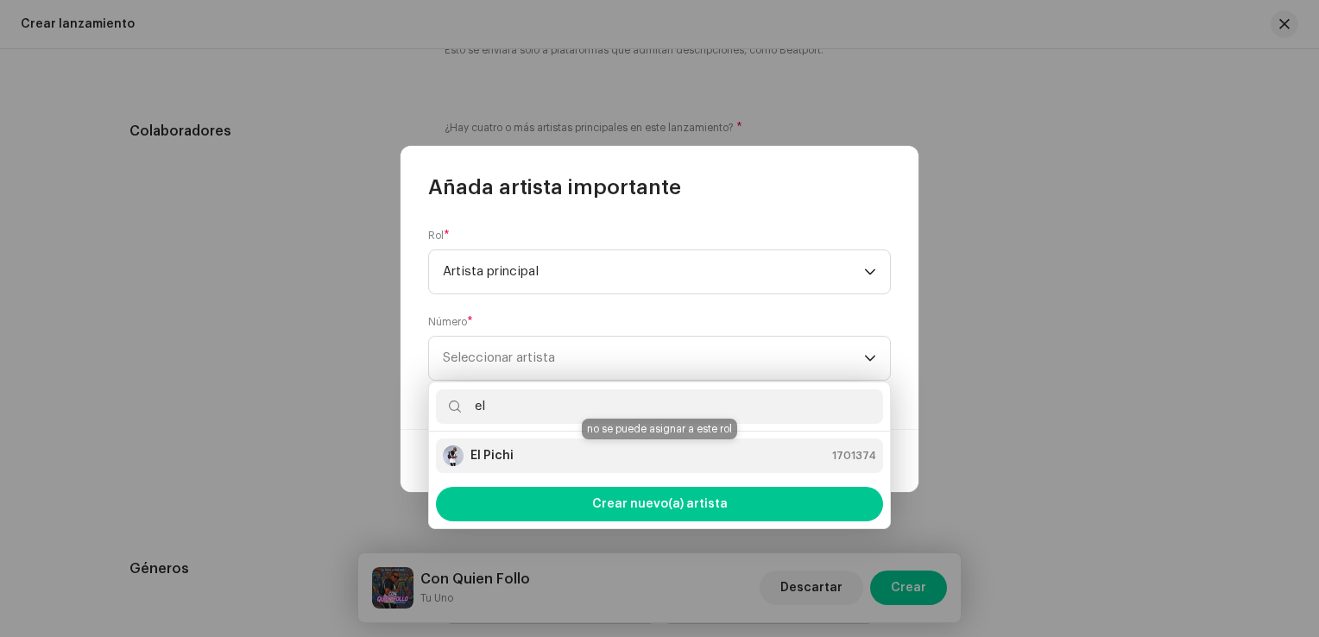
type input "el"
click at [513, 453] on div "El Pichi 1701374" at bounding box center [659, 455] width 433 height 21
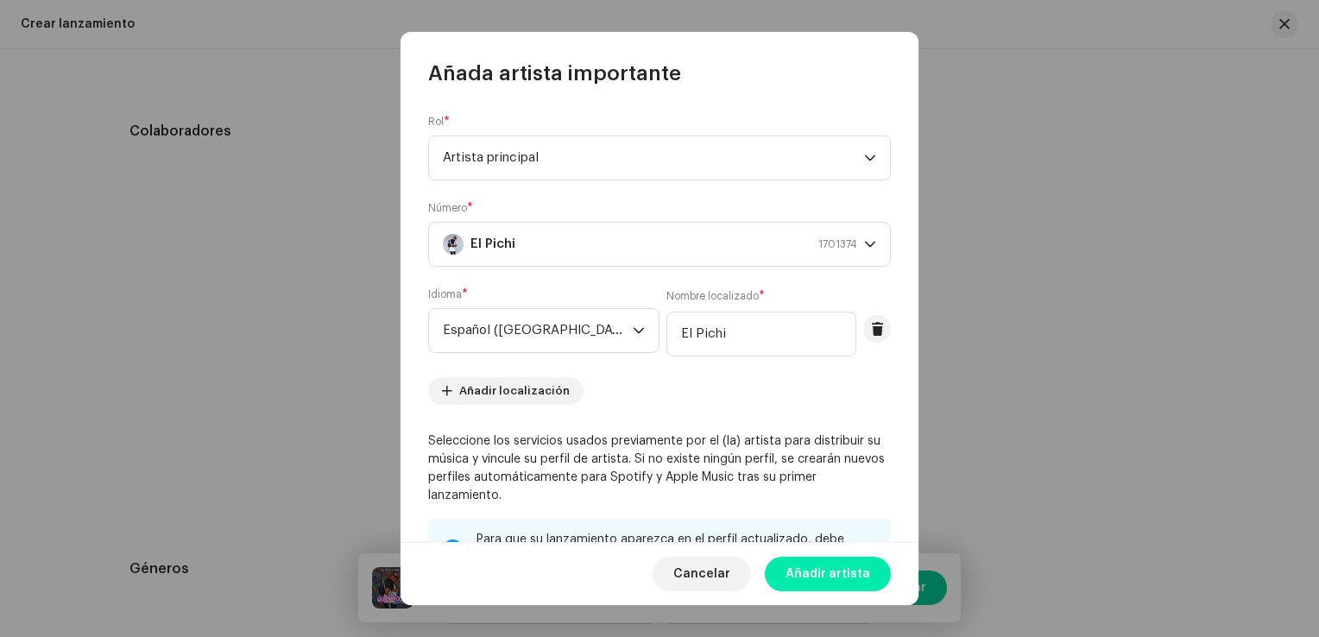
click at [816, 576] on span "Añadir artista" at bounding box center [828, 574] width 85 height 35
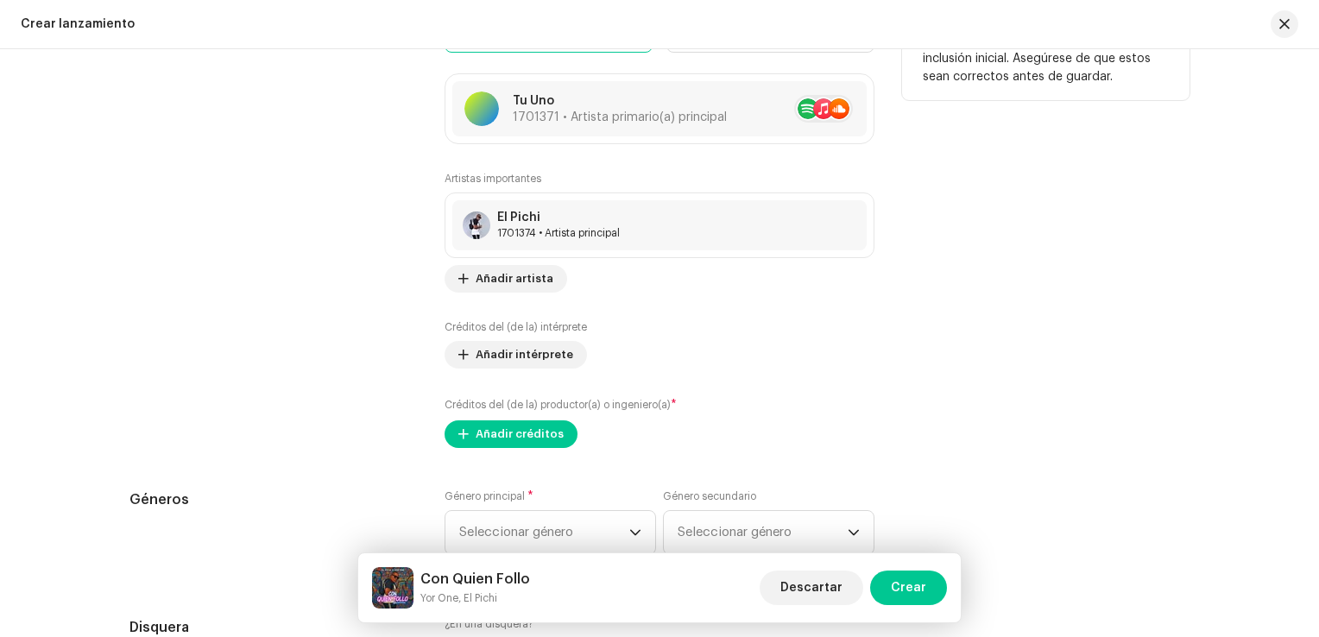
scroll to position [2245, 0]
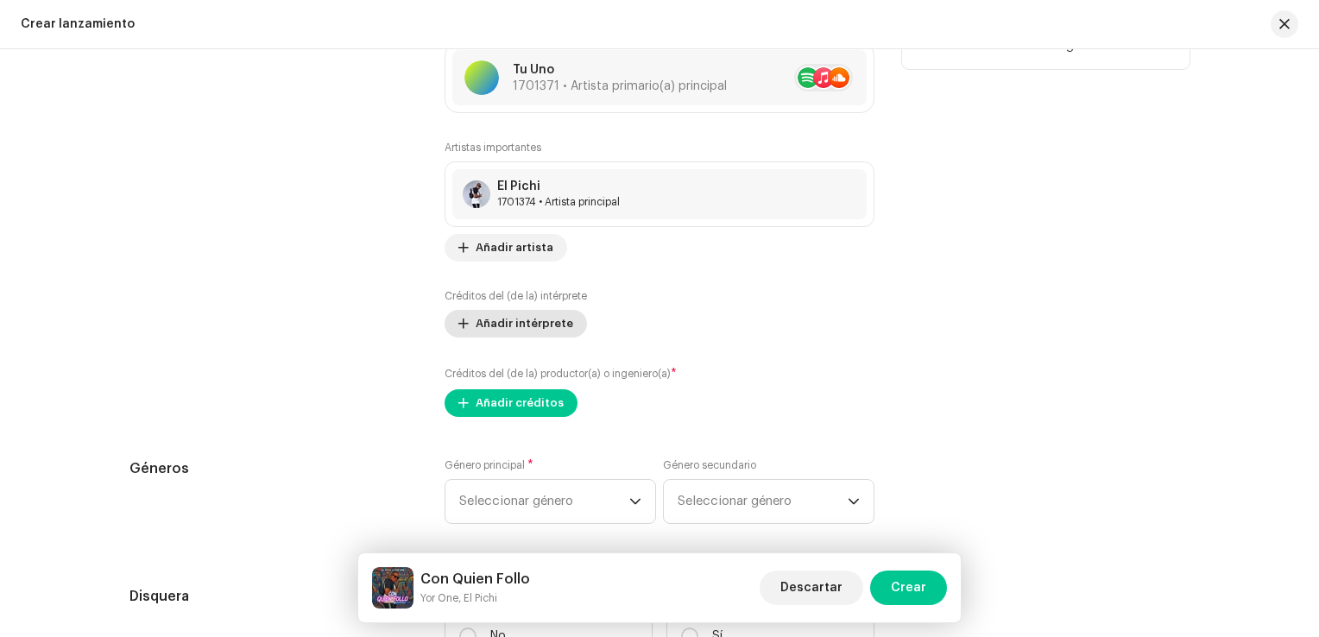
click at [526, 331] on span "Añadir intérprete" at bounding box center [525, 323] width 98 height 35
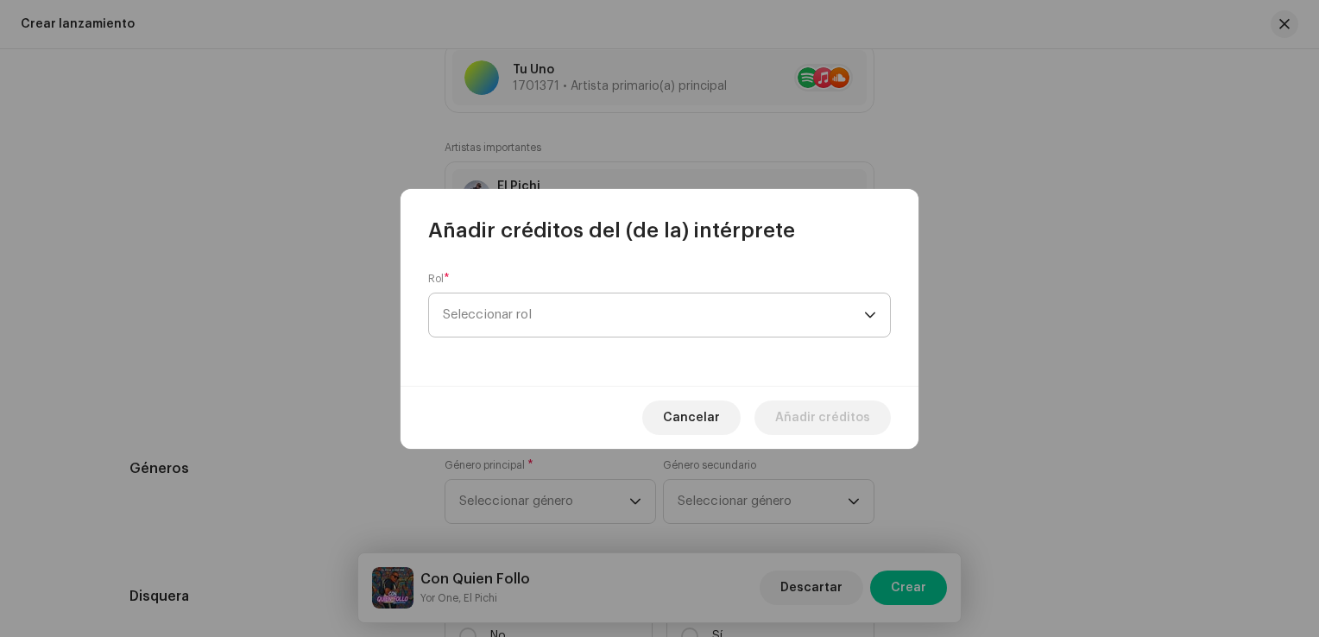
click at [526, 323] on span "Seleccionar rol" at bounding box center [653, 315] width 421 height 43
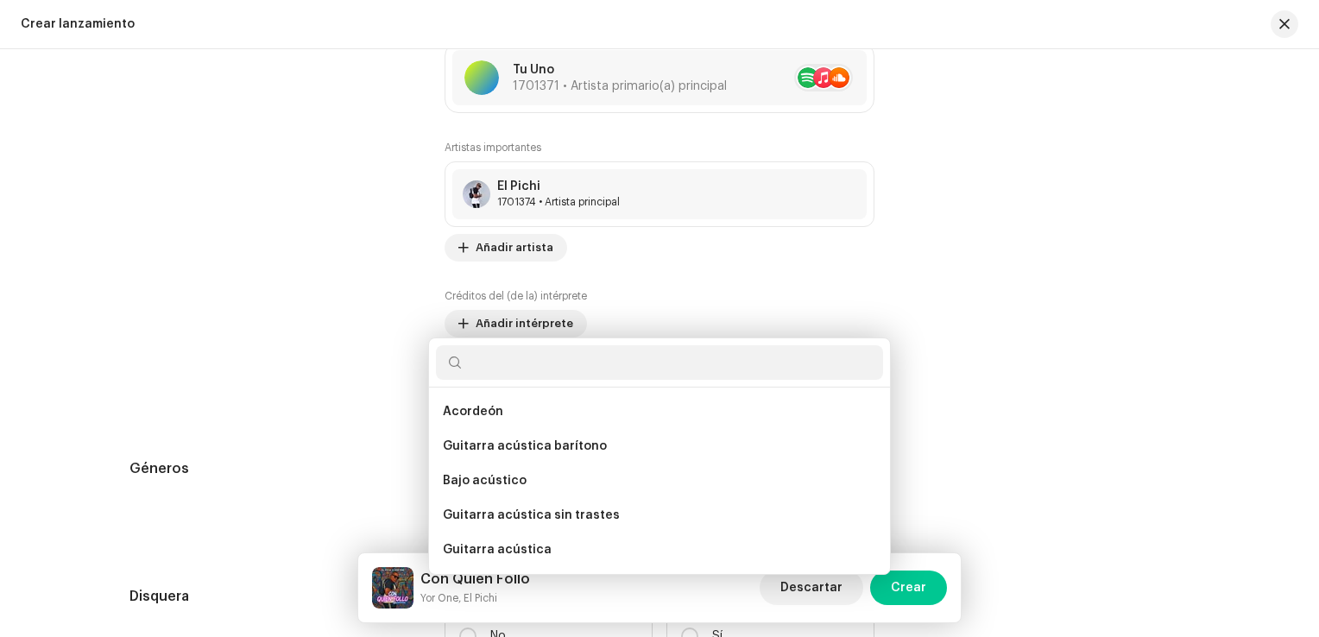
click at [1092, 274] on div "Añadir créditos del (de la) intérprete Rol * Seleccionar rol Cancelar Añadir cr…" at bounding box center [659, 318] width 1319 height 637
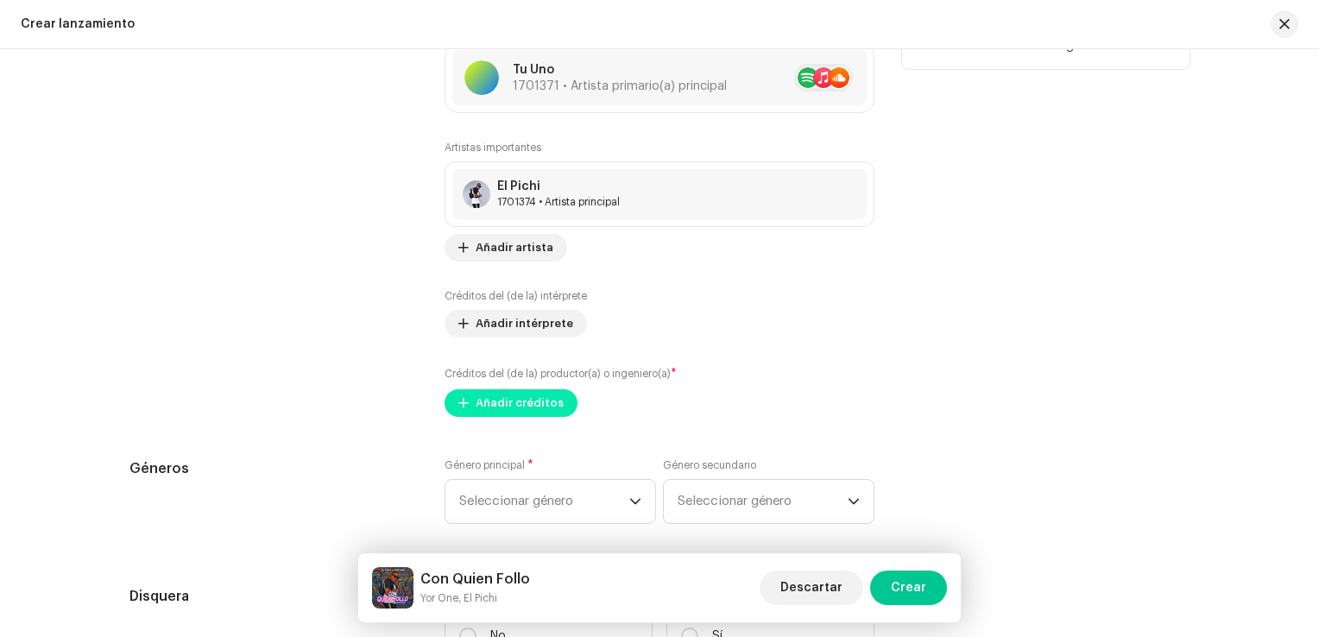
click at [542, 406] on span "Añadir créditos" at bounding box center [520, 403] width 88 height 35
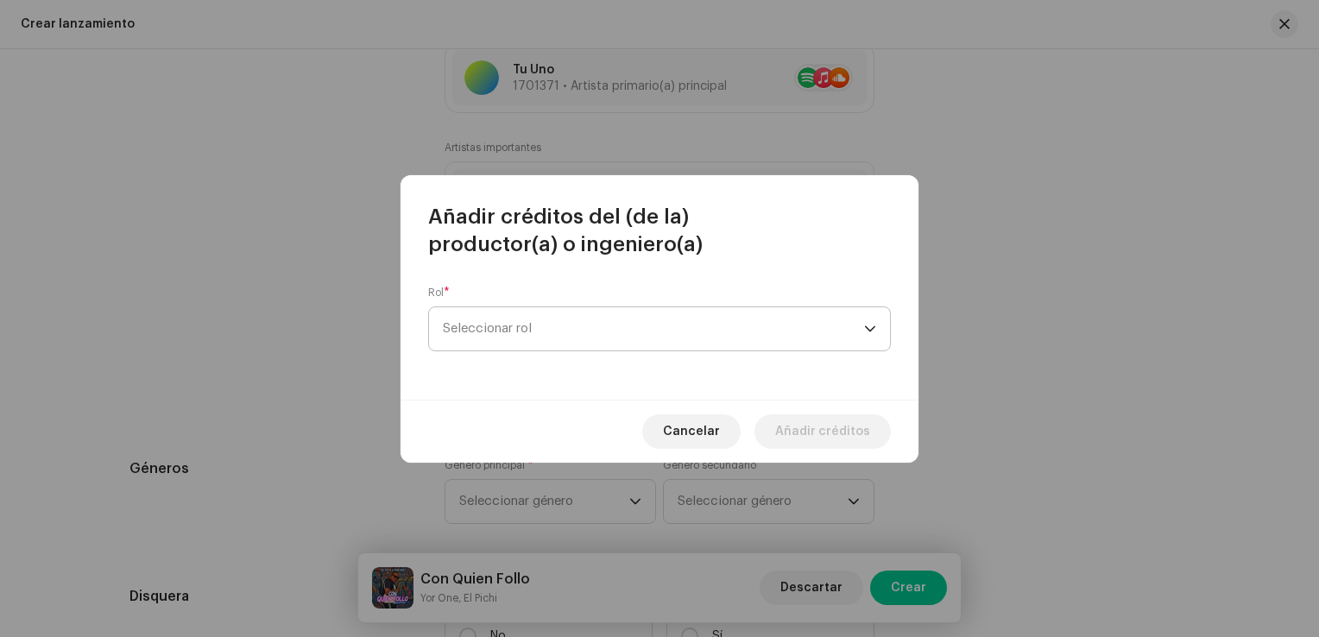
click at [521, 323] on font "Seleccionar rol" at bounding box center [487, 328] width 89 height 13
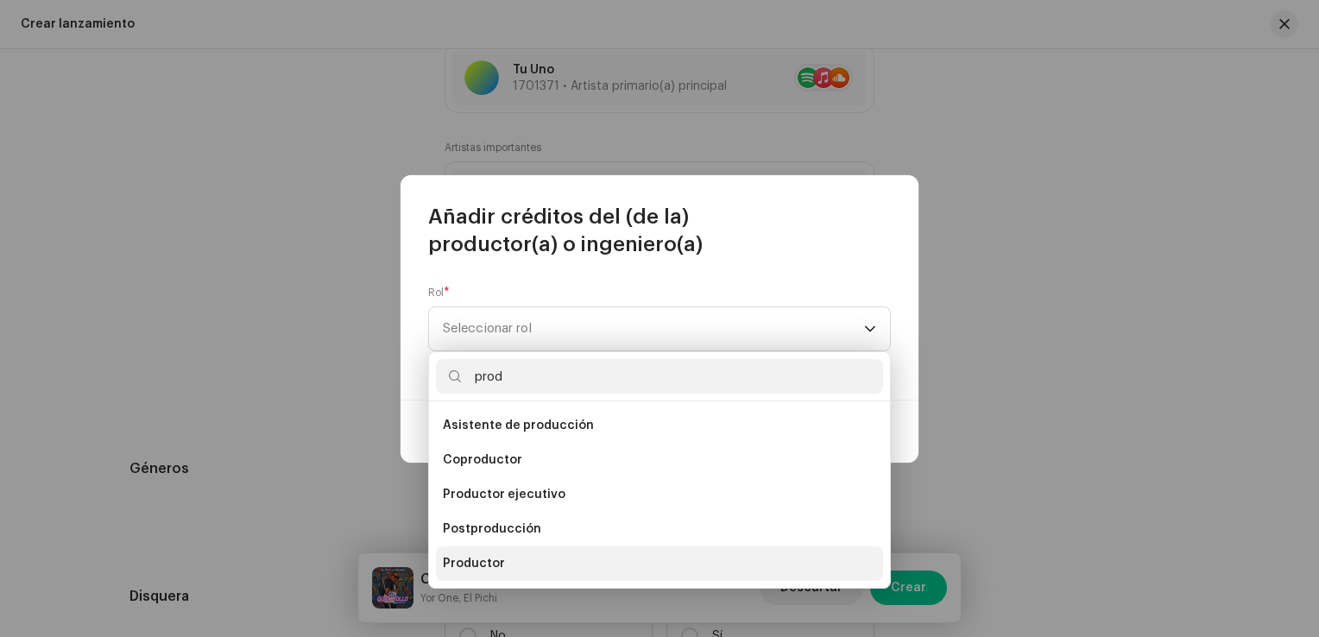
type input "prod"
click at [477, 563] on span "Productor" at bounding box center [474, 563] width 62 height 17
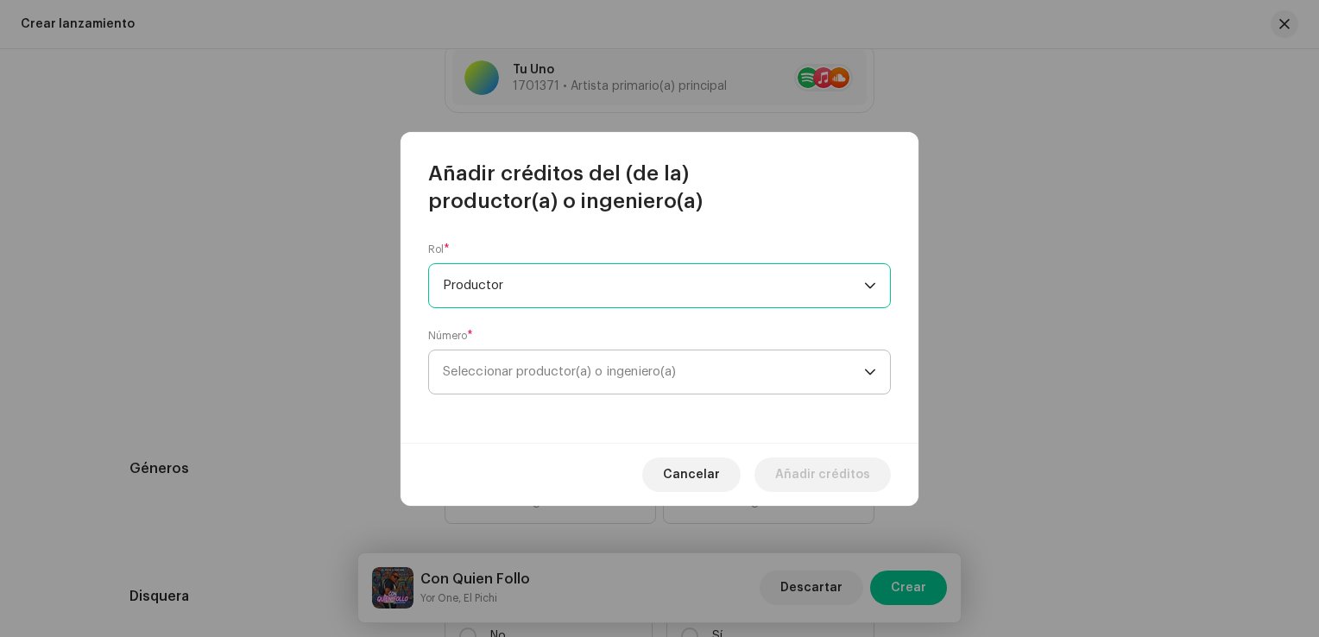
click at [554, 392] on span "Seleccionar productor(a) o ingeniero(a)" at bounding box center [653, 372] width 421 height 43
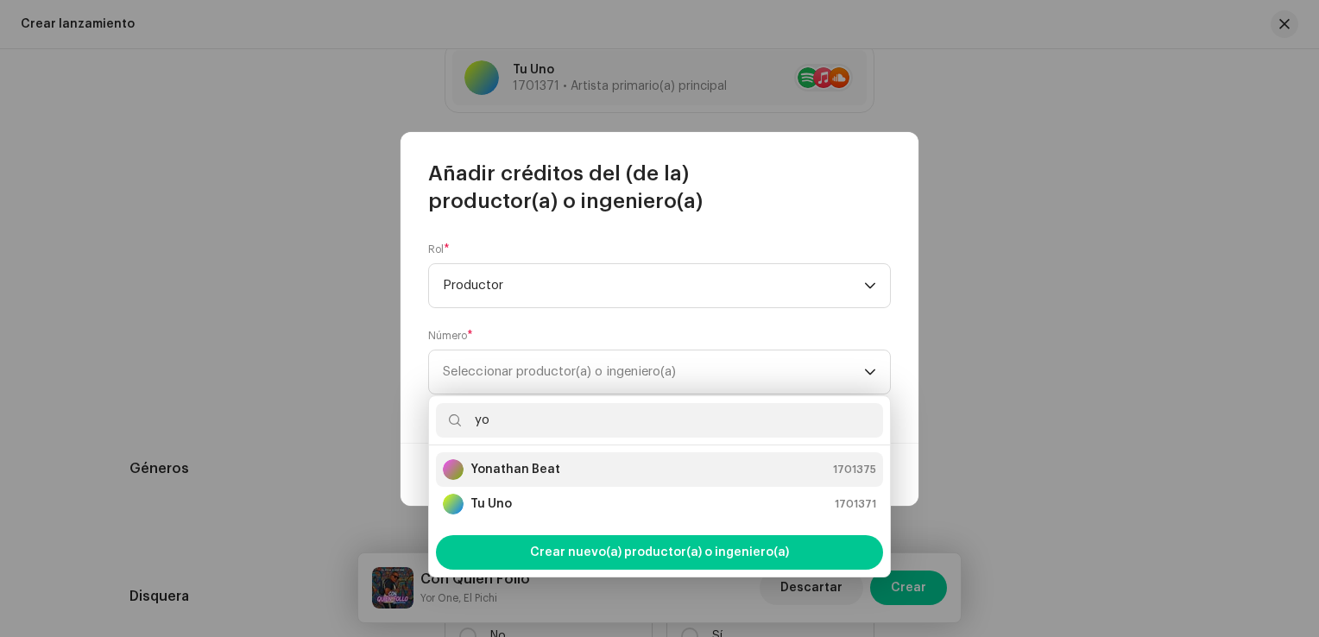
type input "yo"
click at [508, 471] on strong "Yonathan Beat" at bounding box center [516, 469] width 90 height 17
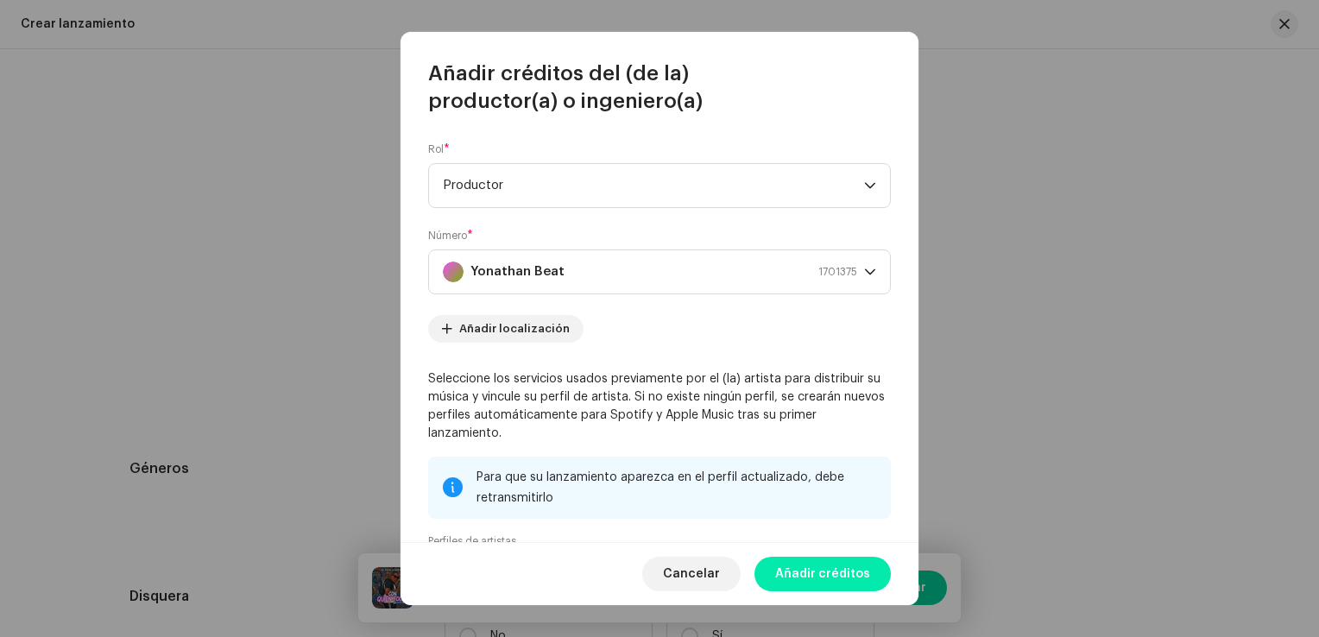
click at [805, 568] on span "Añadir créditos" at bounding box center [822, 574] width 95 height 35
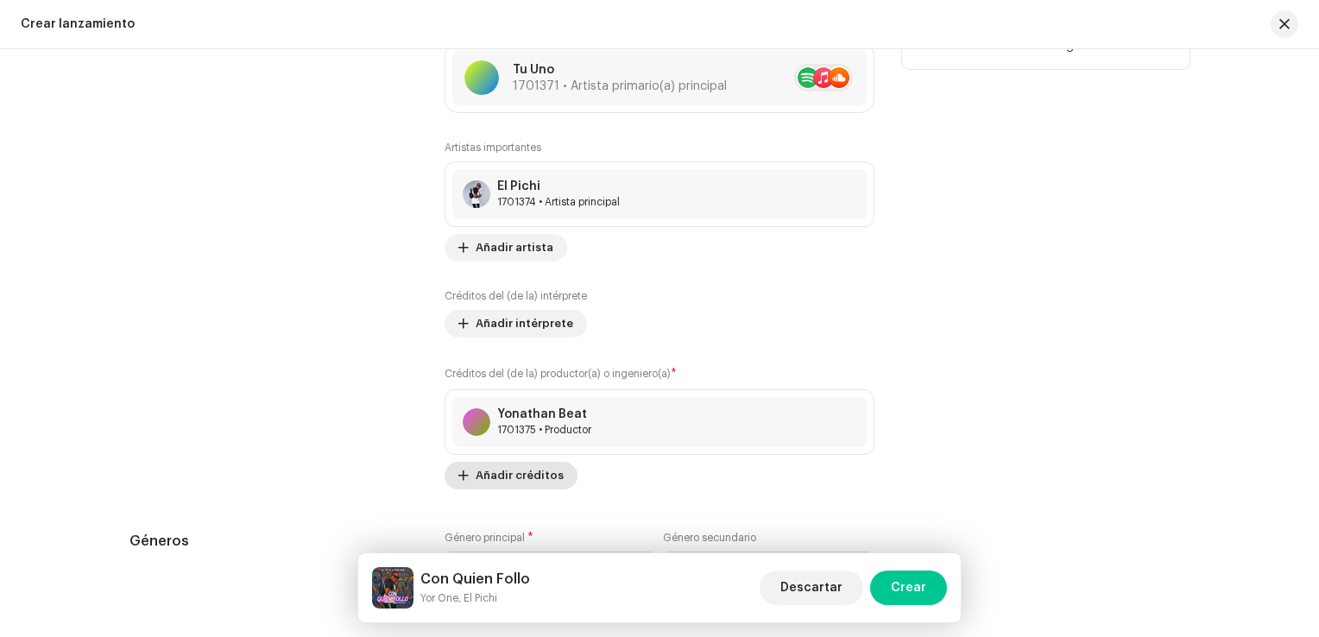
click at [501, 414] on div "Yonathan Beat" at bounding box center [544, 414] width 94 height 14
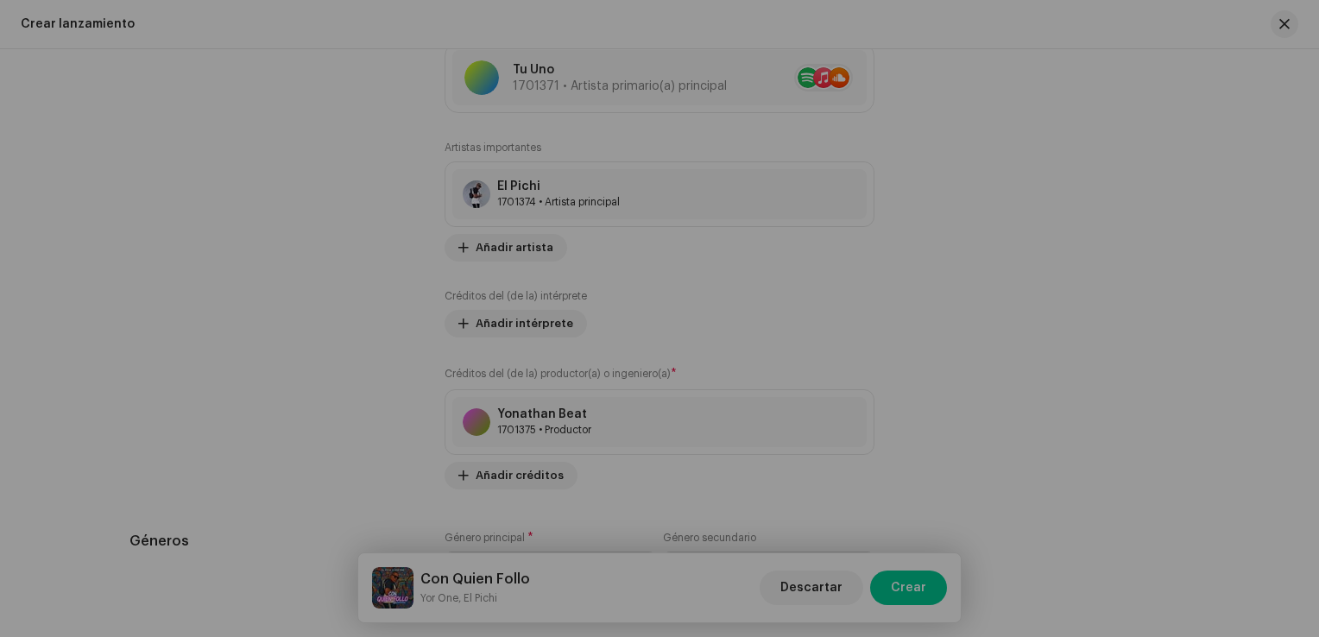
click at [950, 223] on div "Actualizar créditos del (de la) productor(a) o ingeniero(a) Rol * Productor Núm…" at bounding box center [659, 318] width 1319 height 637
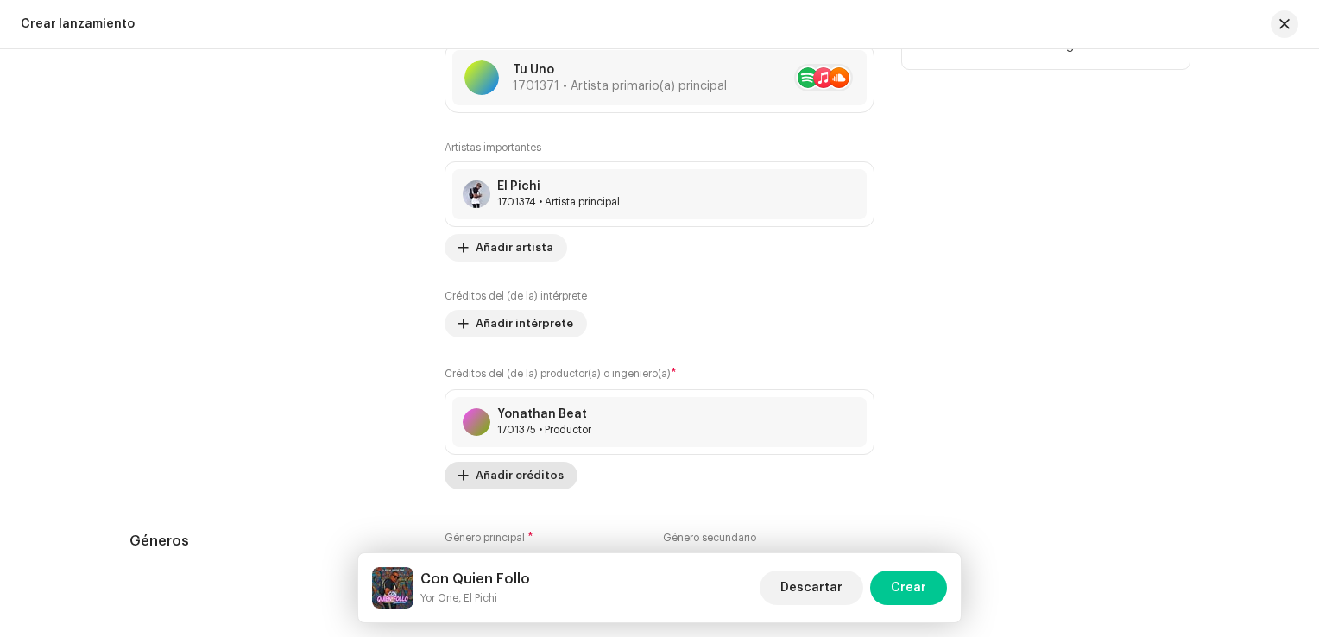
click at [520, 469] on span "Añadir créditos" at bounding box center [520, 475] width 88 height 35
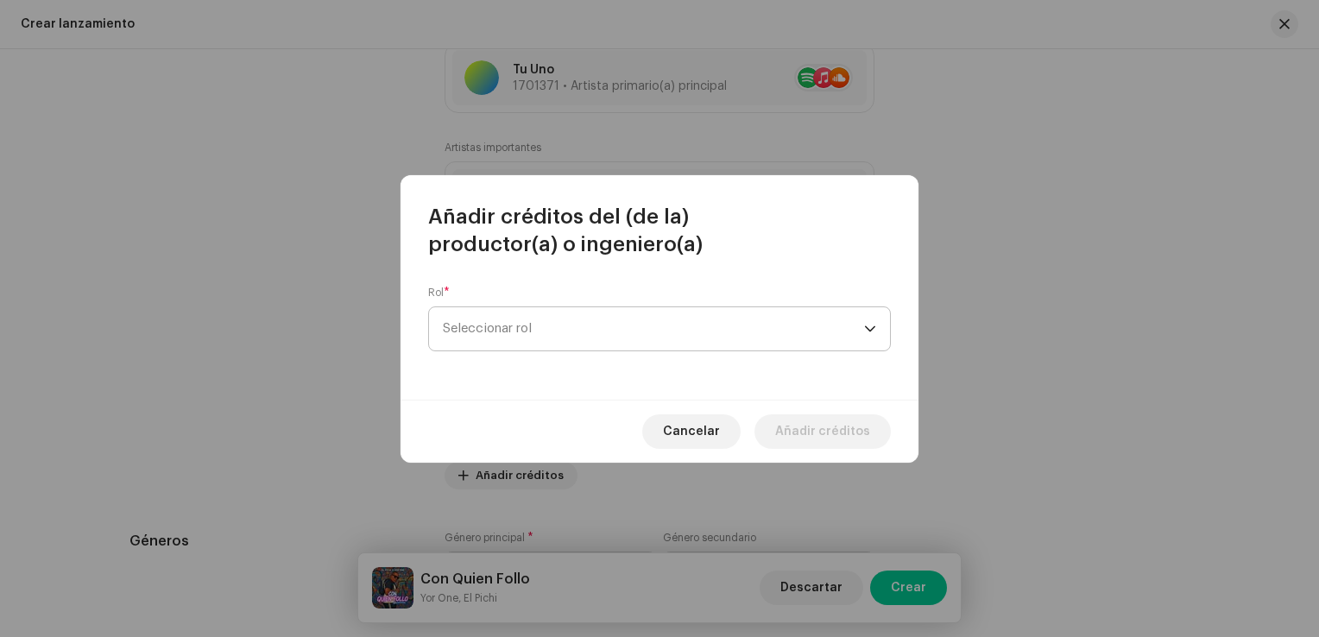
click at [527, 337] on span "Seleccionar rol" at bounding box center [653, 328] width 421 height 43
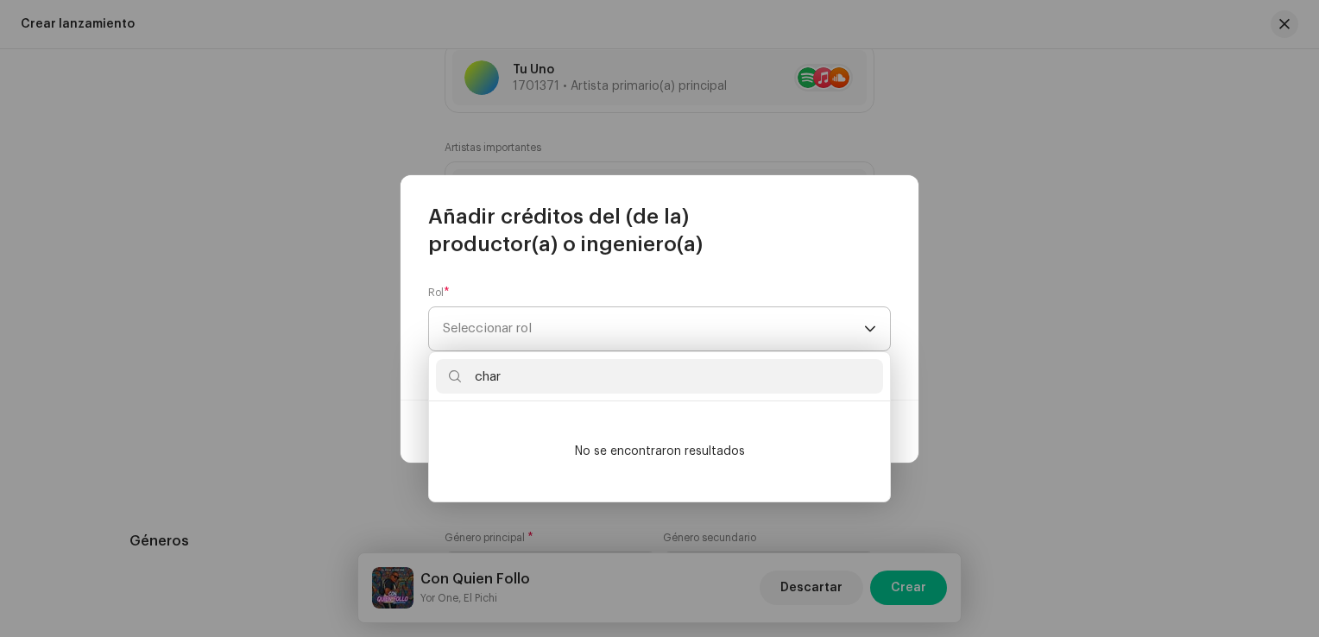
type input "char"
click at [546, 320] on span "Seleccionar rol" at bounding box center [653, 328] width 421 height 43
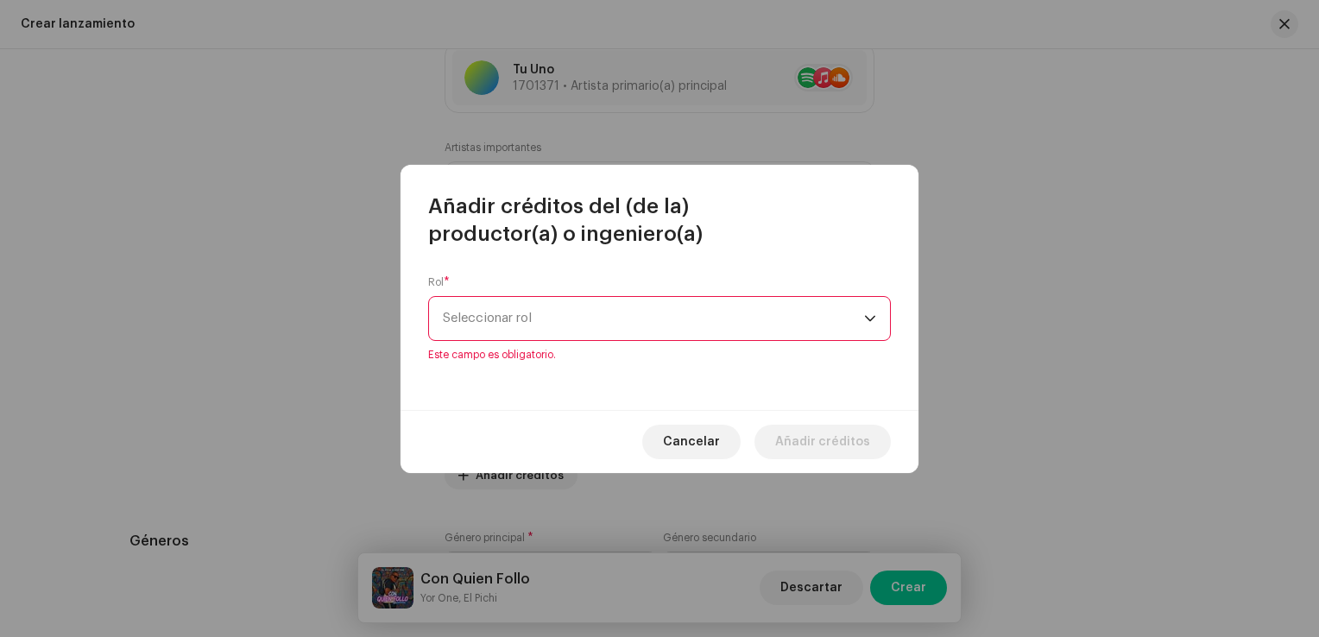
click at [539, 313] on span "Seleccionar rol" at bounding box center [653, 318] width 421 height 43
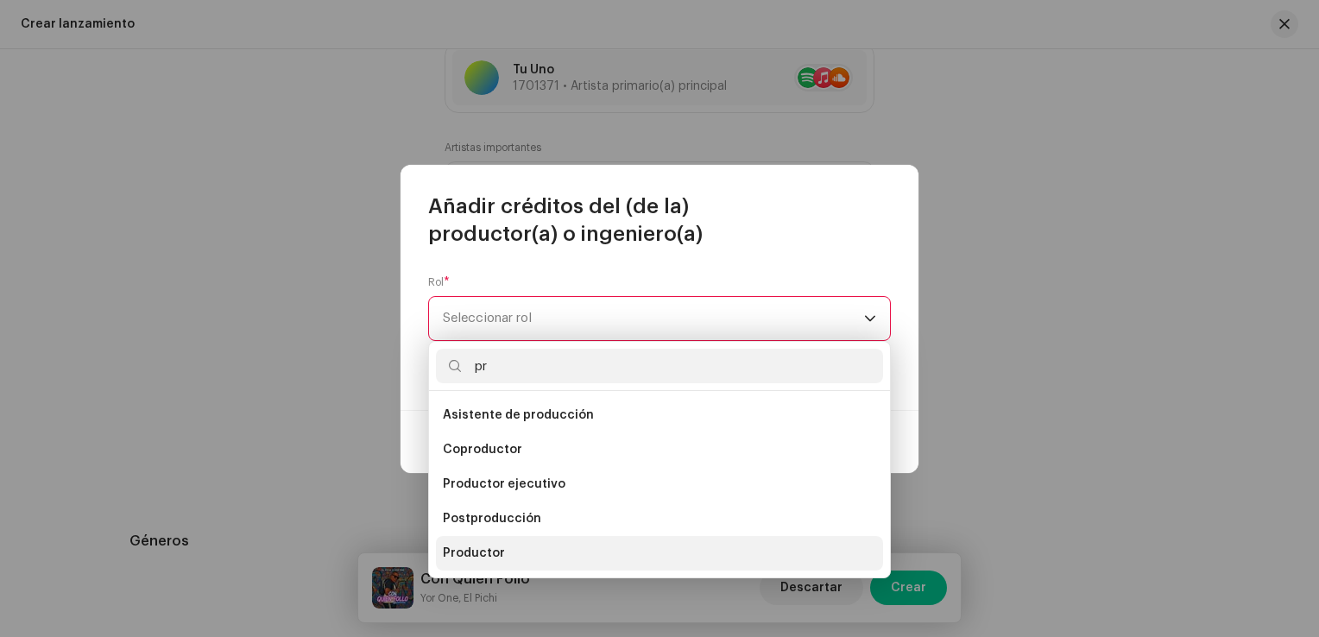
type input "pr"
click at [501, 551] on li "Productor" at bounding box center [659, 553] width 447 height 35
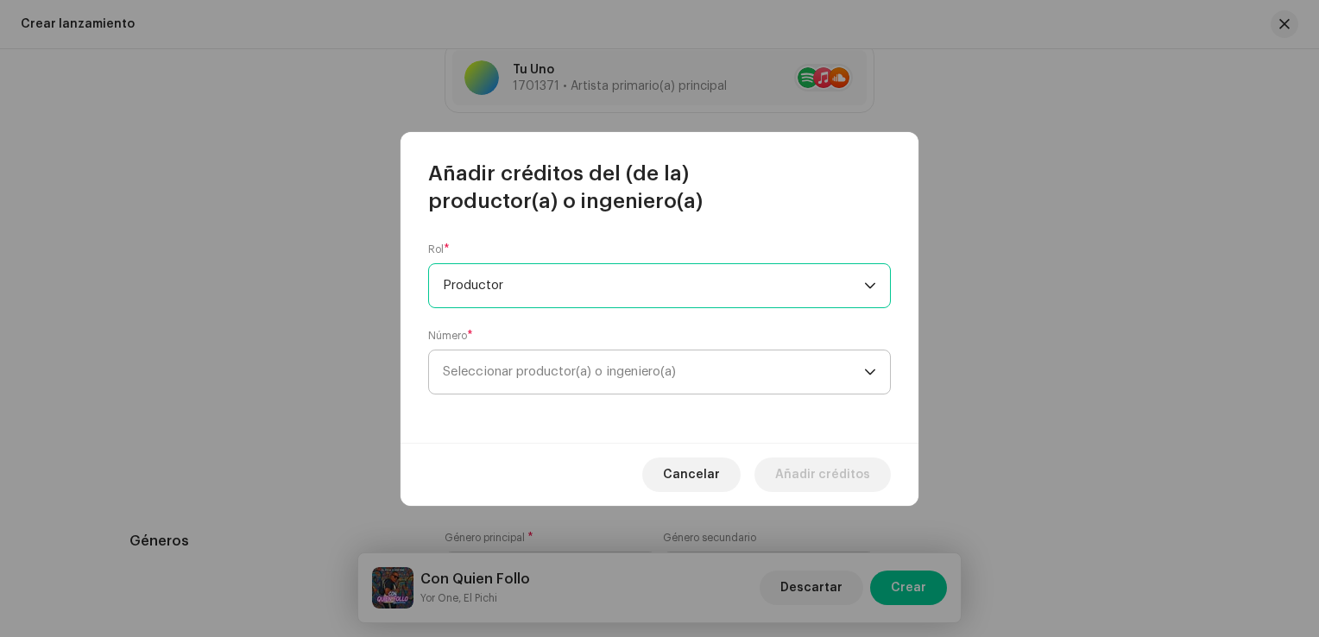
click at [508, 371] on span "Seleccionar productor(a) o ingeniero(a)" at bounding box center [559, 371] width 233 height 13
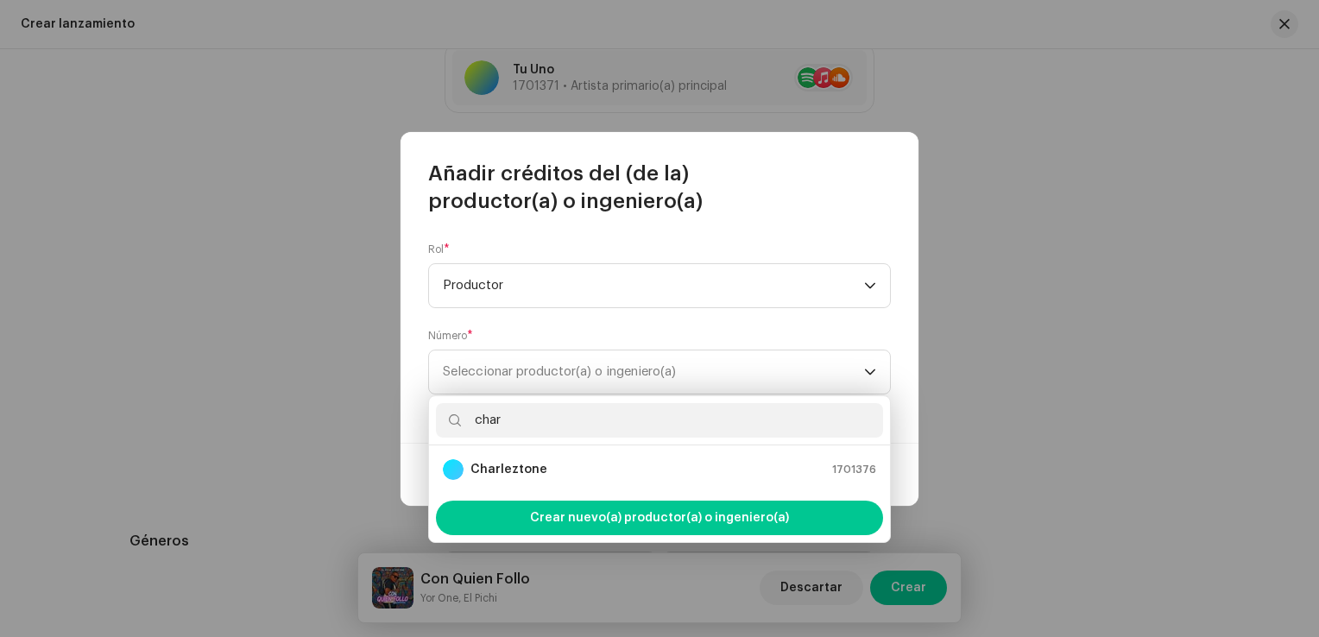
type input "char"
click at [505, 459] on div "Charleztone" at bounding box center [495, 469] width 104 height 21
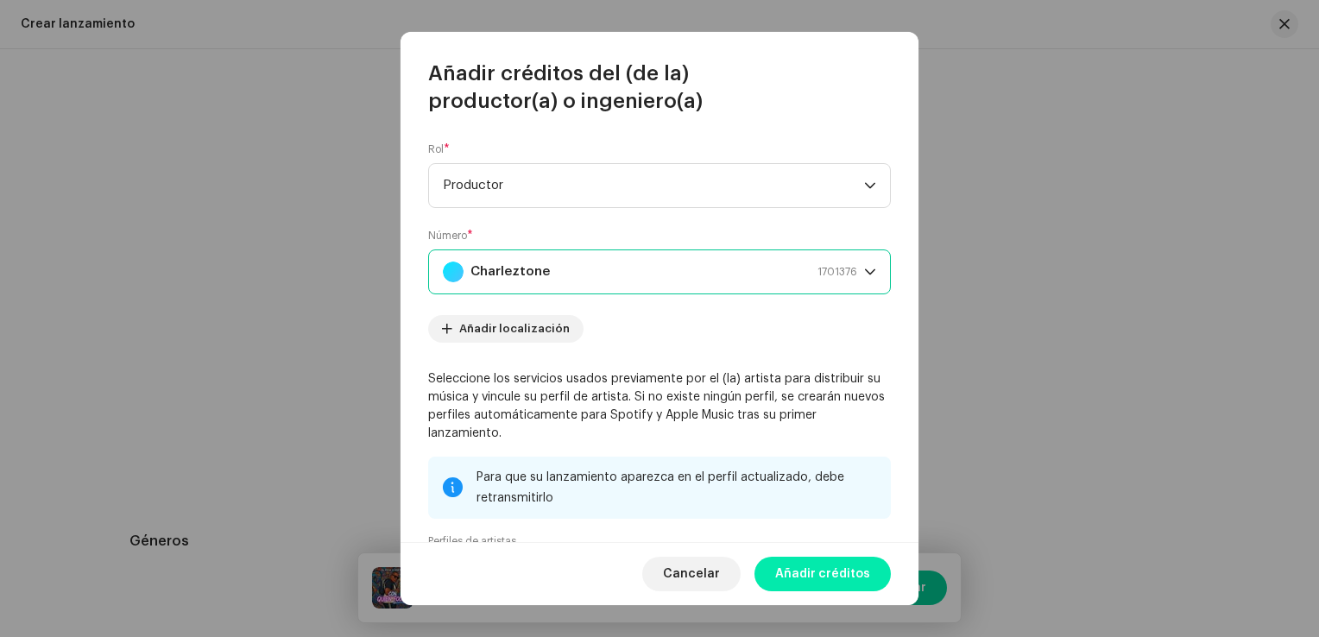
click at [837, 568] on span "Añadir créditos" at bounding box center [822, 574] width 95 height 35
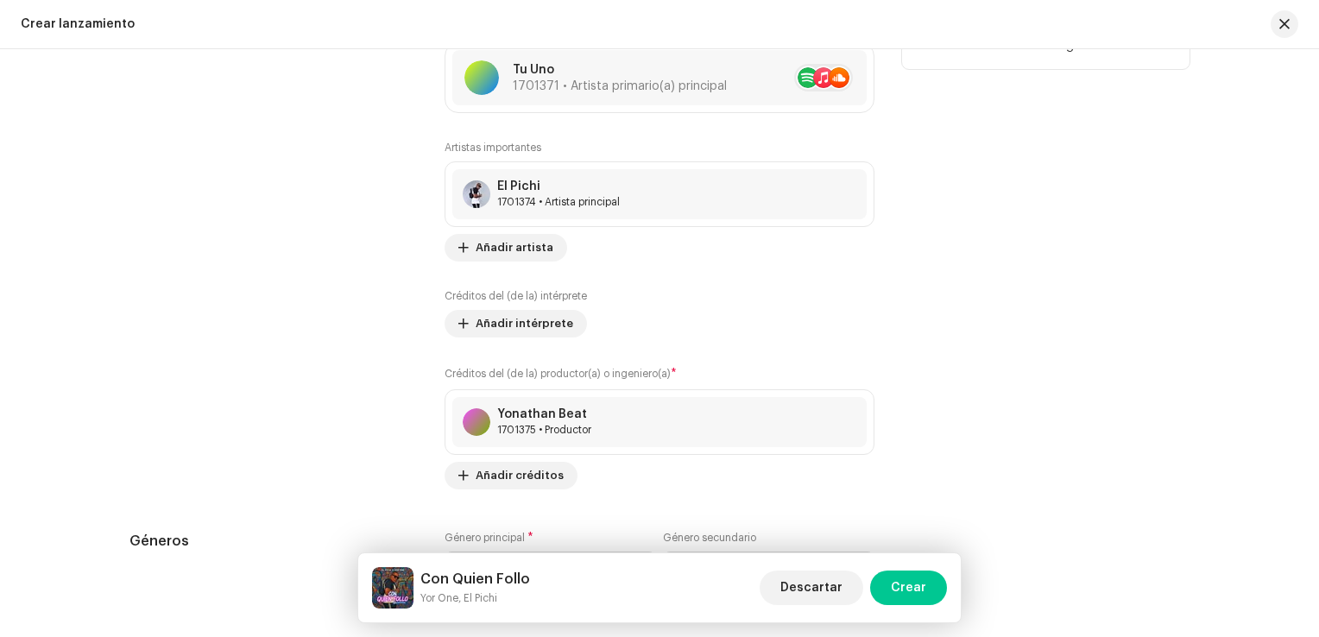
click at [387, 339] on div "Colaboradores" at bounding box center [272, 218] width 287 height 541
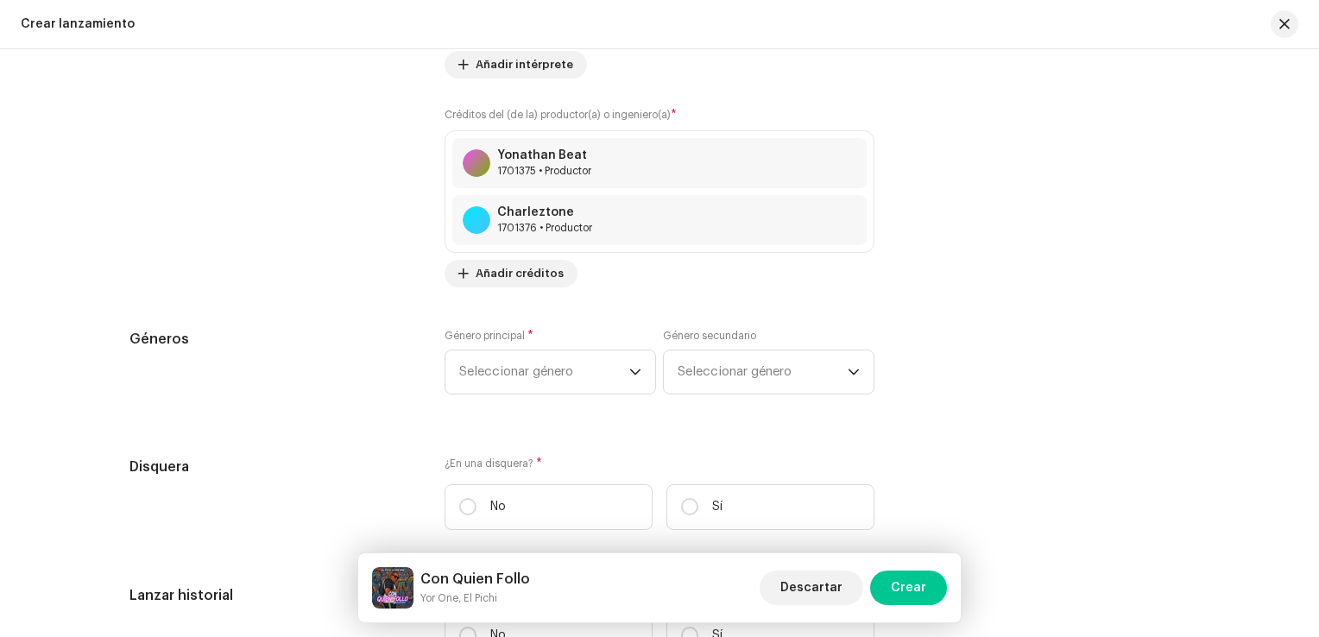
scroll to position [2590, 0]
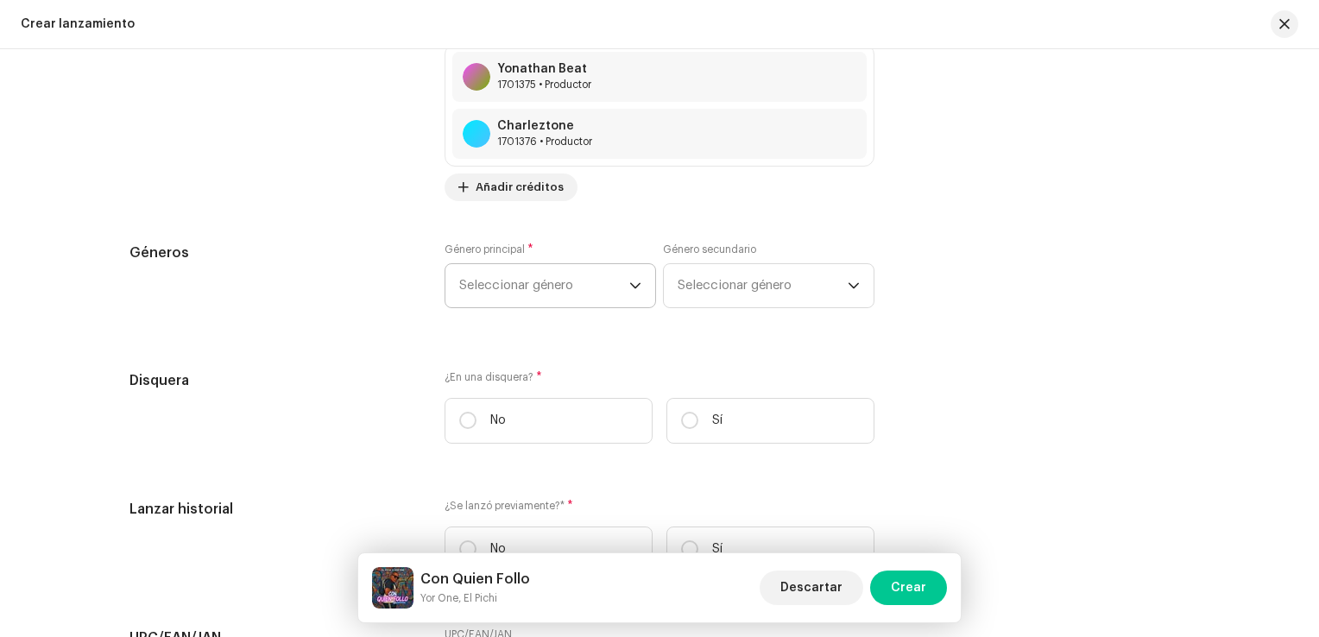
click at [540, 275] on span "Seleccionar género" at bounding box center [544, 285] width 170 height 43
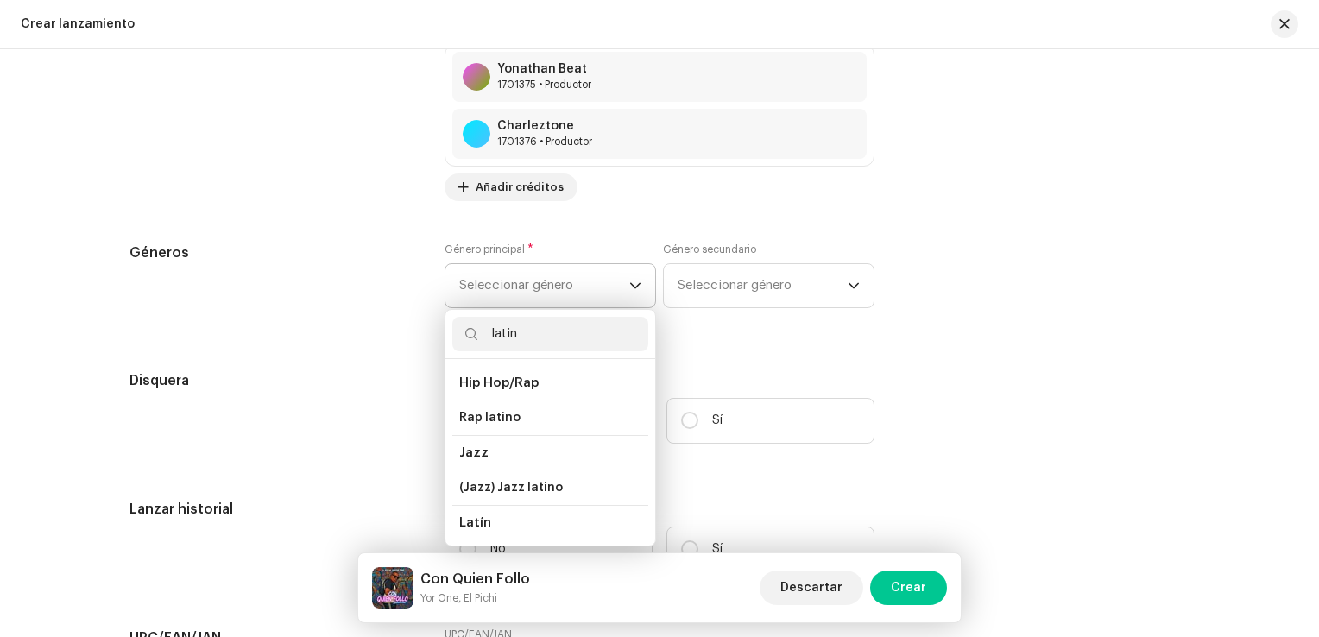
scroll to position [86, 0]
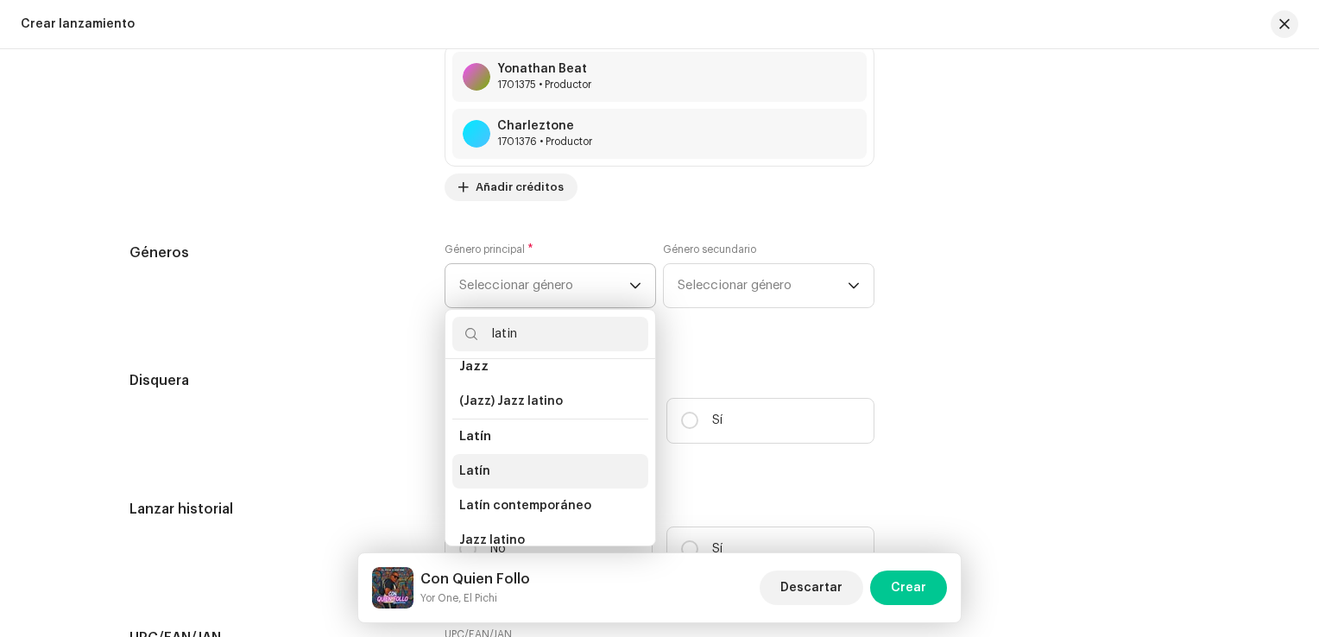
type input "latin"
click at [498, 467] on li "Latín" at bounding box center [550, 471] width 196 height 35
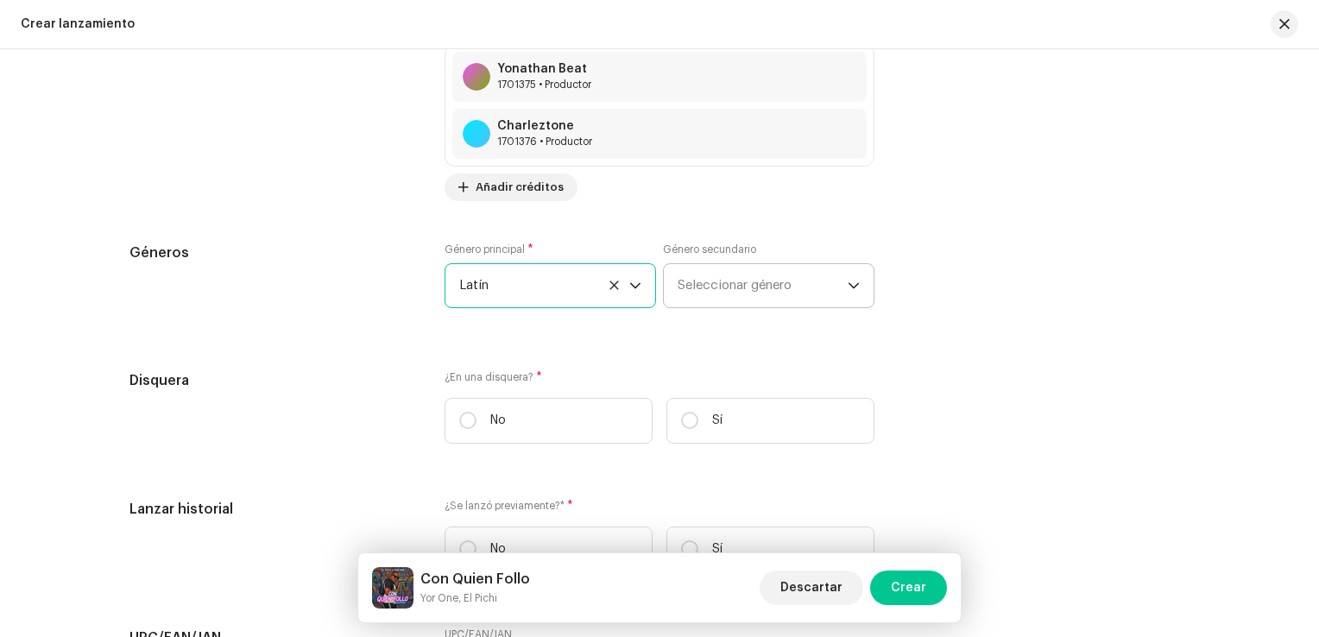
click at [733, 287] on font "Seleccionar género" at bounding box center [735, 285] width 114 height 13
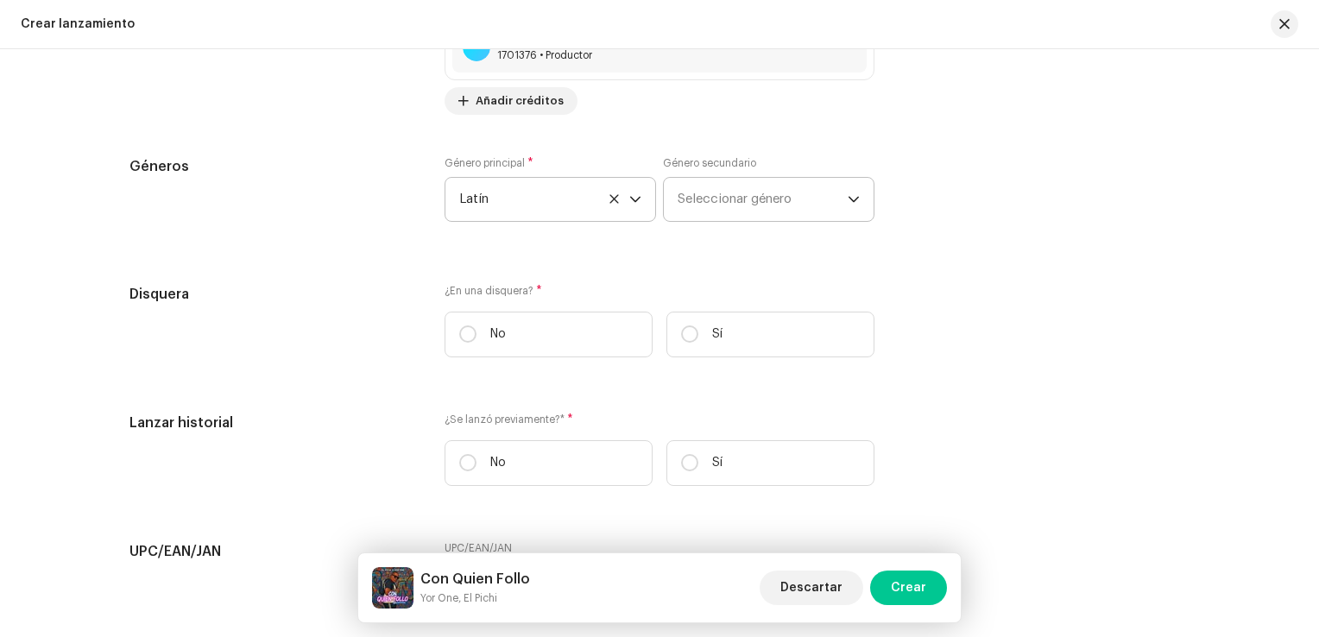
click at [723, 205] on font "Seleccionar género" at bounding box center [735, 199] width 114 height 13
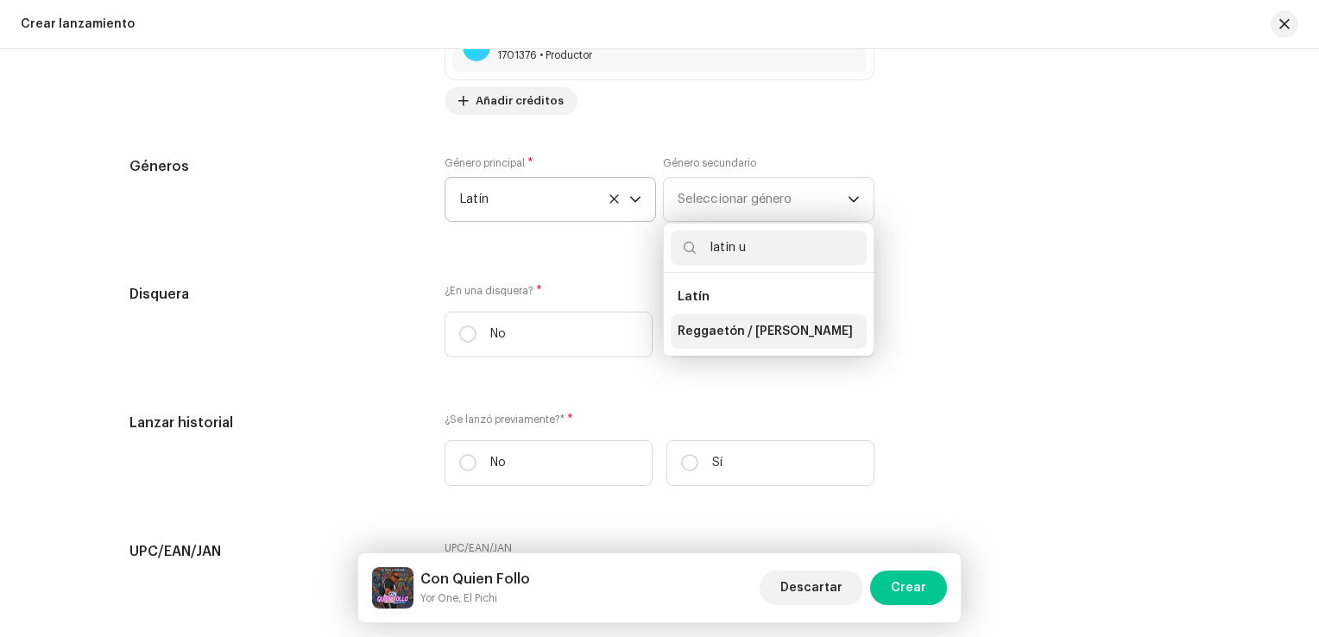
type input "latin u"
click at [821, 333] on span "Reggaetón / Urbano Latino" at bounding box center [765, 331] width 175 height 17
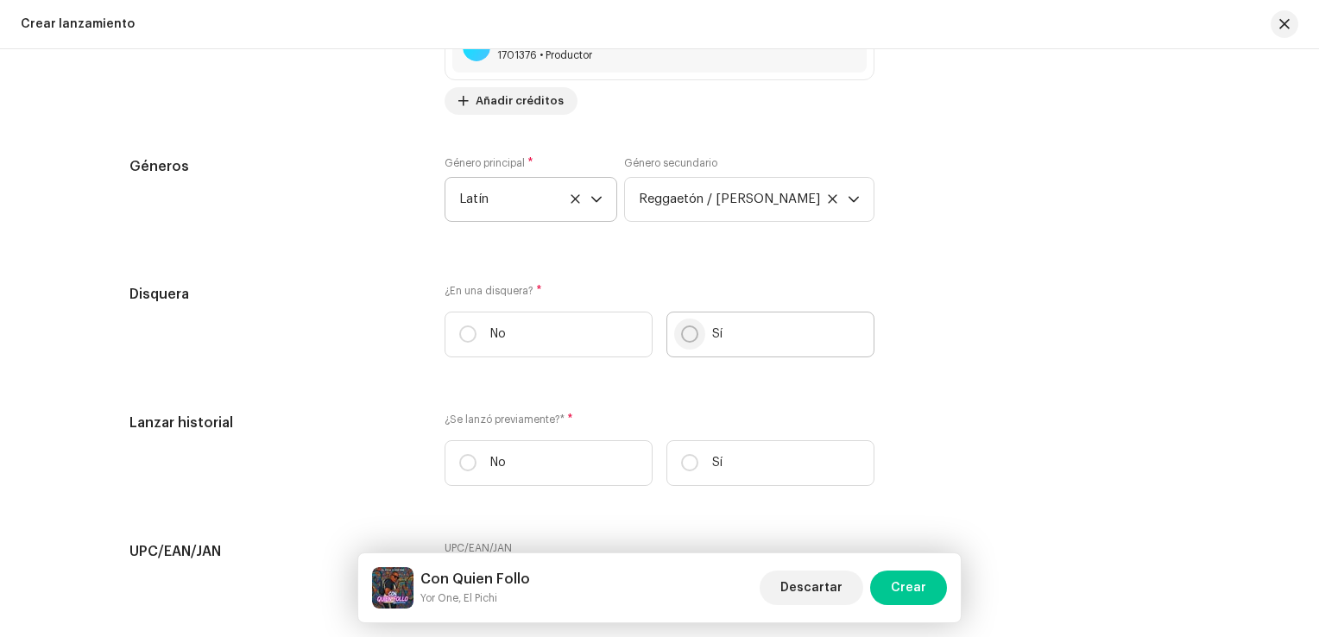
click at [689, 339] on input "Sí" at bounding box center [689, 333] width 17 height 17
radio input "true"
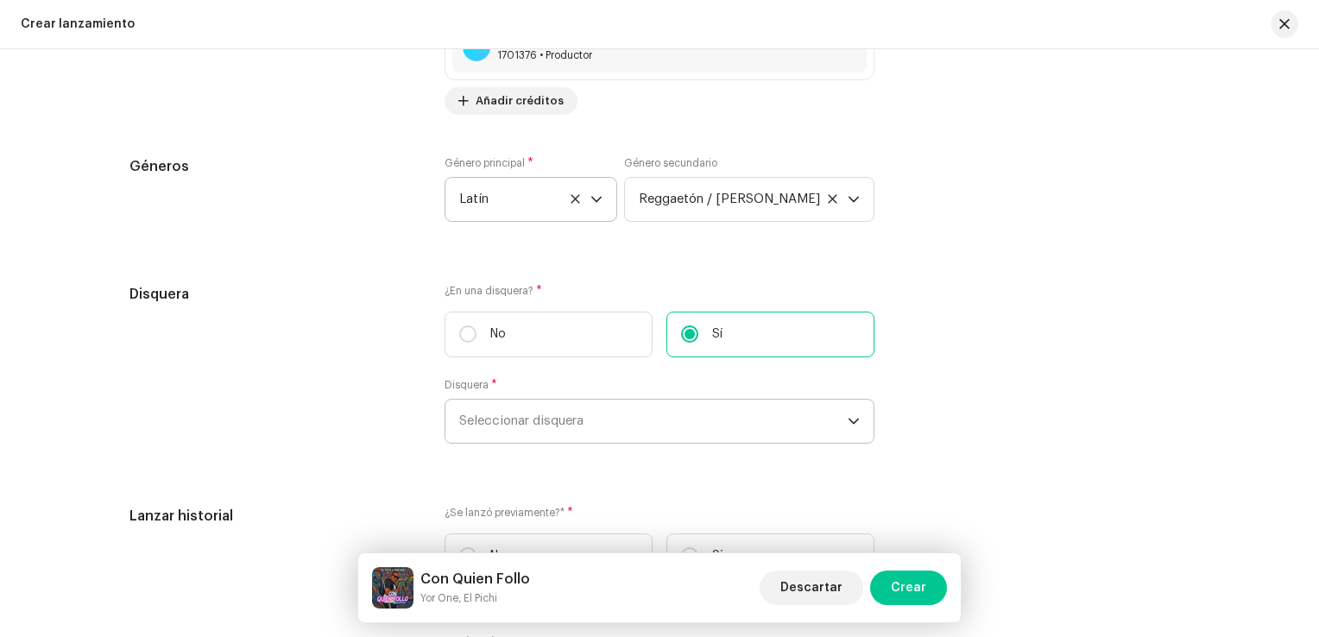
click at [512, 426] on font "Seleccionar disquera" at bounding box center [521, 420] width 124 height 13
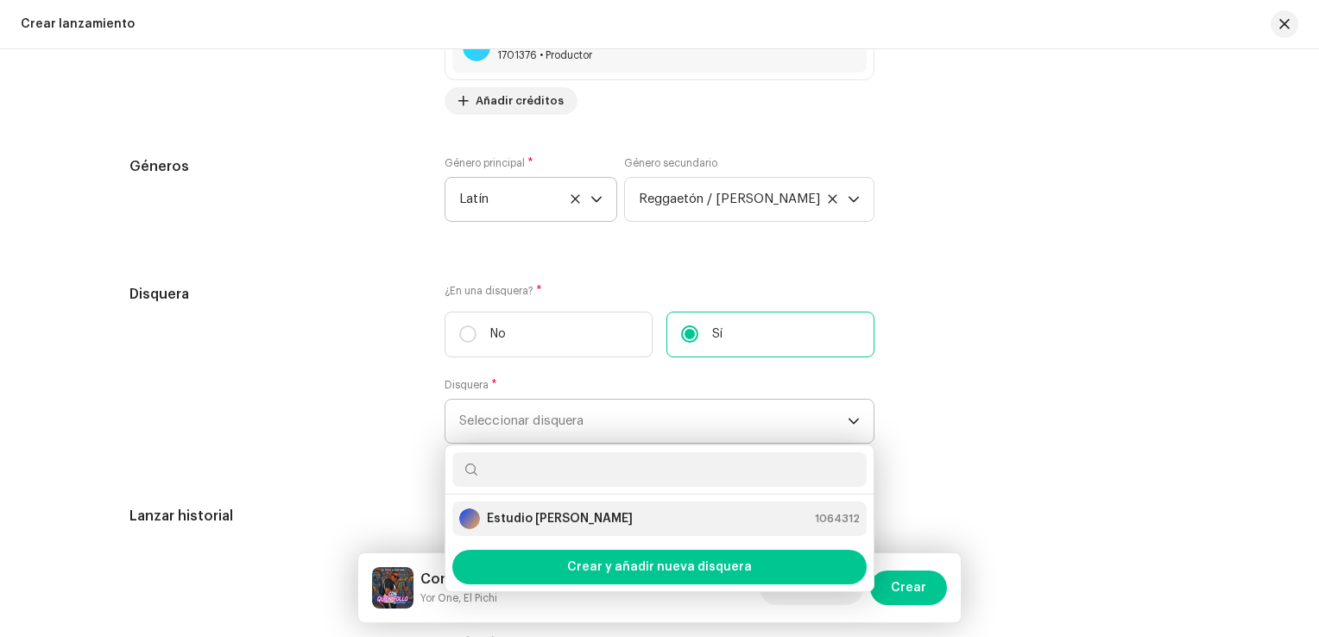
click at [515, 520] on strong "Estudio Ashe" at bounding box center [560, 518] width 146 height 17
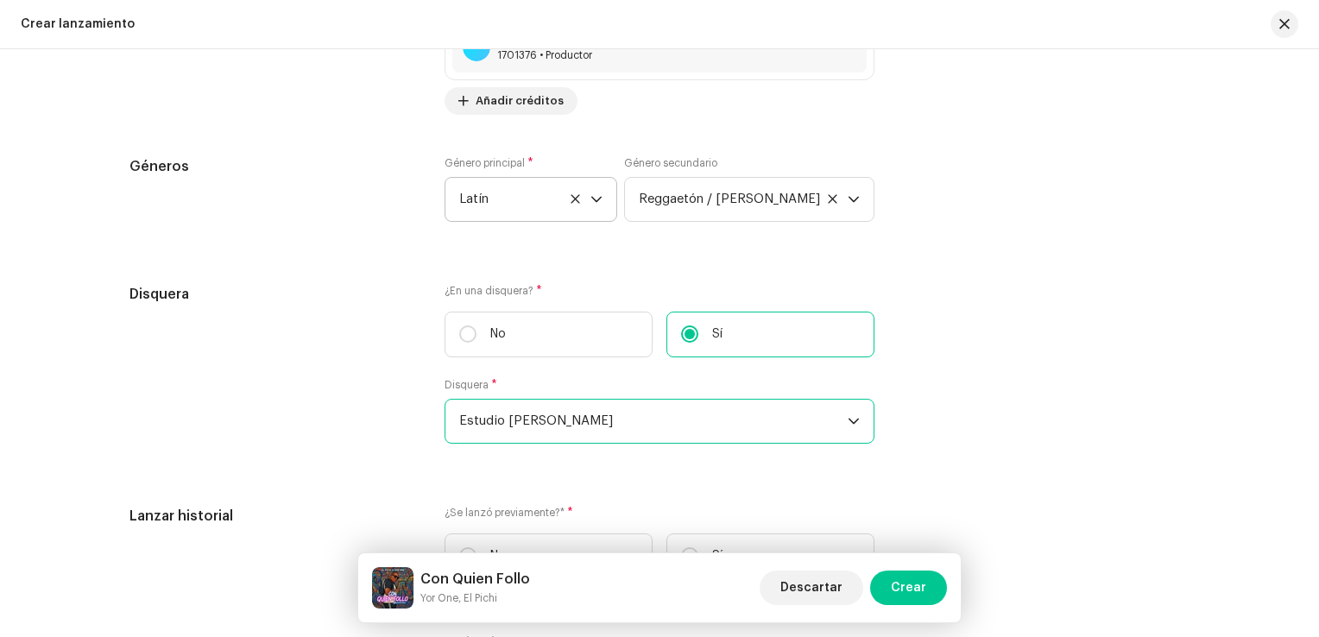
click at [319, 363] on div "Disquera" at bounding box center [272, 374] width 287 height 180
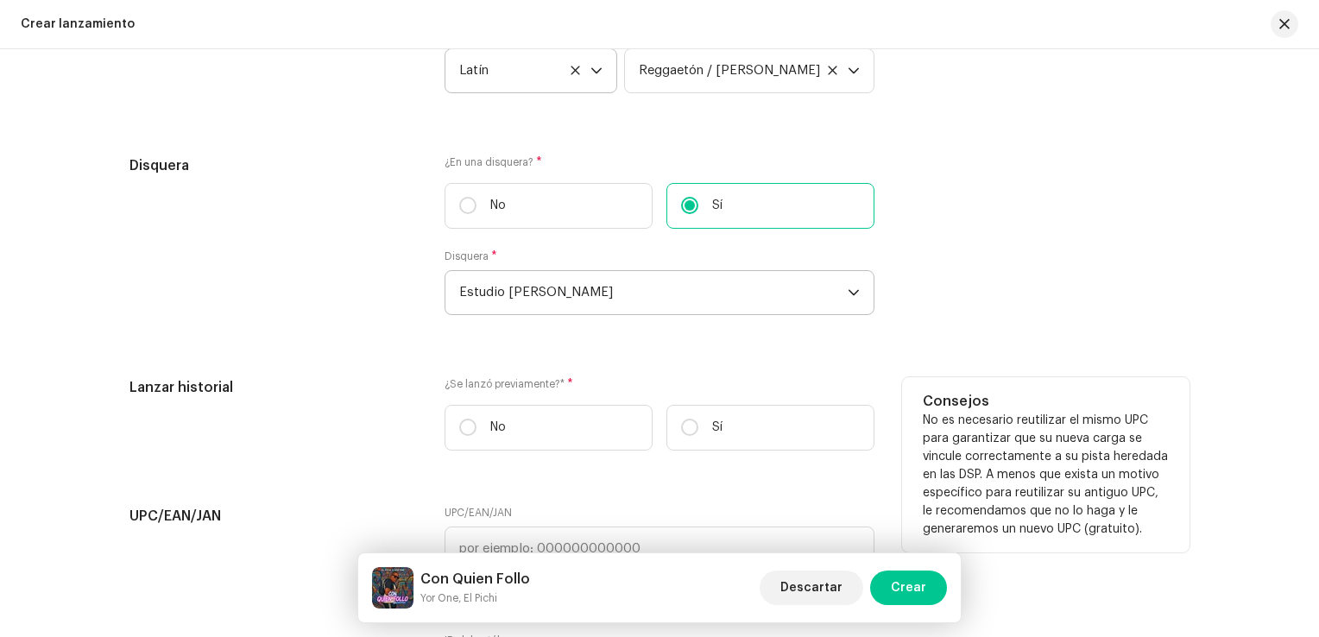
scroll to position [2849, 0]
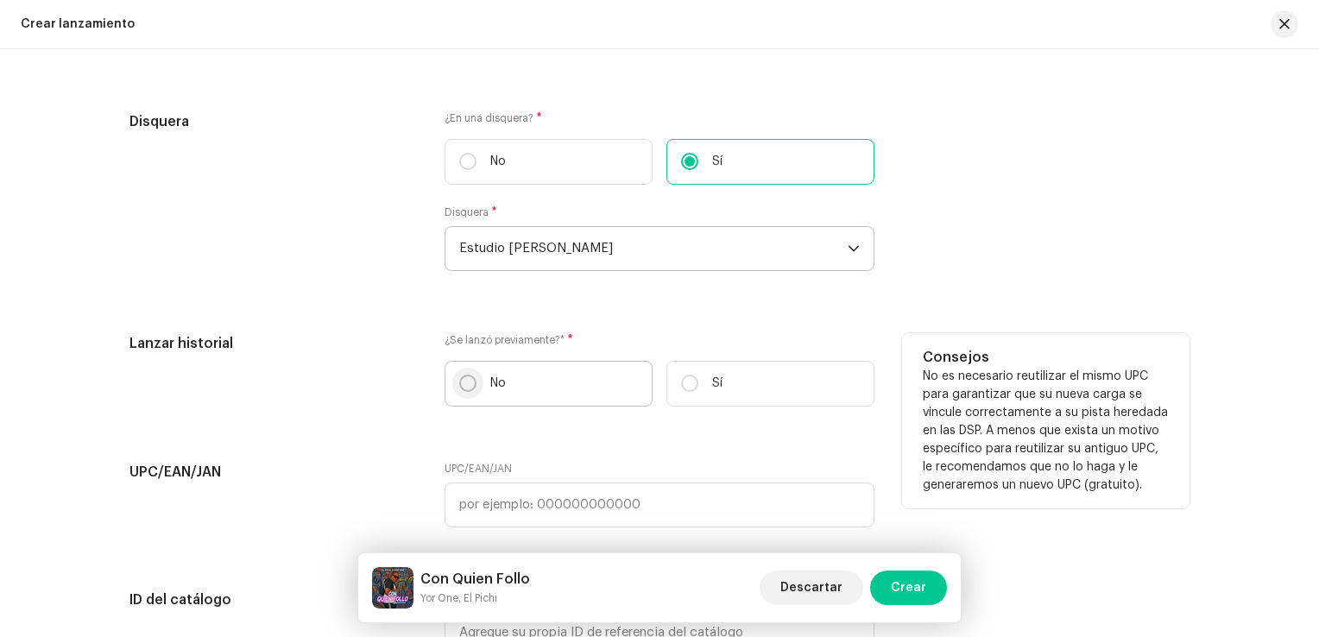
click at [469, 392] on p-radiobutton at bounding box center [467, 383] width 17 height 17
click at [469, 392] on input "No" at bounding box center [467, 383] width 17 height 17
radio input "true"
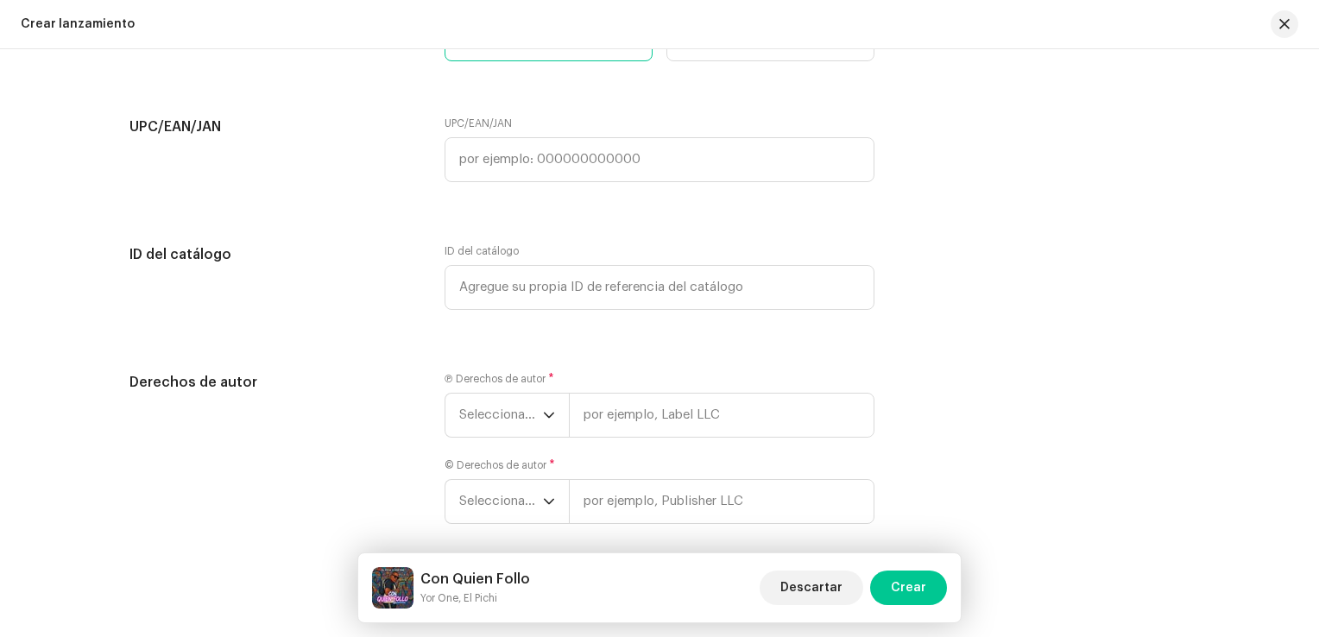
scroll to position [3274, 0]
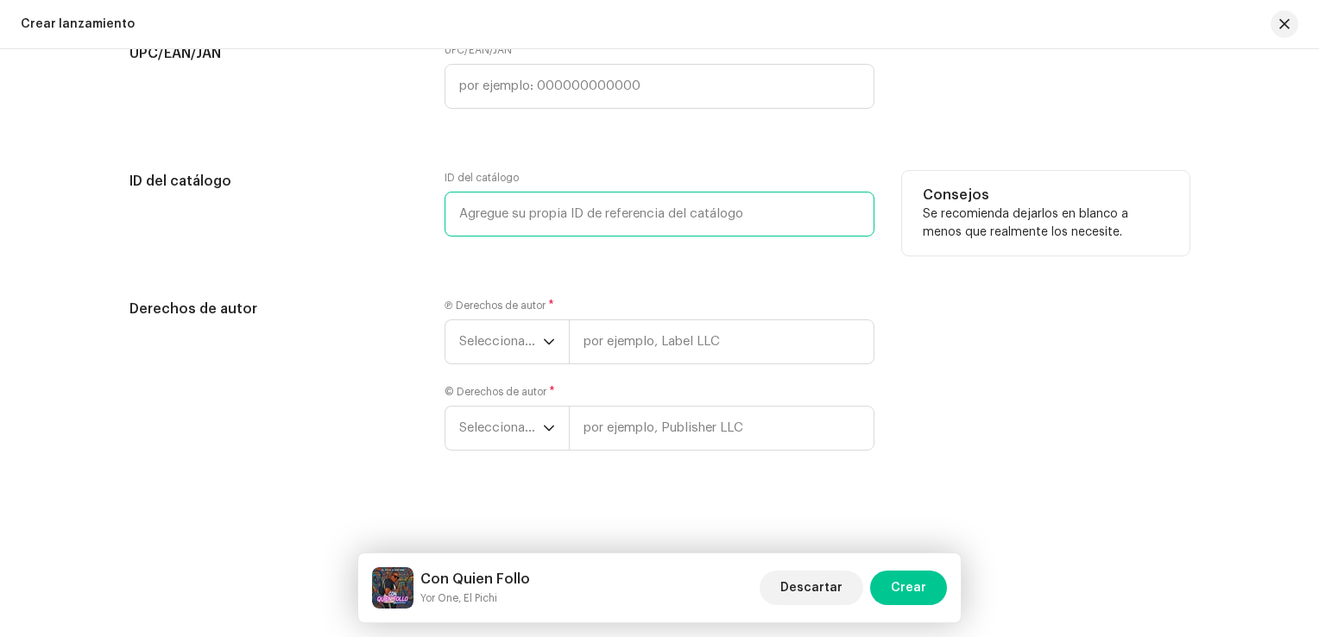
click at [470, 216] on input "text" at bounding box center [660, 214] width 430 height 45
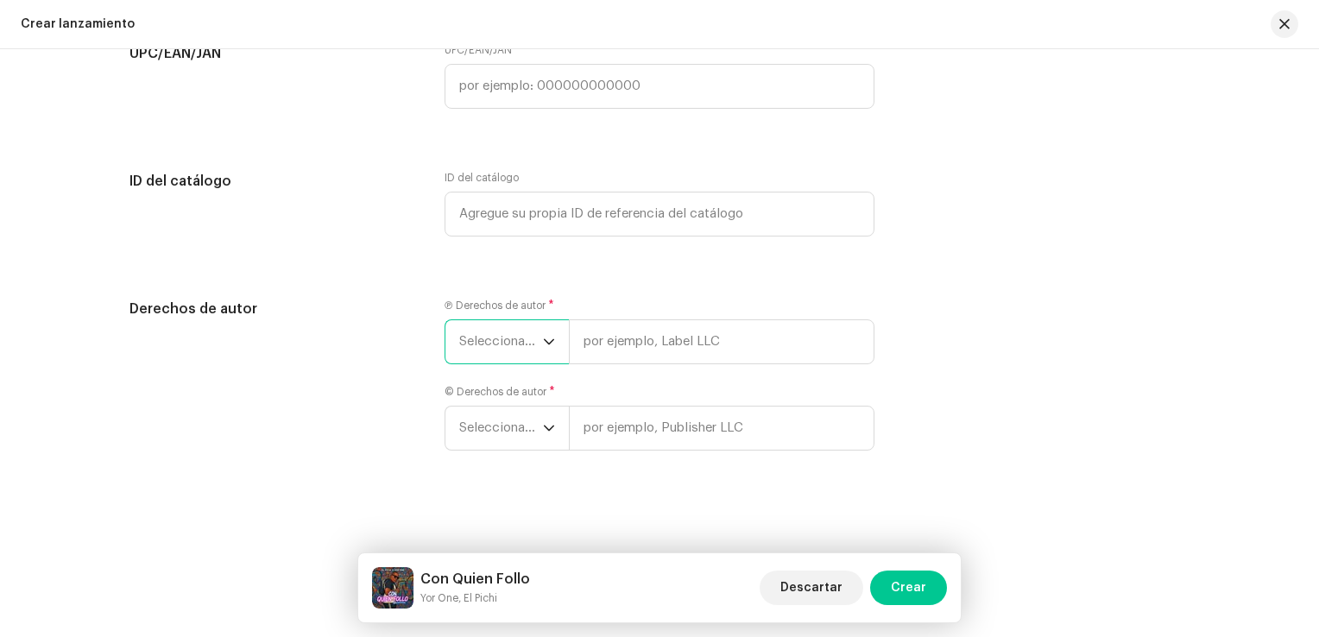
click at [489, 333] on span "Seleccionar año" at bounding box center [501, 341] width 84 height 43
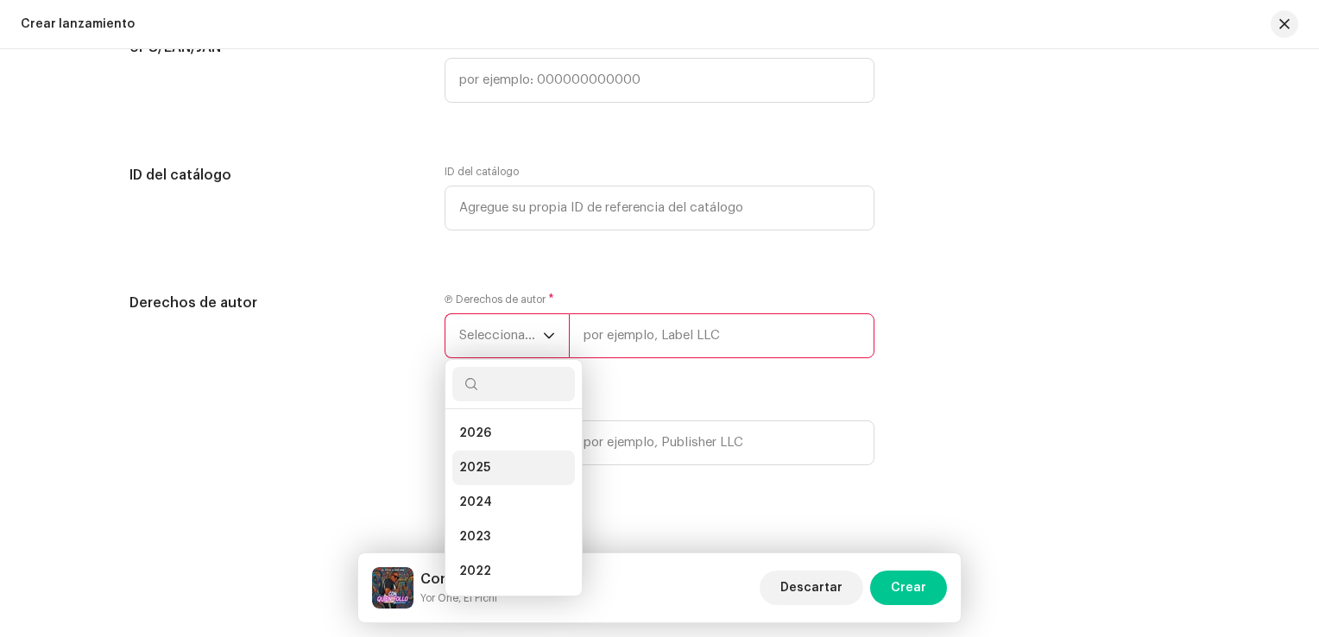
click at [489, 464] on li "2025" at bounding box center [513, 468] width 123 height 35
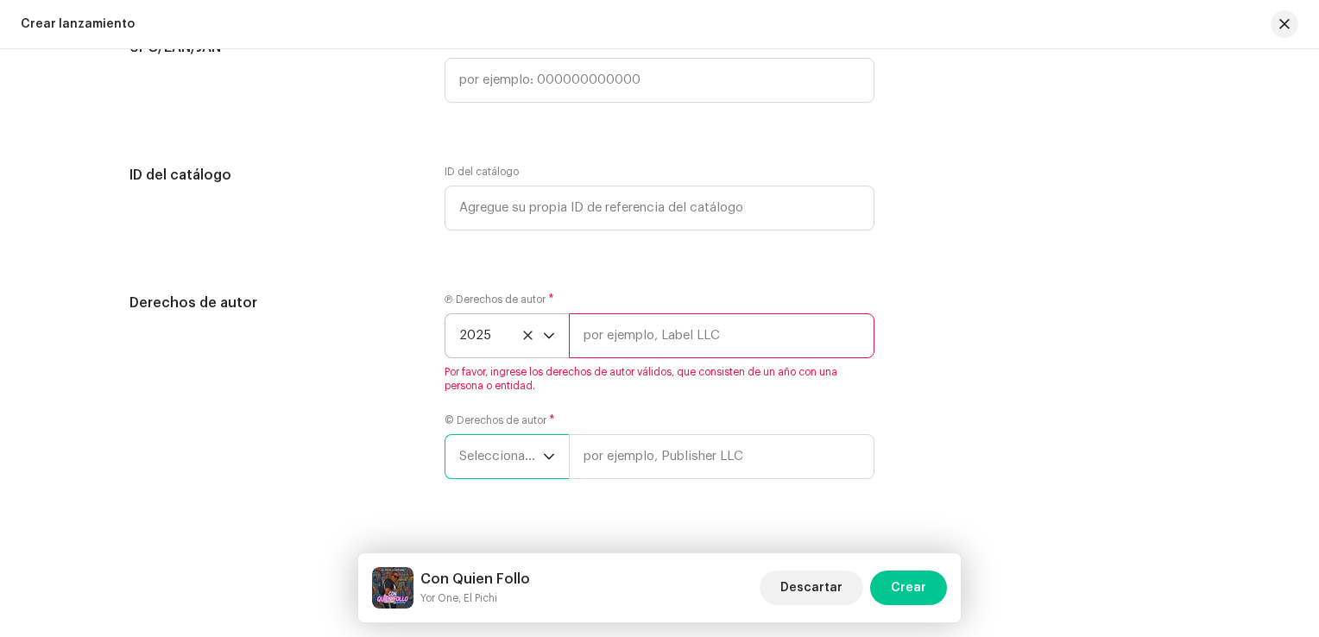
click at [504, 453] on span "Seleccionar año" at bounding box center [501, 456] width 84 height 43
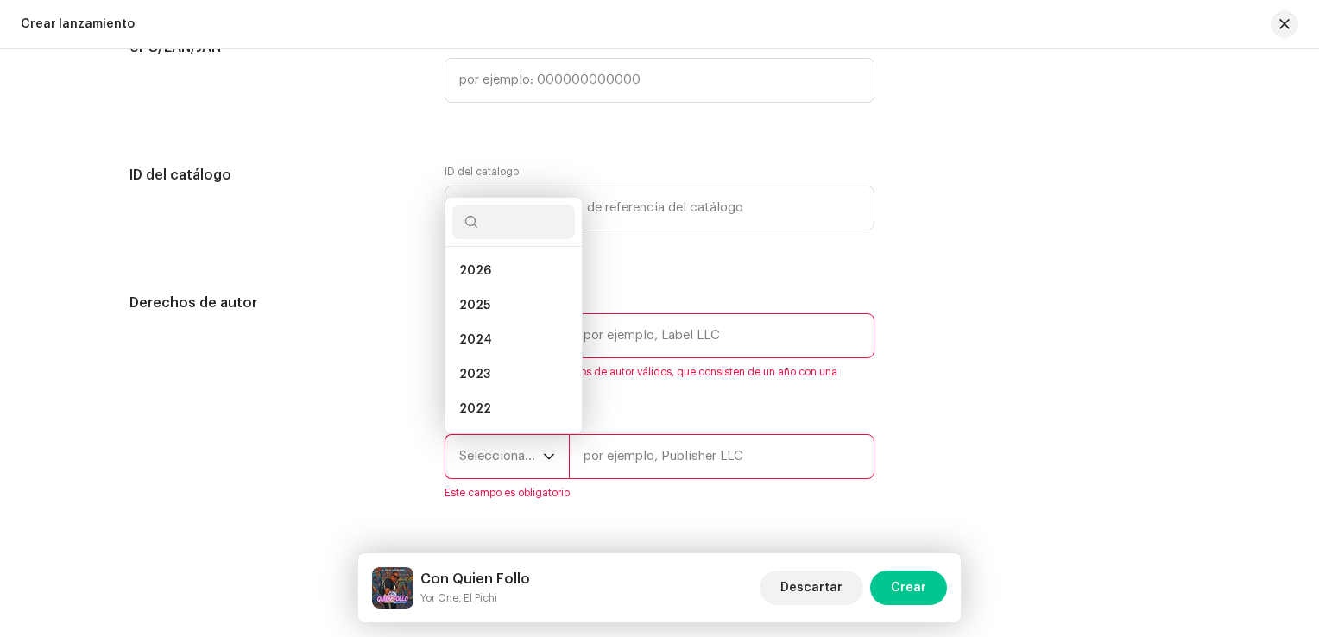
scroll to position [28, 0]
click at [490, 294] on li "2025" at bounding box center [513, 278] width 123 height 35
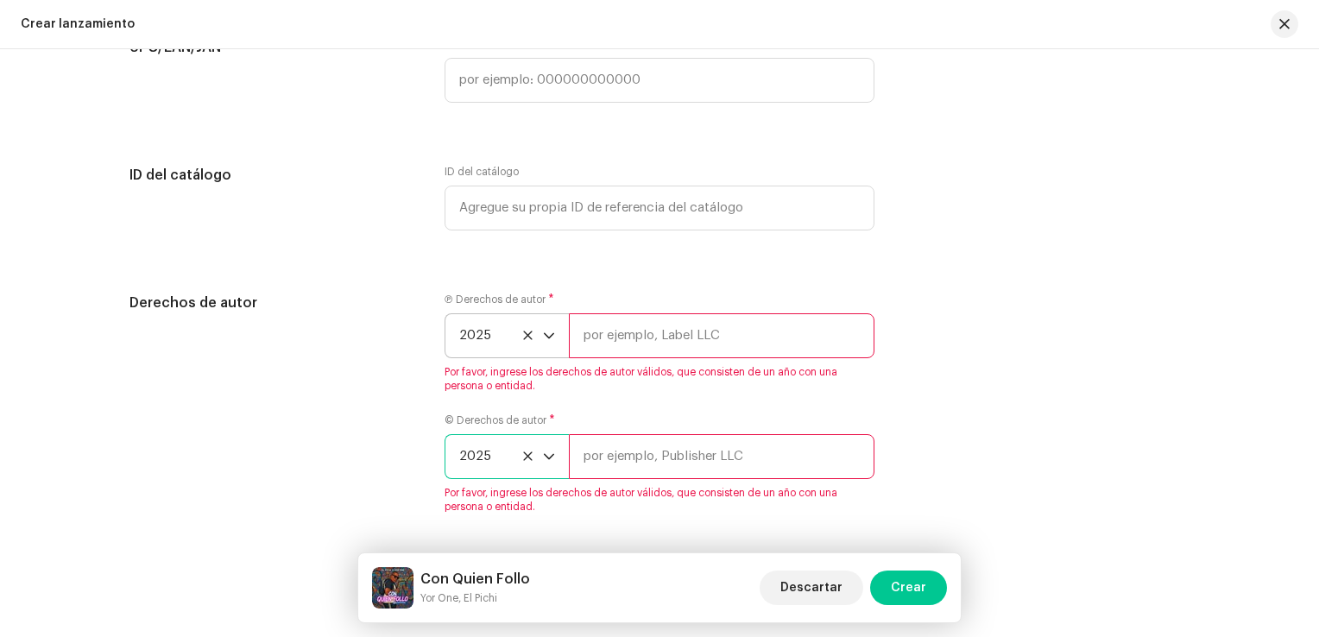
click at [523, 339] on icon at bounding box center [527, 335] width 9 height 9
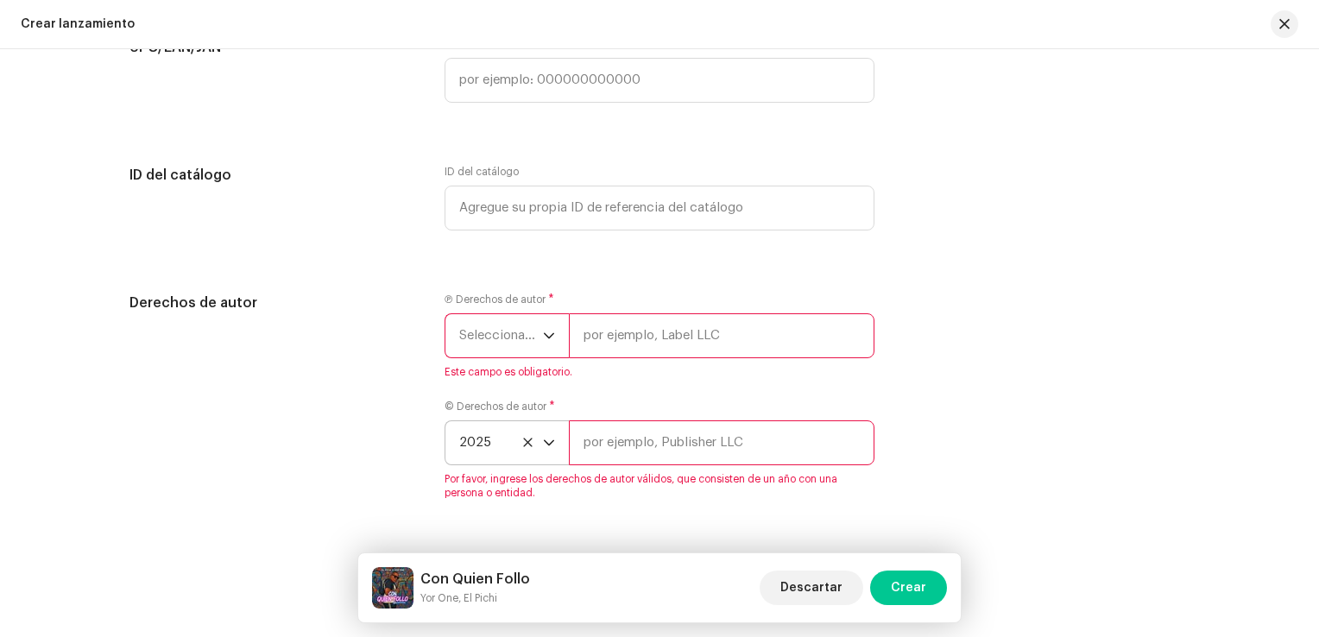
click at [525, 442] on span "2025" at bounding box center [501, 442] width 84 height 43
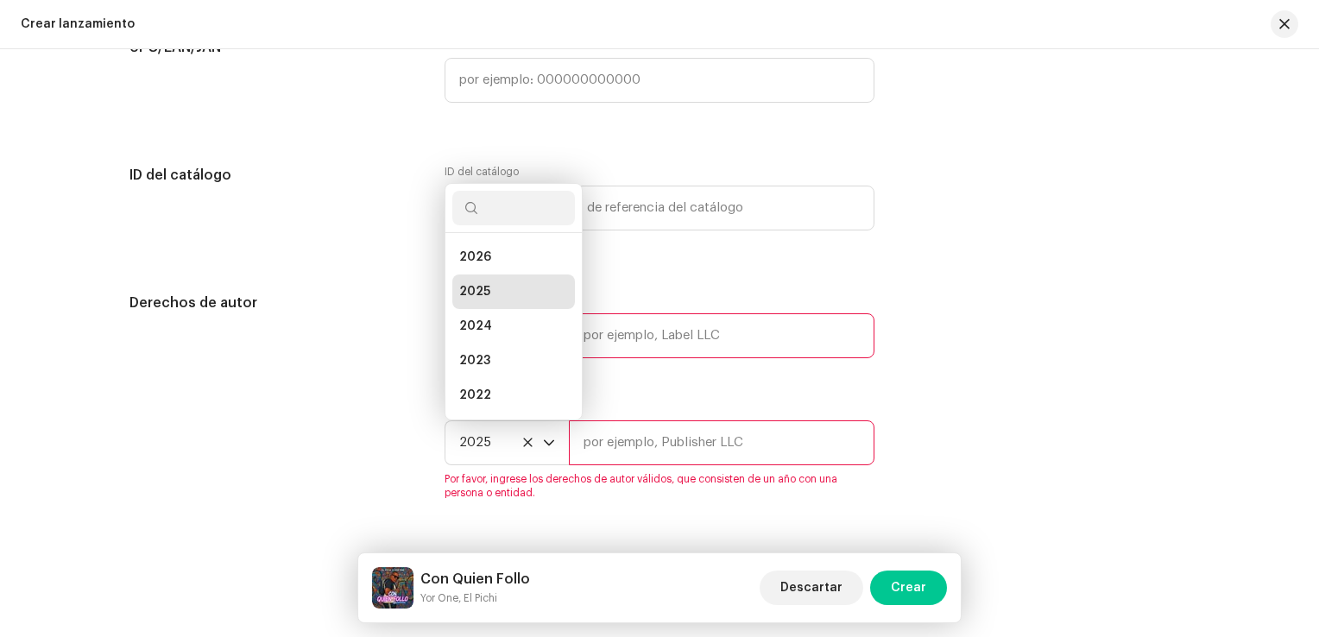
scroll to position [97, 0]
click at [1001, 371] on div "Derechos de autor Ⓟ Derechos de autor * Seleccionar año Este campo es obligator…" at bounding box center [659, 407] width 1060 height 228
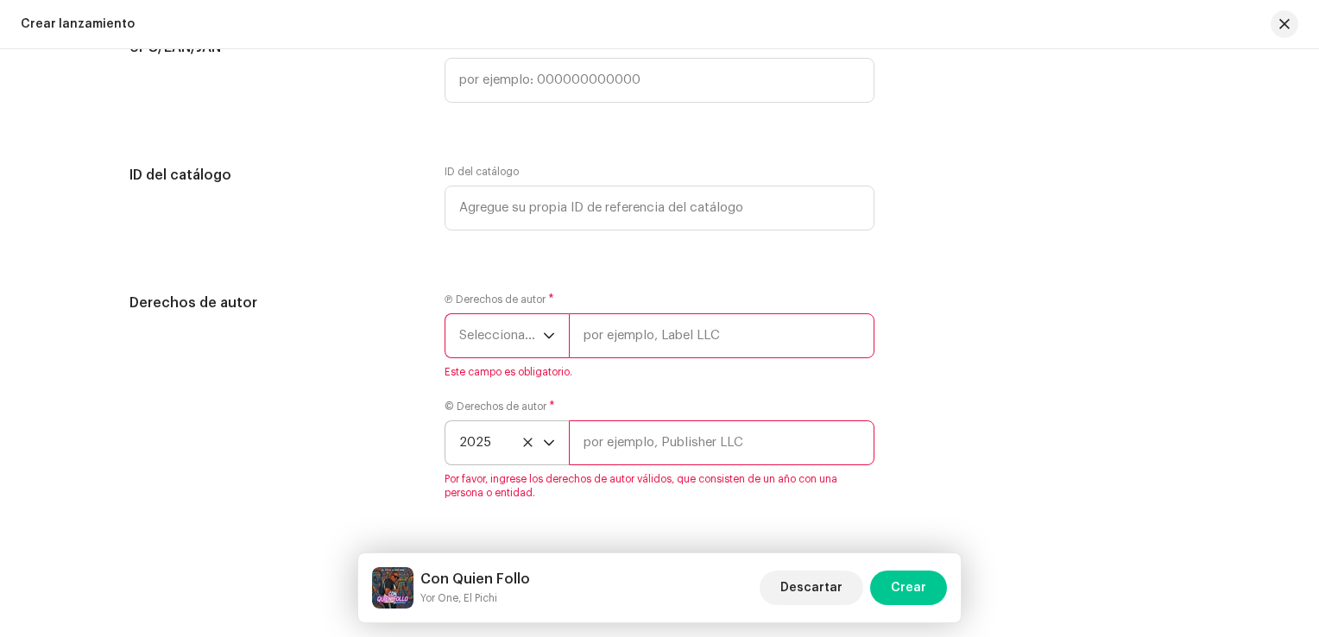
click at [525, 448] on icon at bounding box center [527, 442] width 11 height 11
click at [390, 426] on div "Derechos de autor" at bounding box center [272, 400] width 287 height 214
click at [518, 342] on font "Seleccionar año" at bounding box center [506, 335] width 95 height 13
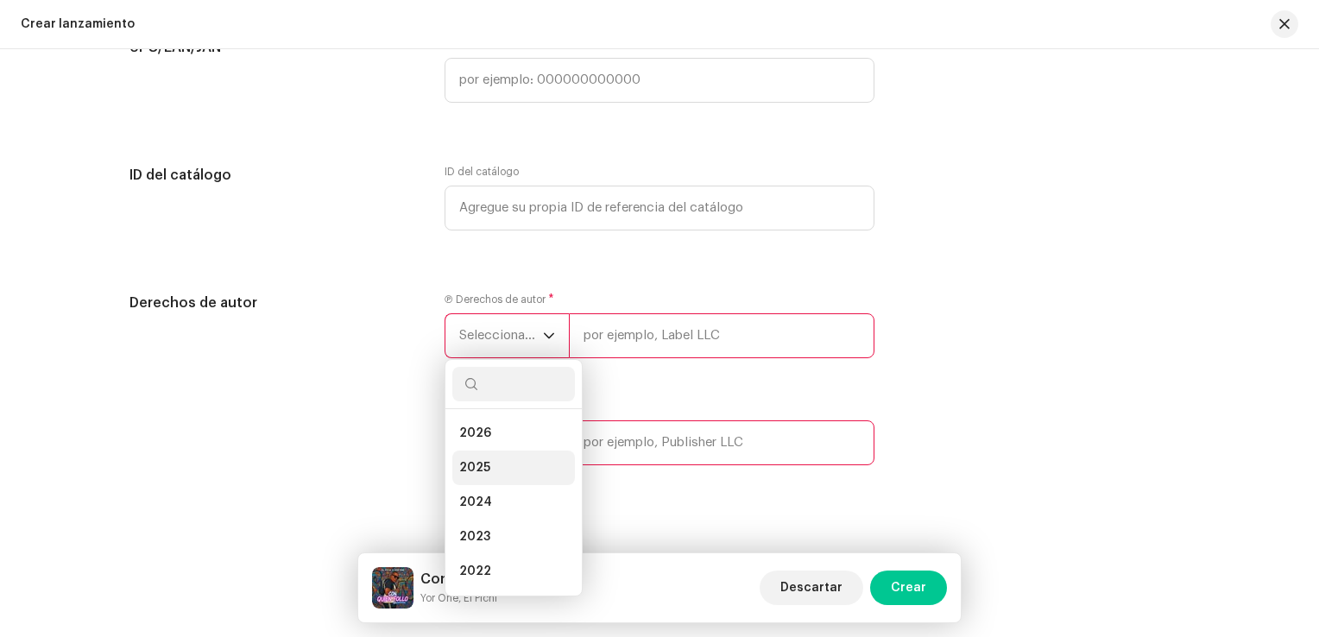
click at [487, 468] on li "2025" at bounding box center [513, 468] width 123 height 35
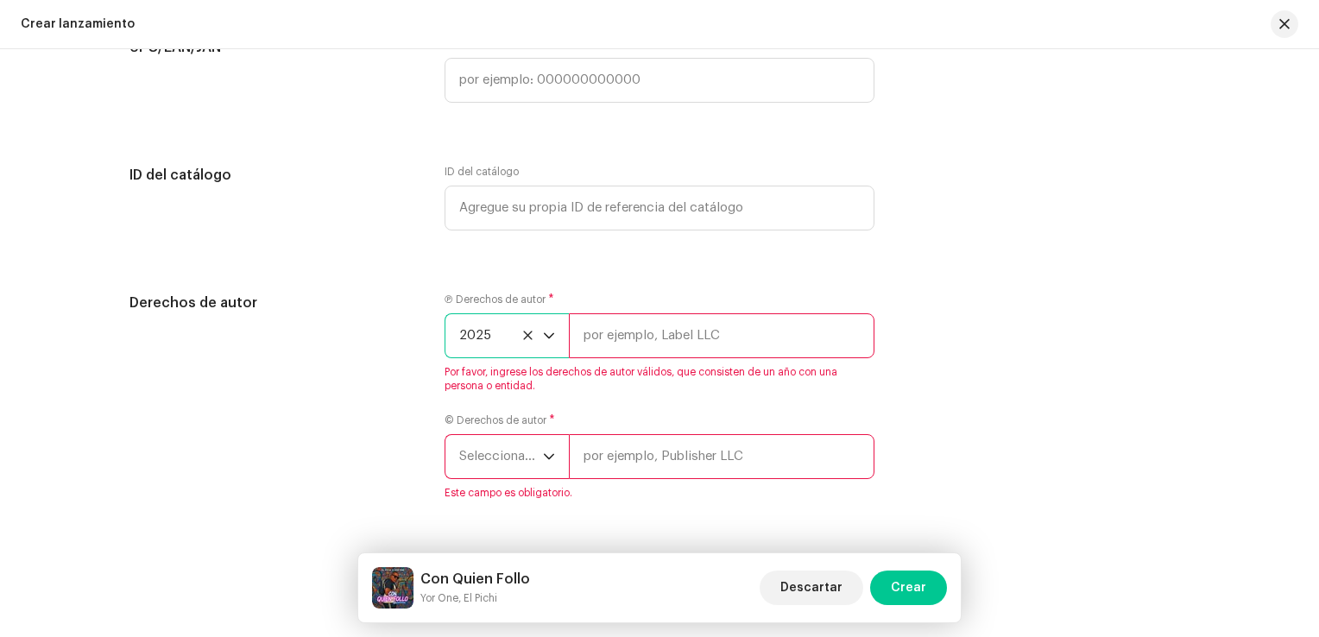
click at [525, 463] on font "Seleccionar año" at bounding box center [506, 456] width 95 height 13
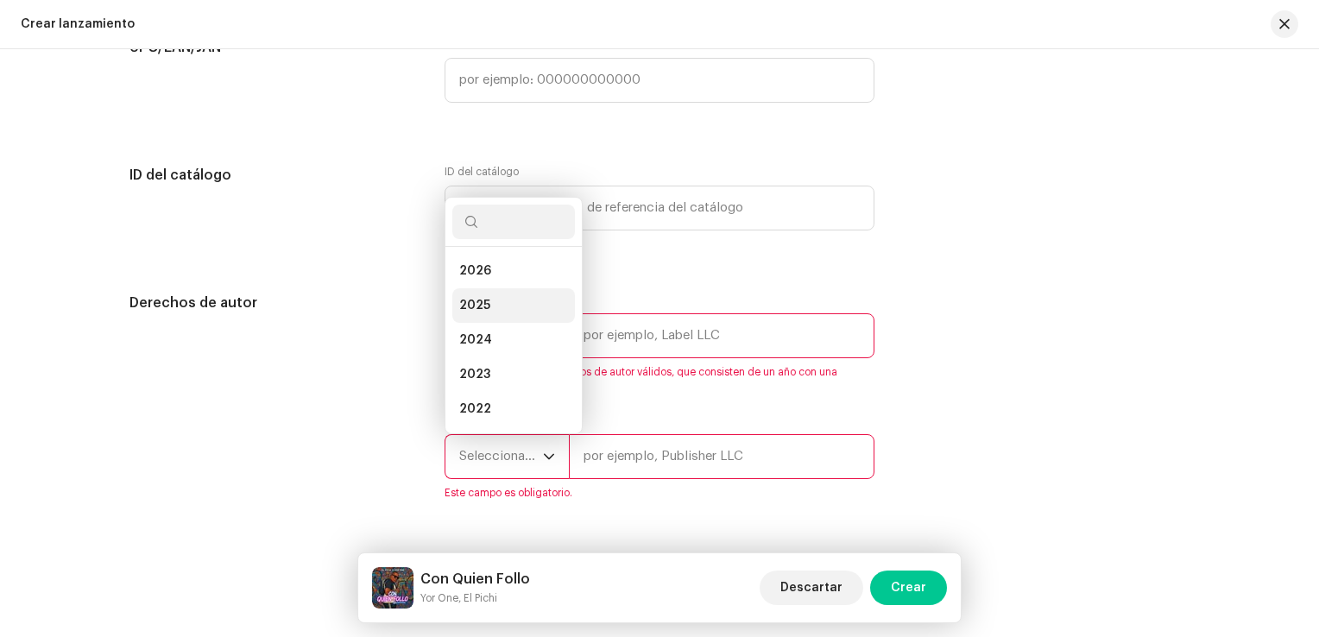
click at [493, 311] on li "2025" at bounding box center [513, 305] width 123 height 35
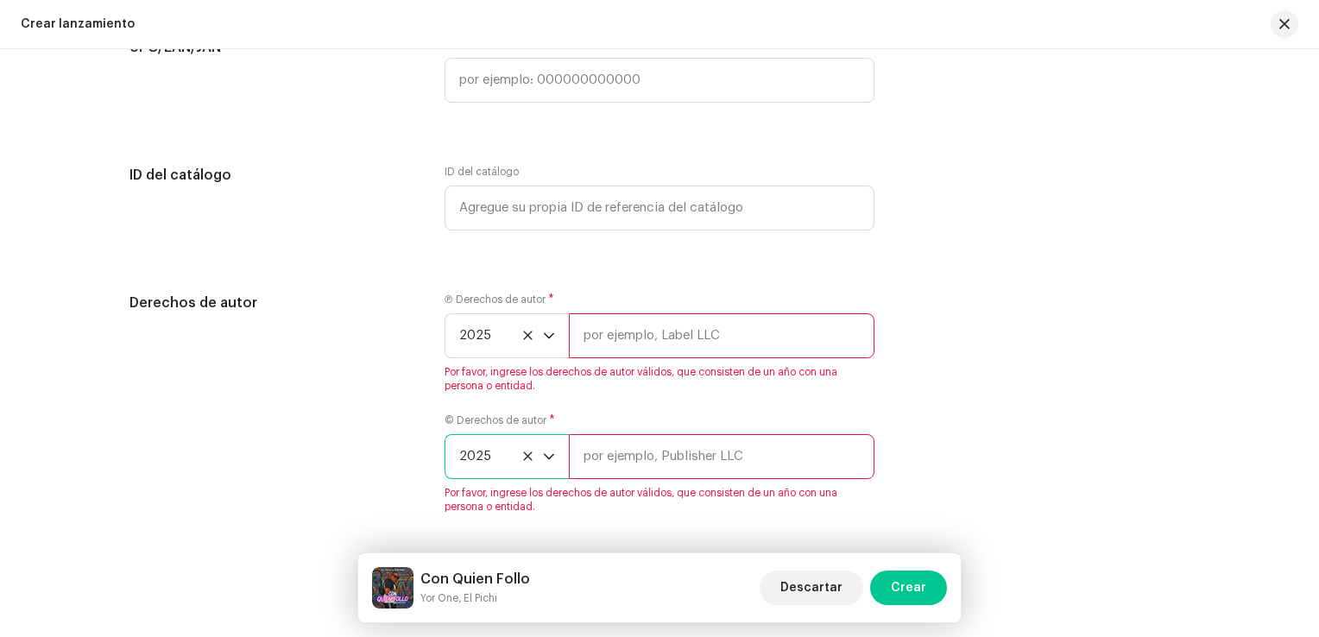
click at [669, 379] on span "Por favor, ingrese los derechos de autor válidos, que consisten de un año con u…" at bounding box center [660, 379] width 430 height 28
click at [618, 353] on input "text" at bounding box center [722, 335] width 306 height 45
type input "[PERSON_NAME] Studio"
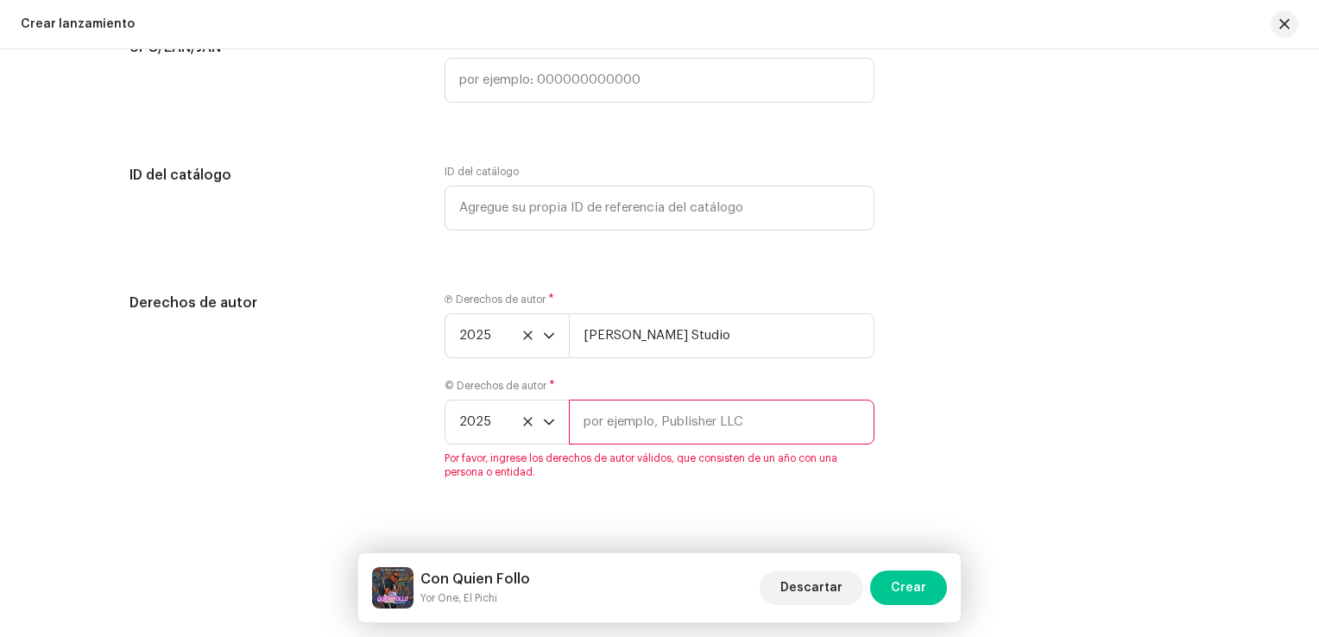
click at [609, 443] on input "text" at bounding box center [722, 422] width 306 height 45
type input "[PERSON_NAME] Studio"
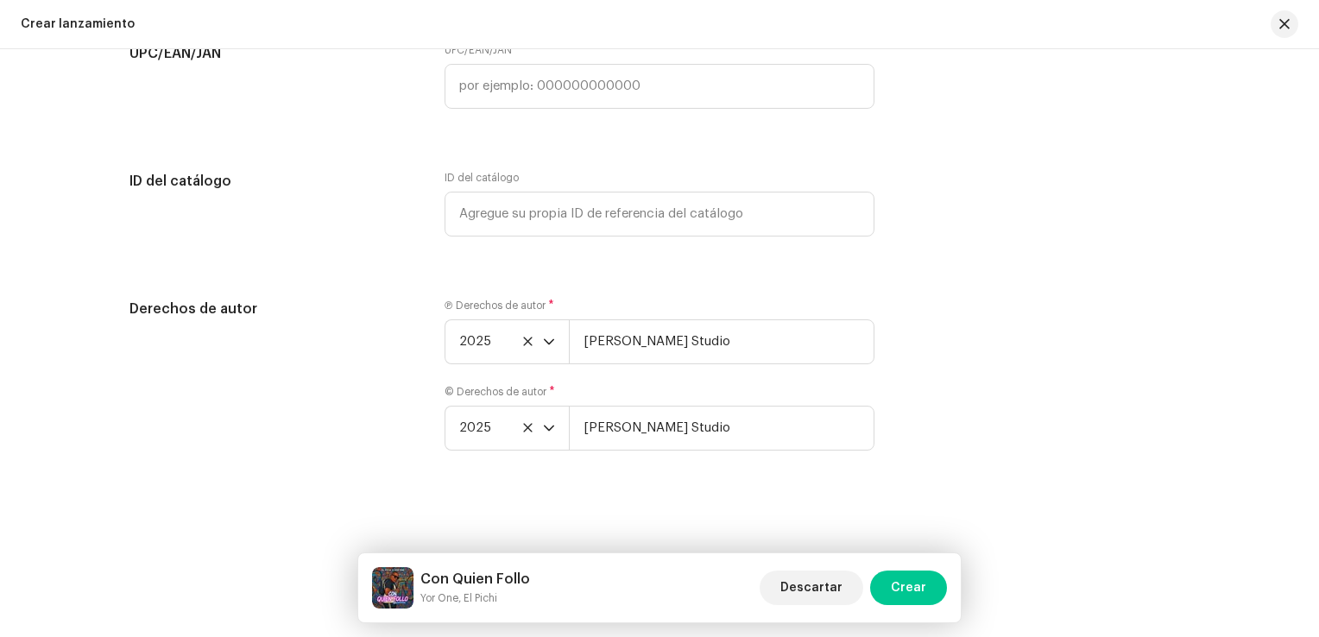
click at [1073, 350] on div "Derechos de autor Ⓟ Derechos de autor * 2025 Ashe Studio © Derechos de autor * …" at bounding box center [659, 385] width 1060 height 173
click at [901, 584] on span "Crear" at bounding box center [908, 588] width 35 height 35
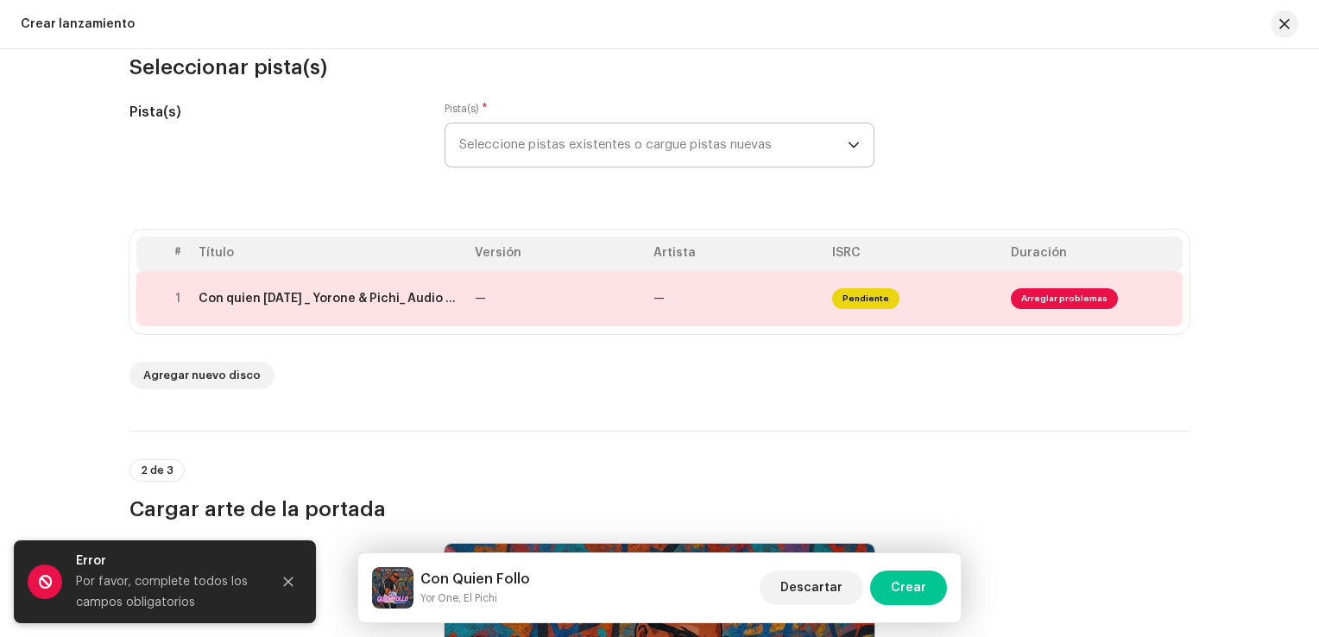
scroll to position [166, 0]
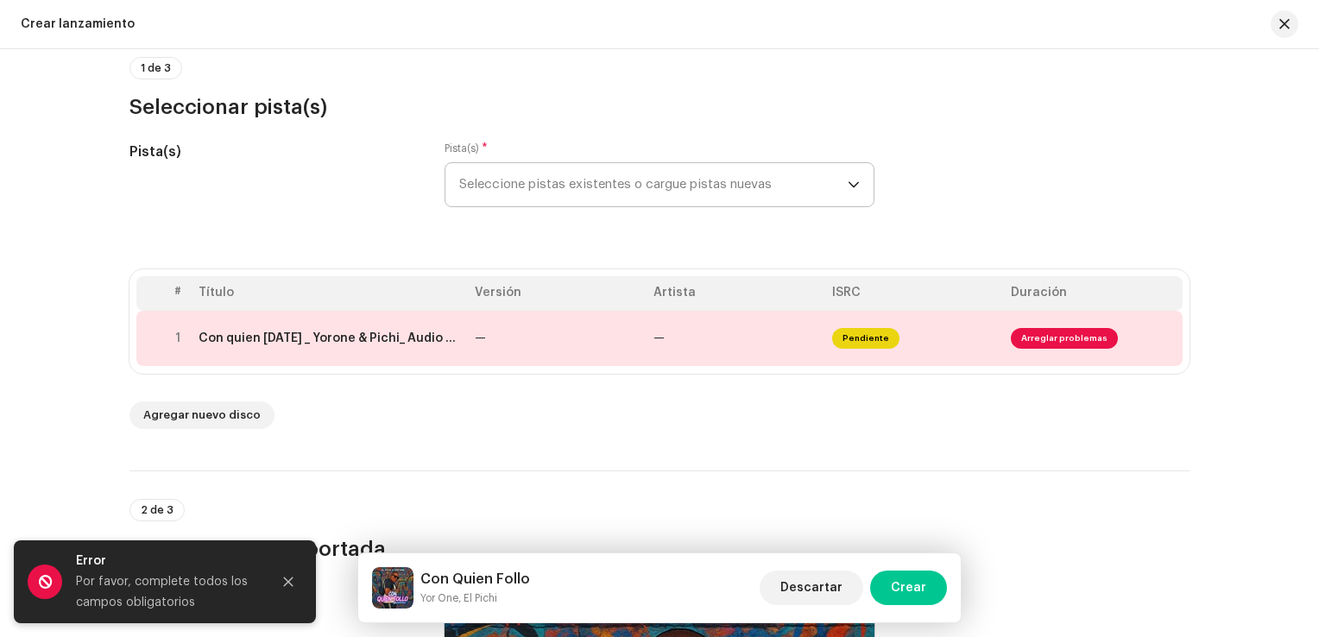
click at [549, 192] on span "Seleccione pistas existentes o cargue pistas nuevas" at bounding box center [653, 184] width 388 height 43
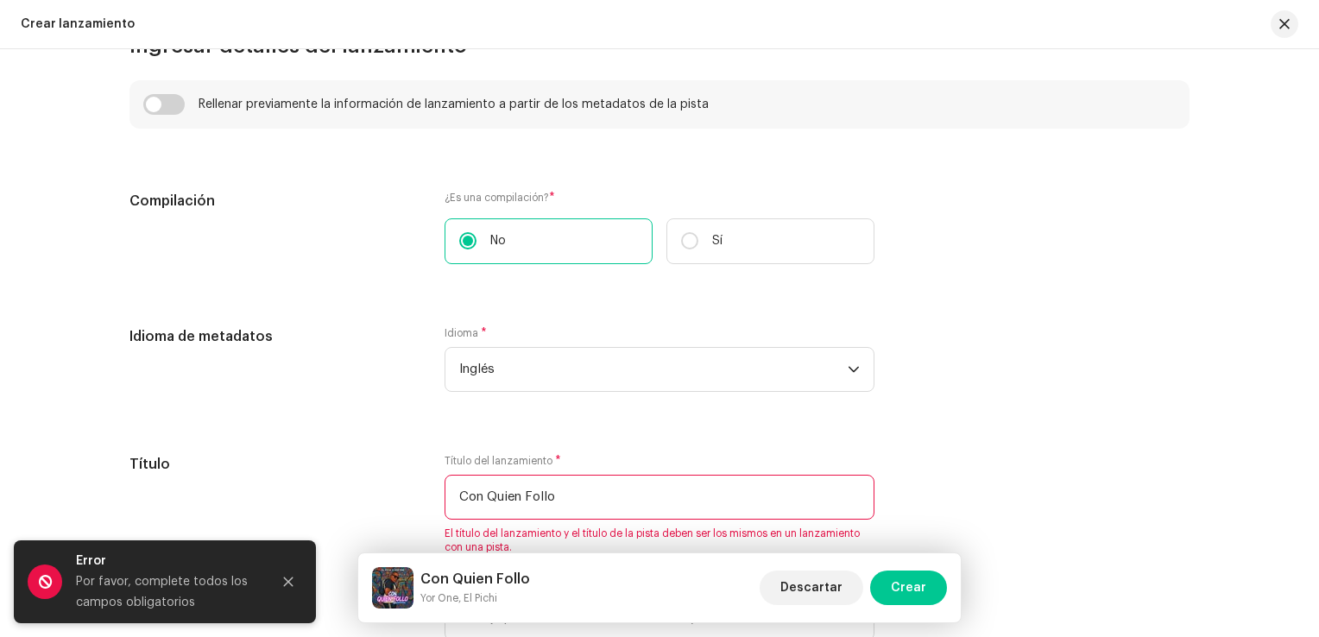
scroll to position [1295, 0]
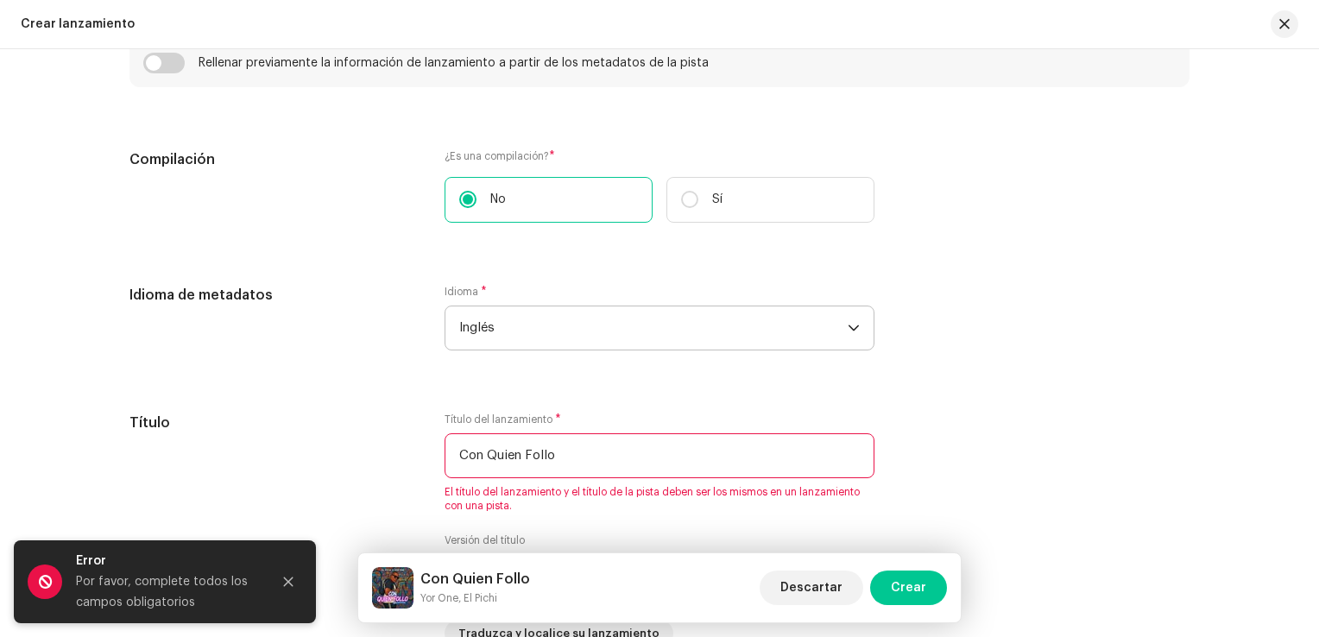
click at [535, 313] on span "Inglés" at bounding box center [653, 327] width 388 height 43
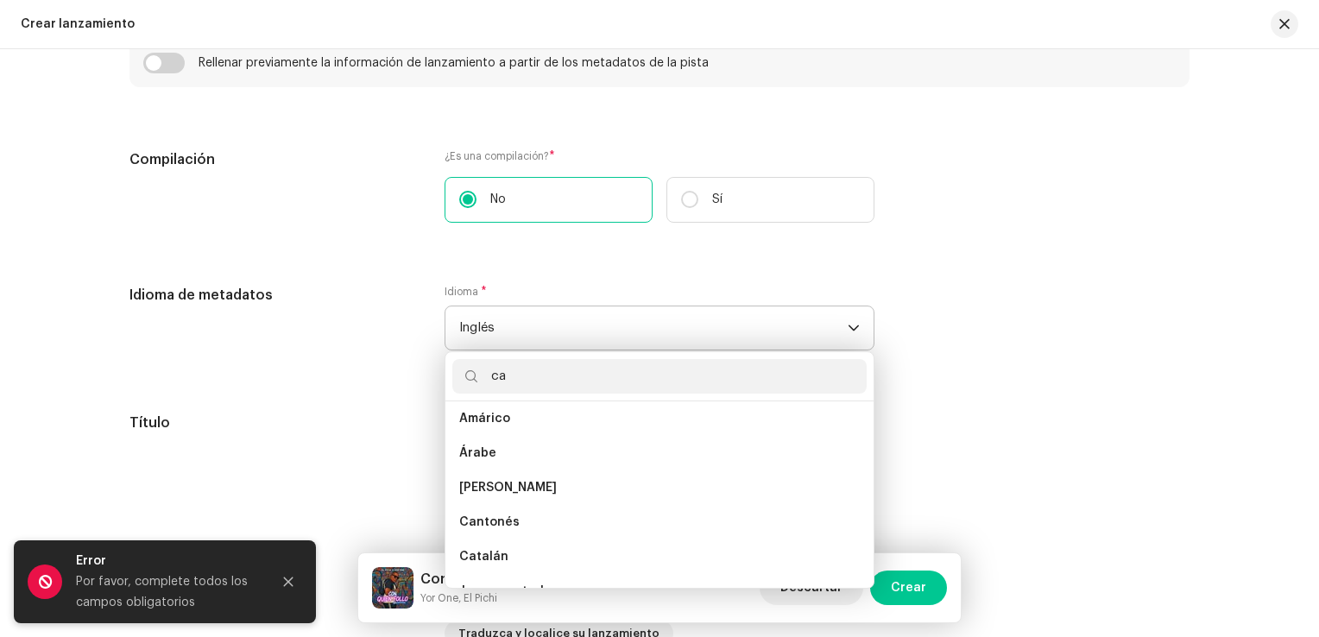
scroll to position [0, 0]
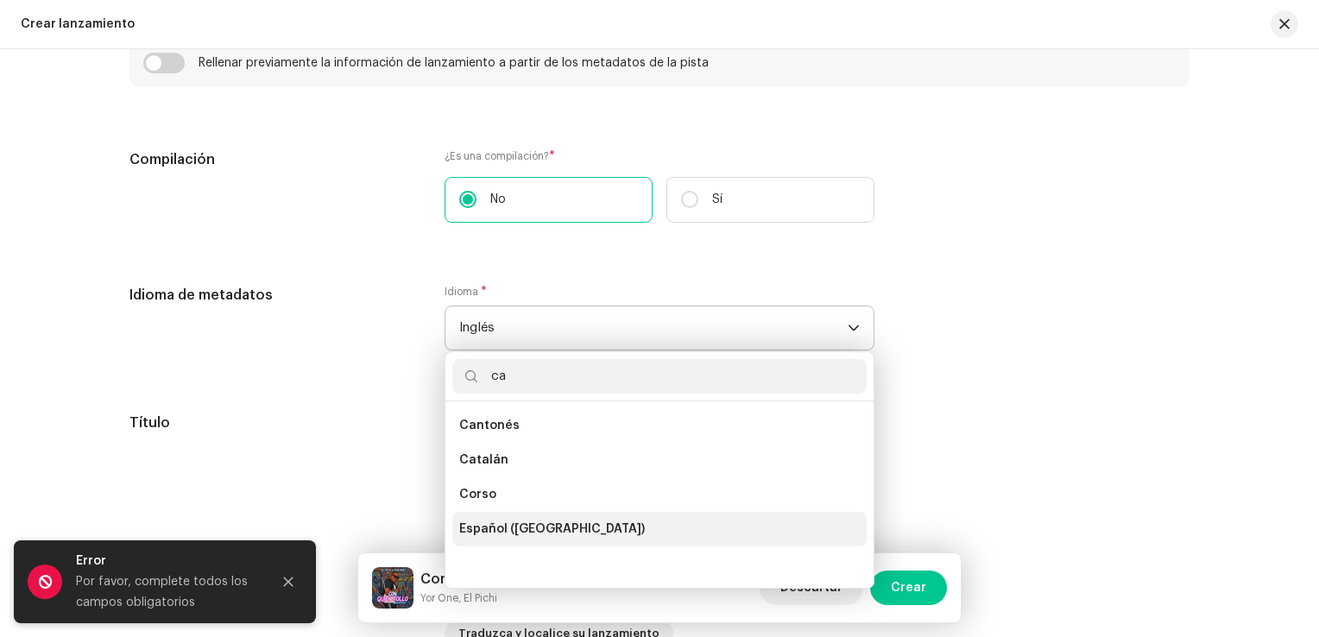
type input "ca"
click at [537, 530] on span "Español (América Latina)" at bounding box center [552, 529] width 186 height 17
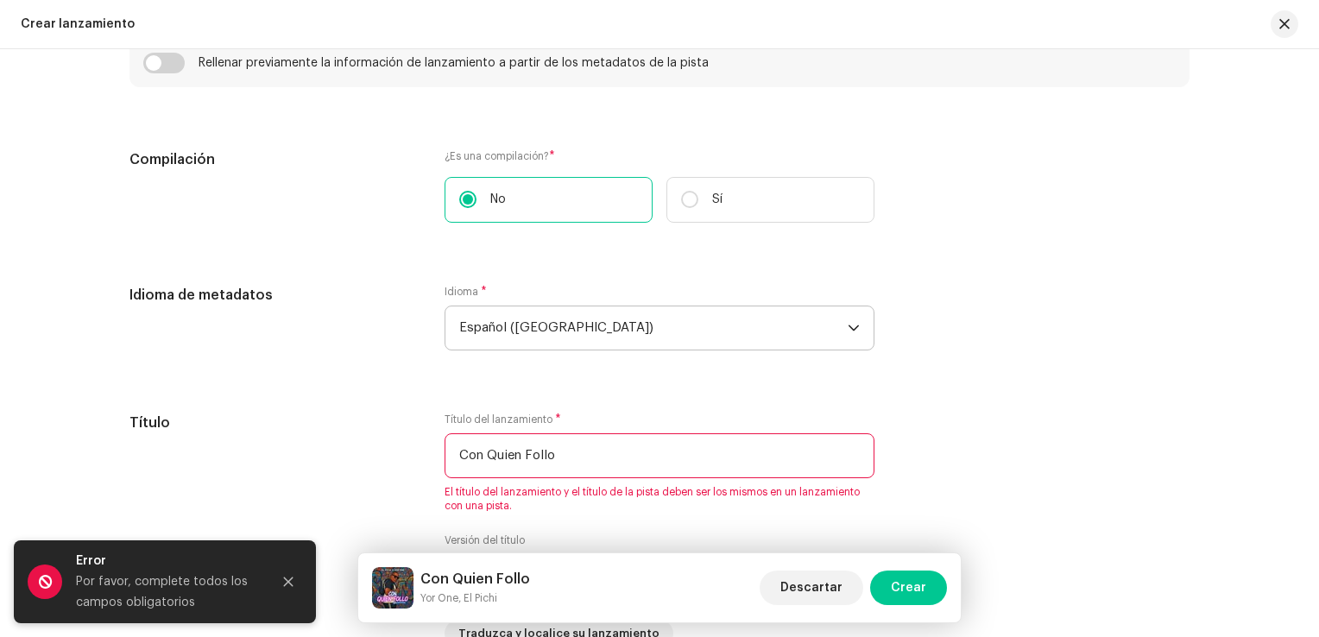
drag, startPoint x: 318, startPoint y: 326, endPoint x: 328, endPoint y: 333, distance: 12.5
click at [319, 326] on div "Idioma de metadatos" at bounding box center [272, 328] width 287 height 86
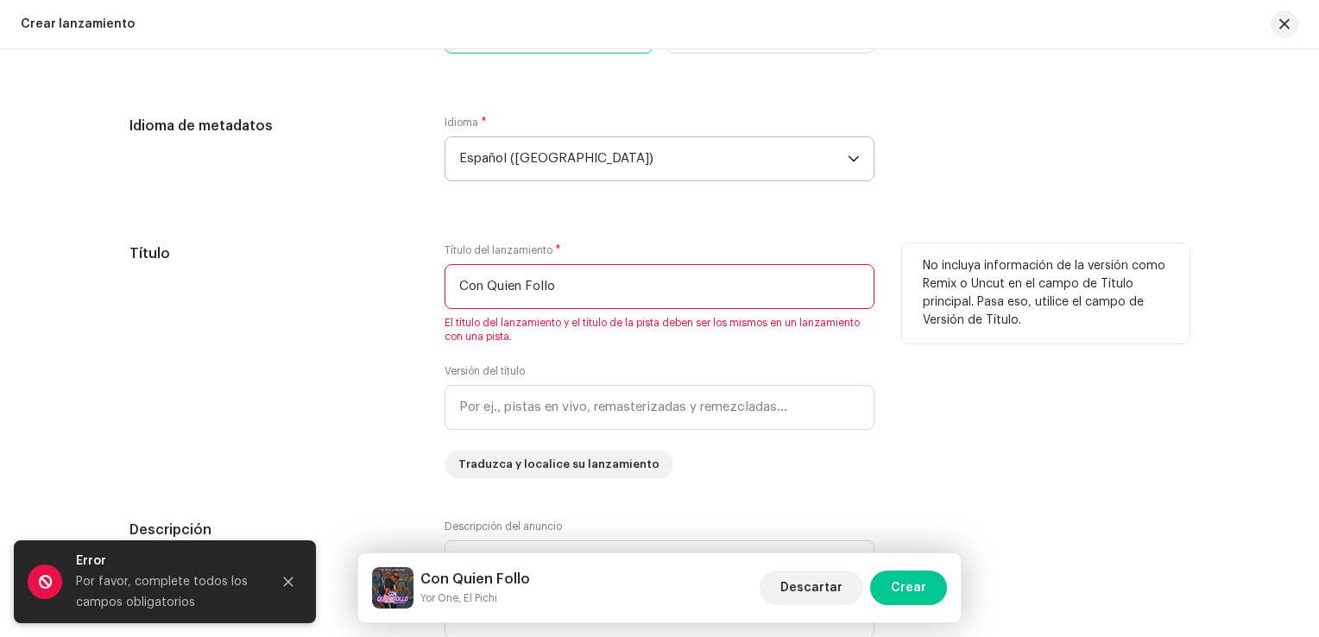
scroll to position [1468, 0]
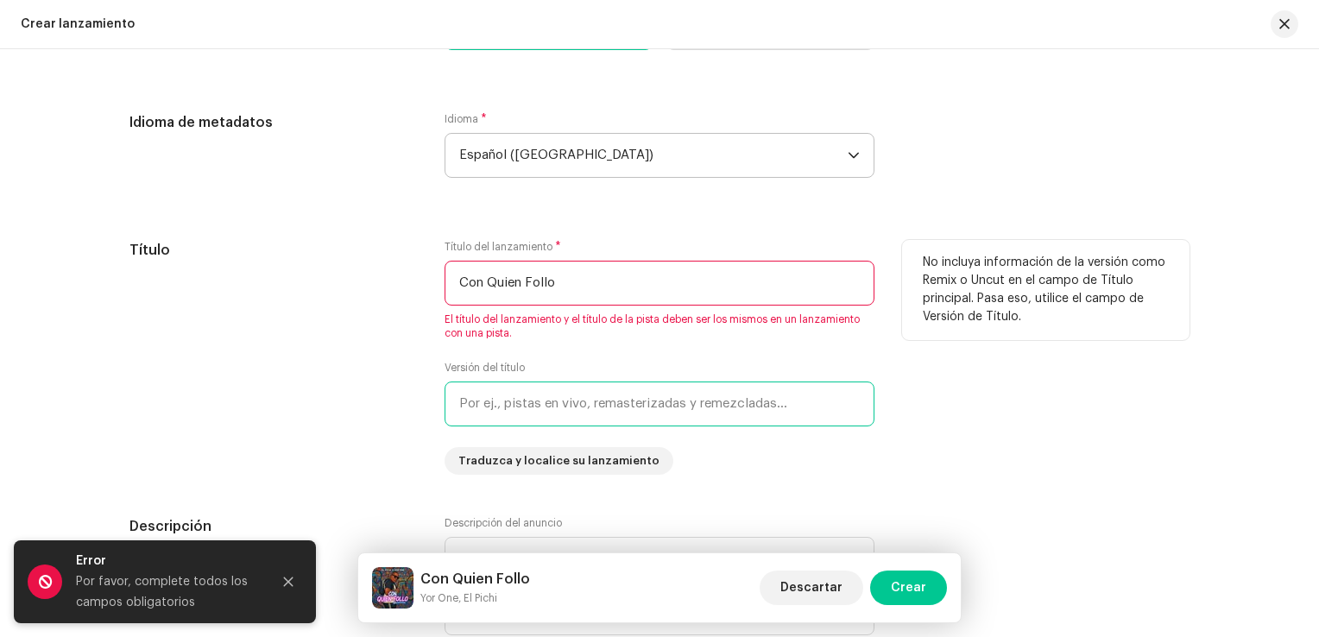
click at [602, 403] on input "text" at bounding box center [660, 404] width 430 height 45
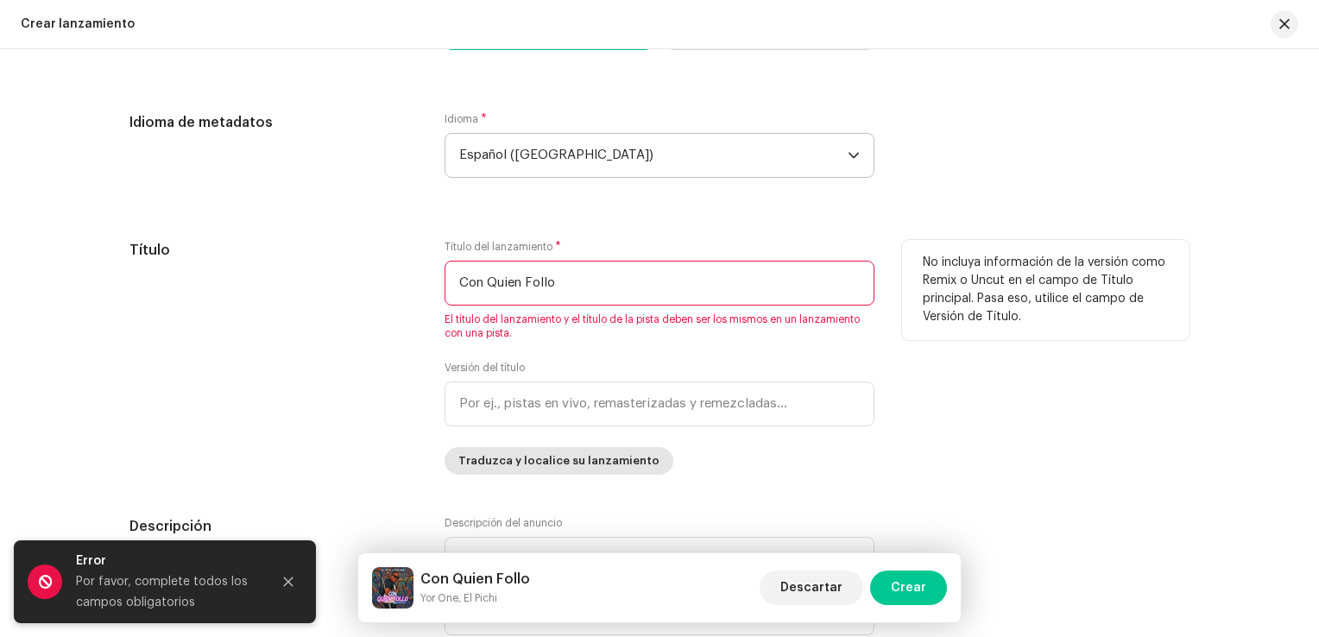
click at [594, 459] on span "Traduzca y localice su lanzamiento" at bounding box center [558, 461] width 201 height 35
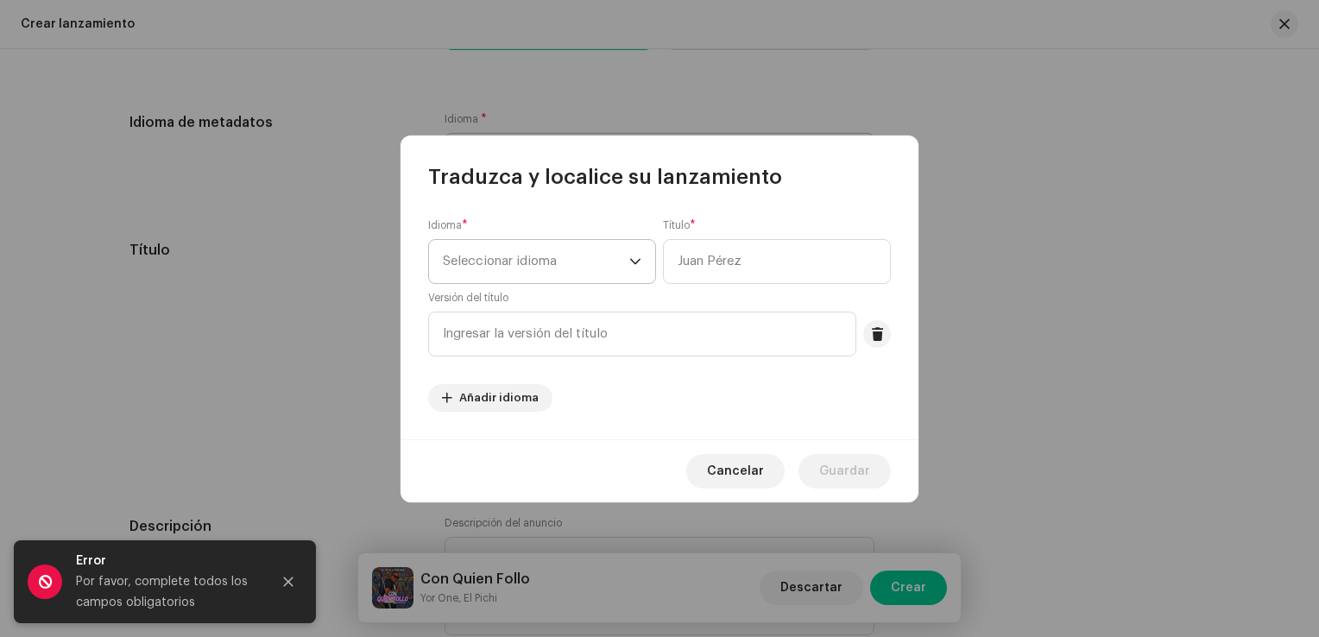
click at [574, 256] on span "Seleccionar idioma" at bounding box center [536, 261] width 186 height 43
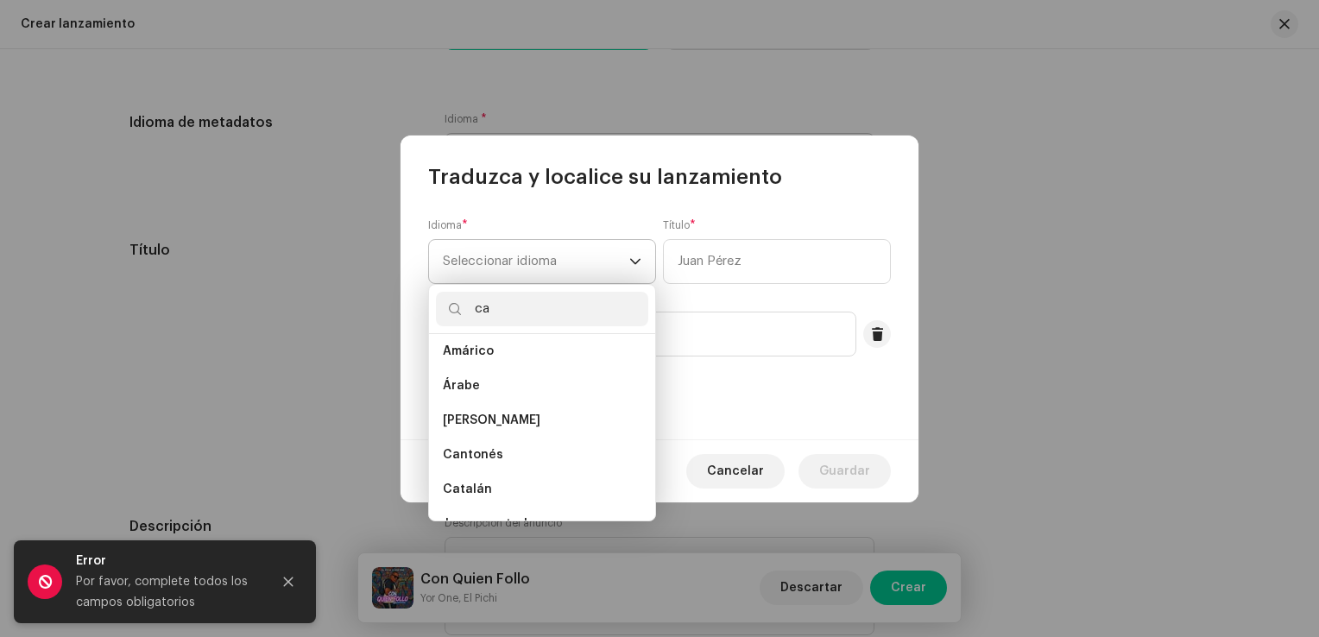
scroll to position [0, 0]
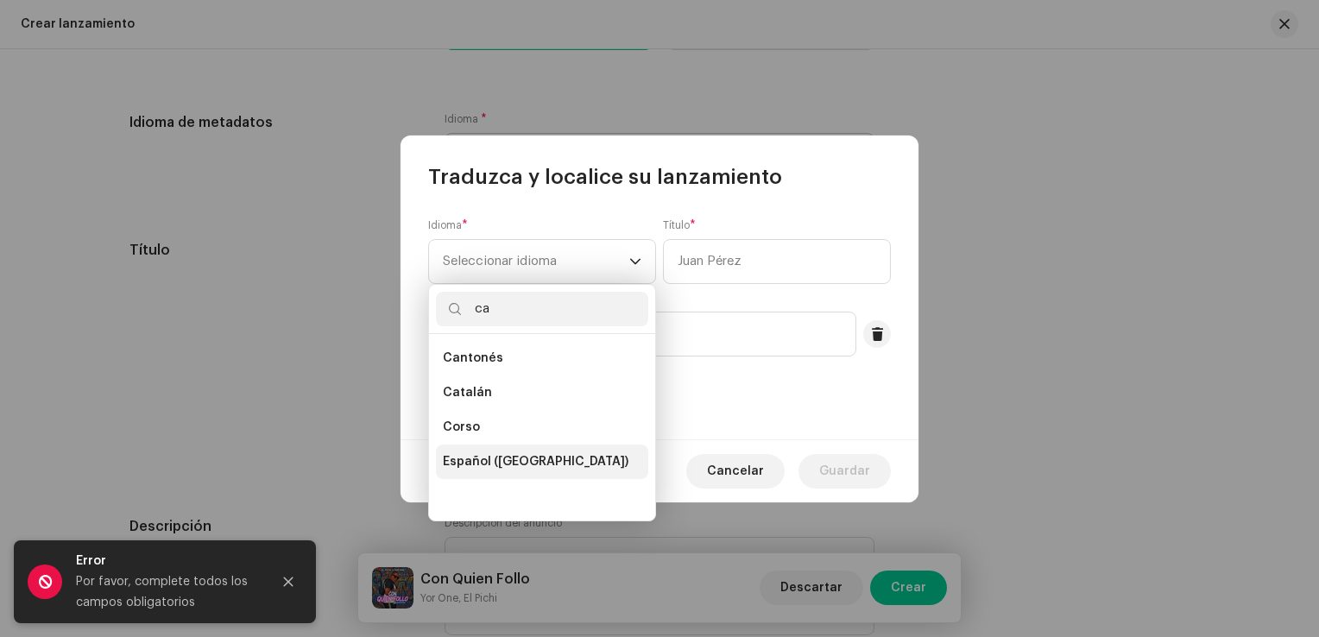
type input "ca"
click at [515, 461] on span "Español (América Latina)" at bounding box center [536, 461] width 186 height 17
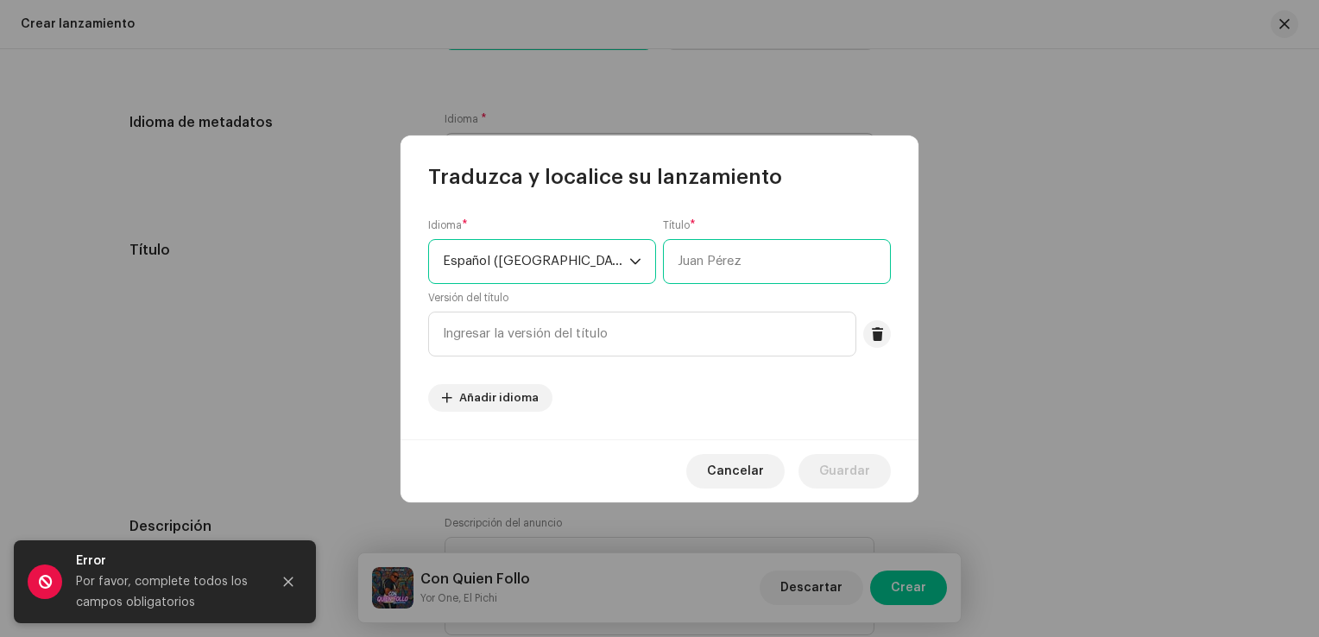
click at [730, 240] on input "text" at bounding box center [777, 261] width 228 height 45
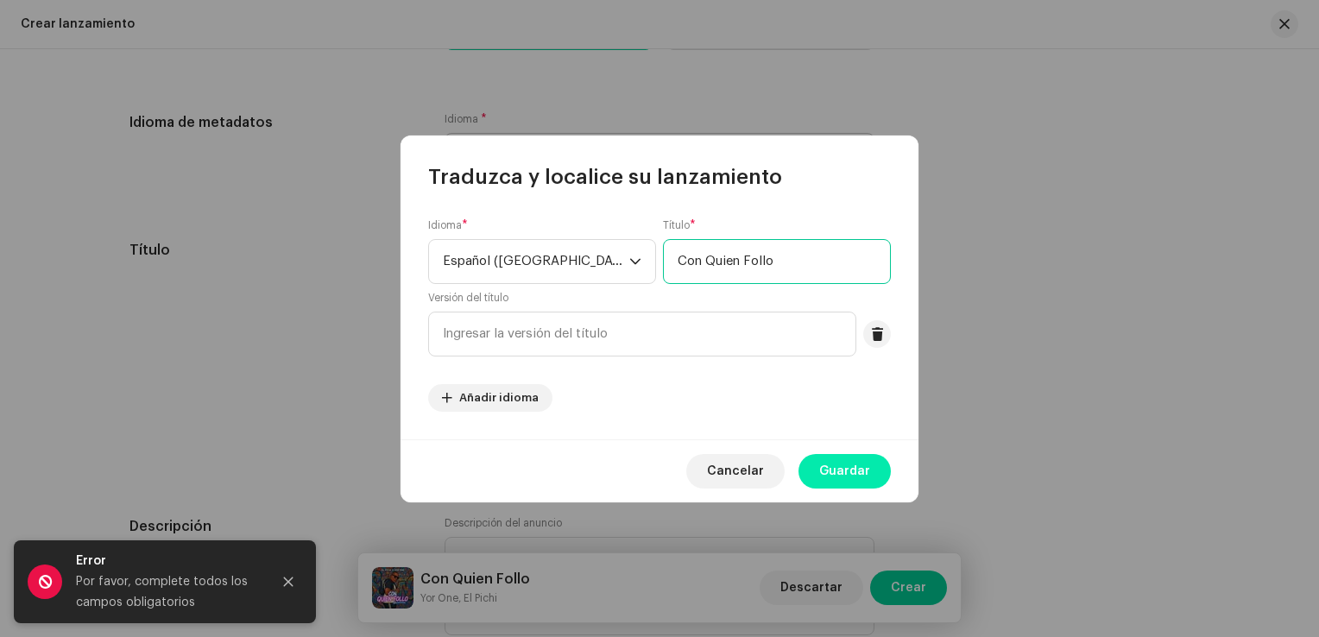
type input "Con Quien Follo"
click at [825, 471] on span "Guardar" at bounding box center [844, 471] width 51 height 35
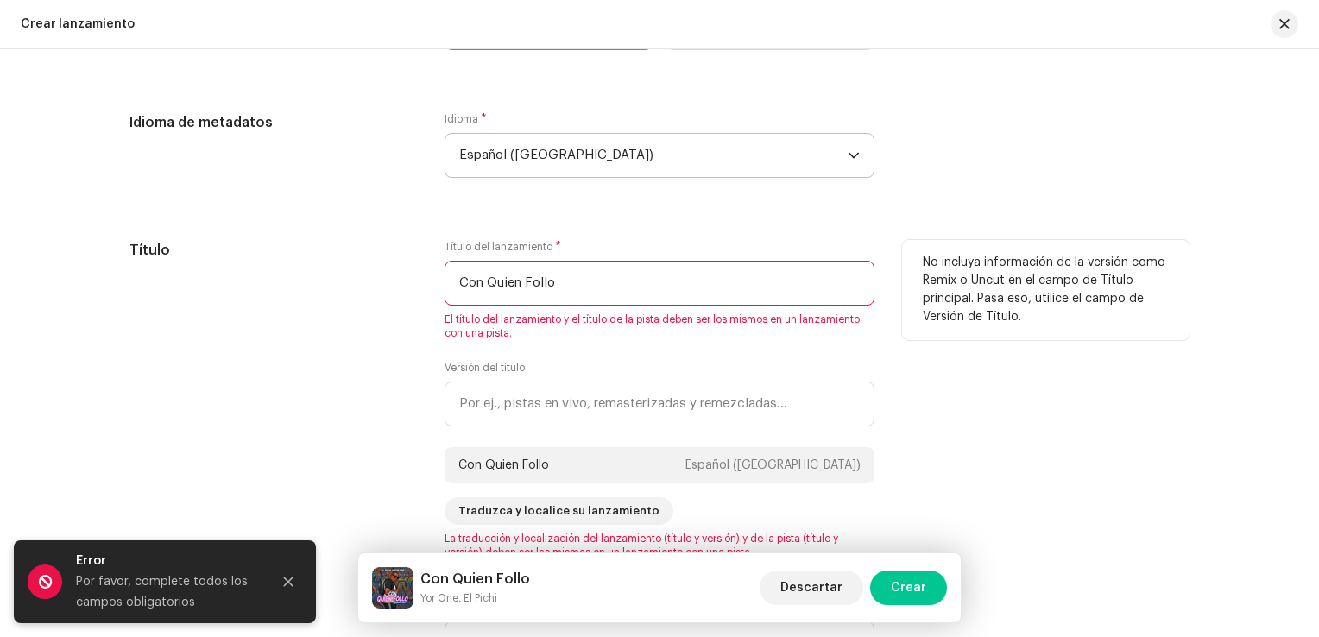
drag, startPoint x: 1013, startPoint y: 406, endPoint x: 999, endPoint y: 414, distance: 15.8
click at [1013, 408] on div "No incluya información de la versión como Remix o Uncut en el campo de Título p…" at bounding box center [1045, 399] width 287 height 319
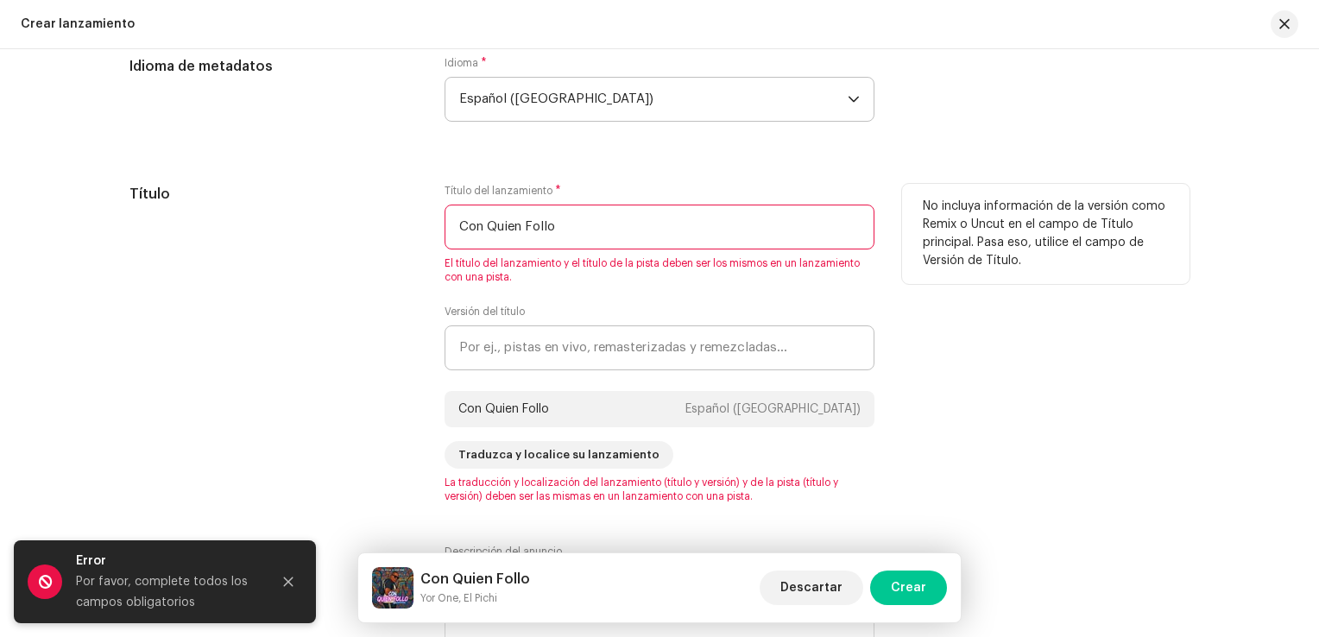
scroll to position [1640, 0]
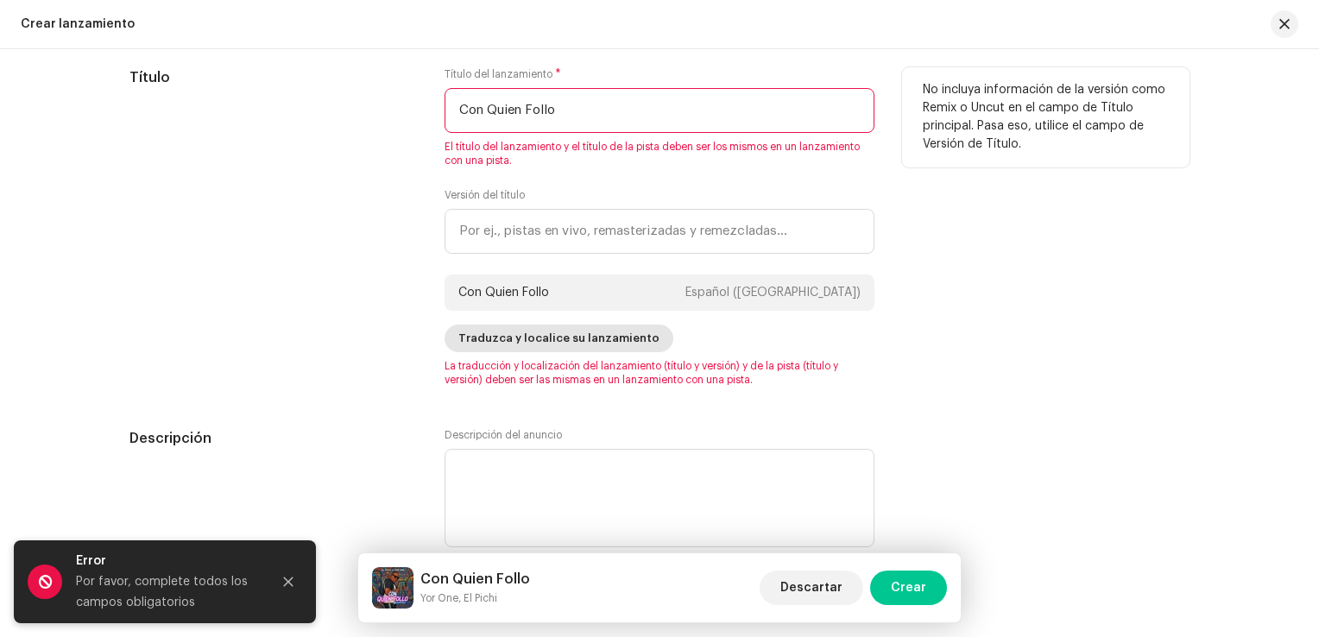
click at [609, 332] on span "Traduzca y localice su lanzamiento" at bounding box center [558, 338] width 201 height 35
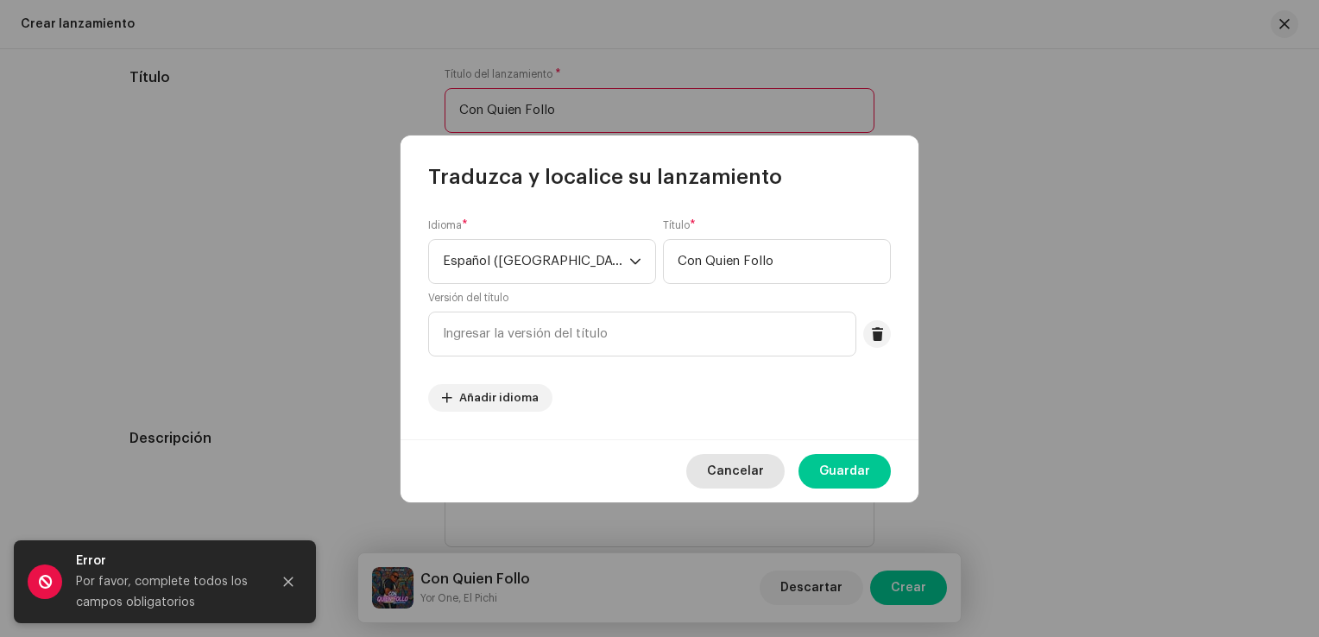
click at [729, 469] on span "Cancelar" at bounding box center [735, 471] width 57 height 35
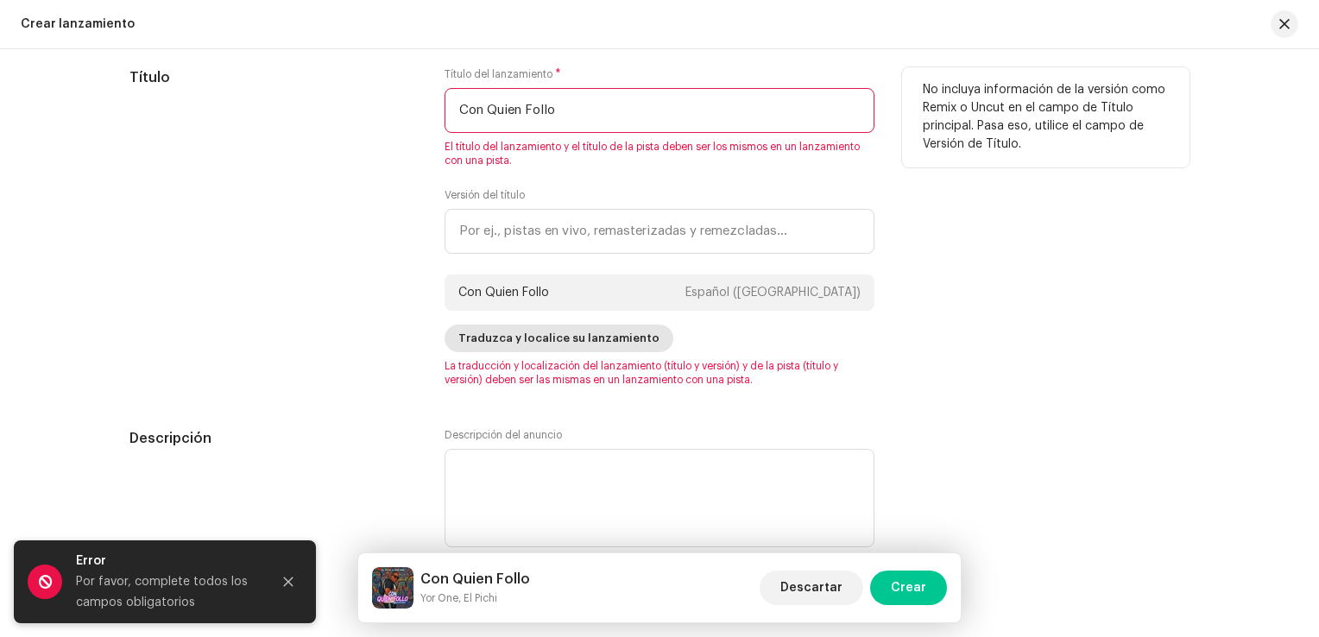
click at [583, 337] on span "Traduzca y localice su lanzamiento" at bounding box center [558, 338] width 201 height 35
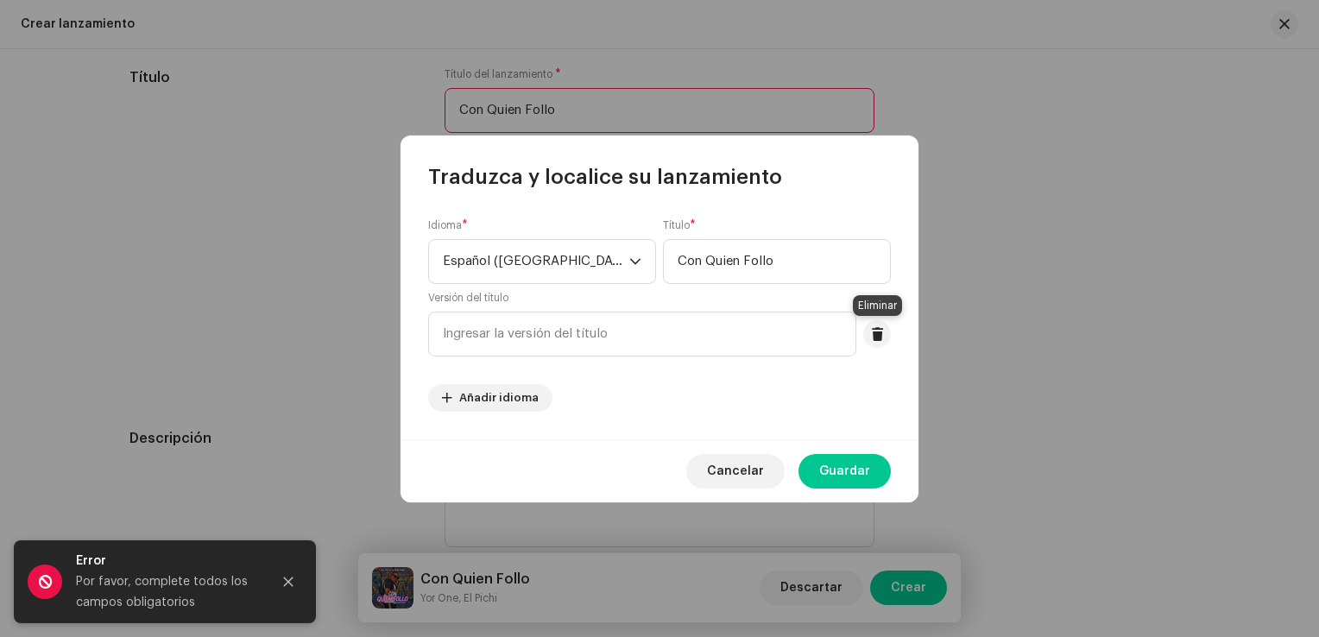
click at [865, 342] on button at bounding box center [877, 334] width 28 height 28
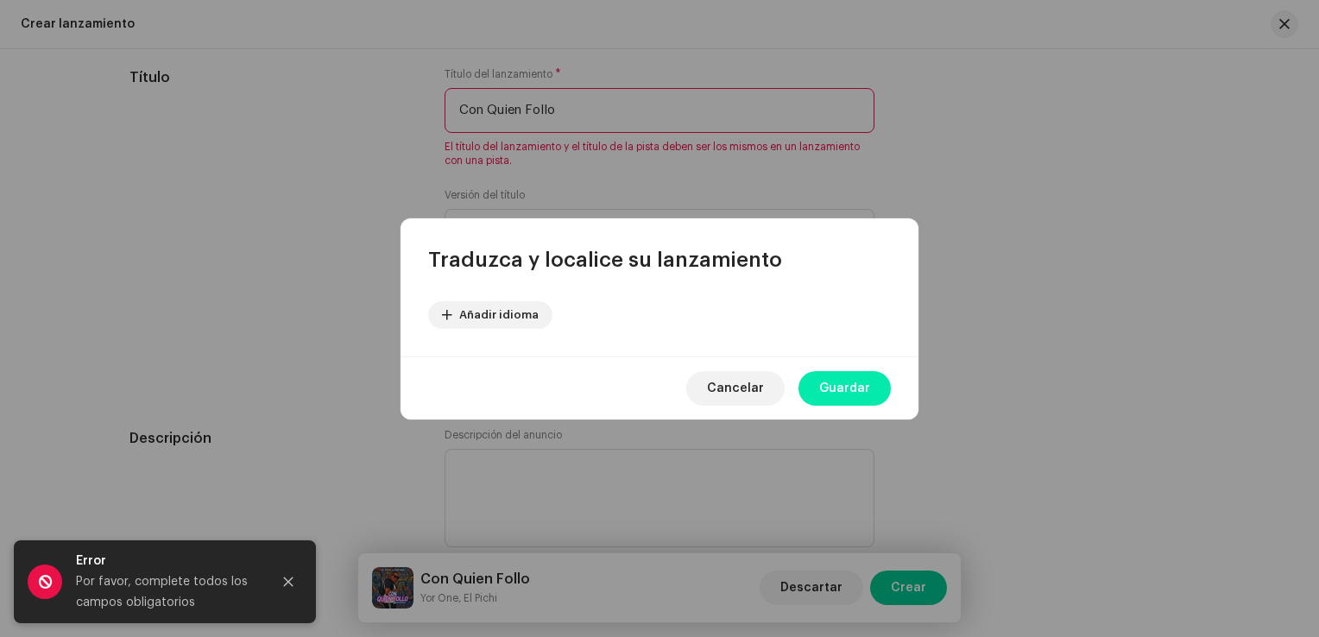
click at [847, 393] on span "Guardar" at bounding box center [844, 388] width 51 height 35
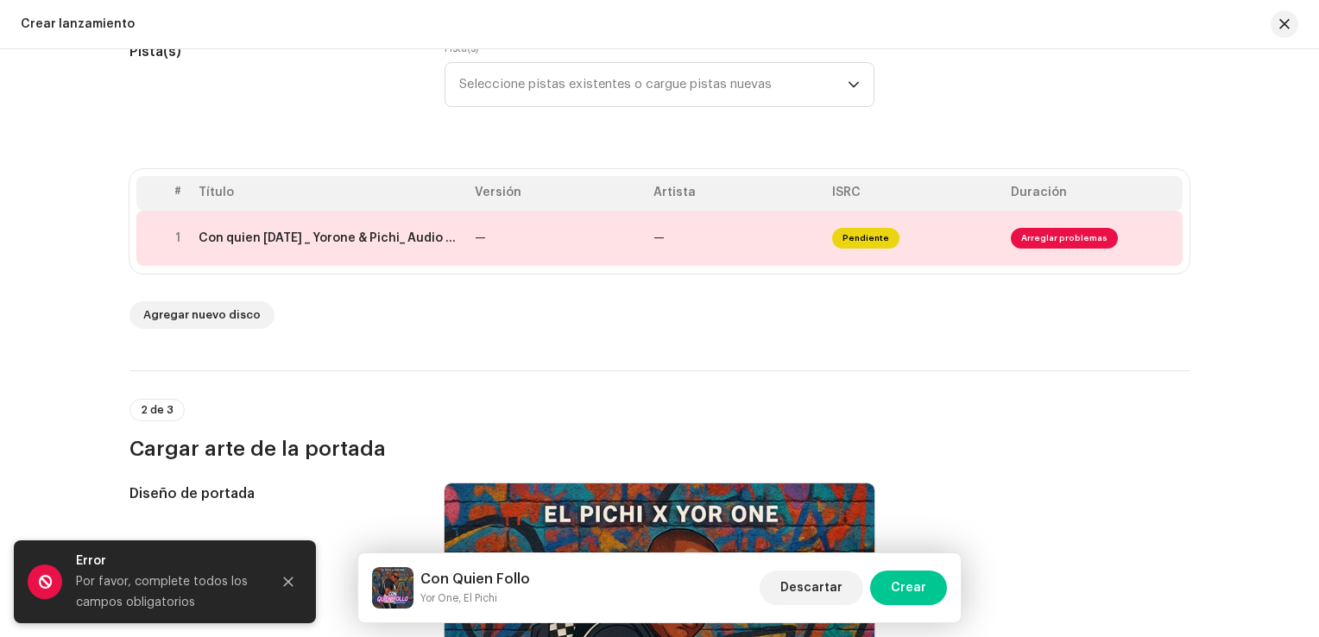
scroll to position [259, 0]
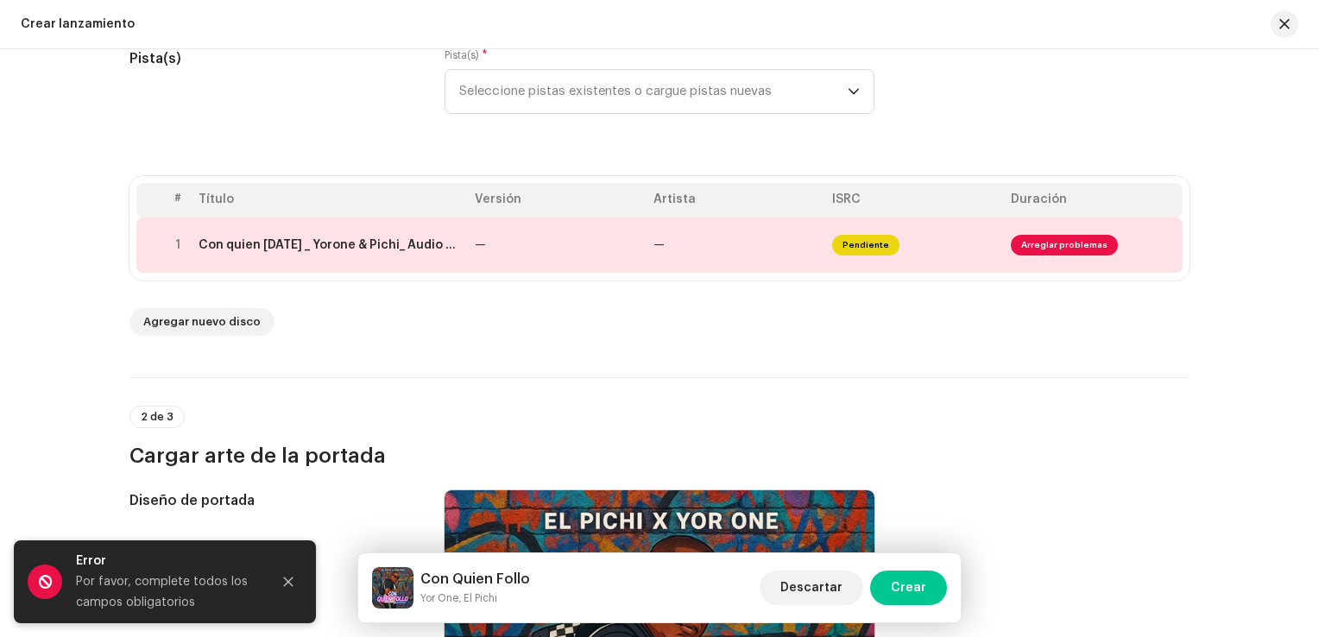
drag, startPoint x: 334, startPoint y: 243, endPoint x: 297, endPoint y: 298, distance: 66.6
click at [297, 298] on div "# Título Versión Artista ISRC Duración 1 Con quien hoy _ Yorone & Pichi_ Audio …" at bounding box center [659, 256] width 1060 height 160
click at [1156, 238] on span at bounding box center [1162, 245] width 13 height 14
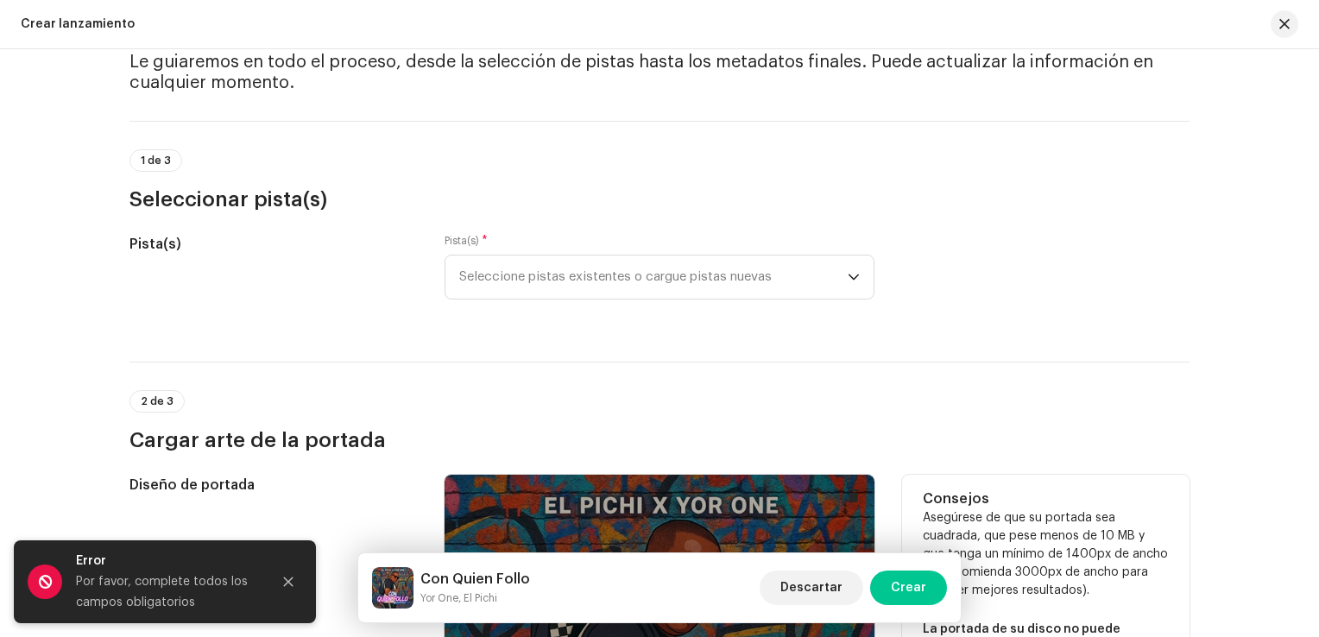
scroll to position [0, 0]
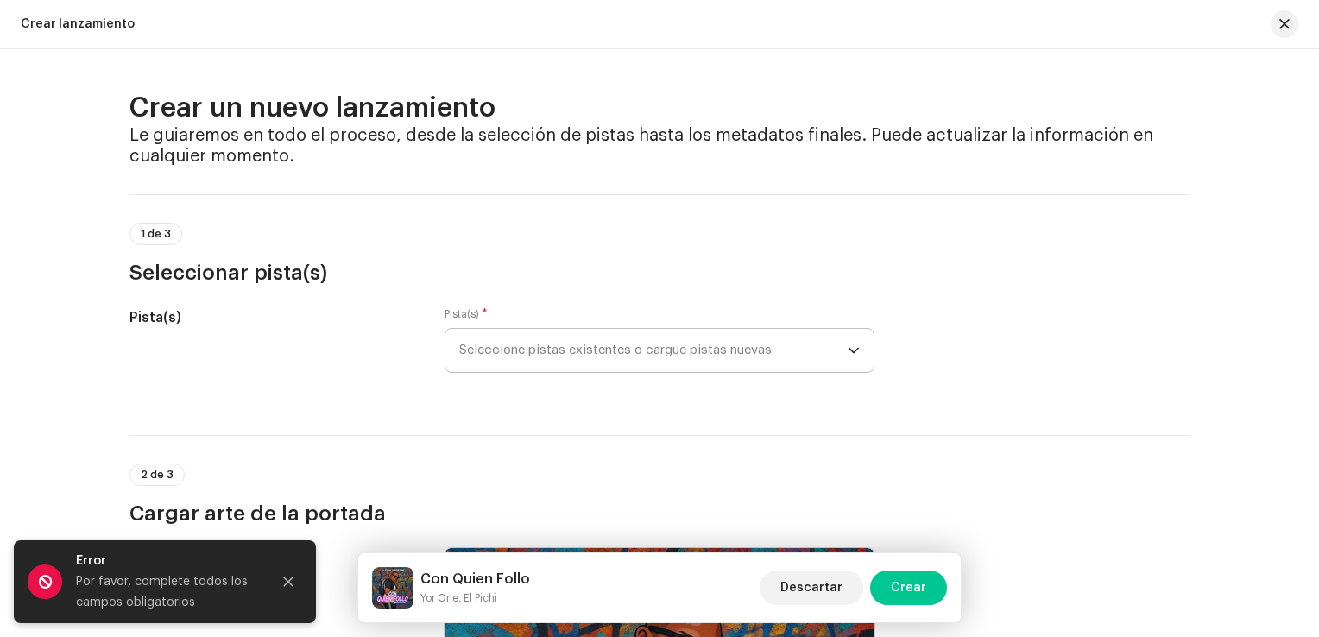
click at [558, 341] on span "Seleccione pistas existentes o cargue pistas nuevas" at bounding box center [653, 350] width 388 height 43
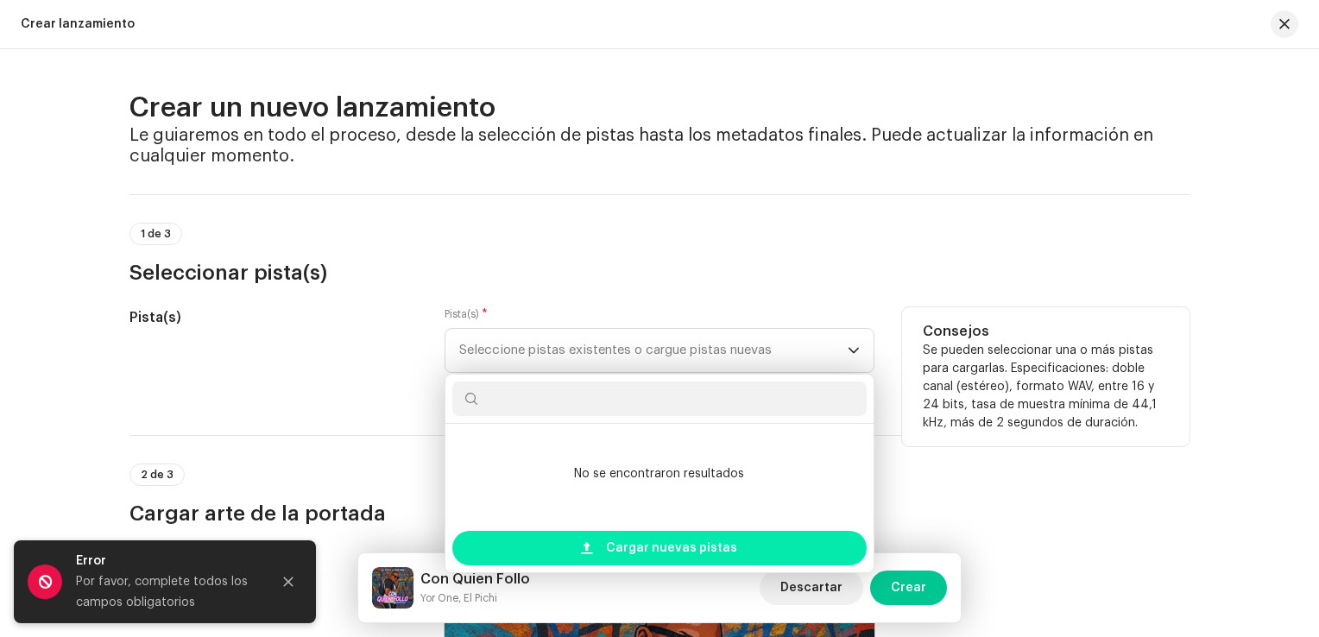
click at [764, 543] on div "Cargar nuevas pistas" at bounding box center [659, 548] width 414 height 35
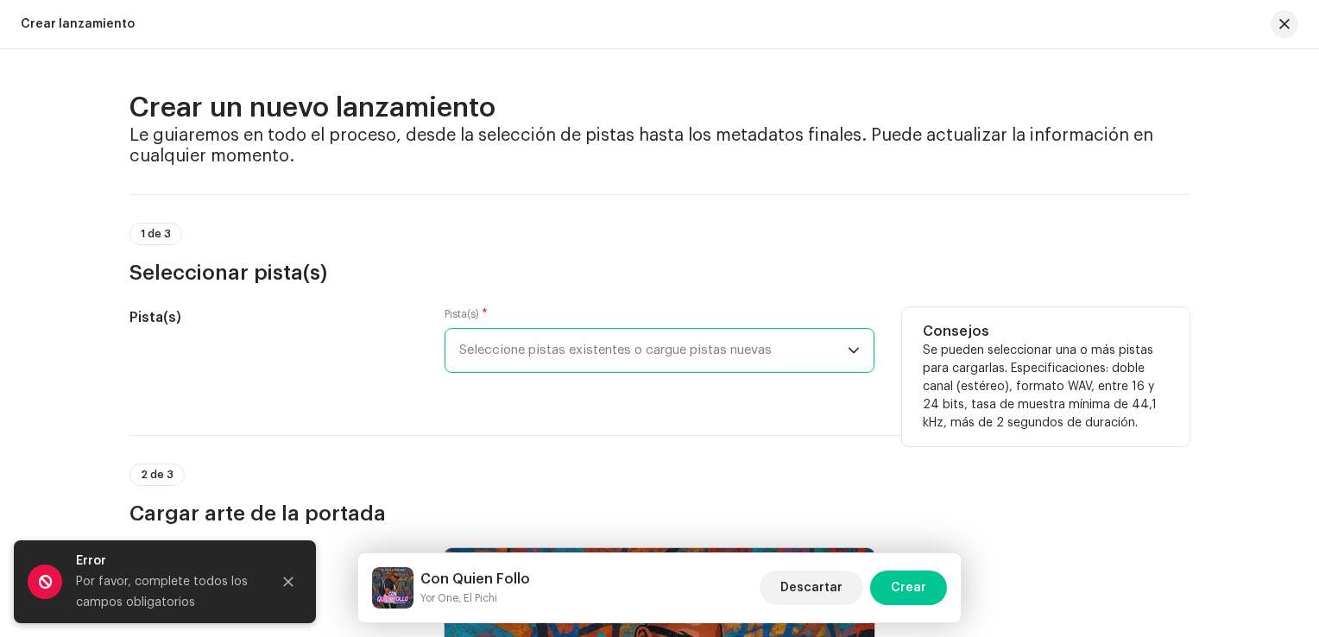
click at [351, 323] on h5 "Pista(s)" at bounding box center [272, 317] width 287 height 21
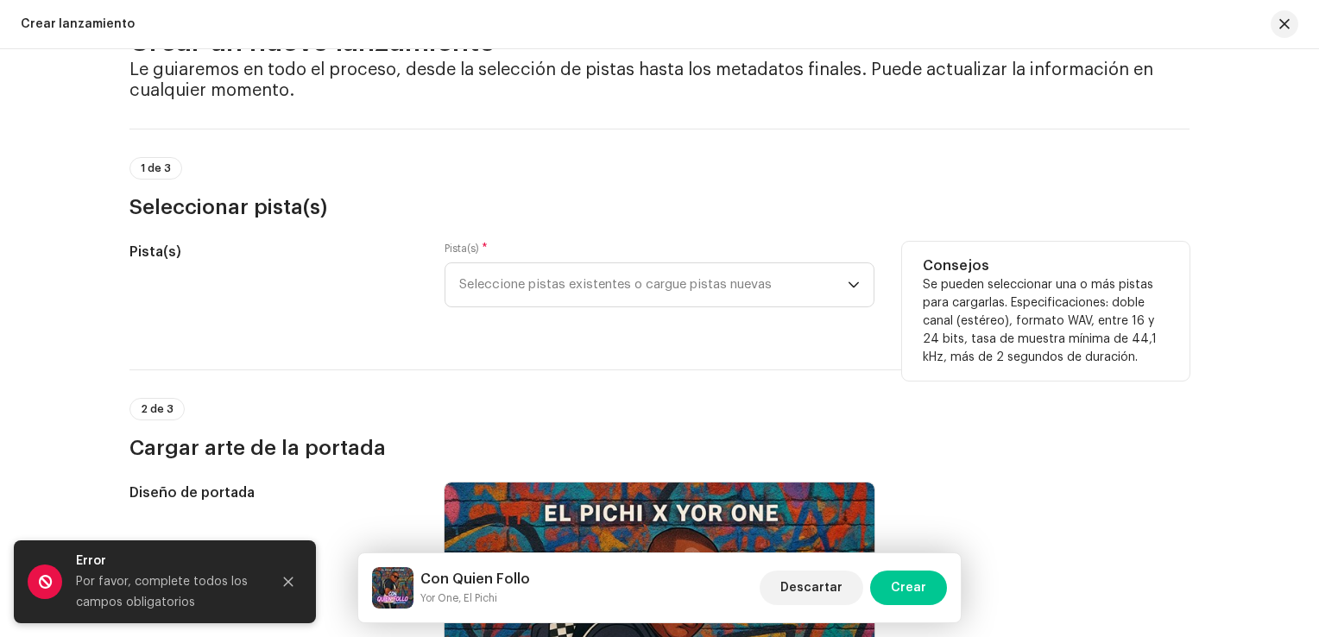
scroll to position [259, 0]
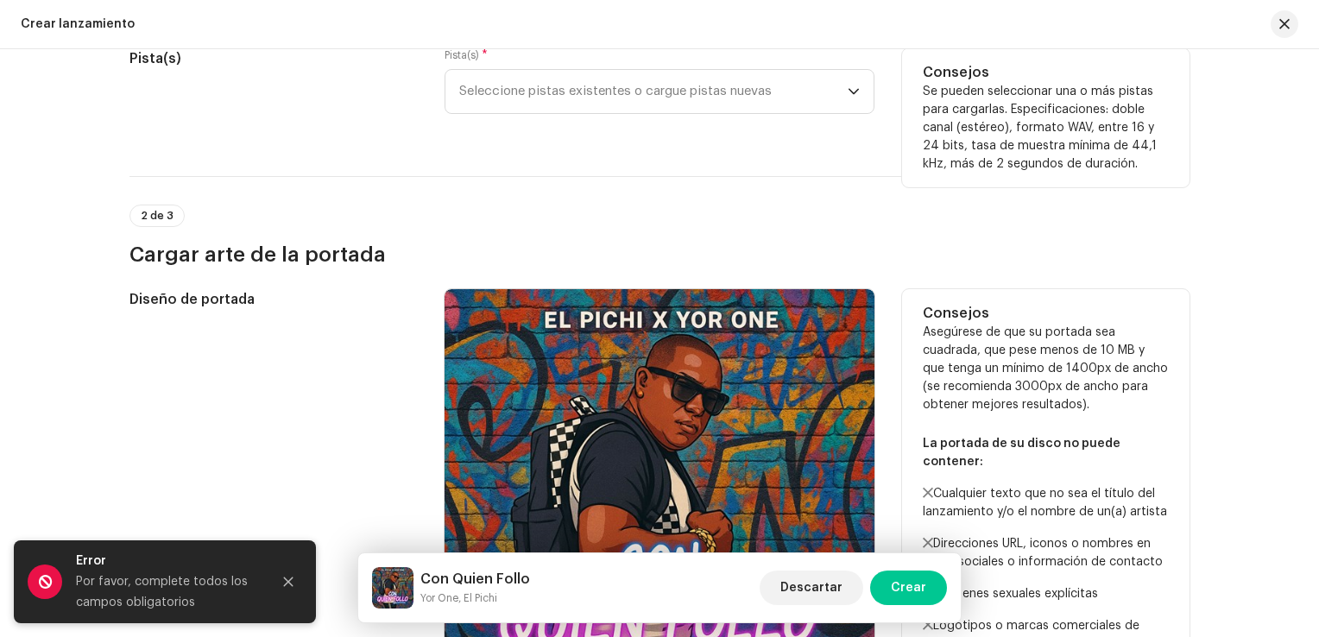
click at [345, 395] on div "Diseño de portada" at bounding box center [272, 504] width 287 height 430
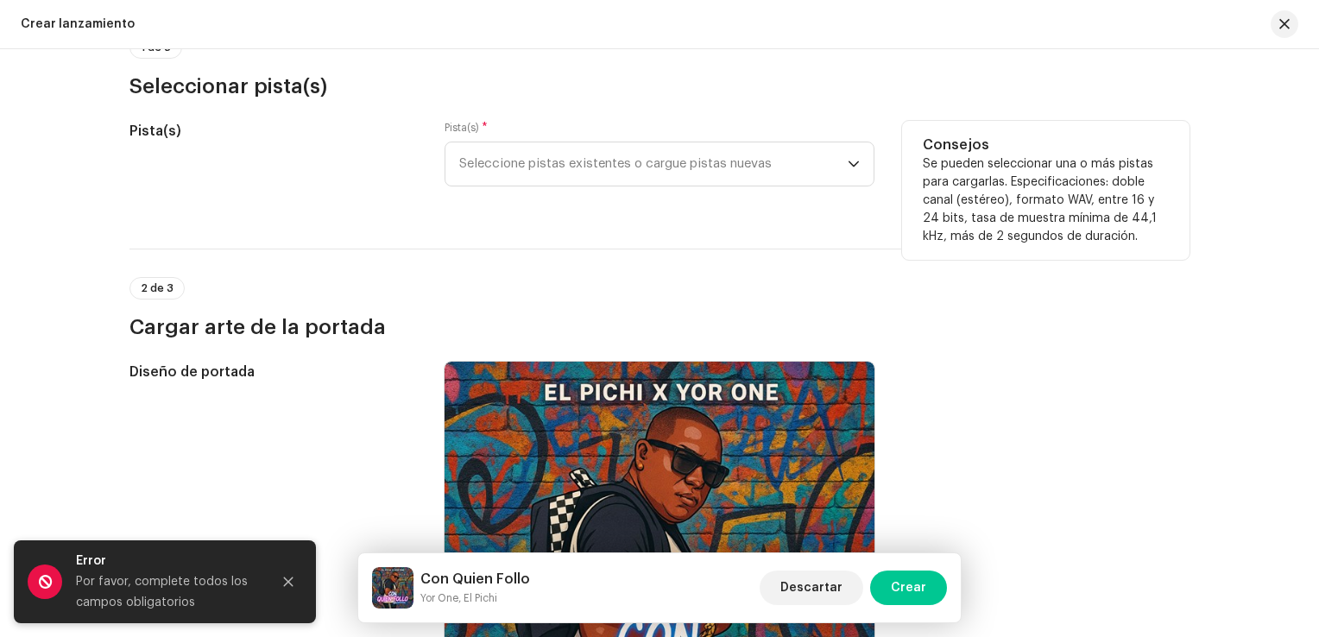
scroll to position [0, 0]
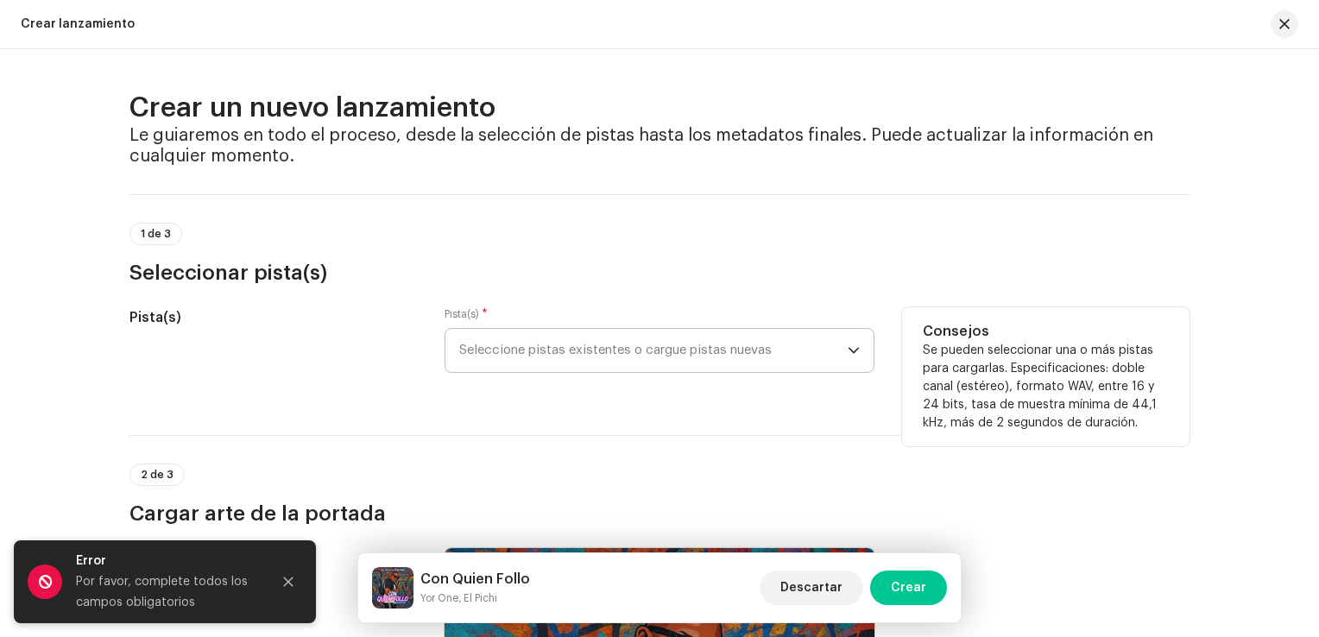
click at [594, 354] on font "Seleccione pistas existentes o cargue pistas nuevas" at bounding box center [615, 350] width 313 height 13
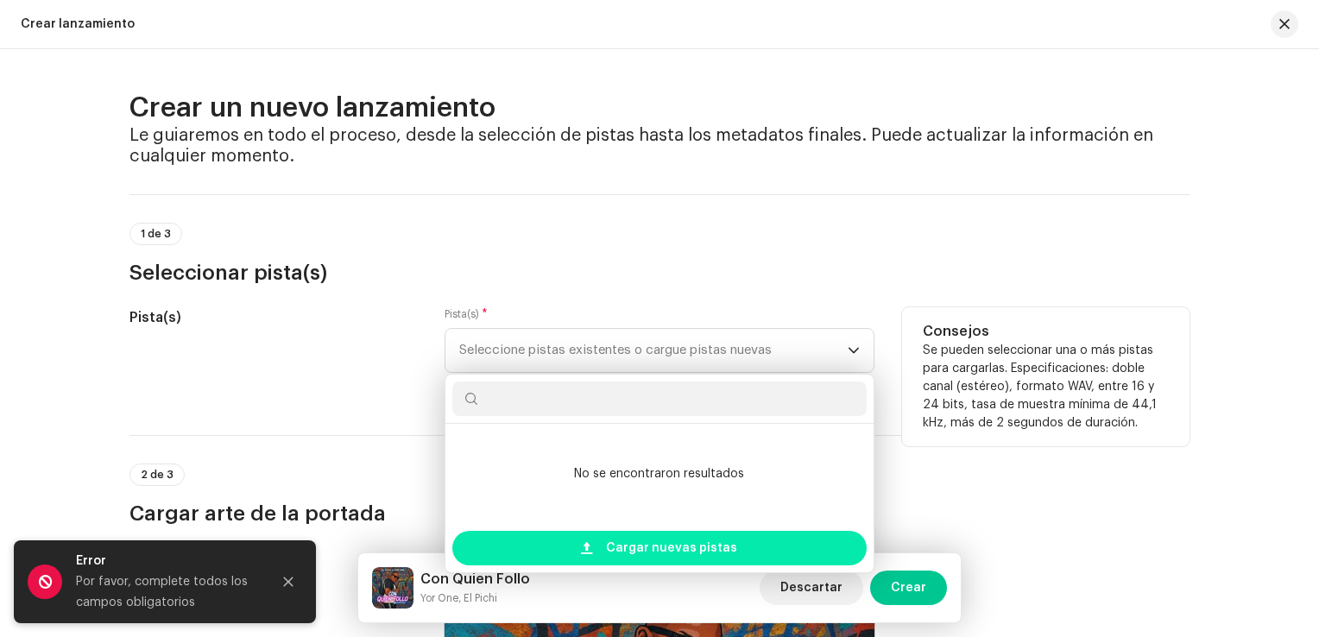
click at [674, 541] on span "Cargar nuevas pistas" at bounding box center [671, 548] width 131 height 35
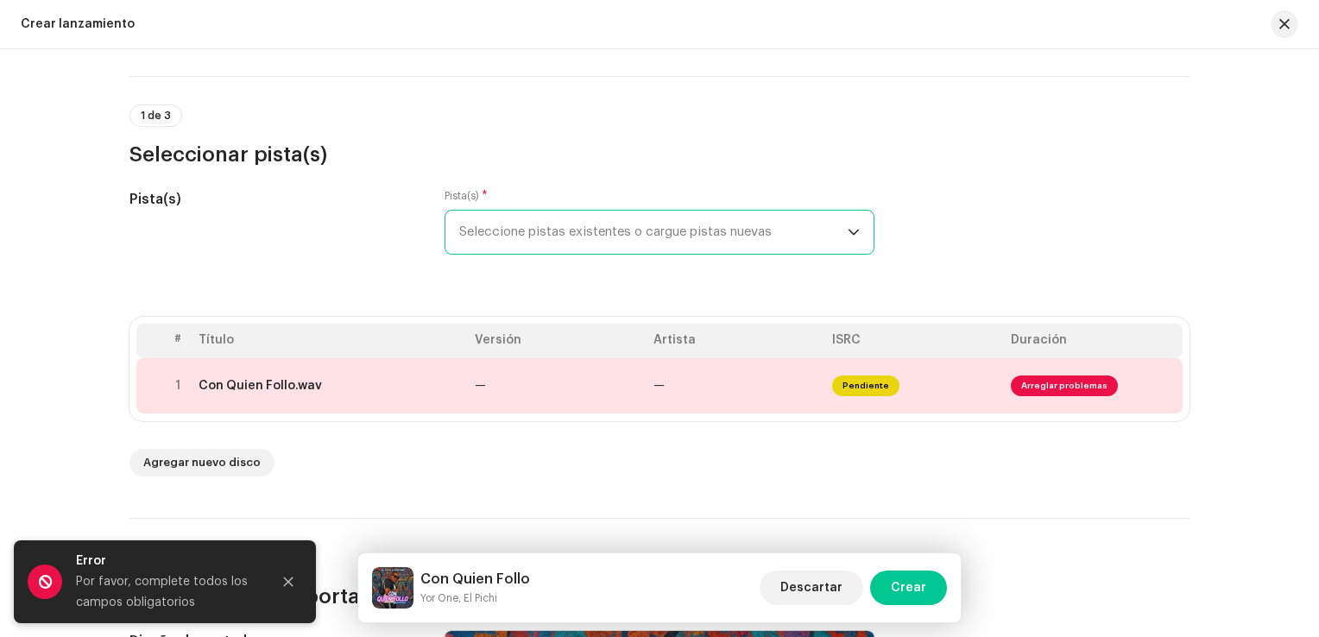
scroll to position [86, 0]
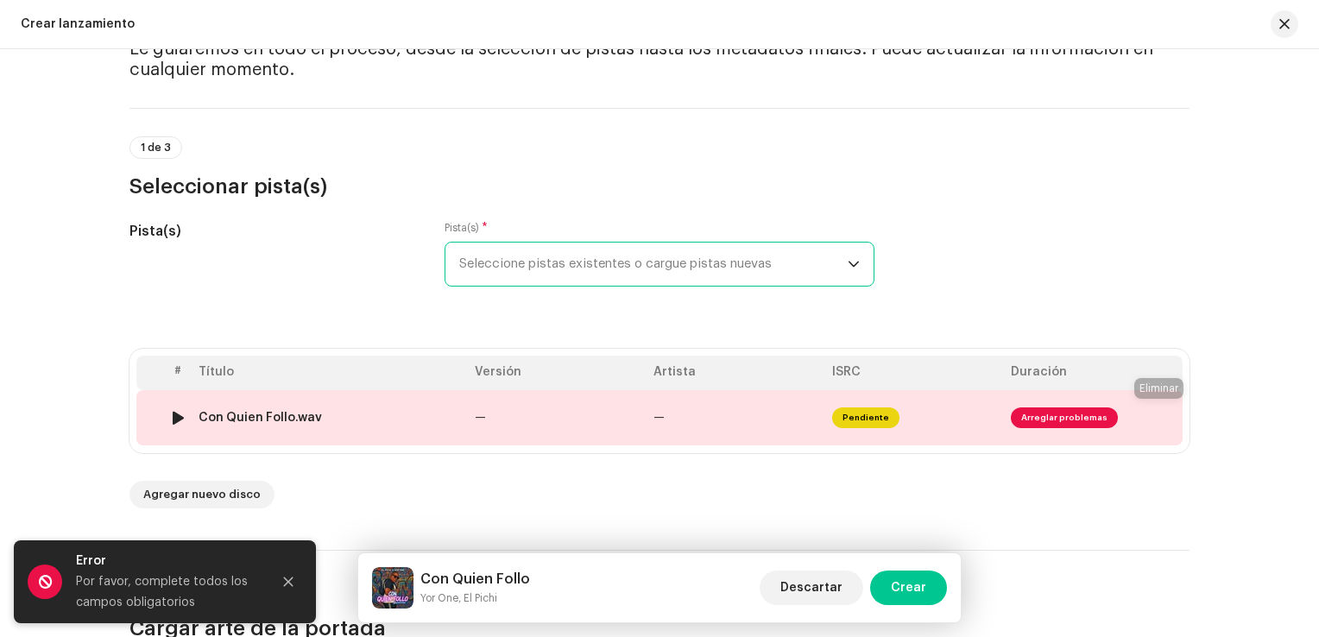
click at [1164, 407] on button at bounding box center [1162, 418] width 28 height 28
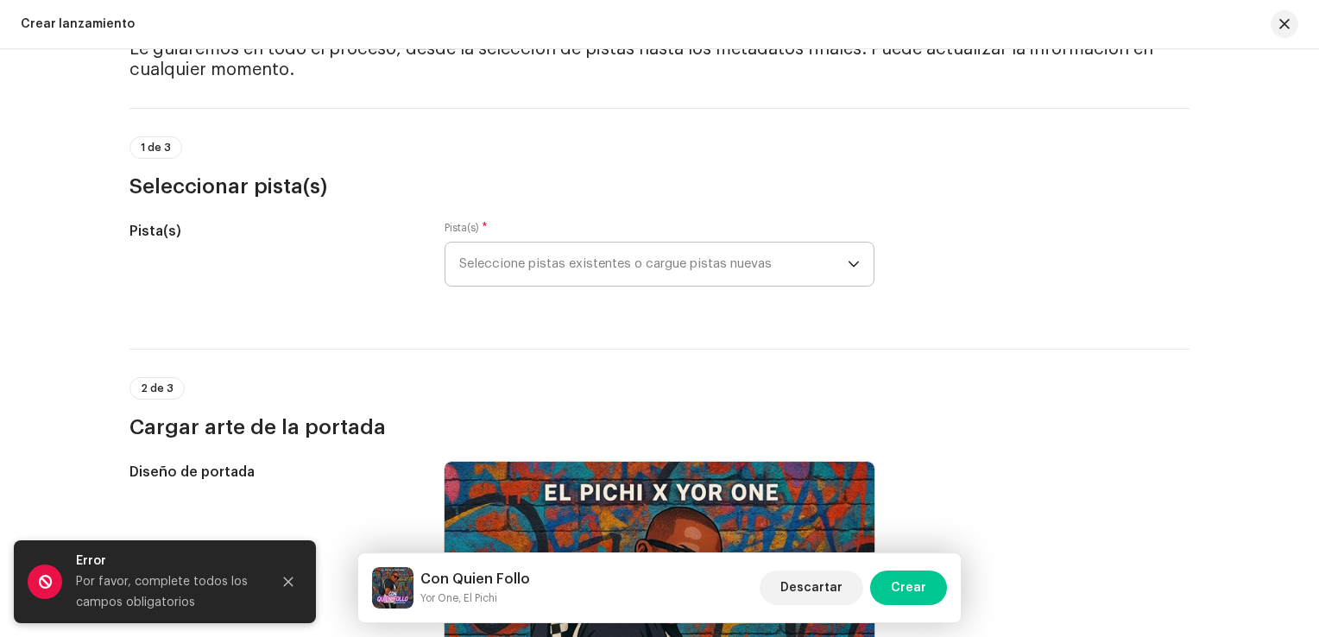
click at [512, 268] on font "Seleccione pistas existentes o cargue pistas nuevas" at bounding box center [615, 263] width 313 height 13
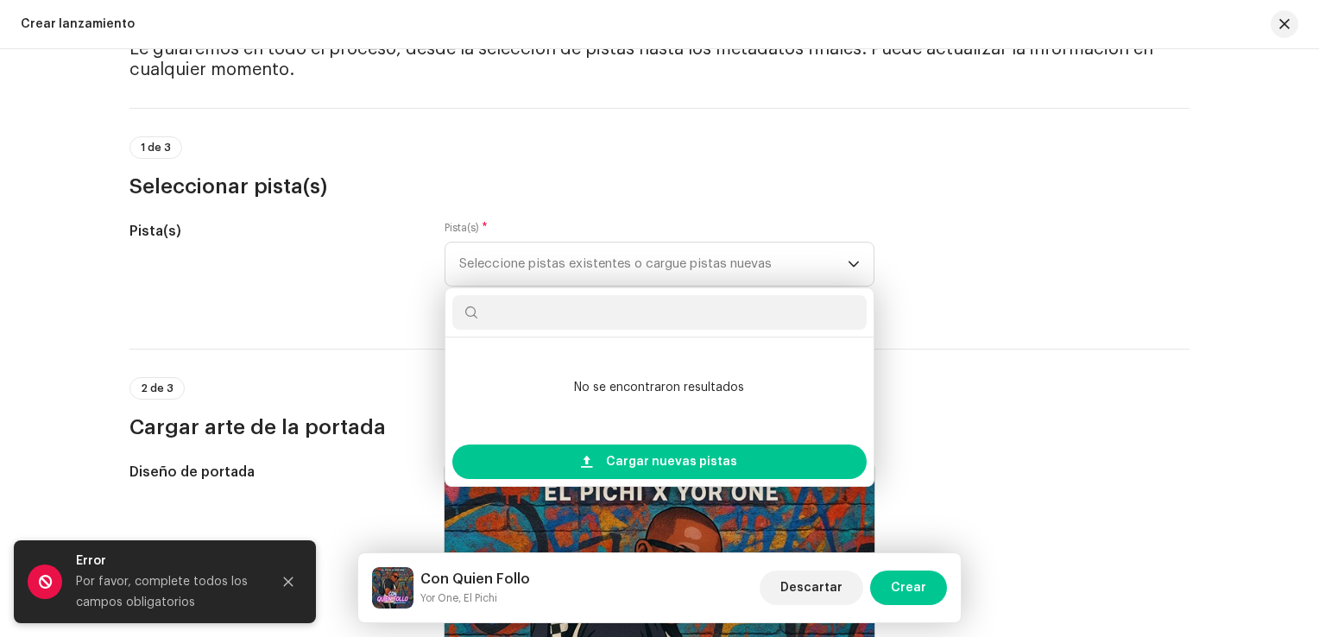
drag, startPoint x: 348, startPoint y: 367, endPoint x: 370, endPoint y: 374, distance: 23.5
click at [349, 367] on div "2 de 3 Cargar arte de la portada" at bounding box center [659, 395] width 1060 height 92
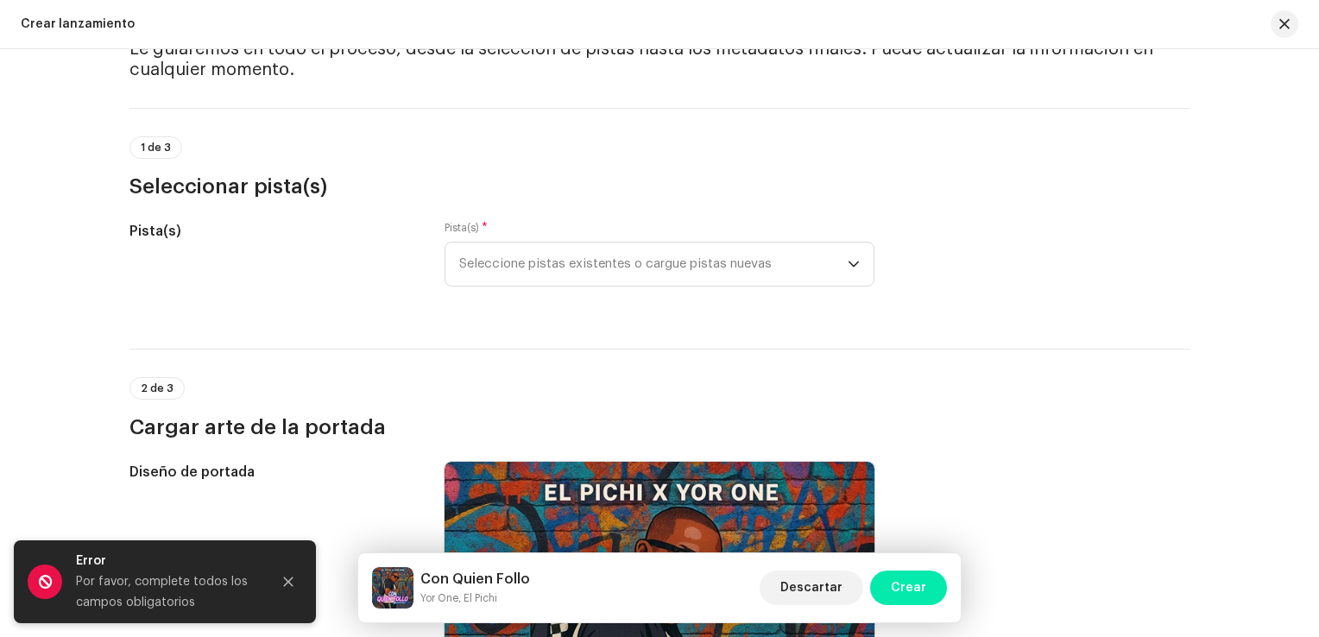
click at [917, 597] on span "Crear" at bounding box center [908, 588] width 35 height 35
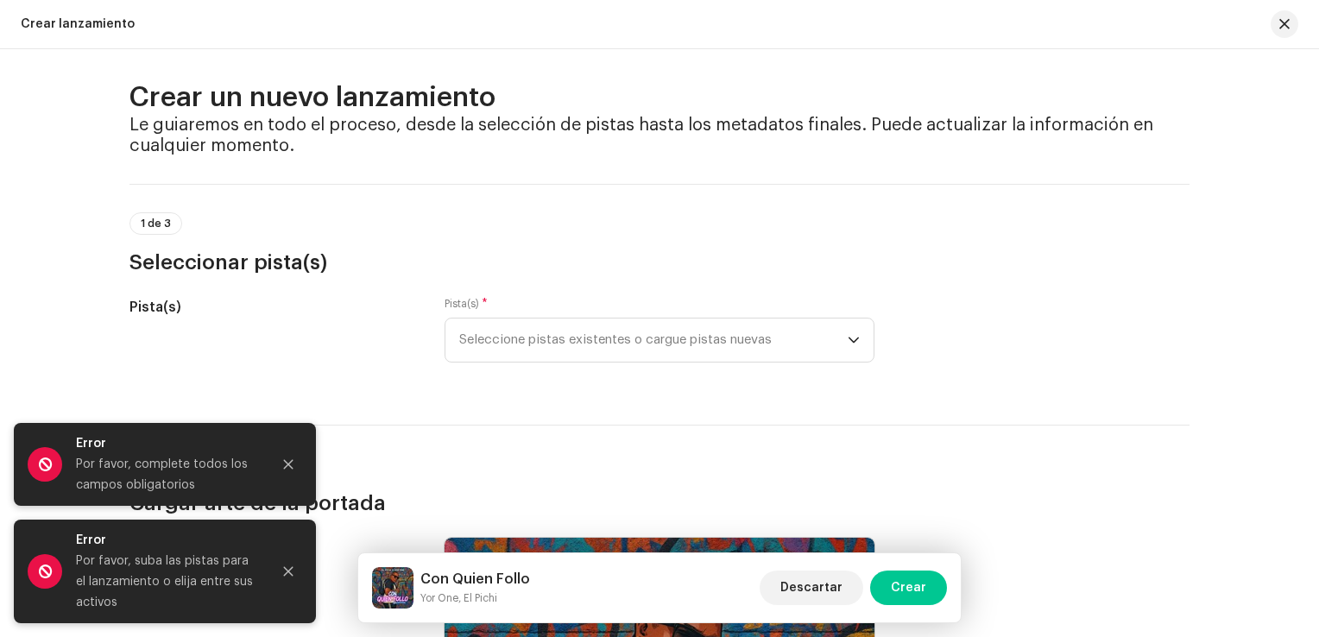
scroll to position [0, 0]
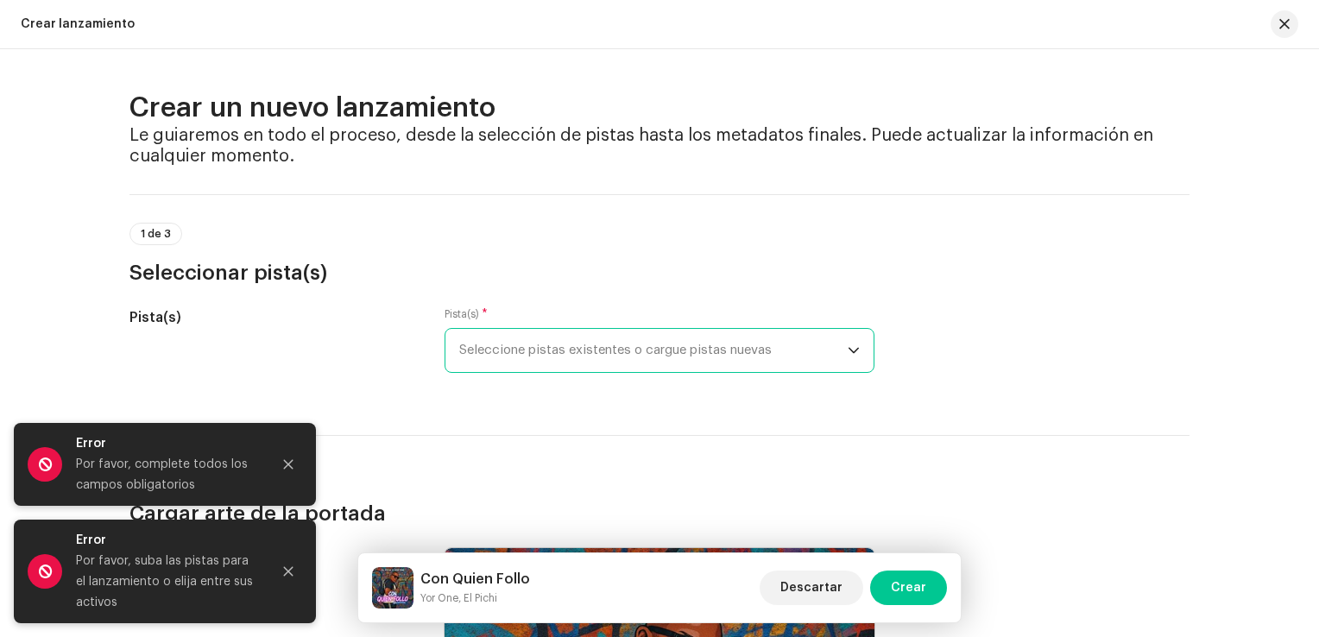
click at [546, 334] on span "Seleccione pistas existentes o cargue pistas nuevas" at bounding box center [653, 350] width 388 height 43
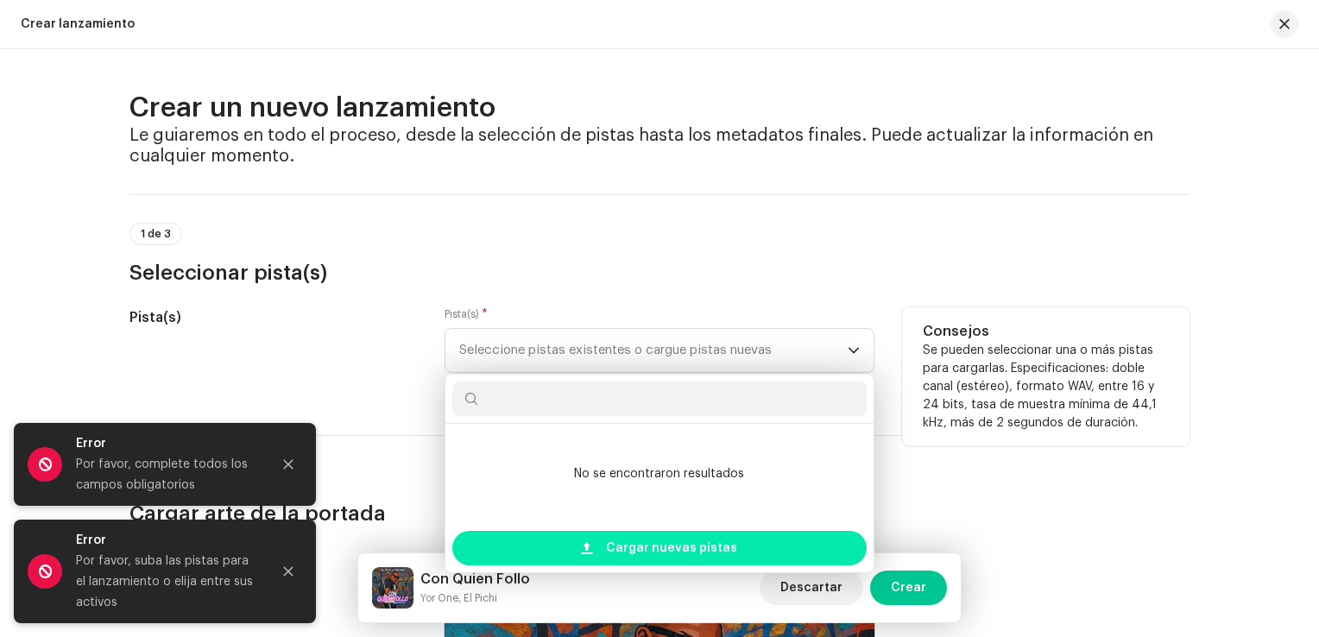
click at [660, 537] on span "Cargar nuevas pistas" at bounding box center [671, 548] width 131 height 35
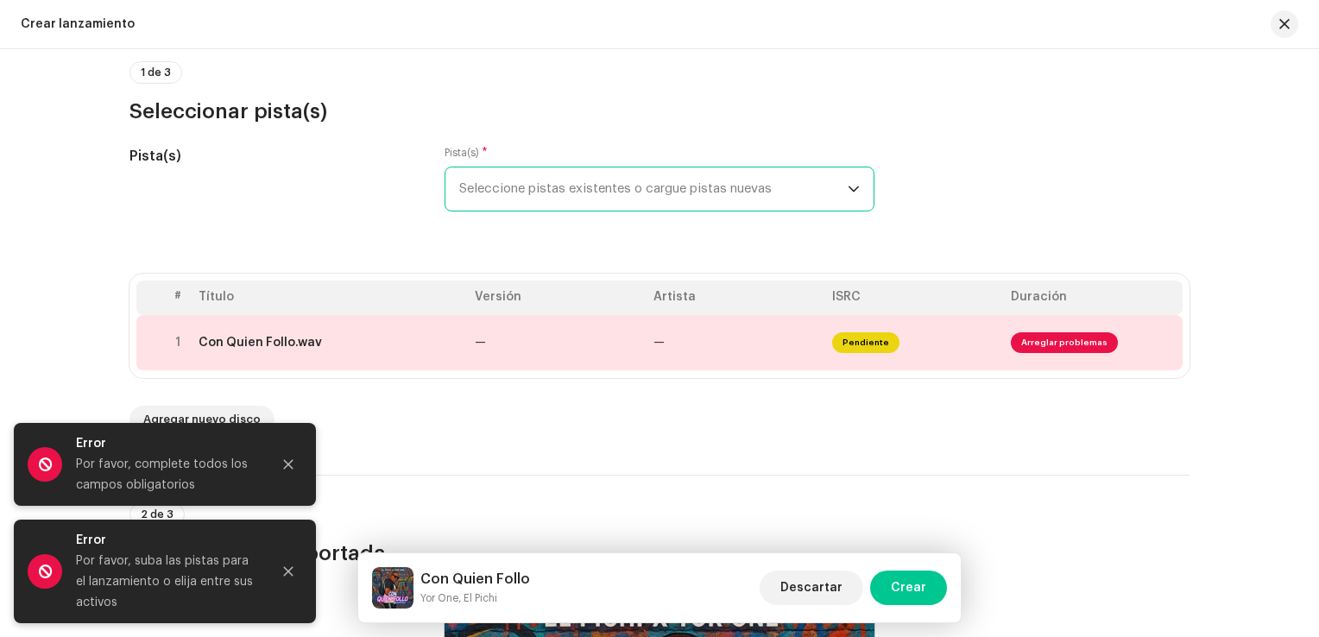
scroll to position [173, 0]
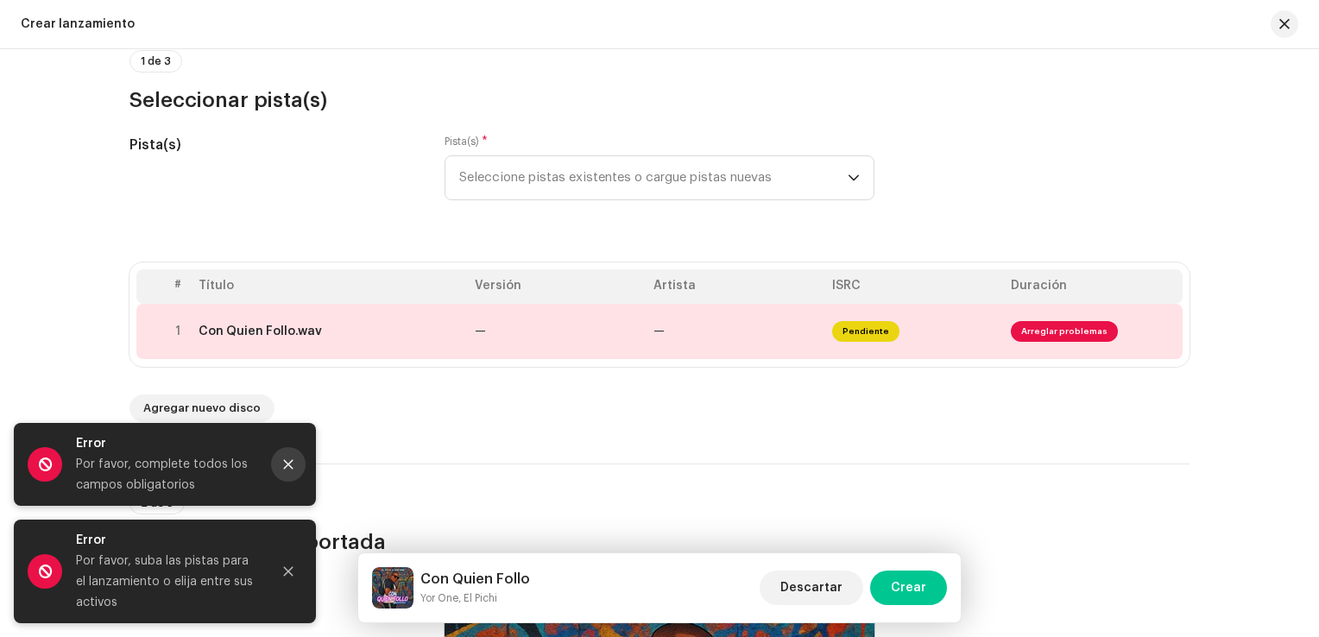
click at [300, 458] on button "Cerrar" at bounding box center [288, 464] width 35 height 35
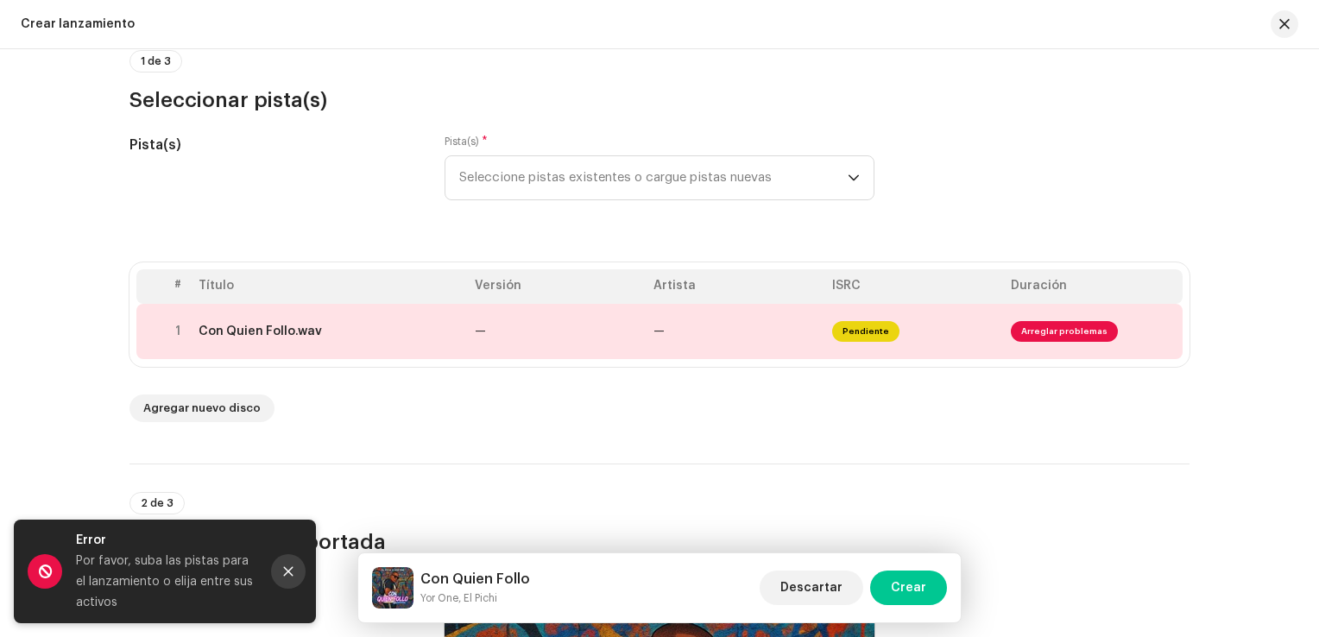
click at [295, 575] on button "Cerrar" at bounding box center [288, 571] width 35 height 35
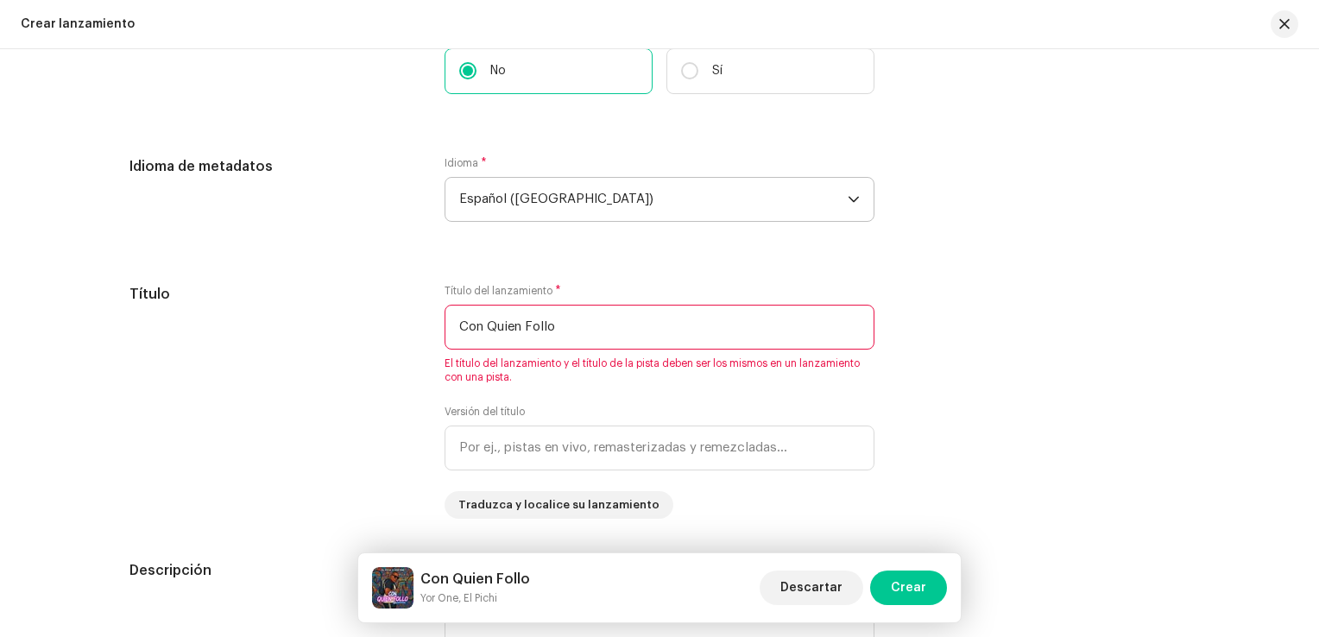
scroll to position [1468, 0]
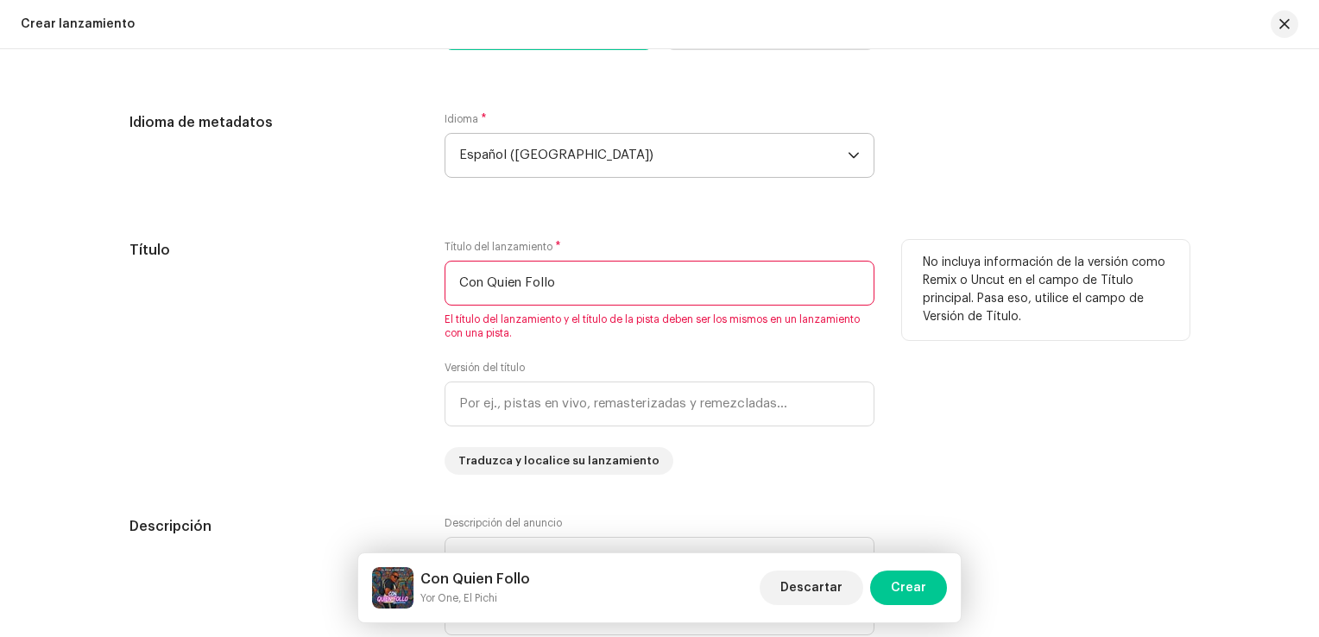
click at [590, 287] on input "Con Quien Follo" at bounding box center [660, 283] width 430 height 45
type input "C"
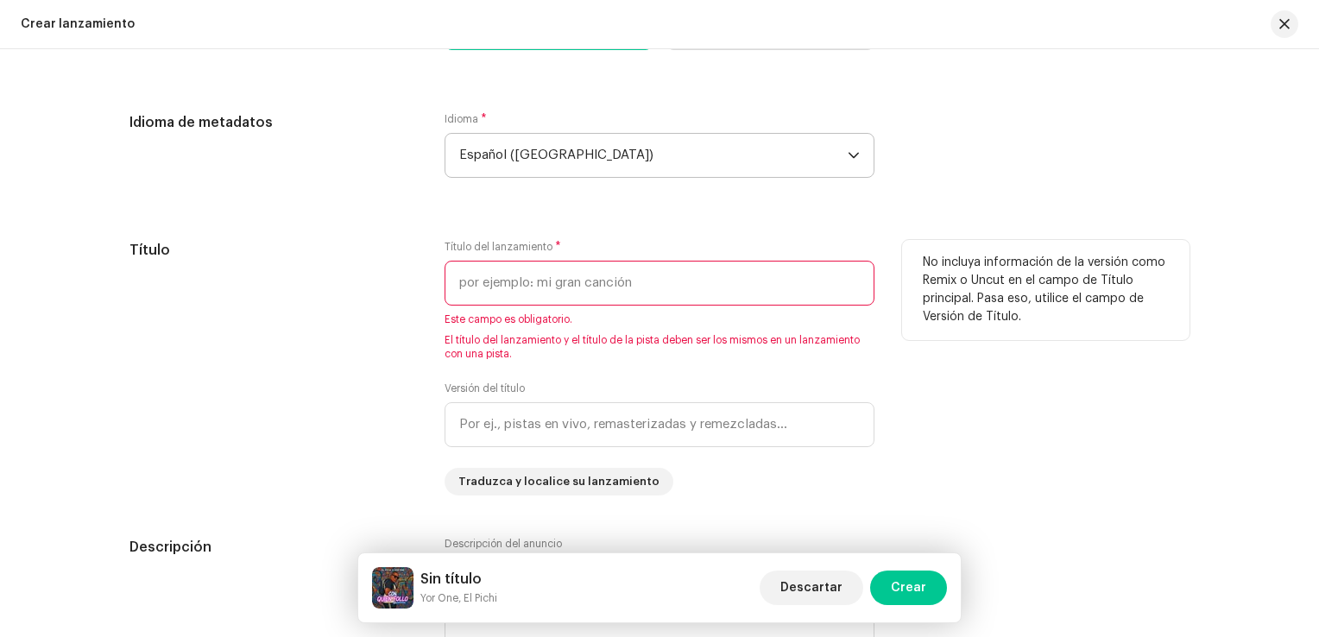
click at [357, 371] on div "Título" at bounding box center [272, 368] width 287 height 256
click at [473, 270] on input "text" at bounding box center [660, 283] width 430 height 45
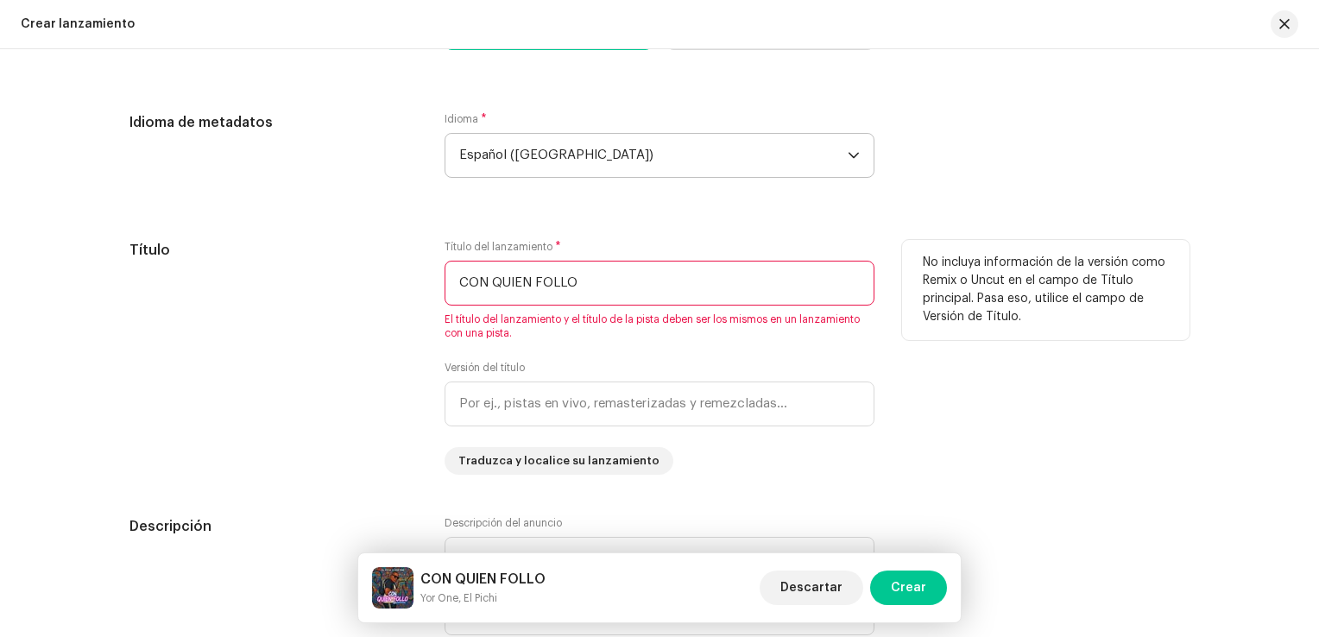
click at [388, 285] on div "Título" at bounding box center [272, 357] width 287 height 235
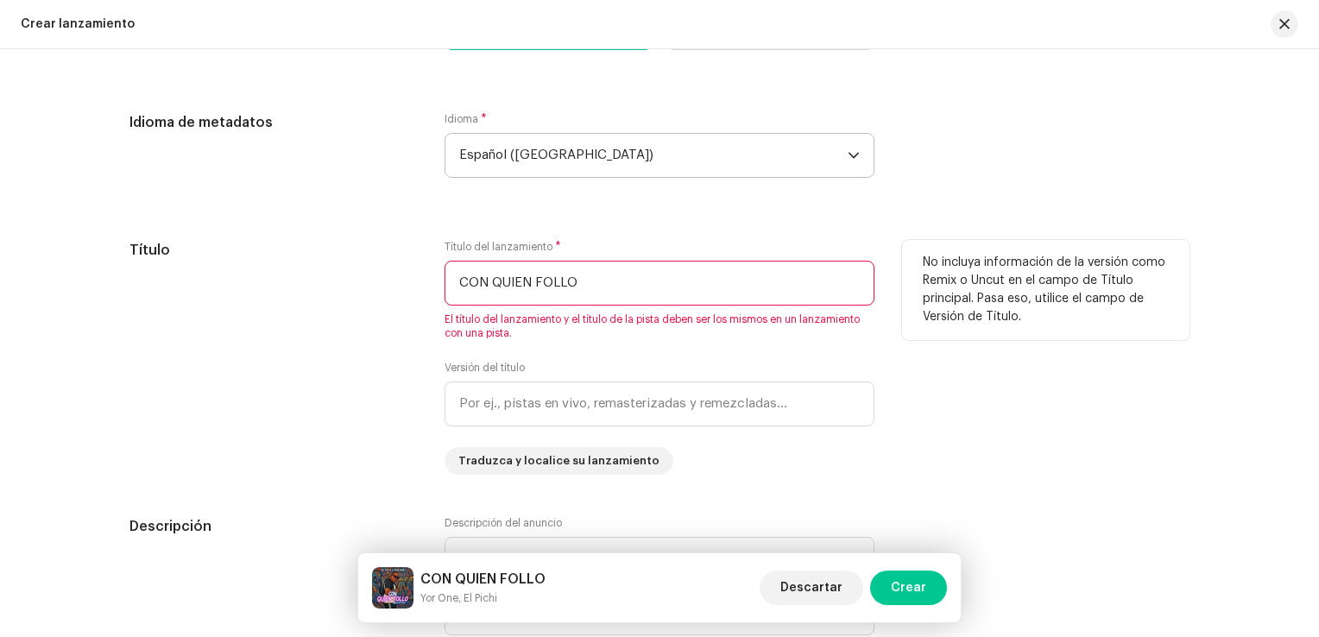
click at [720, 281] on input "CON QUIEN FOLLO" at bounding box center [660, 283] width 430 height 45
type input "Con Quien Follo"
click at [321, 331] on div "Título" at bounding box center [272, 357] width 287 height 235
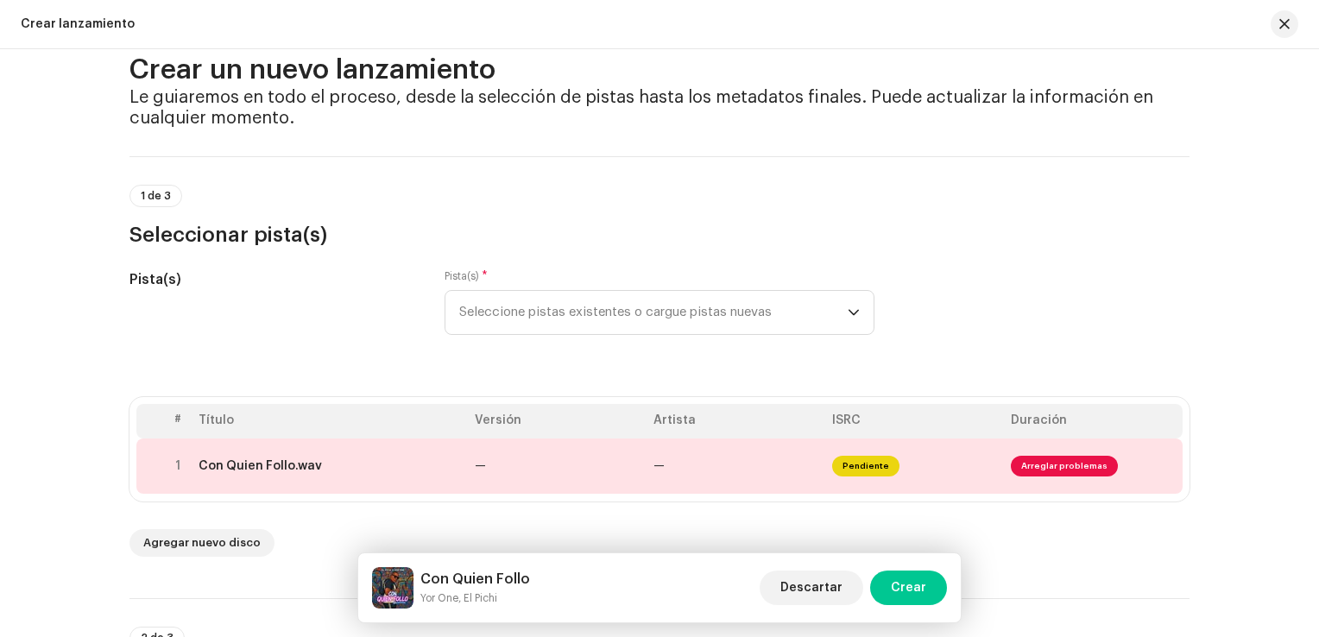
scroll to position [0, 0]
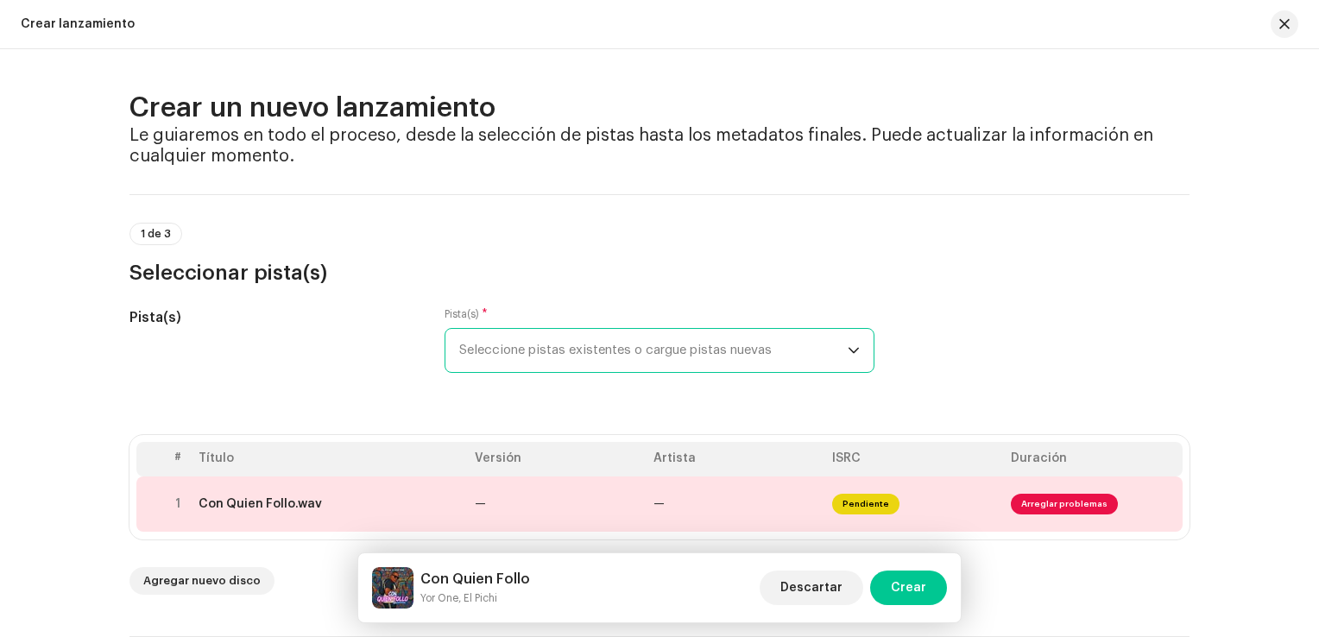
click at [479, 364] on span "Seleccione pistas existentes o cargue pistas nuevas" at bounding box center [653, 350] width 388 height 43
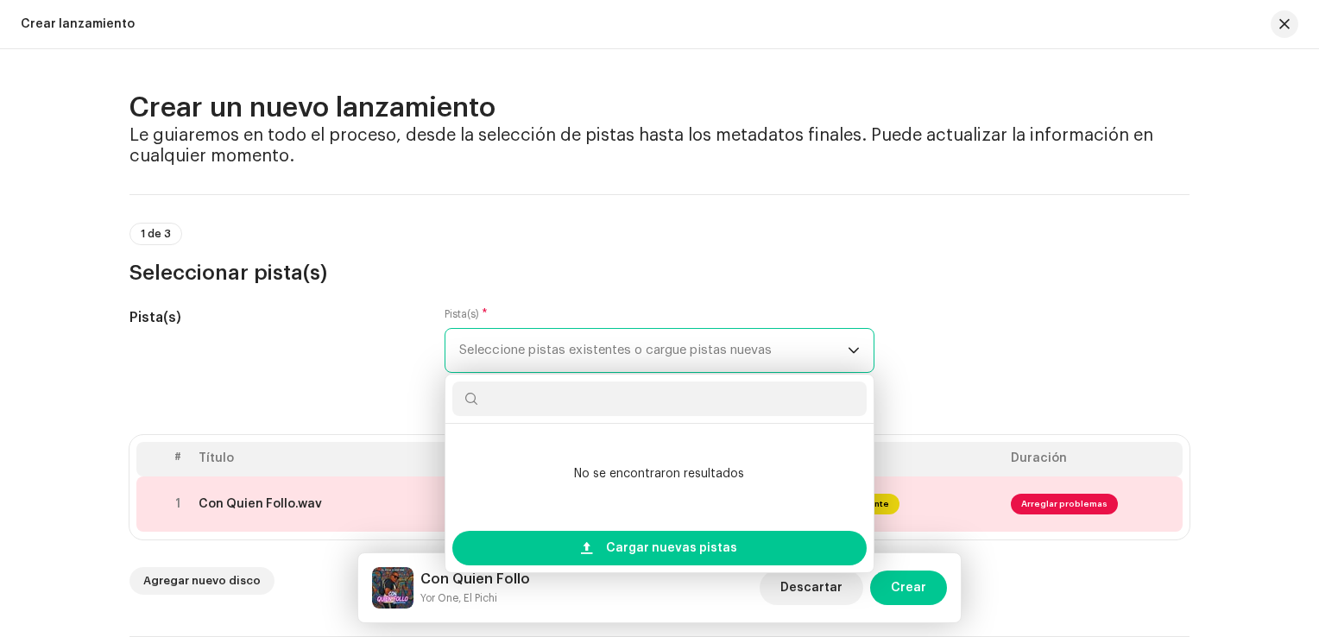
click at [479, 355] on font "Seleccione pistas existentes o cargue pistas nuevas" at bounding box center [615, 350] width 313 height 13
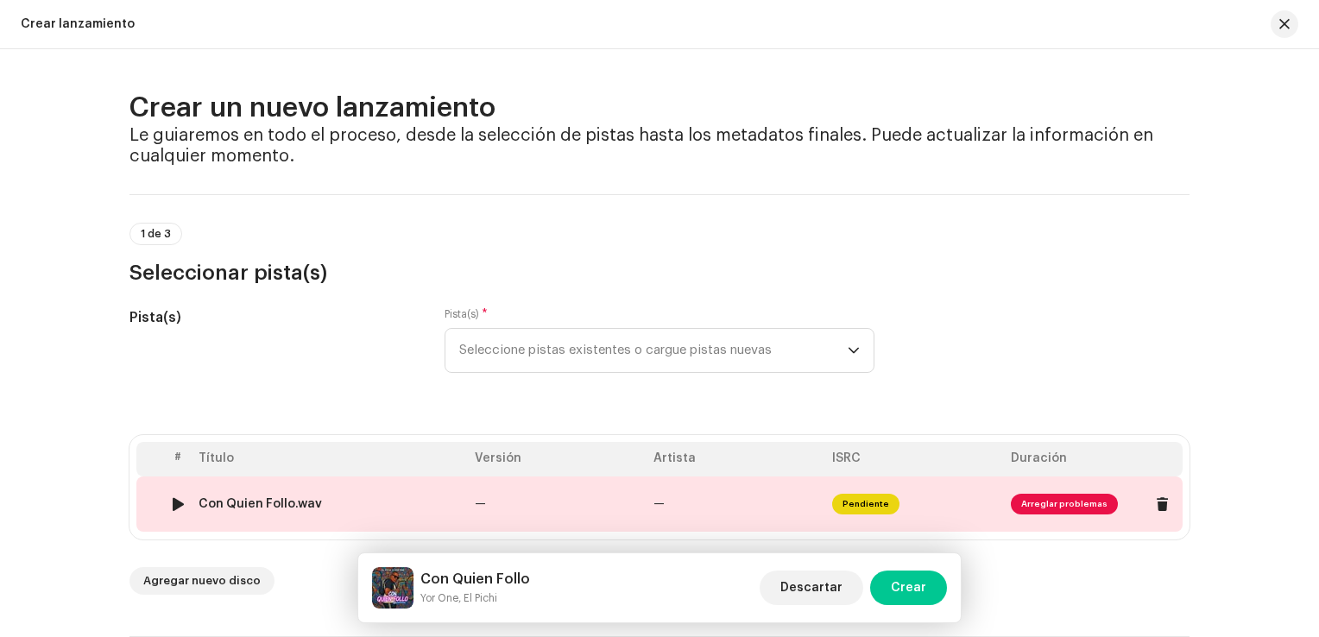
click at [257, 500] on div "Con Quien Follo.wav" at bounding box center [260, 504] width 123 height 14
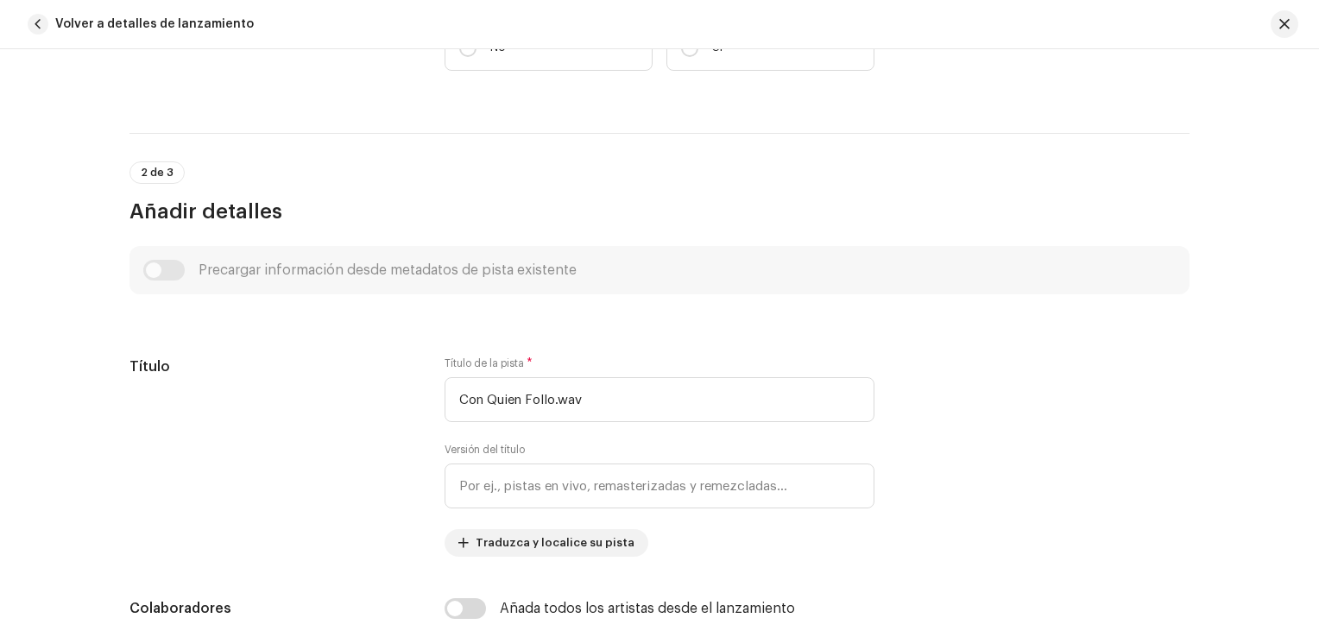
scroll to position [518, 0]
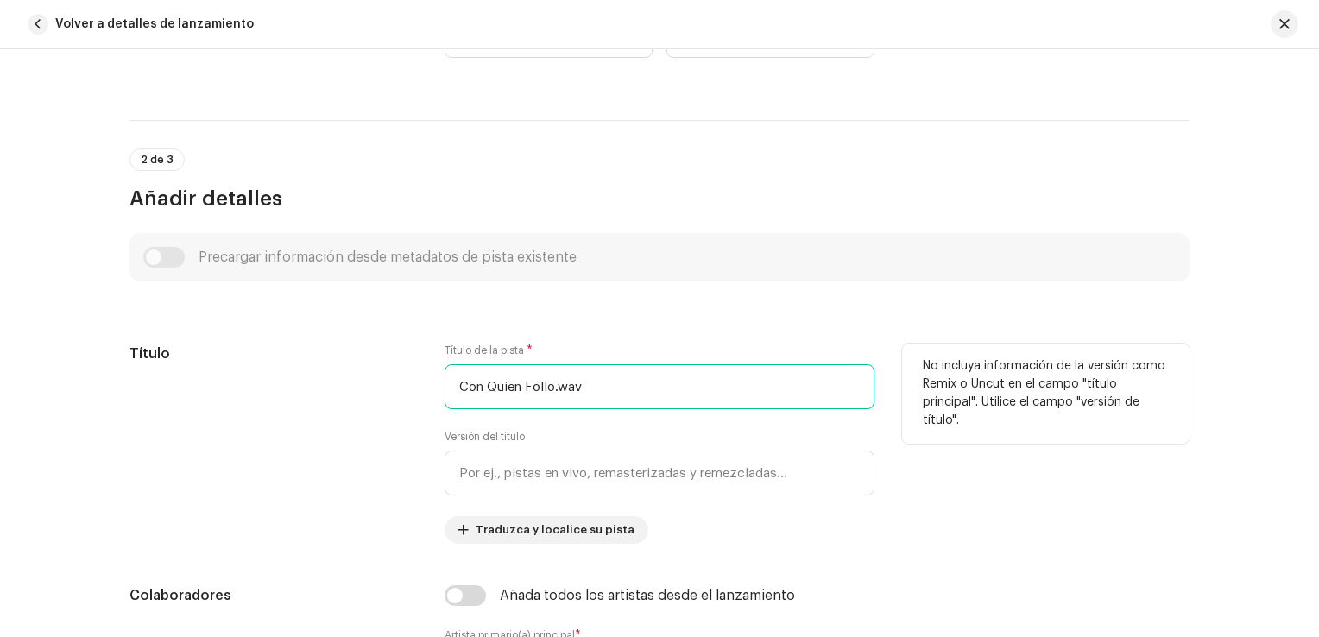
click at [618, 388] on input "Con Quien Follo.wav" at bounding box center [660, 386] width 430 height 45
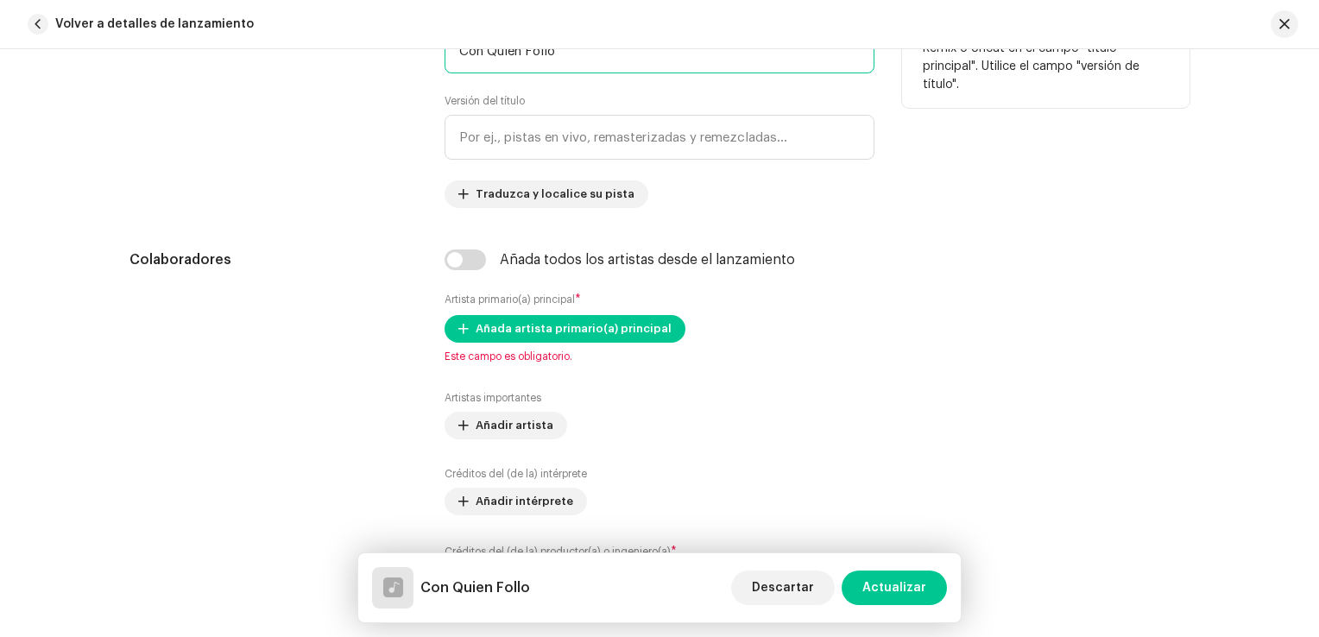
scroll to position [863, 0]
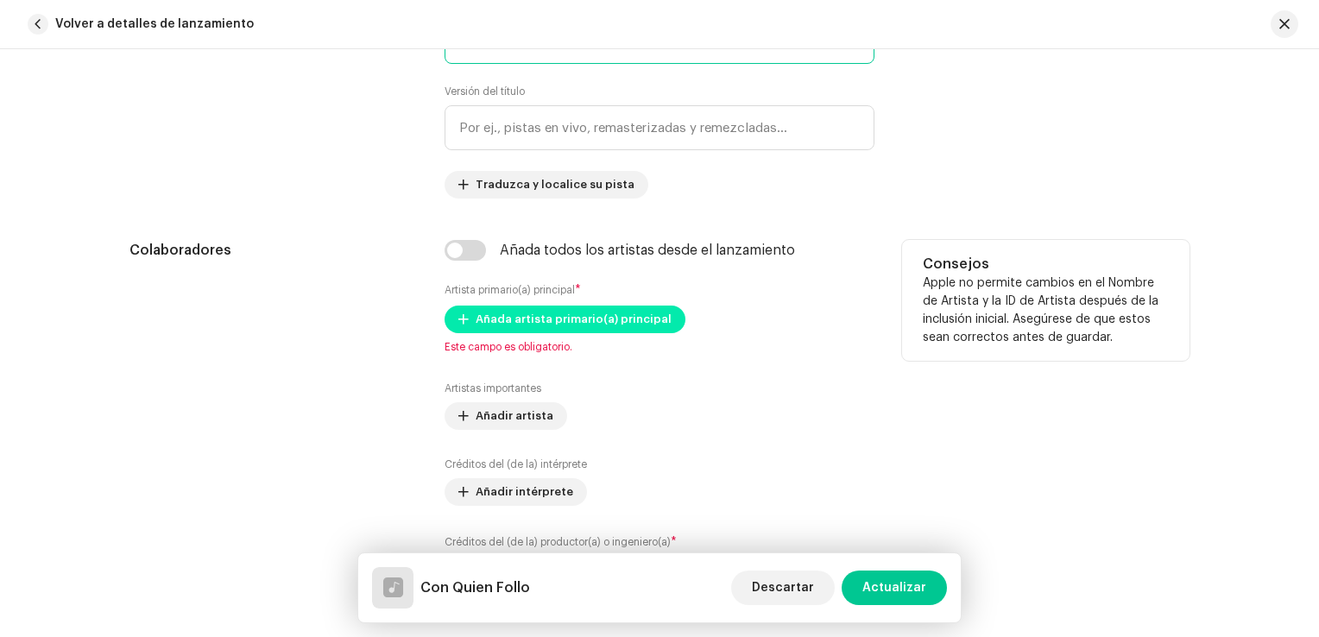
type input "Con Quien Follo"
click at [534, 324] on span "Añada artista primario(a) principal" at bounding box center [574, 319] width 196 height 35
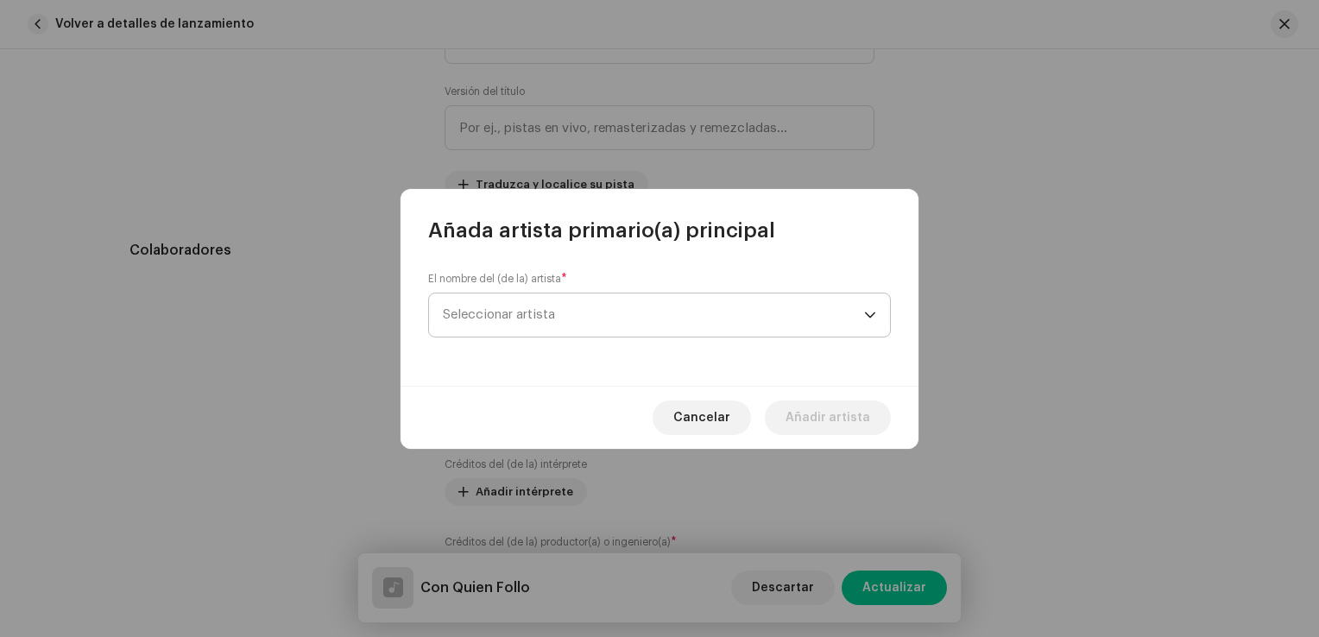
click at [539, 323] on span "Seleccionar artista" at bounding box center [653, 315] width 421 height 43
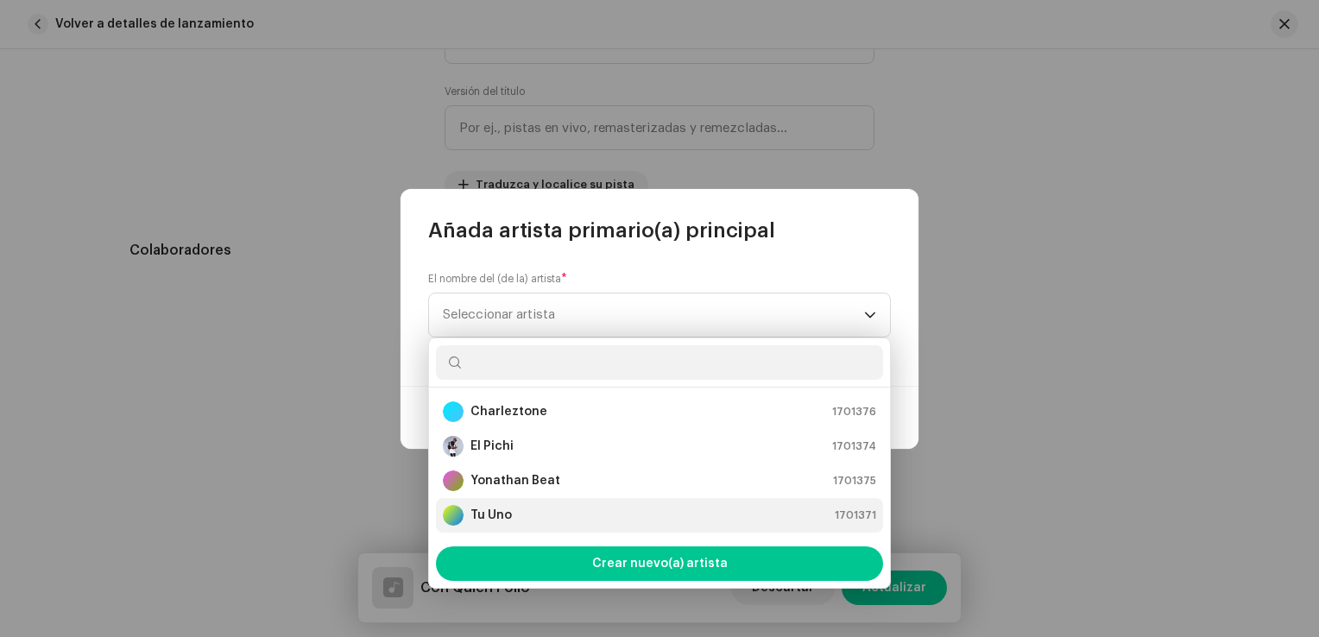
click at [505, 511] on strong "Tu Uno" at bounding box center [491, 515] width 41 height 17
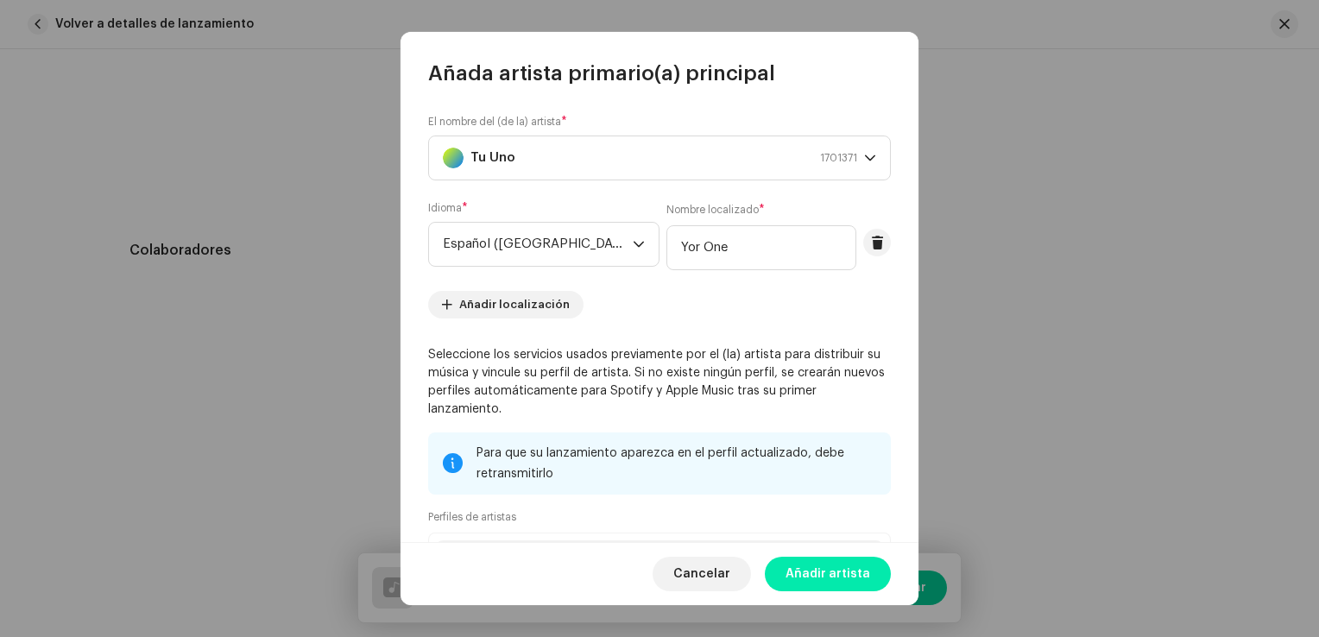
click at [822, 575] on span "Añadir artista" at bounding box center [828, 574] width 85 height 35
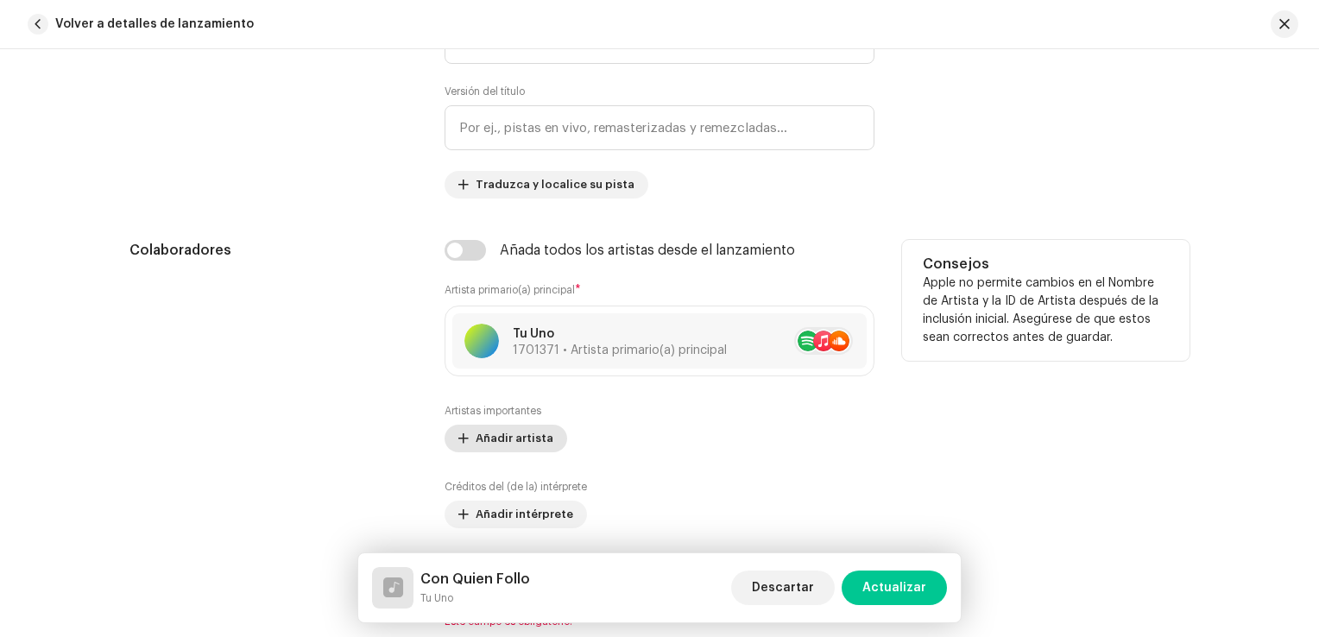
click at [507, 435] on span "Añadir artista" at bounding box center [515, 438] width 78 height 35
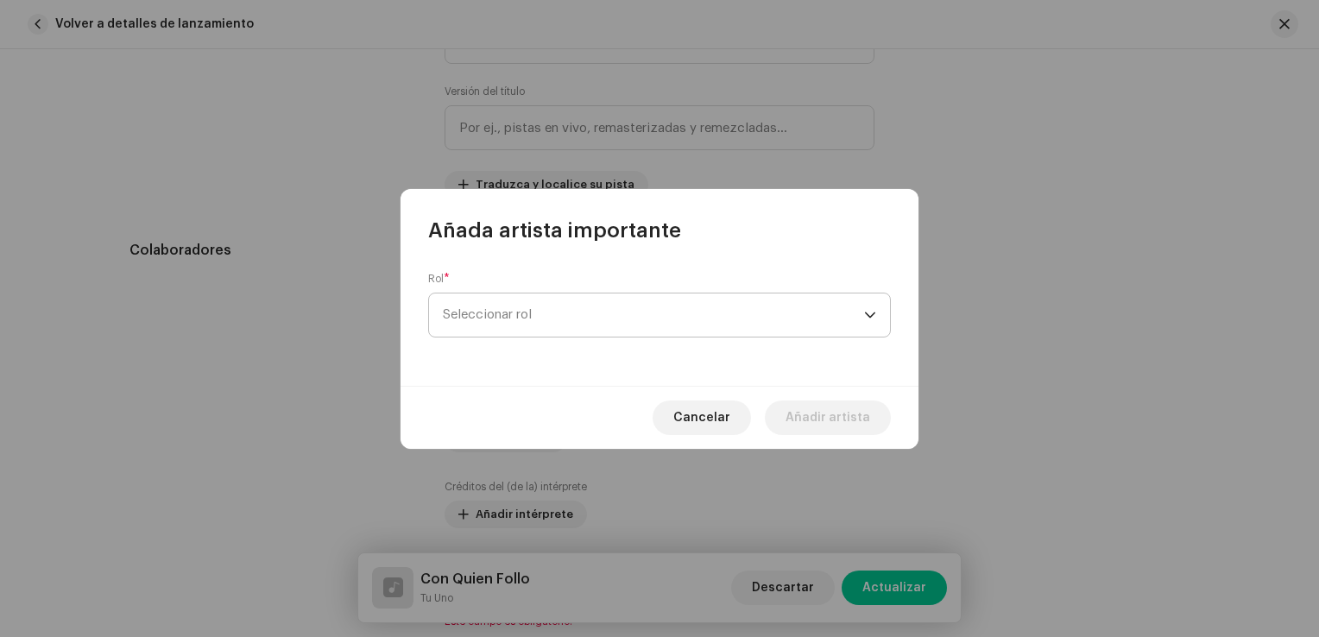
click at [497, 313] on font "Seleccionar rol" at bounding box center [487, 314] width 89 height 13
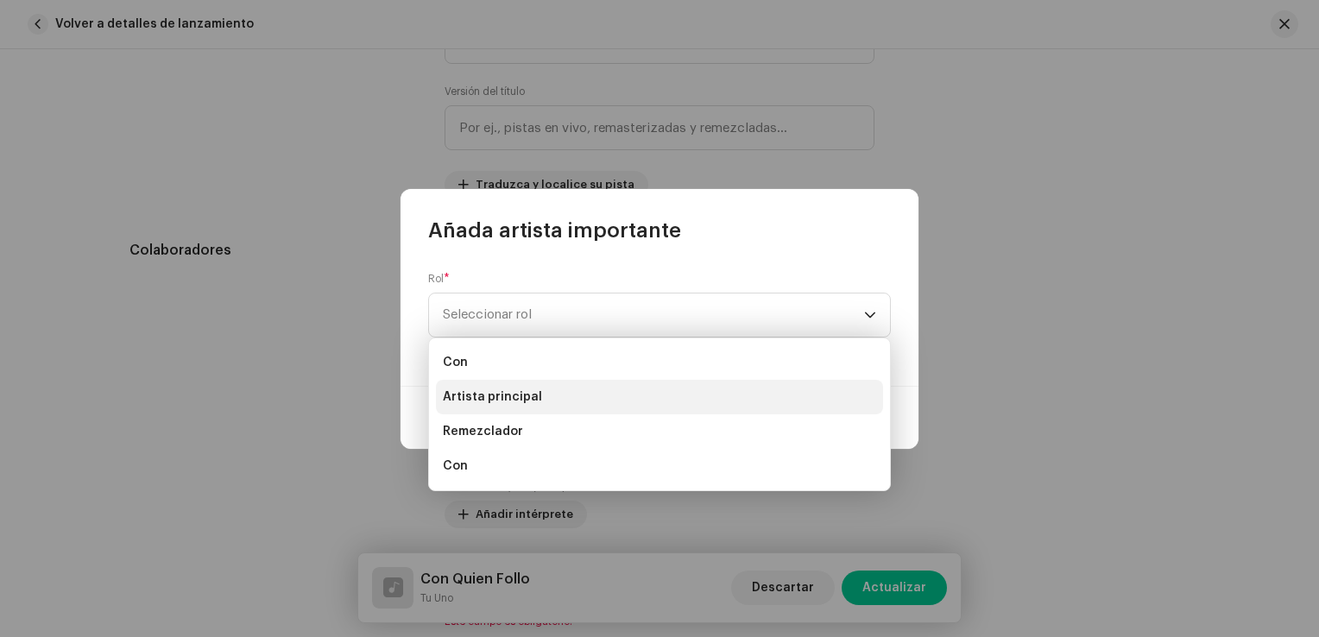
click at [504, 395] on span "Artista principal" at bounding box center [492, 396] width 99 height 17
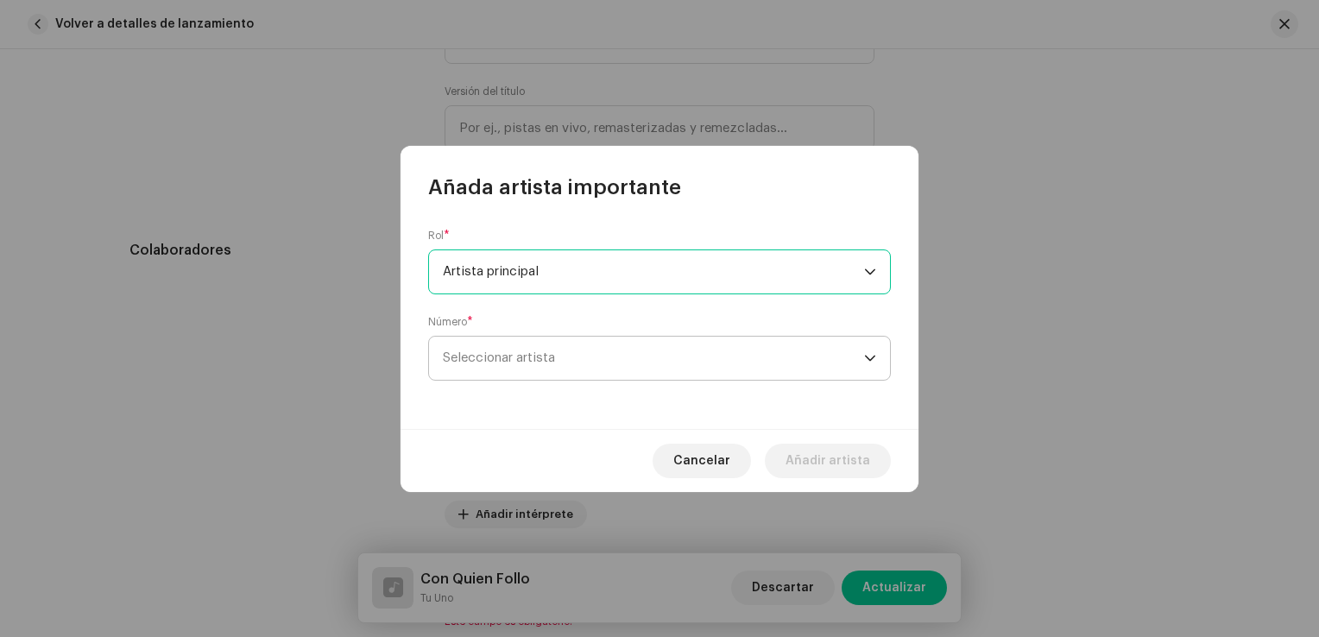
click at [506, 353] on span "Seleccionar artista" at bounding box center [499, 357] width 112 height 13
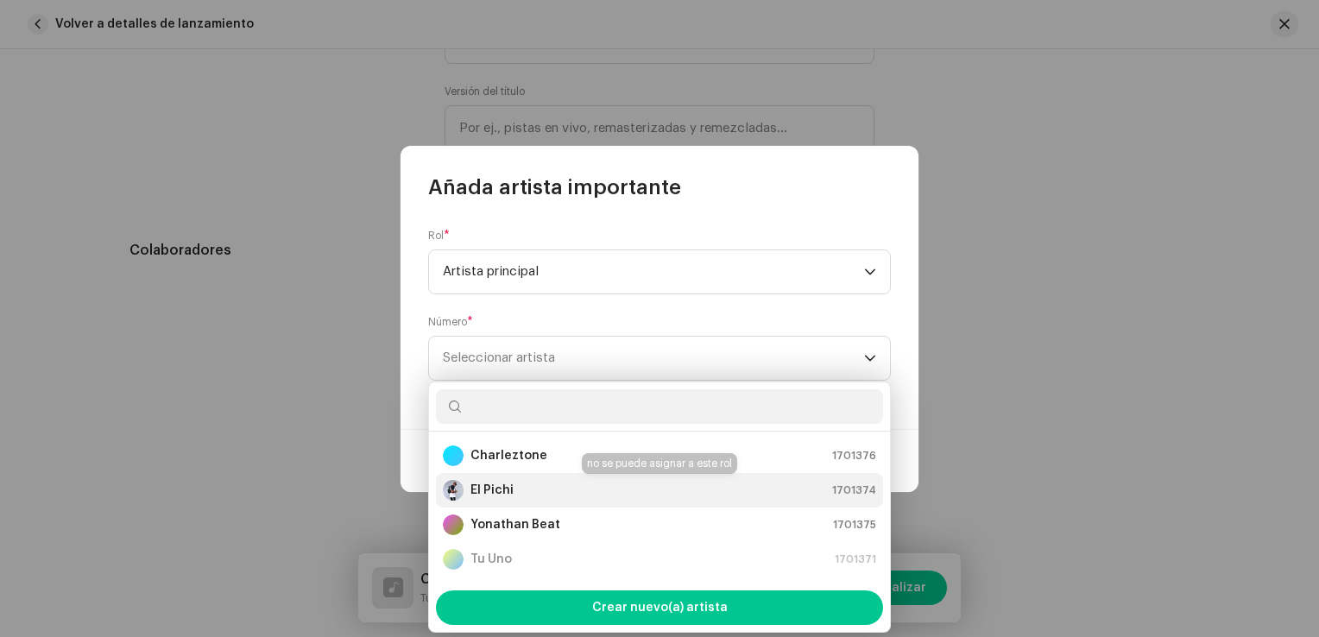
click at [495, 495] on strong "El Pichi" at bounding box center [492, 490] width 43 height 17
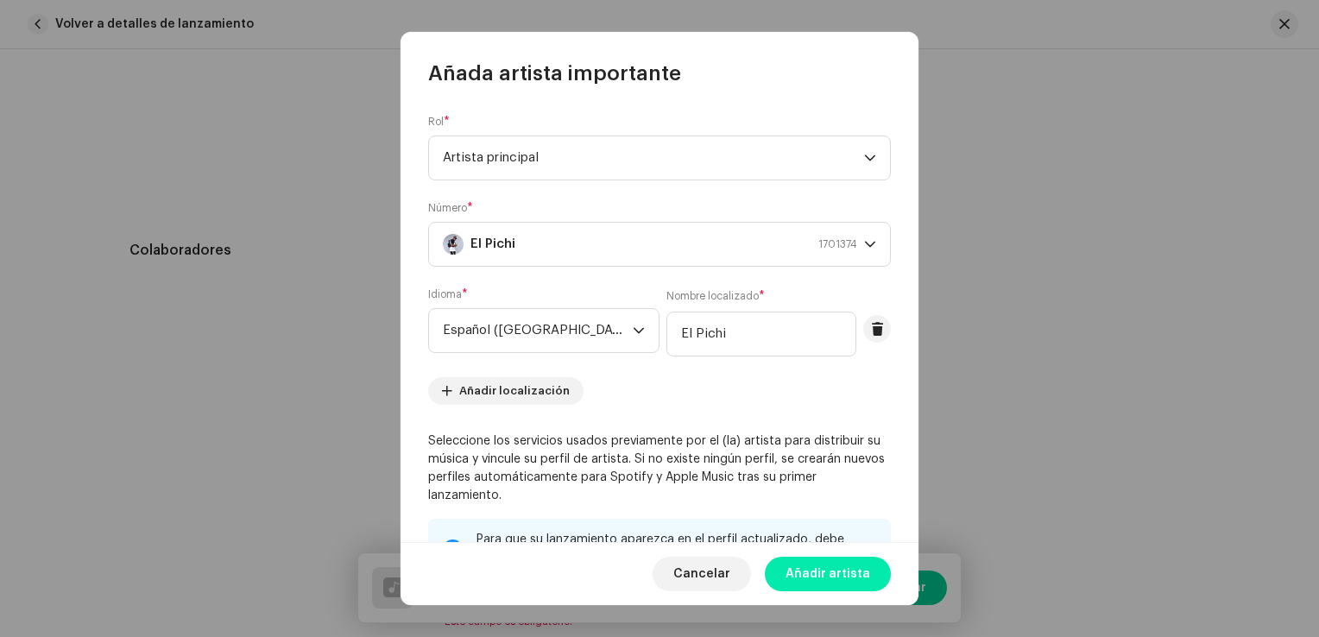
click at [836, 581] on span "Añadir artista" at bounding box center [828, 574] width 85 height 35
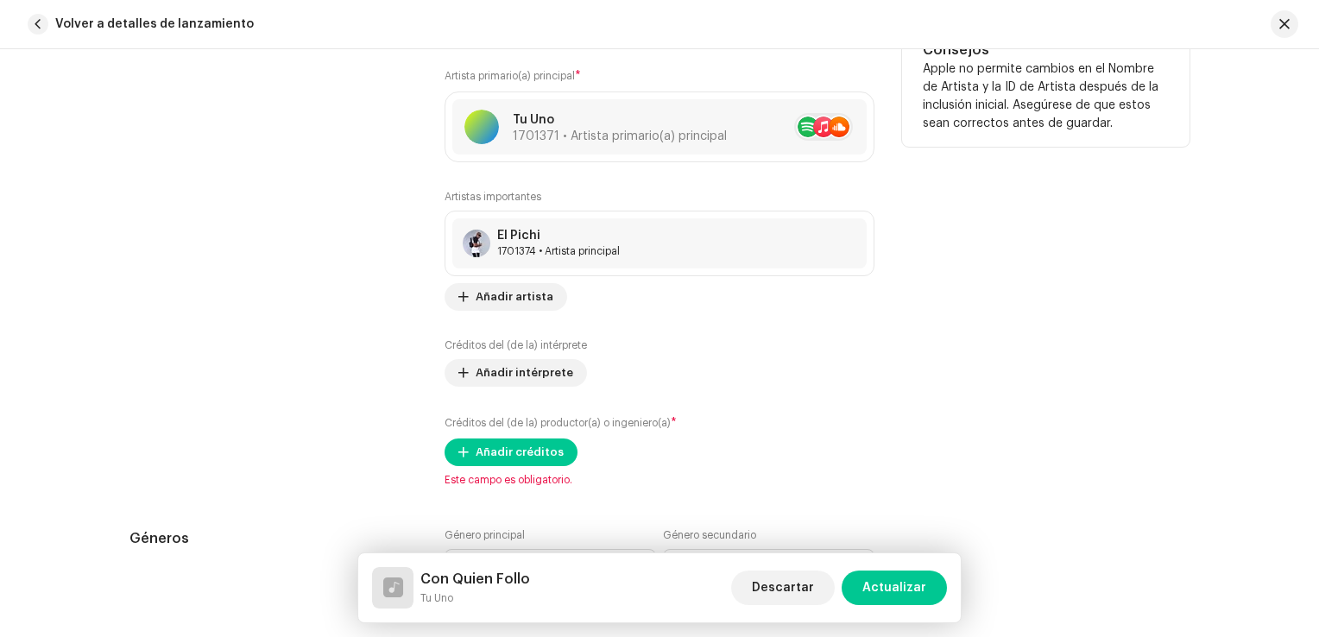
scroll to position [1122, 0]
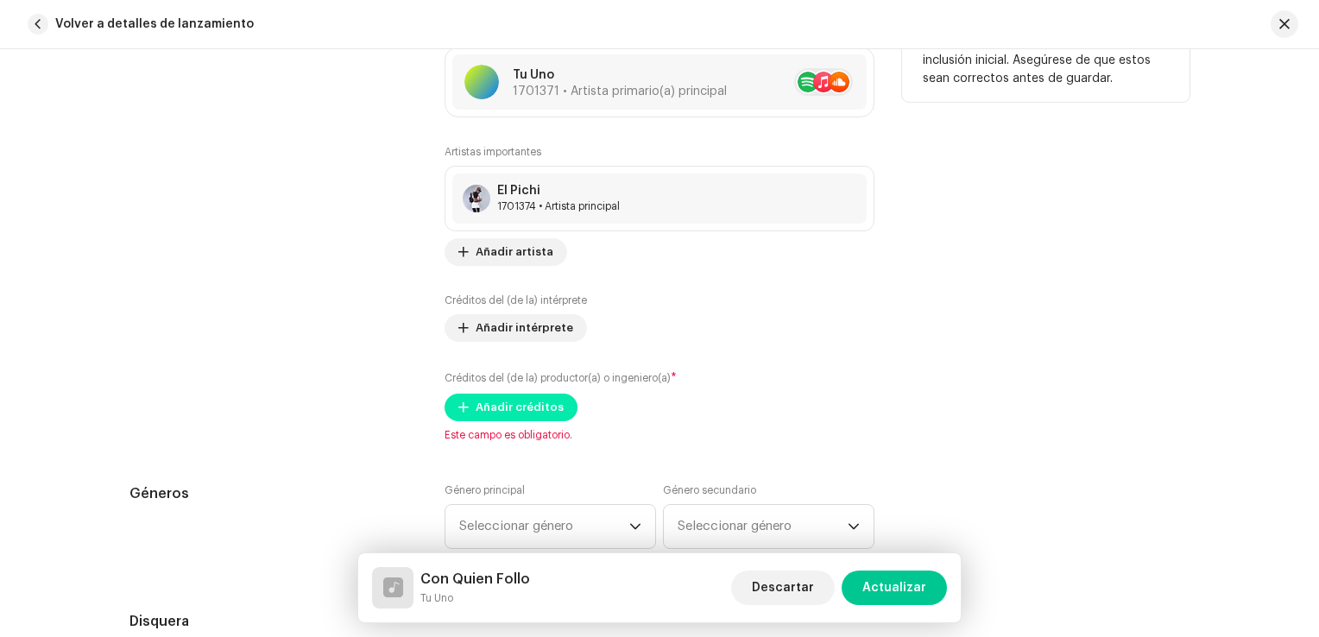
click at [535, 409] on span "Añadir créditos" at bounding box center [520, 407] width 88 height 35
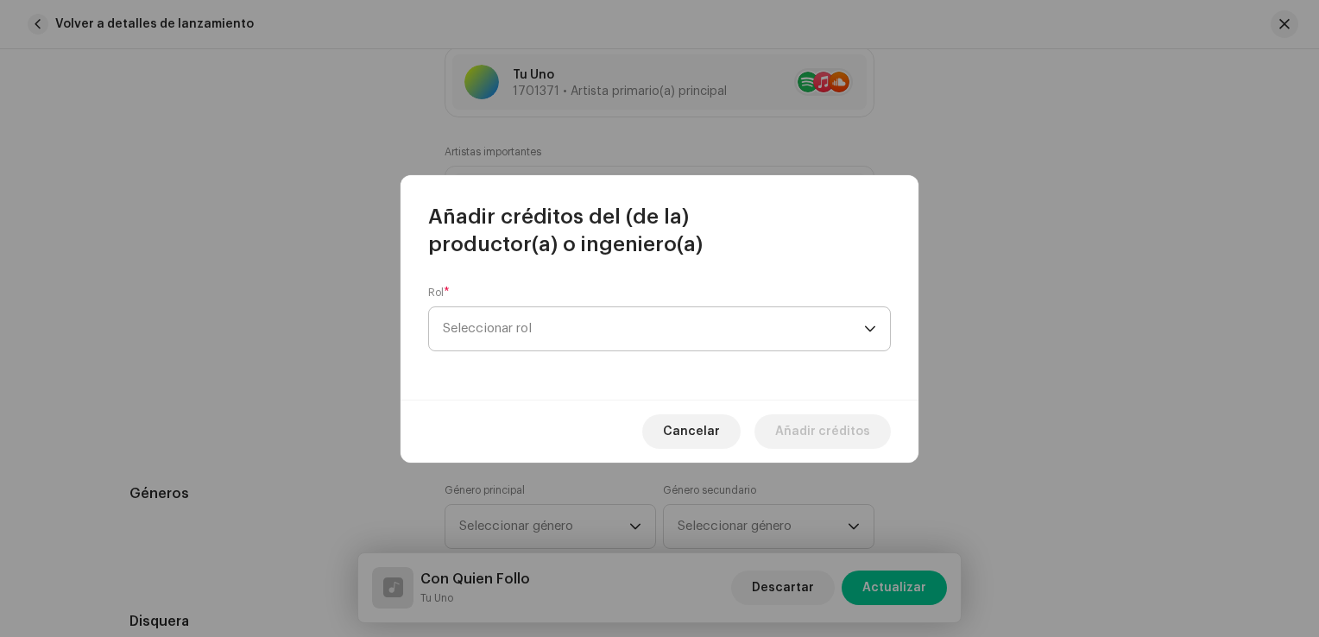
click at [504, 333] on font "Seleccionar rol" at bounding box center [487, 328] width 89 height 13
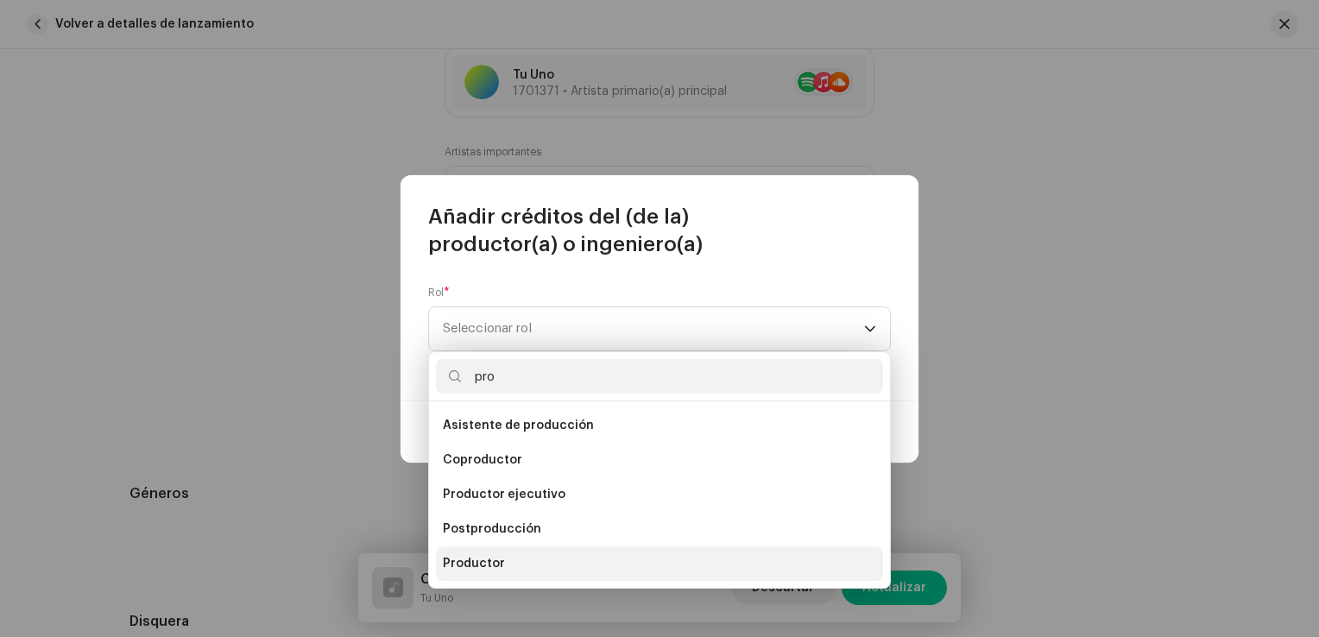
type input "pro"
click at [491, 556] on span "Productor" at bounding box center [474, 563] width 62 height 17
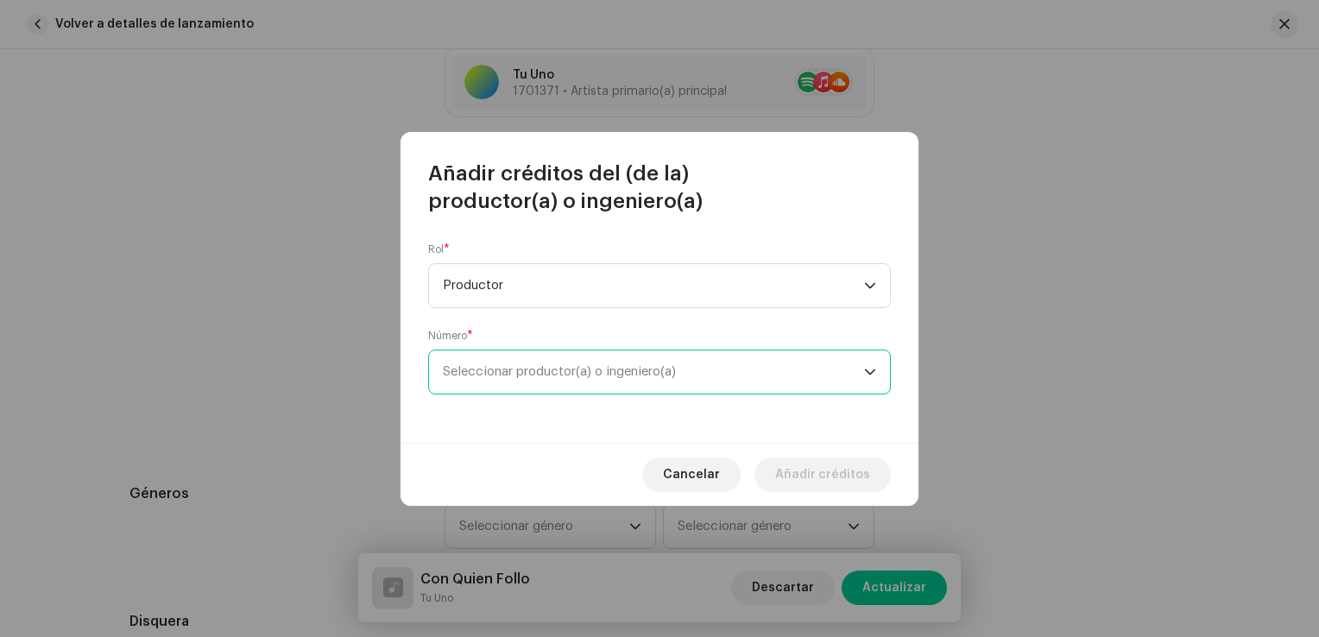
click at [521, 376] on span "Seleccionar productor(a) o ingeniero(a)" at bounding box center [559, 371] width 233 height 13
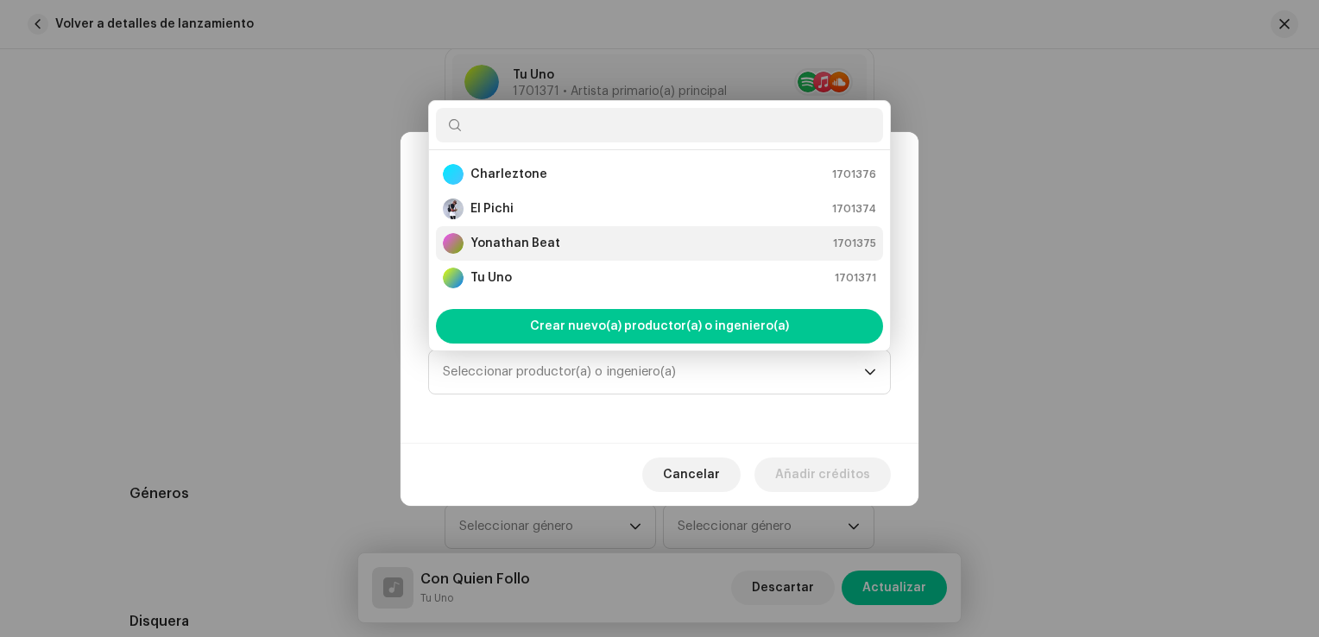
click at [521, 236] on strong "Yonathan Beat" at bounding box center [516, 243] width 90 height 17
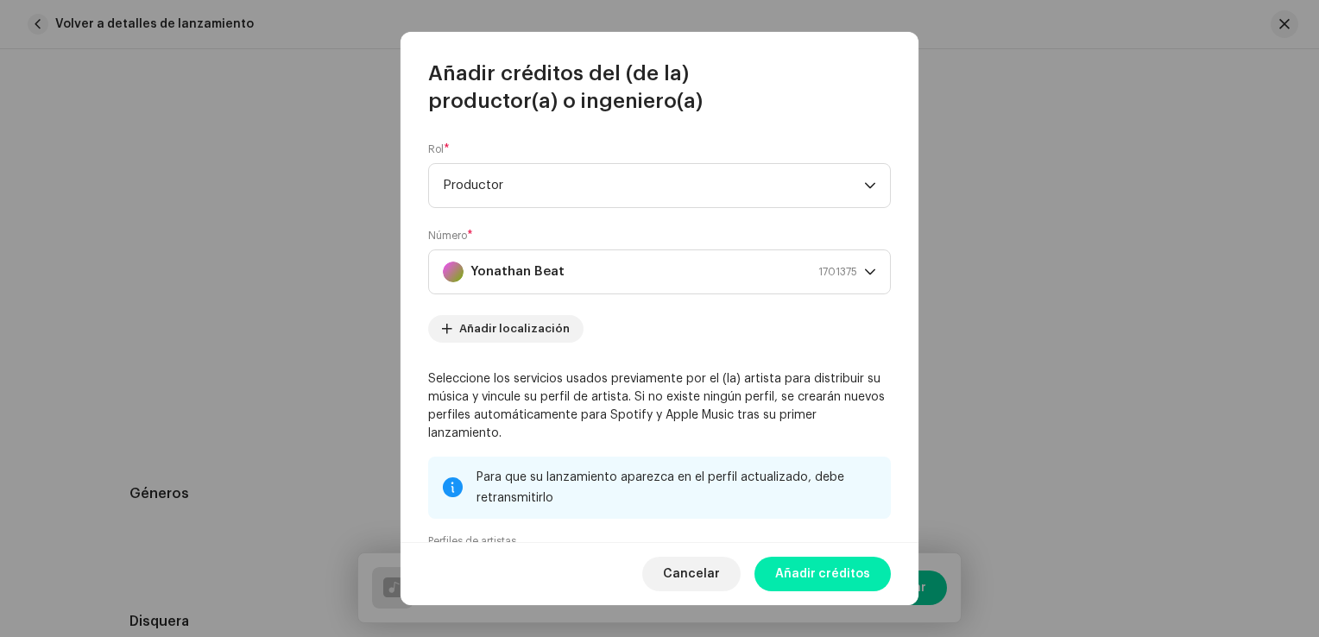
click at [831, 573] on span "Añadir créditos" at bounding box center [822, 574] width 95 height 35
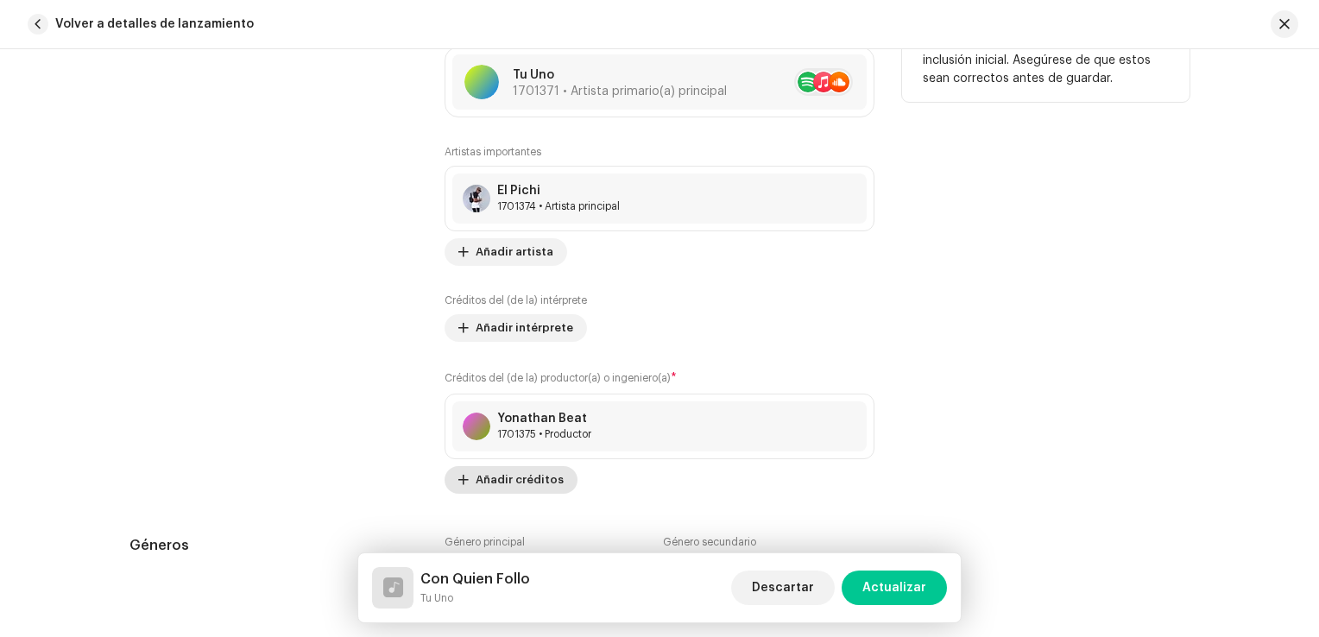
click at [525, 475] on span "Añadir créditos" at bounding box center [520, 480] width 88 height 35
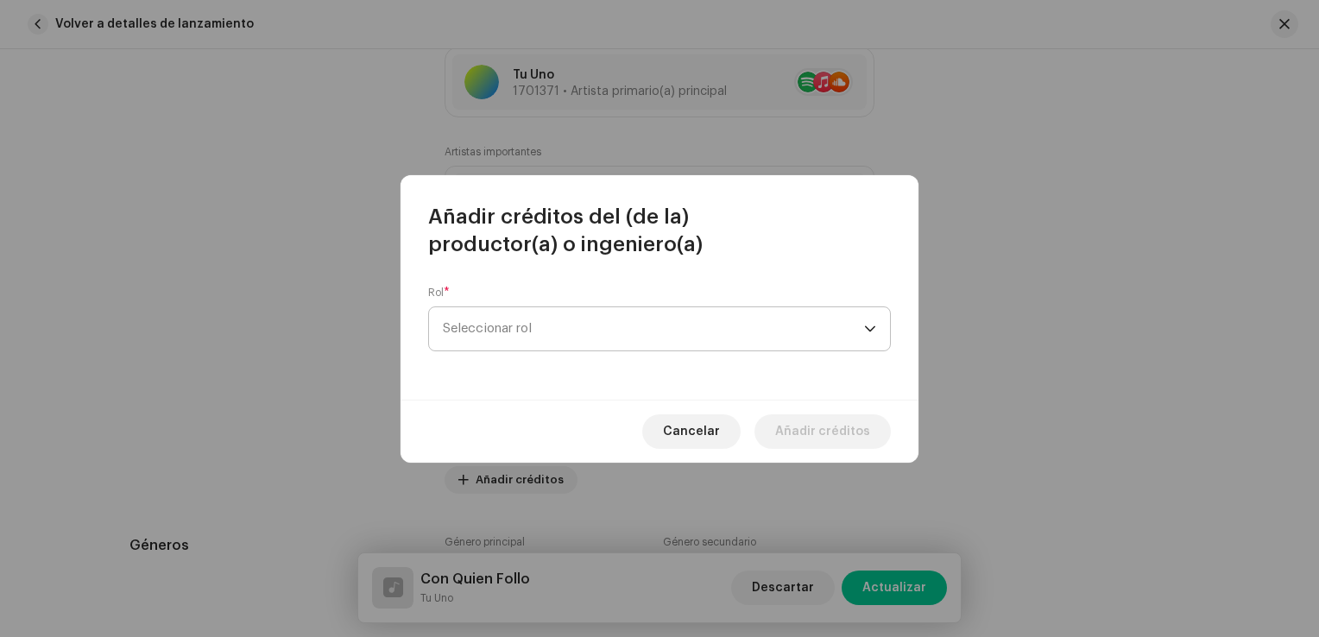
click at [520, 336] on span "Seleccionar rol" at bounding box center [653, 328] width 421 height 43
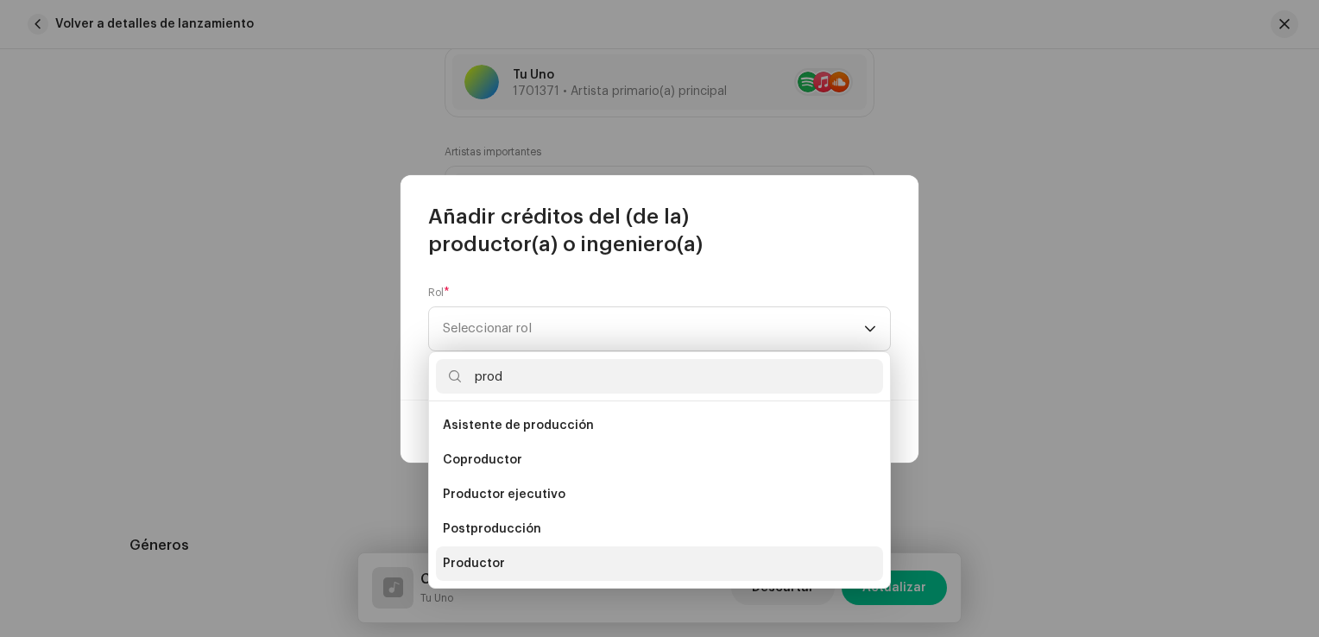
type input "prod"
click at [481, 558] on span "Productor" at bounding box center [474, 563] width 62 height 17
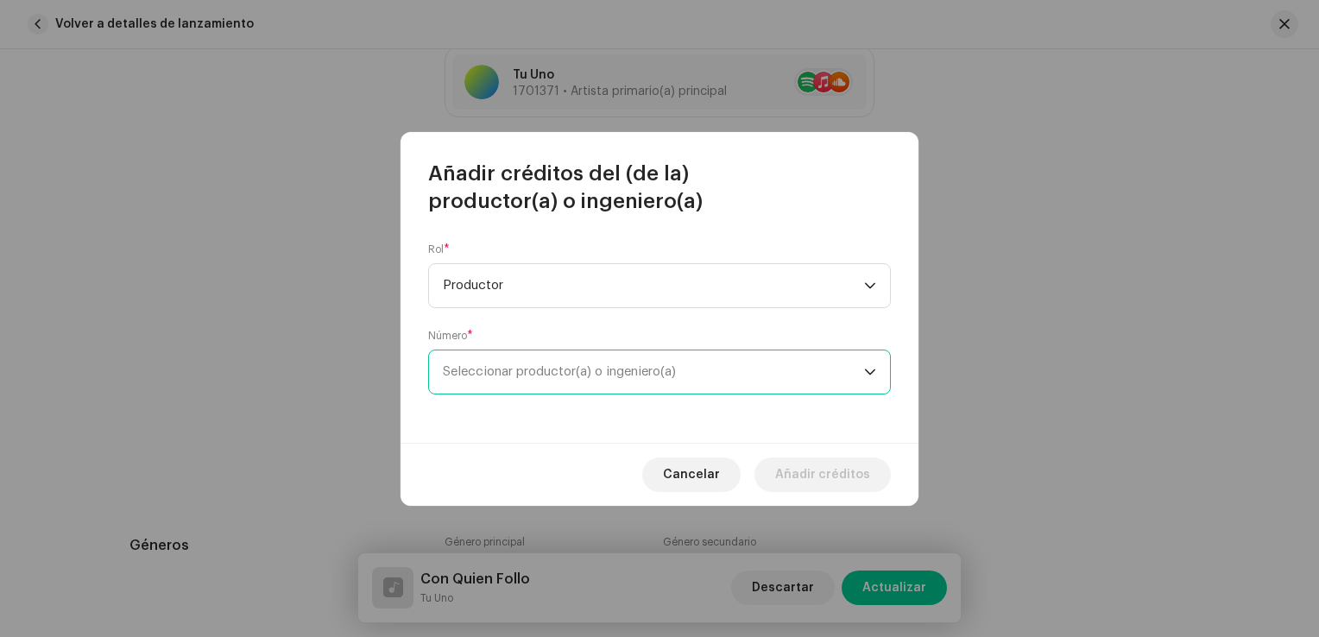
click at [564, 382] on span "Seleccionar productor(a) o ingeniero(a)" at bounding box center [653, 372] width 421 height 43
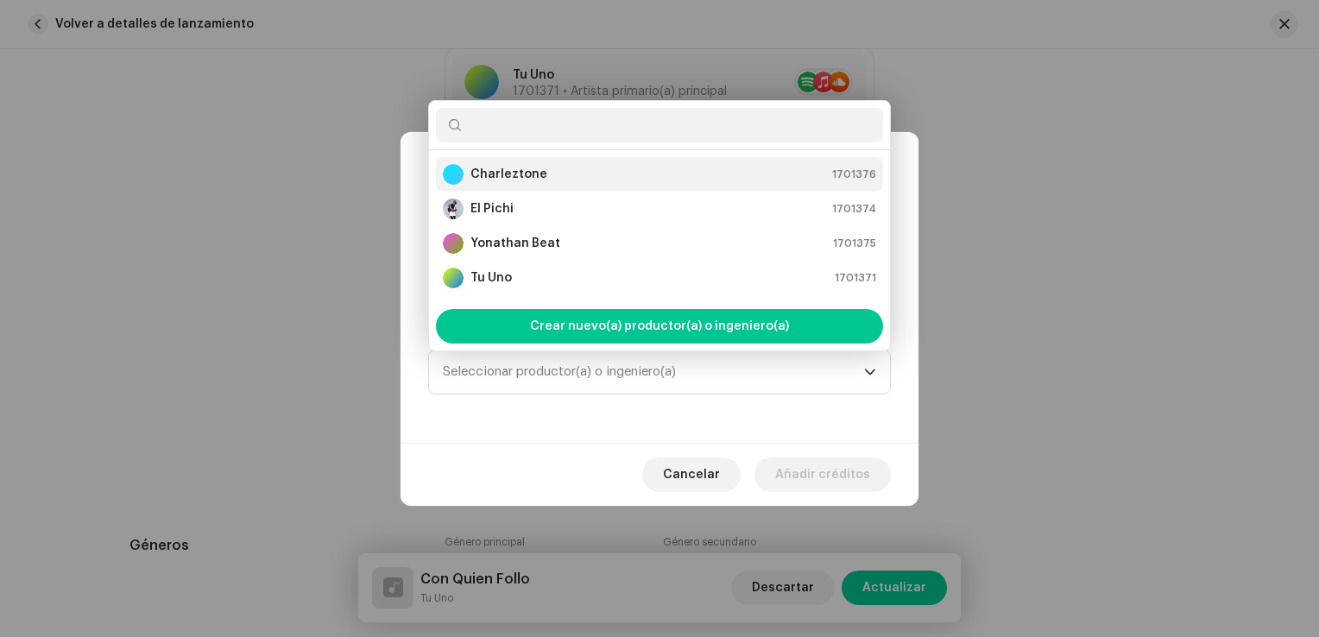
click at [542, 171] on div "Charleztone 1701376" at bounding box center [659, 174] width 433 height 21
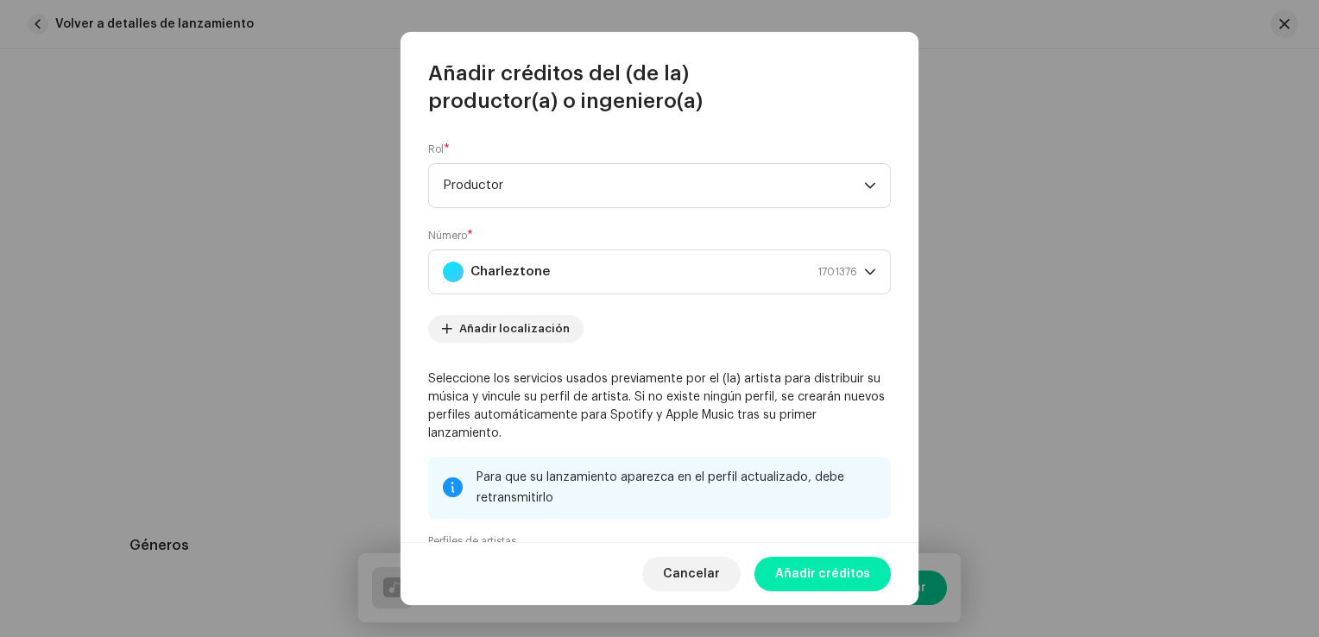
click at [818, 572] on span "Añadir créditos" at bounding box center [822, 574] width 95 height 35
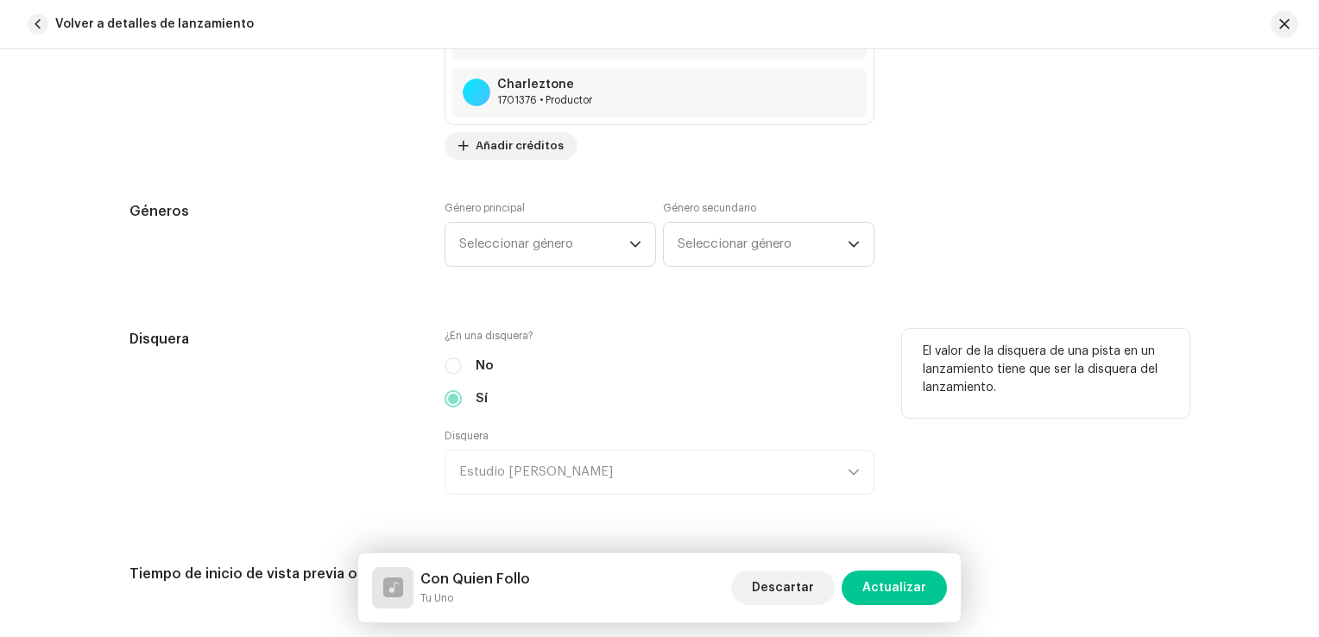
scroll to position [1554, 0]
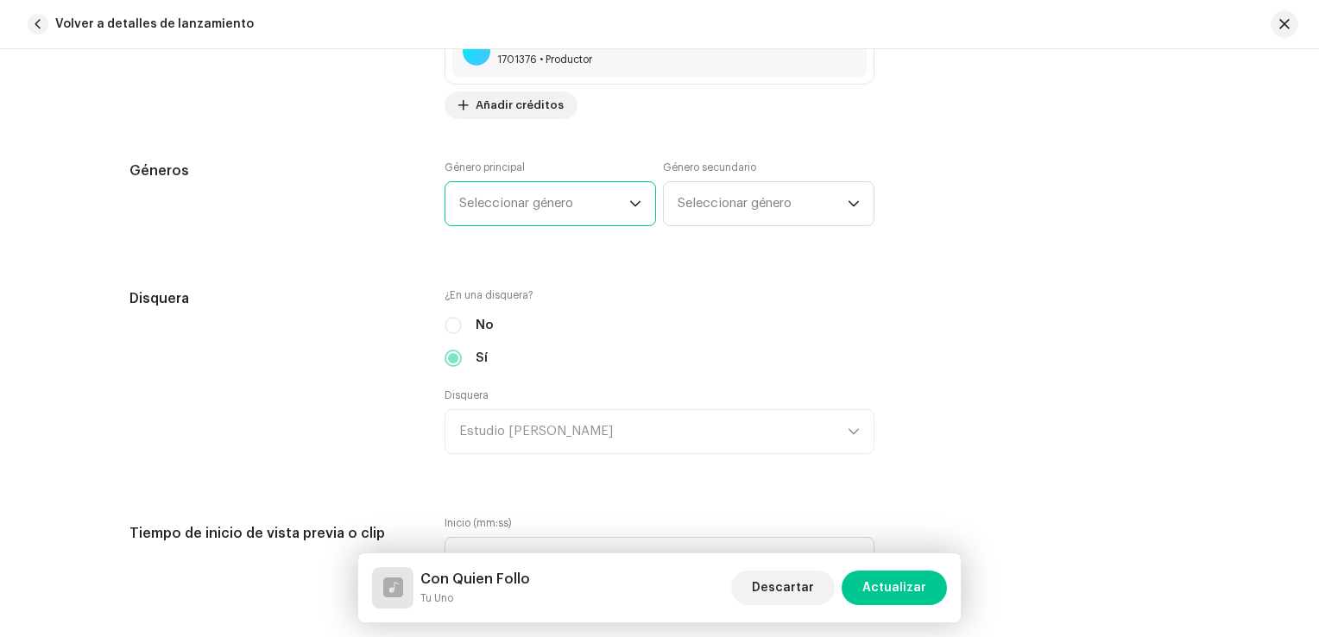
click at [561, 197] on font "Seleccionar género" at bounding box center [516, 203] width 114 height 13
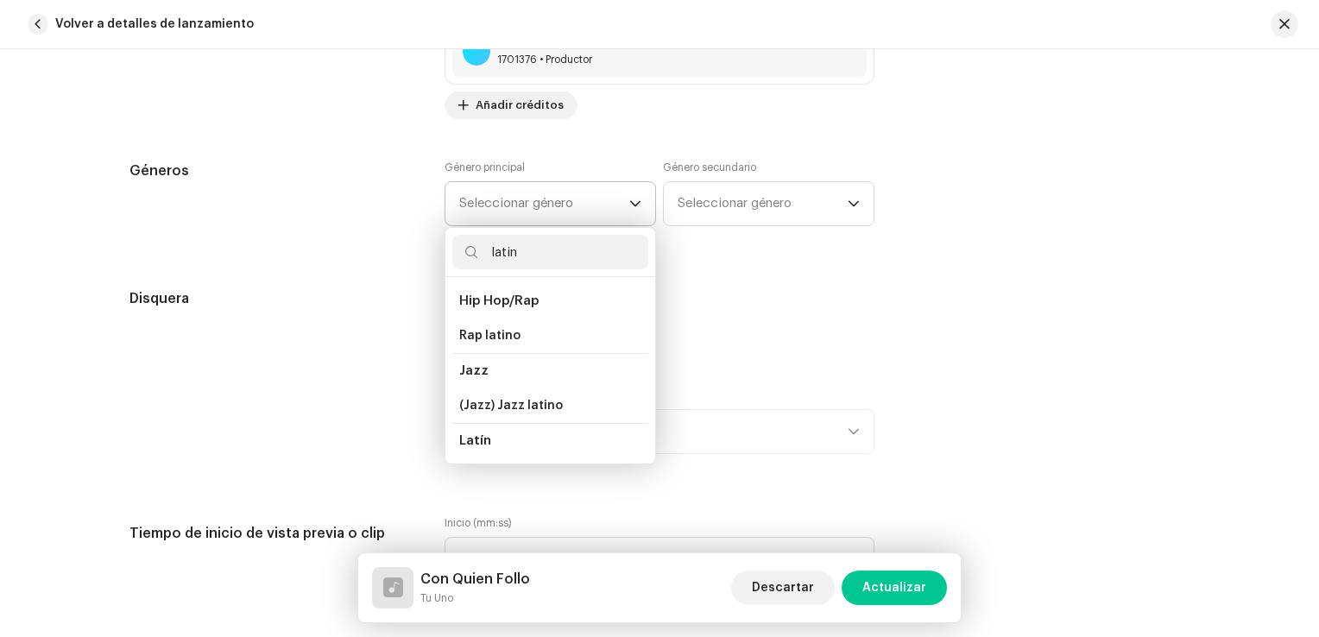
scroll to position [86, 0]
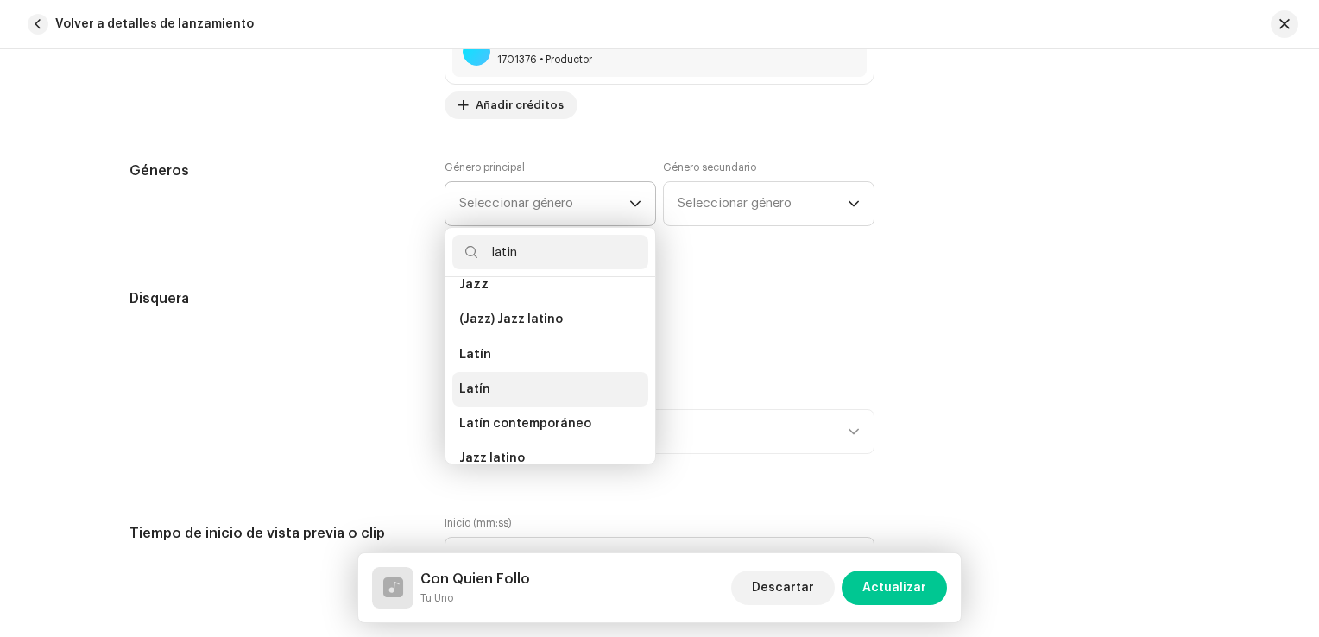
type input "latin"
click at [508, 384] on li "Latín" at bounding box center [550, 389] width 196 height 35
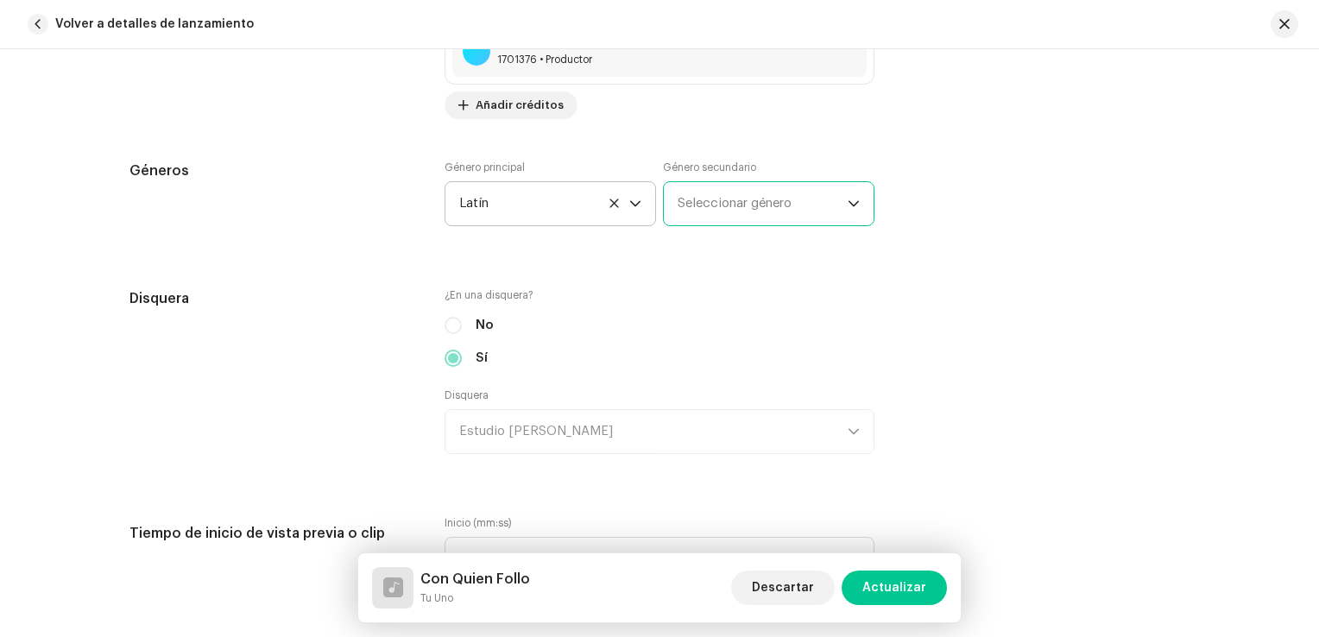
click at [751, 206] on font "Seleccionar género" at bounding box center [735, 203] width 114 height 13
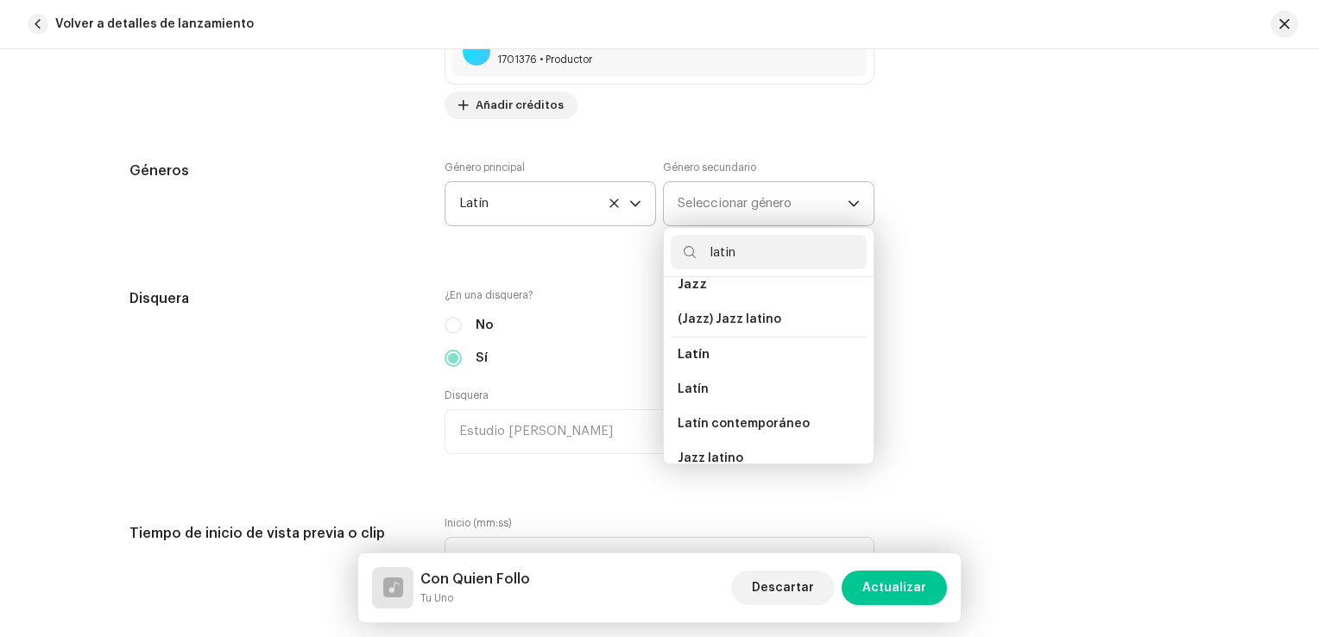
scroll to position [139, 0]
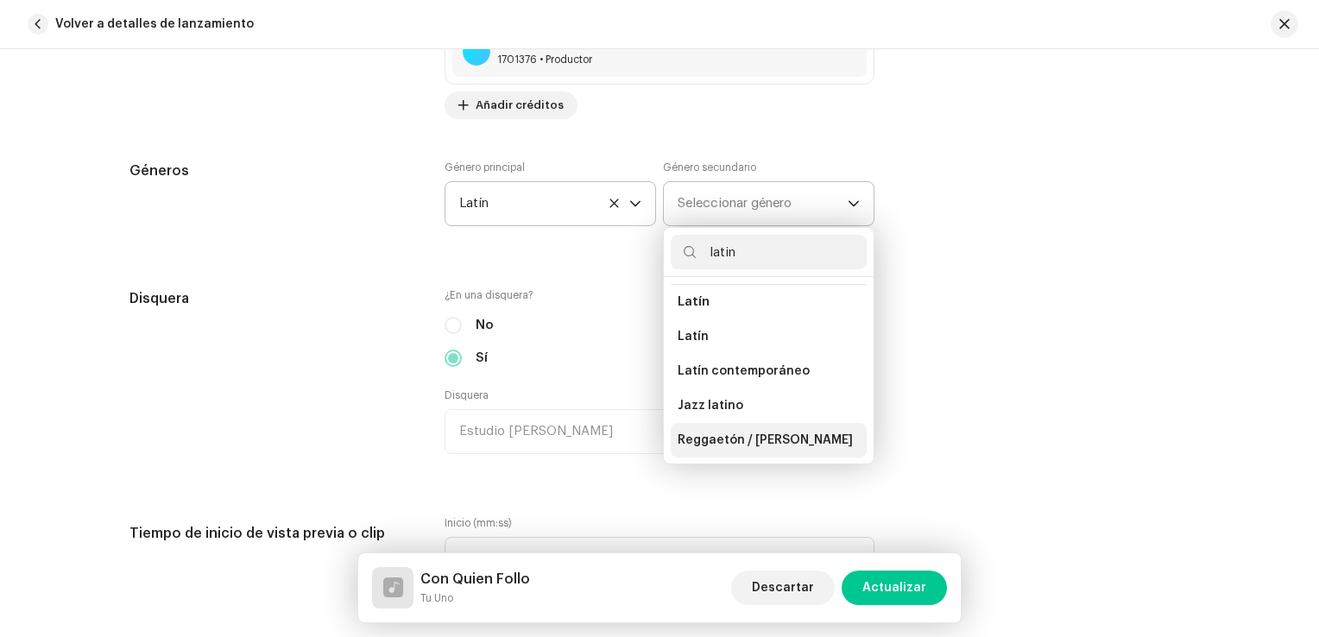
type input "latin"
click at [793, 438] on span "Reggaetón / Urbano Latino" at bounding box center [765, 440] width 175 height 17
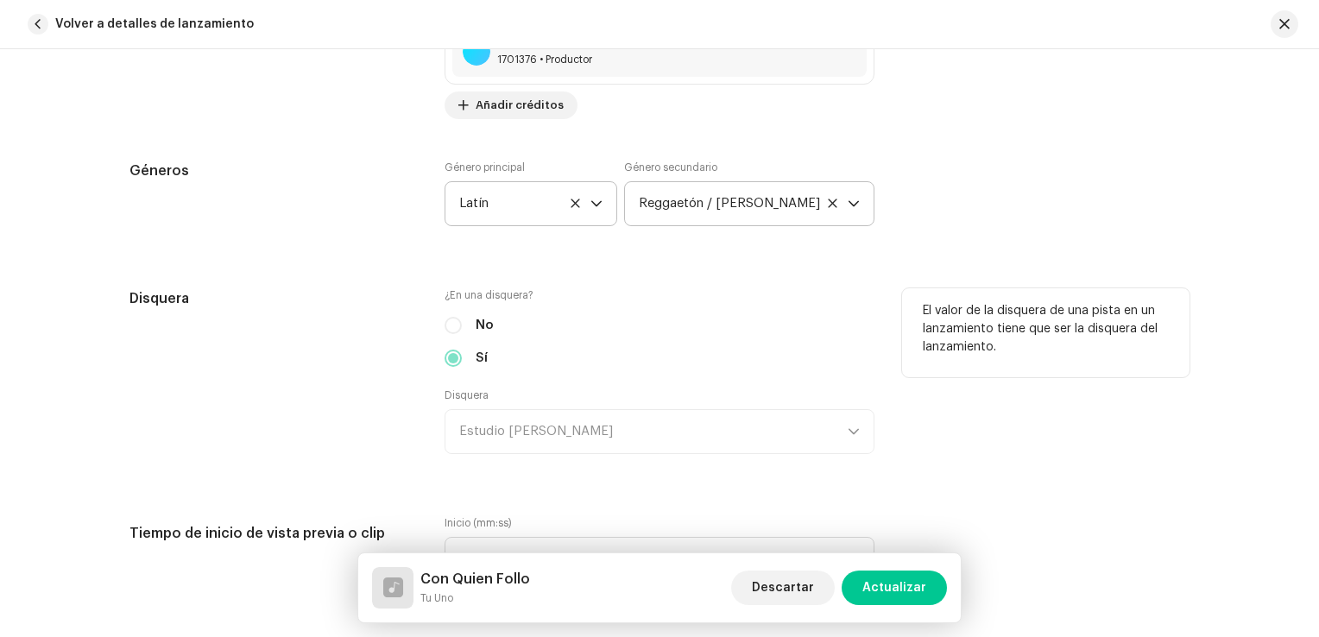
click at [824, 304] on div "¿En una disquera? No Sí Disquera Estudio Ashe" at bounding box center [660, 381] width 430 height 186
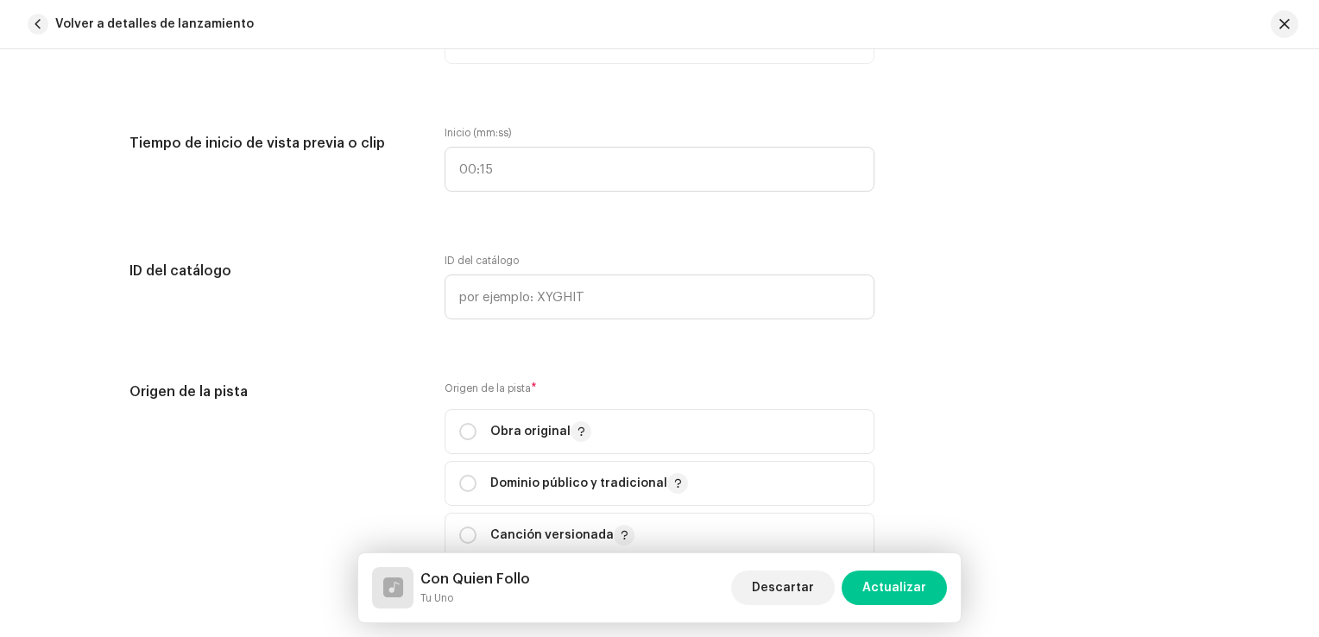
scroll to position [1986, 0]
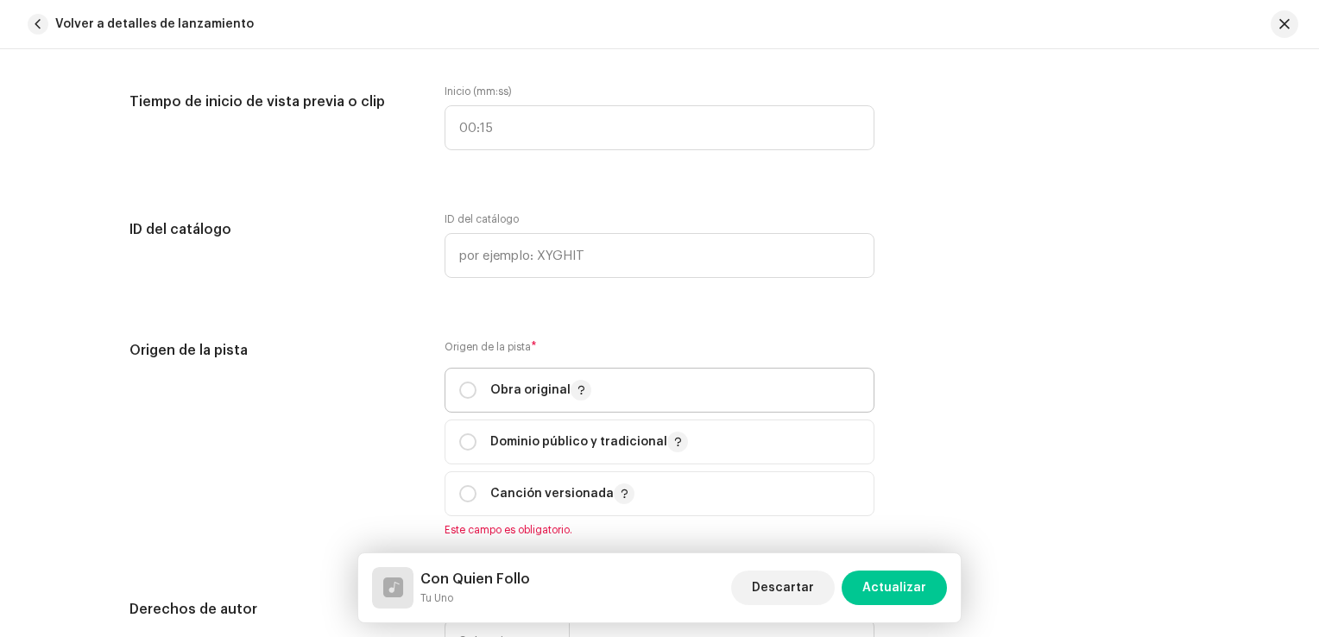
click at [470, 406] on span "Obra original" at bounding box center [659, 390] width 401 height 43
radio input "true"
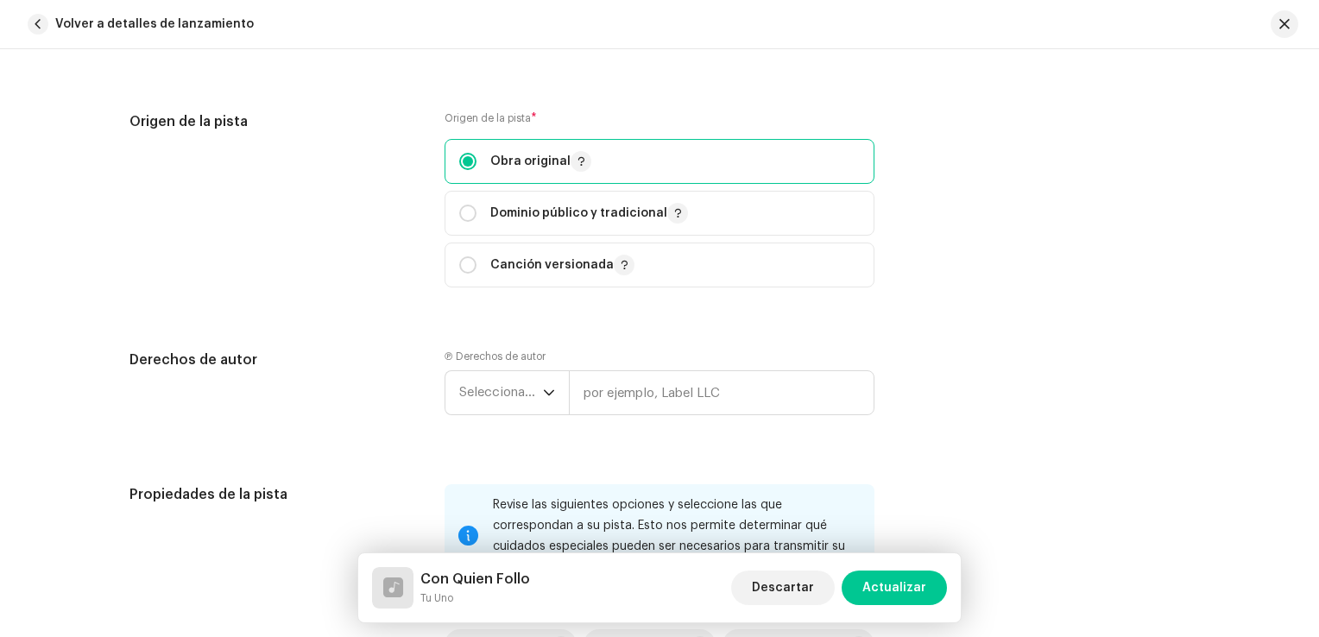
scroll to position [2245, 0]
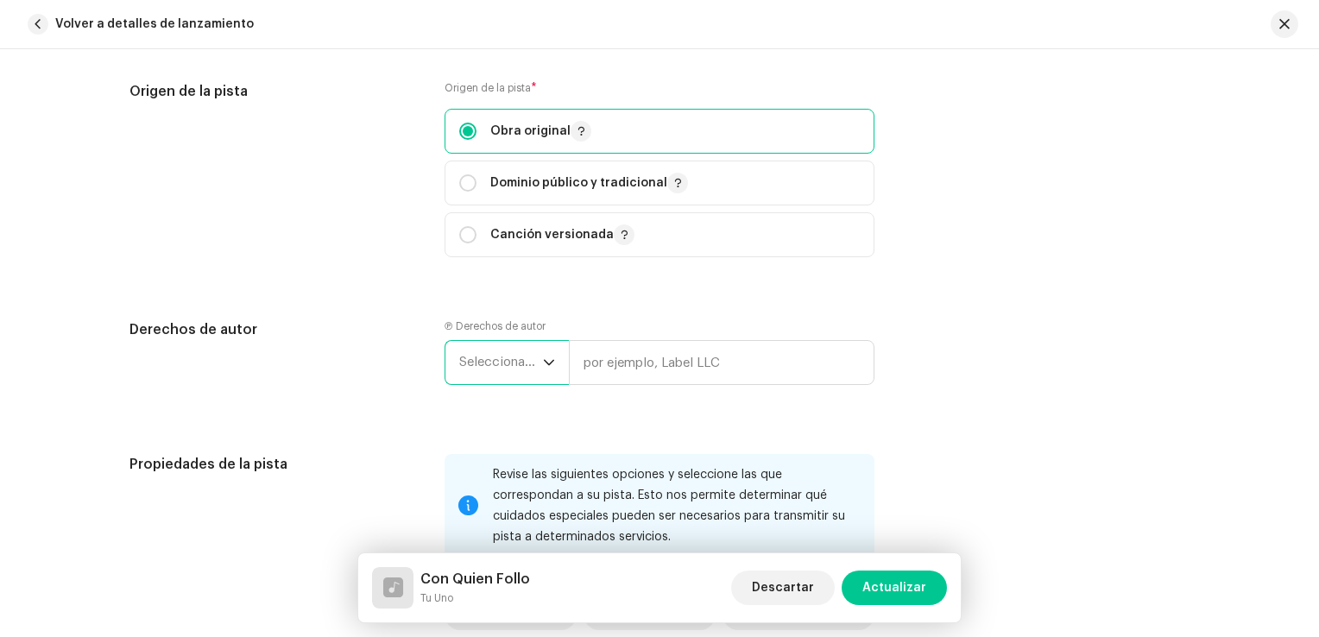
click at [502, 359] on font "Seleccionar año" at bounding box center [506, 362] width 95 height 13
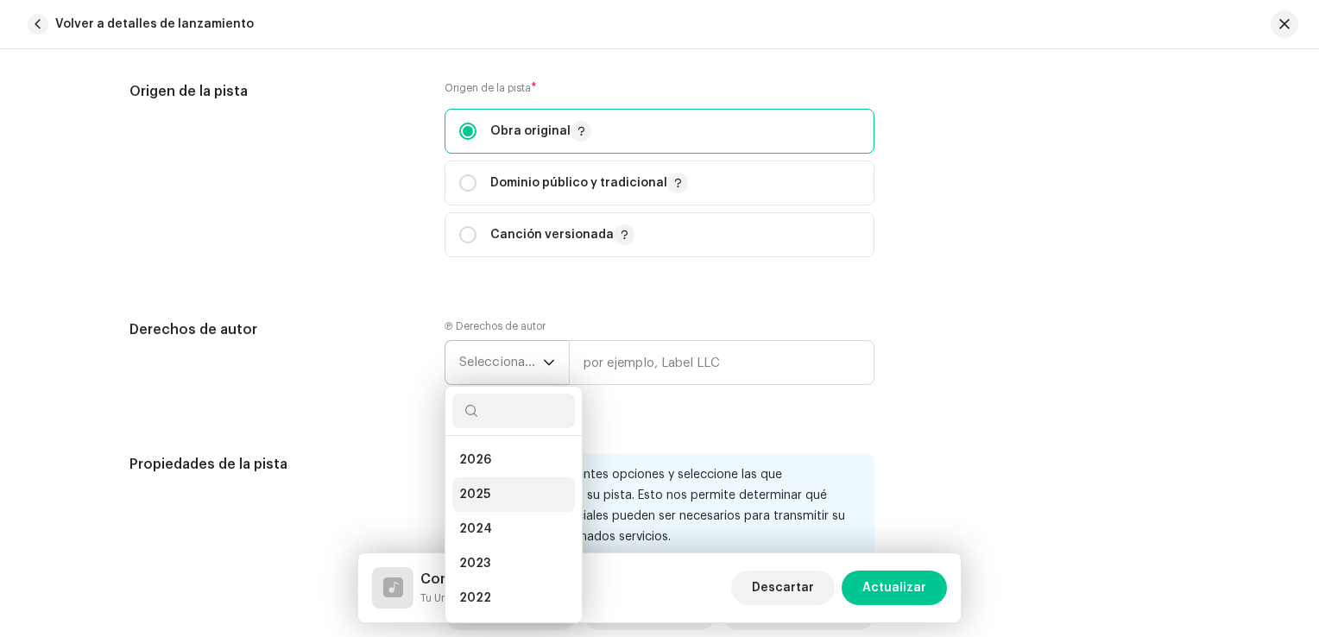
click at [477, 502] on span "2025" at bounding box center [474, 494] width 31 height 17
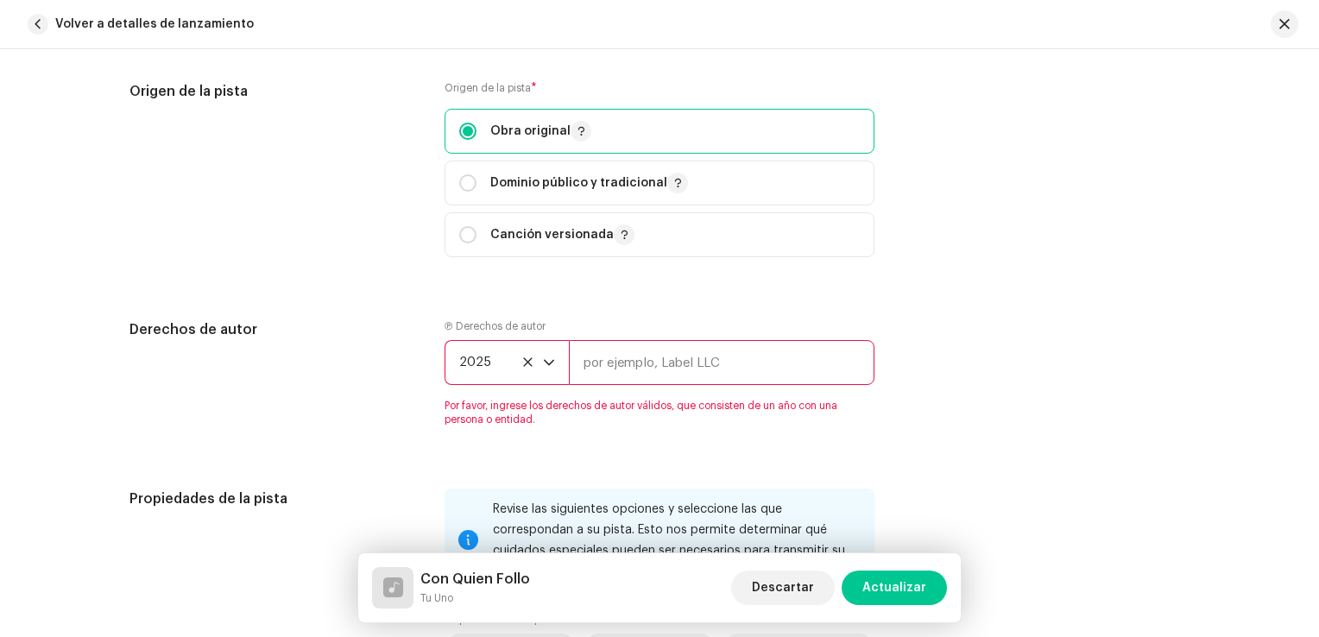
click at [612, 368] on input "text" at bounding box center [722, 362] width 306 height 45
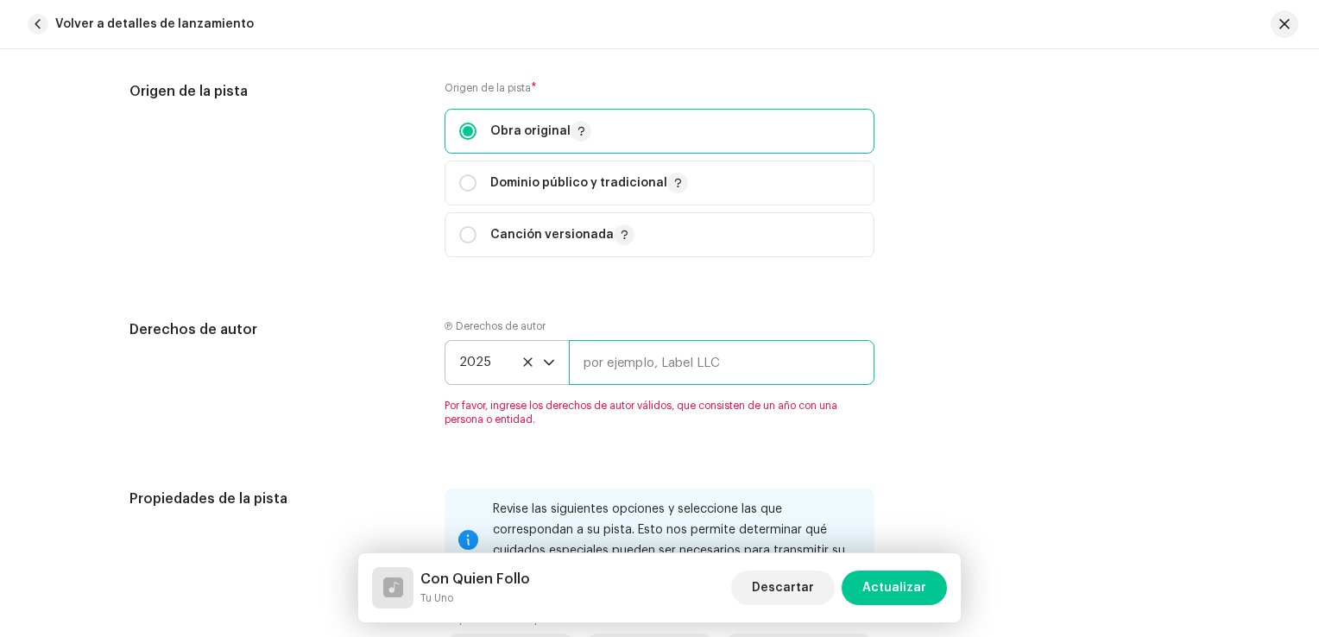
type input "[PERSON_NAME] Studio"
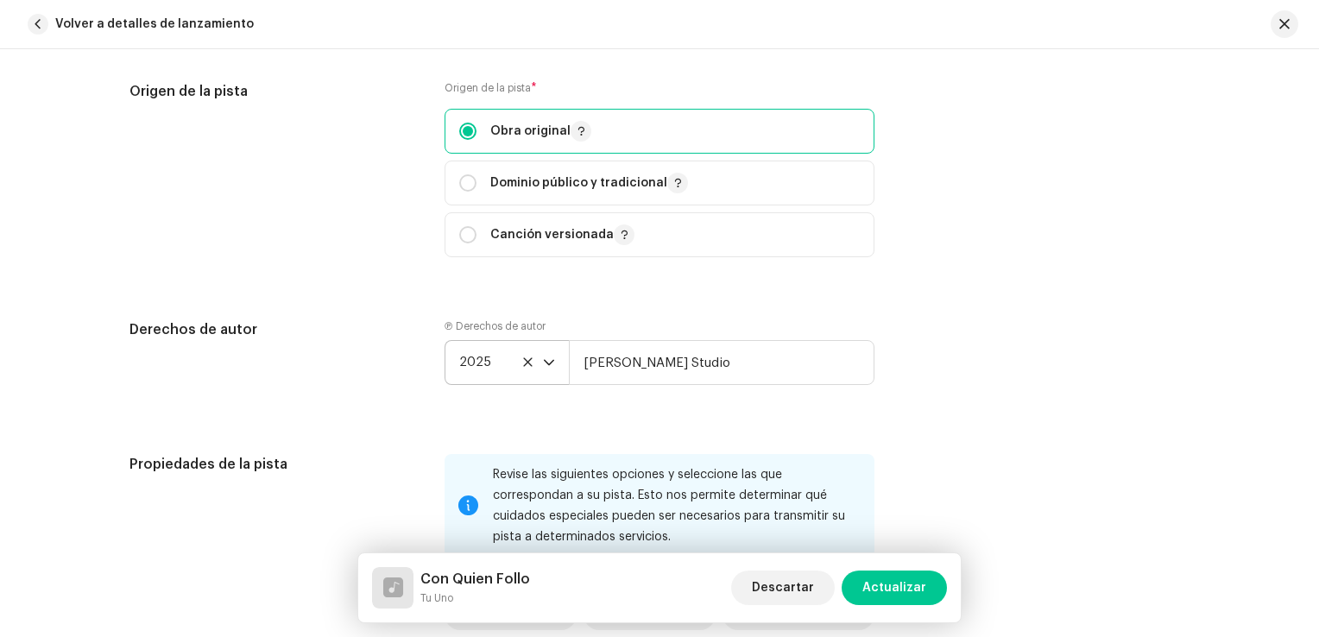
click at [331, 382] on div "Derechos de autor" at bounding box center [272, 365] width 287 height 93
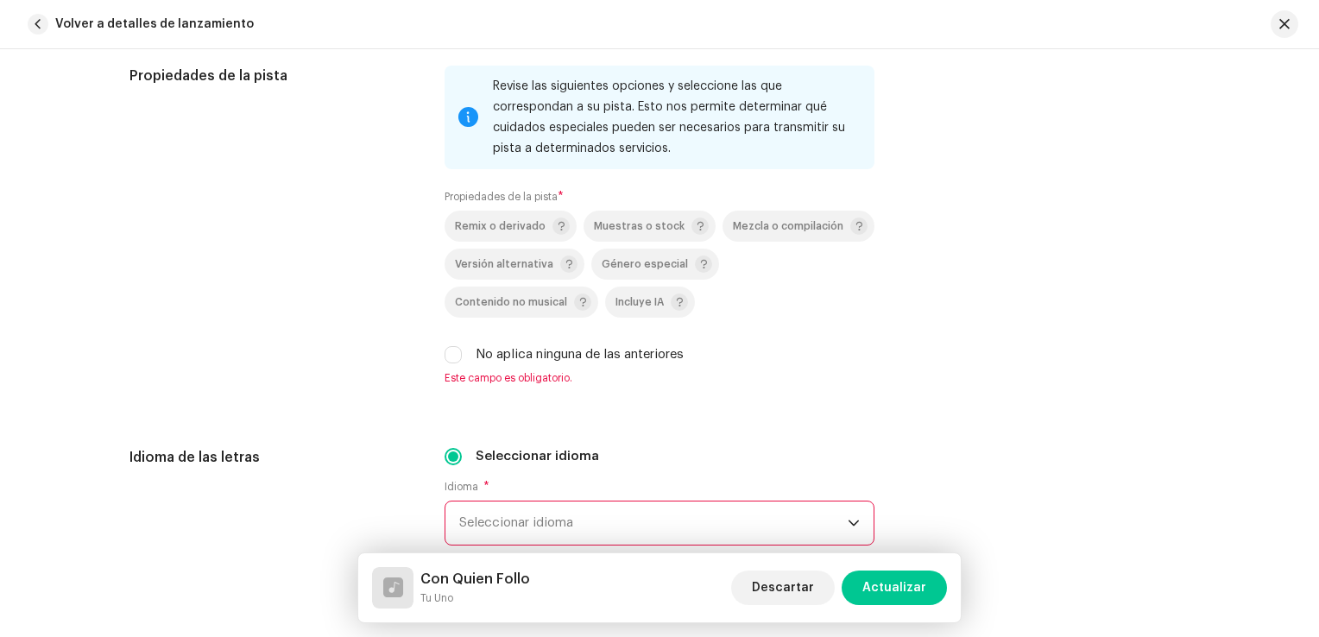
scroll to position [2676, 0]
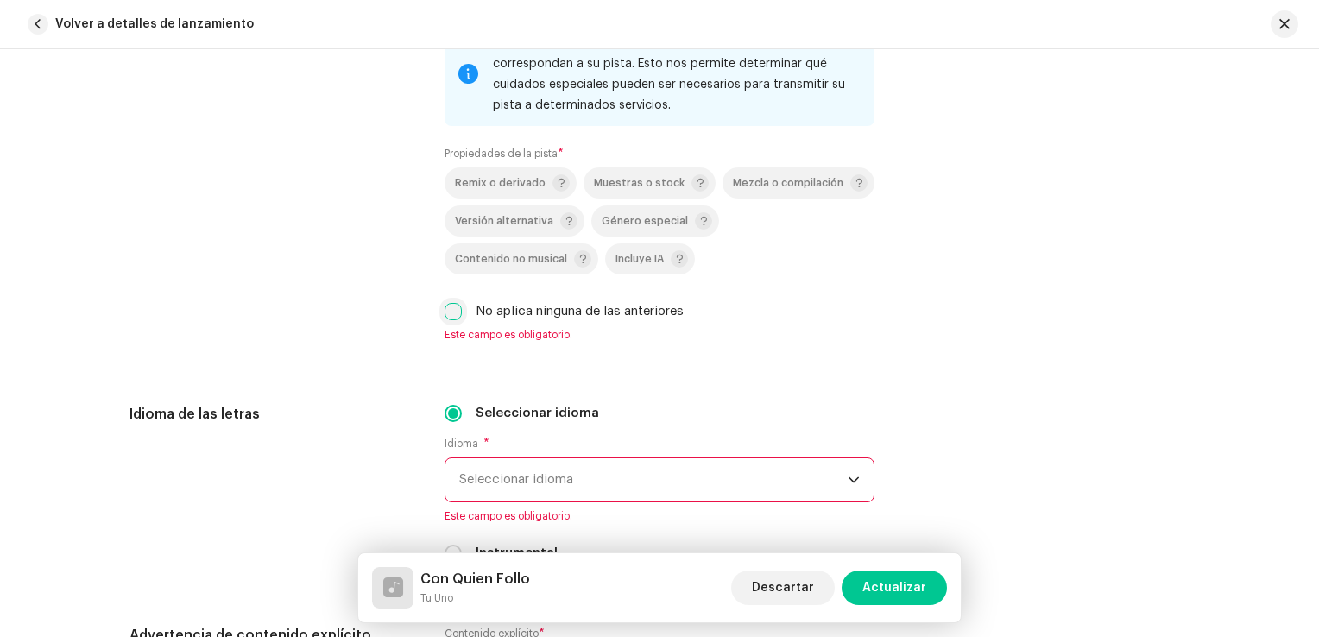
click at [445, 316] on input "No aplica ninguna de las anteriores" at bounding box center [453, 311] width 17 height 17
checkbox input "true"
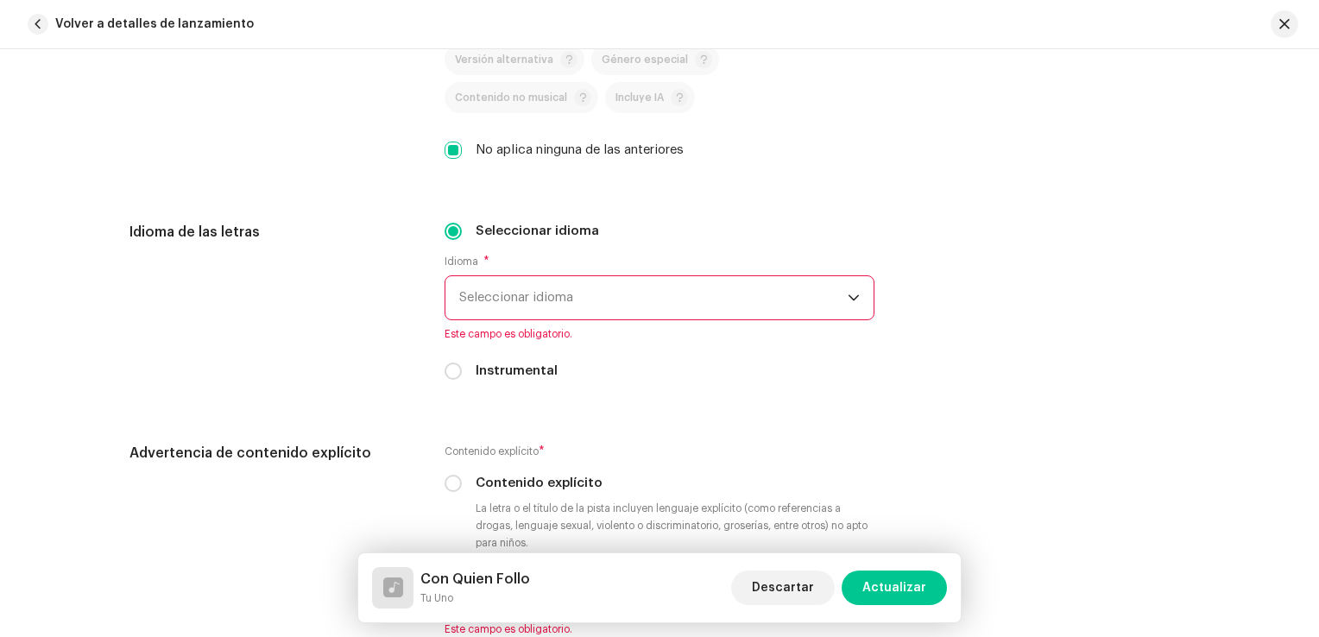
scroll to position [2849, 0]
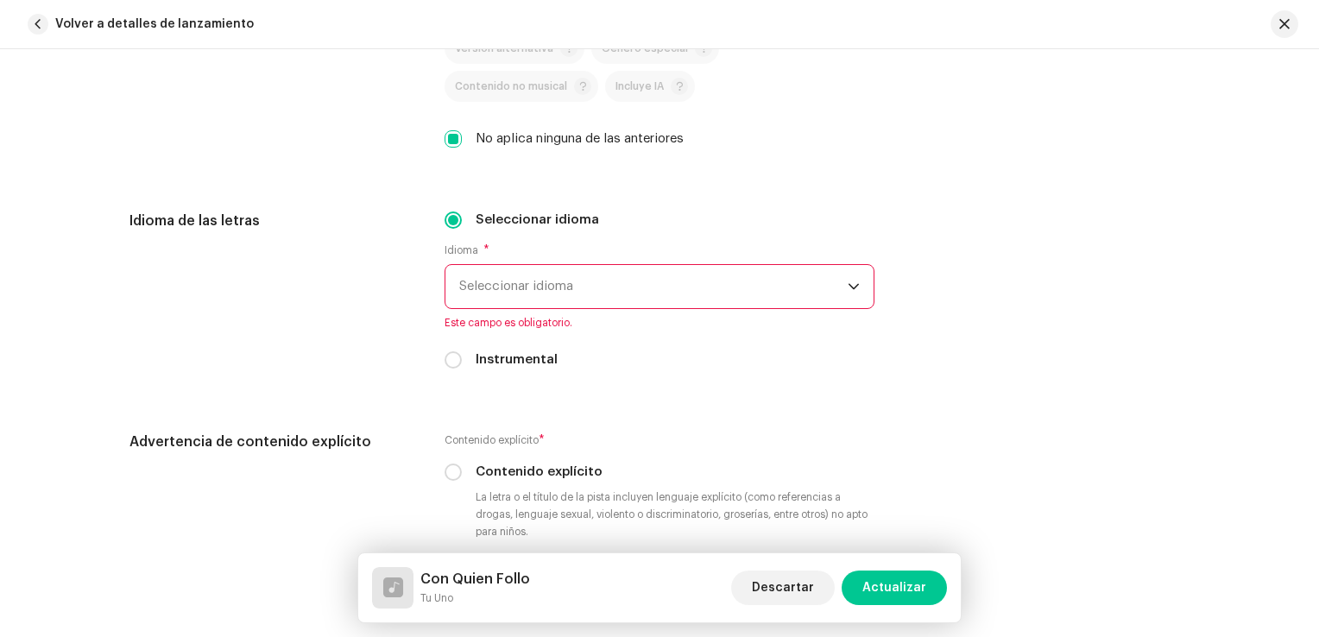
click at [481, 290] on font "Seleccionar idioma" at bounding box center [516, 286] width 114 height 13
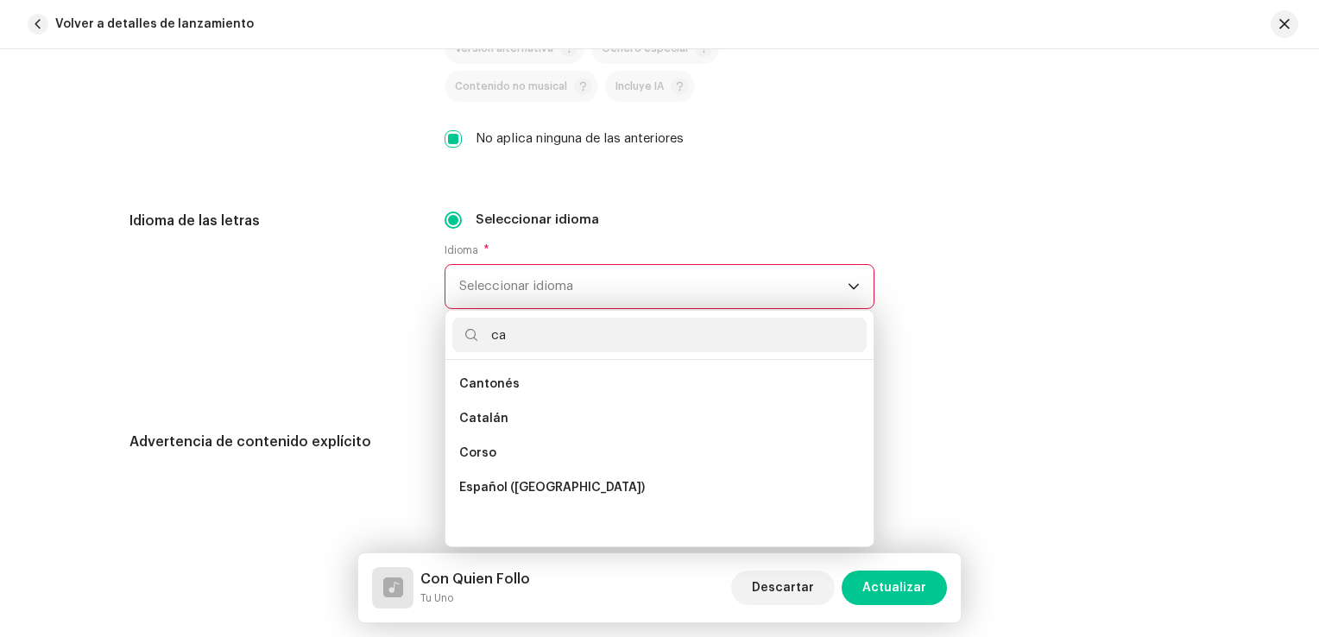
scroll to position [0, 0]
type input "ca"
click at [549, 485] on span "Español (América Latina)" at bounding box center [552, 487] width 186 height 17
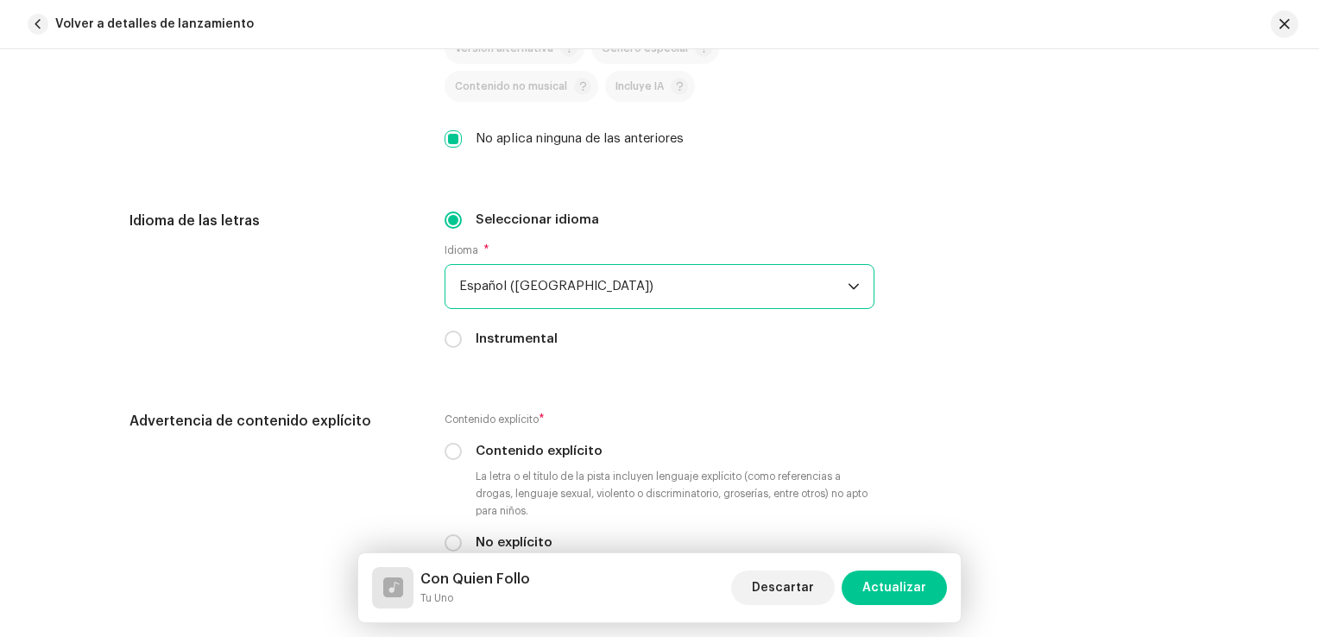
scroll to position [2935, 0]
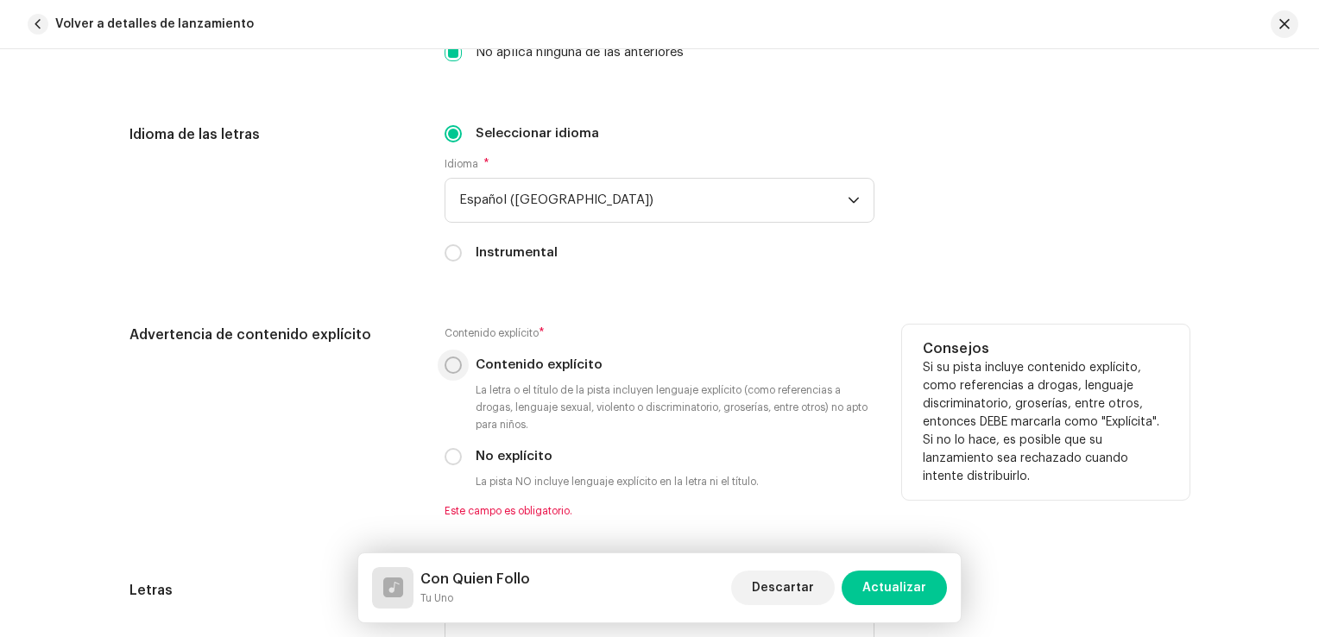
click at [451, 368] on input "Contenido explícito" at bounding box center [453, 365] width 17 height 17
radio input "true"
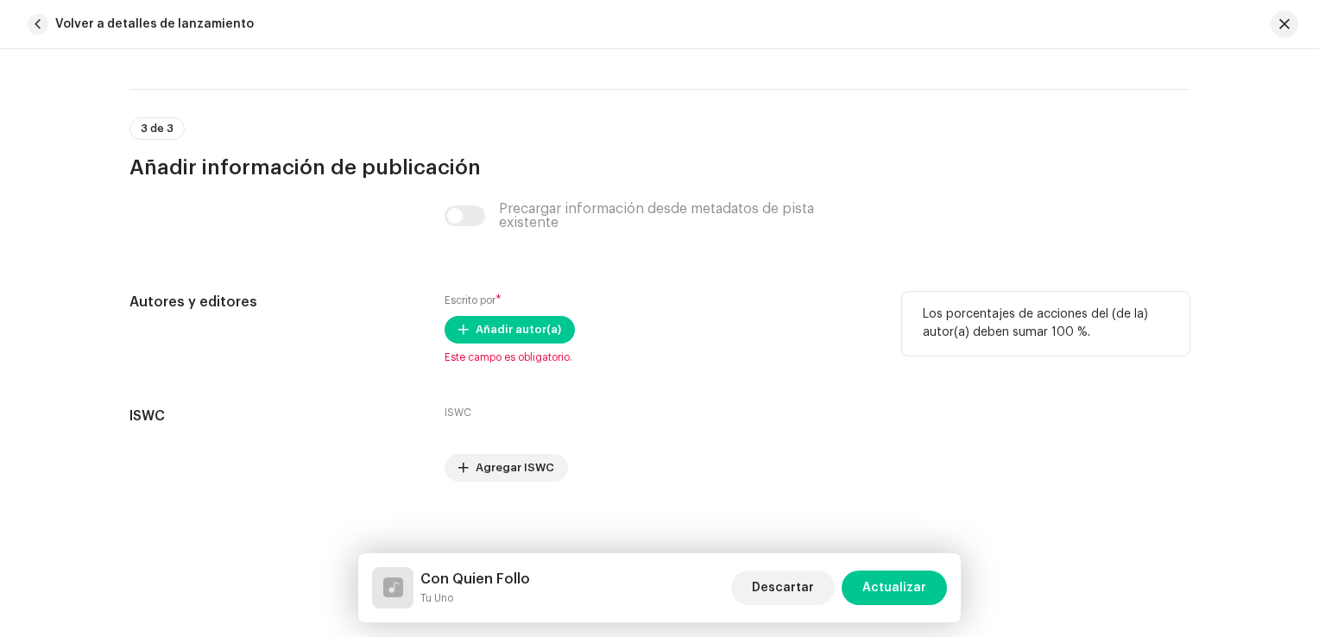
scroll to position [3568, 0]
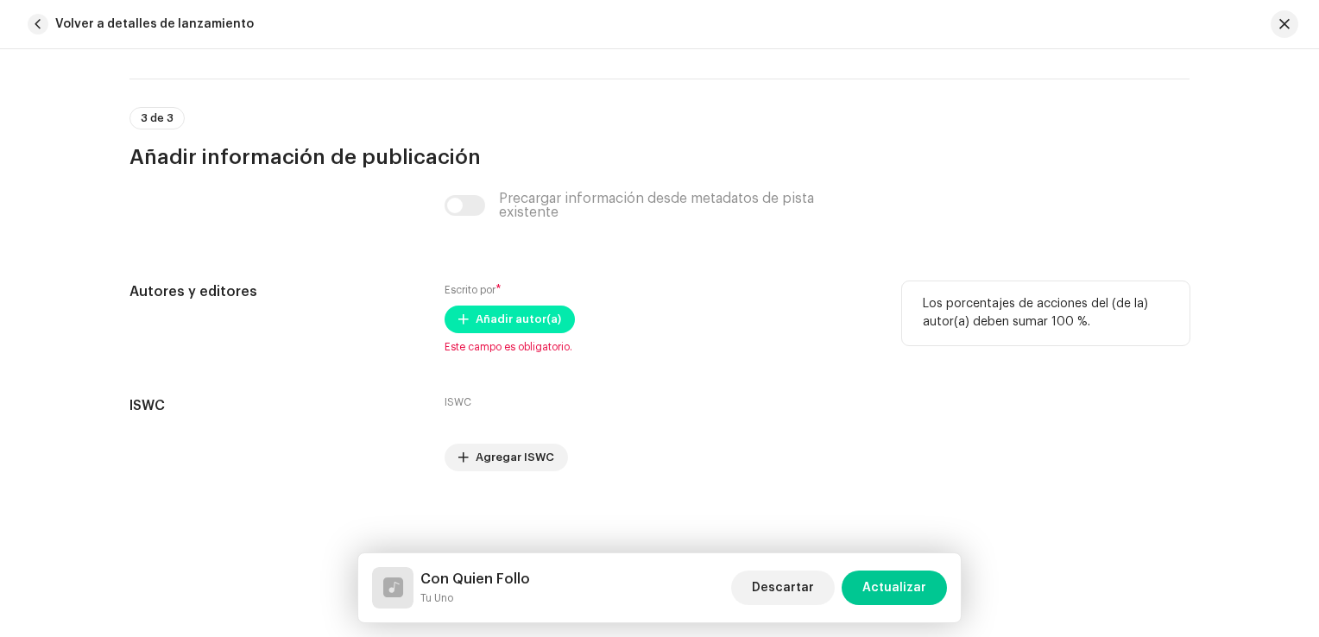
click at [494, 314] on span "Añadir autor(a)" at bounding box center [518, 319] width 85 height 35
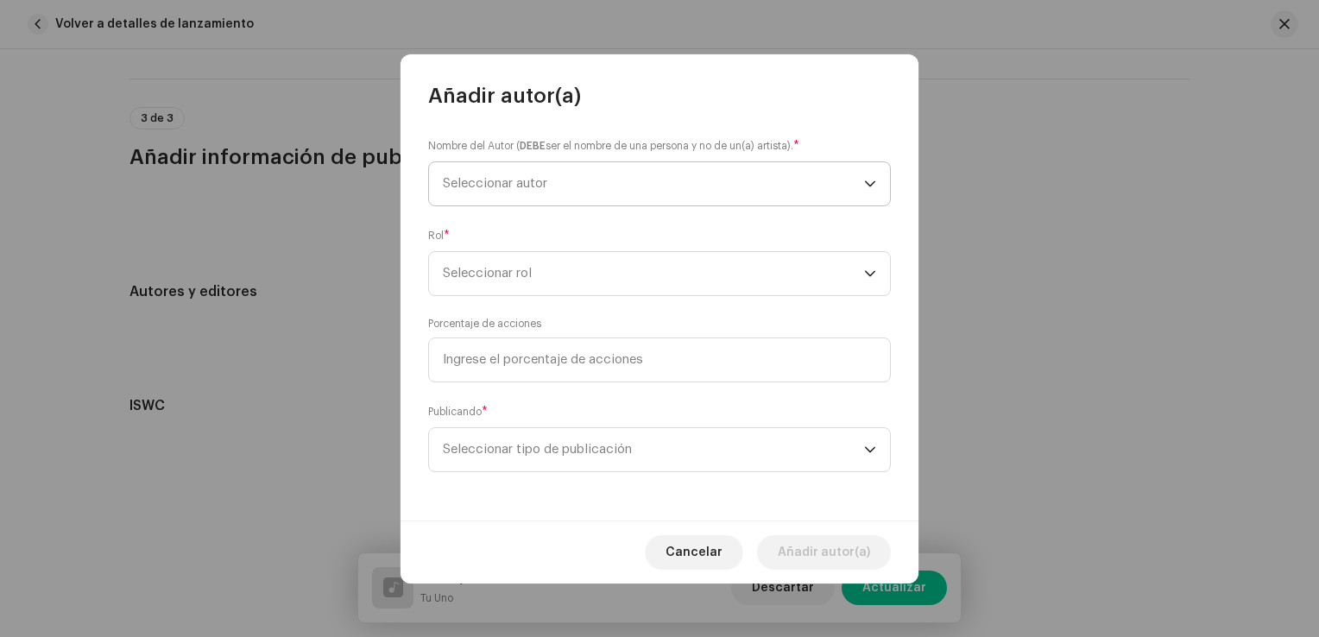
click at [507, 182] on span "Seleccionar autor" at bounding box center [495, 183] width 104 height 13
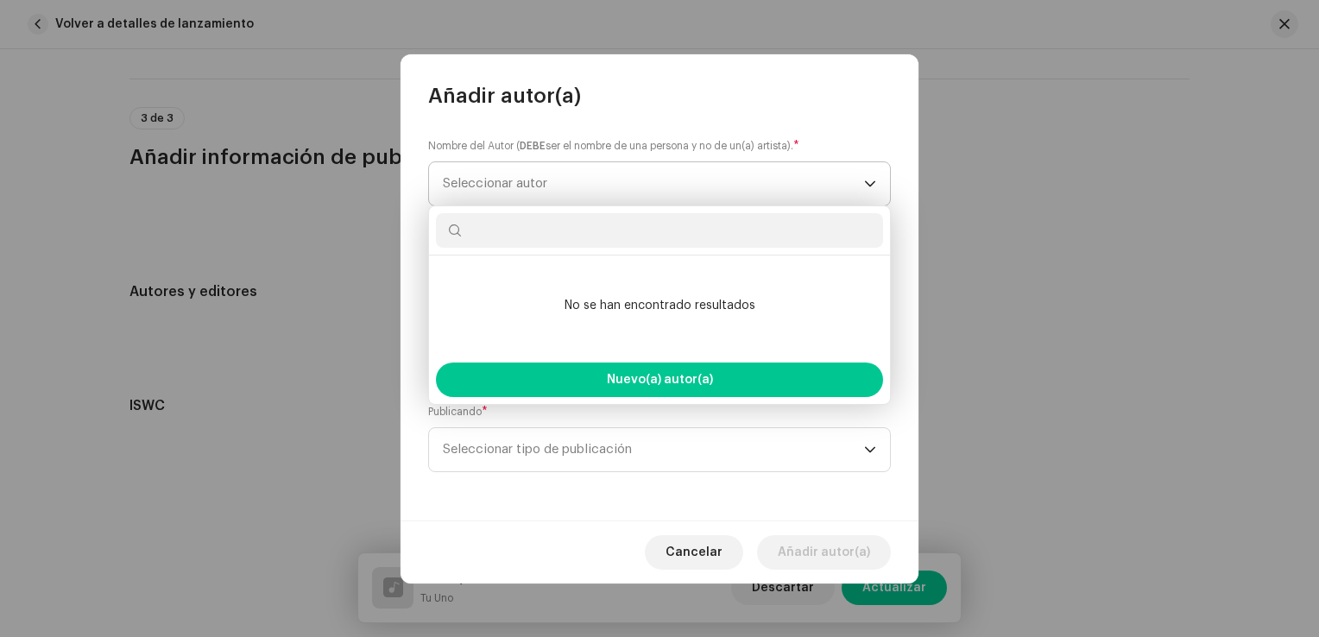
click at [507, 182] on span "Seleccionar autor" at bounding box center [495, 183] width 104 height 13
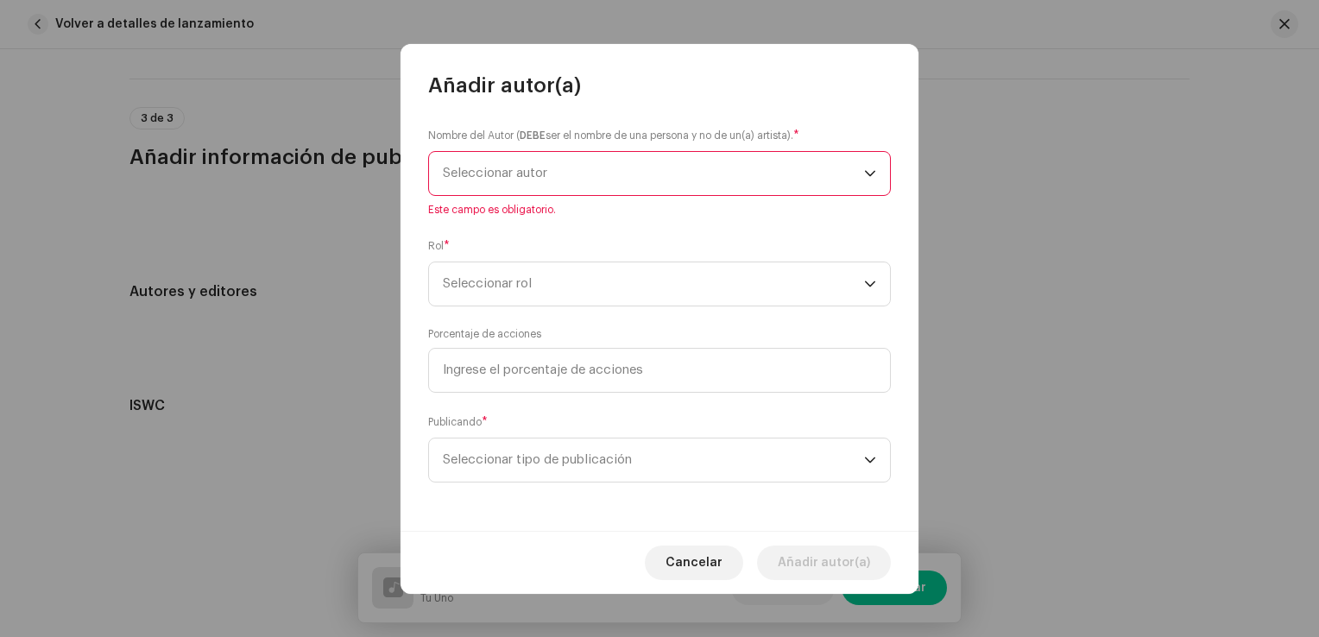
click at [490, 182] on span "Seleccionar autor" at bounding box center [653, 173] width 421 height 43
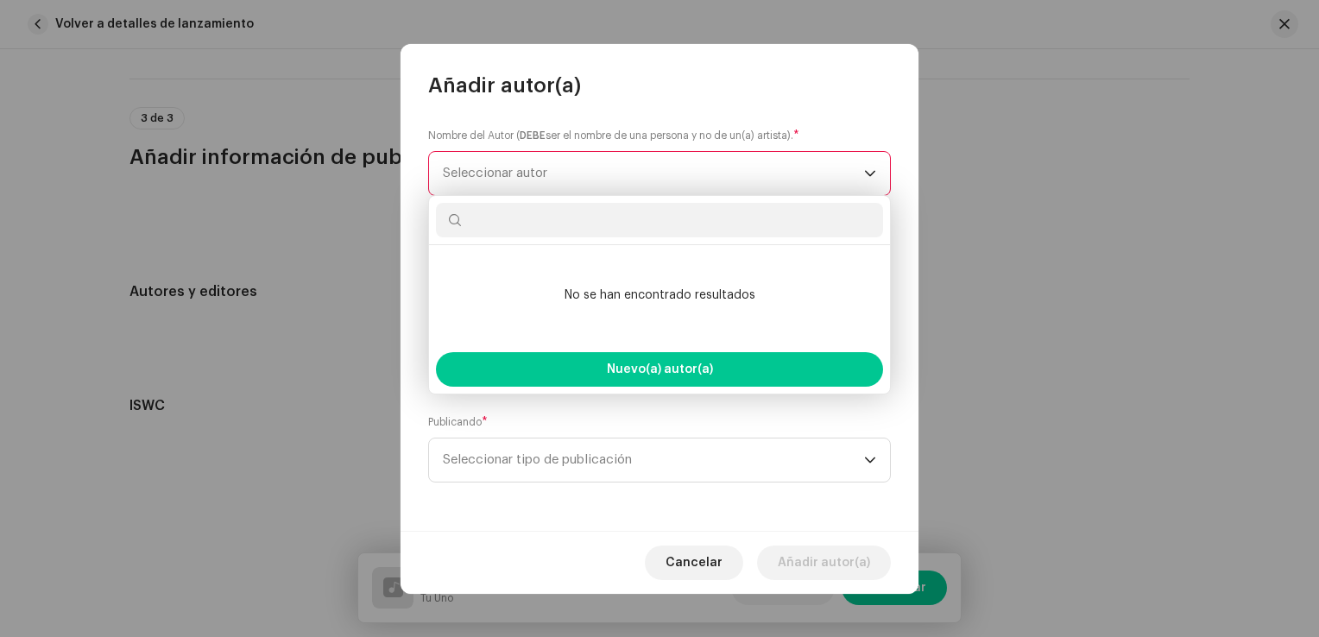
type input "y"
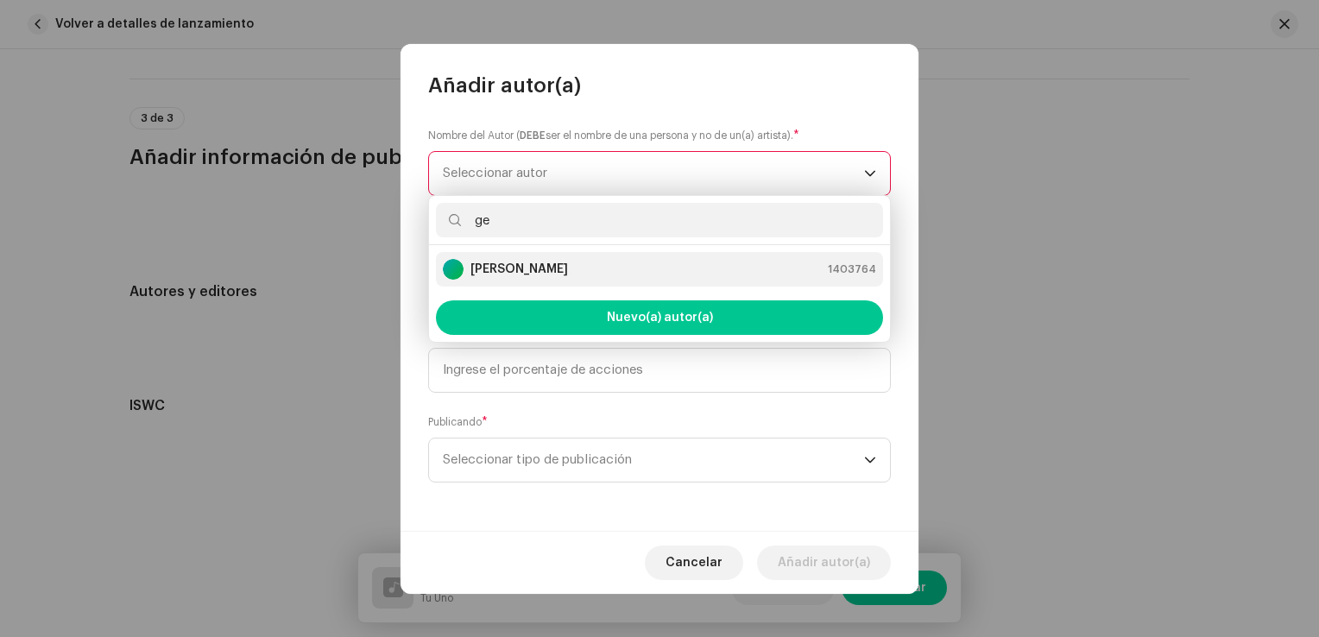
type input "ge"
drag, startPoint x: 528, startPoint y: 284, endPoint x: 528, endPoint y: 275, distance: 9.5
click at [528, 283] on li "George De Armas Armas 1403764" at bounding box center [659, 269] width 447 height 35
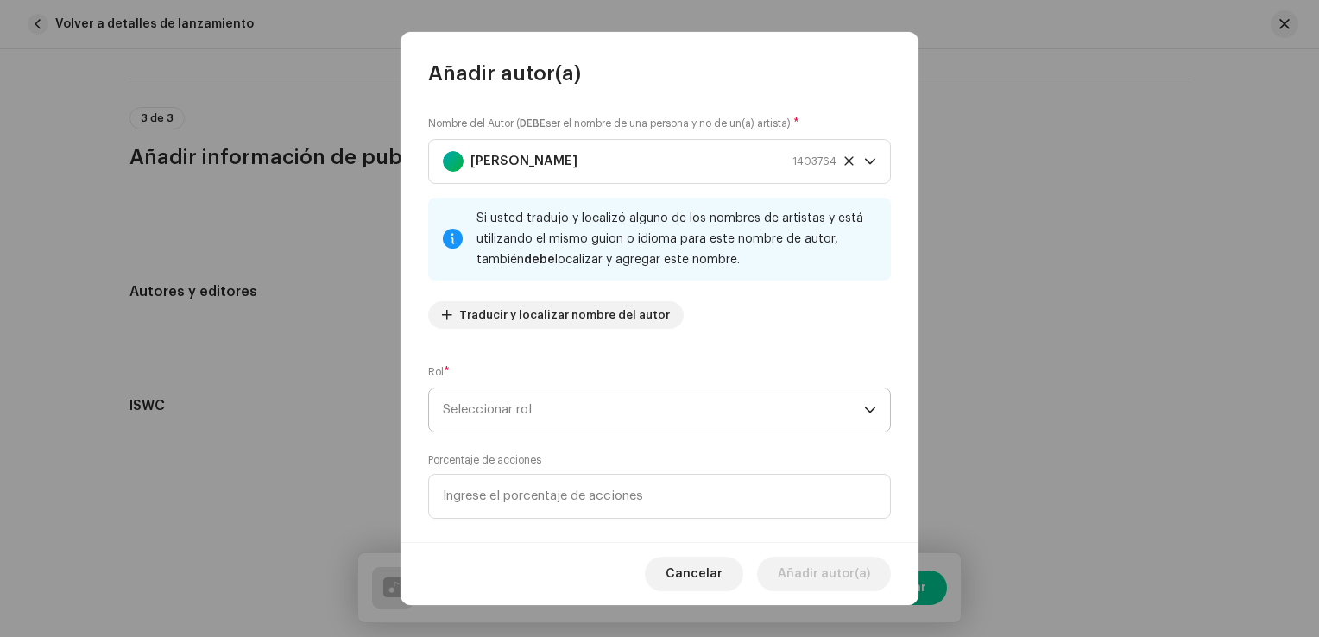
click at [560, 412] on span "Seleccionar rol" at bounding box center [653, 409] width 421 height 43
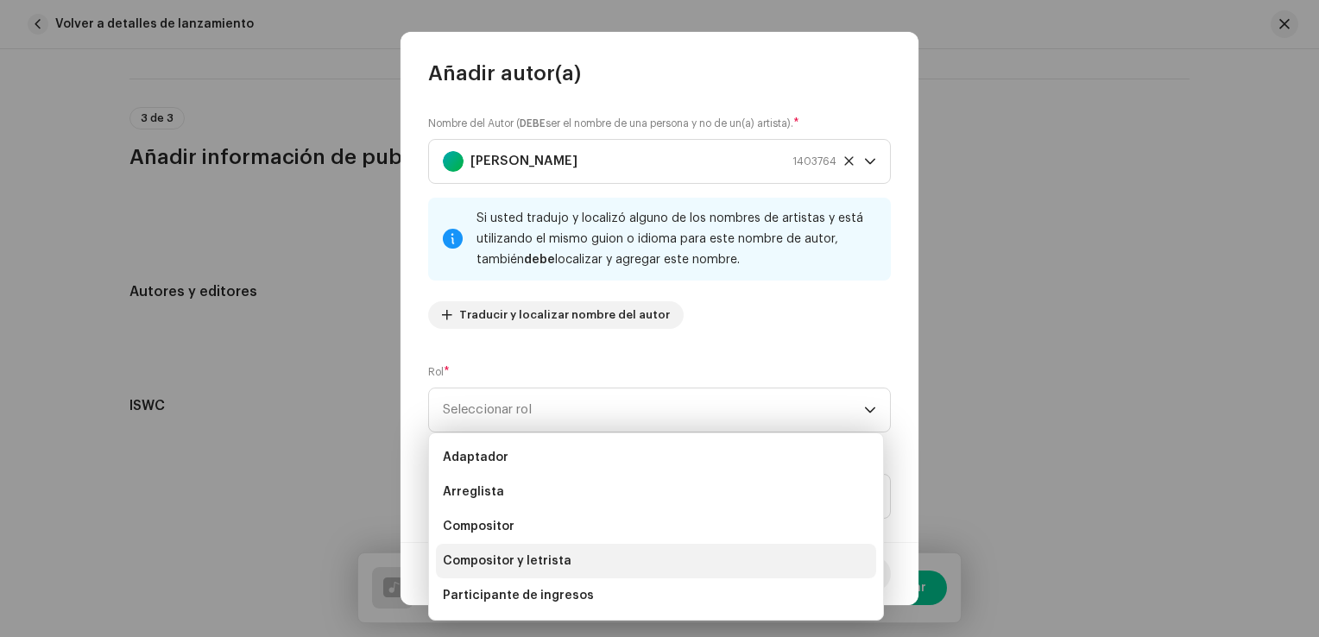
click at [546, 554] on span "Compositor y letrista" at bounding box center [507, 561] width 129 height 17
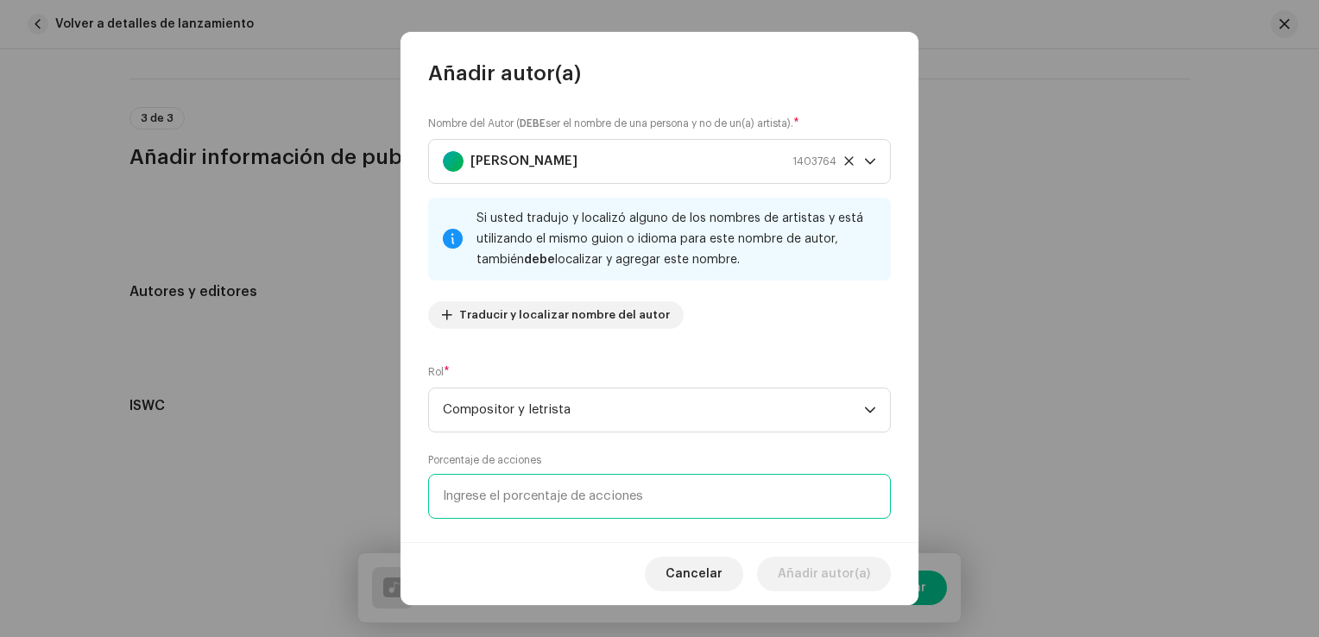
click at [568, 497] on input at bounding box center [659, 496] width 463 height 45
type input "50,00"
click at [591, 531] on div "Nombre del Autor ( DEBE ser el nombre de una persona y no de un(a) artista). * …" at bounding box center [660, 314] width 518 height 455
click at [578, 502] on input "50,00" at bounding box center [659, 496] width 463 height 45
click at [687, 343] on div "Nombre del Autor ( DEBE ser el nombre de una persona y no de un(a) artista). * …" at bounding box center [660, 314] width 518 height 455
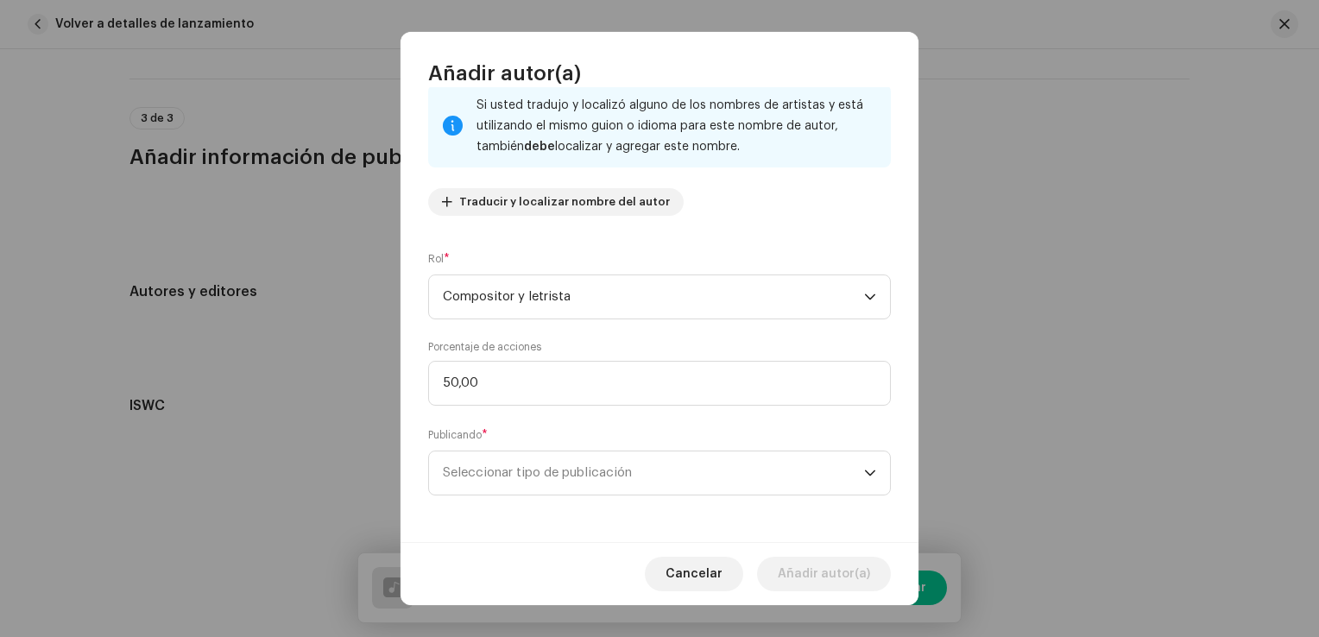
scroll to position [114, 0]
click at [527, 483] on span "Seleccionar tipo de publicación" at bounding box center [653, 472] width 421 height 43
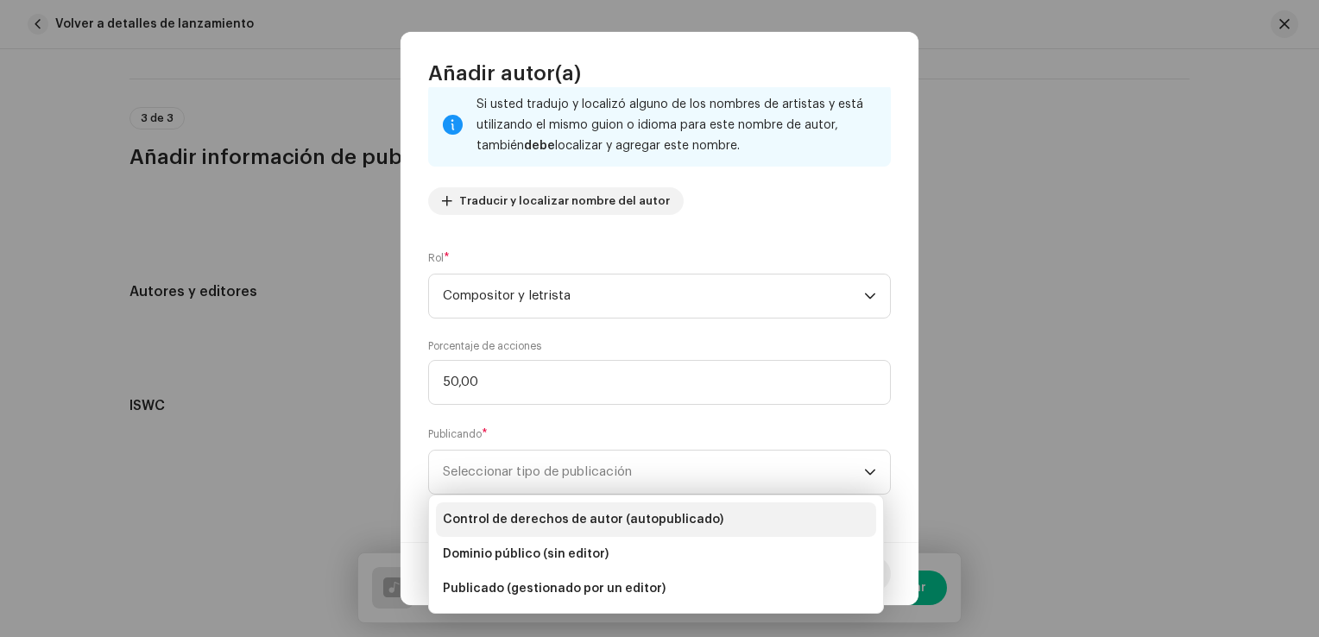
click at [595, 515] on span "Control de derechos de autor (autopublicado)" at bounding box center [583, 519] width 281 height 17
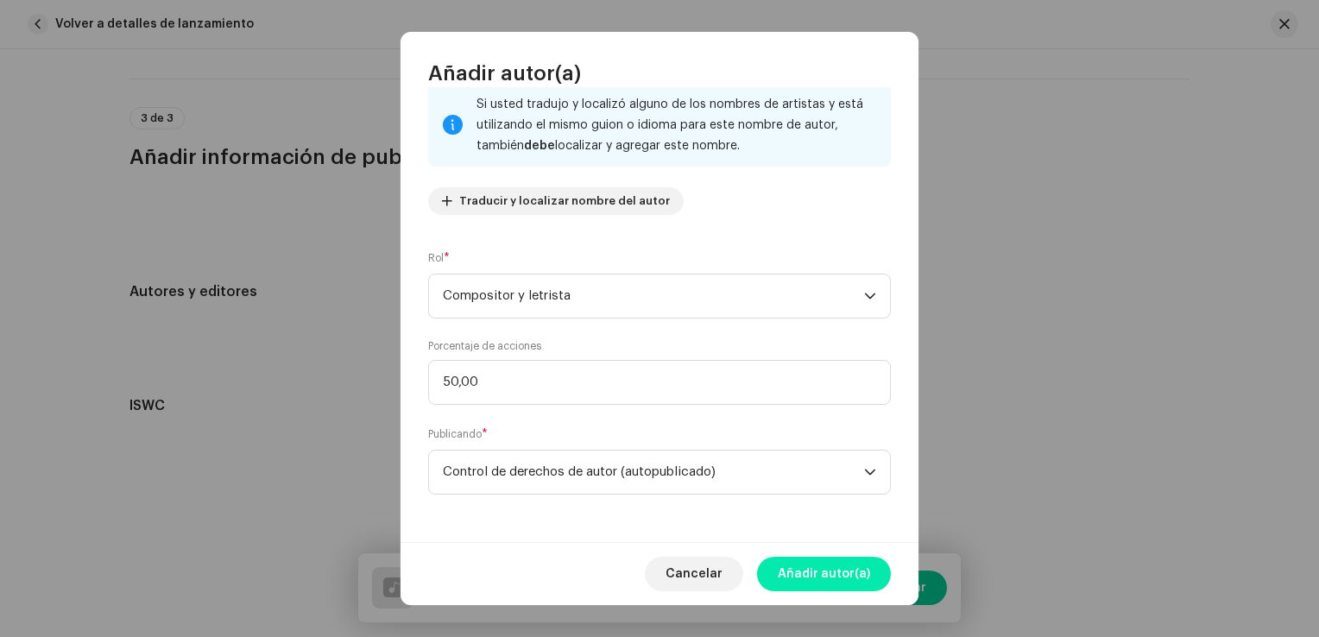
click at [812, 570] on span "Añadir autor(a)" at bounding box center [824, 574] width 92 height 35
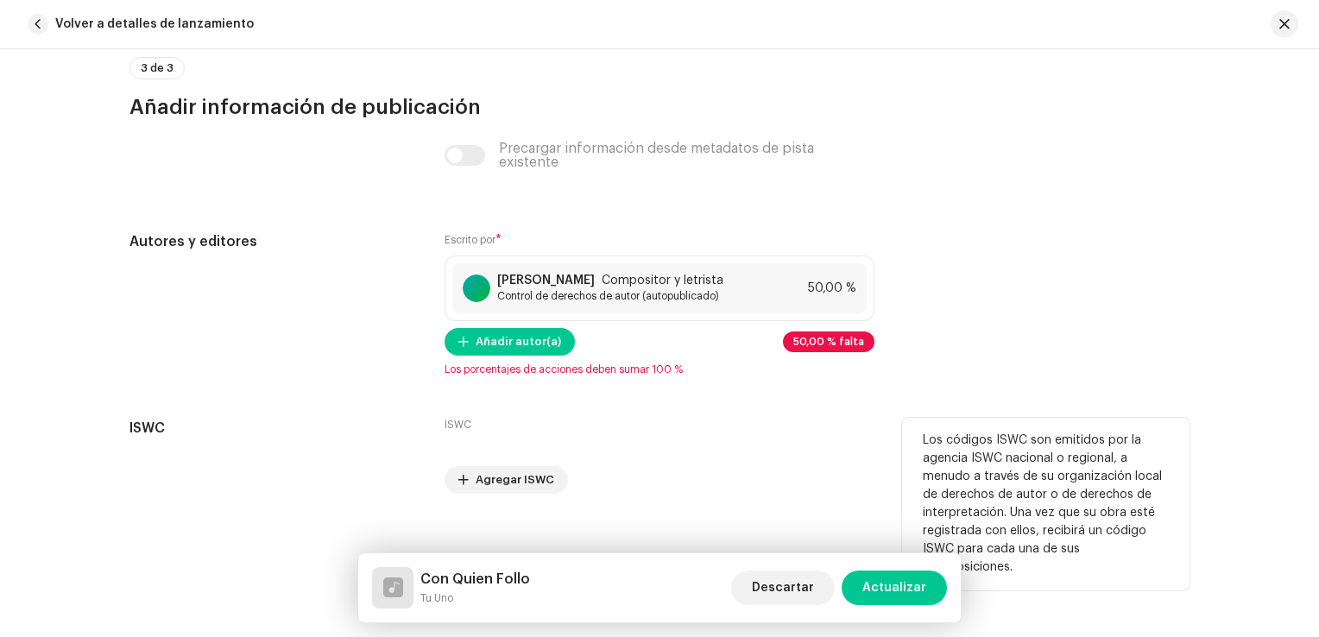
scroll to position [3640, 0]
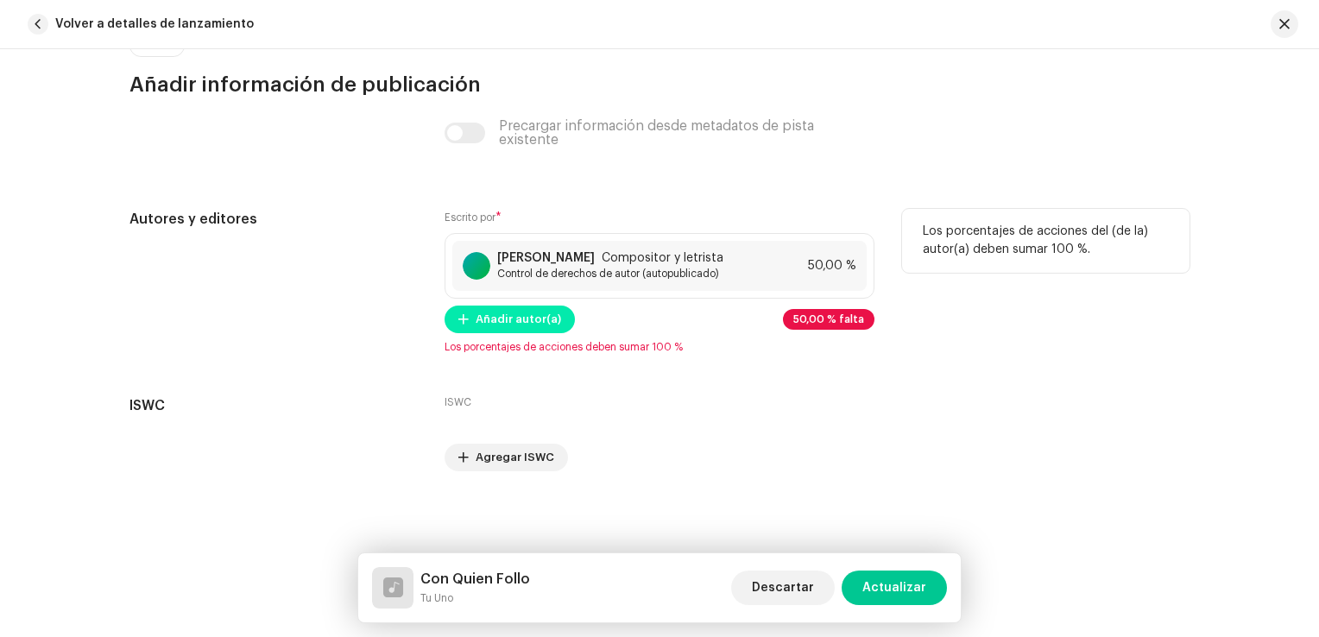
click at [528, 321] on span "Añadir autor(a)" at bounding box center [518, 319] width 85 height 35
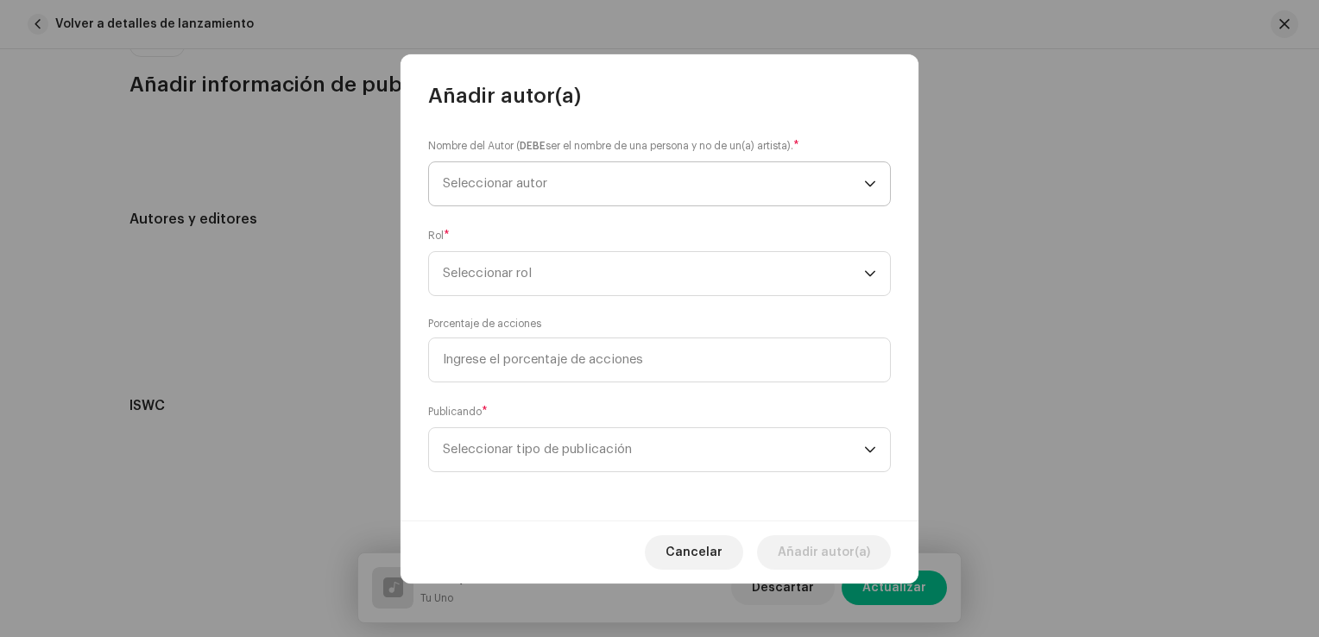
click at [517, 173] on span "Seleccionar autor" at bounding box center [653, 183] width 421 height 43
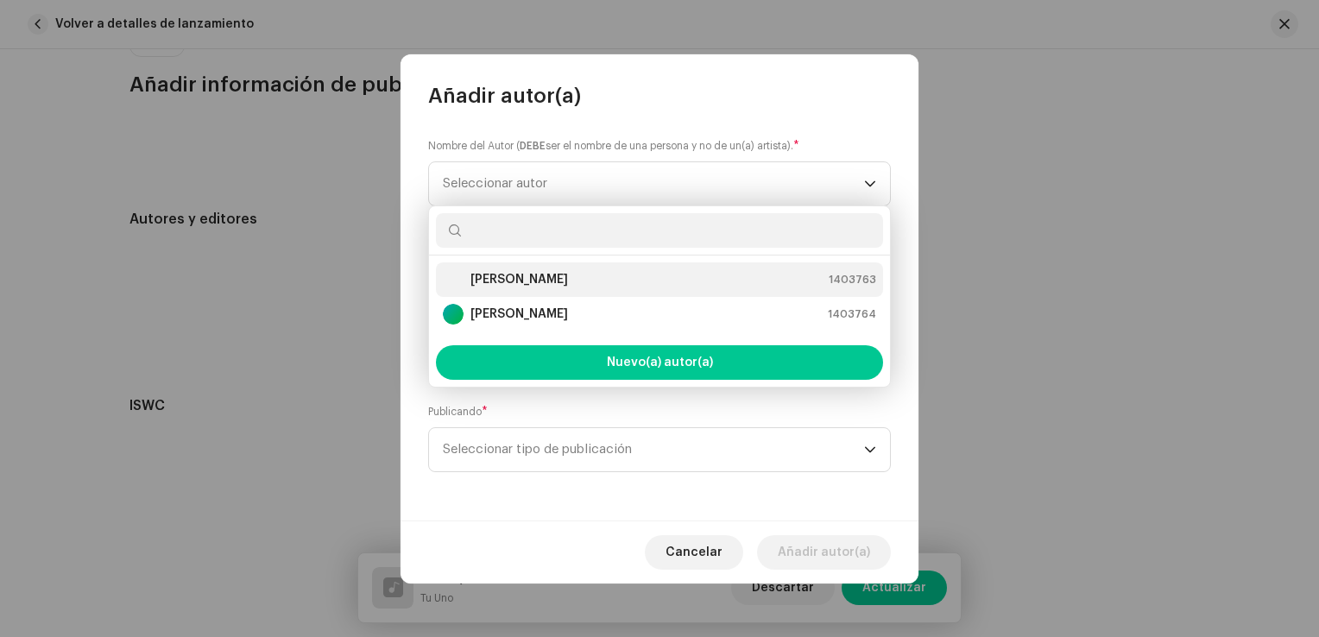
click at [532, 277] on strong "Airan Varona Martínez" at bounding box center [520, 279] width 98 height 17
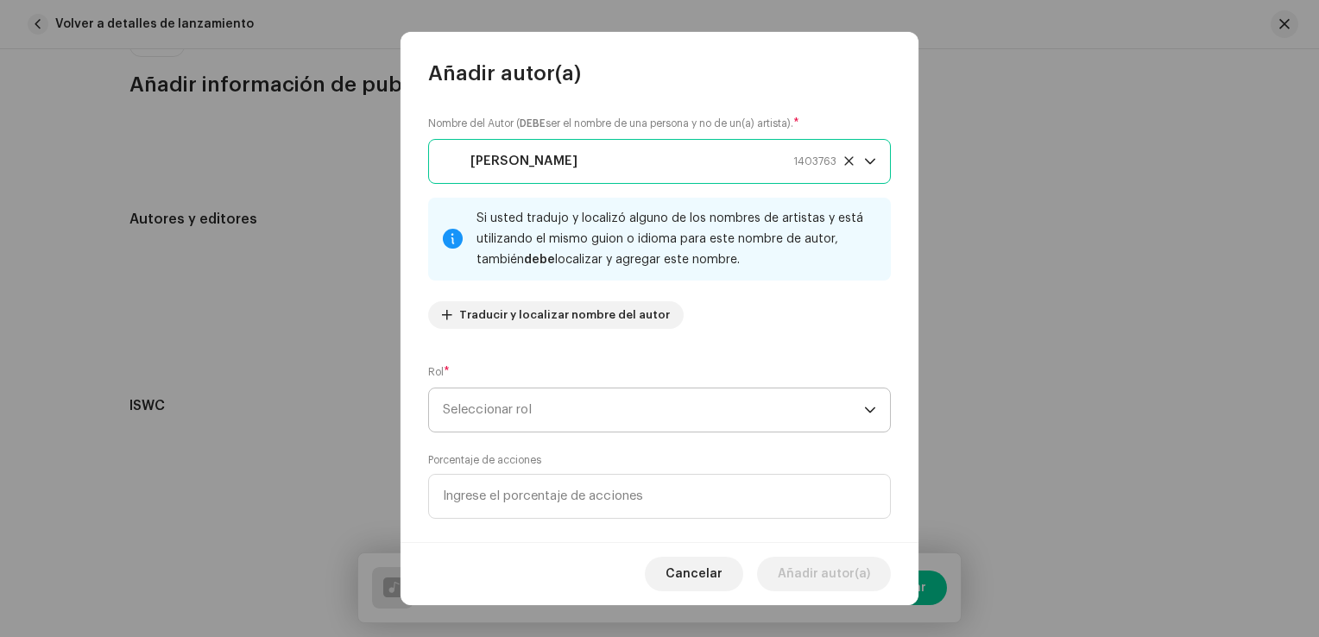
click at [540, 418] on span "Seleccionar rol" at bounding box center [653, 409] width 421 height 43
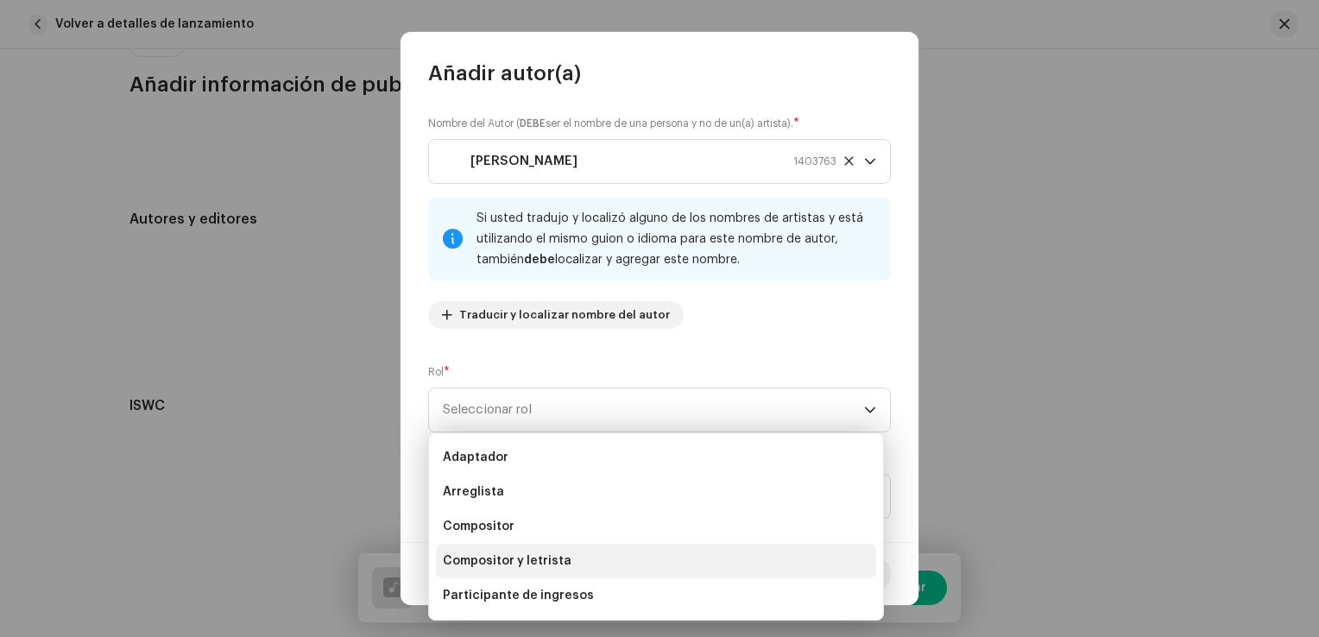
click at [539, 564] on span "Compositor y letrista" at bounding box center [507, 561] width 129 height 17
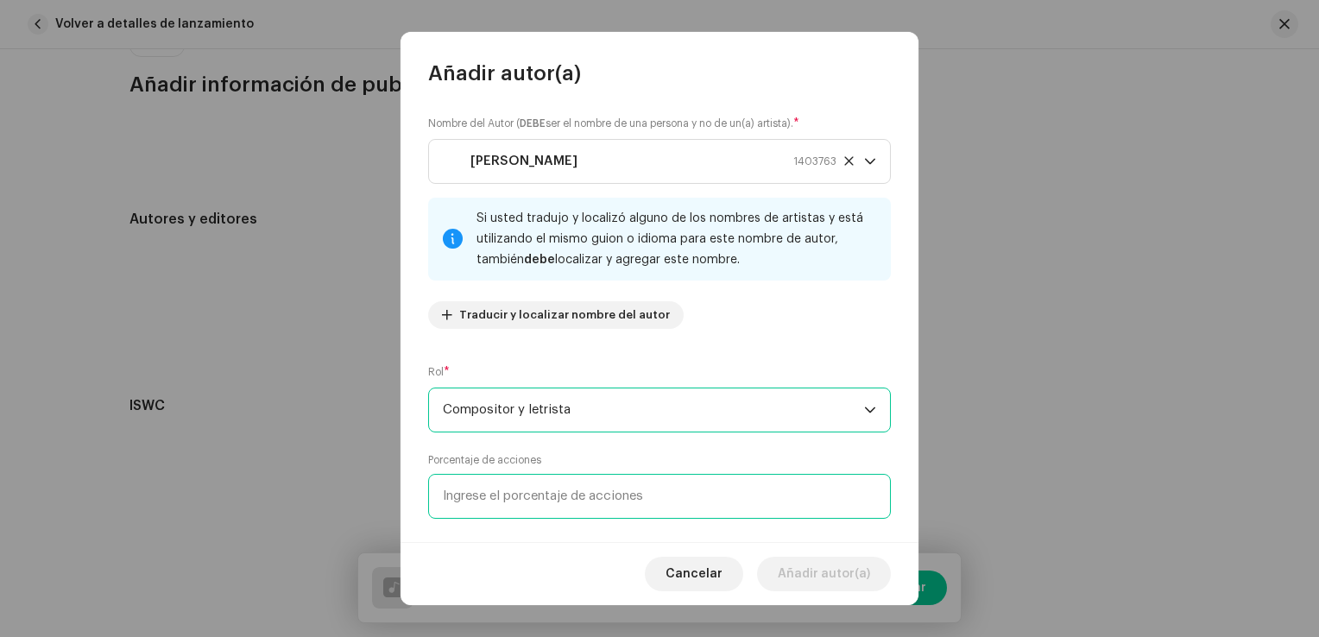
click at [538, 499] on input at bounding box center [659, 496] width 463 height 45
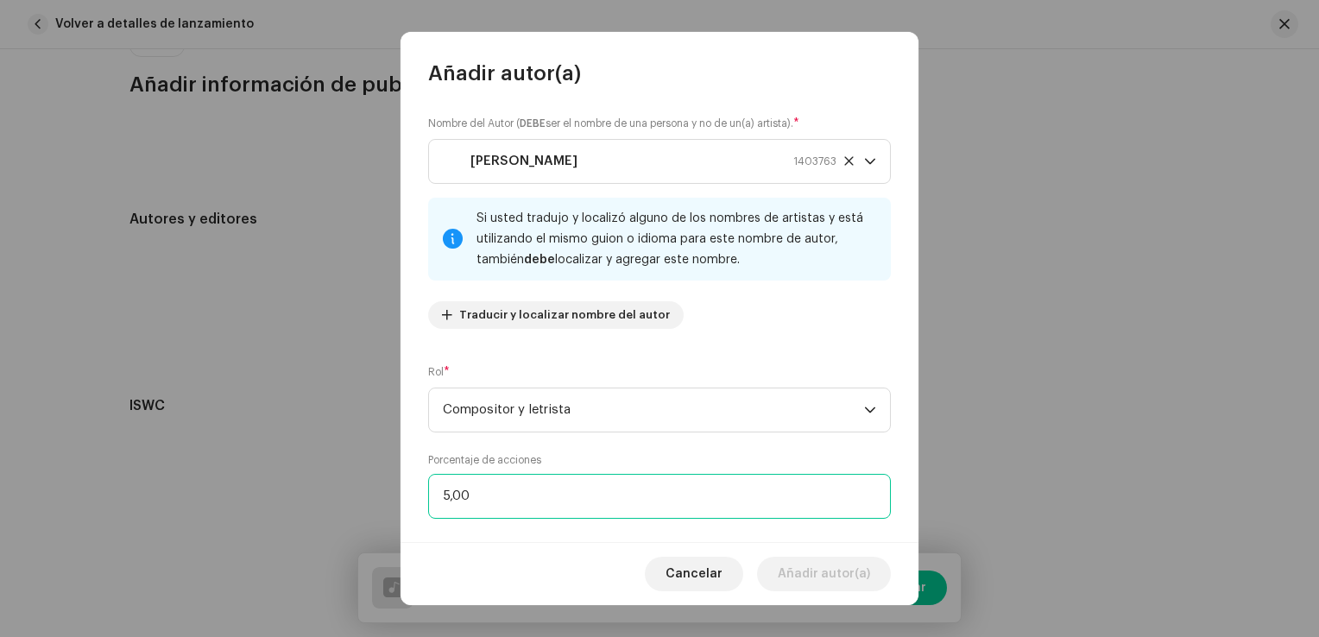
type input "50,00"
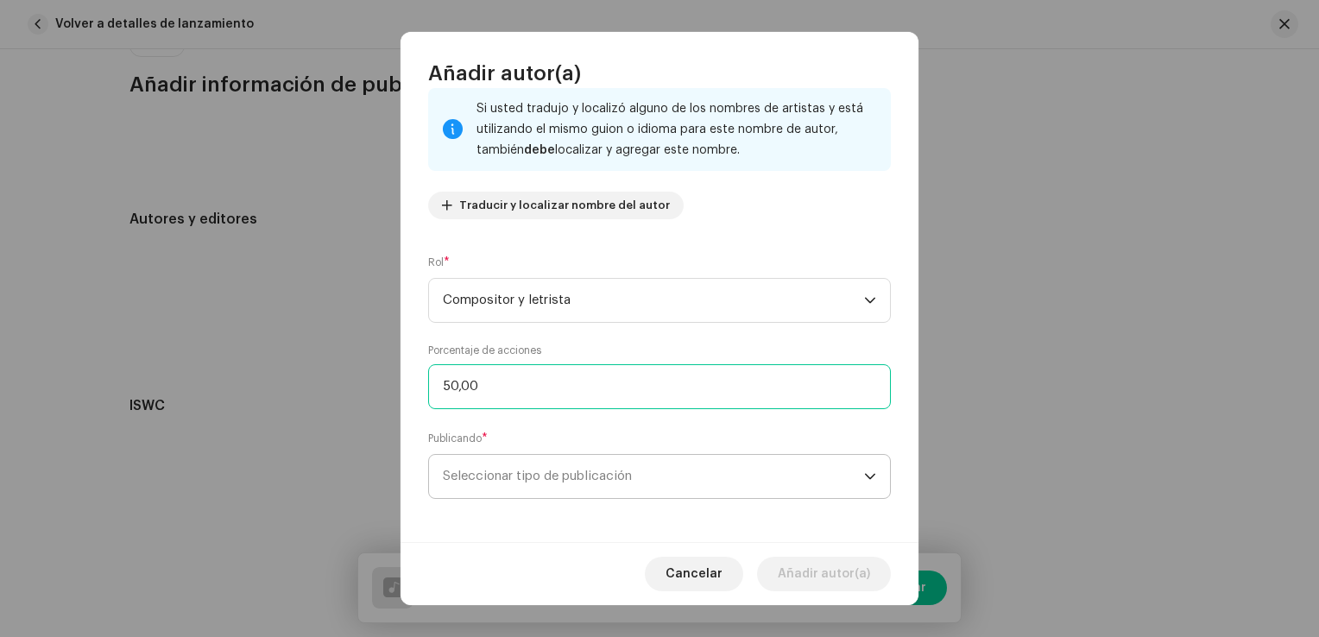
scroll to position [114, 0]
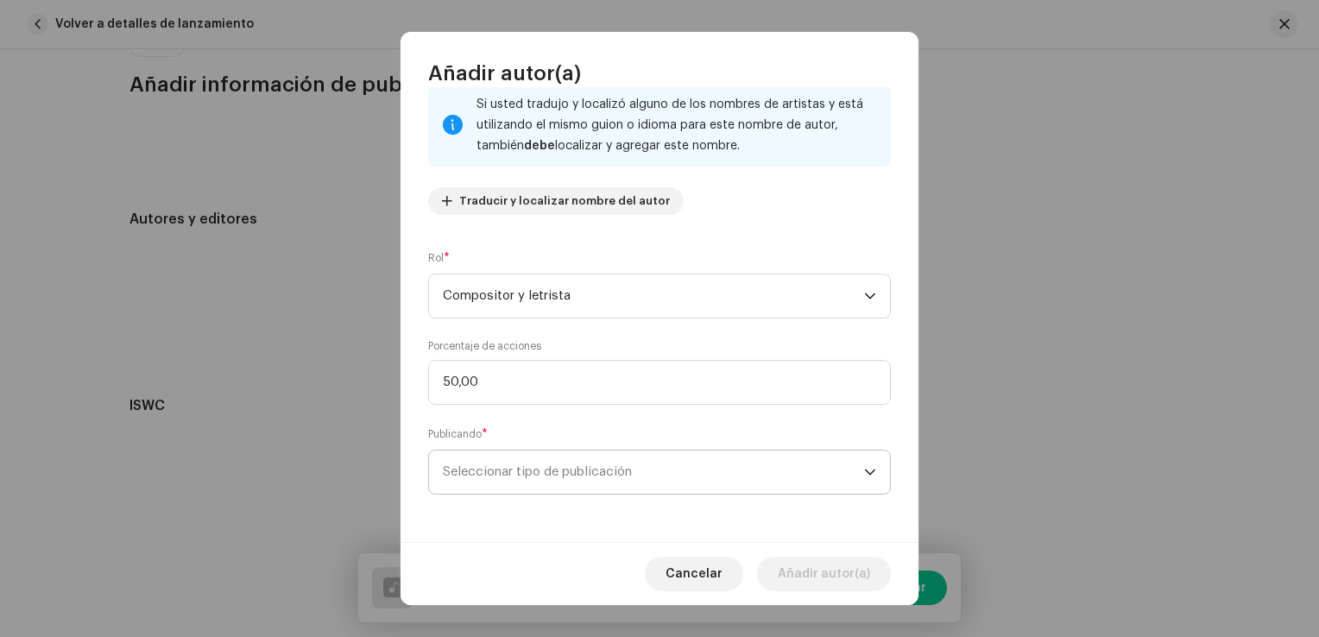
click at [540, 467] on font "Seleccionar tipo de publicación" at bounding box center [537, 471] width 189 height 13
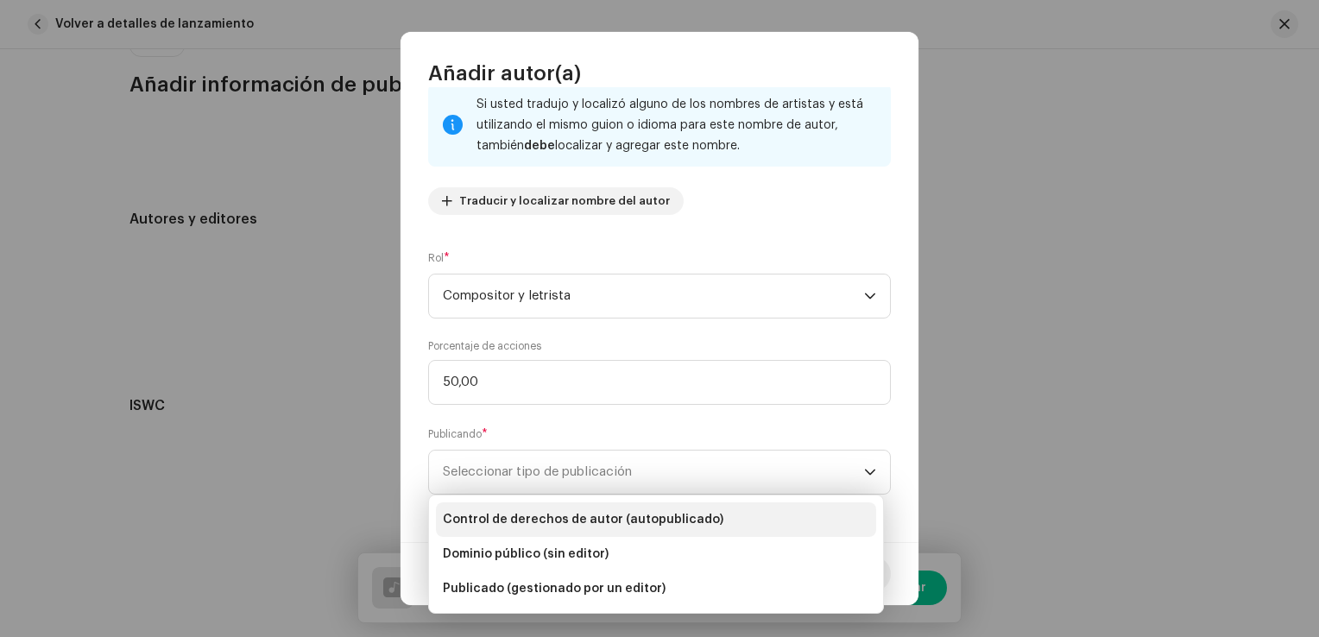
click at [554, 520] on span "Control de derechos de autor (autopublicado)" at bounding box center [583, 519] width 281 height 17
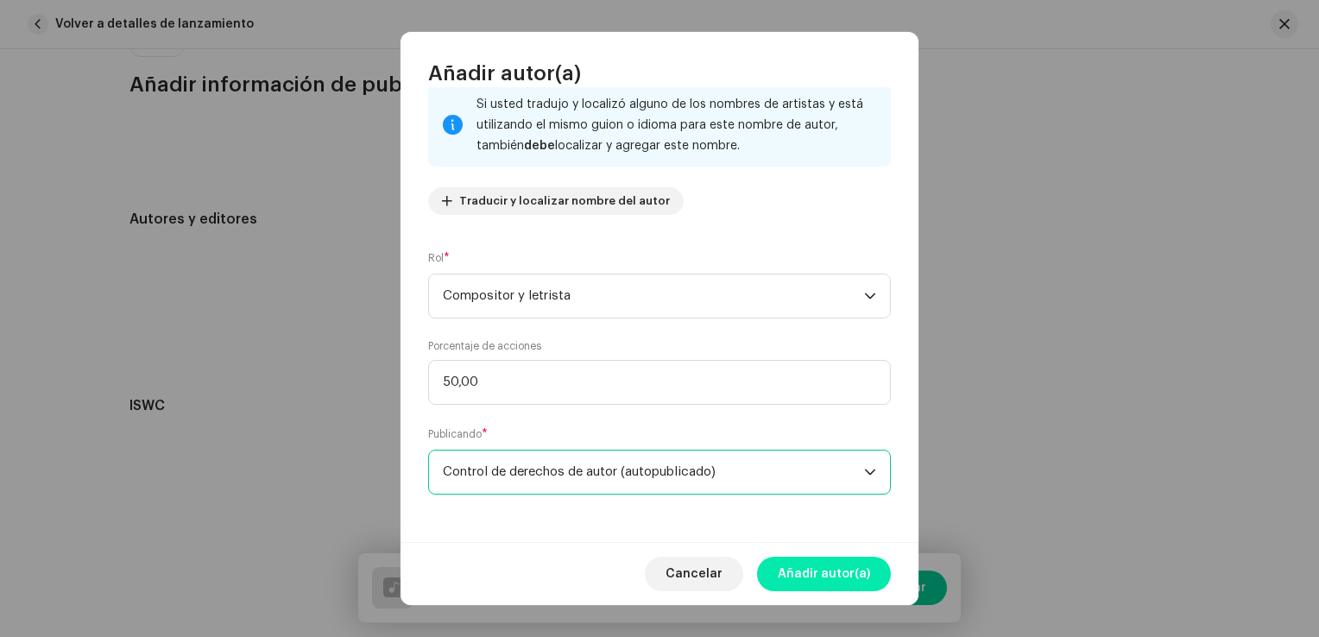
click at [779, 575] on button "Añadir autor(a)" at bounding box center [824, 574] width 134 height 35
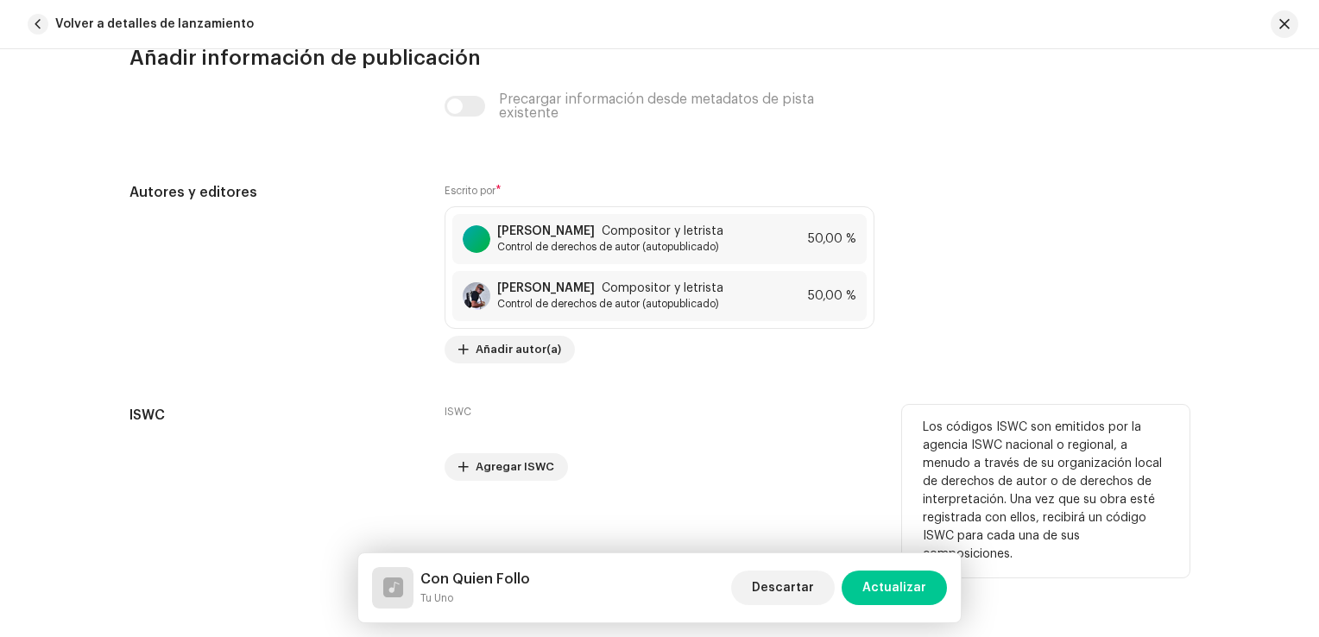
scroll to position [3677, 0]
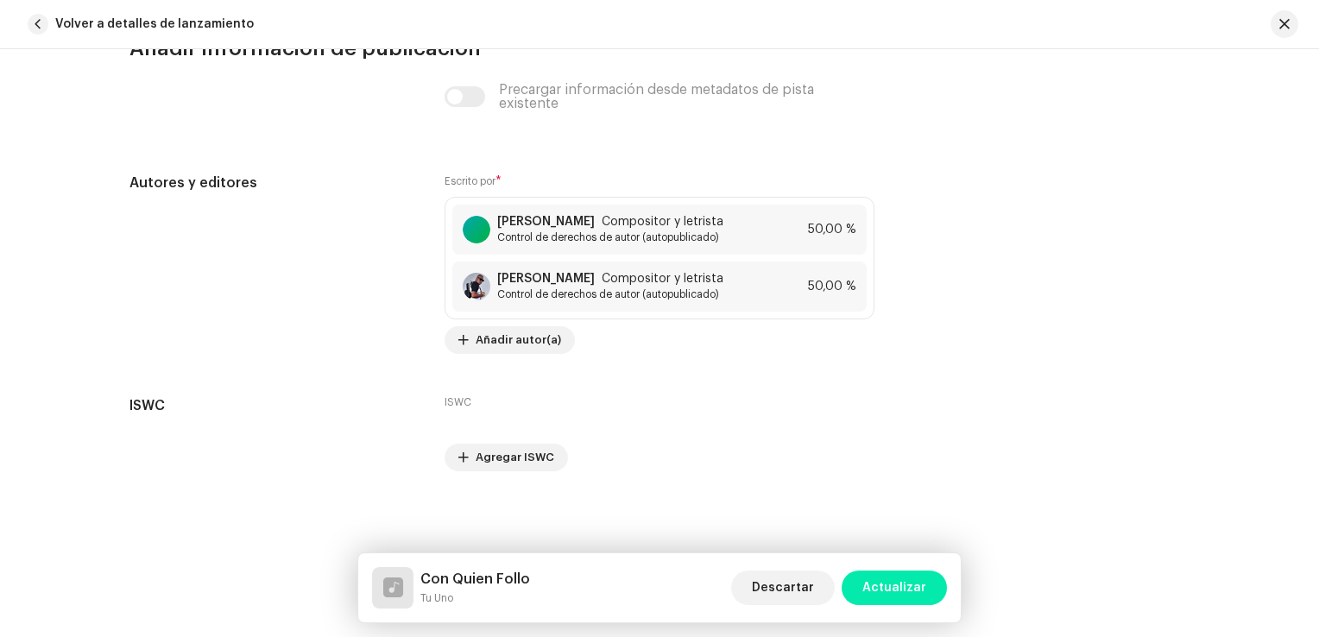
click at [877, 591] on span "Actualizar" at bounding box center [894, 588] width 64 height 35
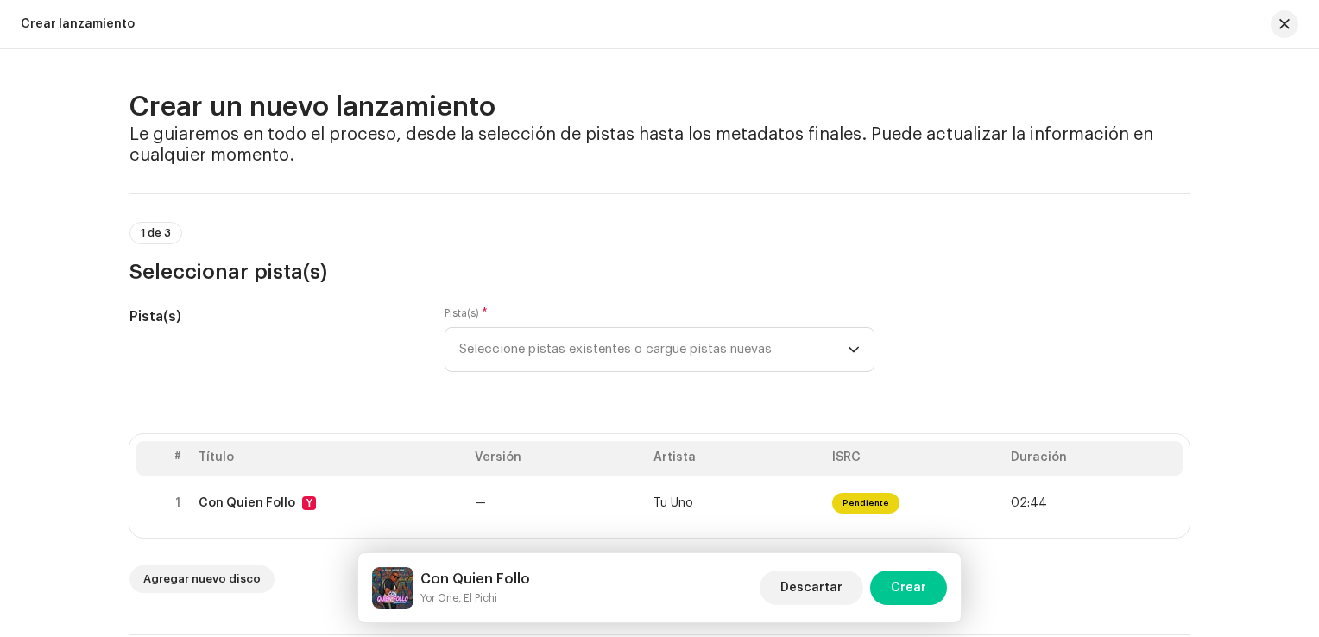
scroll to position [0, 0]
click at [906, 585] on span "Crear" at bounding box center [908, 588] width 35 height 35
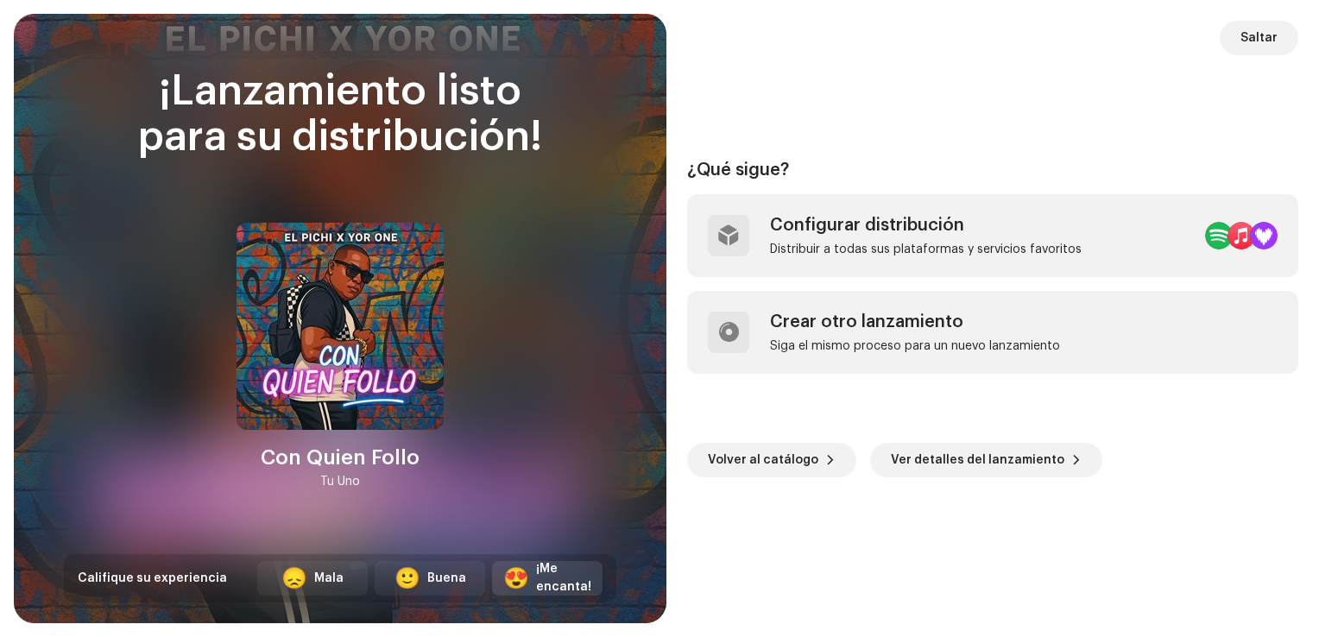
click at [547, 581] on div "¡Me encanta!" at bounding box center [563, 578] width 55 height 36
click at [753, 553] on div "¿Qué sigue? Configurar distribución Distribuir a todas sus plataformas y servic…" at bounding box center [992, 319] width 611 height 568
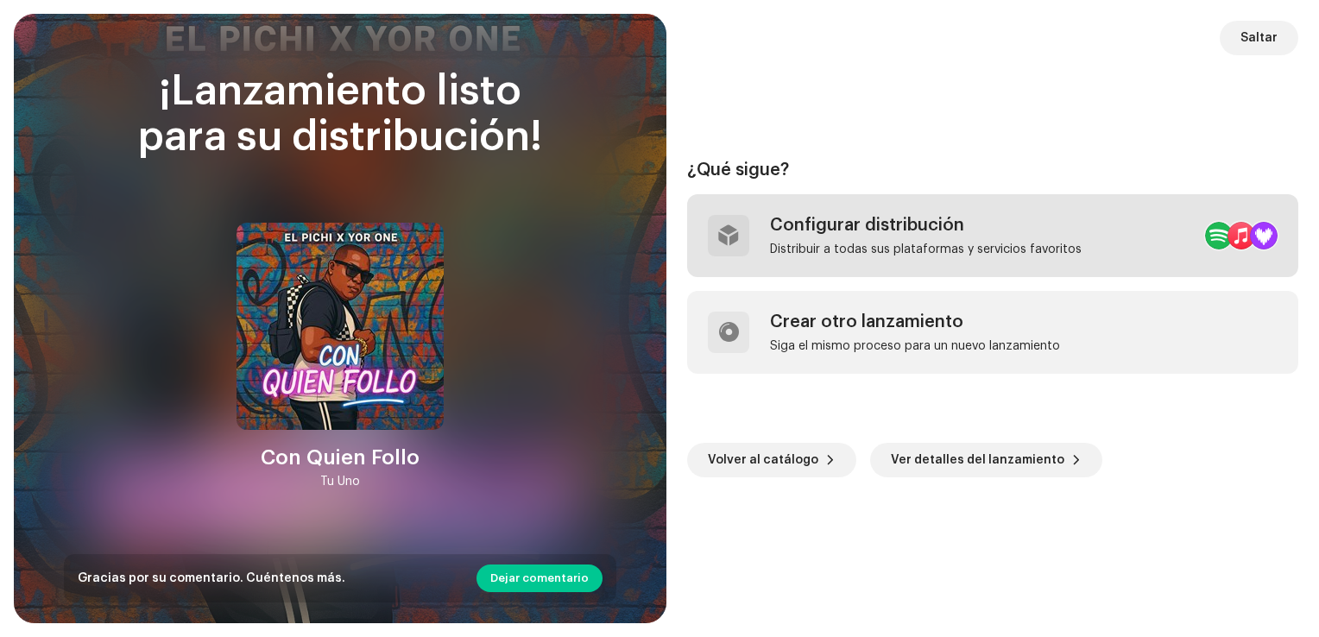
click at [913, 247] on div "Distribuir a todas sus plataformas y servicios favoritos" at bounding box center [926, 250] width 312 height 14
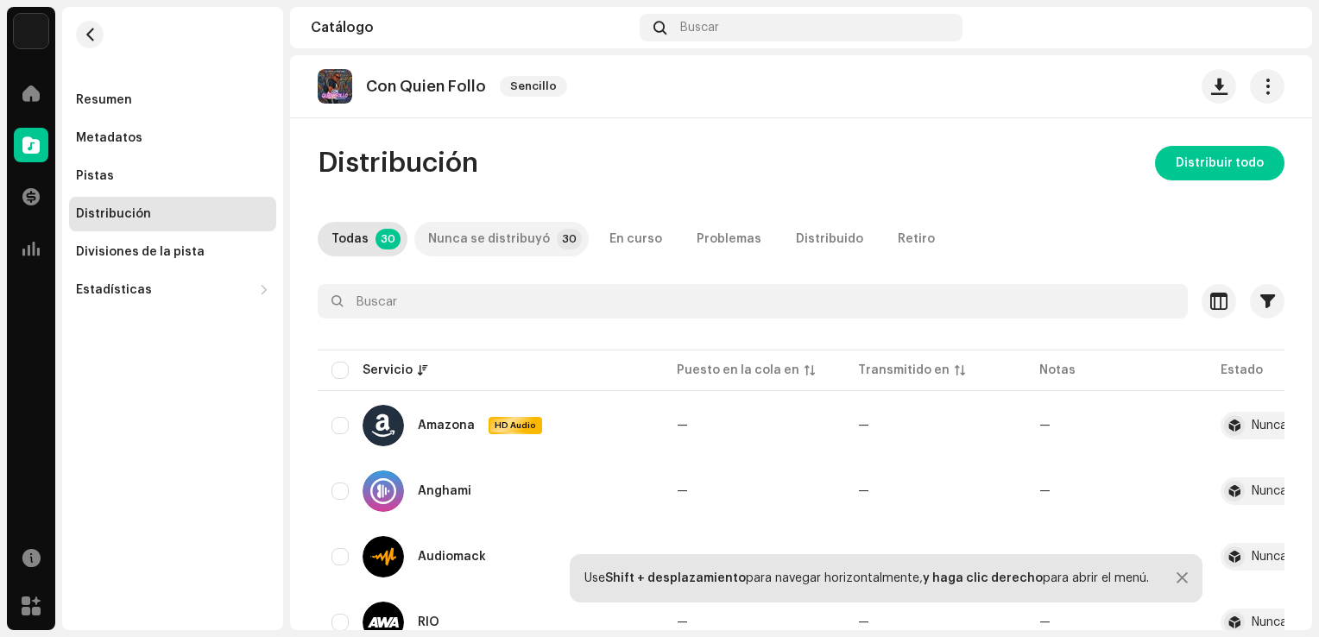
click at [512, 242] on div "Nunca se distribuyó" at bounding box center [489, 239] width 122 height 35
click at [357, 230] on div "Todas" at bounding box center [350, 239] width 37 height 35
click at [471, 237] on div "Nunca se distribuyó" at bounding box center [489, 239] width 122 height 35
click at [635, 242] on div "En curso" at bounding box center [635, 239] width 53 height 35
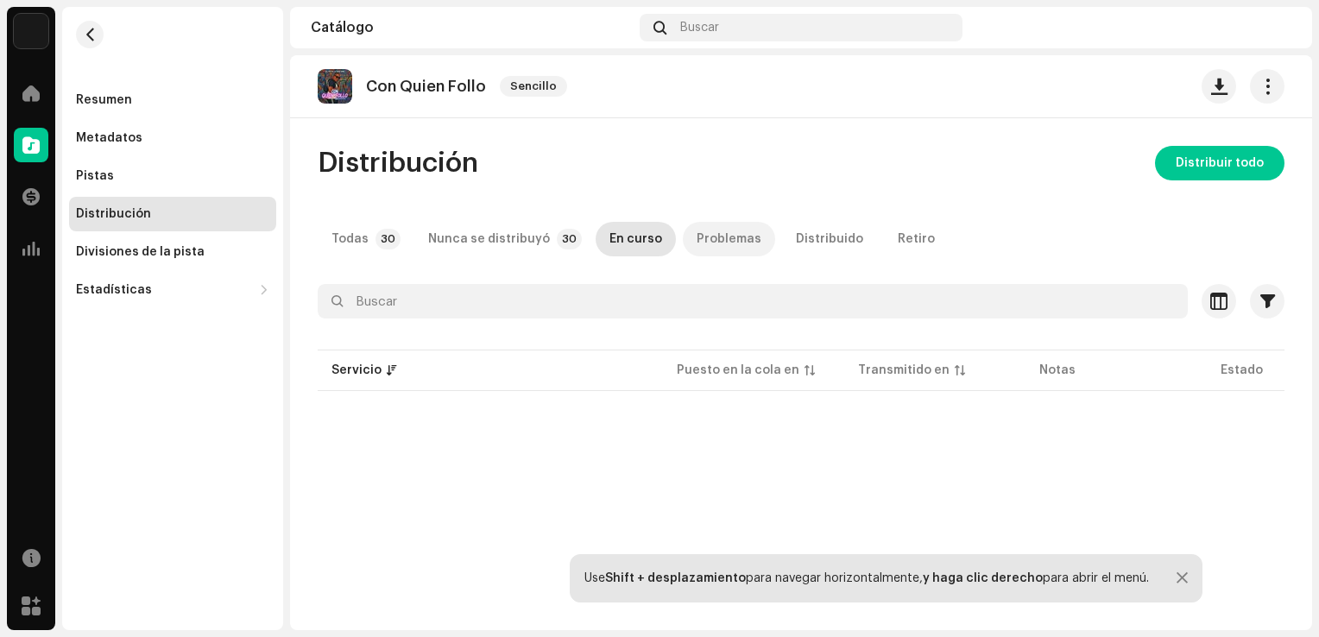
click at [712, 234] on div "Problemas" at bounding box center [729, 239] width 65 height 35
click at [807, 237] on div "Distribuido" at bounding box center [829, 239] width 67 height 35
click at [898, 237] on div "Retiro" at bounding box center [916, 239] width 37 height 35
click at [745, 246] on p-tab "Problemas" at bounding box center [729, 239] width 92 height 35
click at [625, 243] on div "En curso" at bounding box center [635, 239] width 53 height 35
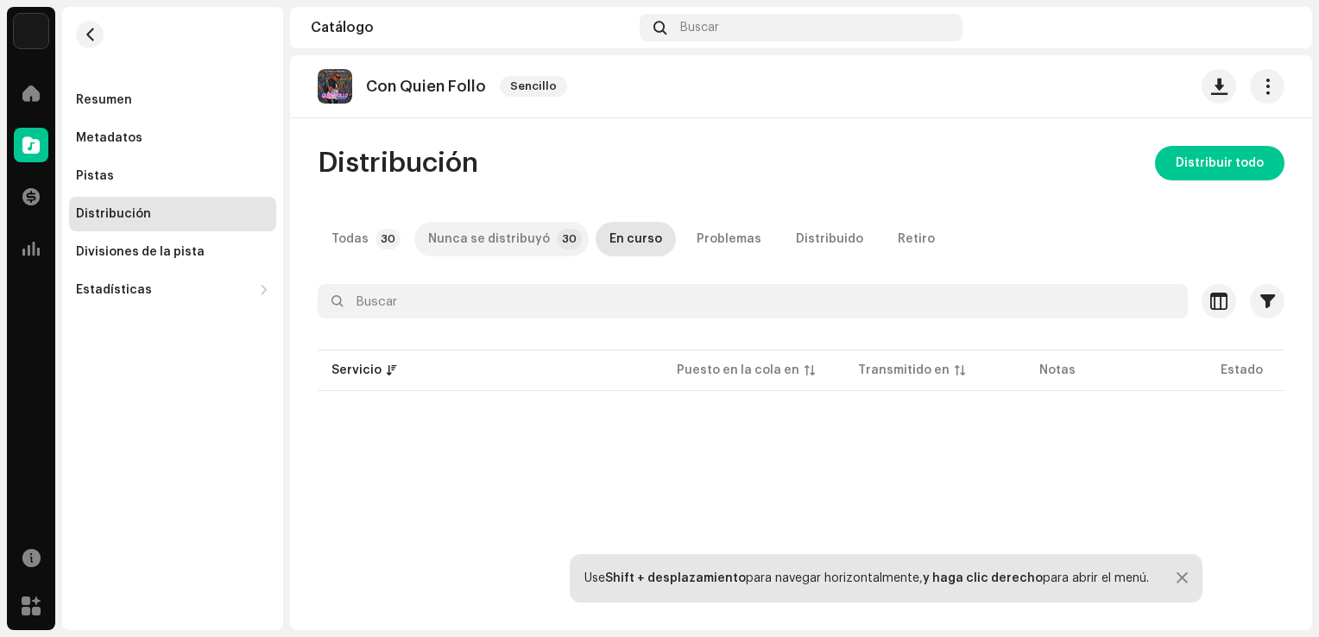
click at [515, 242] on div "Nunca se distribuyó" at bounding box center [489, 239] width 122 height 35
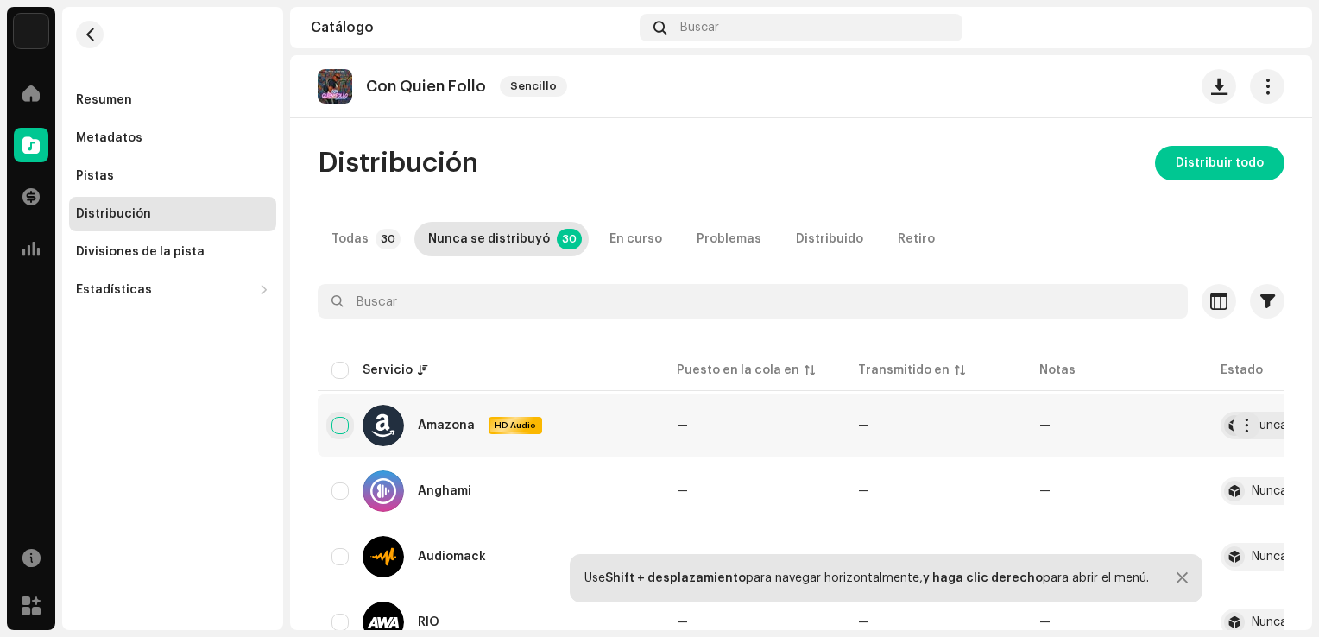
click at [338, 419] on input "checkbox" at bounding box center [340, 425] width 17 height 17
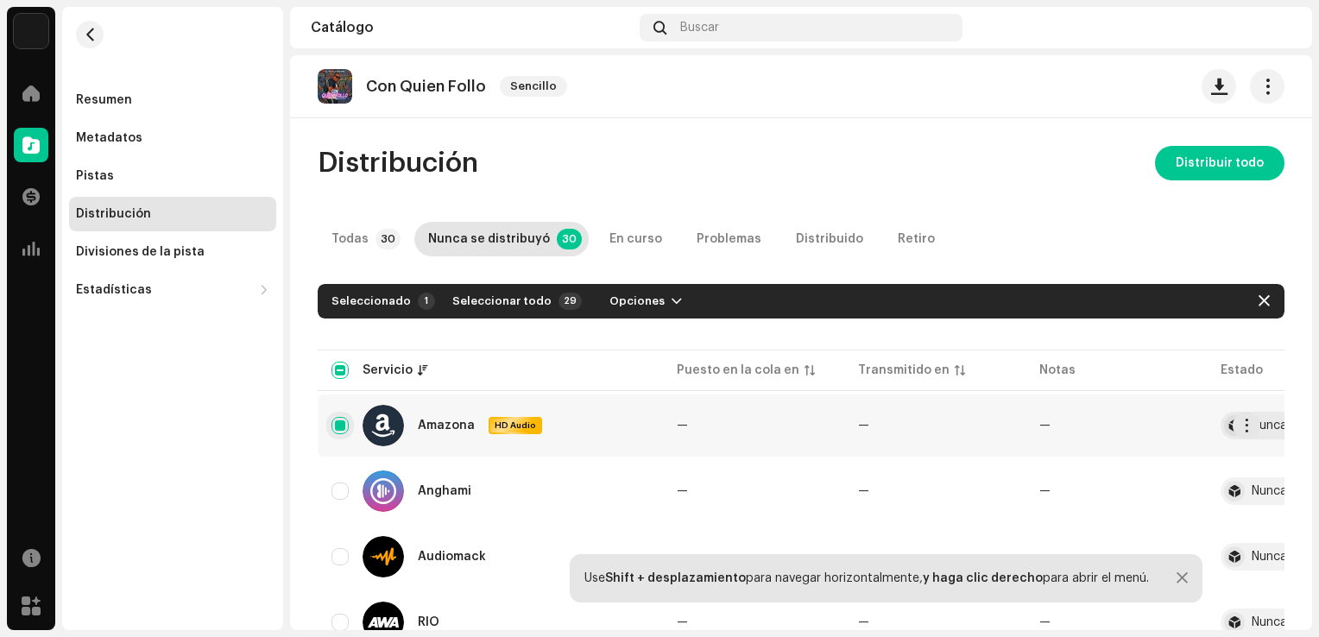
click at [345, 421] on input "Fila seleccionada" at bounding box center [340, 425] width 17 height 17
checkbox input "false"
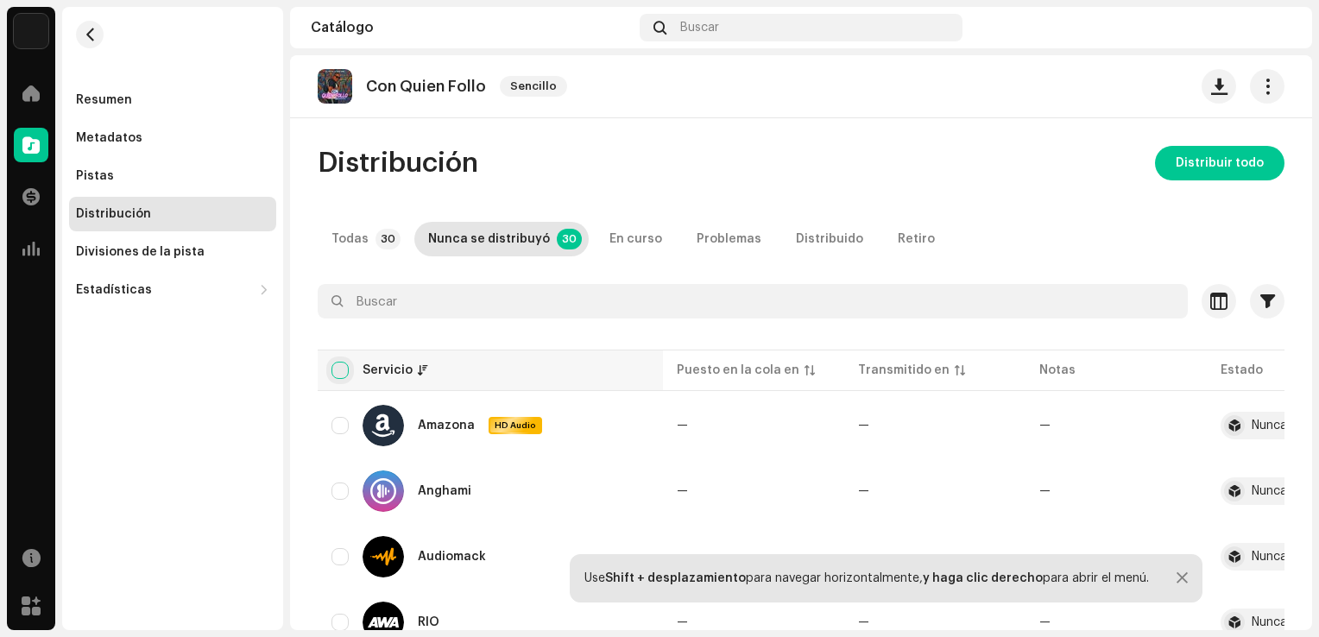
click at [345, 369] on input "checkbox" at bounding box center [340, 370] width 17 height 17
checkbox input "true"
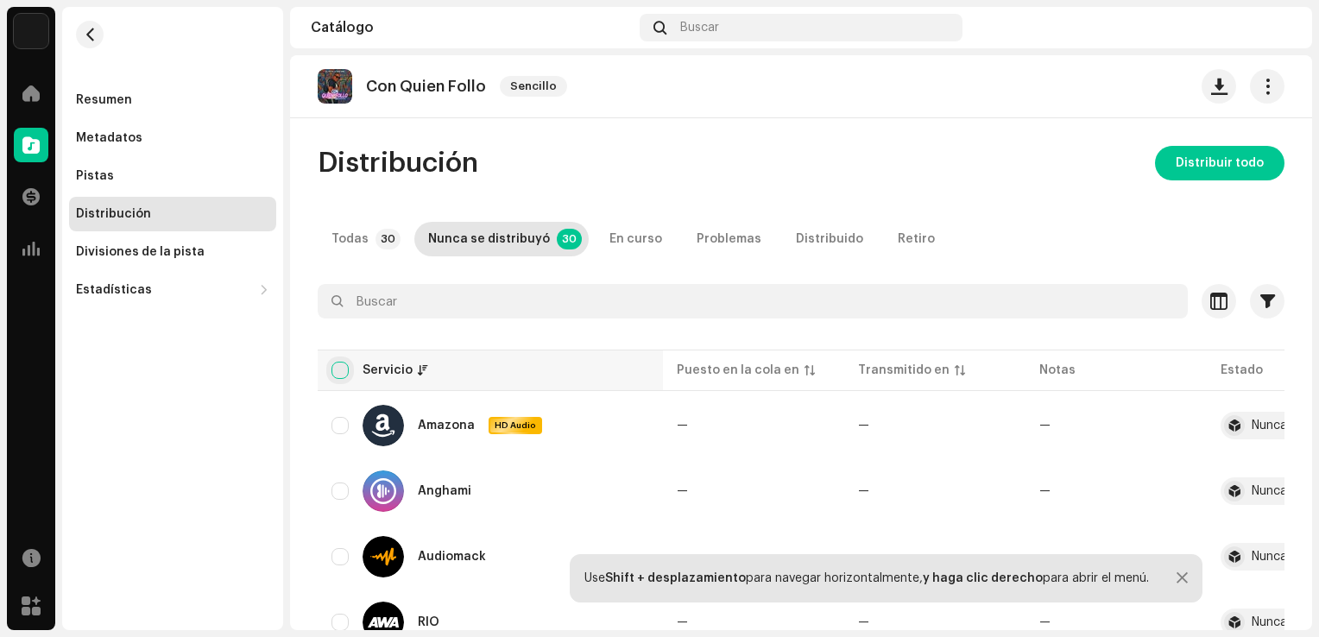
checkbox input "true"
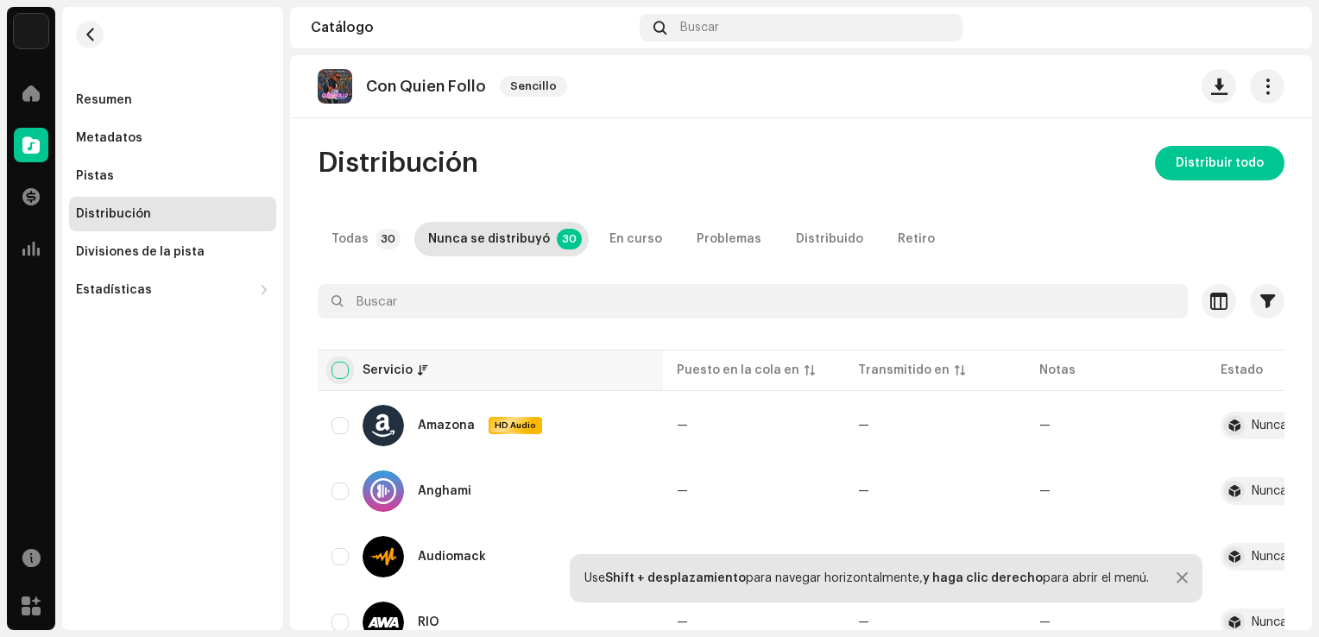
checkbox input "true"
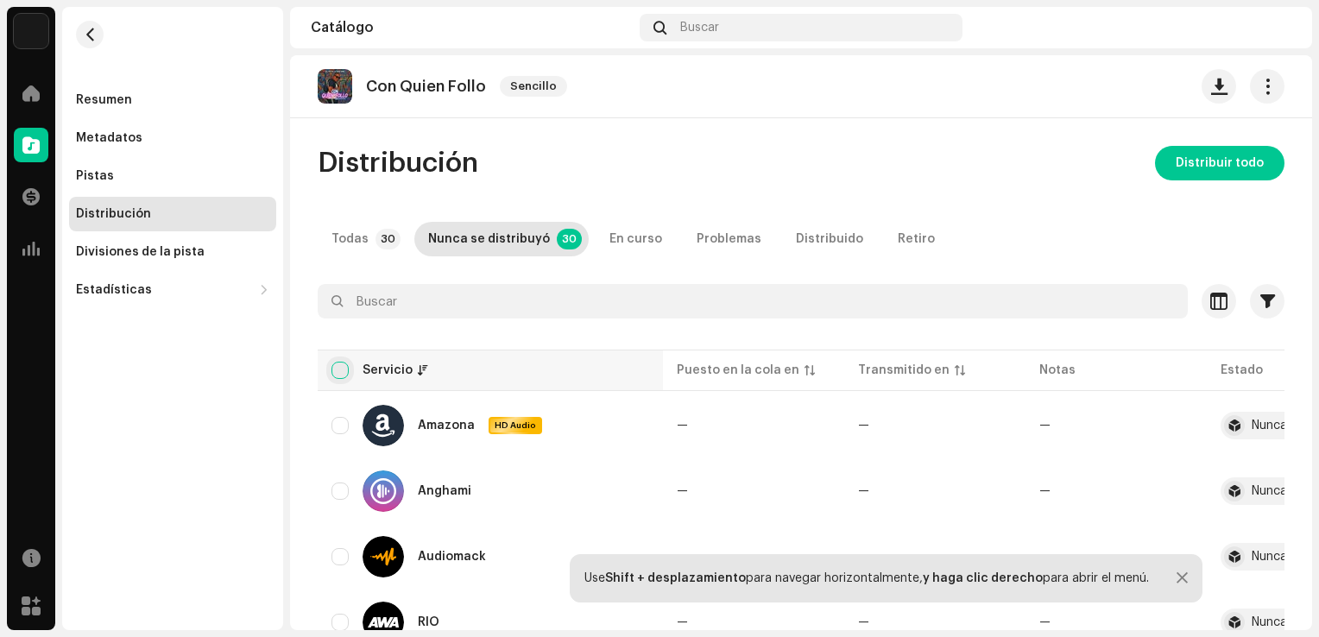
checkbox input "true"
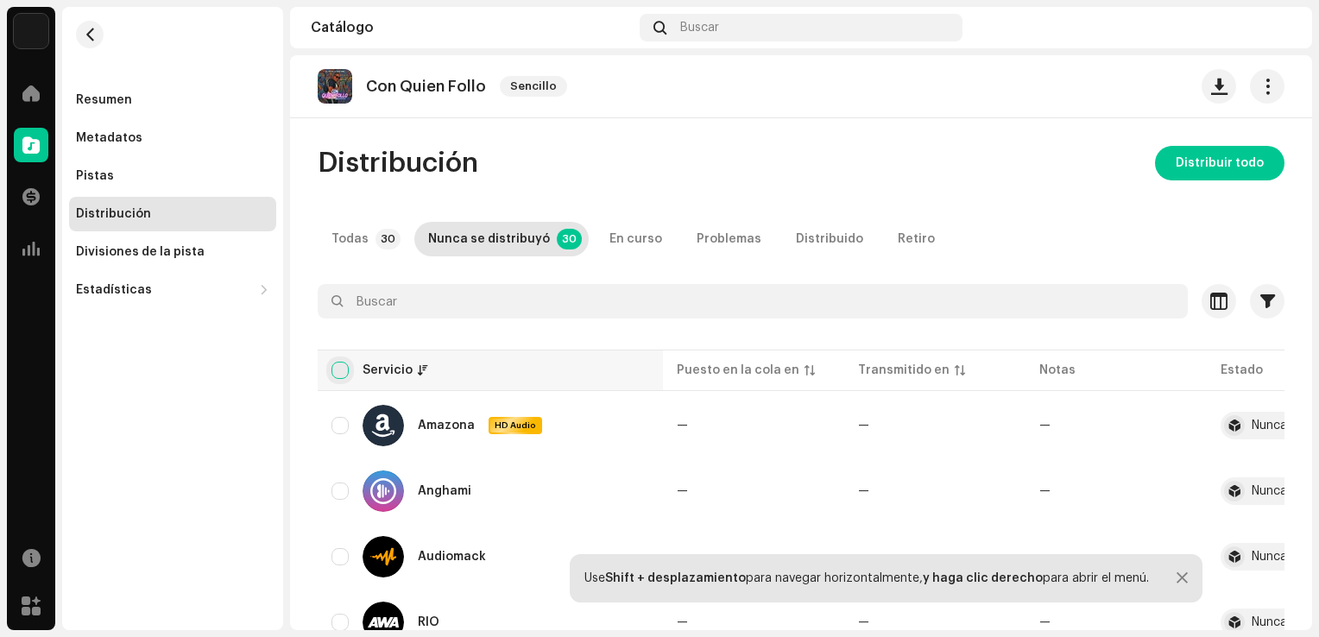
checkbox input "true"
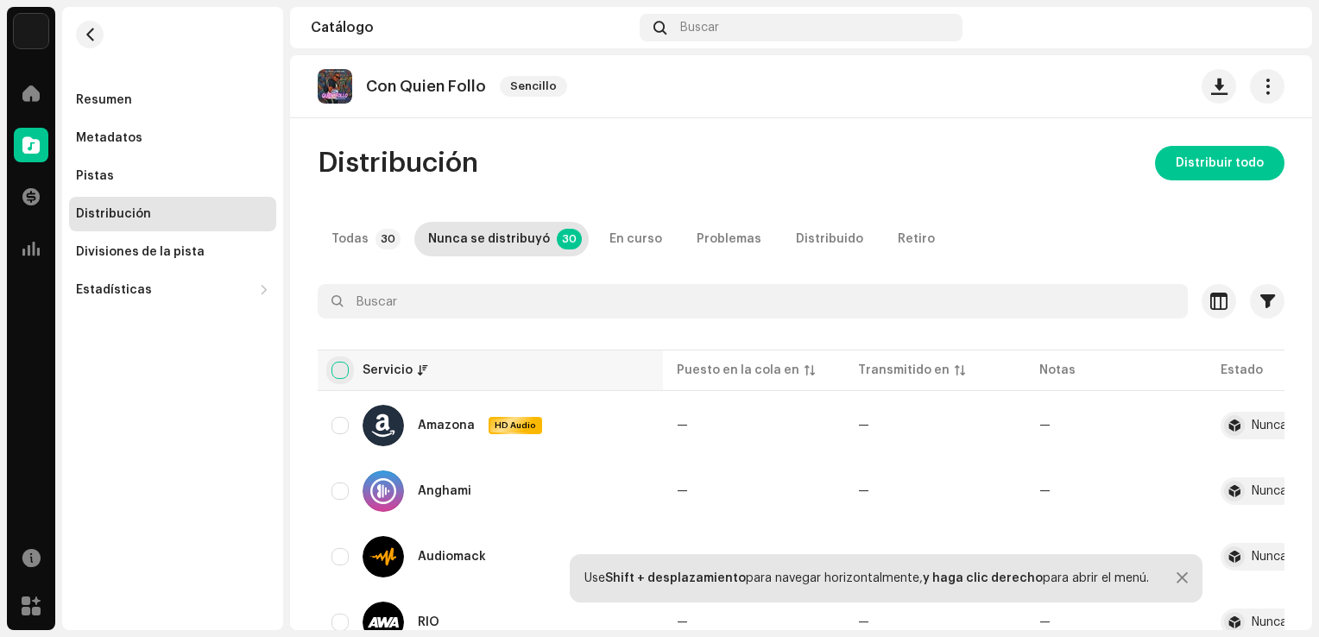
checkbox input "true"
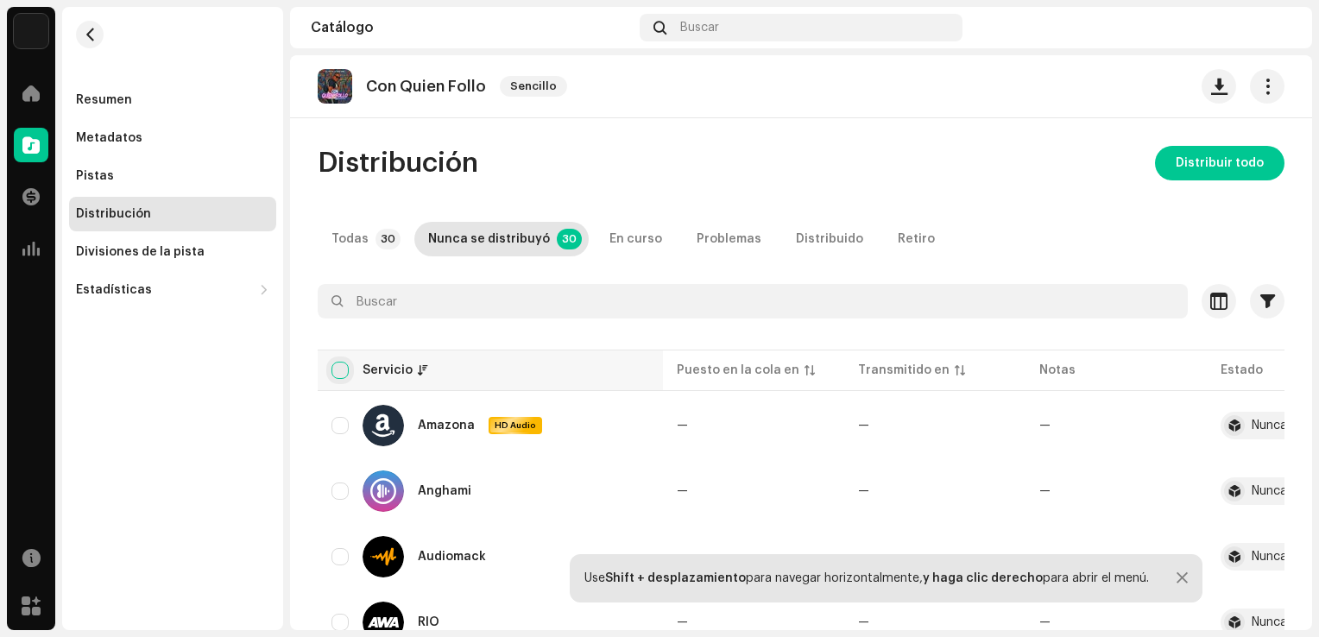
checkbox input "true"
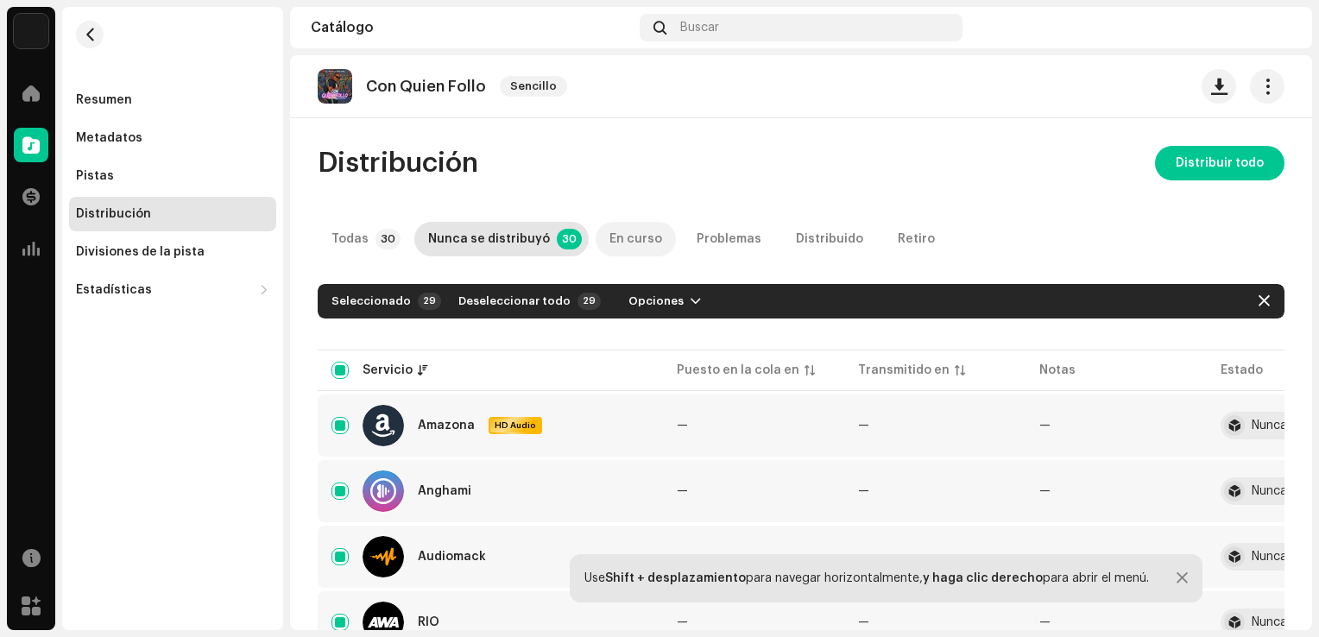
click at [619, 245] on div "En curso" at bounding box center [635, 239] width 53 height 35
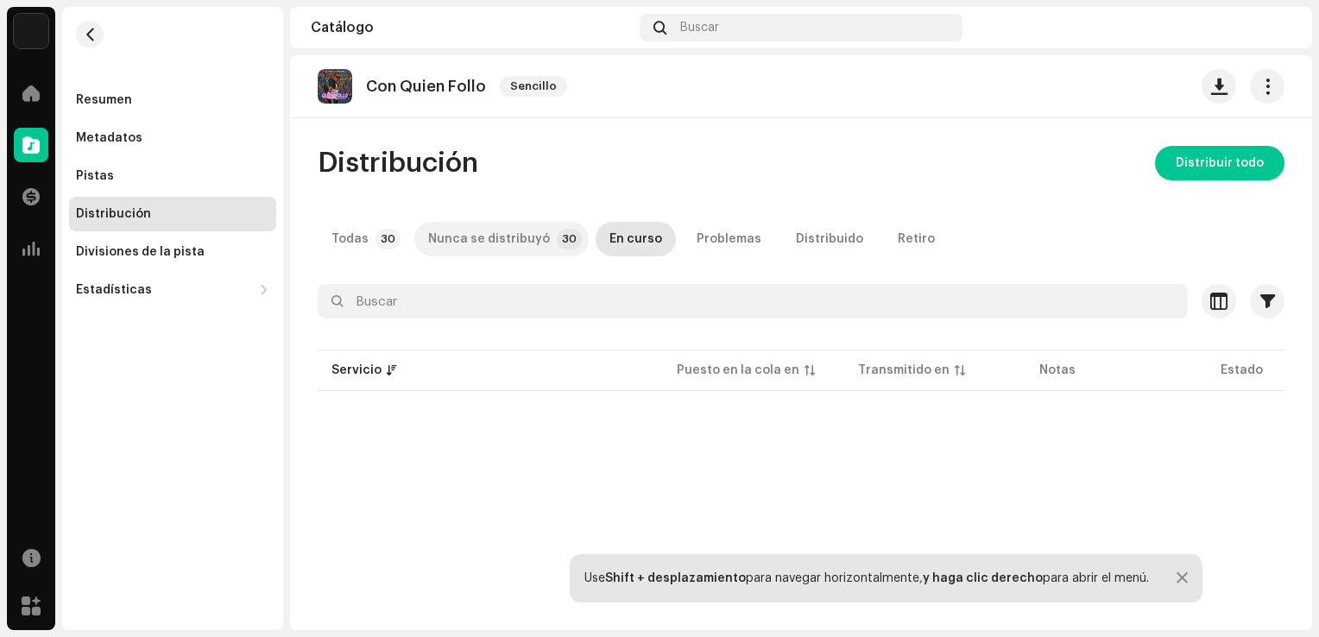
click at [516, 243] on div "Nunca se distribuyó" at bounding box center [489, 239] width 122 height 35
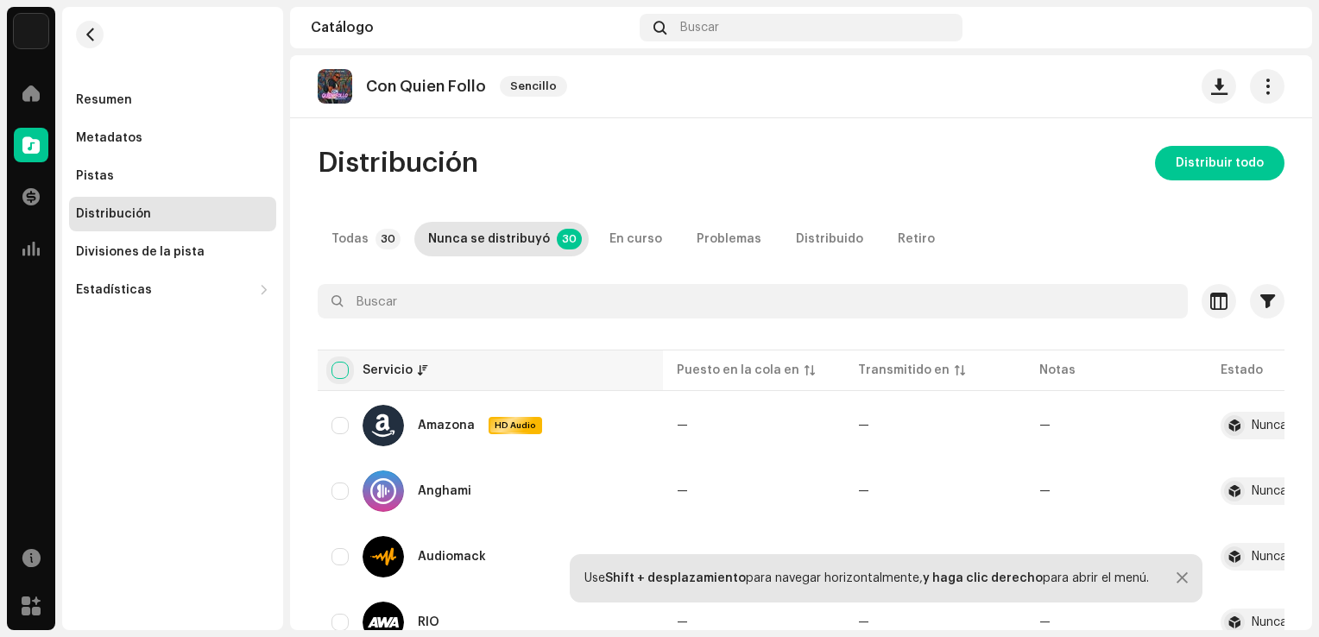
click at [345, 363] on input "checkbox" at bounding box center [340, 370] width 17 height 17
checkbox input "true"
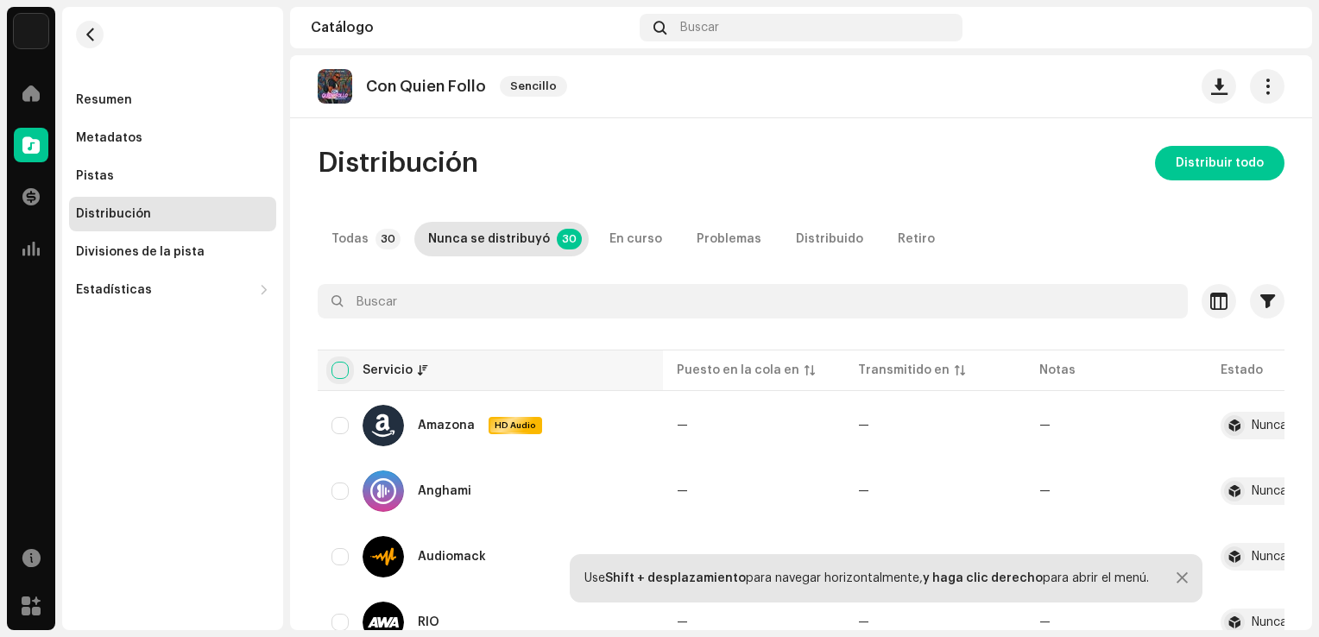
checkbox input "true"
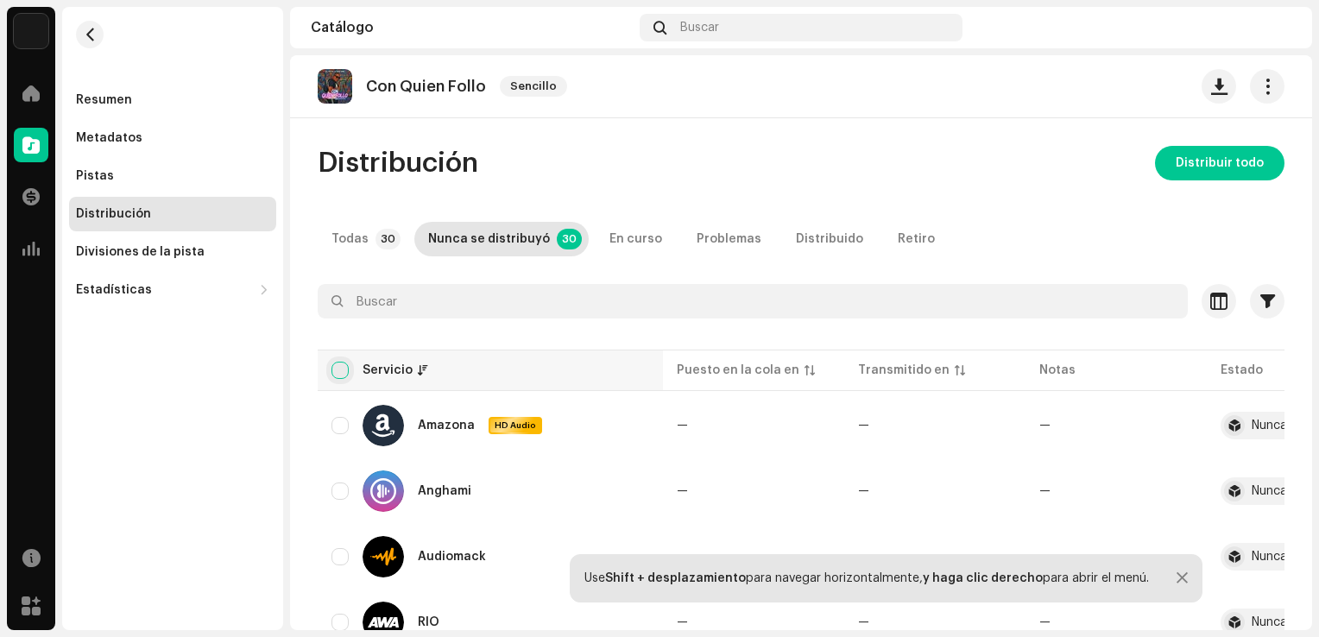
checkbox input "true"
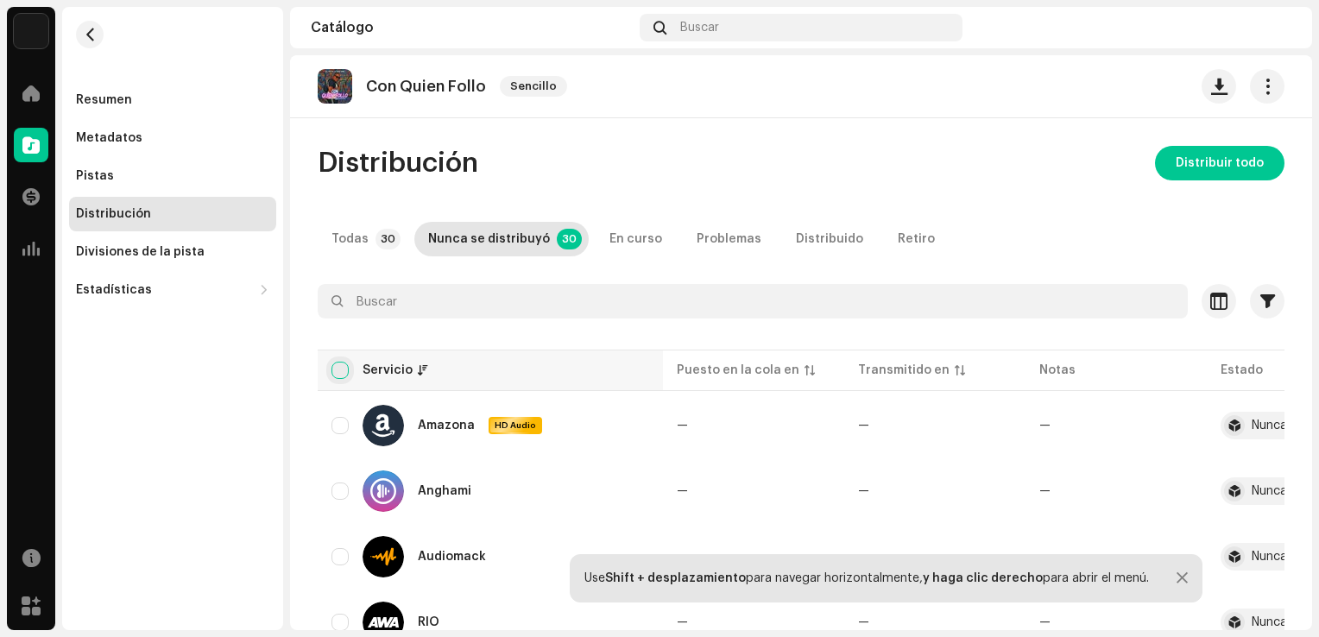
checkbox input "true"
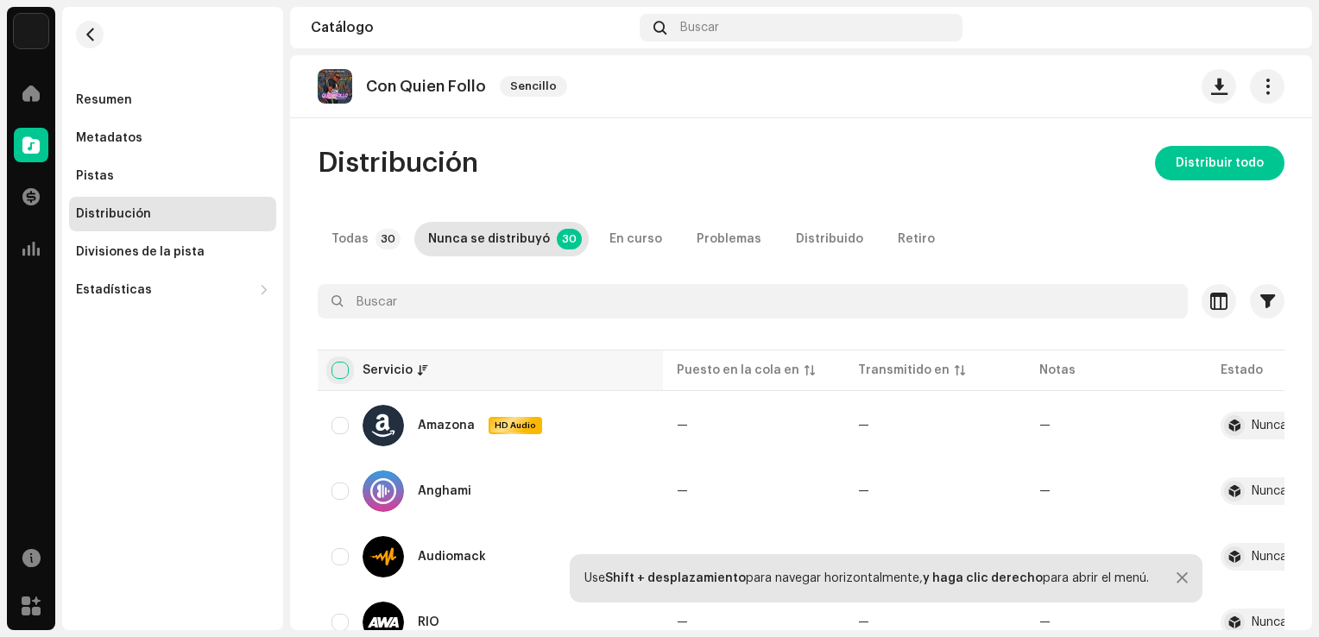
checkbox input "true"
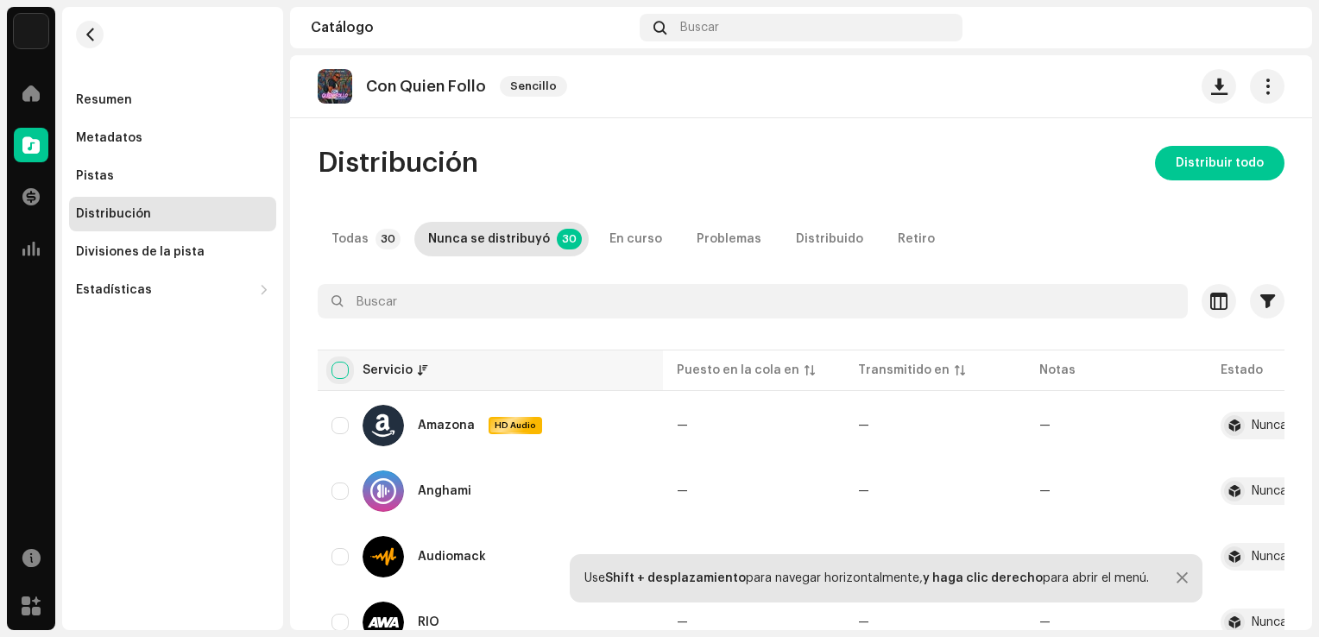
checkbox input "true"
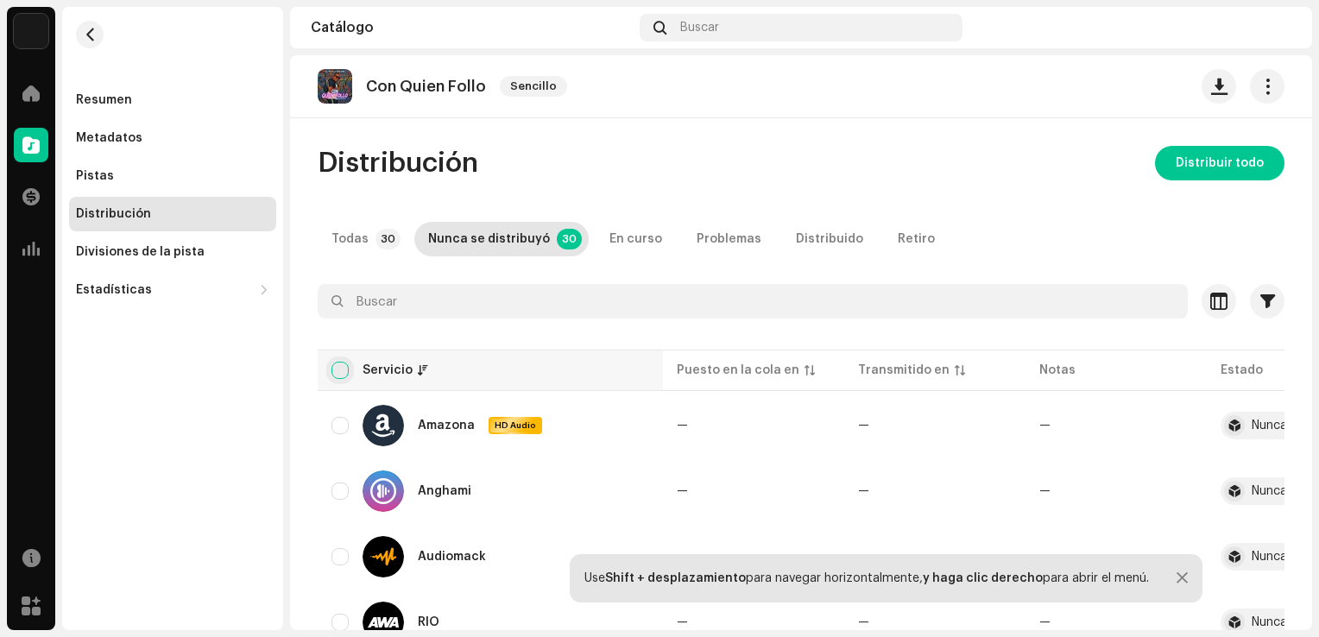
checkbox input "true"
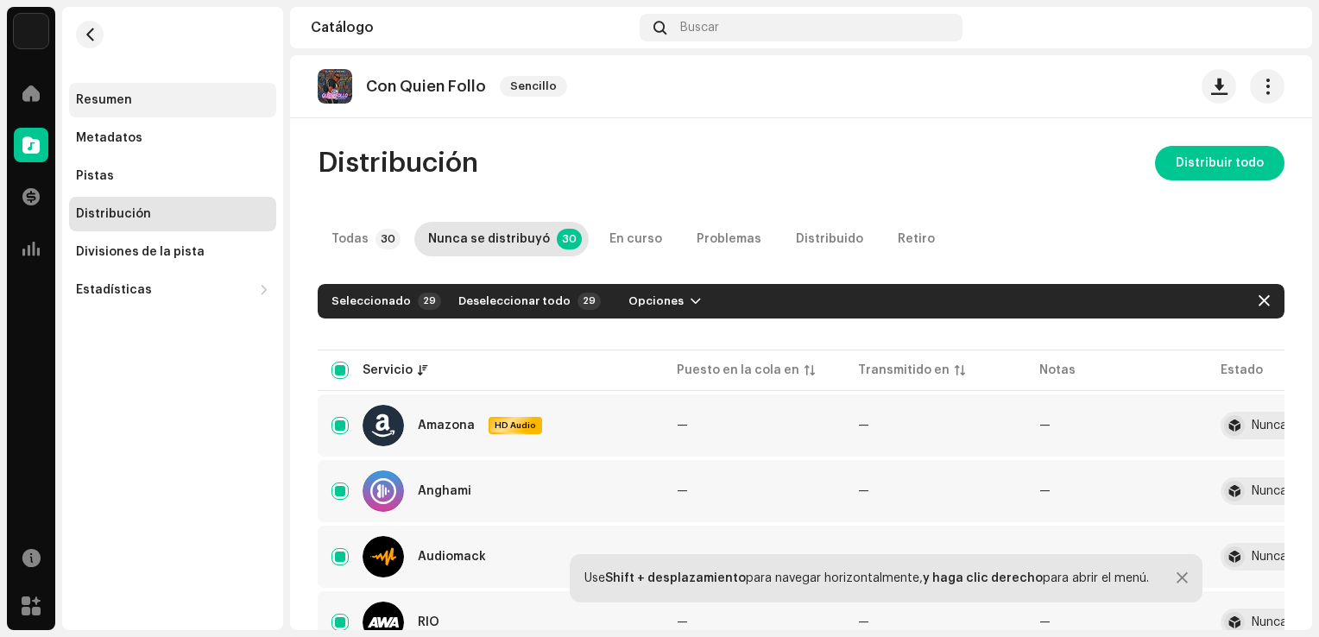
click at [114, 106] on div "Resumen" at bounding box center [104, 100] width 56 height 14
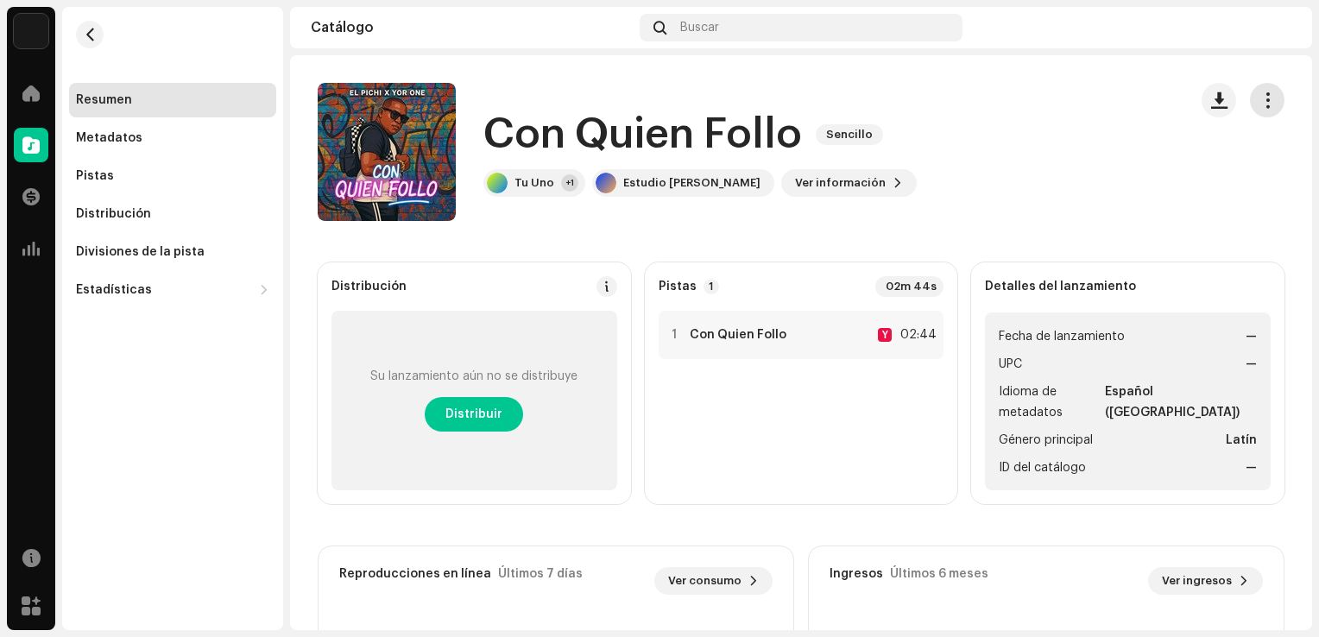
click at [1260, 107] on span "button" at bounding box center [1268, 100] width 16 height 14
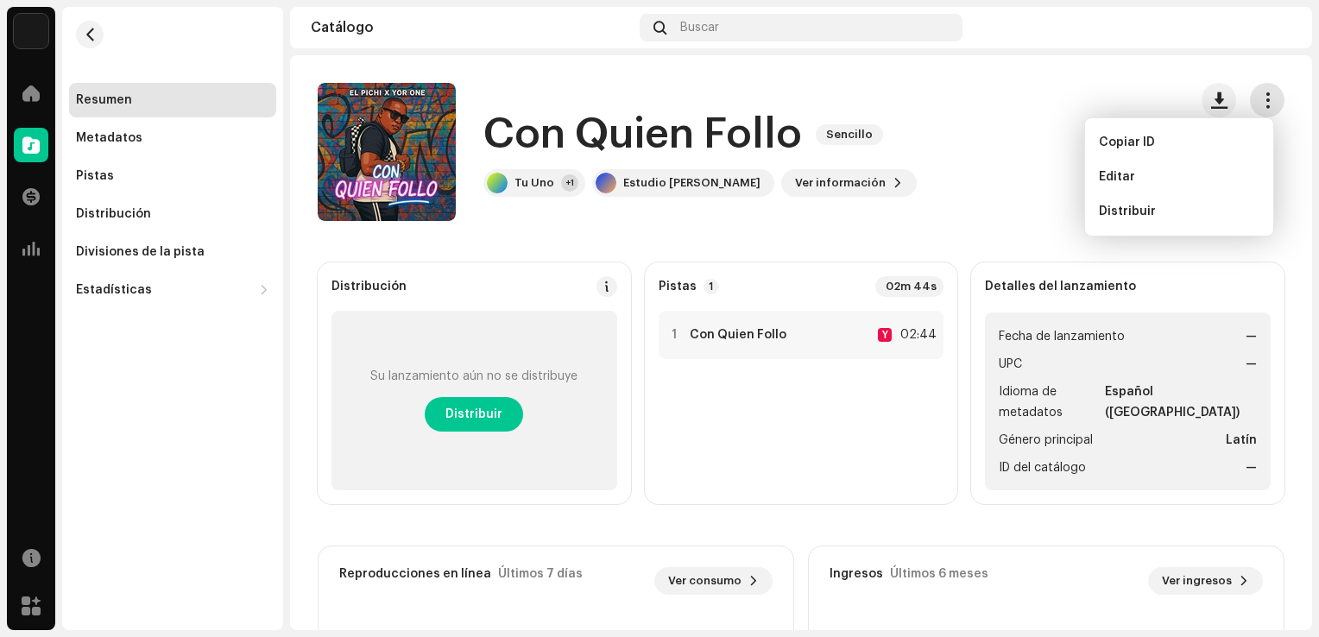
click at [1260, 98] on span "button" at bounding box center [1268, 100] width 16 height 14
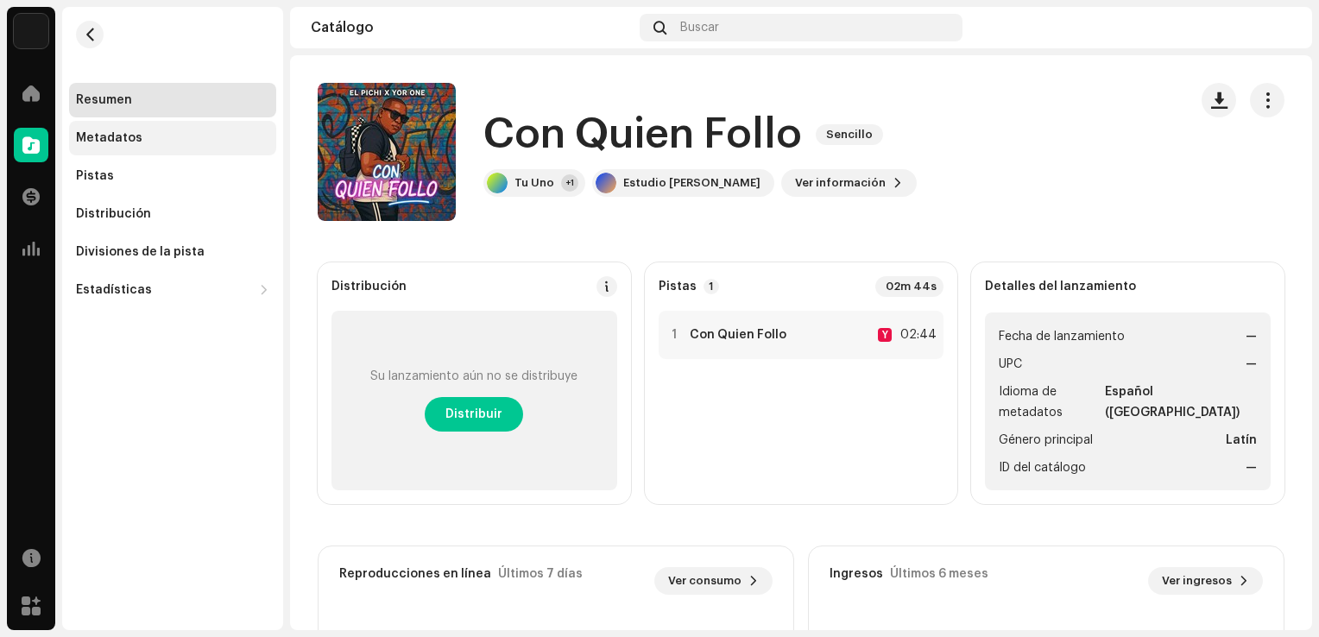
click at [130, 133] on div "Metadatos" at bounding box center [109, 138] width 66 height 14
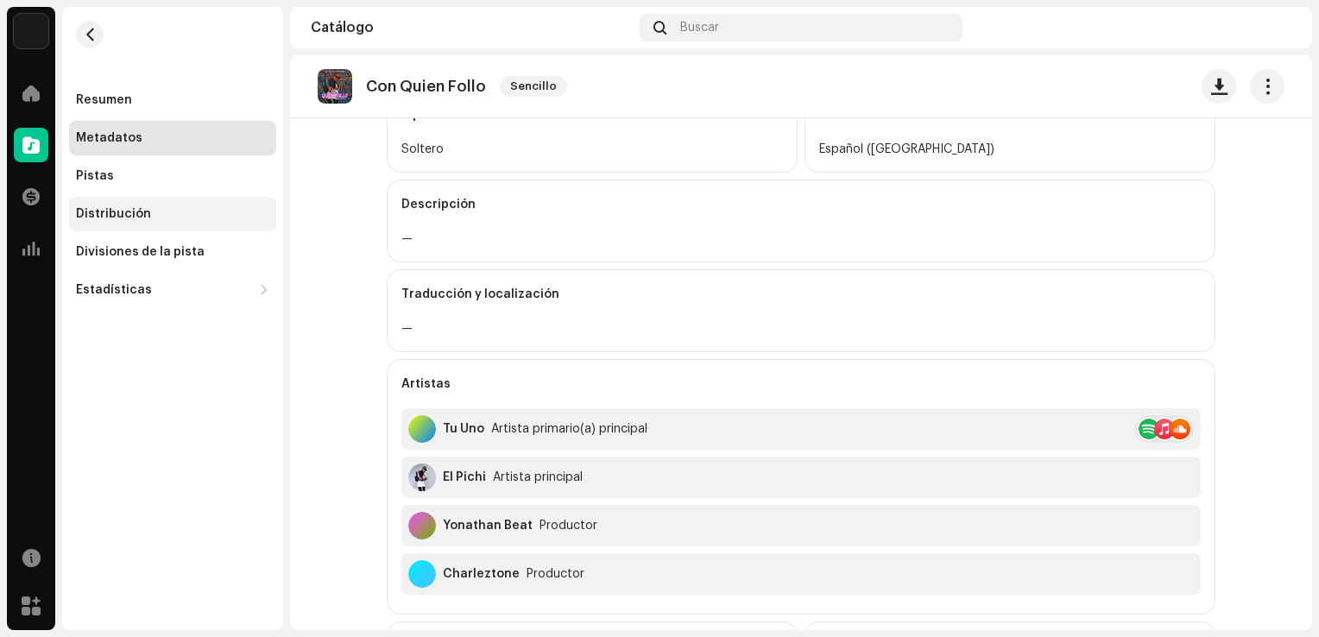
scroll to position [193, 0]
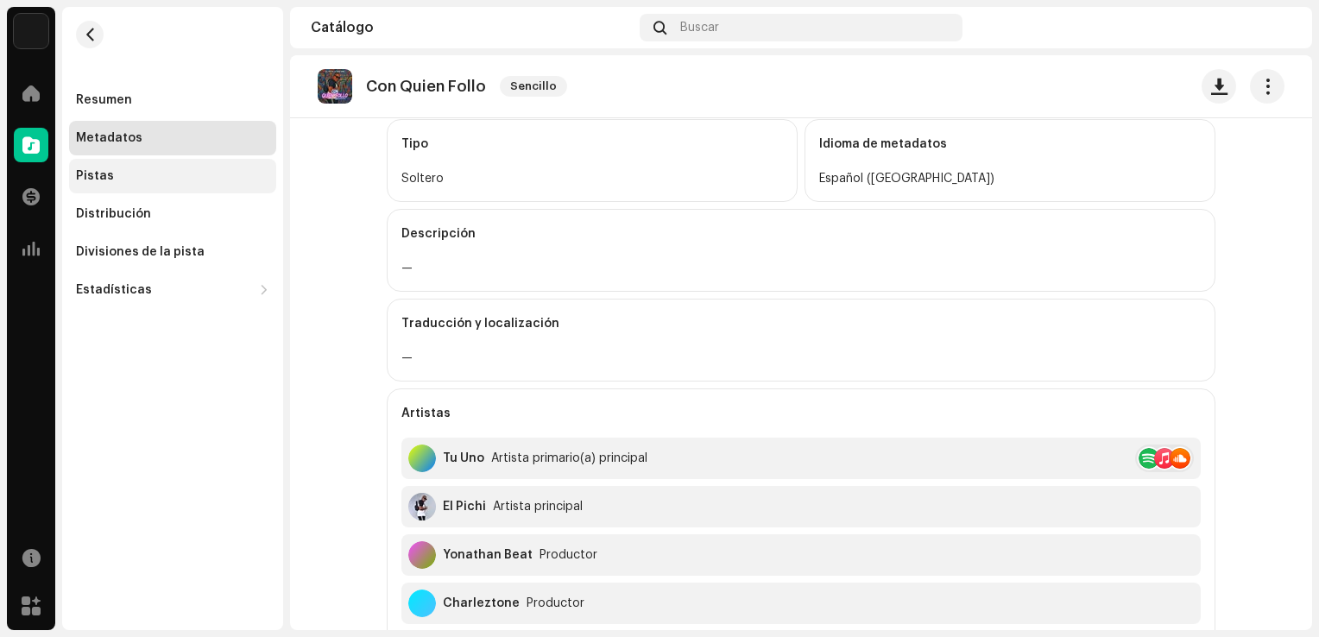
click at [131, 174] on div "Pistas" at bounding box center [172, 176] width 193 height 14
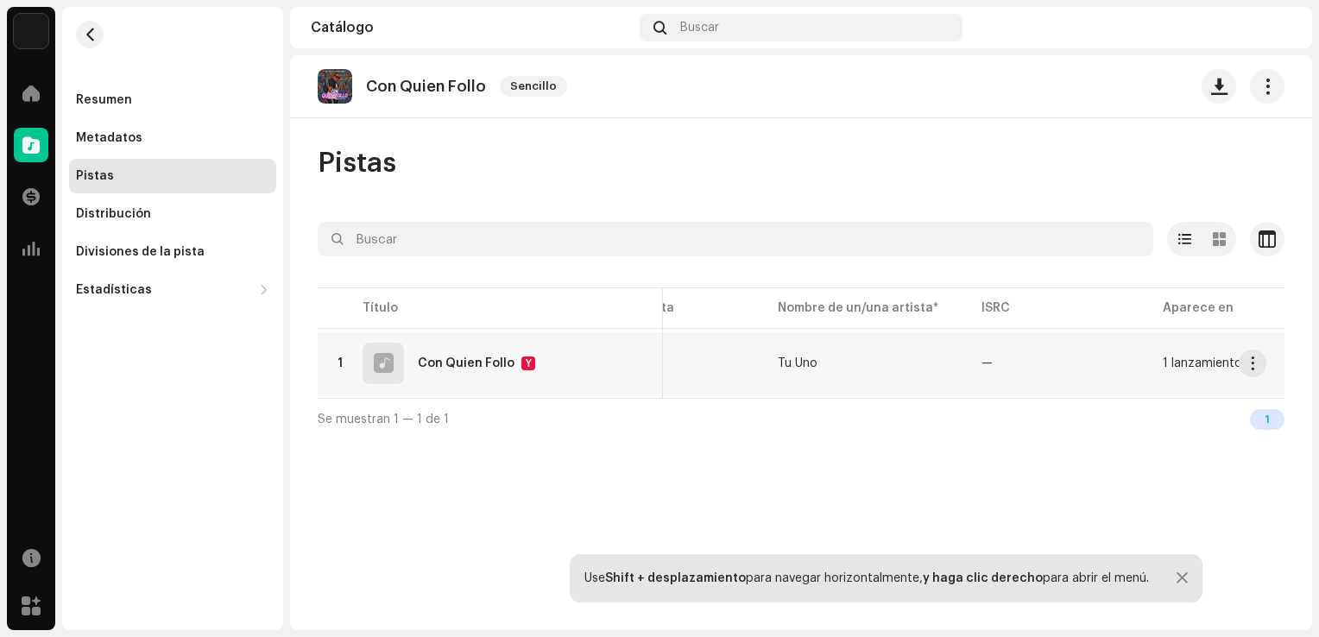
scroll to position [0, 81]
click at [167, 214] on div "Distribución" at bounding box center [172, 214] width 193 height 14
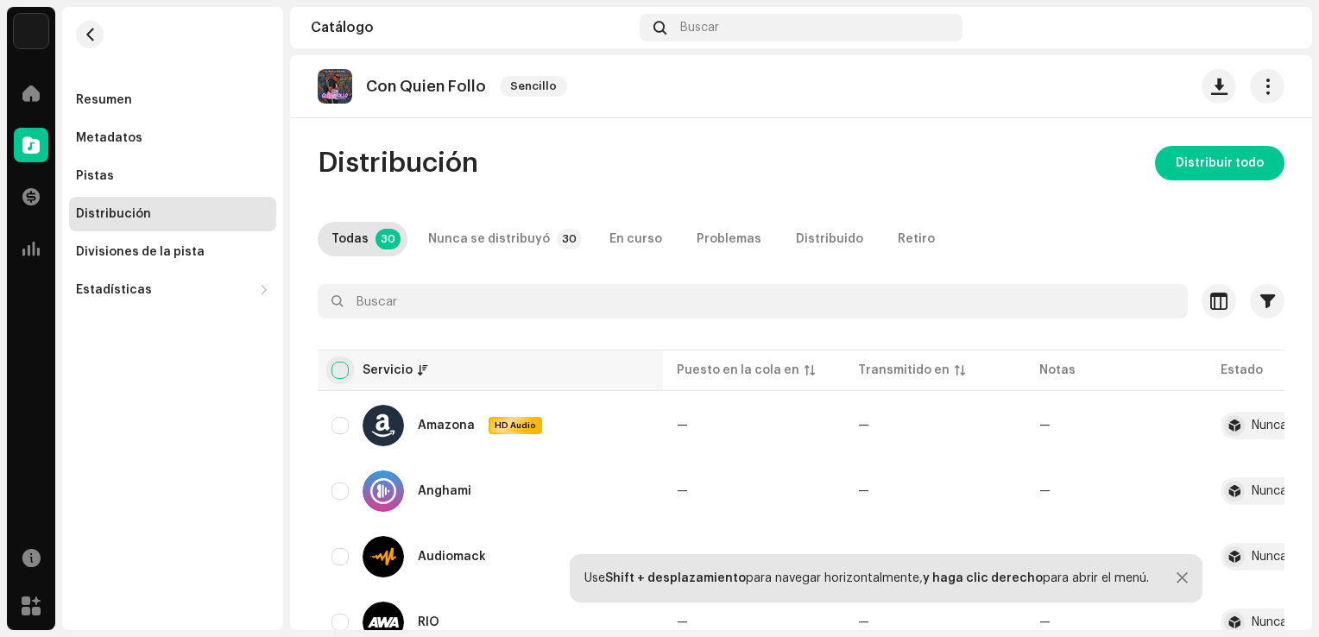
click at [343, 369] on input "checkbox" at bounding box center [340, 370] width 17 height 17
checkbox input "true"
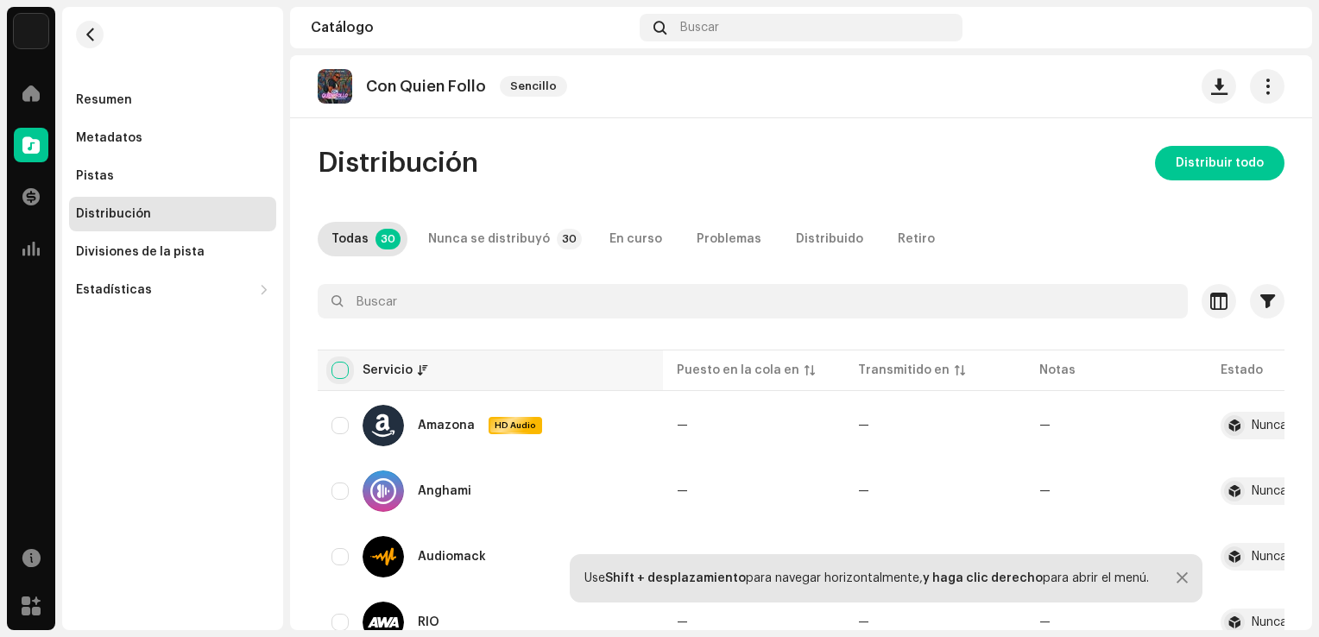
checkbox input "true"
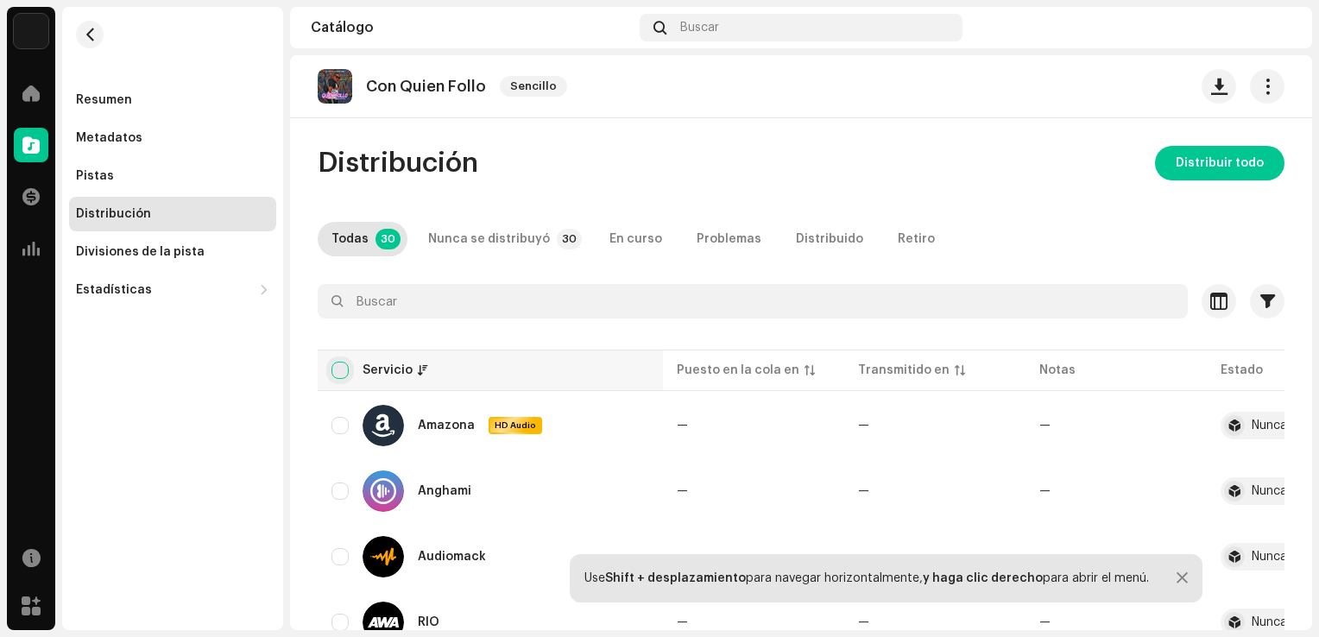
checkbox input "true"
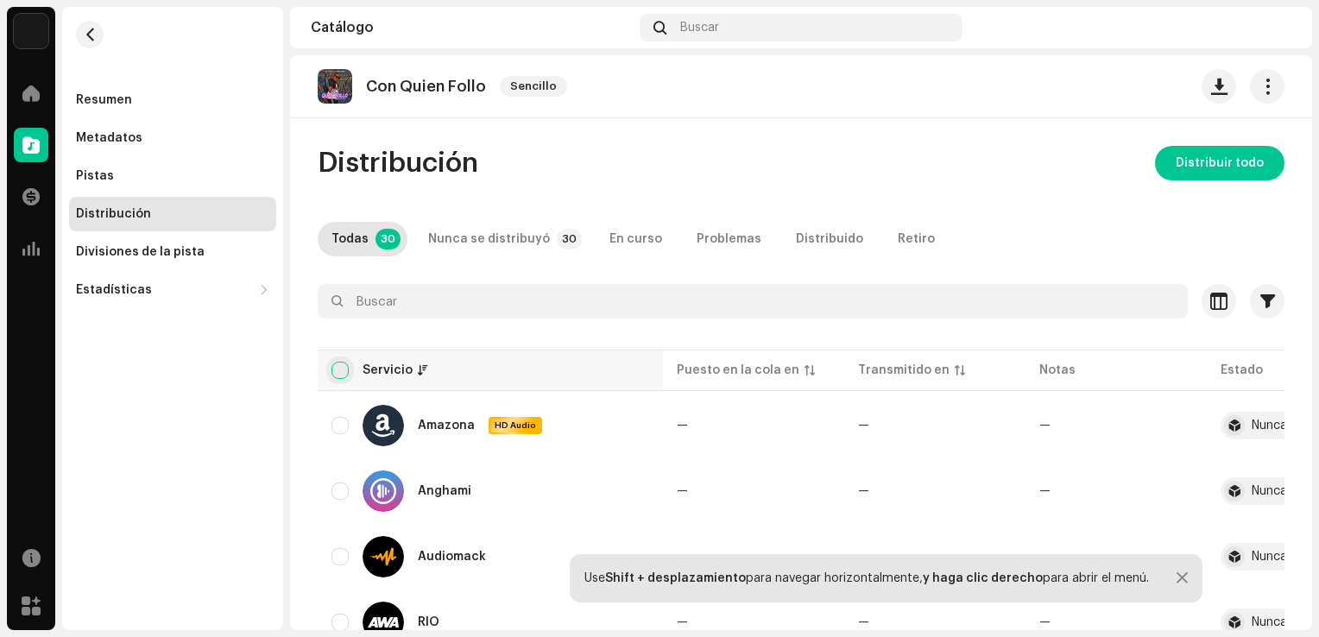
checkbox input "true"
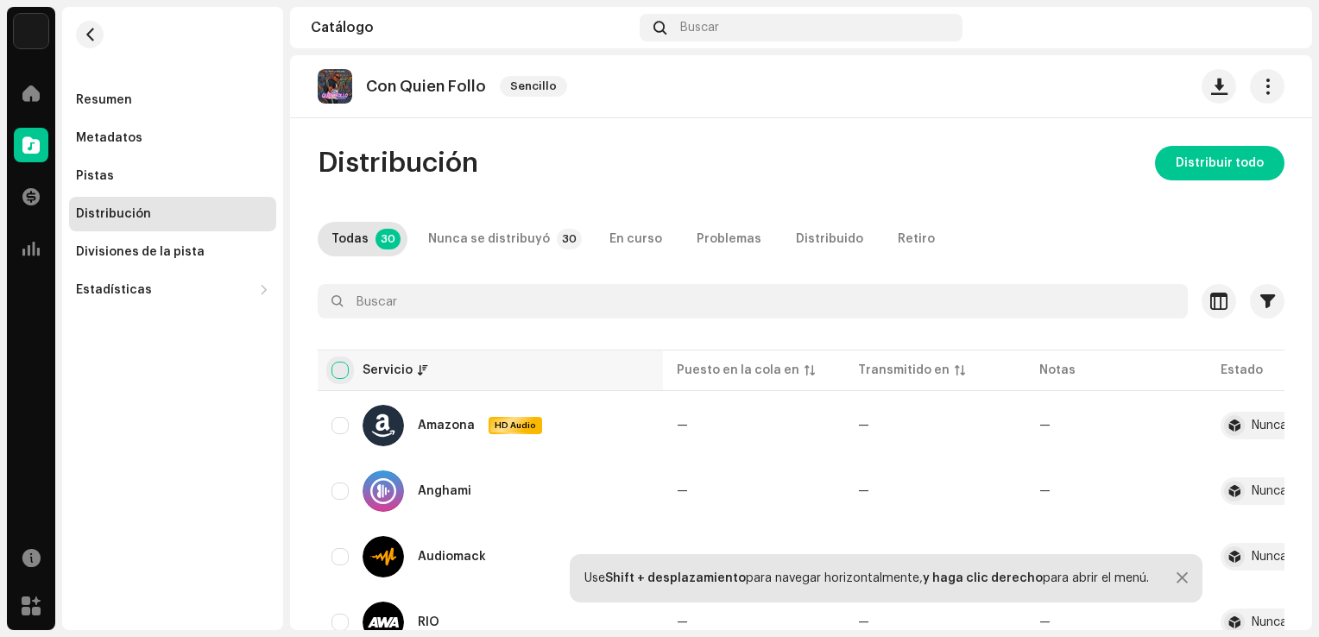
checkbox input "true"
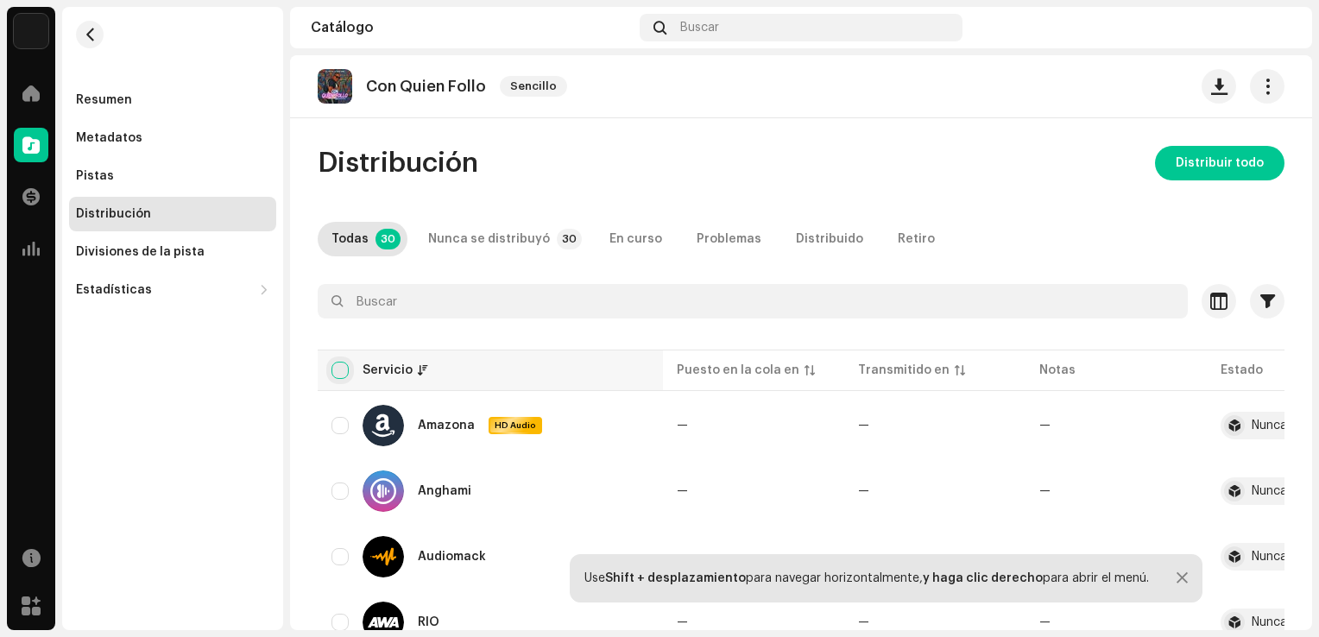
checkbox input "true"
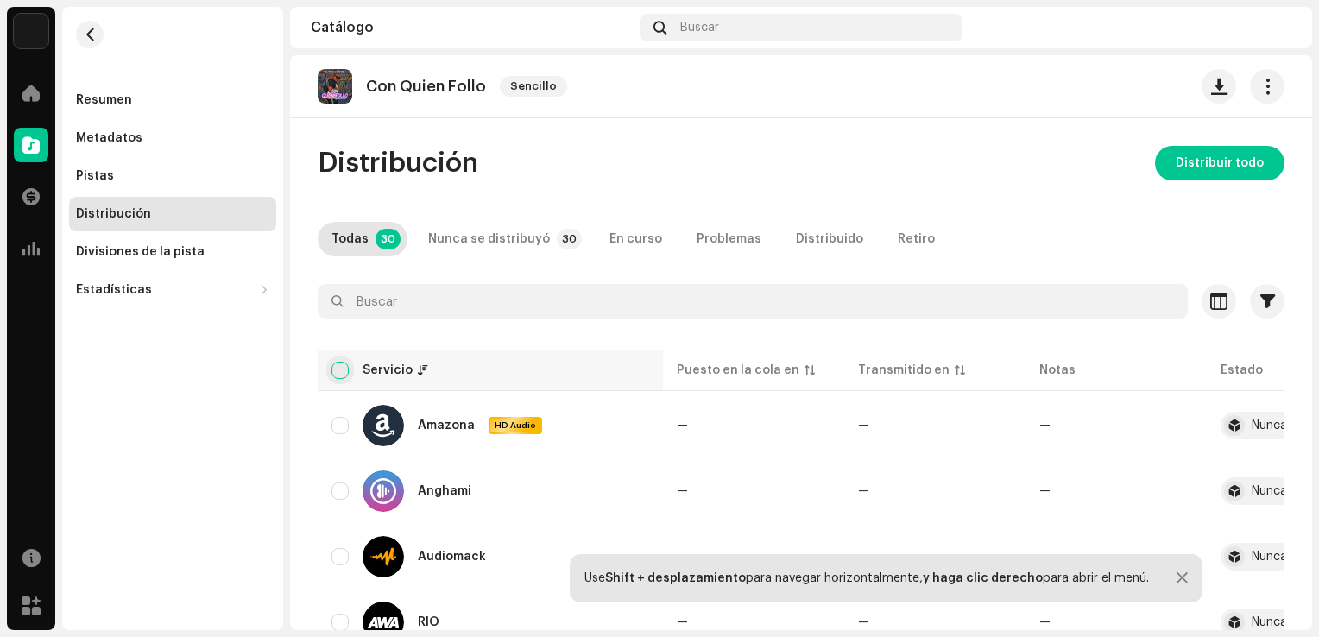
checkbox input "true"
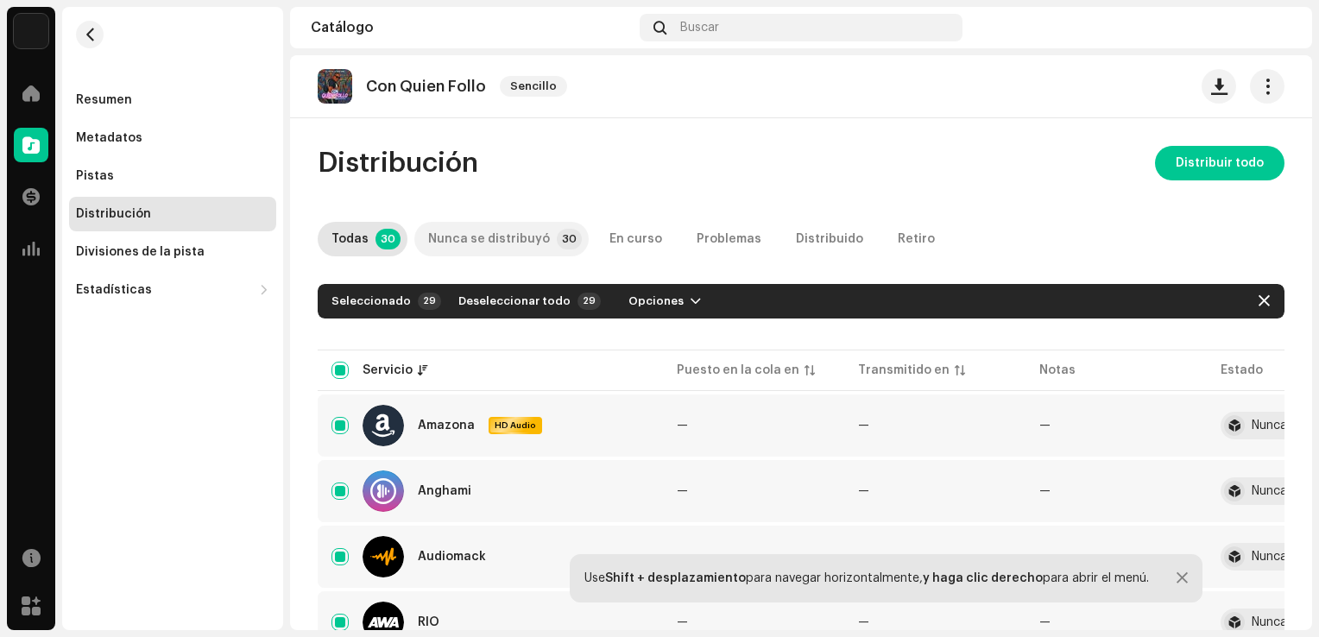
click at [468, 237] on div "Nunca se distribuyó" at bounding box center [489, 239] width 122 height 35
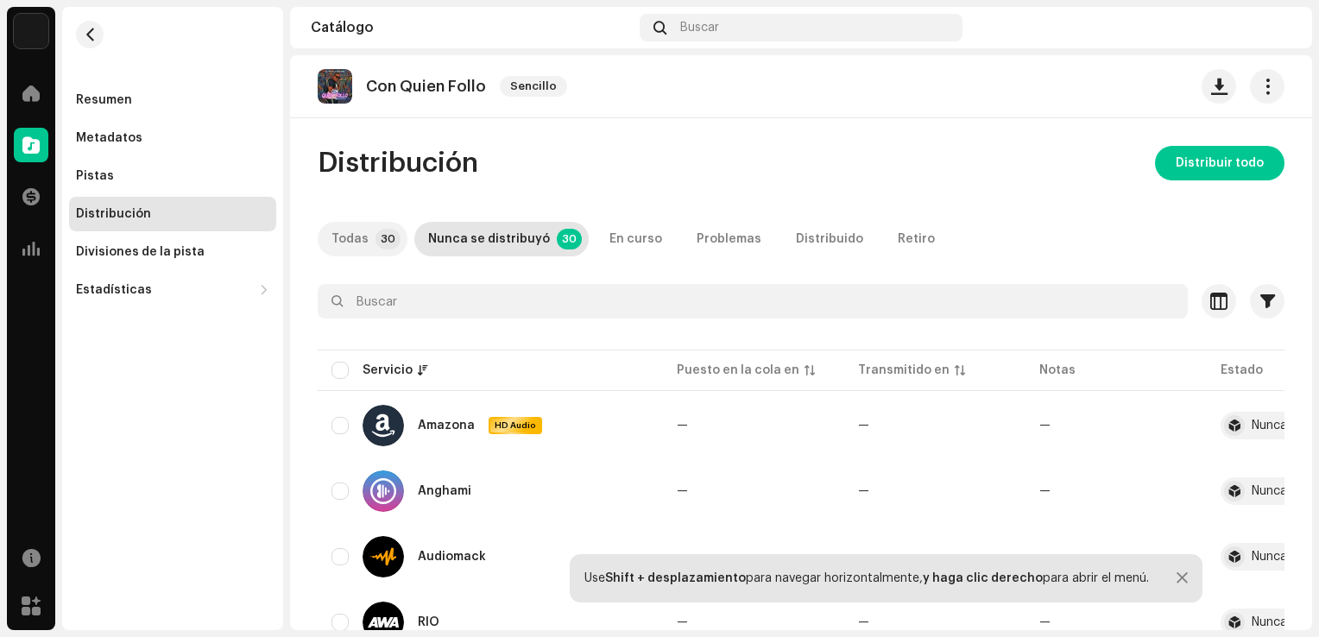
click at [354, 237] on div "Todas" at bounding box center [350, 239] width 37 height 35
click at [339, 372] on input "checkbox" at bounding box center [340, 370] width 17 height 17
checkbox input "true"
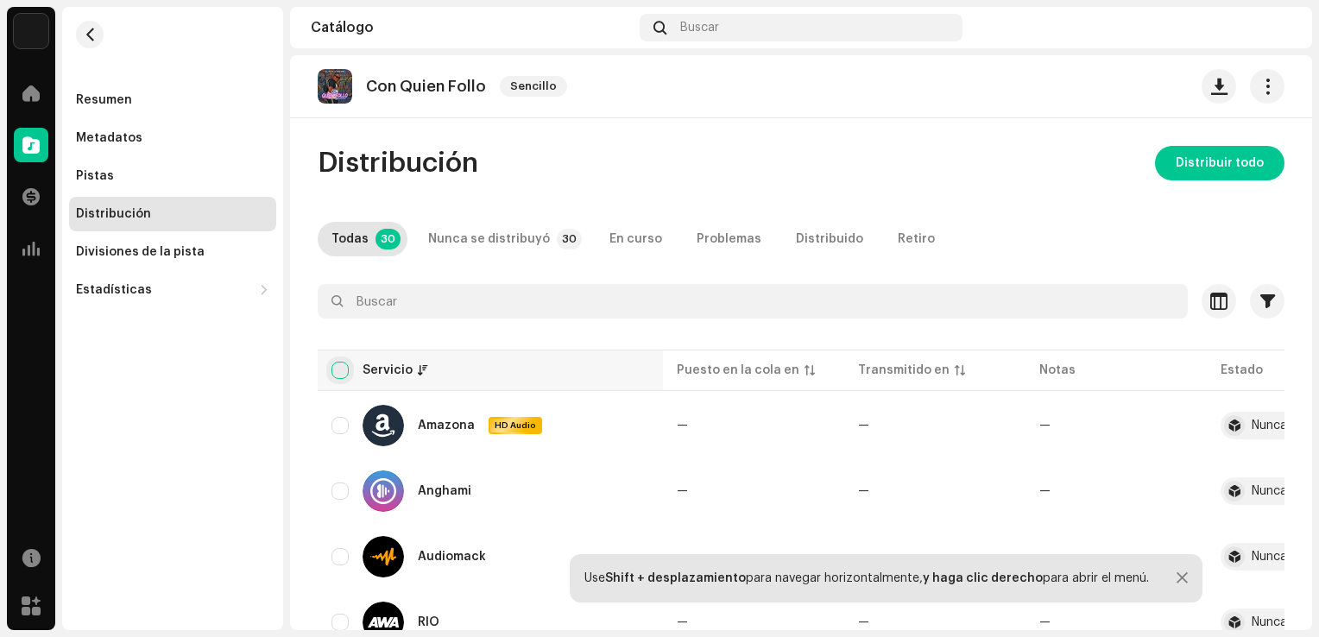
checkbox input "true"
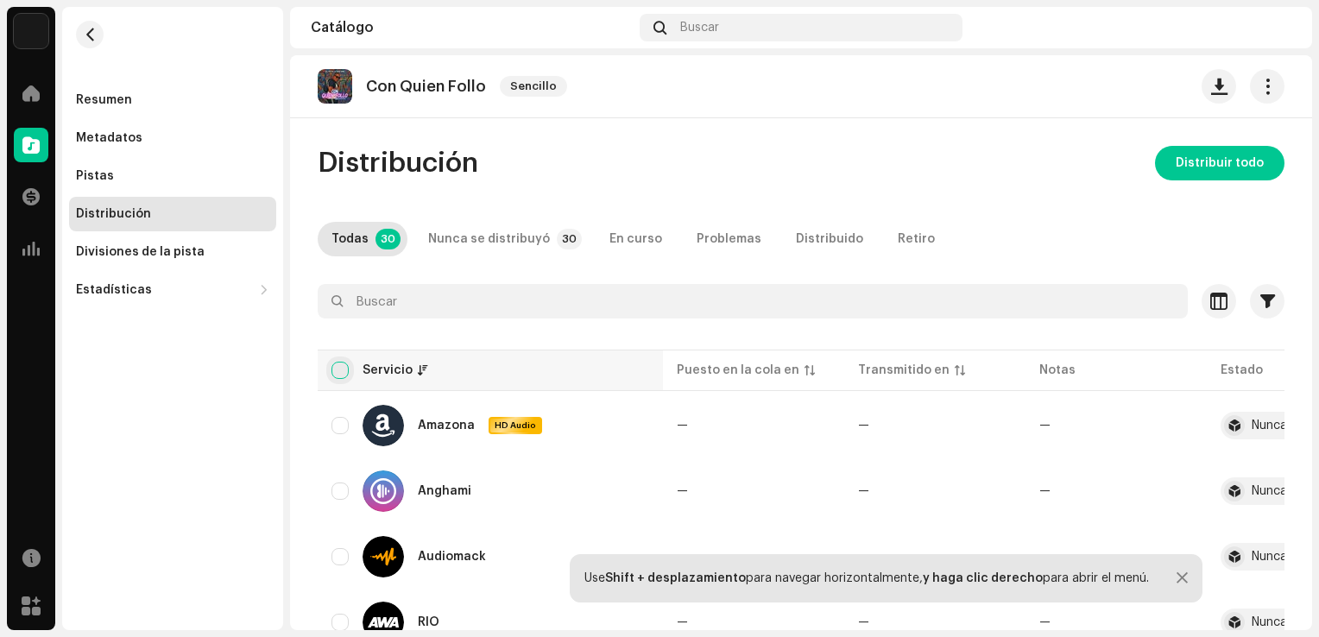
checkbox input "true"
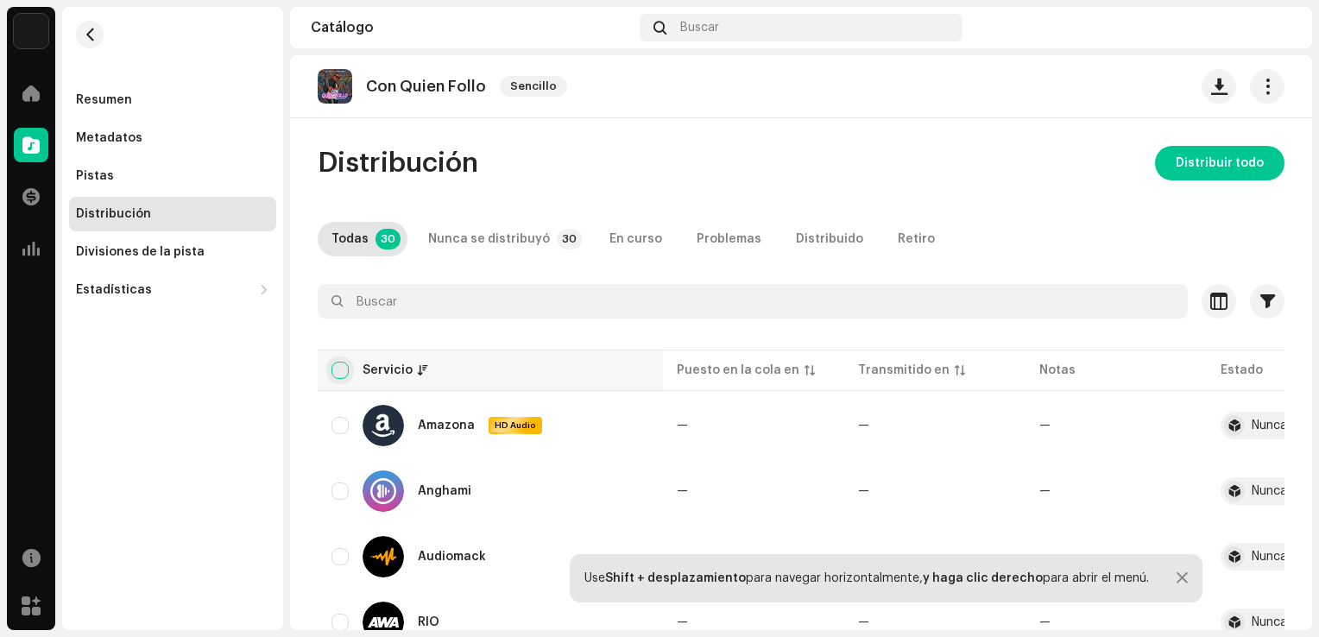
checkbox input "true"
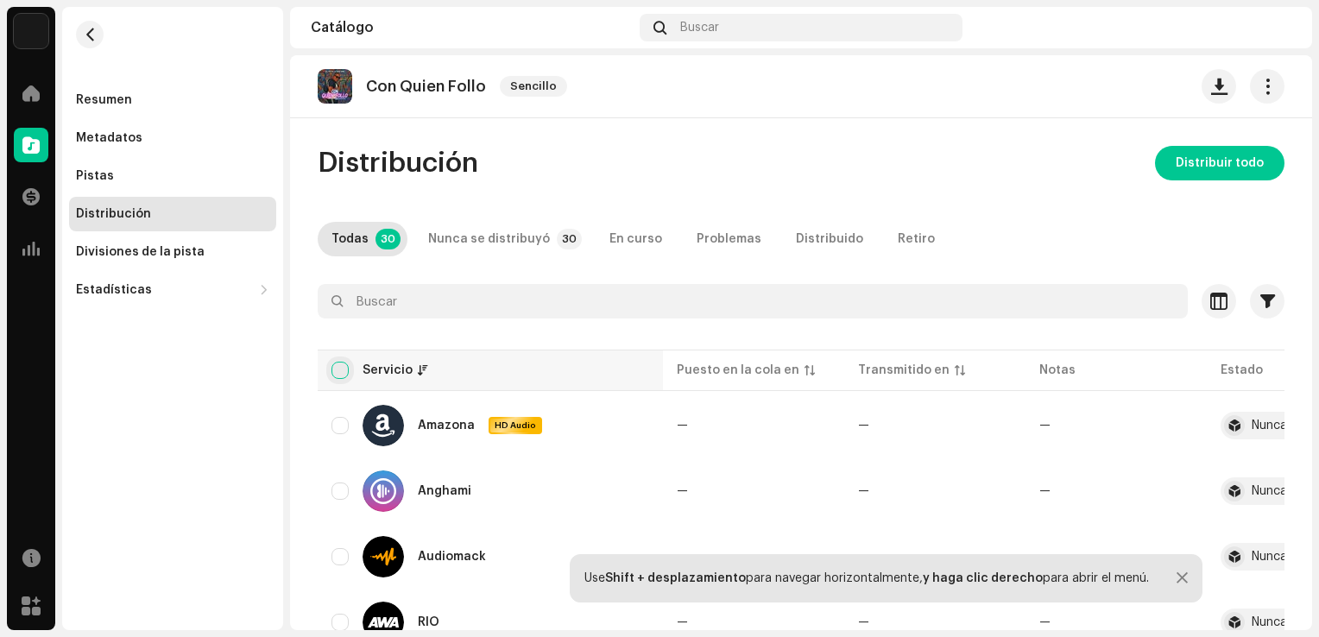
checkbox input "true"
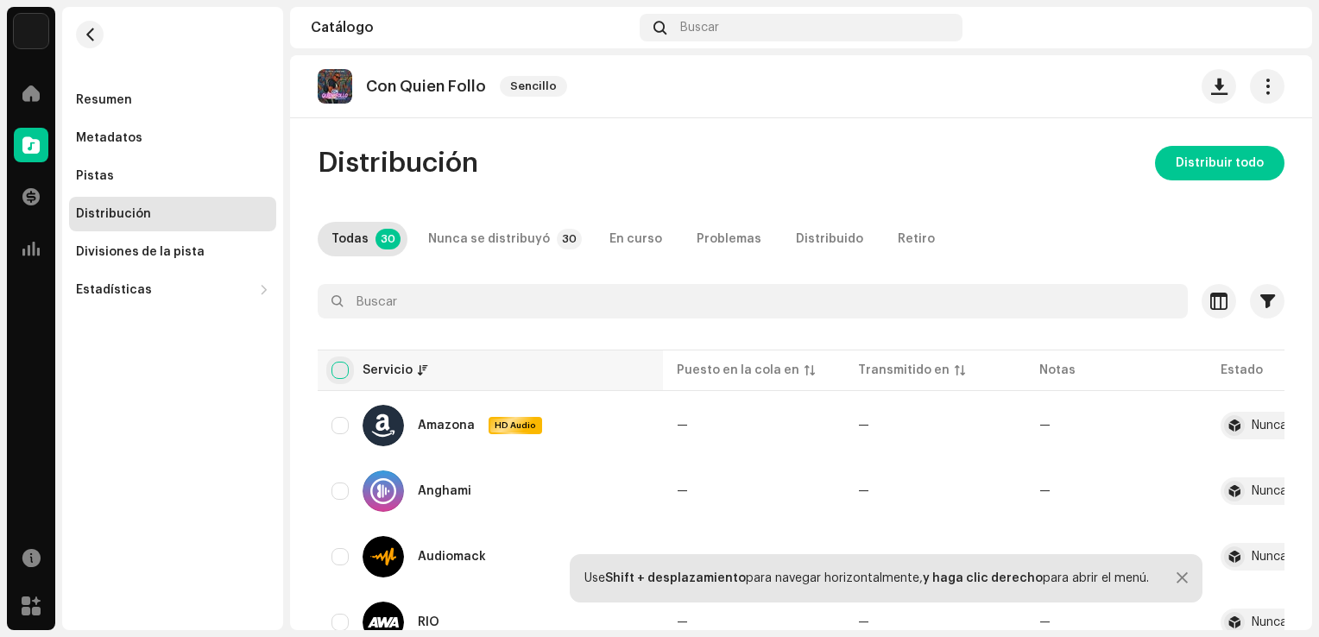
checkbox input "true"
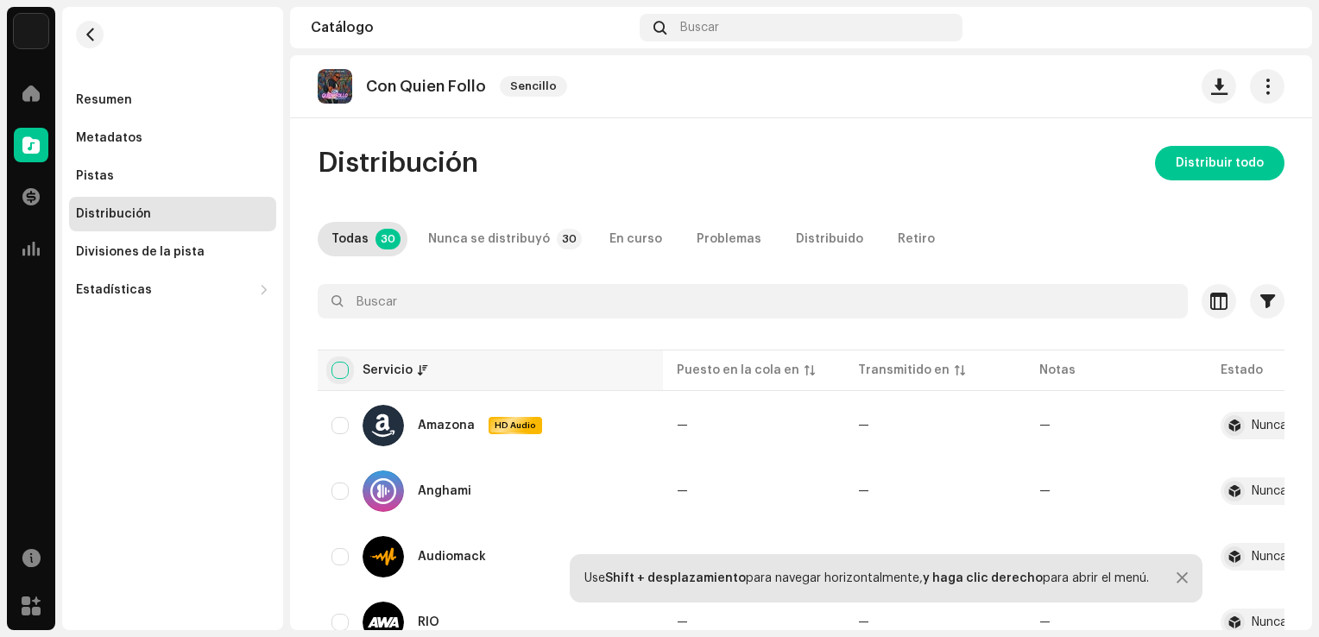
checkbox input "true"
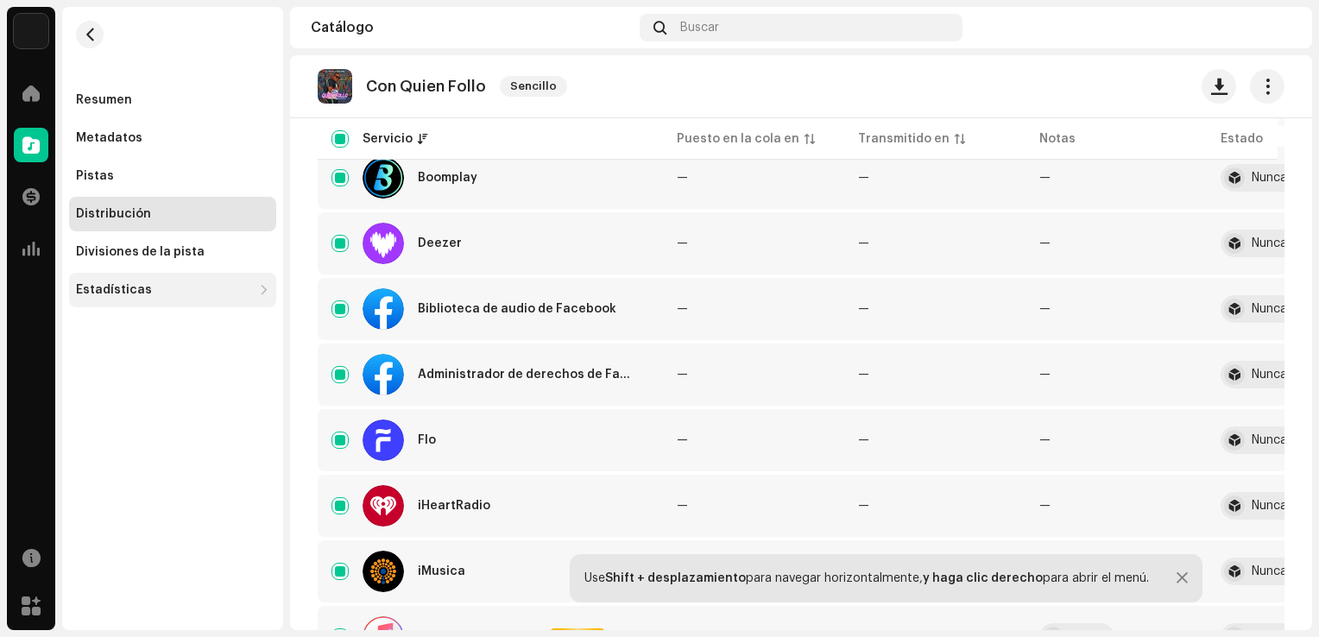
scroll to position [576, 0]
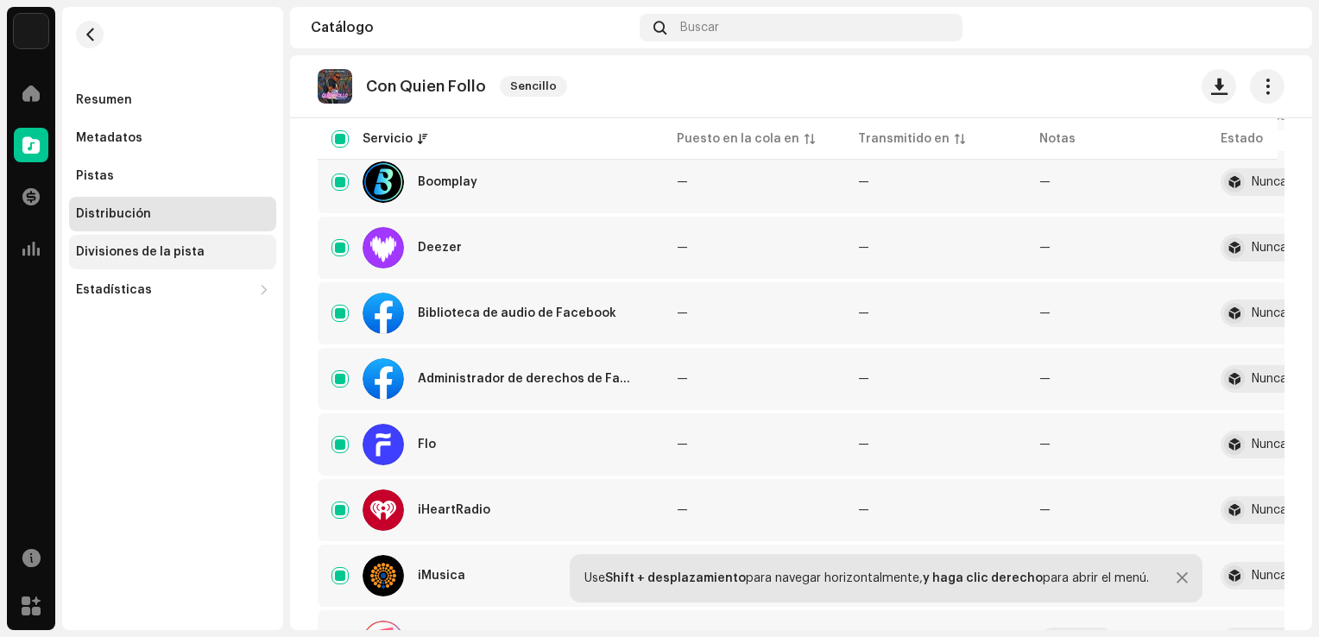
click at [162, 255] on div "Divisiones de la pista" at bounding box center [140, 252] width 129 height 14
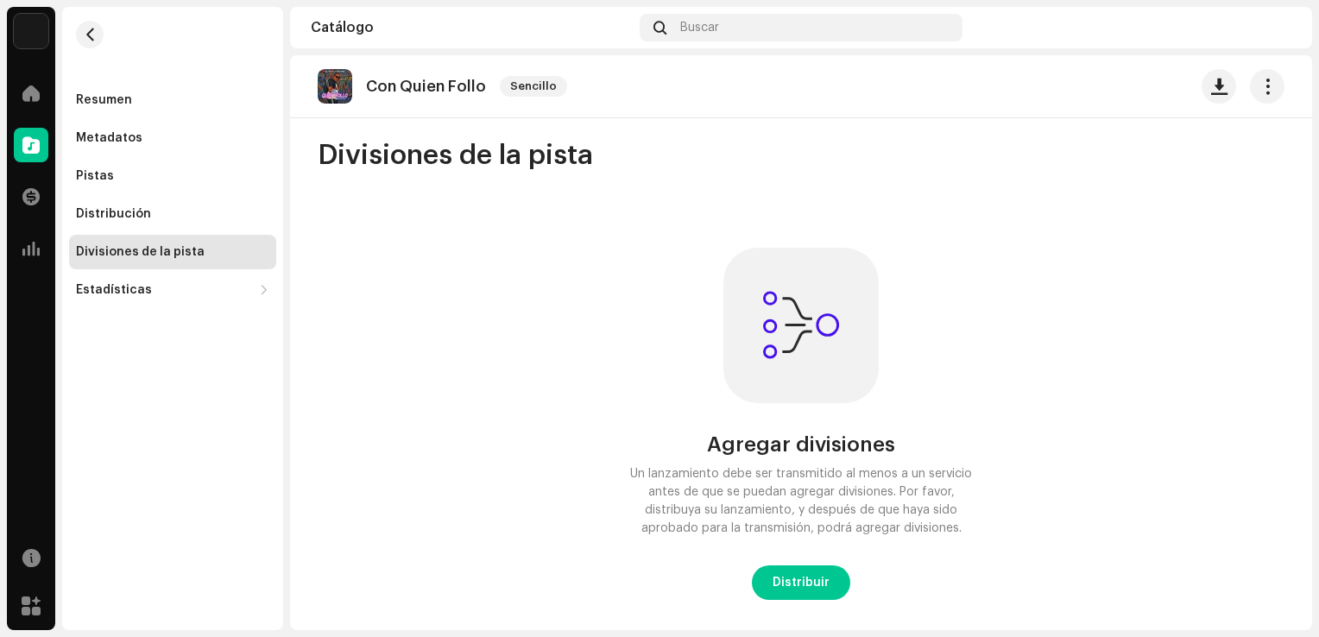
scroll to position [10, 0]
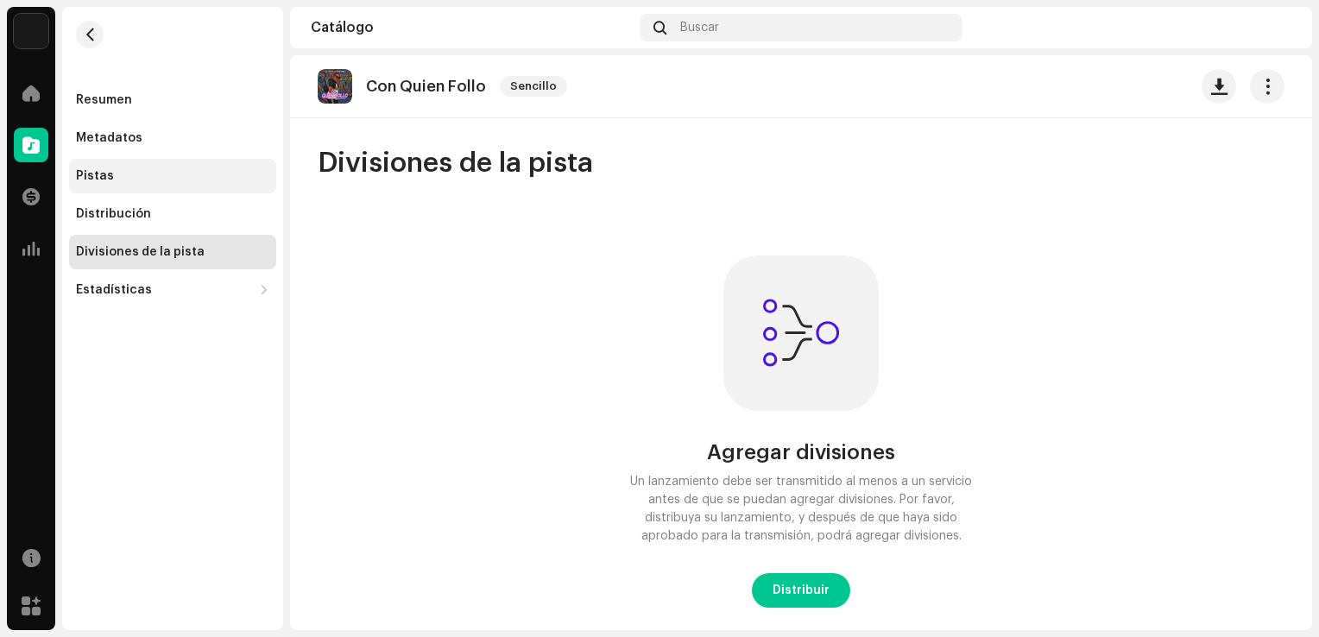
scroll to position [10, 0]
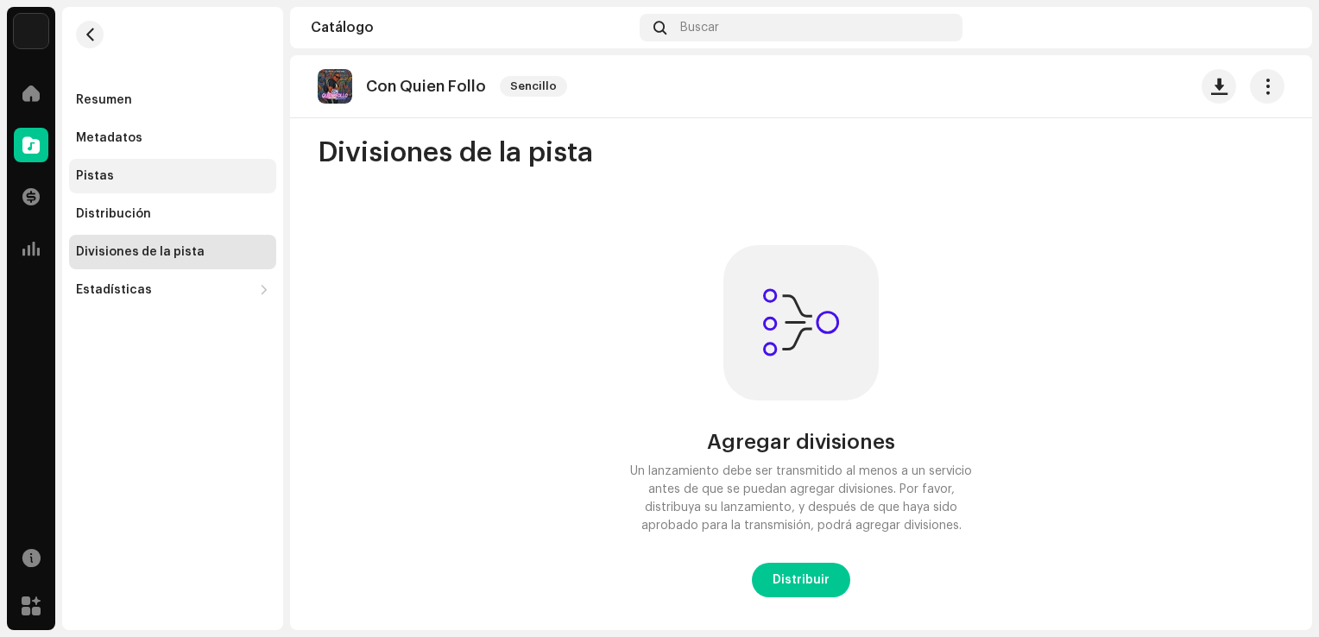
click at [148, 159] on div "Pistas" at bounding box center [172, 176] width 207 height 35
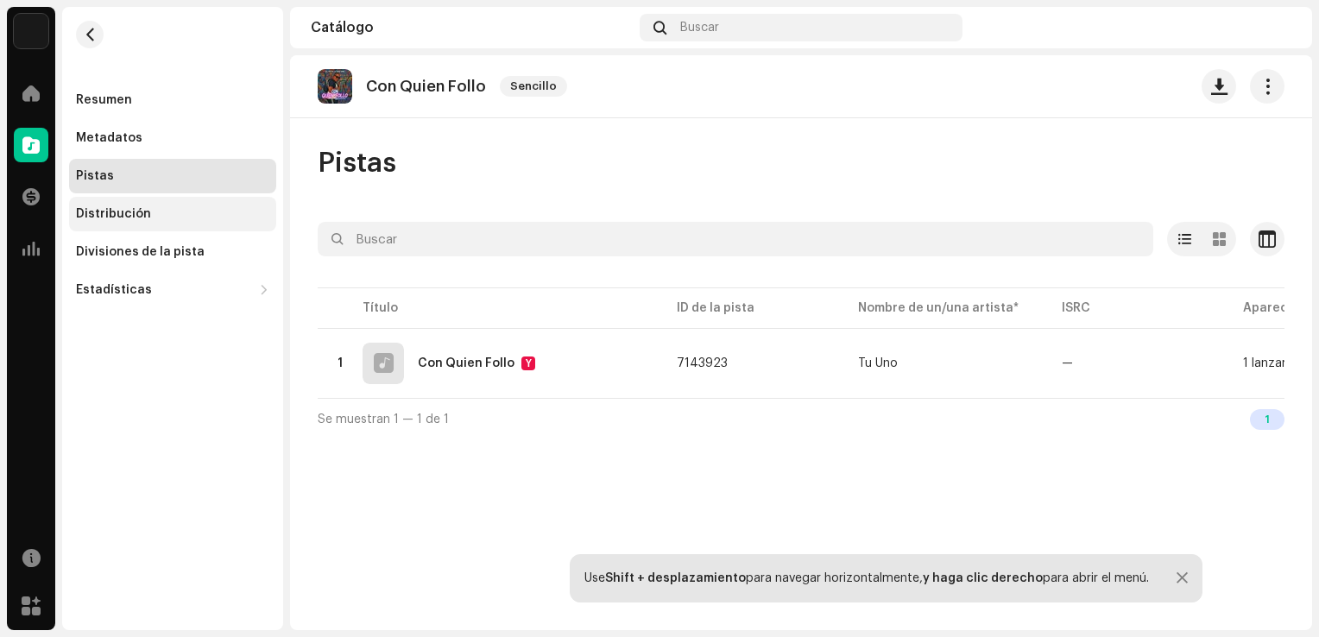
click at [205, 196] on div "Resumen Metadatos Pistas Distribución Divisiones de la pista Estadísticas Consu…" at bounding box center [172, 195] width 207 height 224
click at [197, 213] on div "Distribución" at bounding box center [172, 214] width 193 height 14
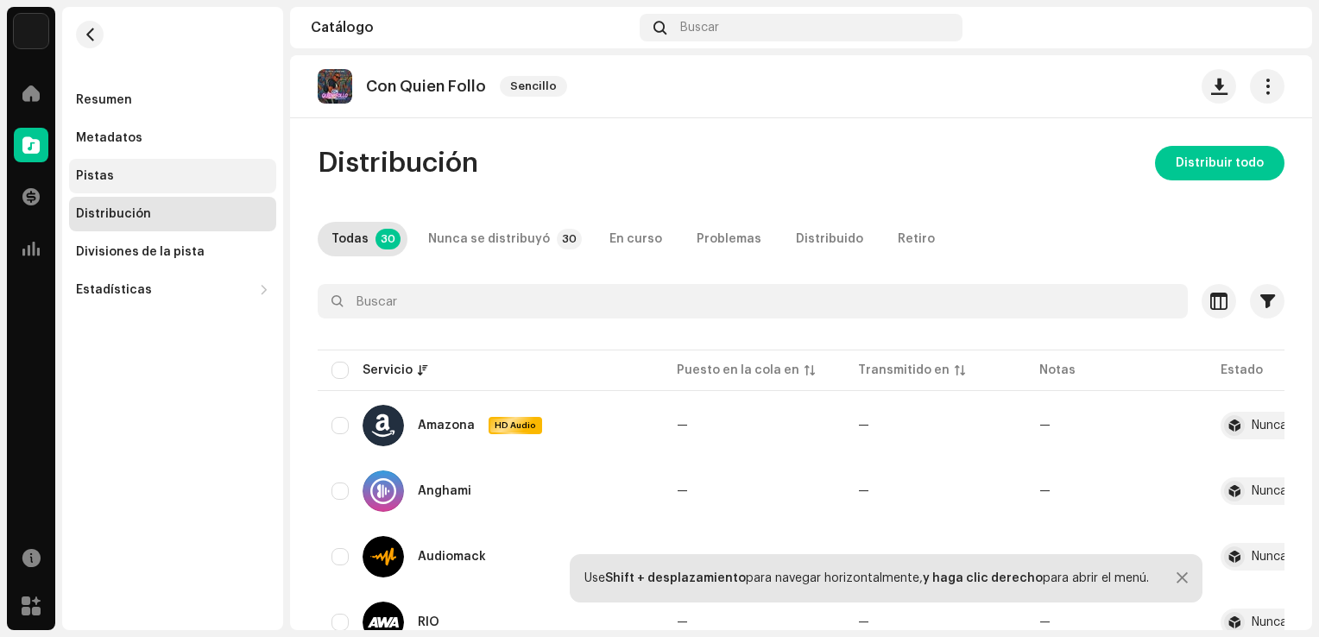
click at [159, 178] on div "Pistas" at bounding box center [172, 176] width 193 height 14
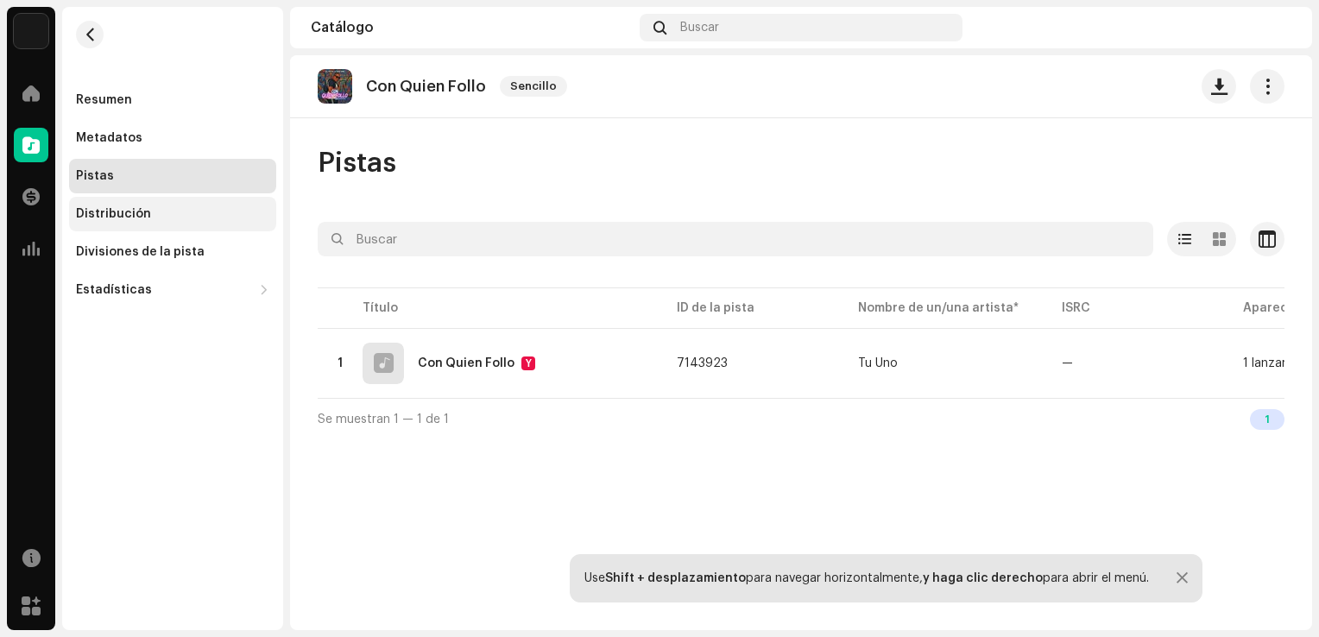
click at [169, 212] on div "Distribución" at bounding box center [172, 214] width 193 height 14
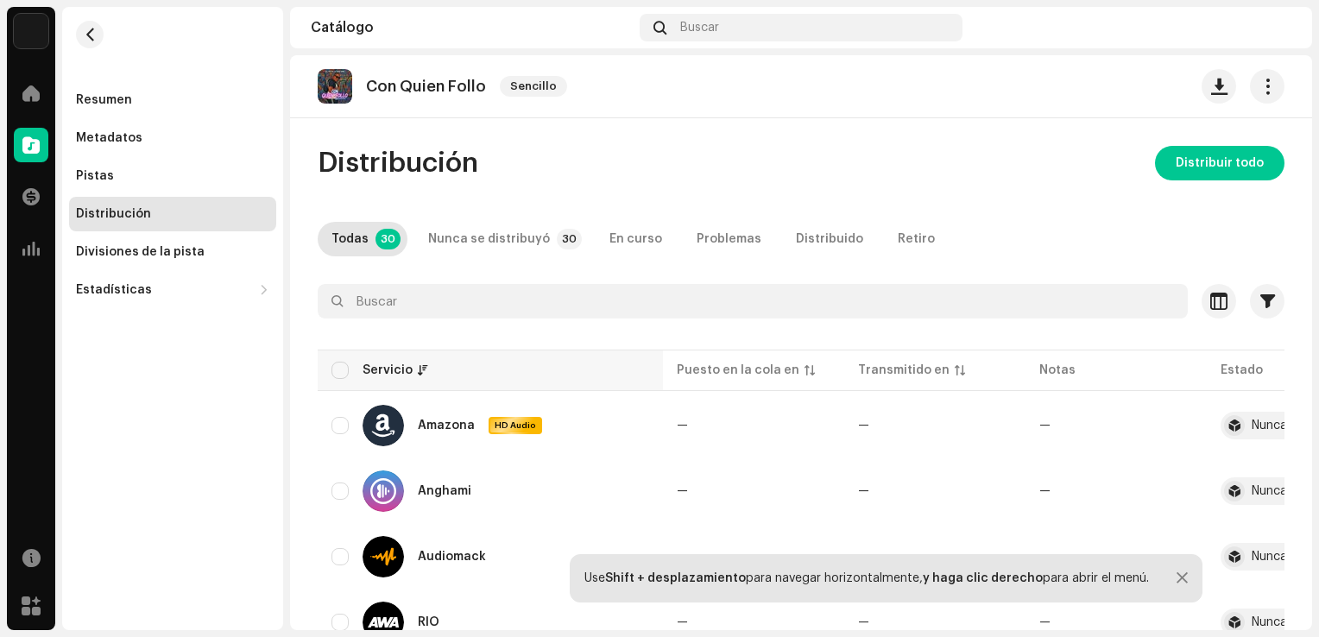
click at [349, 370] on div "Servicio" at bounding box center [491, 370] width 318 height 17
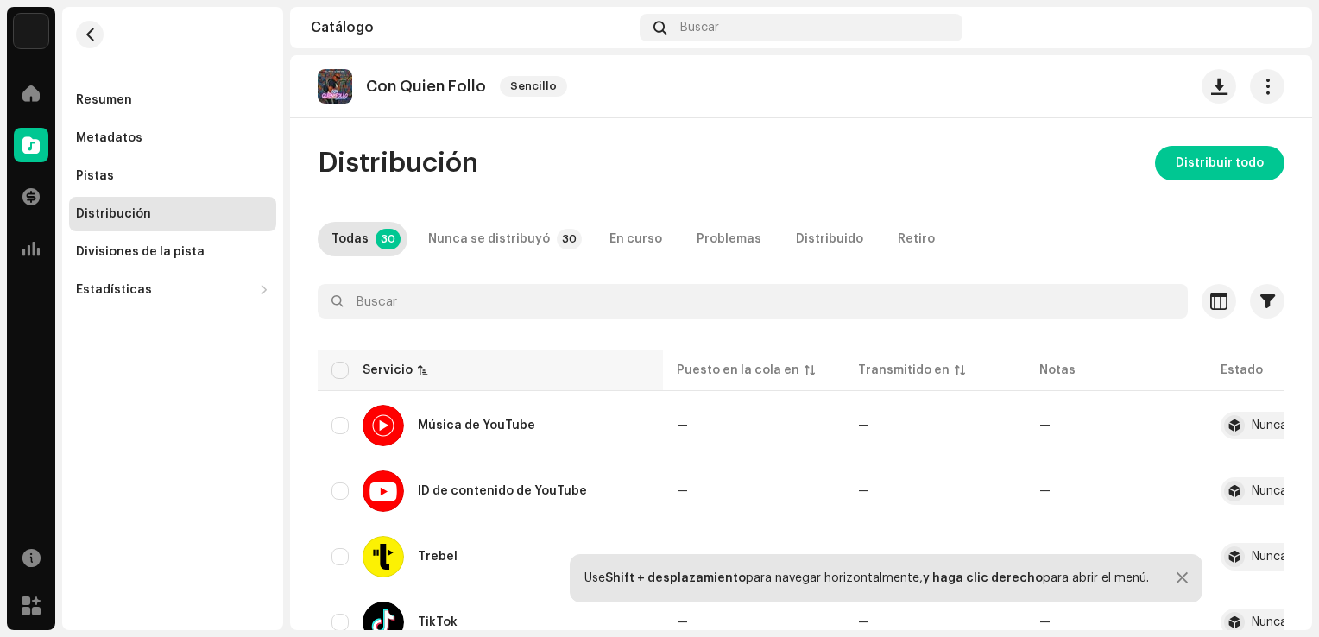
click at [352, 373] on div "Servicio" at bounding box center [491, 370] width 318 height 17
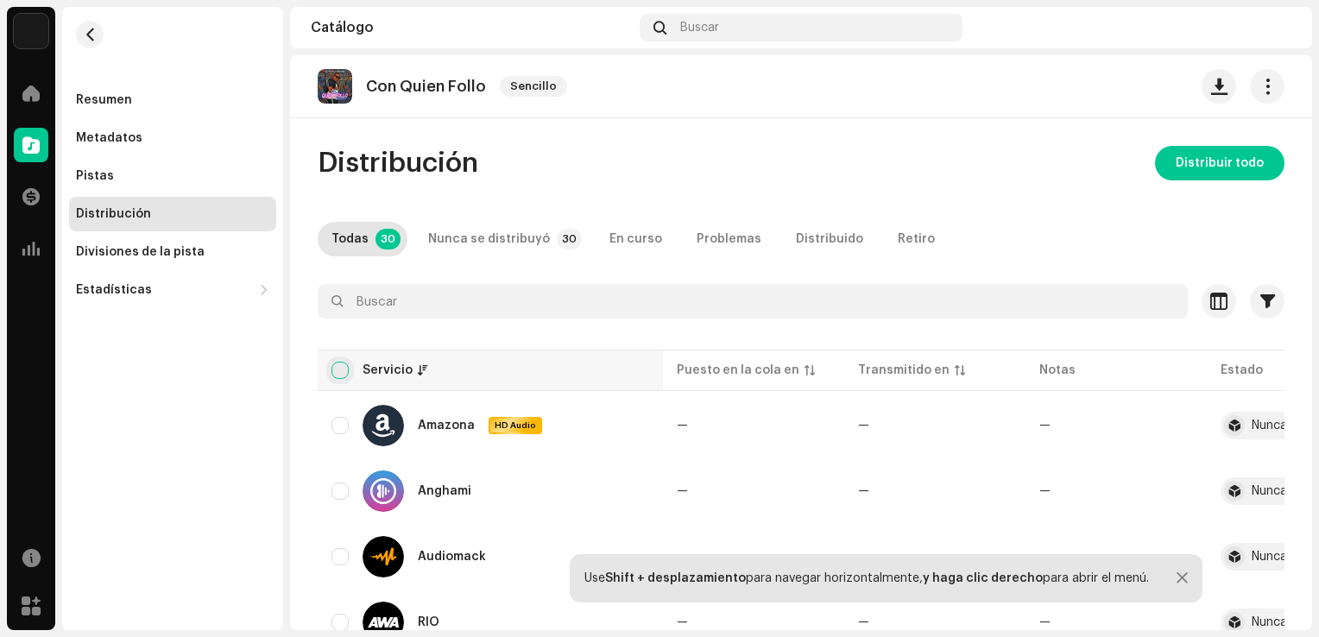
click at [339, 371] on input "checkbox" at bounding box center [340, 370] width 17 height 17
checkbox input "true"
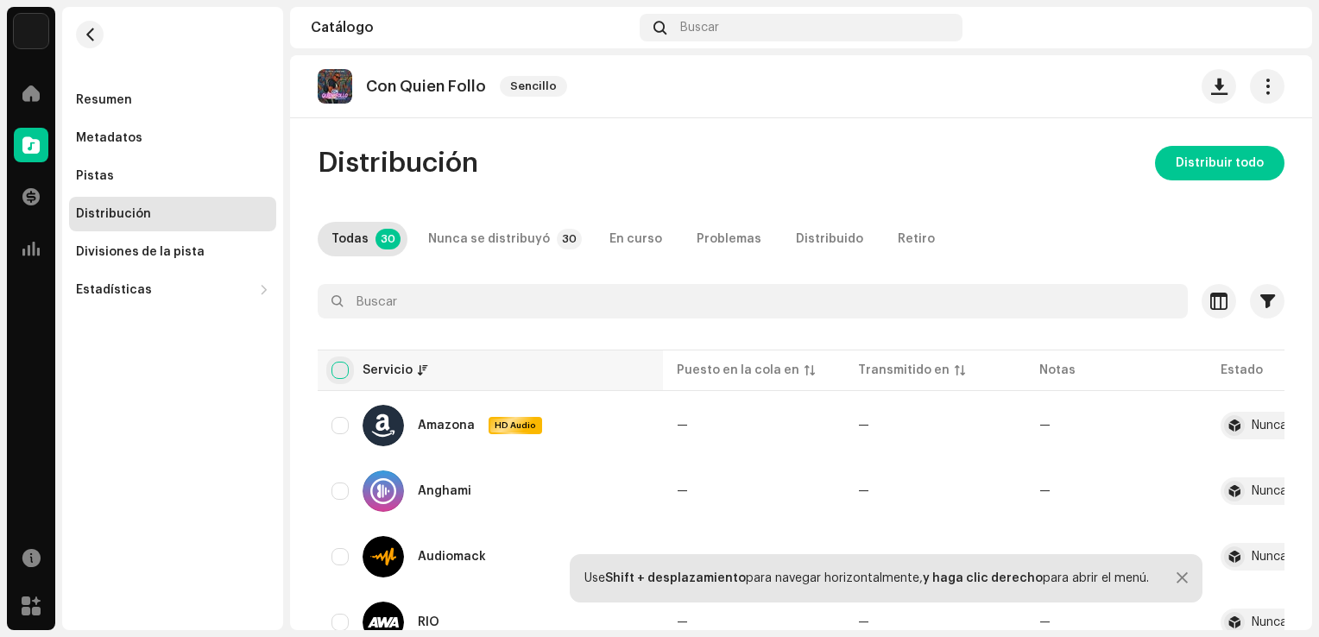
checkbox input "true"
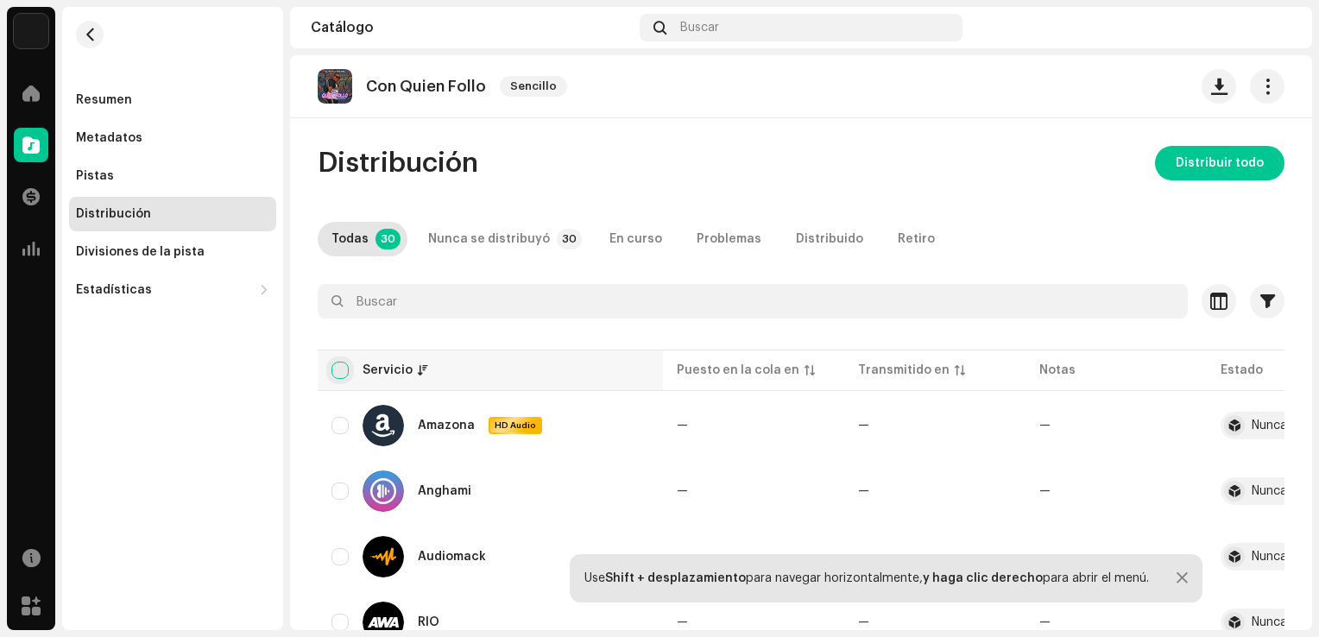
checkbox input "true"
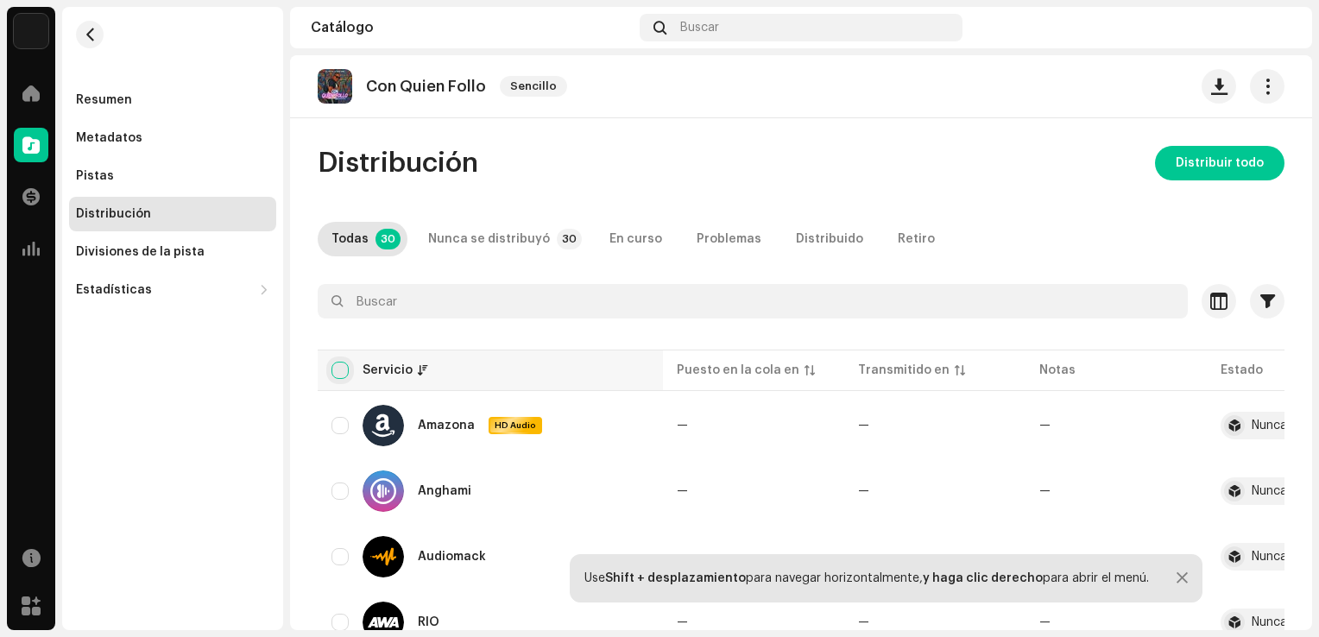
checkbox input "true"
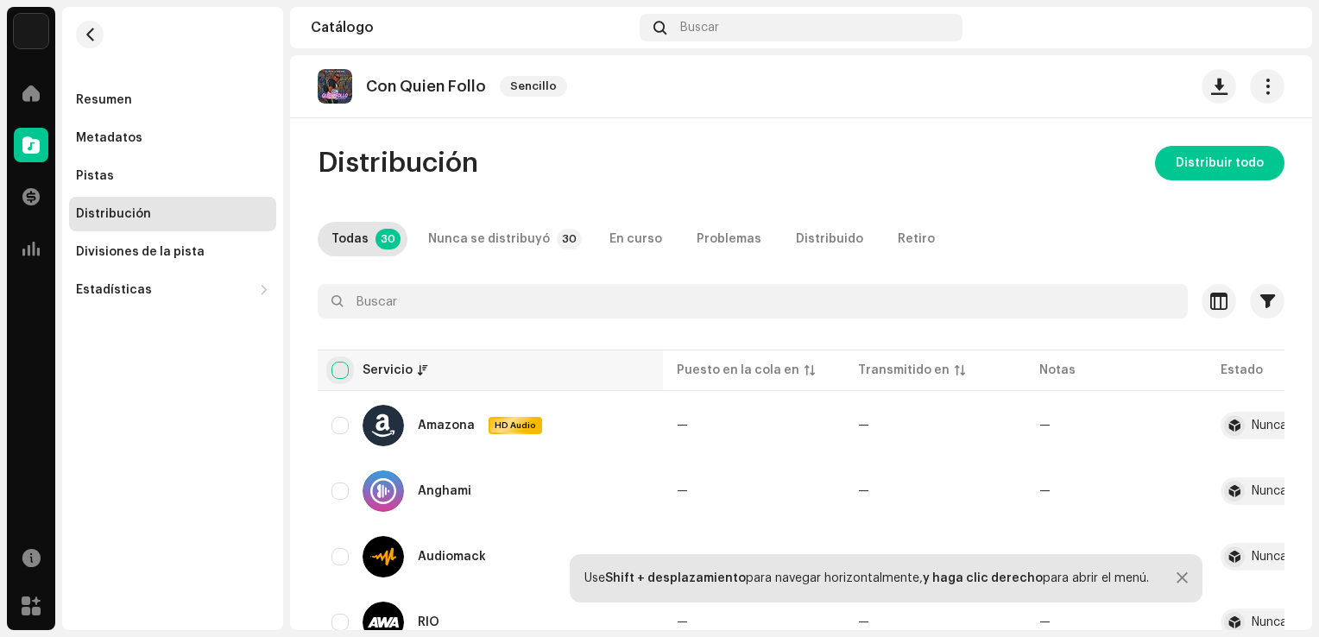
checkbox input "true"
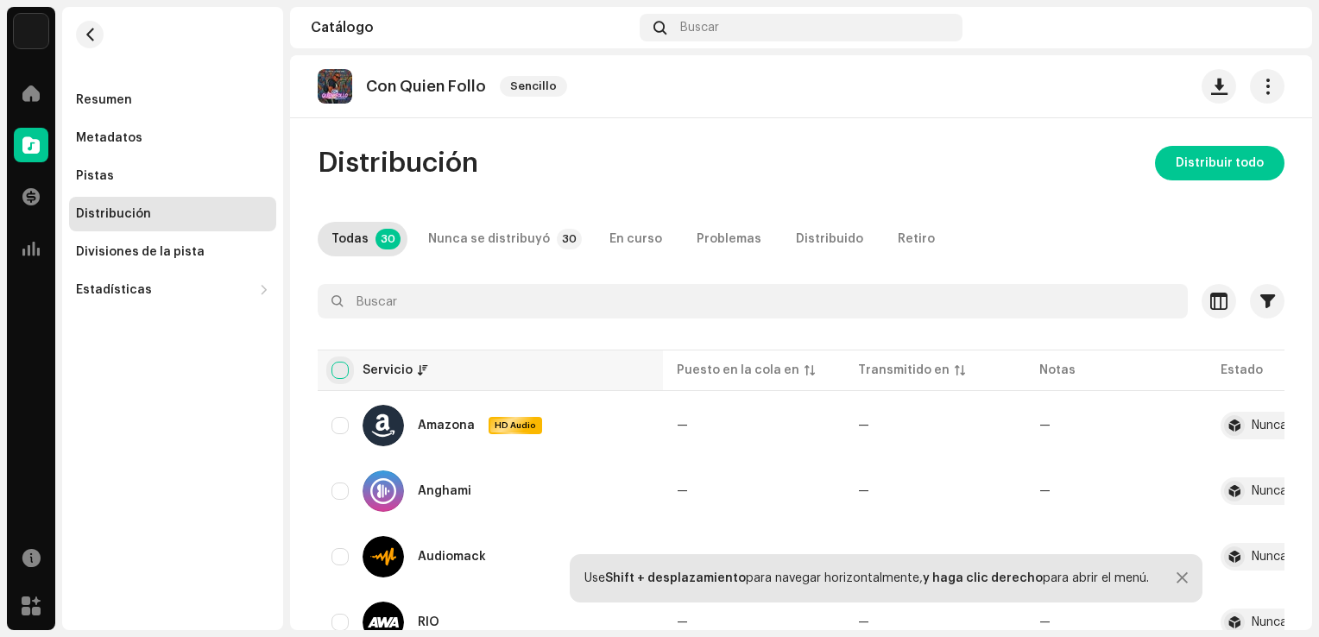
checkbox input "true"
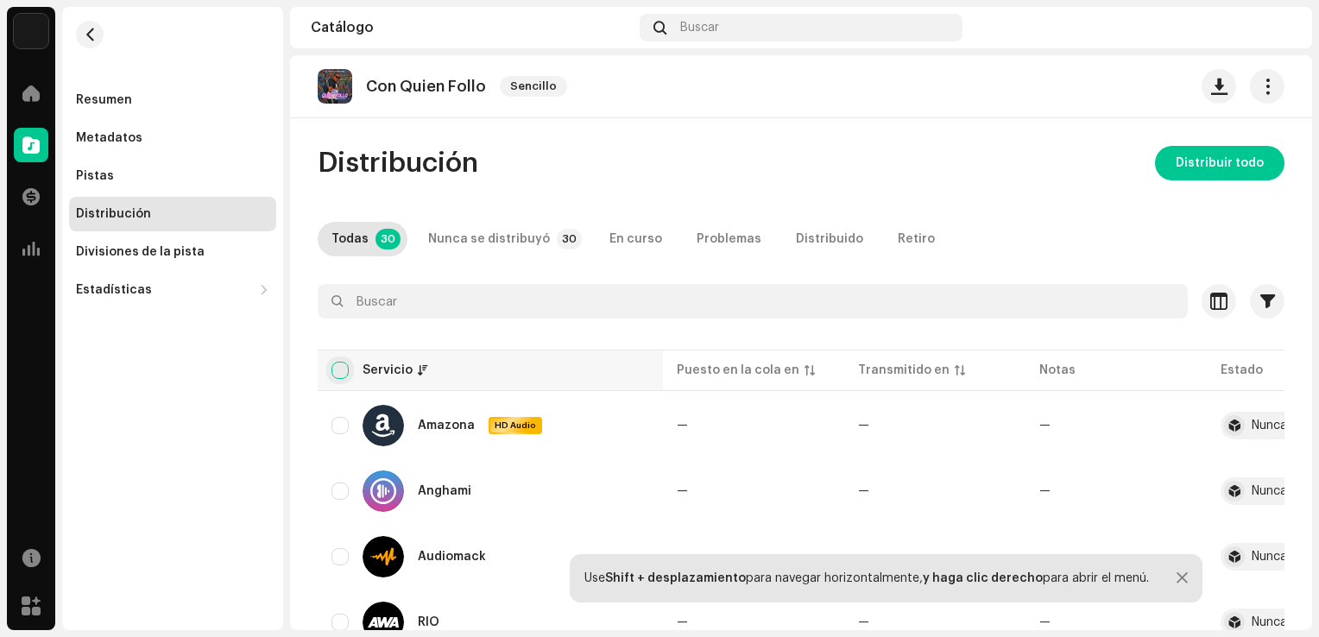
checkbox input "true"
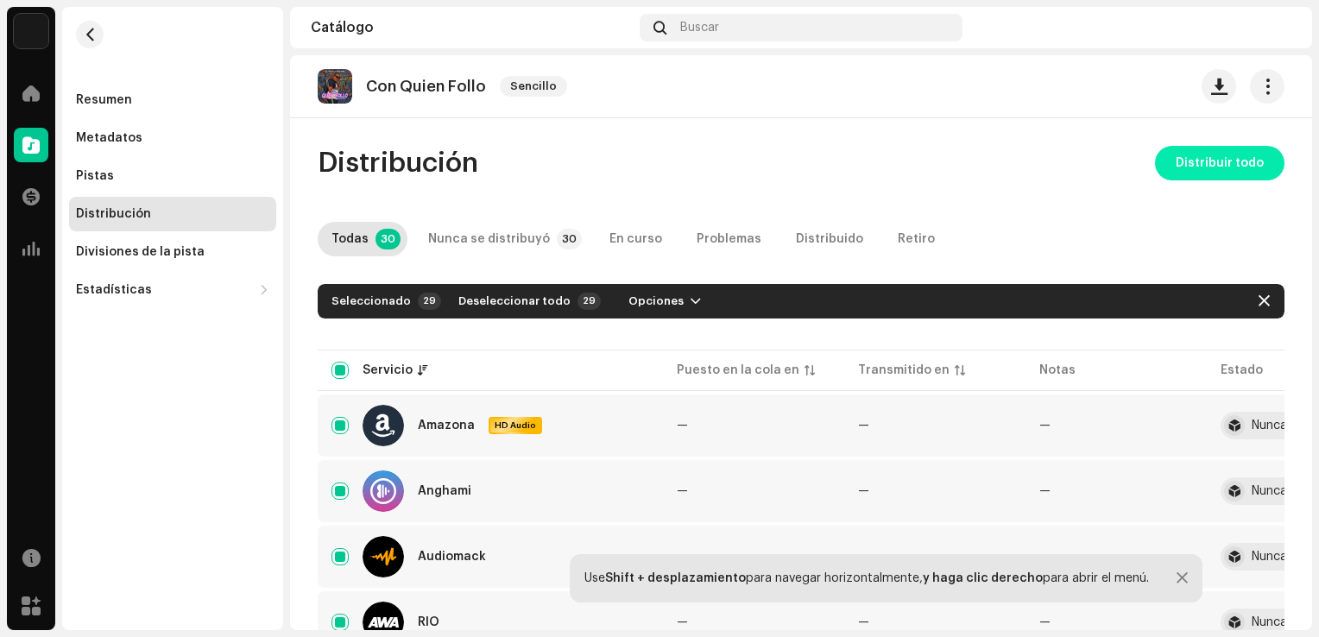
click at [1228, 156] on span "Distribuir todo" at bounding box center [1220, 163] width 88 height 35
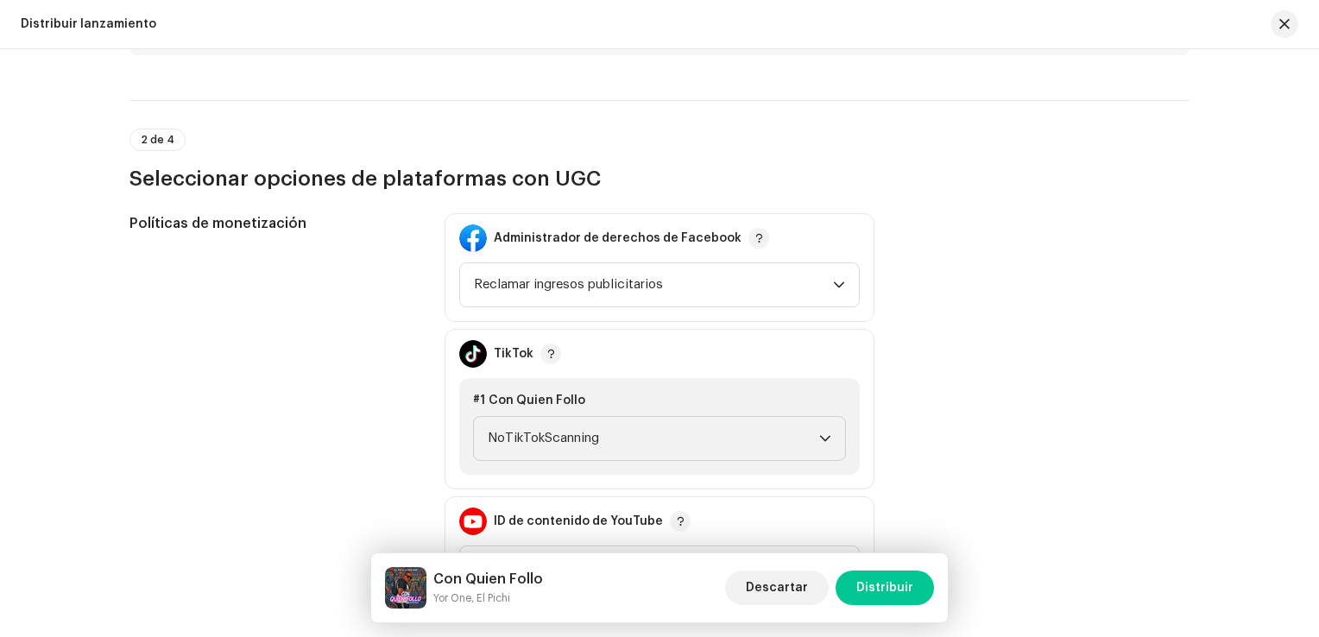
scroll to position [1813, 0]
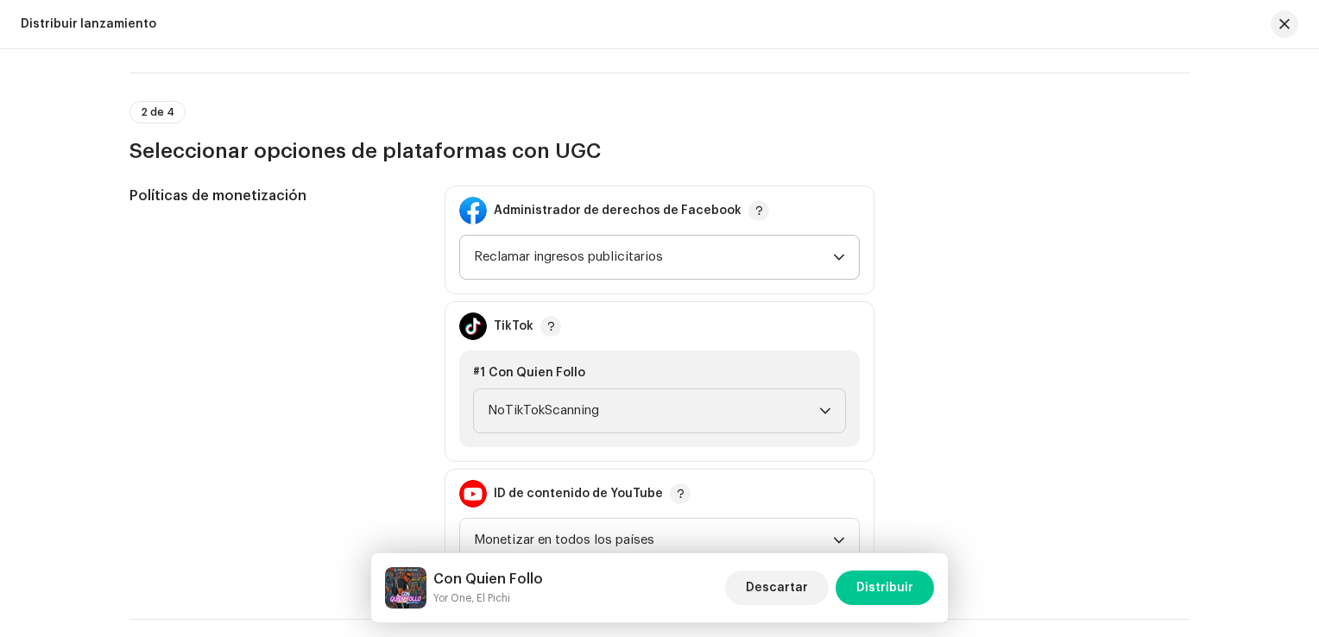
click at [770, 256] on span "Reclamar ingresos publicitarios" at bounding box center [653, 257] width 359 height 43
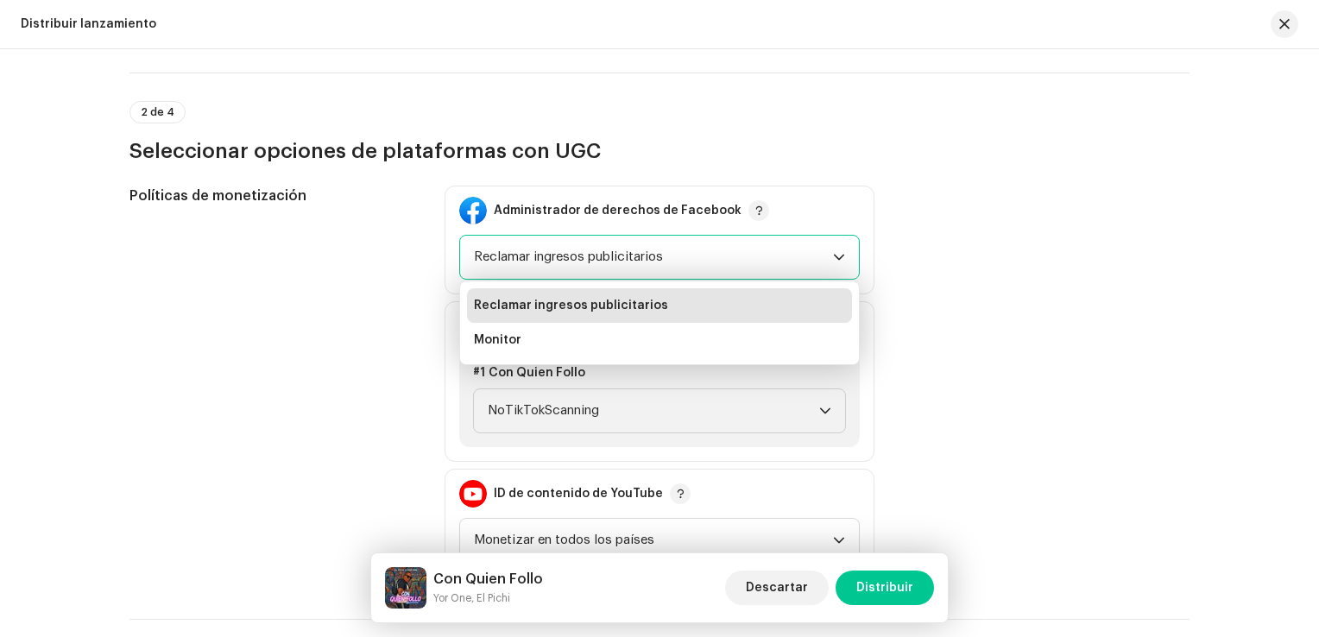
click at [770, 256] on span "Reclamar ingresos publicitarios" at bounding box center [653, 257] width 359 height 43
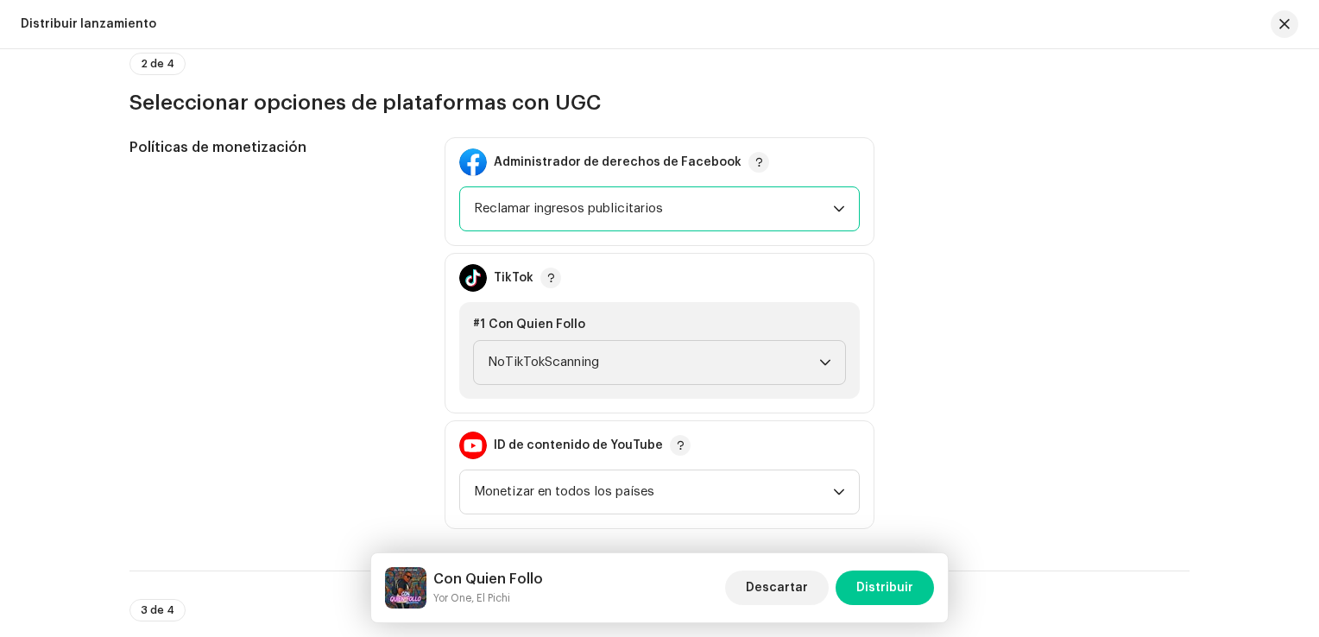
scroll to position [1899, 0]
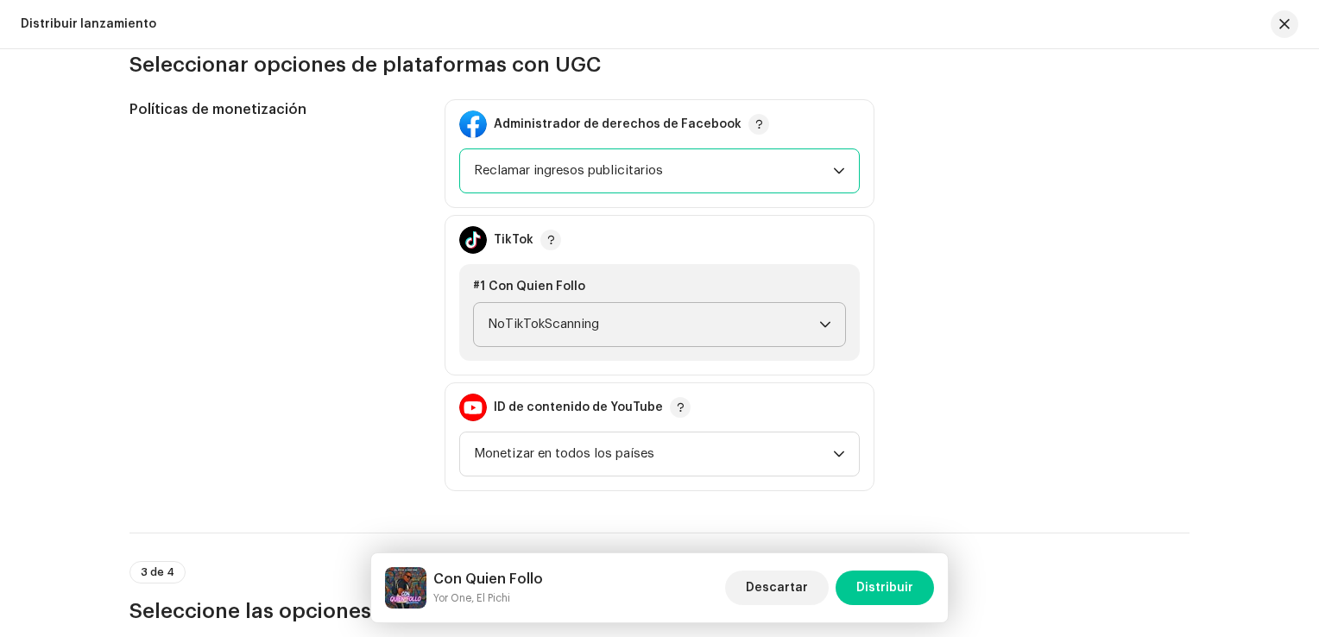
click at [756, 326] on span "NoTikTokScanning" at bounding box center [654, 324] width 332 height 43
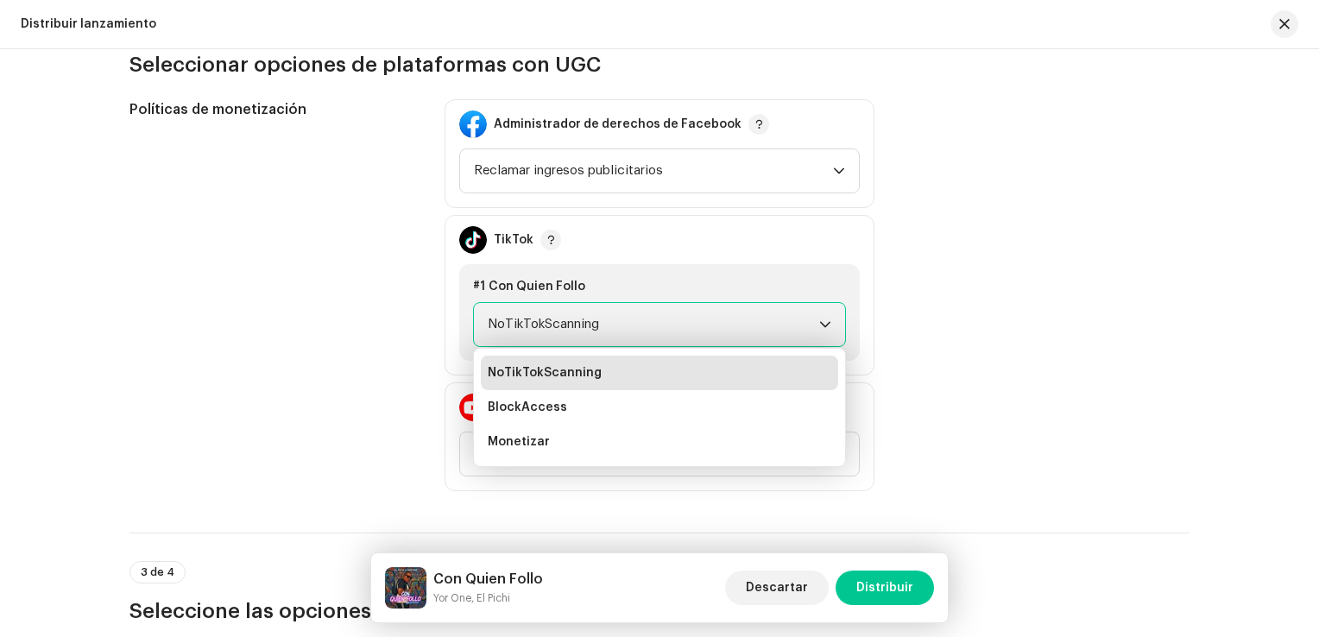
click at [752, 326] on span "NoTikTokScanning" at bounding box center [654, 324] width 332 height 43
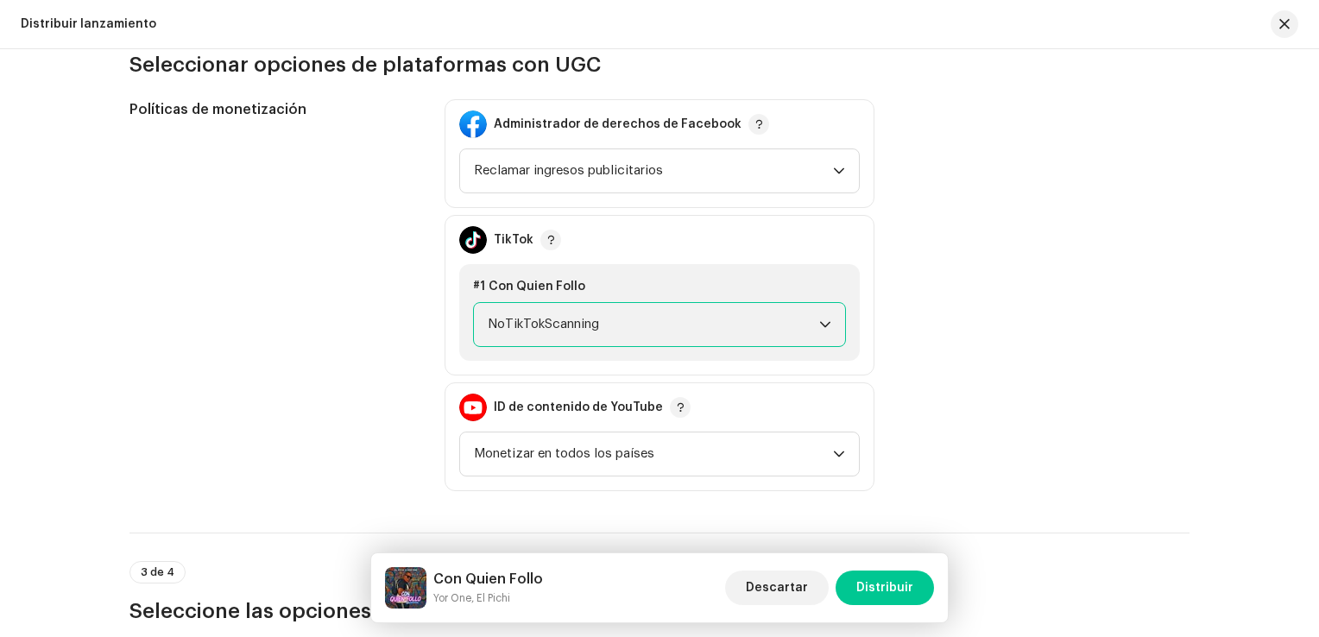
click at [818, 297] on div "#1 Con Quien Follo NoTikTokScanning" at bounding box center [659, 312] width 401 height 97
click at [803, 320] on span "NoTikTokScanning" at bounding box center [654, 324] width 332 height 43
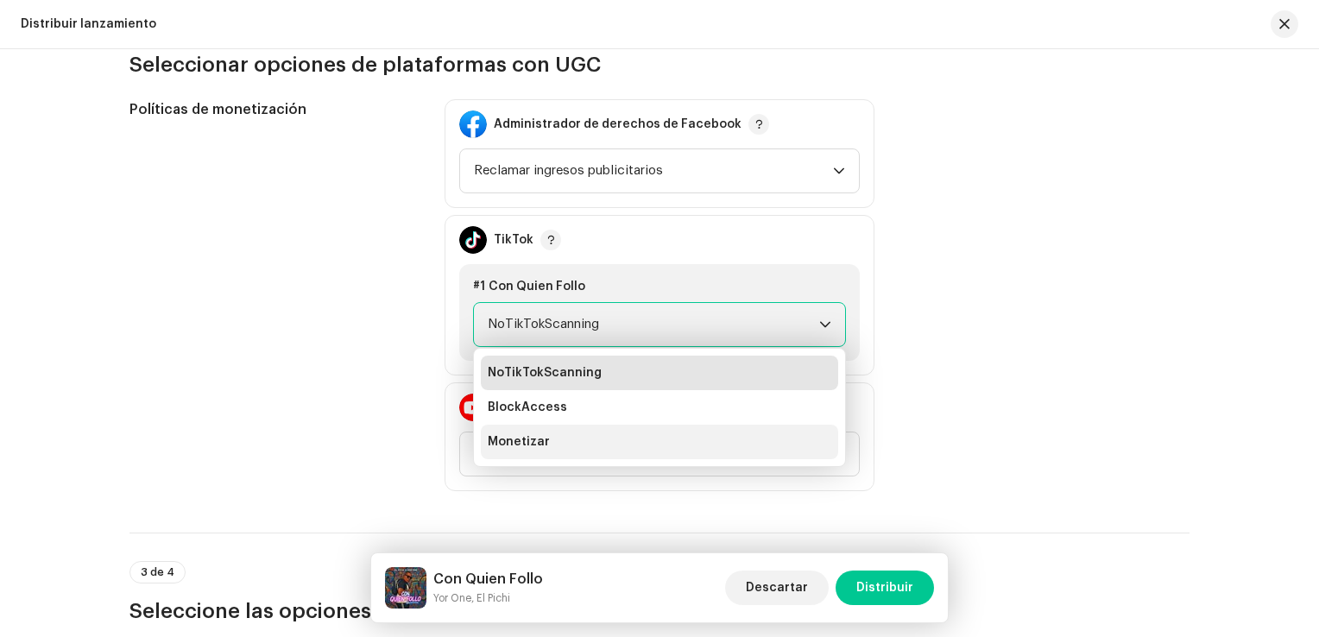
click at [571, 436] on li "Monetizar" at bounding box center [659, 442] width 357 height 35
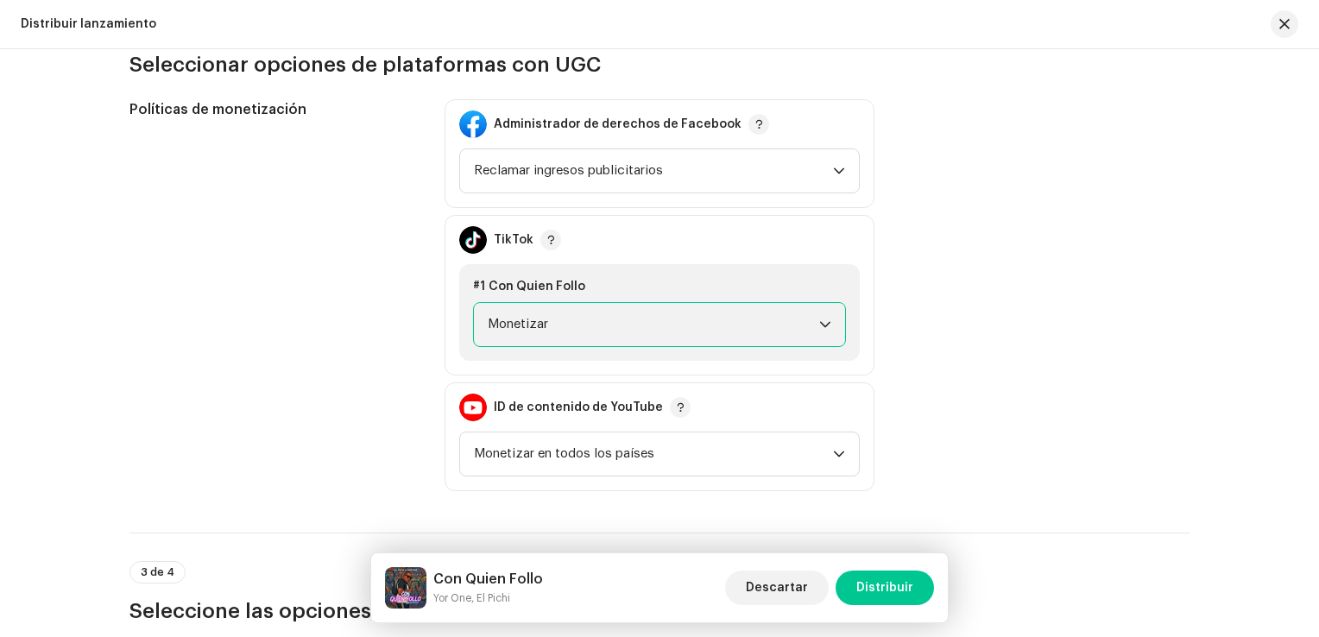
click at [660, 313] on span "Monetizar" at bounding box center [654, 324] width 332 height 43
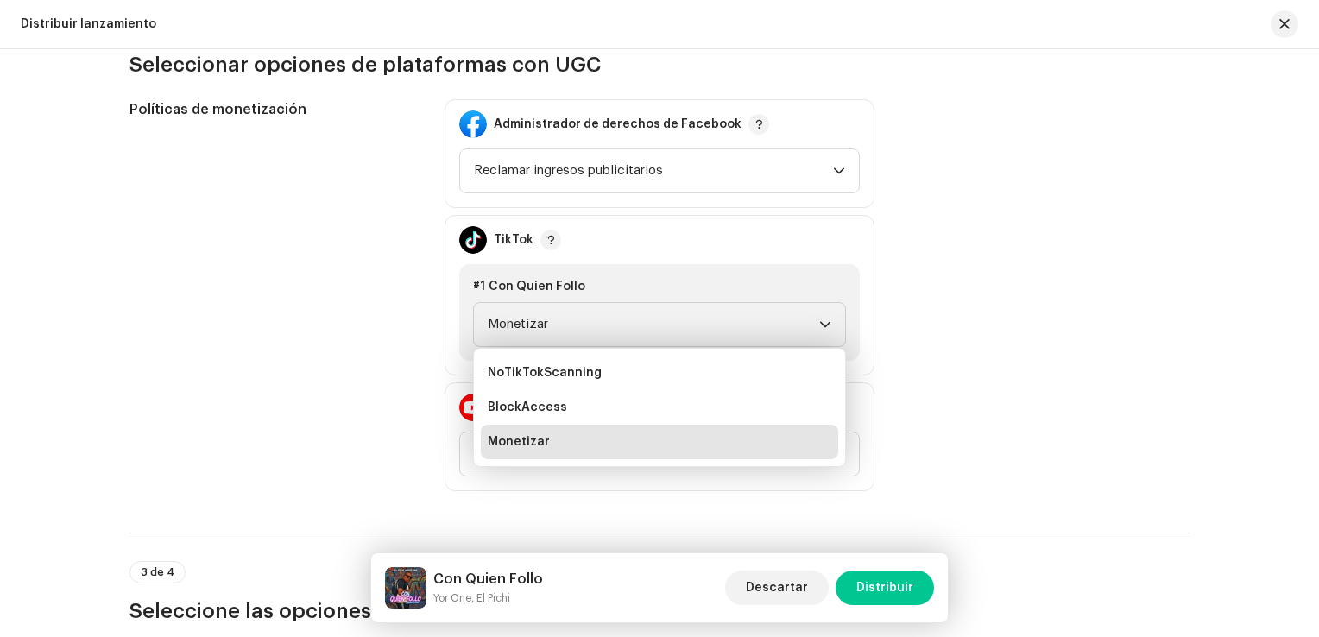
click at [912, 306] on div "Políticas de monetización Administrador de derechos de Facebook Reclamar ingres…" at bounding box center [659, 295] width 1060 height 392
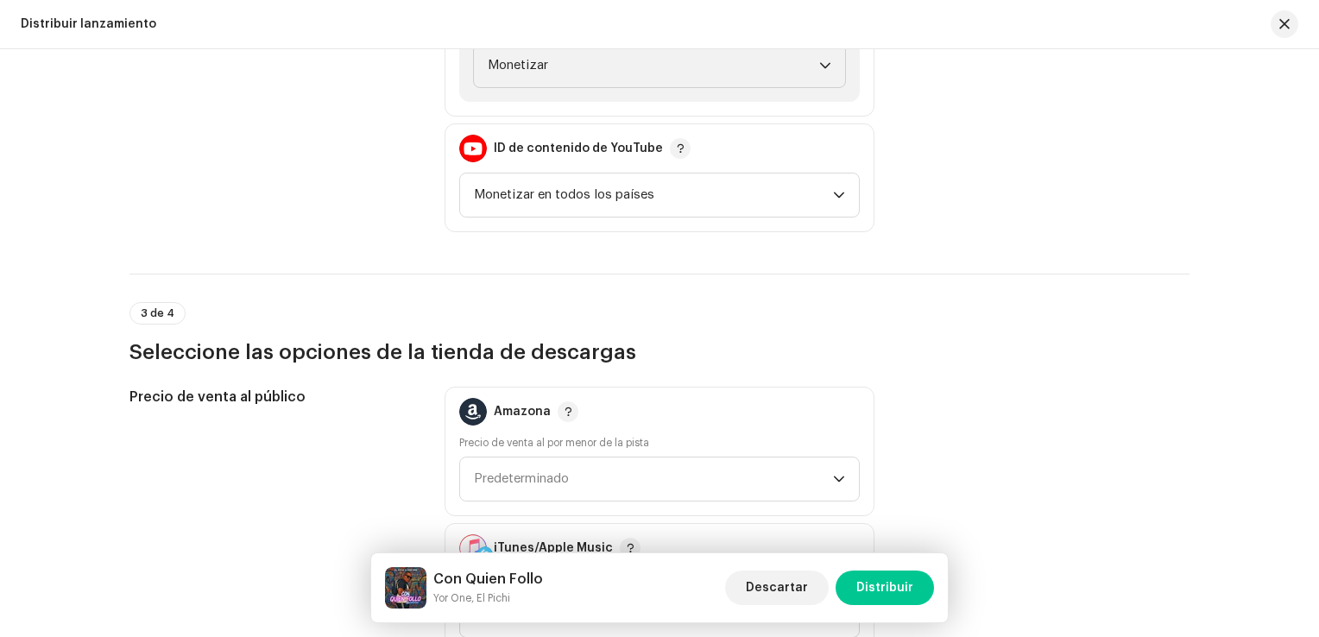
scroll to position [2245, 0]
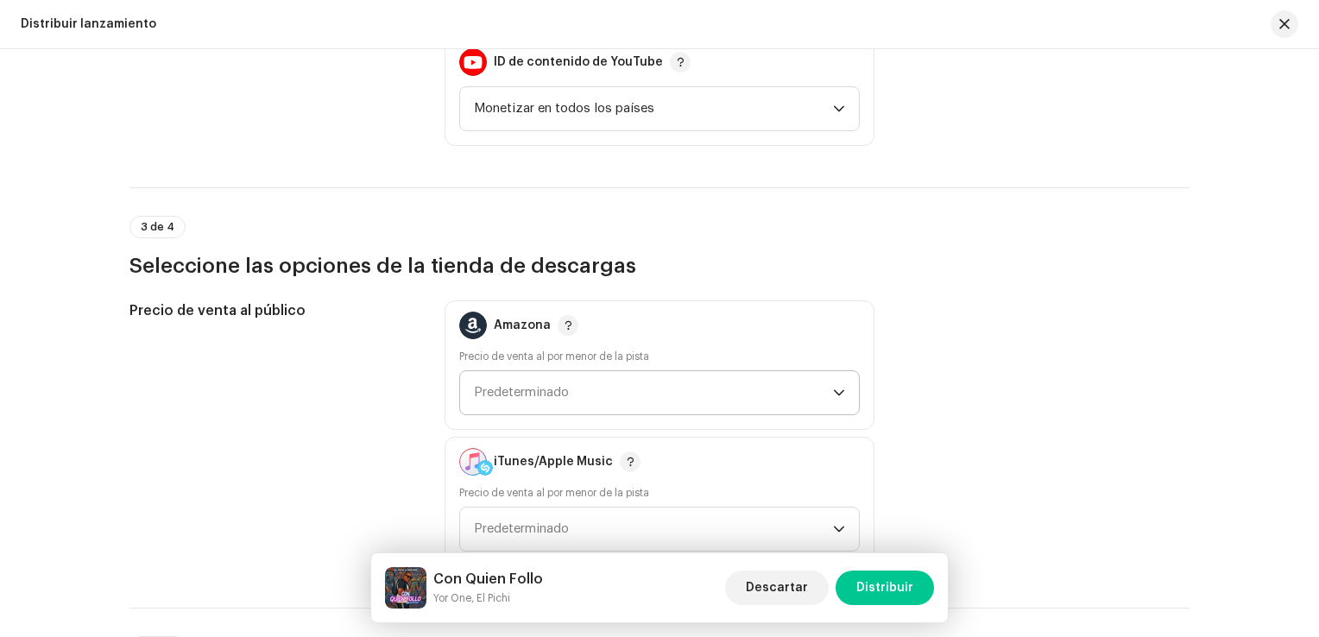
click at [534, 392] on span "Predeterminado" at bounding box center [521, 392] width 95 height 13
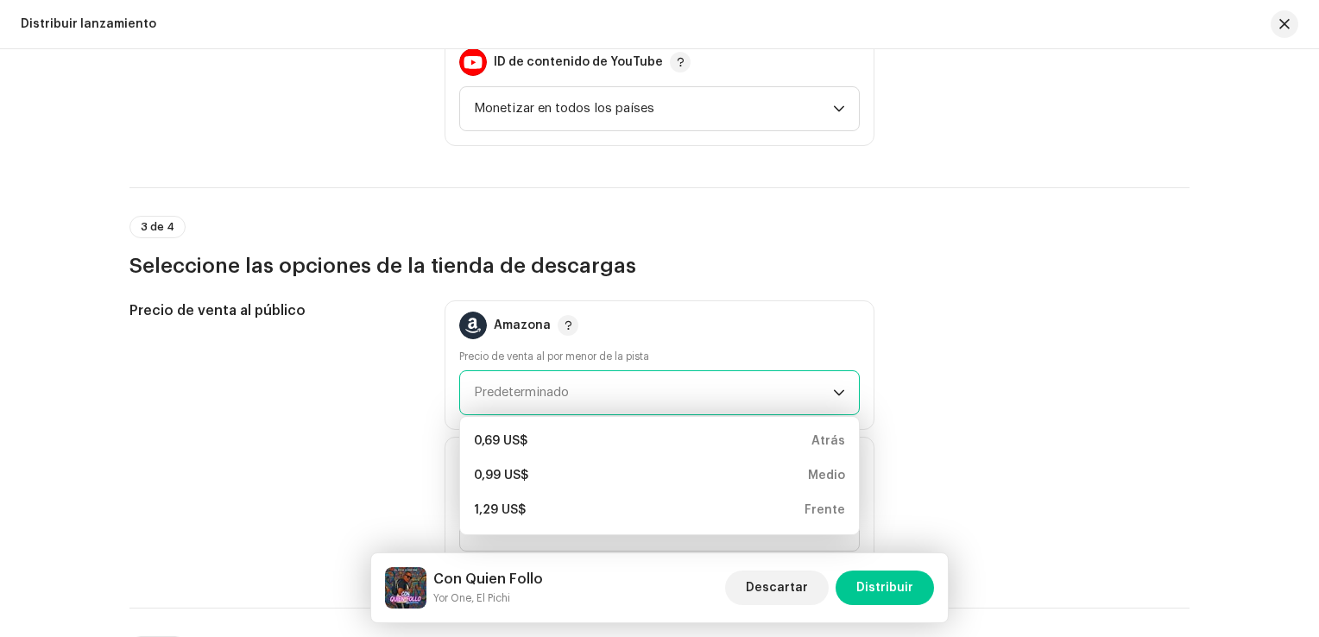
click at [534, 392] on span "Predeterminado" at bounding box center [521, 392] width 95 height 13
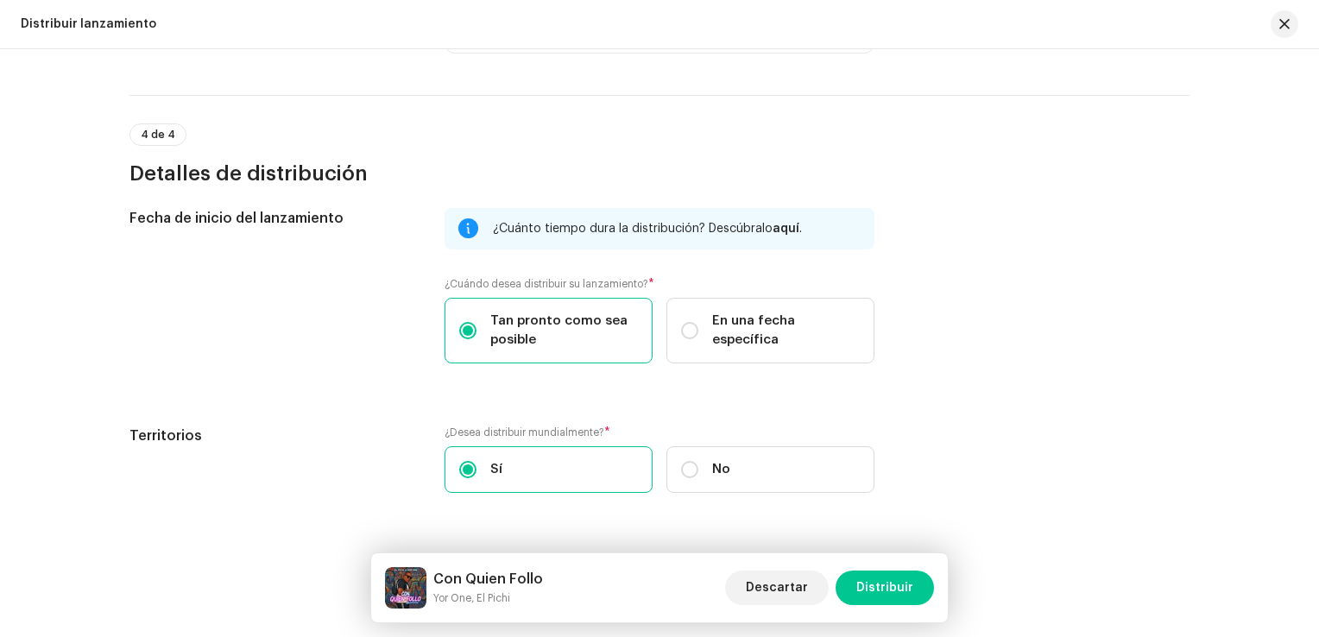
scroll to position [2763, 0]
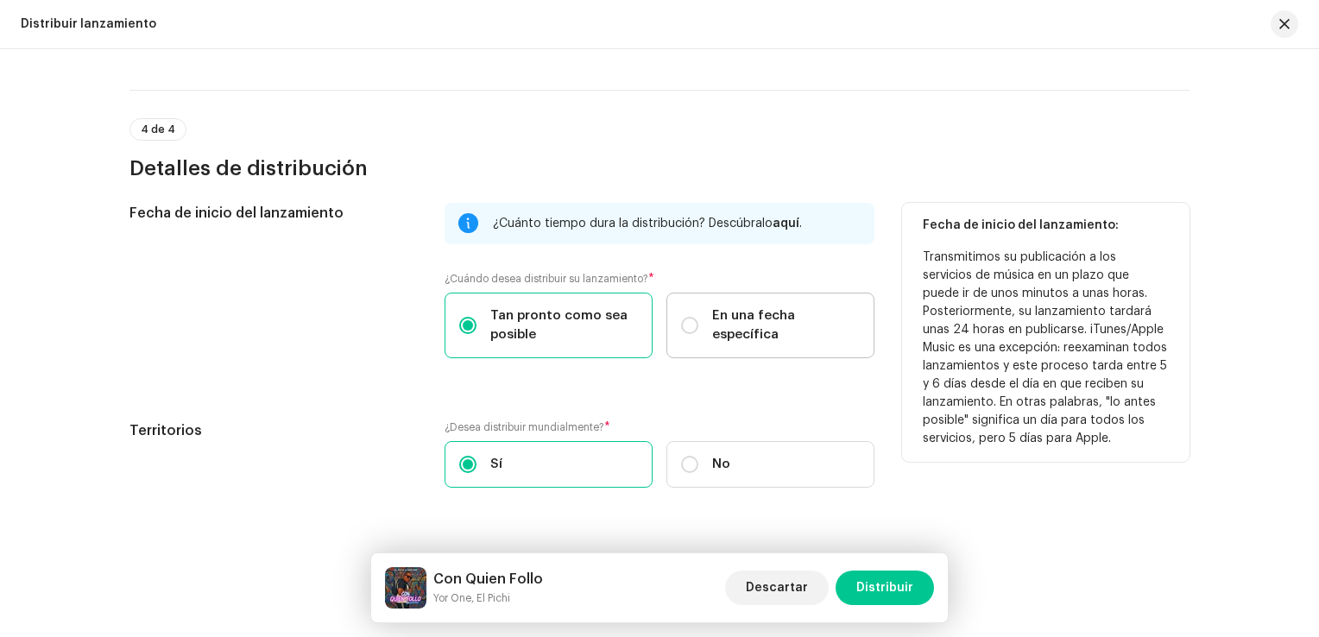
click at [698, 326] on div "En una fecha específica" at bounding box center [770, 325] width 179 height 38
click at [698, 326] on input "En una fecha específica" at bounding box center [689, 325] width 17 height 17
radio input "true"
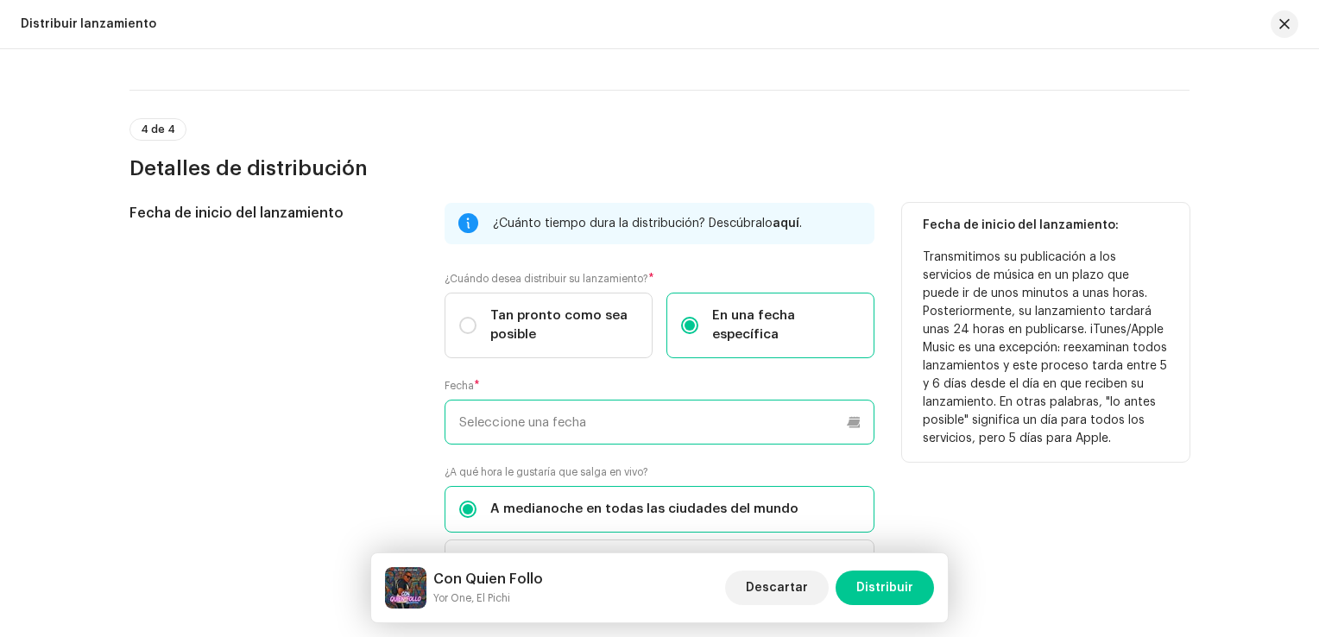
click at [594, 428] on input "text" at bounding box center [660, 422] width 430 height 45
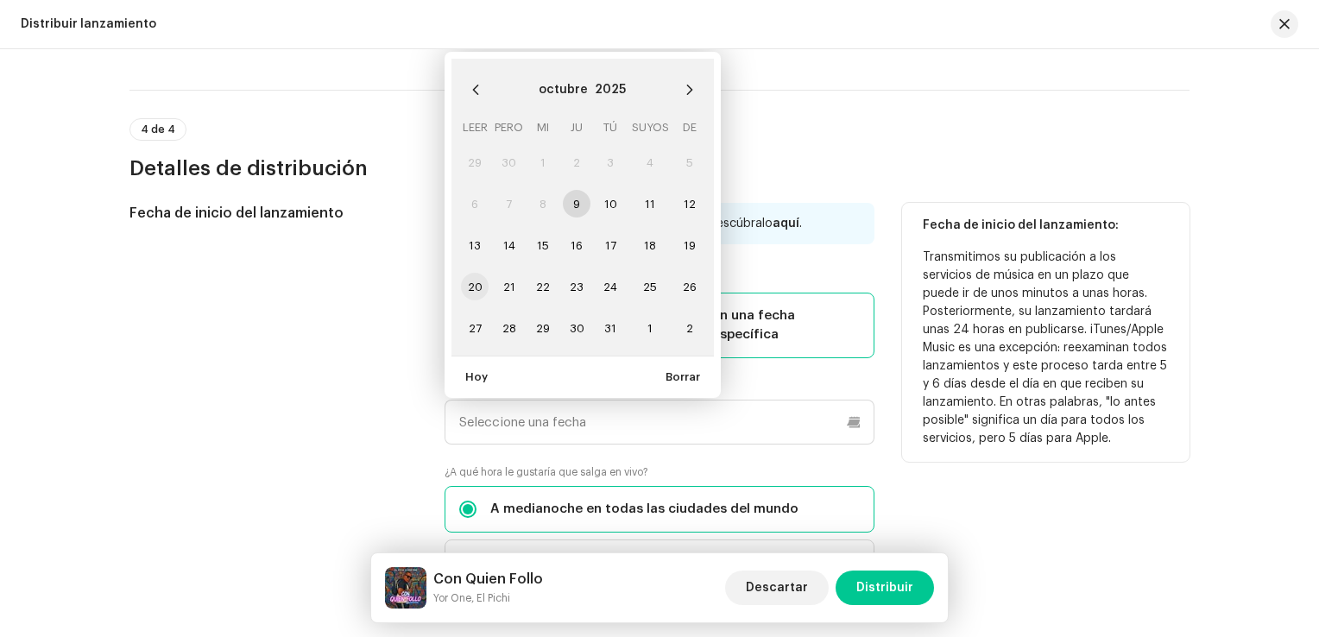
click at [470, 278] on span "20" at bounding box center [475, 287] width 28 height 28
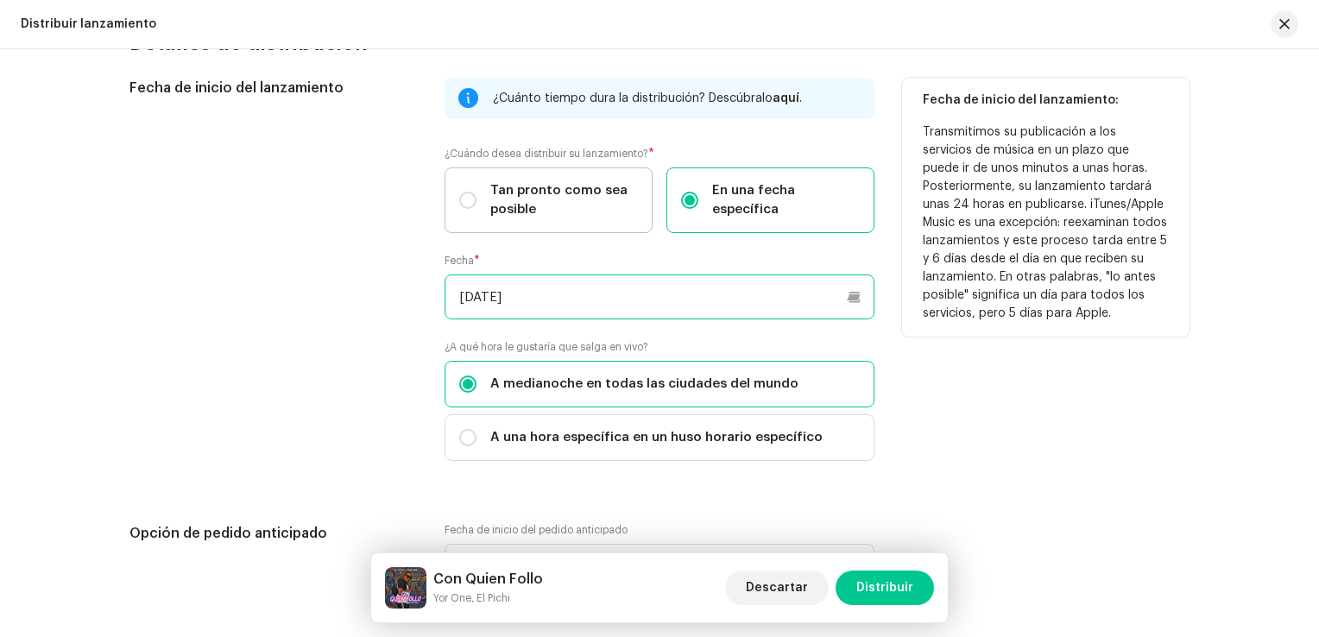
scroll to position [2849, 0]
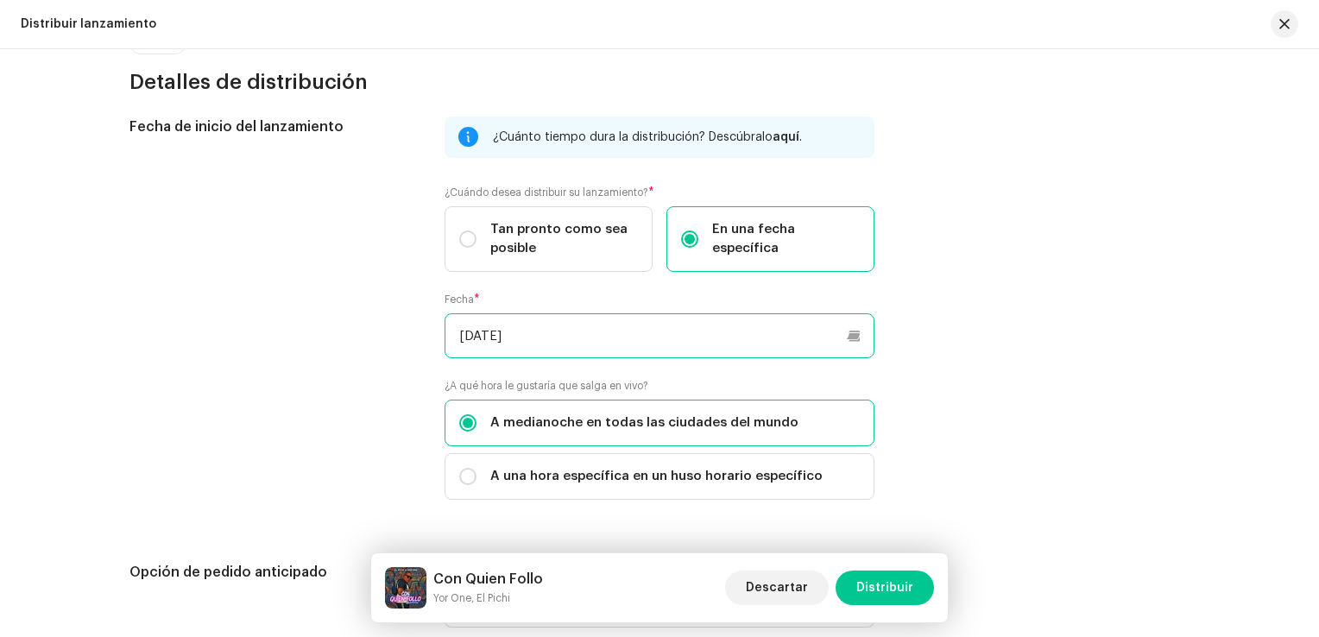
click at [612, 341] on input "20/10/2025" at bounding box center [660, 335] width 430 height 45
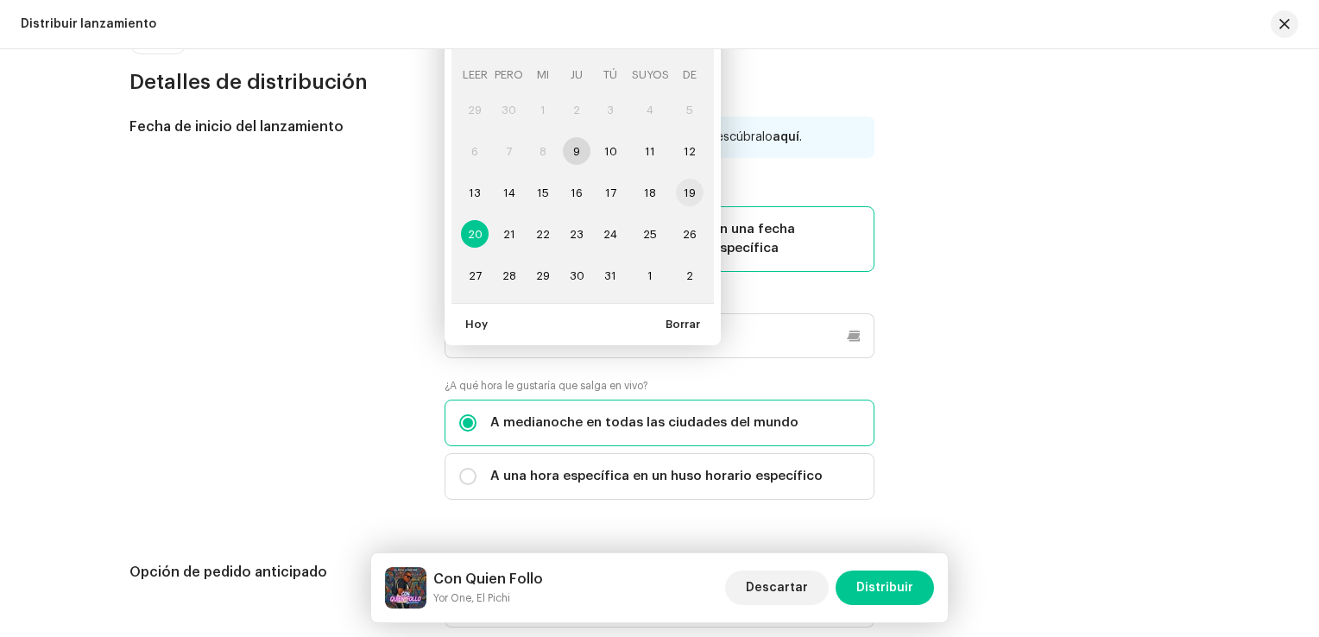
click at [676, 193] on span "19" at bounding box center [690, 193] width 28 height 28
type input "19/10/2025"
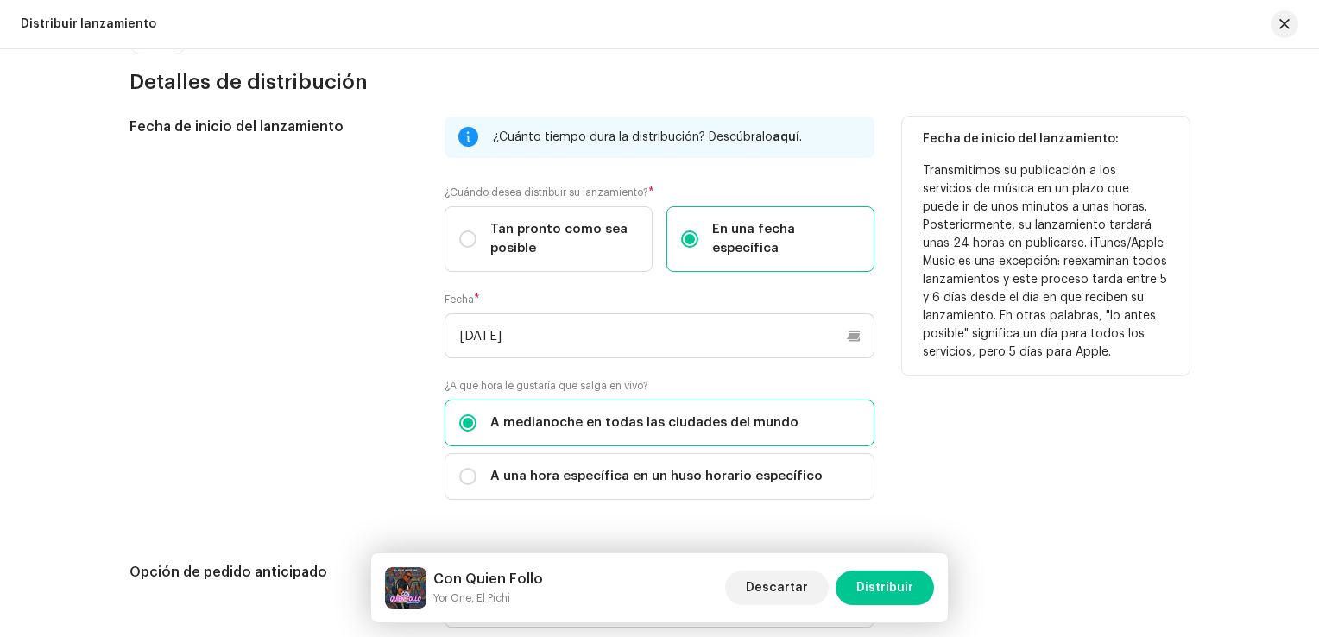
click at [273, 278] on div "Fecha de inicio del lanzamiento" at bounding box center [272, 319] width 287 height 404
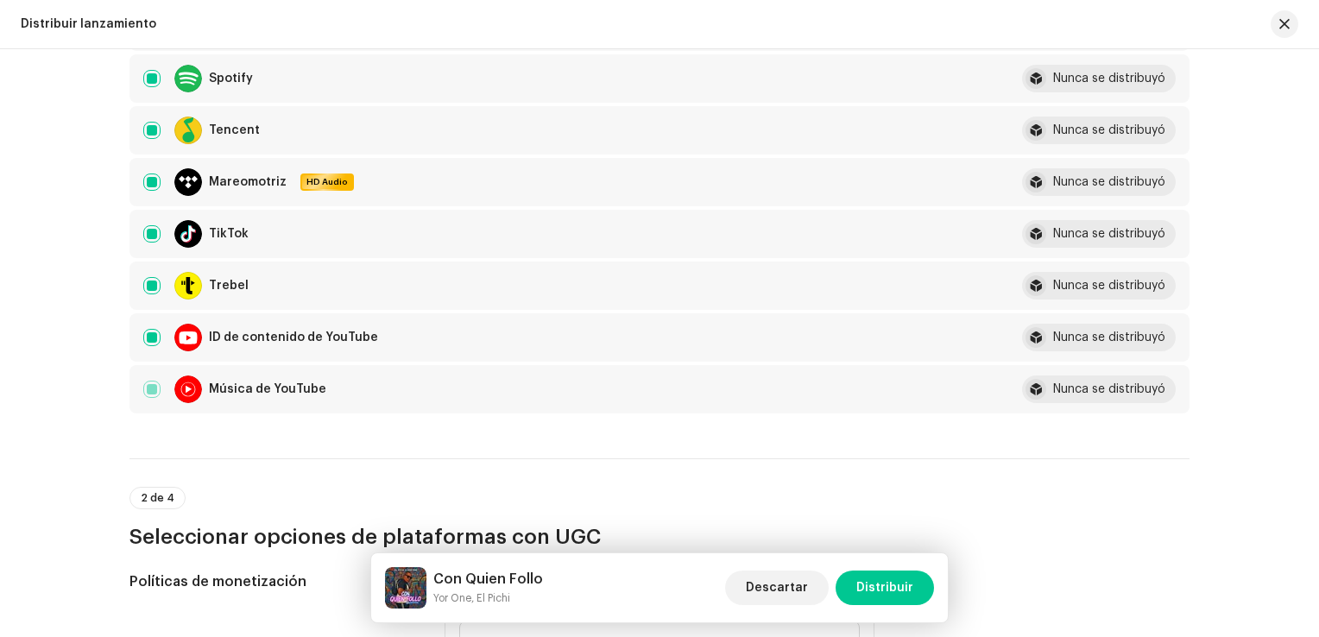
scroll to position [1341, 0]
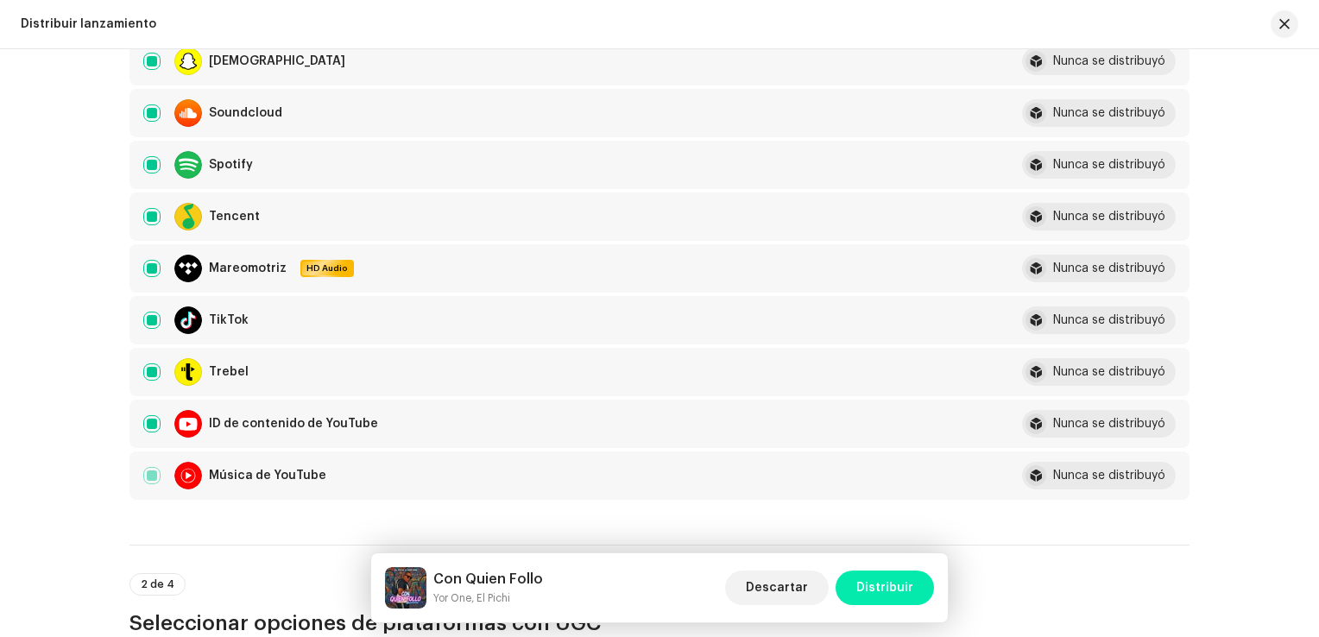
click at [901, 585] on span "Distribuir" at bounding box center [884, 588] width 57 height 35
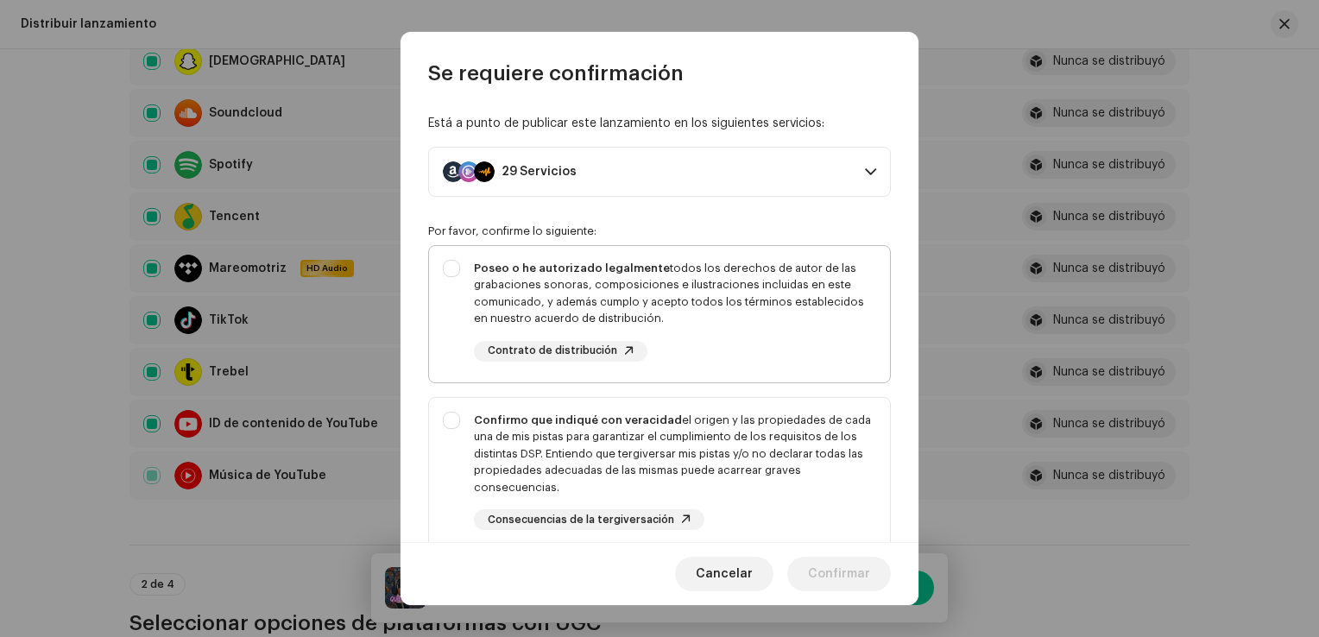
click at [449, 266] on div "Poseo o he autorizado legalmente todos los derechos de autor de las grabaciones…" at bounding box center [659, 310] width 461 height 129
checkbox input "true"
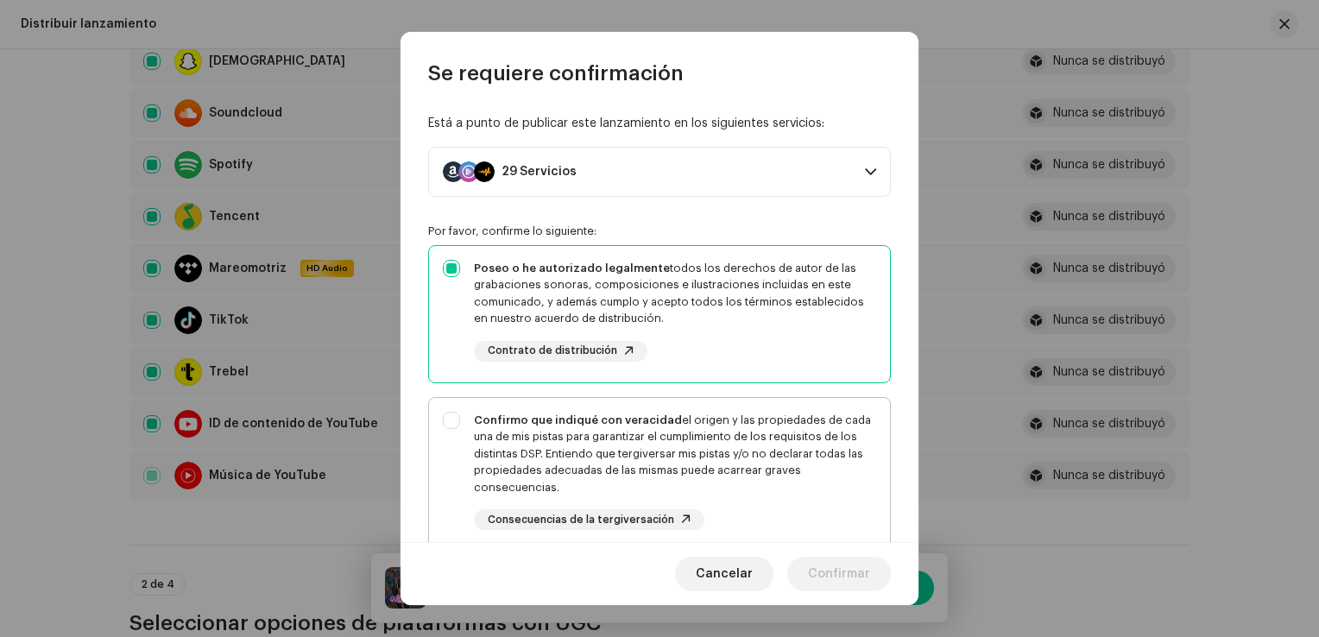
click at [446, 422] on div "Confirmo que indiqué con veracidad el origen y las propiedades de cada una de m…" at bounding box center [659, 471] width 461 height 147
checkbox input "true"
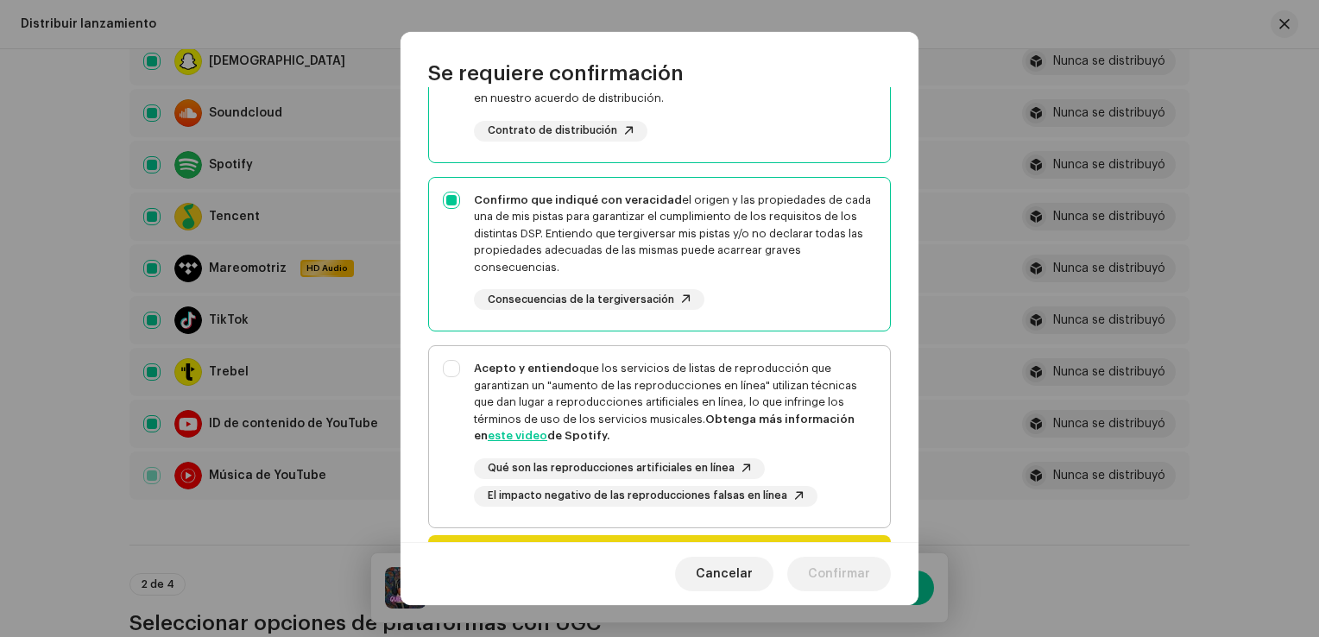
scroll to position [259, 0]
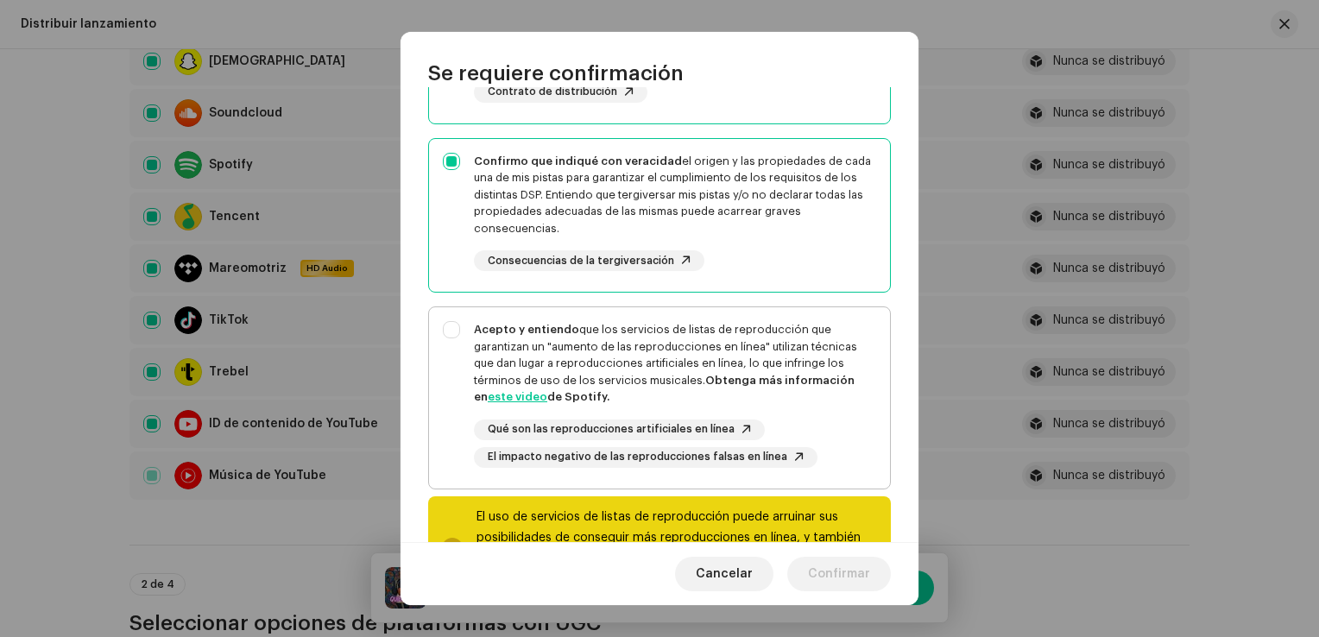
click at [460, 325] on div "Acepto y entiendo que los servicios de listas de reproducción que garantizan un…" at bounding box center [659, 394] width 461 height 174
checkbox input "true"
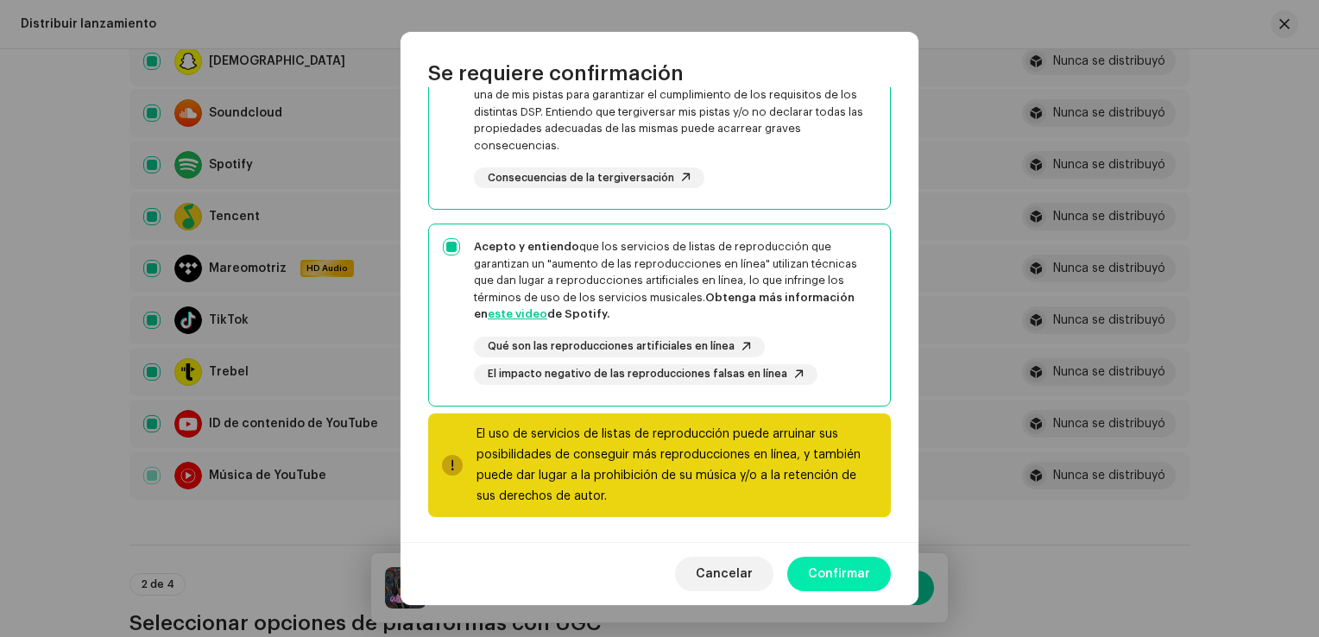
click at [843, 568] on span "Confirmar" at bounding box center [839, 574] width 62 height 35
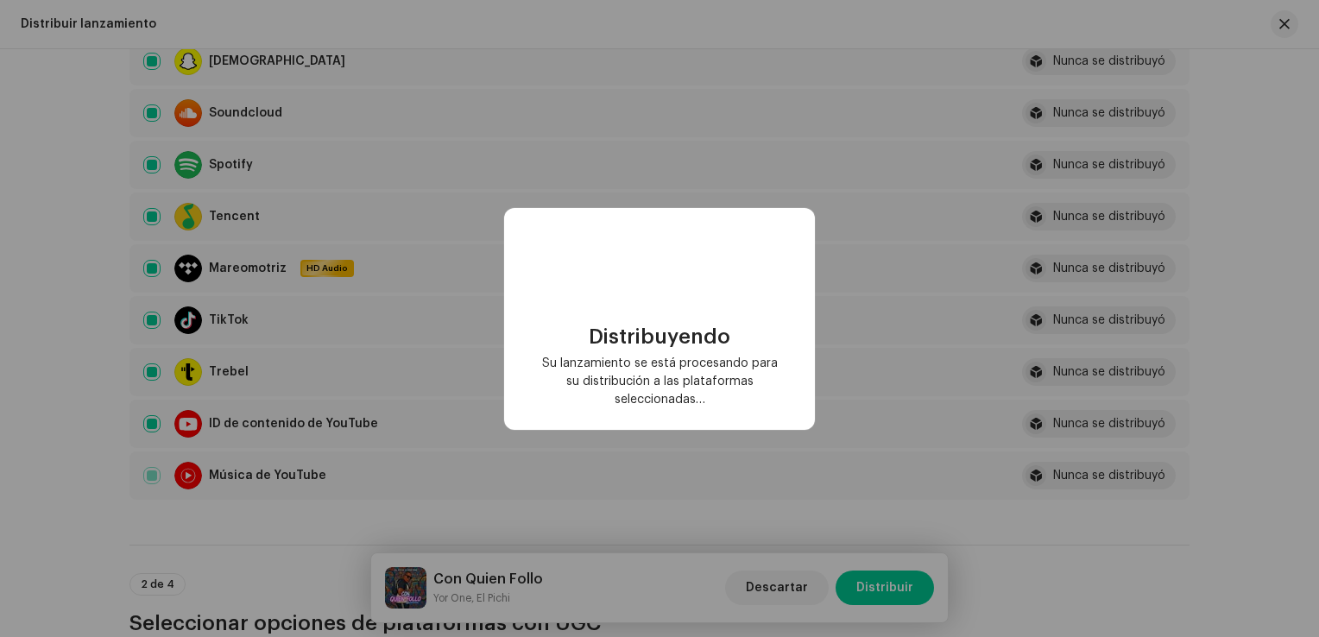
checkbox input "false"
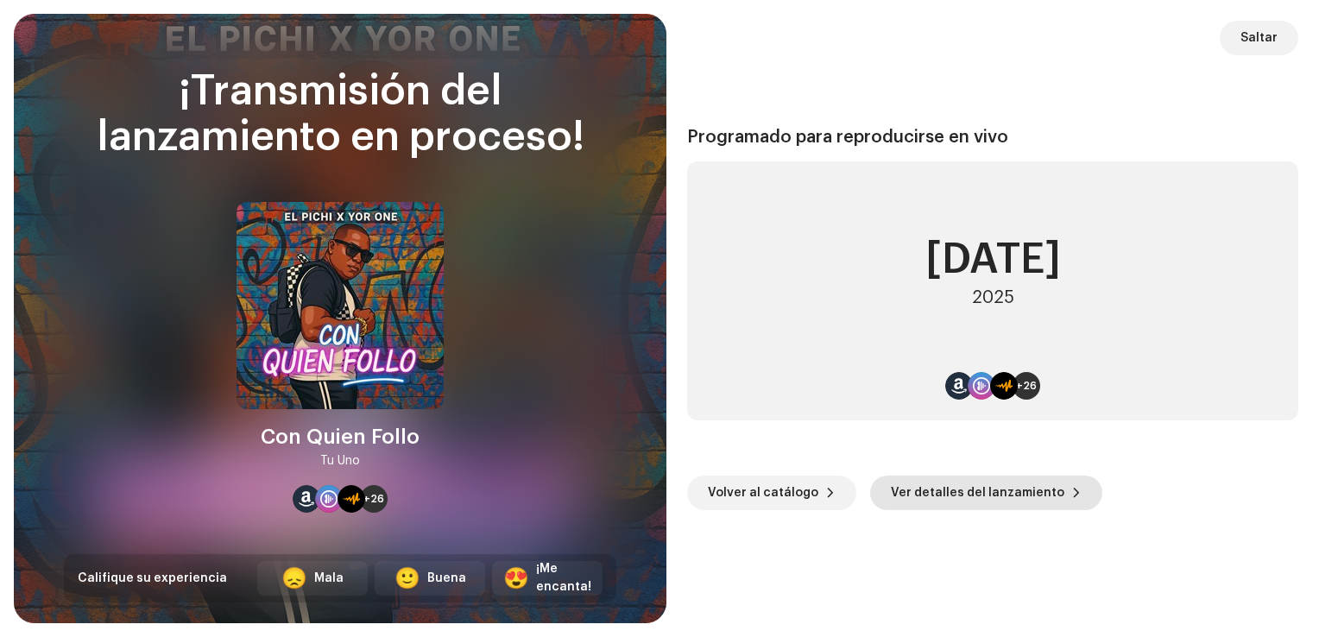
click at [925, 492] on span "Ver detalles del lanzamiento" at bounding box center [978, 493] width 174 height 35
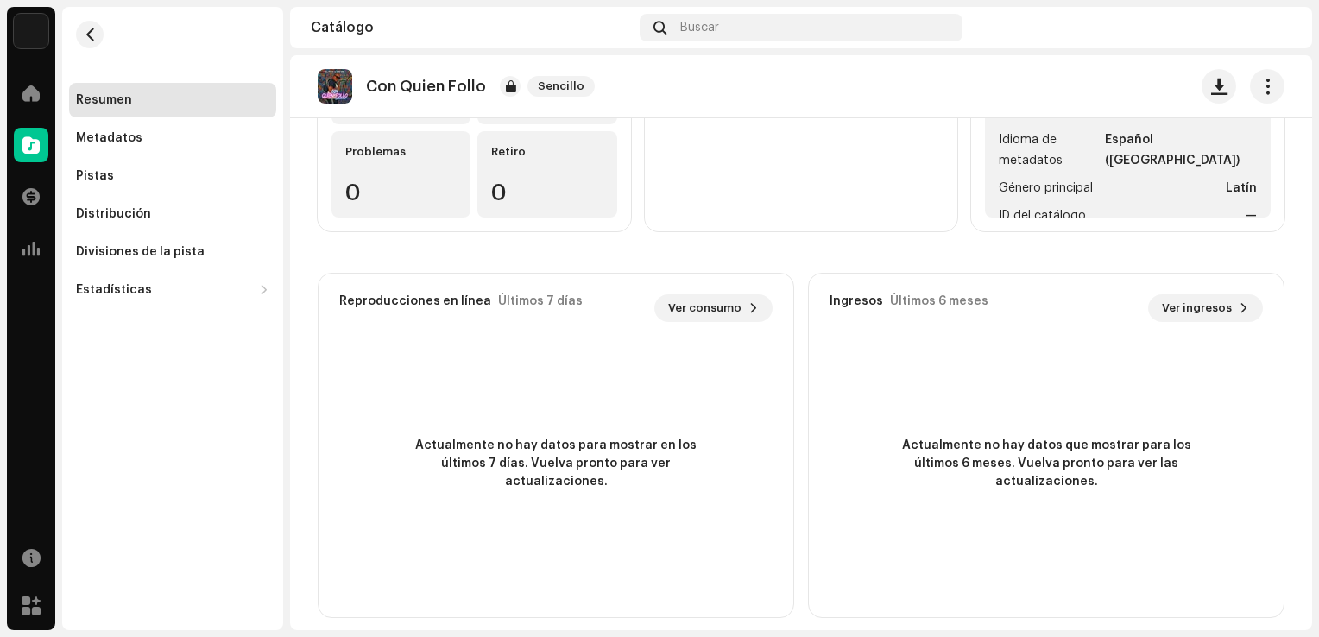
scroll to position [287, 0]
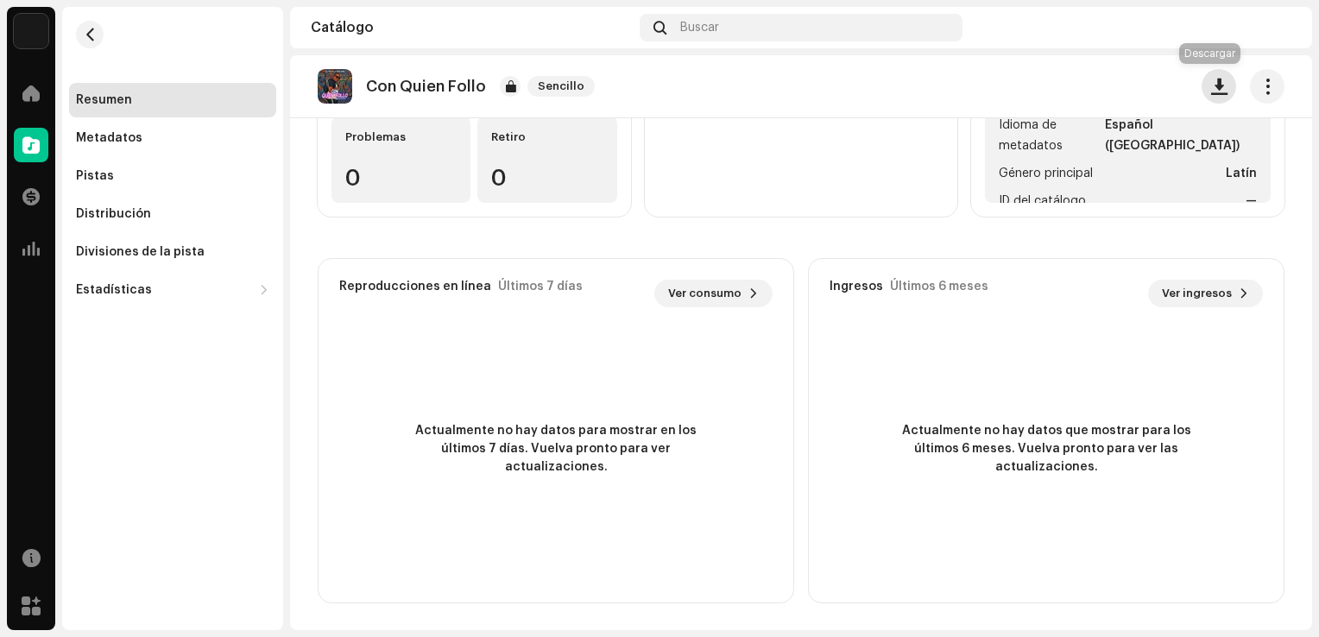
click at [1211, 85] on span "button" at bounding box center [1219, 86] width 16 height 14
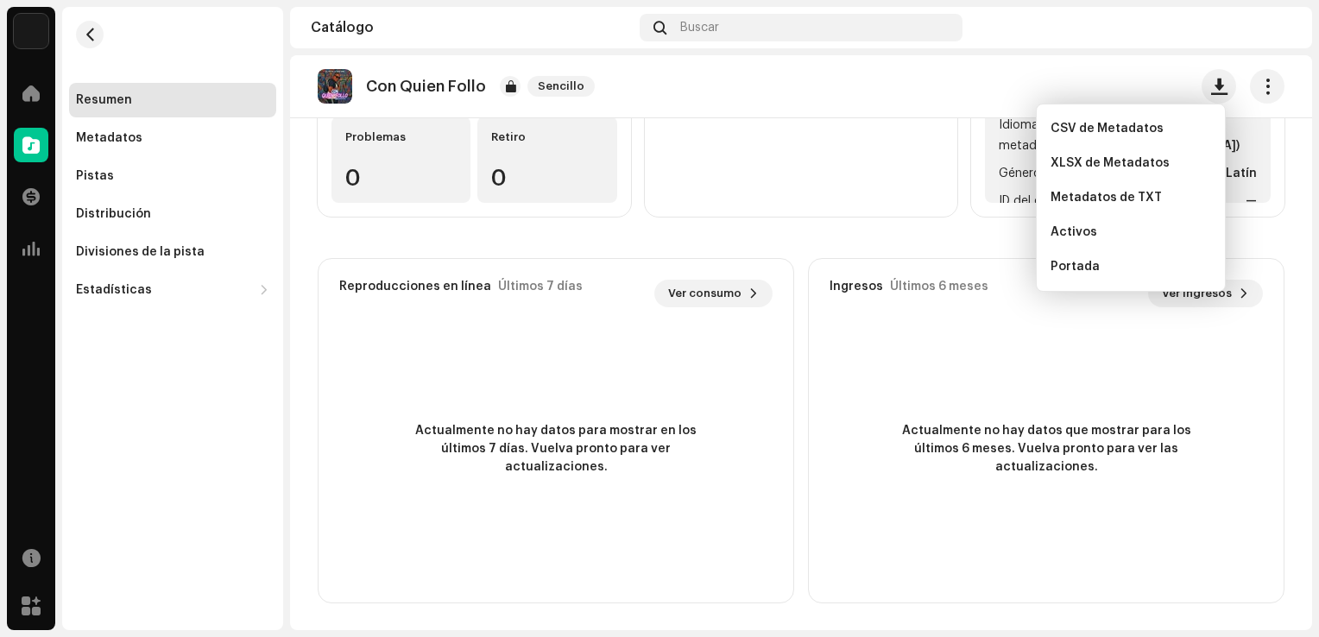
click at [1166, 401] on div "Actualmente no hay datos que mostrar para los últimos 6 meses. Vuelva pronto pa…" at bounding box center [1046, 449] width 475 height 242
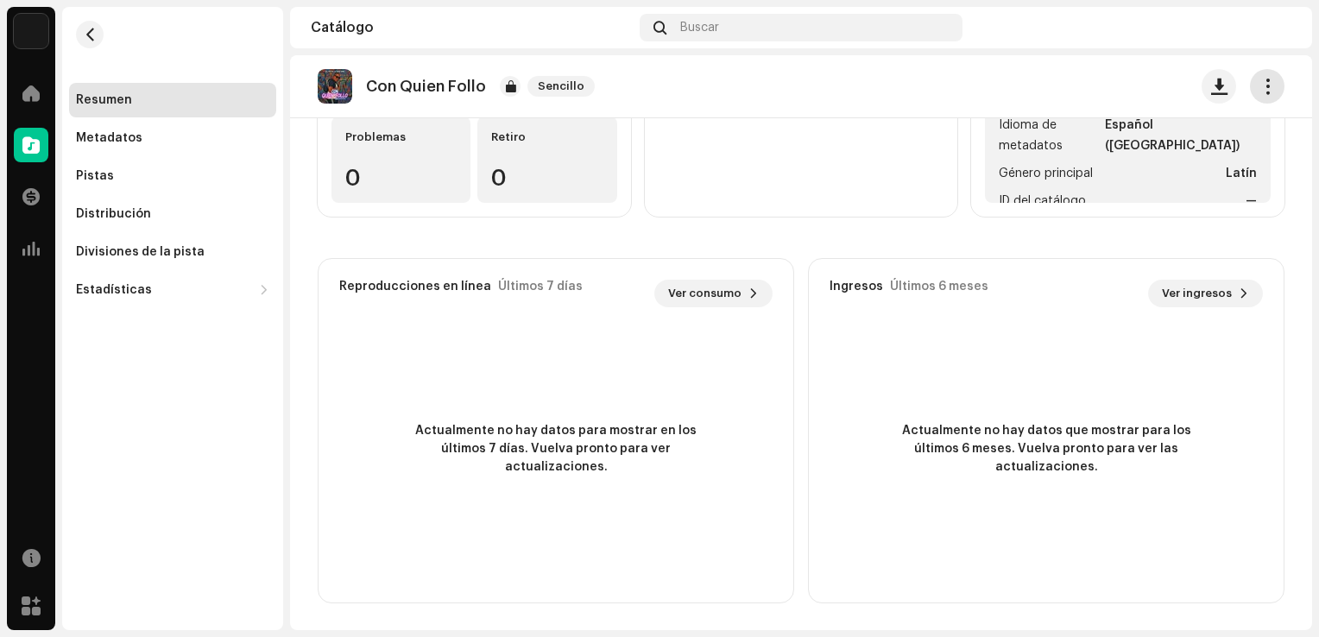
click at [1260, 76] on button "button" at bounding box center [1267, 86] width 35 height 35
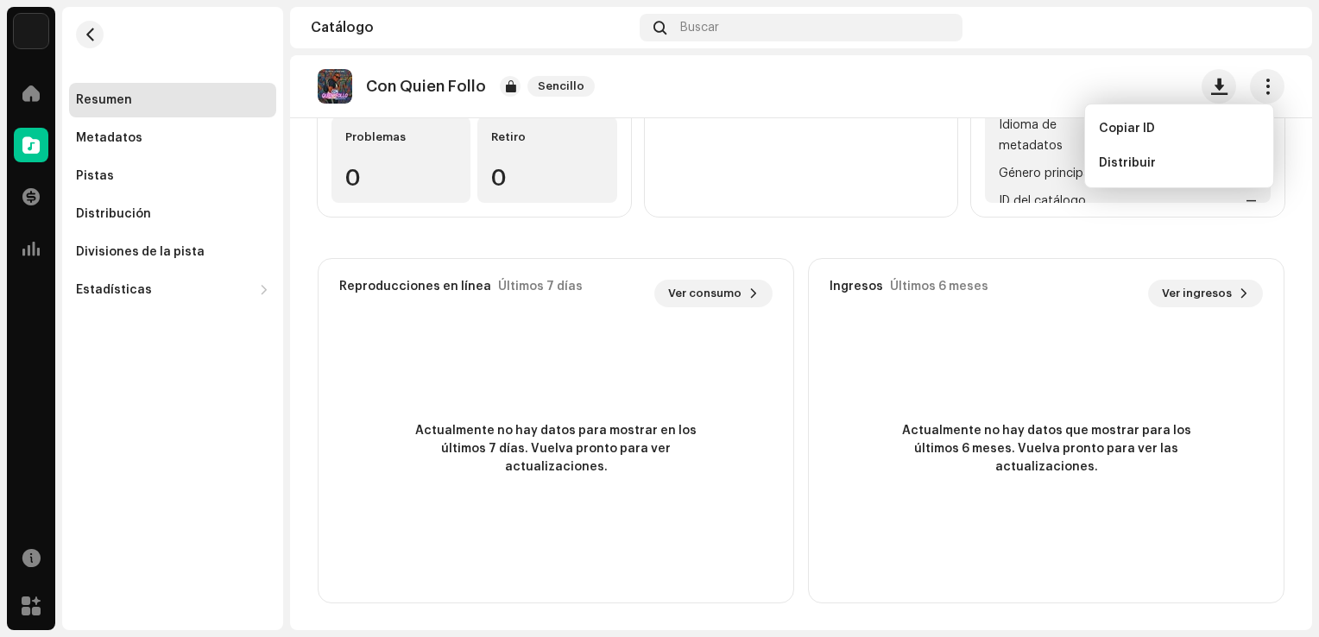
click at [1271, 468] on div "Actualmente no hay datos que mostrar para los últimos 6 meses. Vuelva pronto pa…" at bounding box center [1046, 449] width 475 height 242
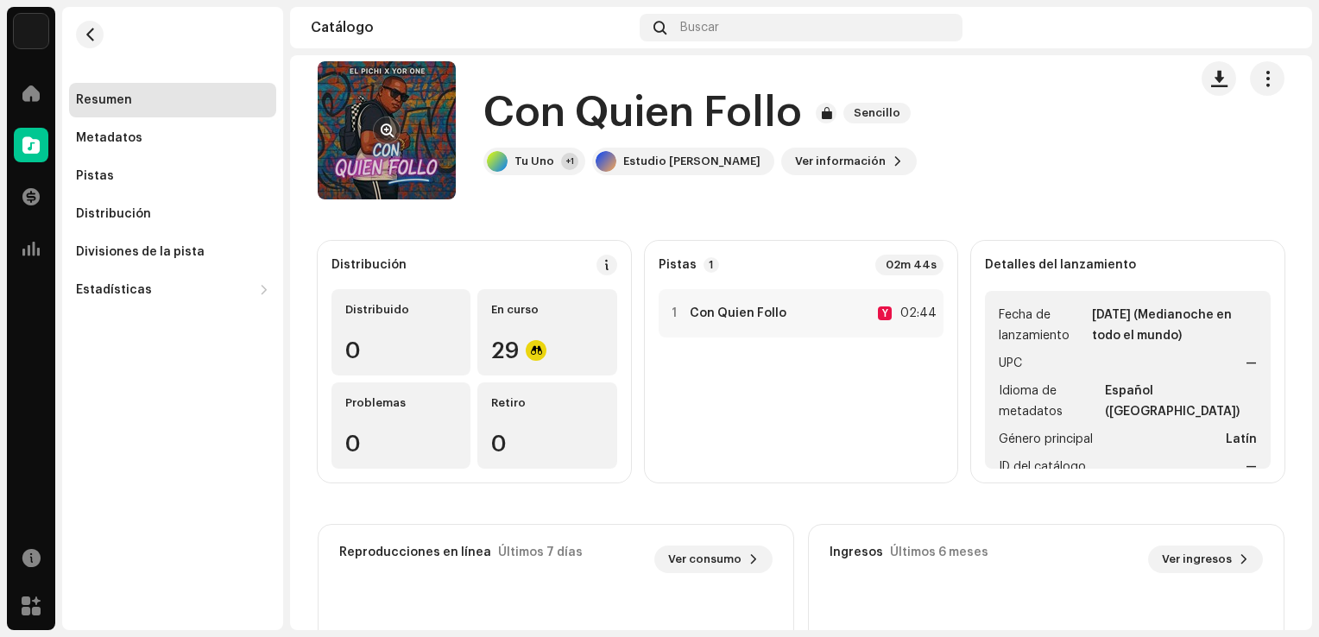
scroll to position [0, 0]
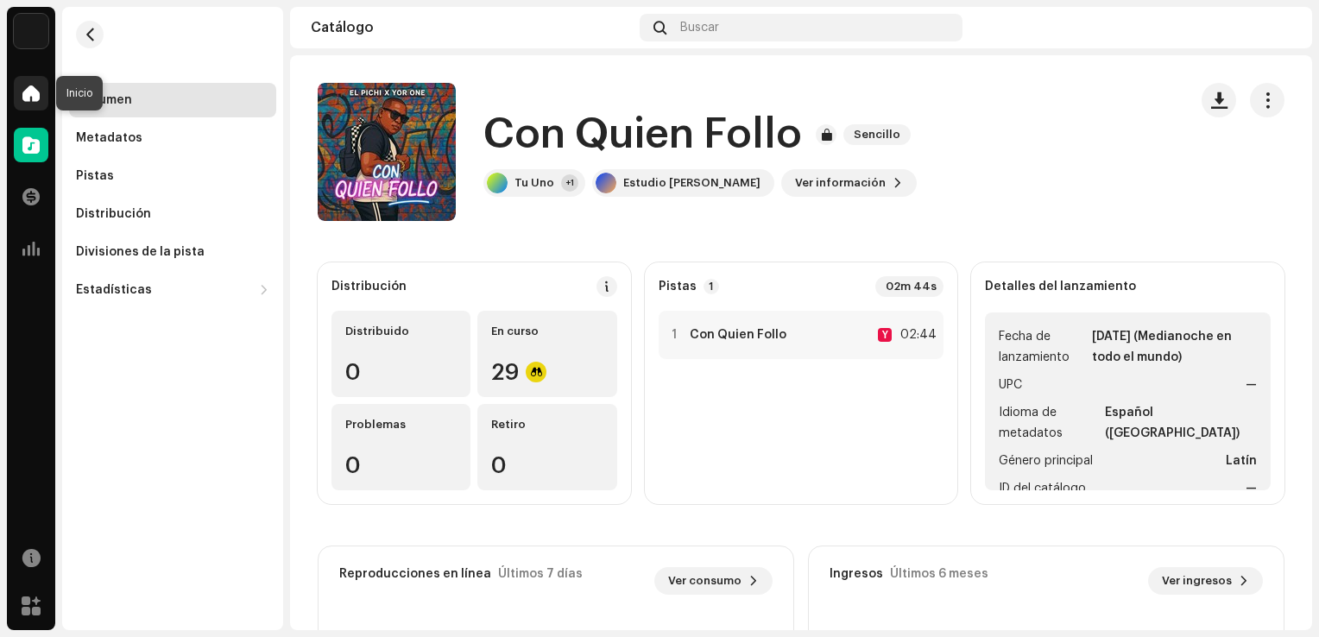
click at [34, 86] on span at bounding box center [30, 93] width 17 height 14
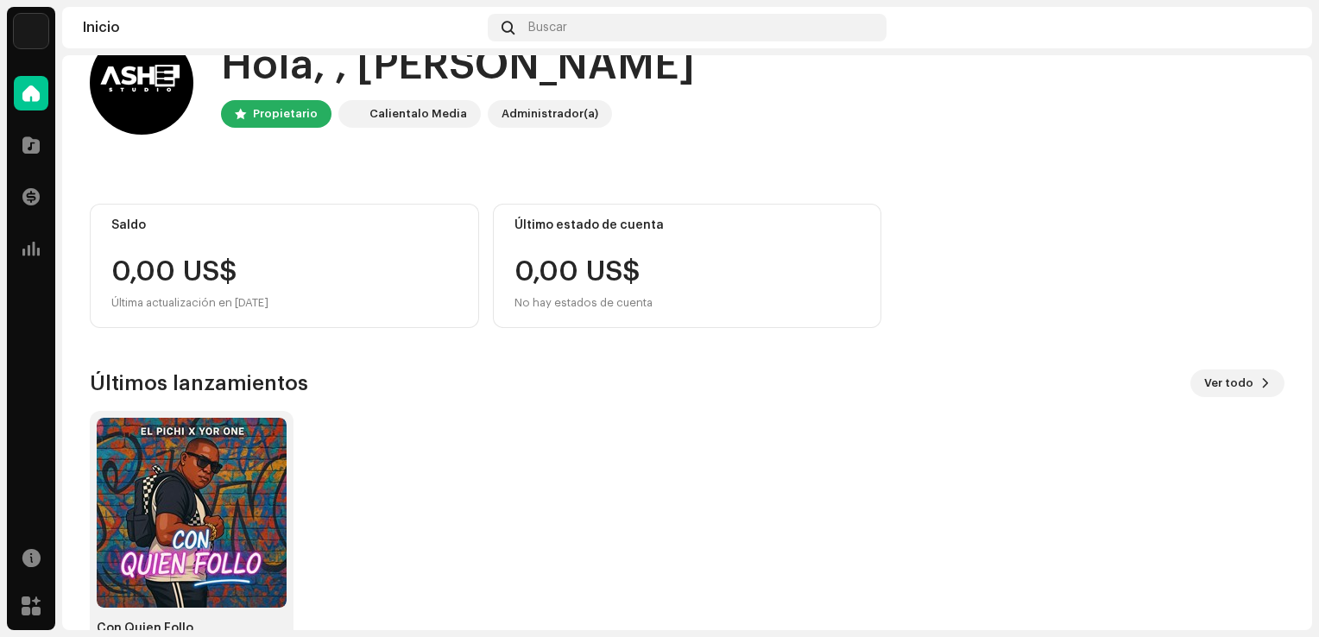
scroll to position [108, 0]
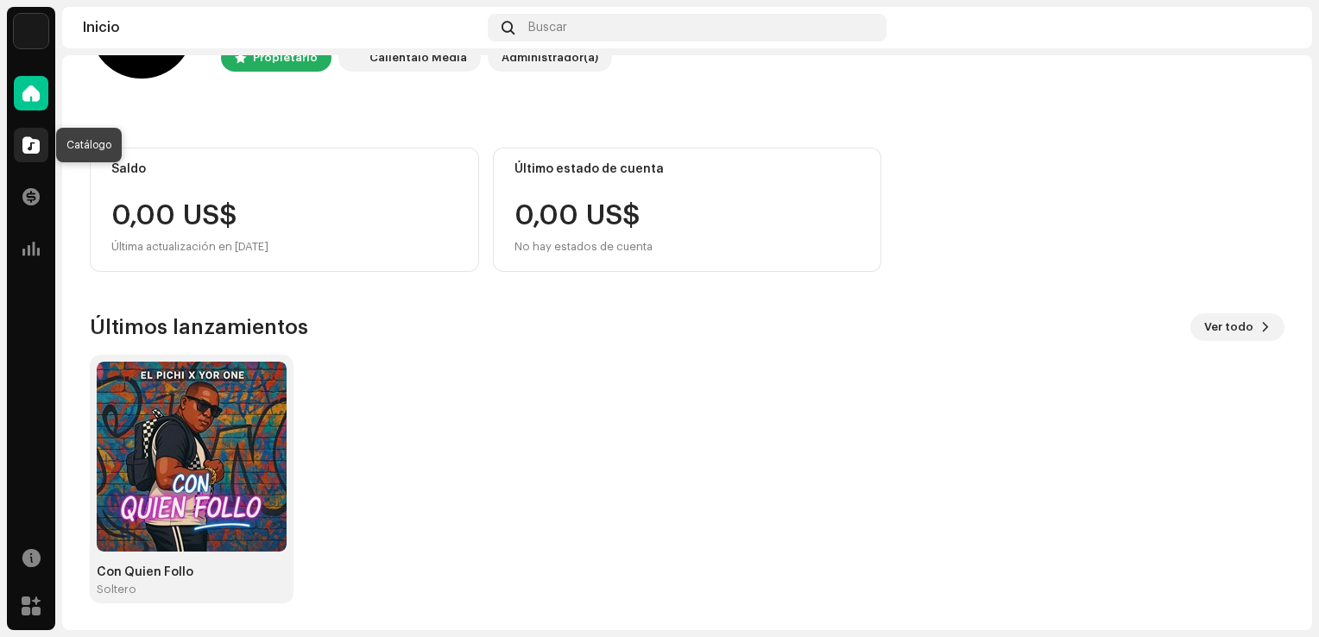
click at [35, 138] on span at bounding box center [30, 145] width 17 height 14
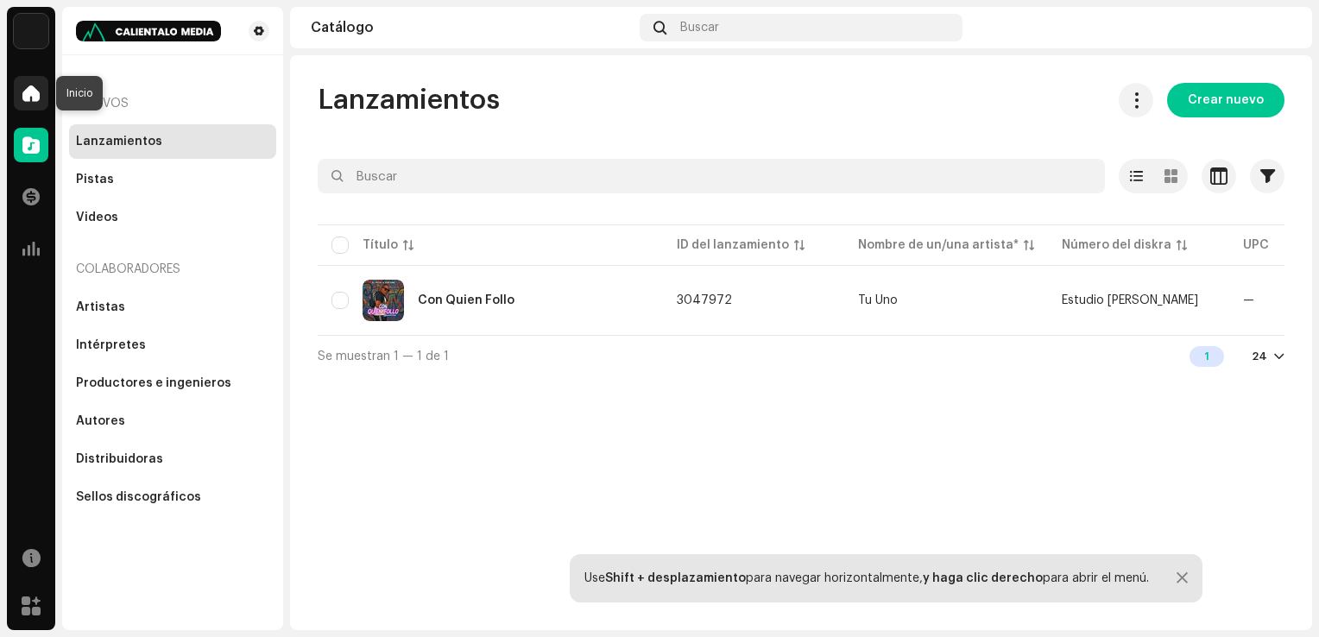
click at [26, 92] on span at bounding box center [30, 93] width 17 height 14
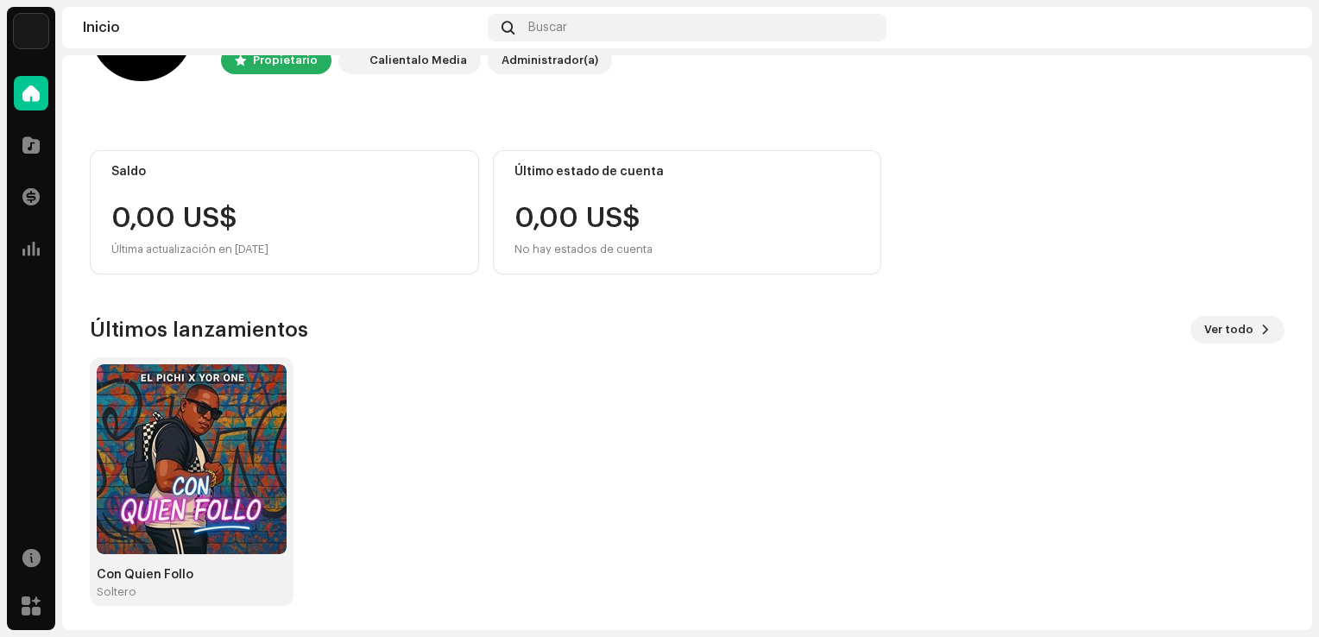
scroll to position [108, 0]
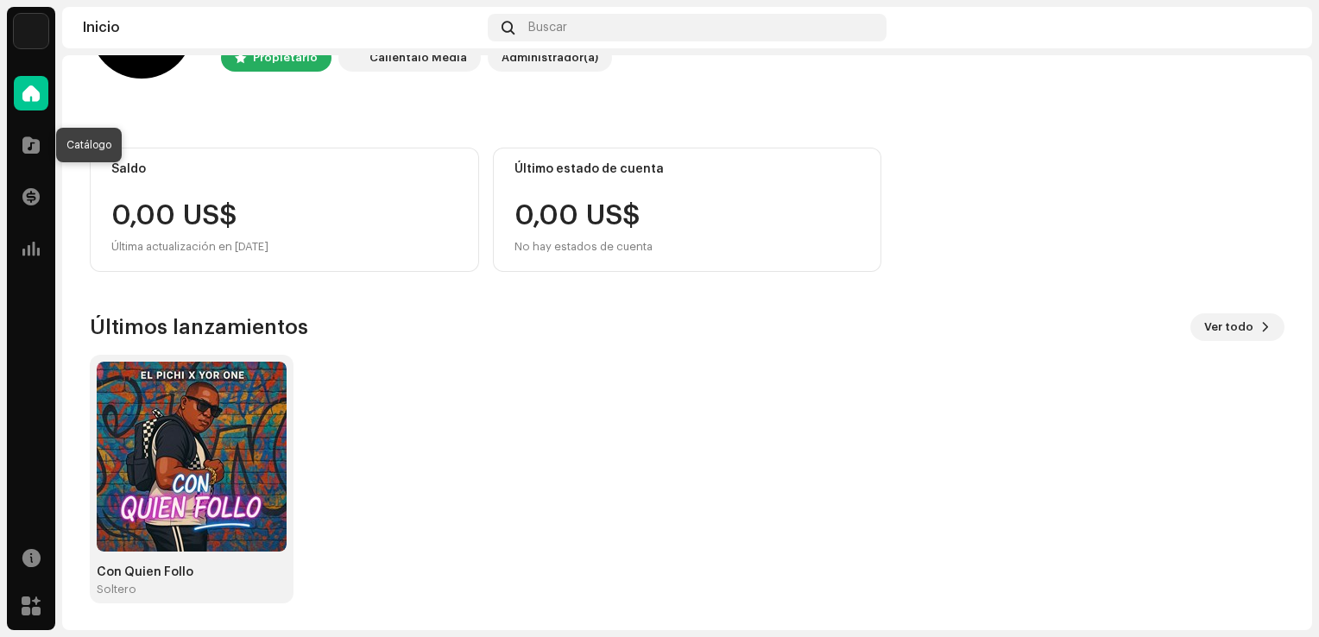
drag, startPoint x: 39, startPoint y: 140, endPoint x: 49, endPoint y: 156, distance: 19.4
click at [39, 142] on span at bounding box center [30, 145] width 17 height 14
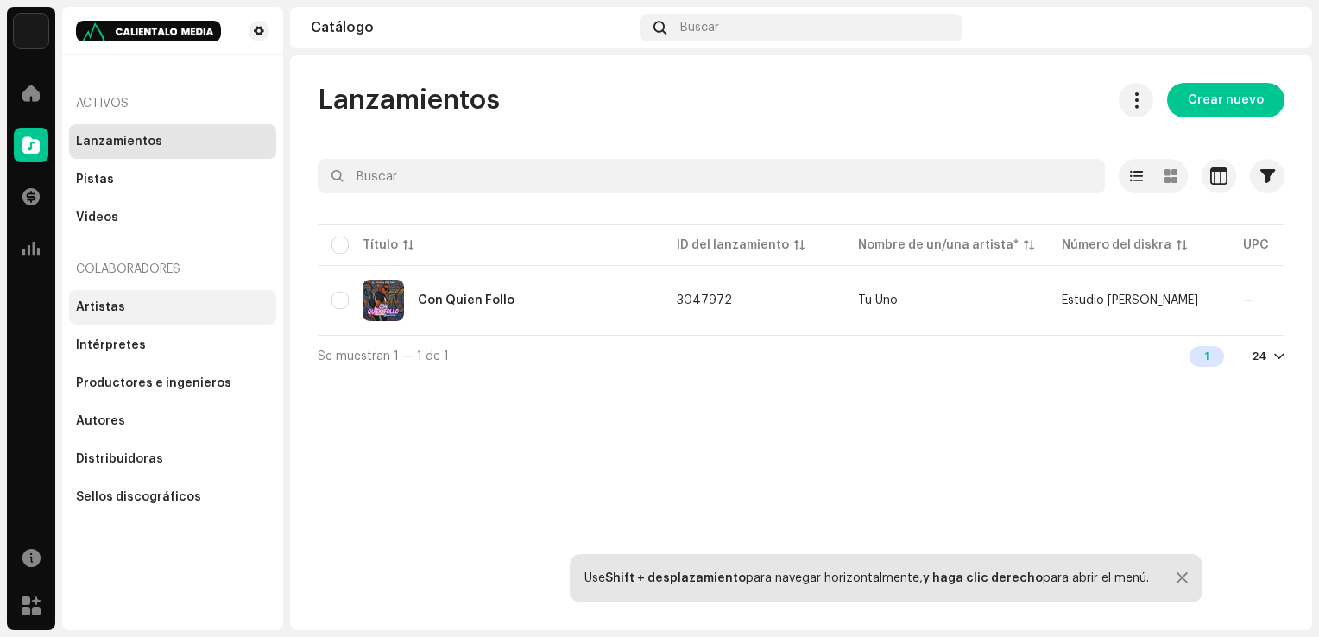
click at [125, 319] on div "Artistas" at bounding box center [172, 307] width 207 height 35
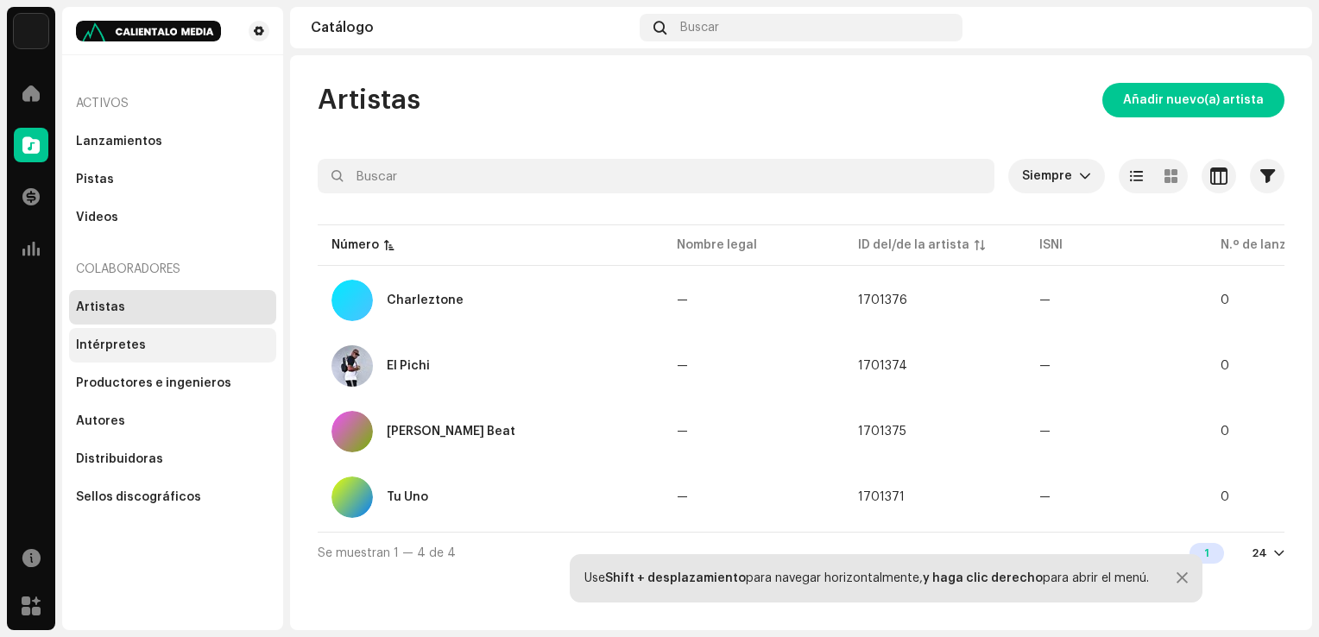
click at [154, 348] on div "Intérpretes" at bounding box center [172, 345] width 193 height 14
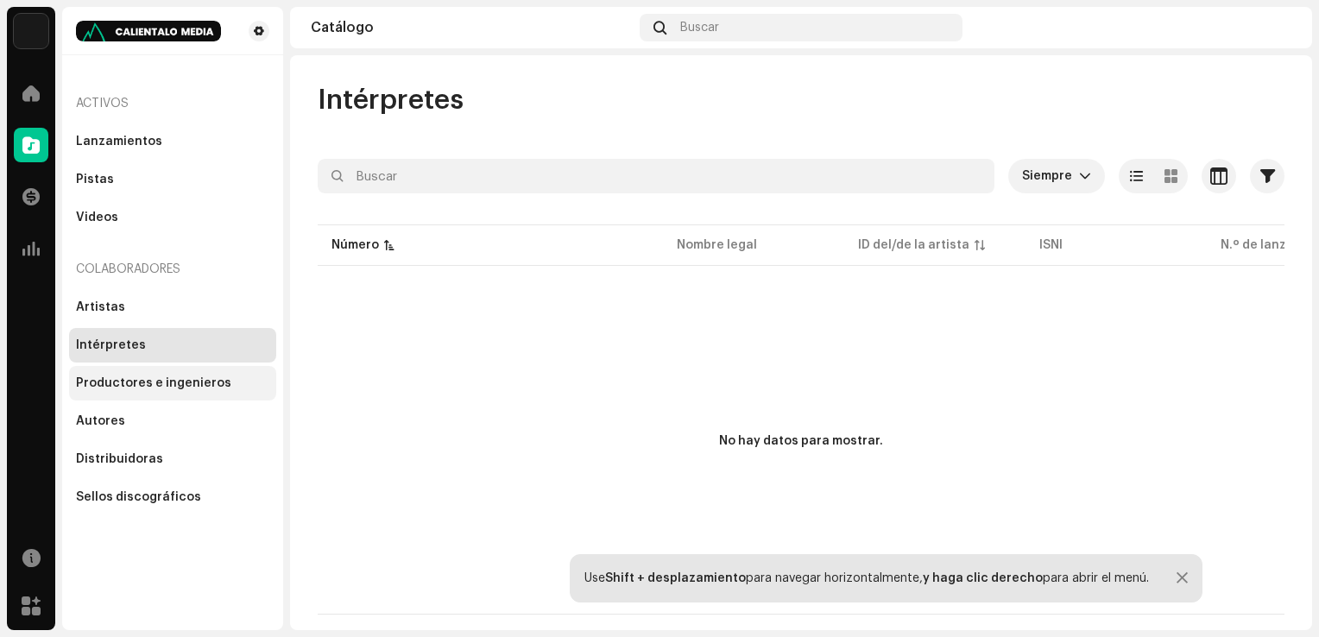
click at [155, 383] on div "Productores e ingenieros" at bounding box center [153, 383] width 155 height 14
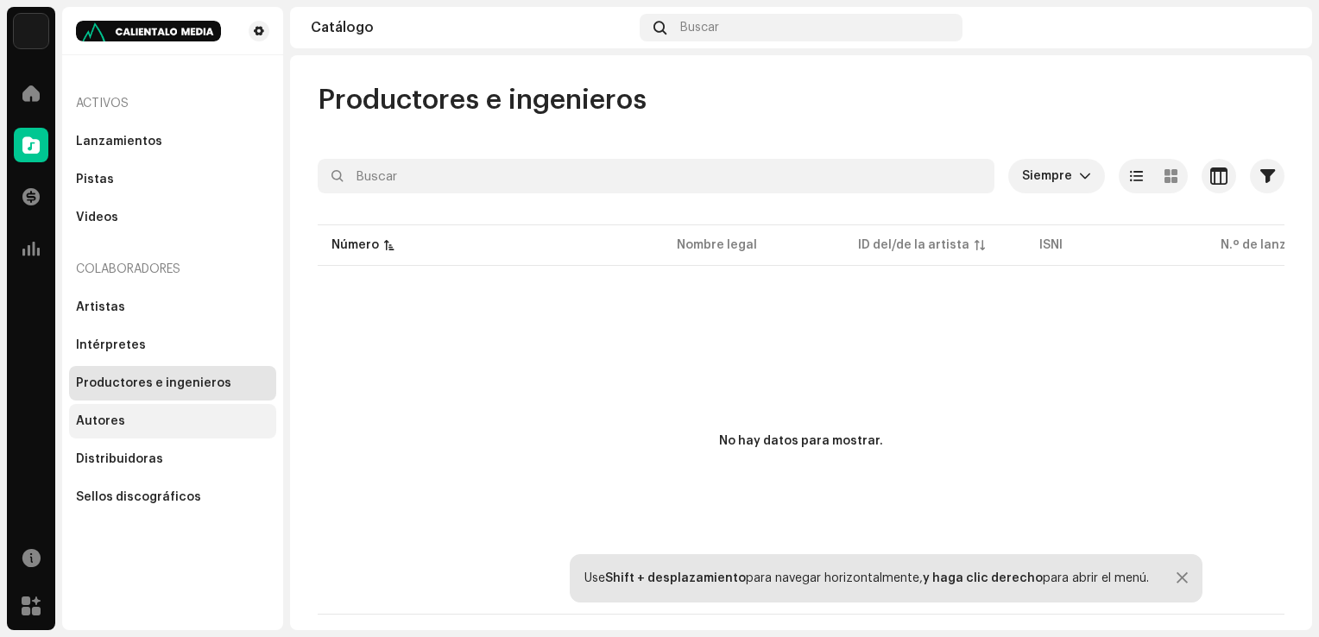
click at [93, 420] on div "Autores" at bounding box center [100, 421] width 49 height 14
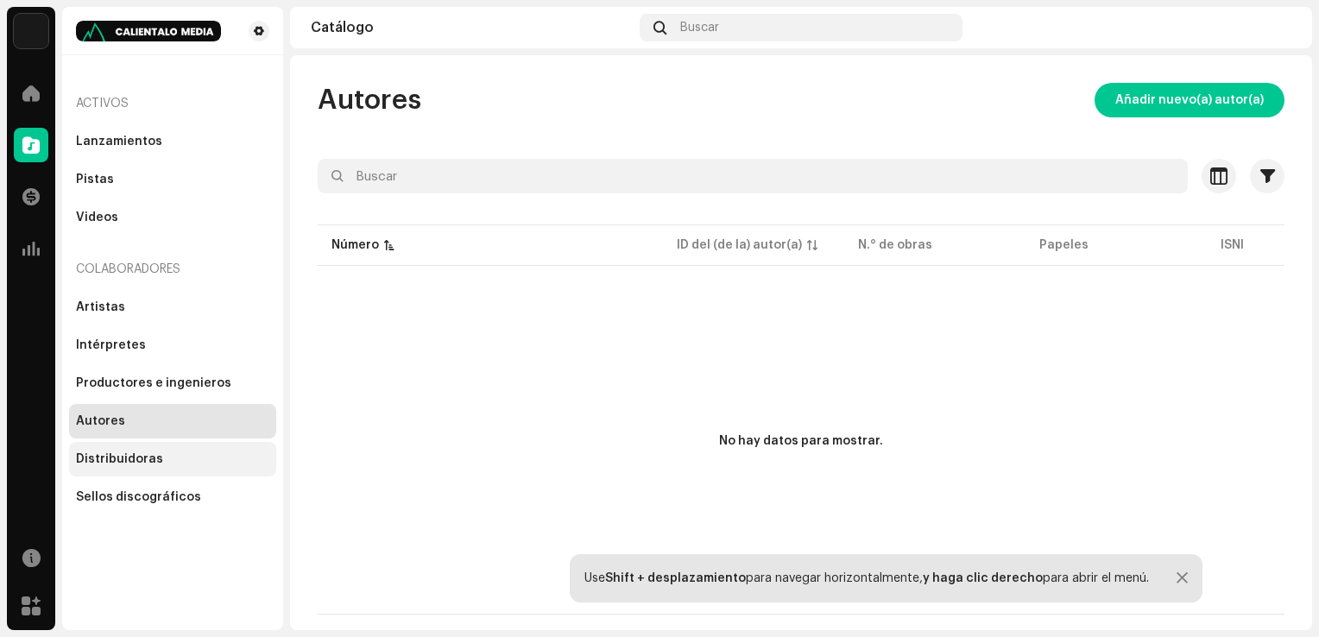
click at [126, 454] on div "Distribuidoras" at bounding box center [119, 459] width 87 height 14
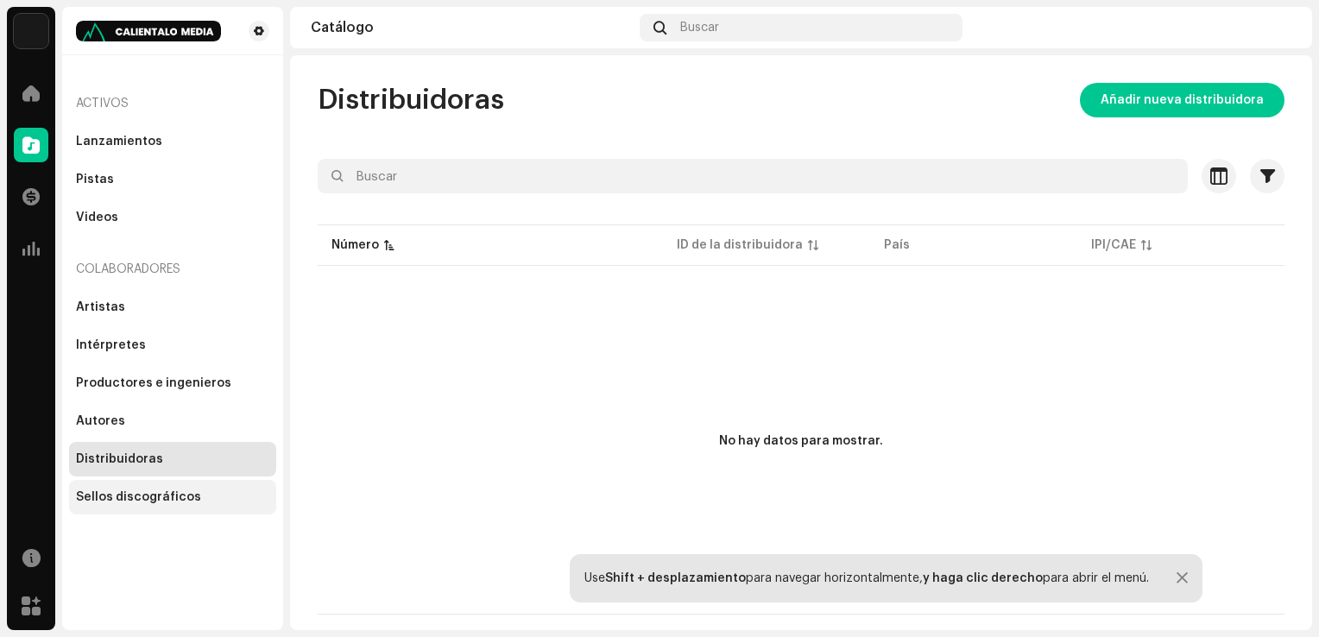
click at [175, 511] on div "Sellos discográficos" at bounding box center [172, 497] width 207 height 35
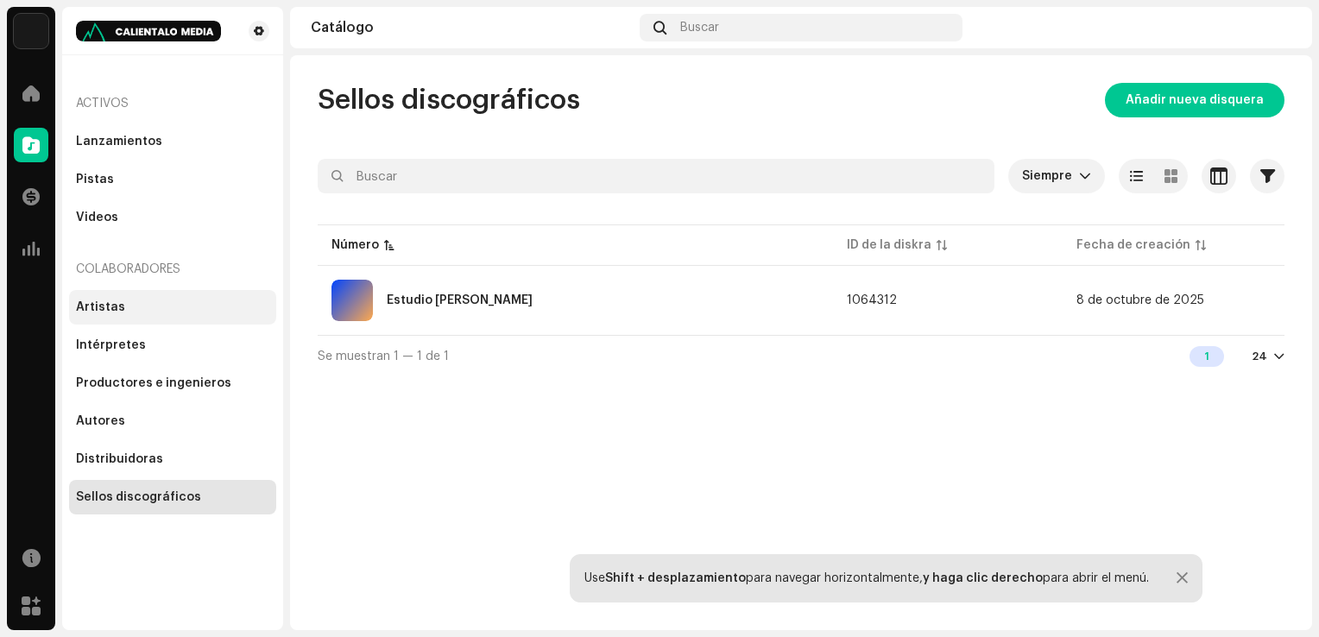
click at [141, 306] on div "Artistas" at bounding box center [172, 307] width 193 height 14
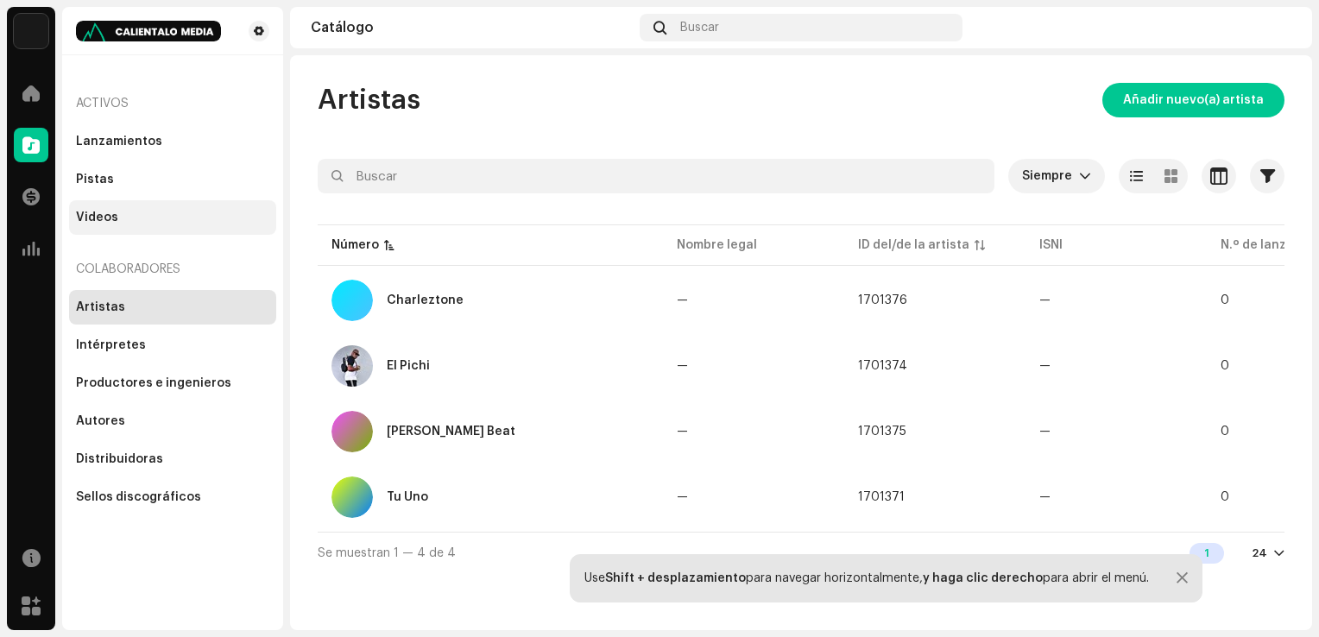
click at [108, 224] on div "Videos" at bounding box center [97, 218] width 42 height 14
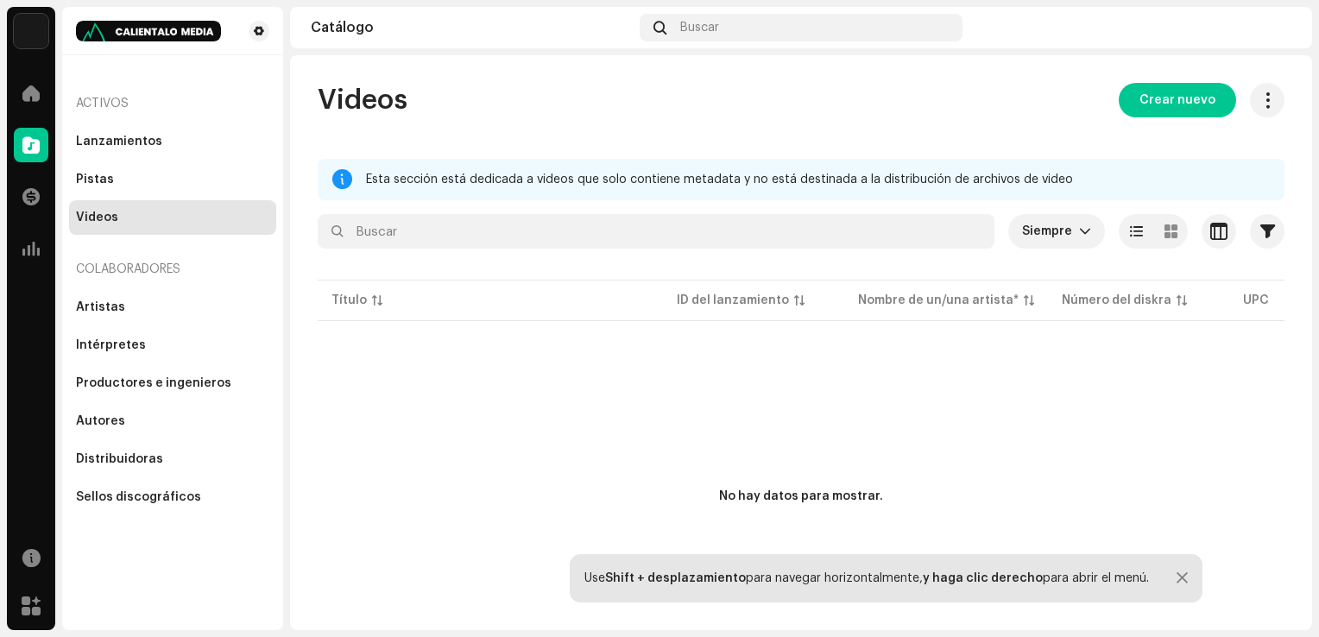
click at [111, 212] on div "Videos" at bounding box center [97, 218] width 42 height 14
click at [104, 186] on div "Pistas" at bounding box center [172, 179] width 207 height 35
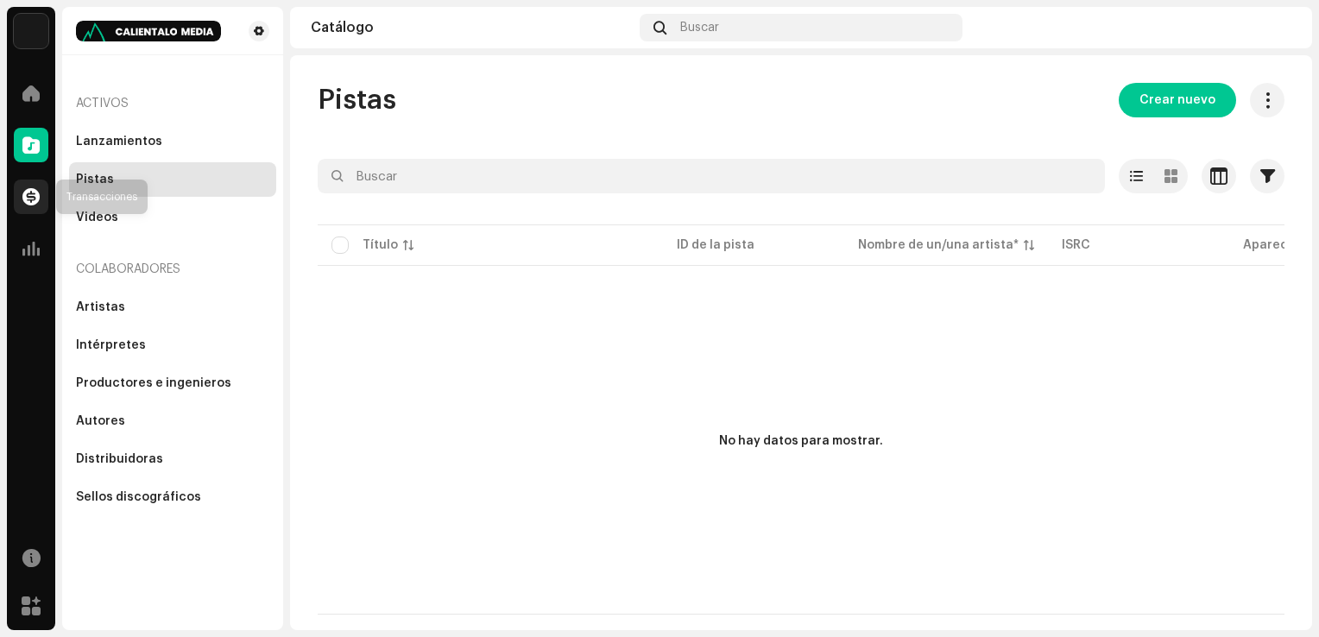
click at [28, 203] on span at bounding box center [30, 197] width 17 height 14
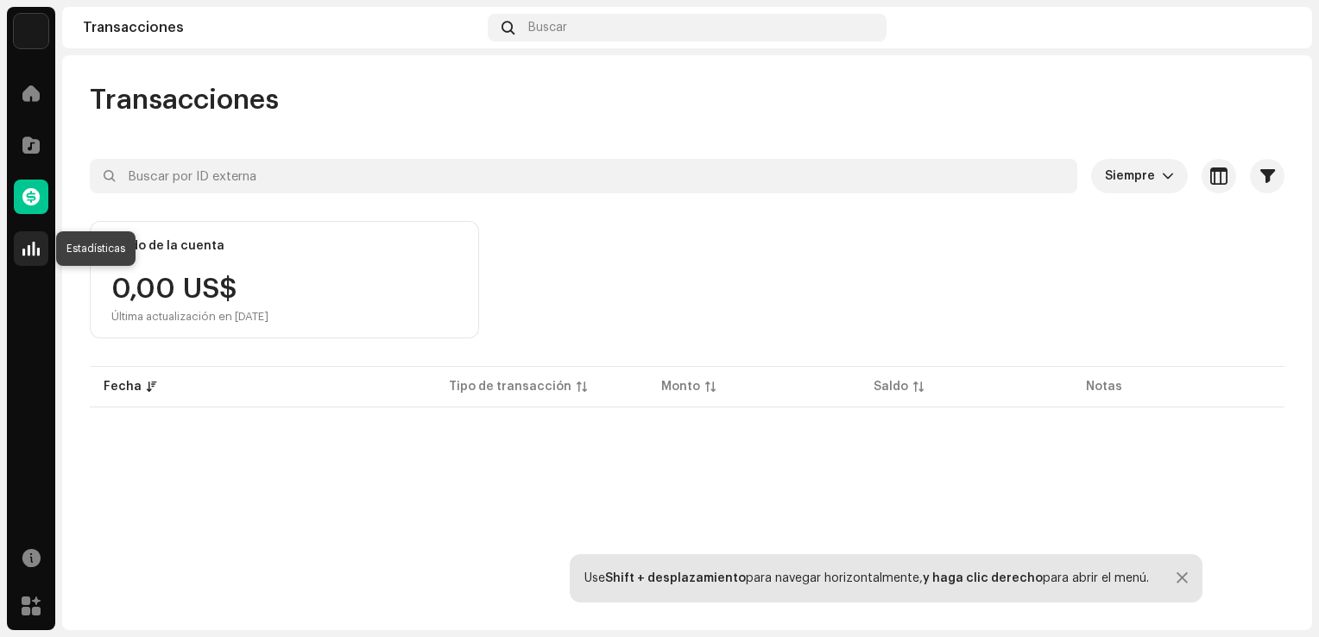
click at [29, 243] on span at bounding box center [30, 249] width 17 height 14
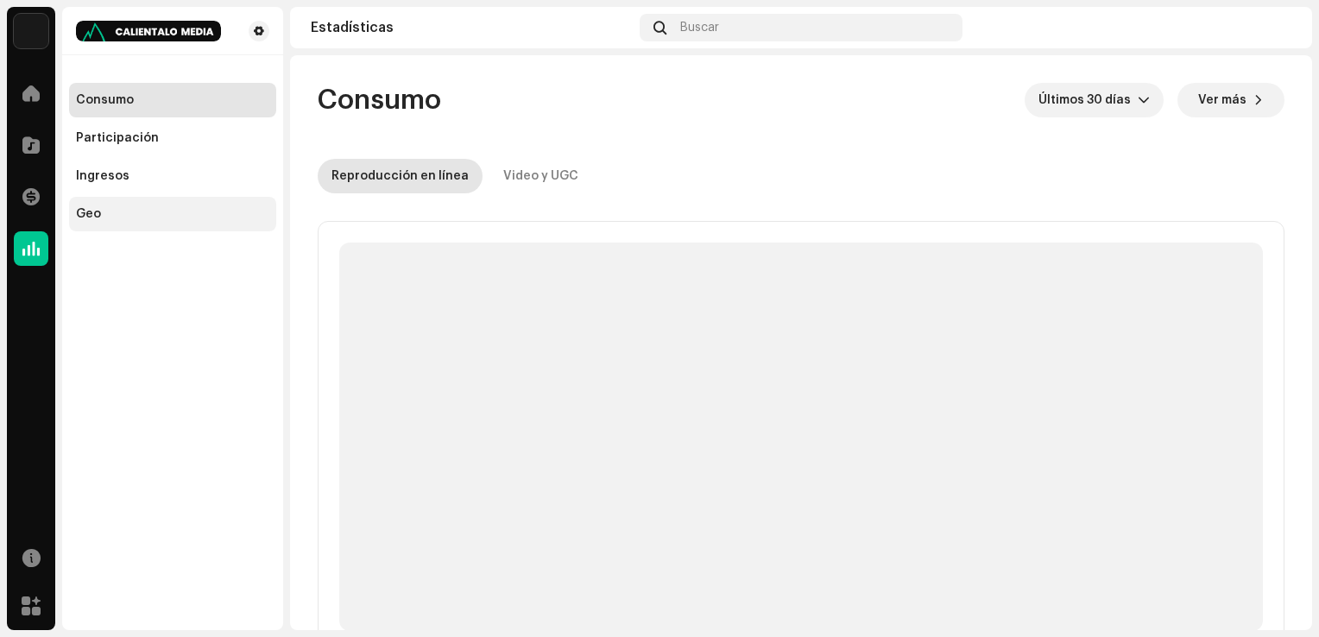
click at [100, 208] on div "Geo" at bounding box center [172, 214] width 193 height 14
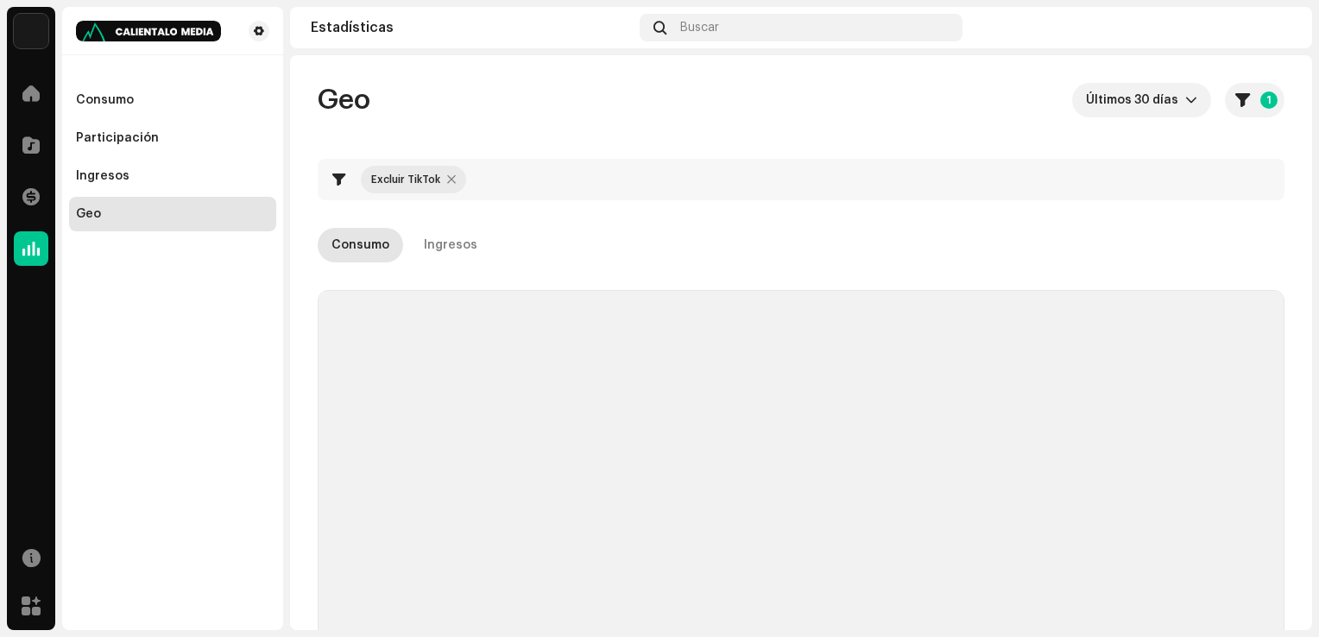
checkbox input "true"
click at [127, 180] on div "Ingresos" at bounding box center [172, 176] width 193 height 14
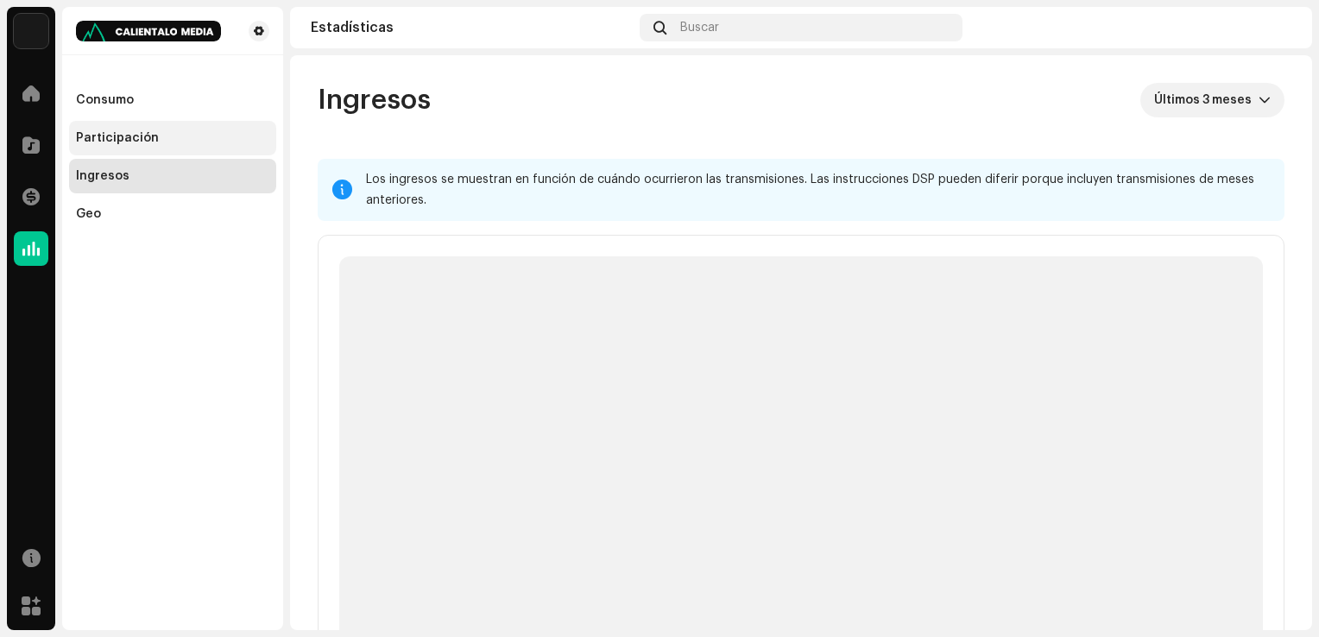
click at [132, 121] on div "Participación" at bounding box center [172, 138] width 207 height 35
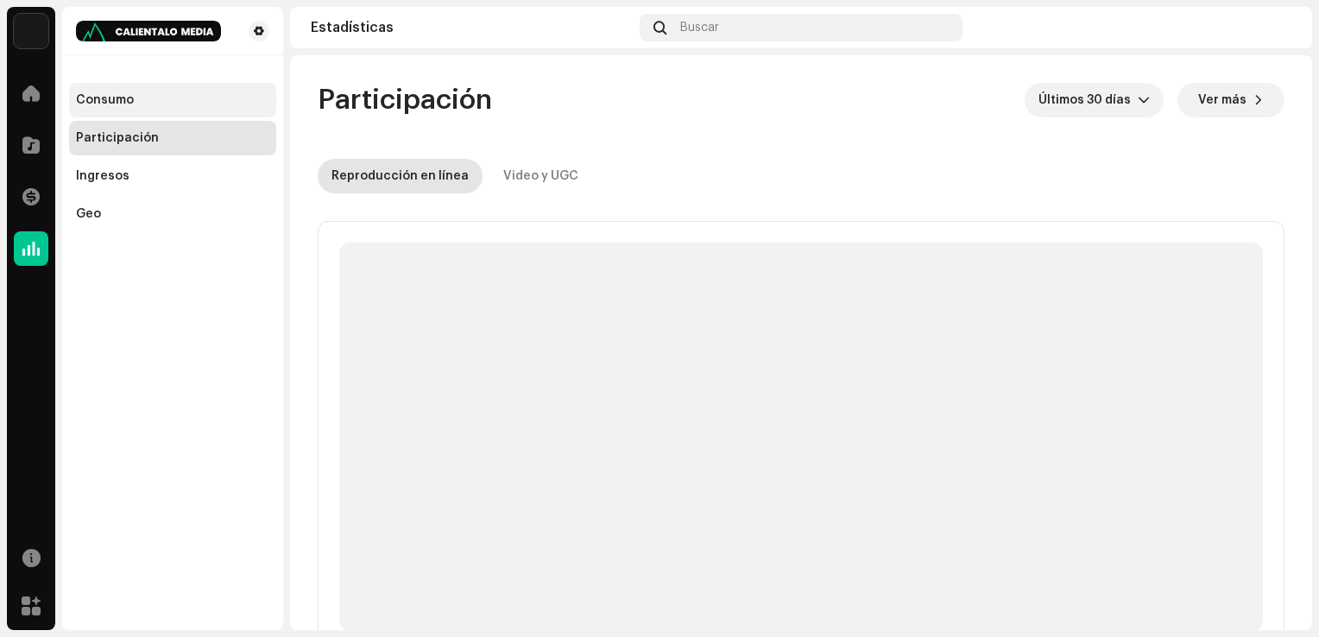
click at [111, 98] on div "Consumo" at bounding box center [105, 100] width 58 height 14
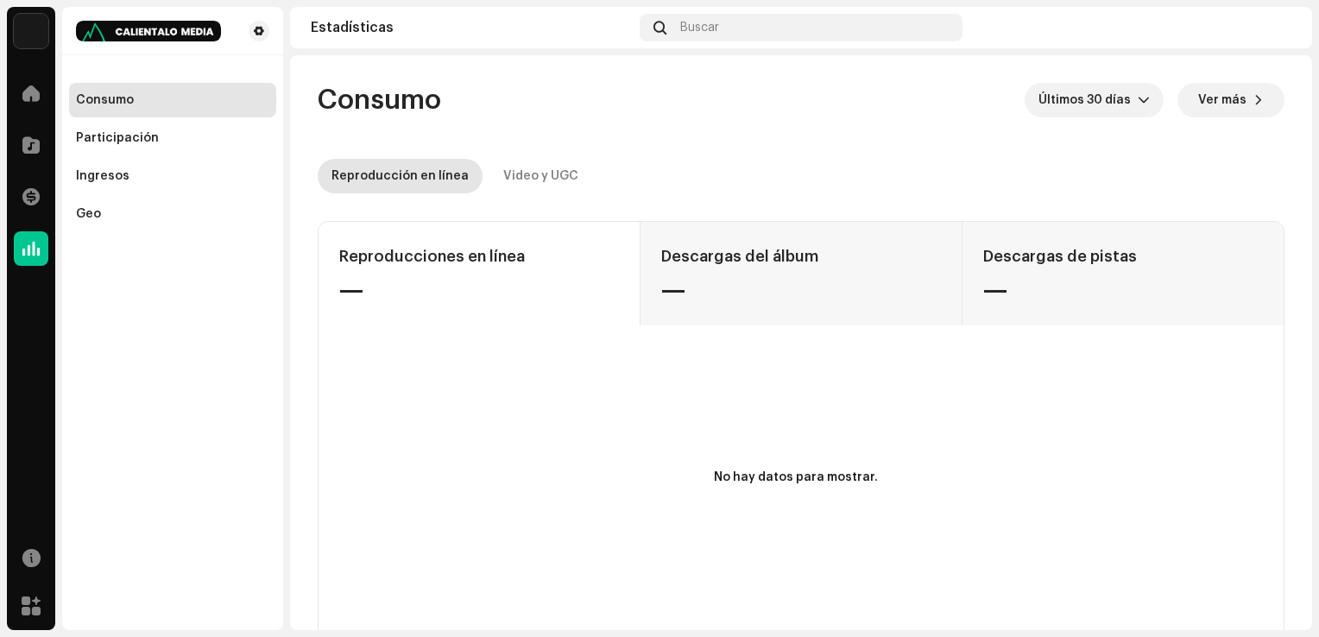
click at [244, 464] on div "Consumo Participación Ingresos Geo" at bounding box center [172, 318] width 221 height 623
click at [35, 150] on span at bounding box center [30, 145] width 17 height 14
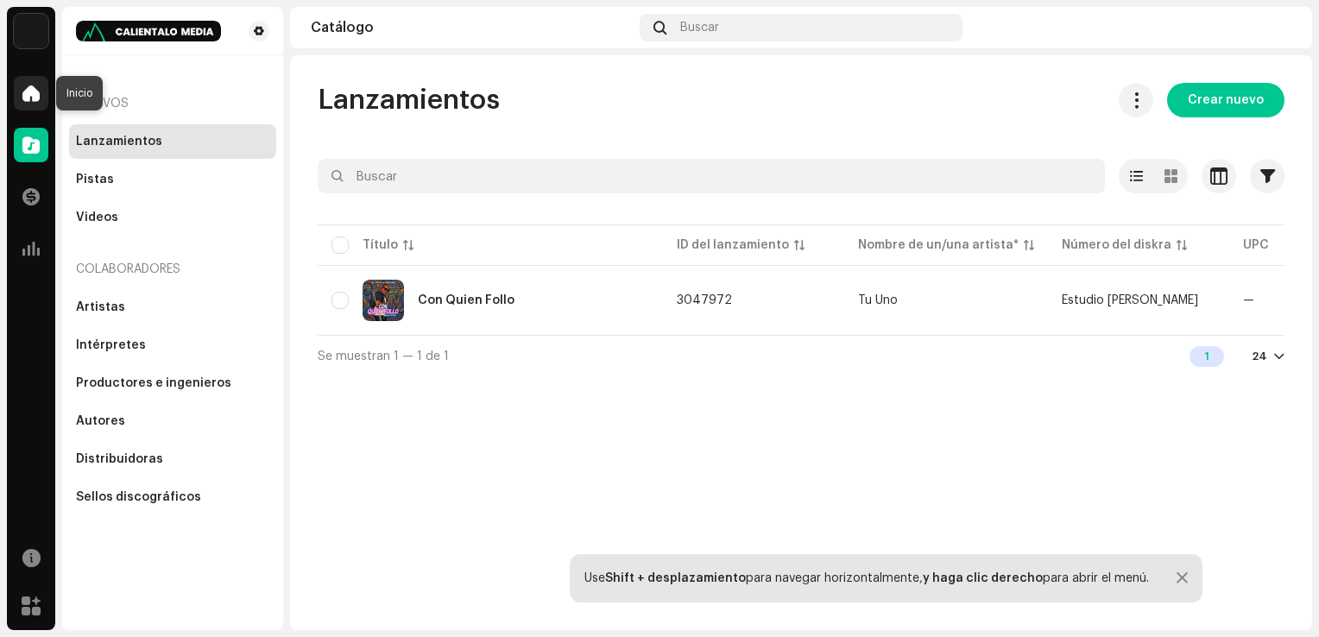
click at [41, 92] on div at bounding box center [31, 93] width 35 height 35
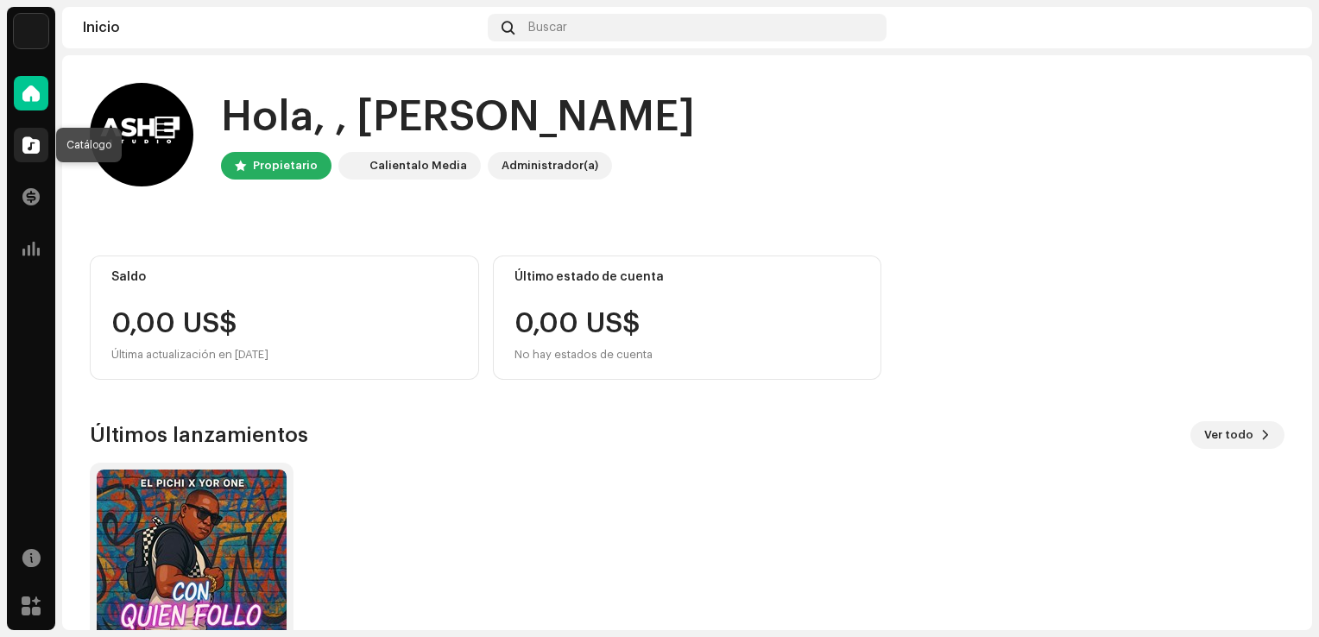
click at [36, 135] on div at bounding box center [31, 145] width 35 height 35
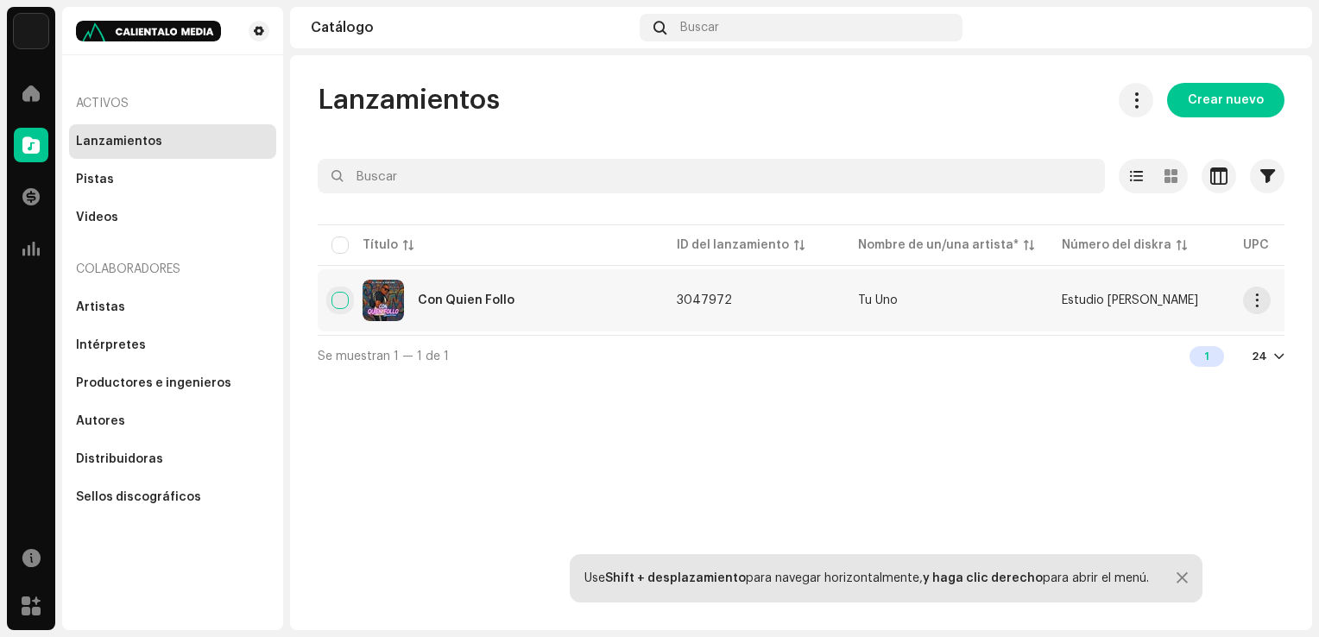
click at [335, 305] on input "checkbox" at bounding box center [340, 300] width 17 height 17
checkbox input "true"
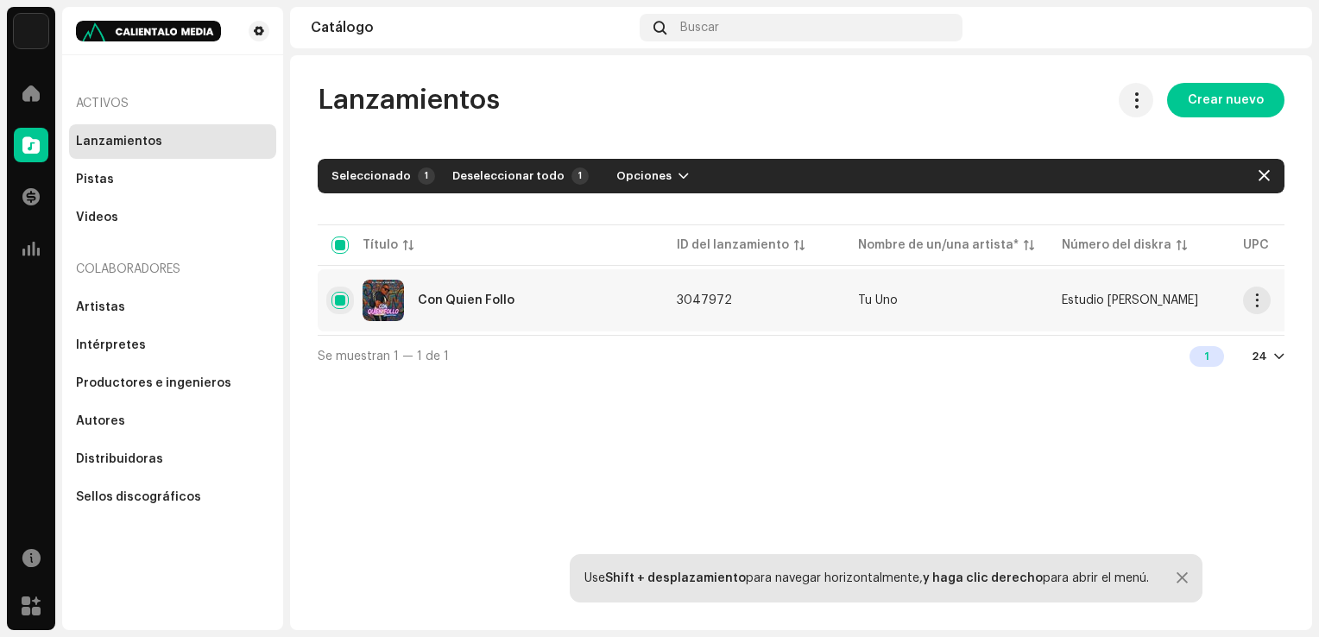
click at [335, 303] on input "Fila seleccionada" at bounding box center [340, 300] width 17 height 17
checkbox input "false"
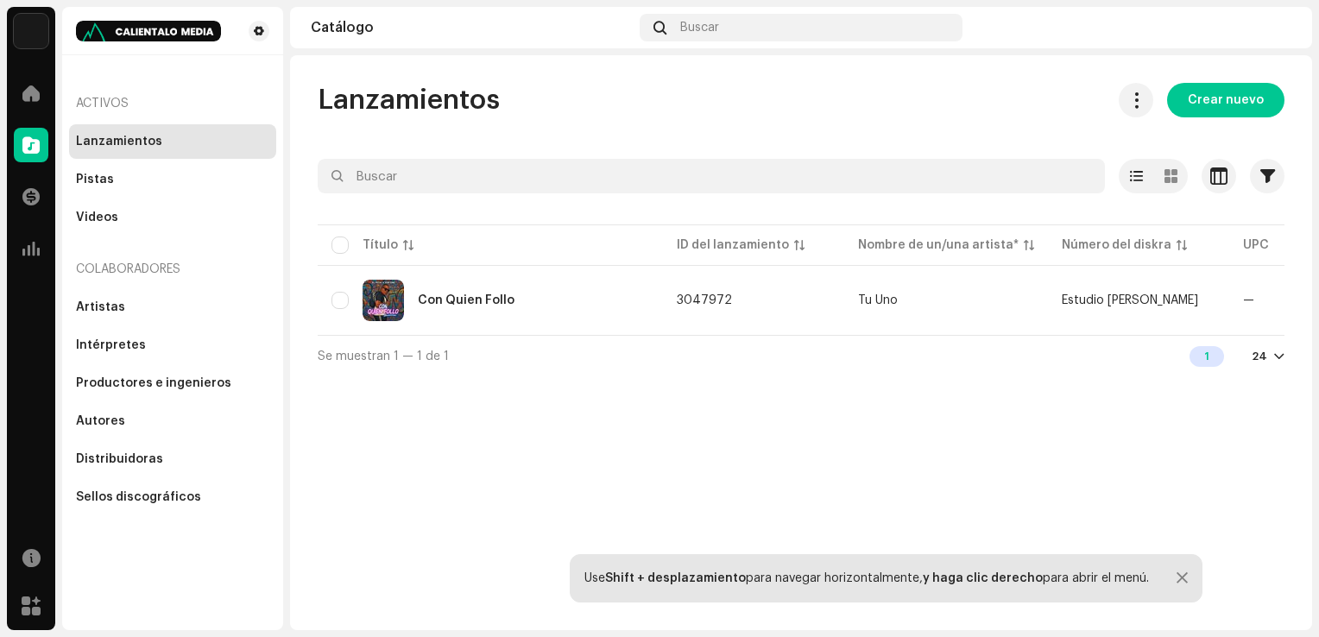
click at [380, 414] on div "Lanzamientos Crear nuevo Seleccionado 0 Opciones Filtros Estado de distribución…" at bounding box center [801, 342] width 1022 height 575
drag, startPoint x: 42, startPoint y: 94, endPoint x: 49, endPoint y: 100, distance: 9.2
click at [45, 97] on div at bounding box center [31, 93] width 35 height 35
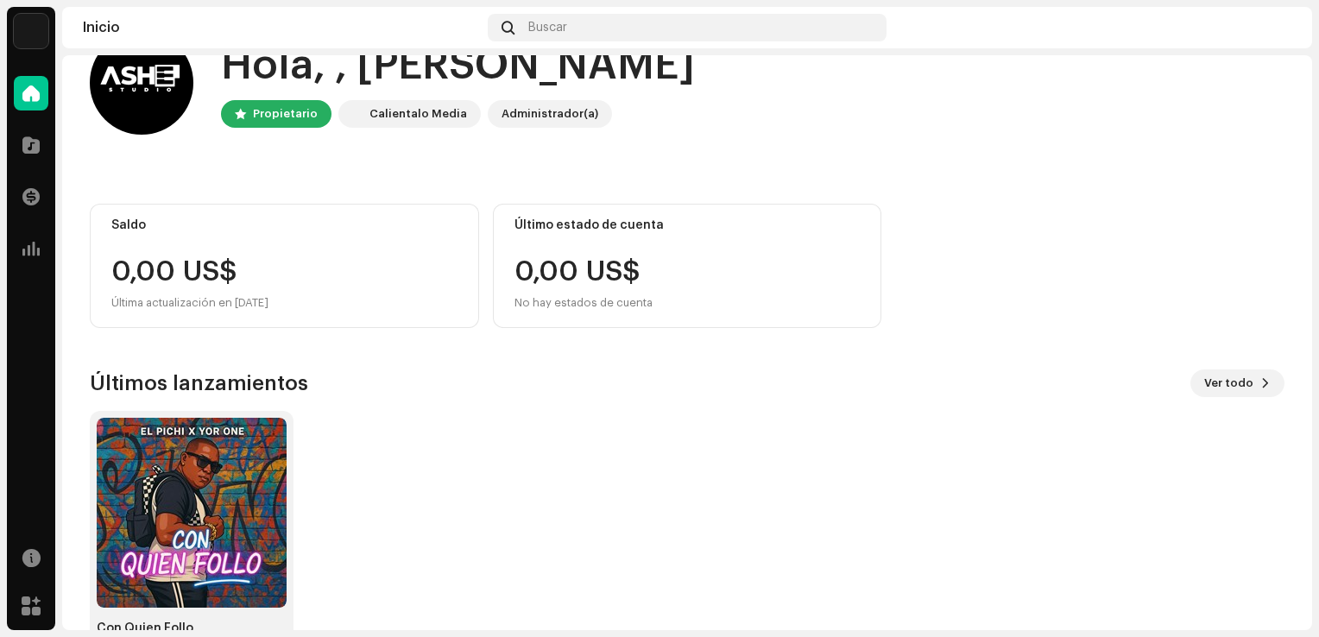
scroll to position [108, 0]
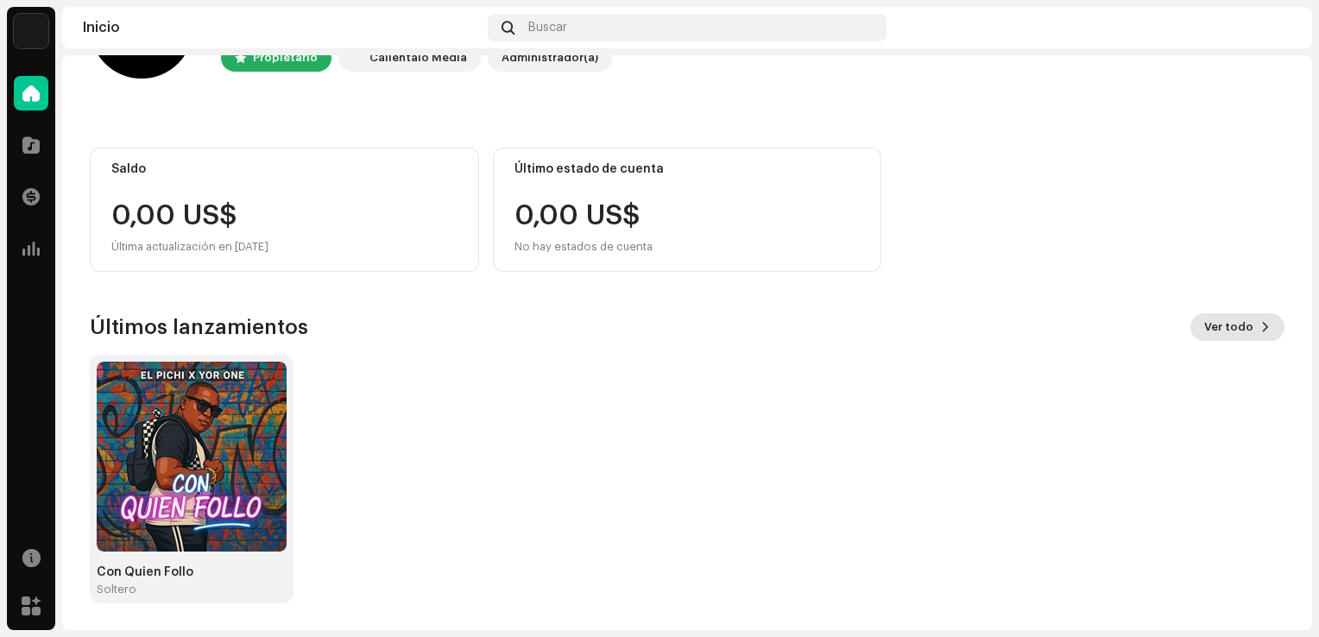
click at [1209, 337] on span "Ver todo" at bounding box center [1228, 327] width 49 height 35
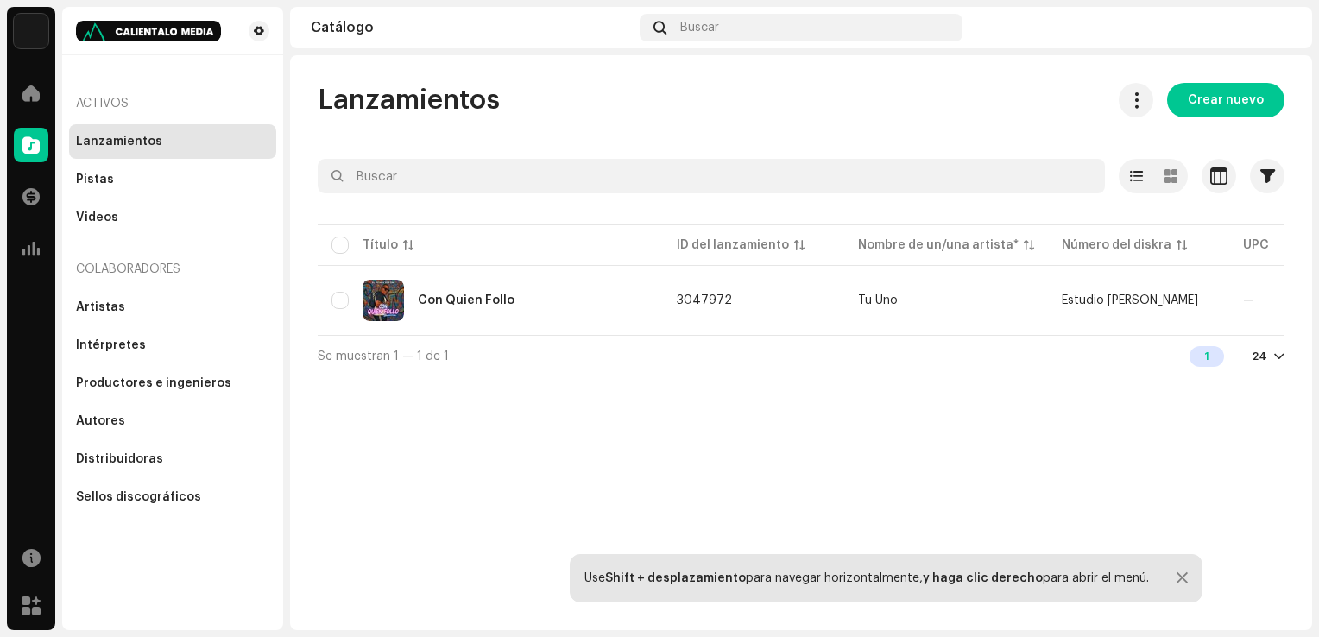
click at [1271, 363] on div "24" at bounding box center [1268, 357] width 33 height 14
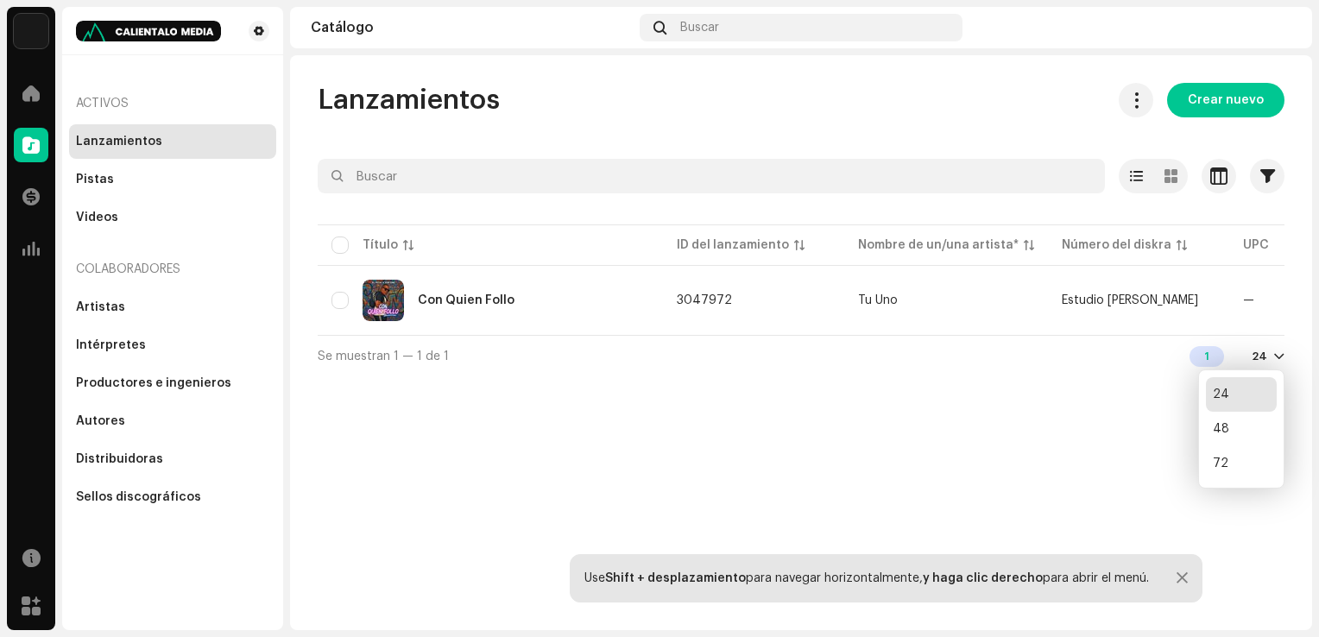
click at [1269, 363] on div "24" at bounding box center [1268, 357] width 33 height 14
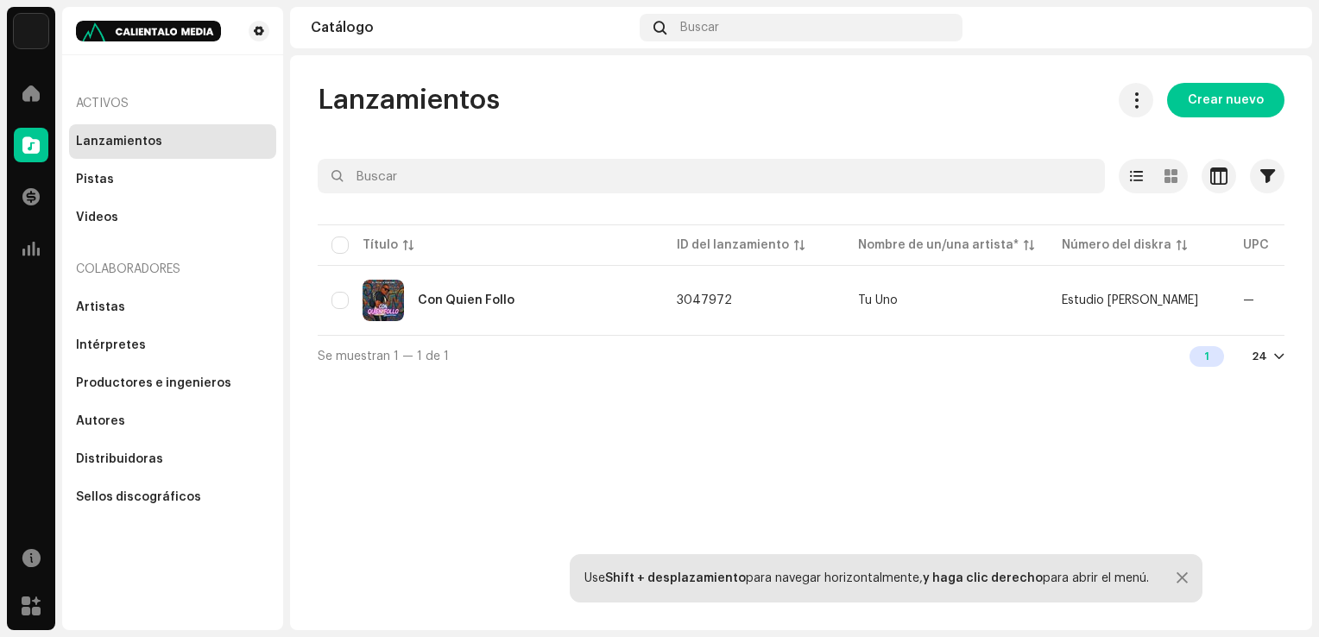
click at [1264, 363] on div "24" at bounding box center [1260, 357] width 16 height 14
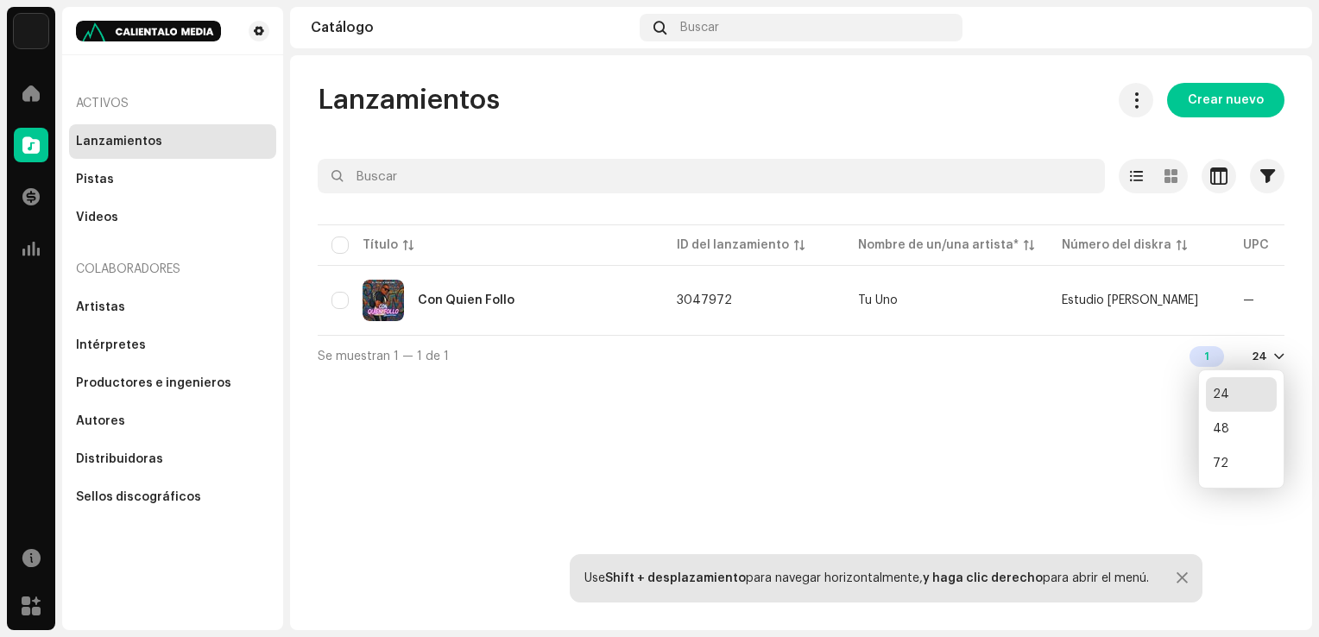
click at [1261, 369] on div "24 48 72" at bounding box center [1241, 428] width 86 height 119
click at [1290, 356] on div "Lanzamientos Crear nuevo Seleccionado 0 Opciones Filtros Estado de distribución…" at bounding box center [801, 230] width 1022 height 294
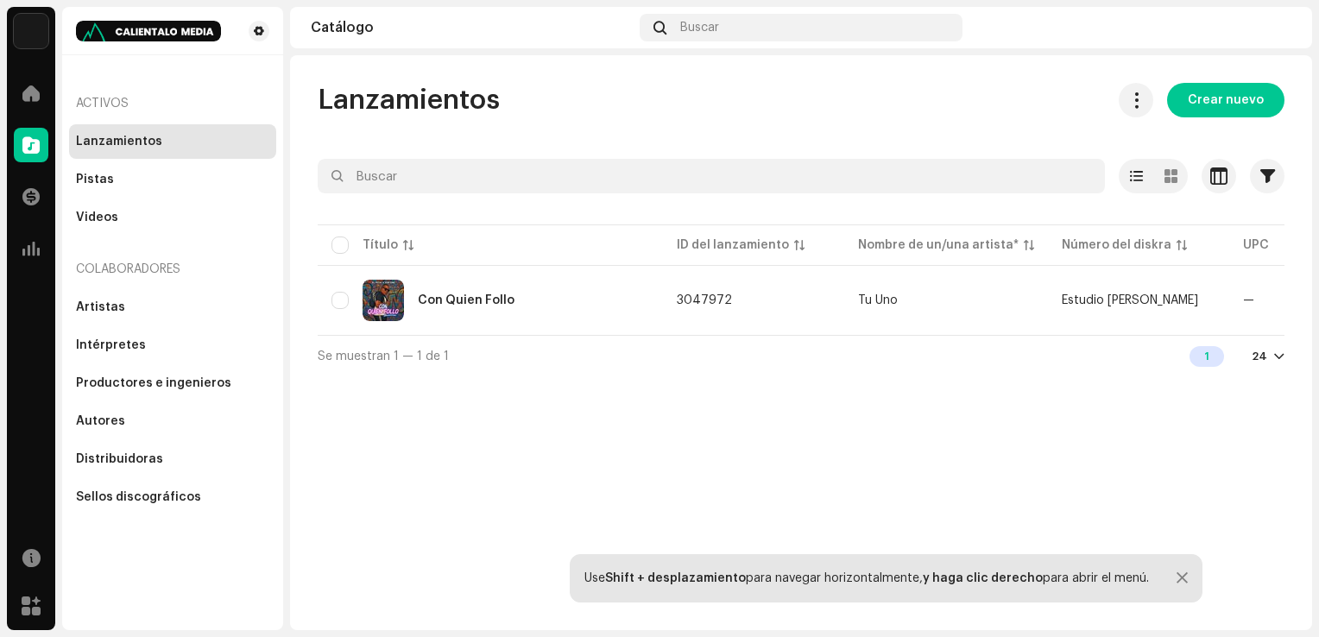
click at [1113, 376] on div "Se muestran 1 — 1 de 1 1 24" at bounding box center [801, 355] width 967 height 41
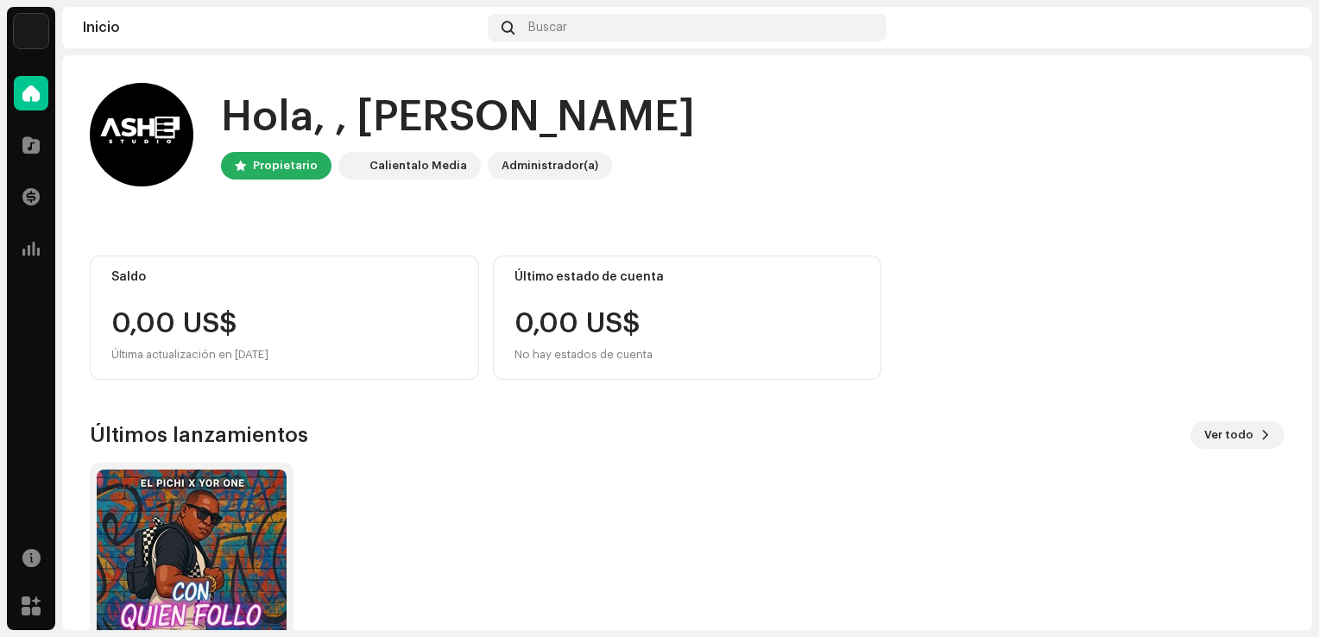
click at [918, 179] on div "Hola, , Ashe Propietario Calientalo Media Administrador(a)" at bounding box center [687, 135] width 1195 height 104
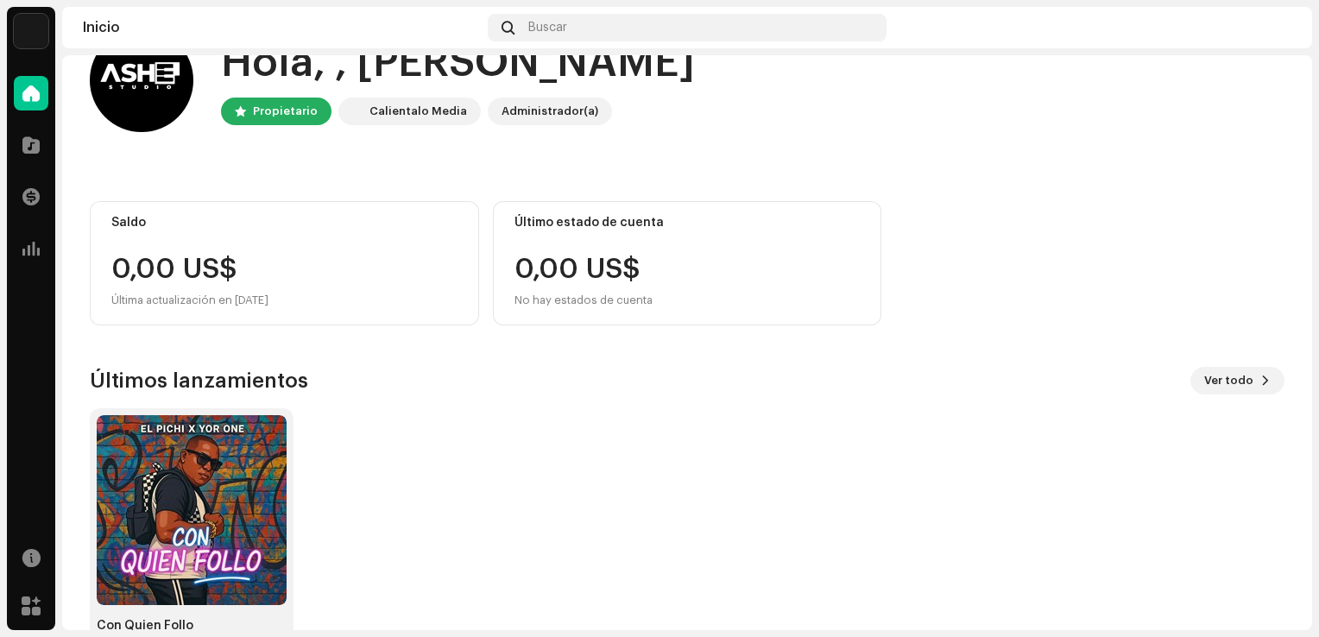
scroll to position [108, 0]
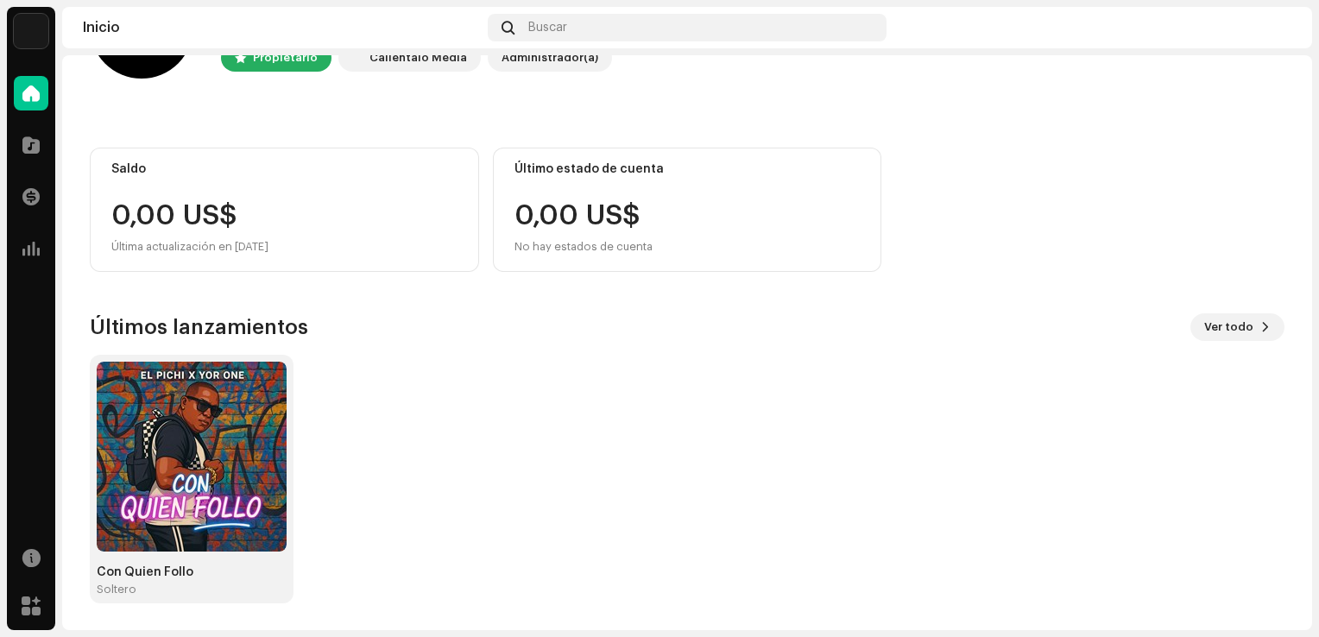
click at [925, 350] on div "Últimos lanzamientos Ver todo Con Quien Follo Soltero" at bounding box center [687, 458] width 1195 height 290
